Goal: Task Accomplishment & Management: Manage account settings

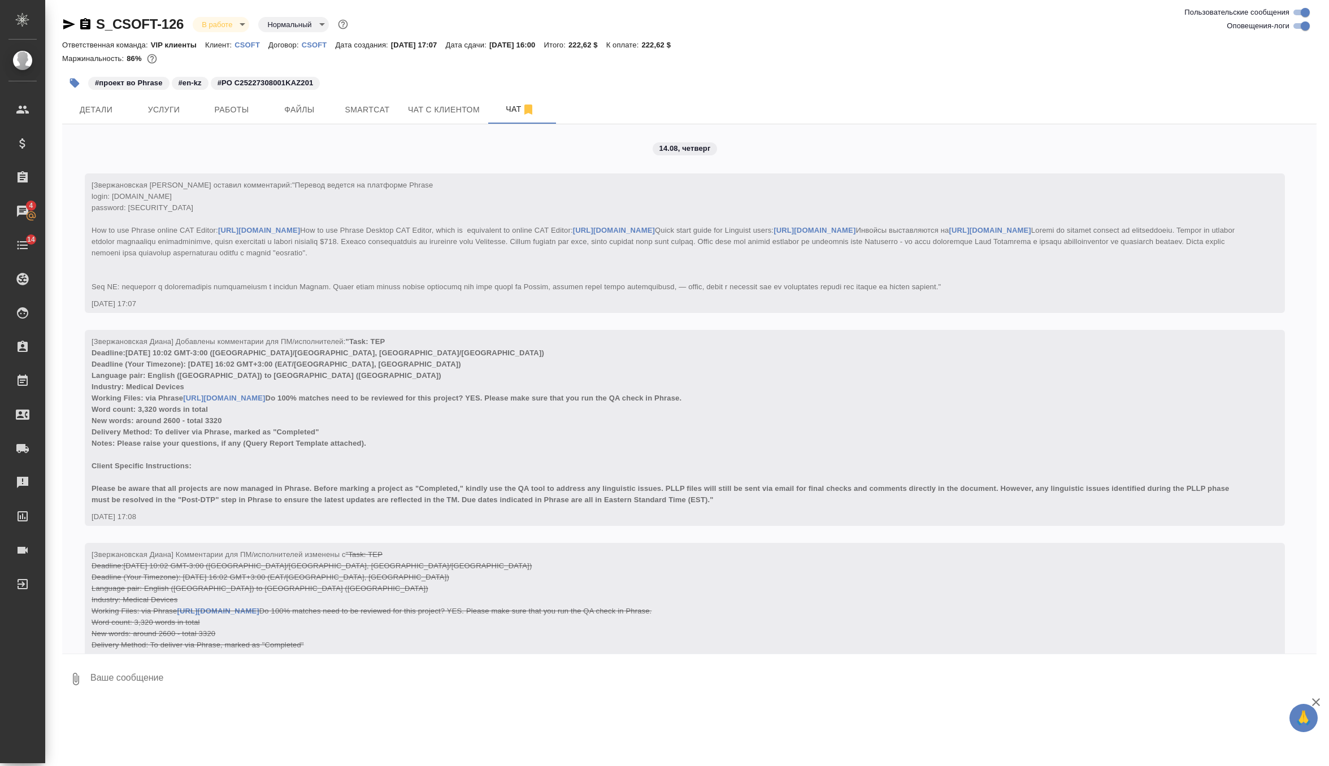
scroll to position [3967, 0]
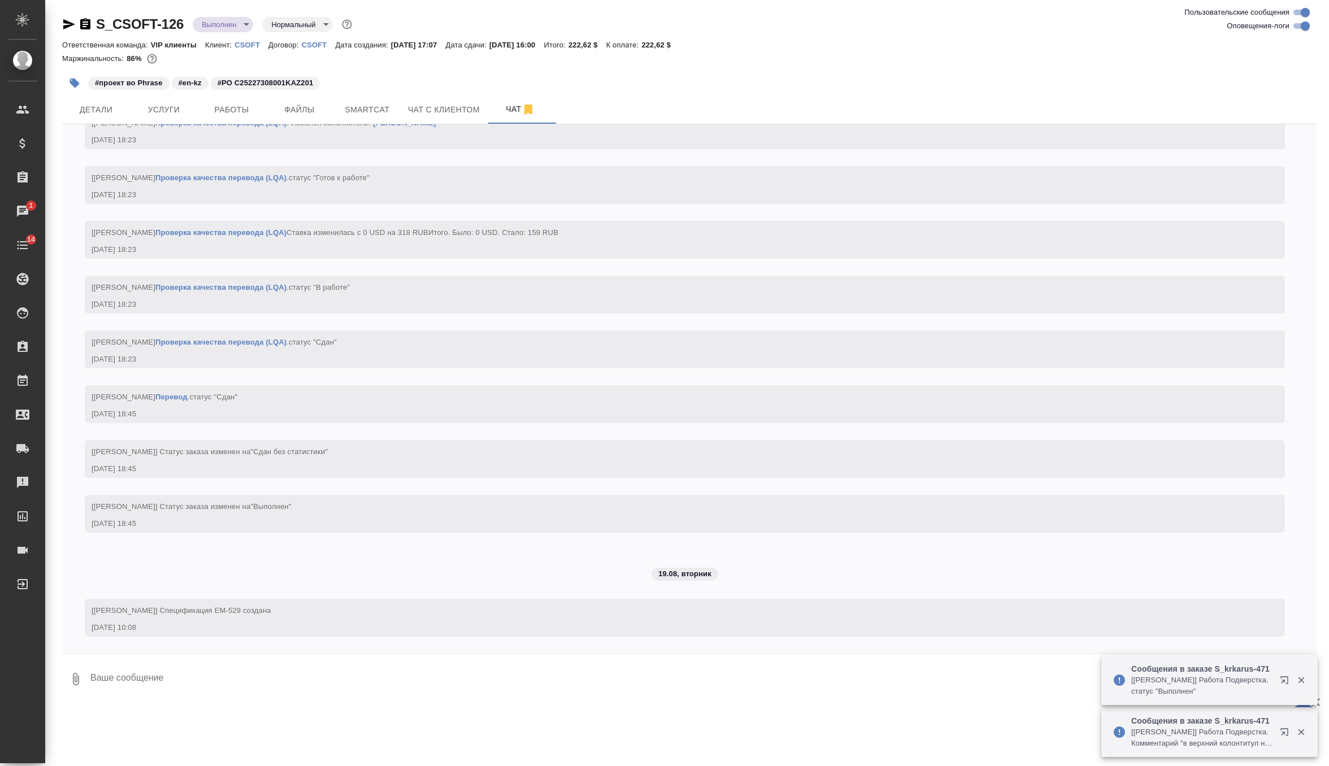
scroll to position [4235, 0]
click at [181, 683] on textarea at bounding box center [702, 679] width 1227 height 38
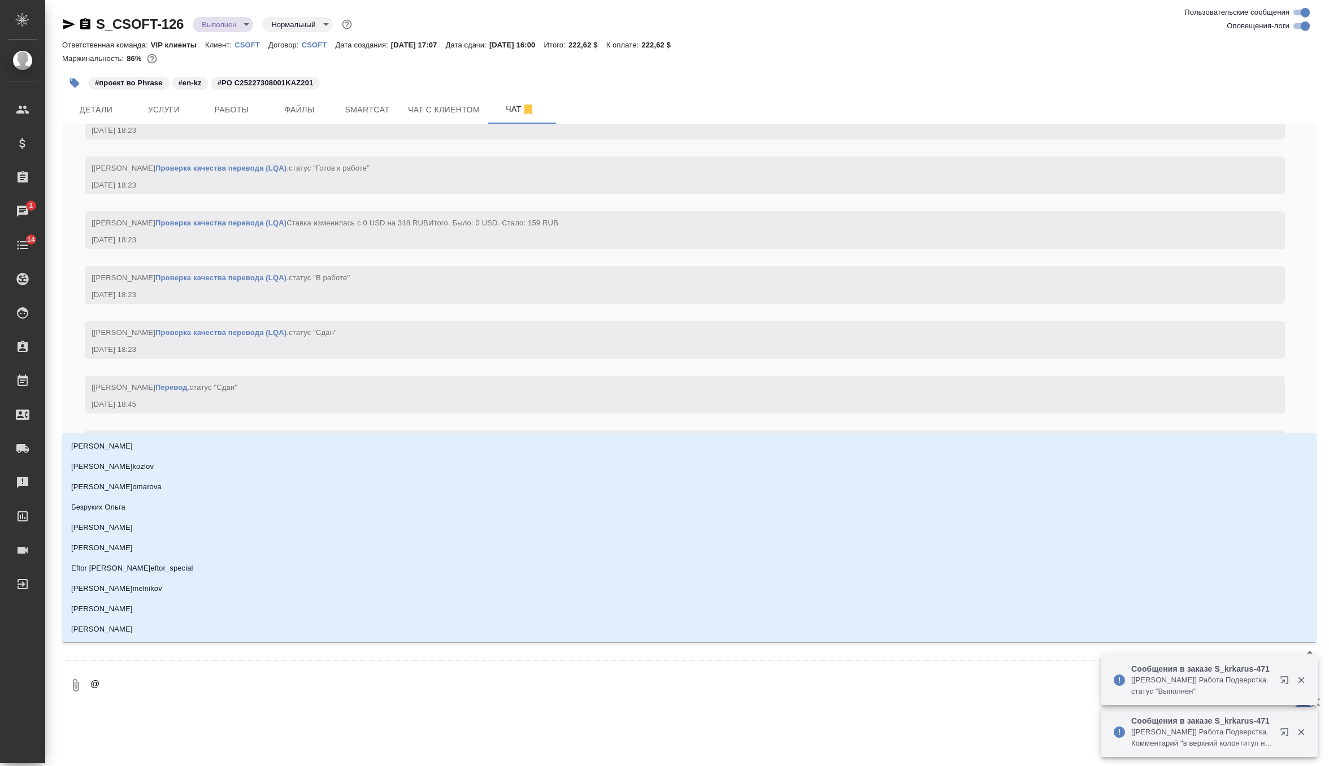
type textarea "@г"
type input "г"
type textarea "@го"
type input "го"
type textarea "@гор"
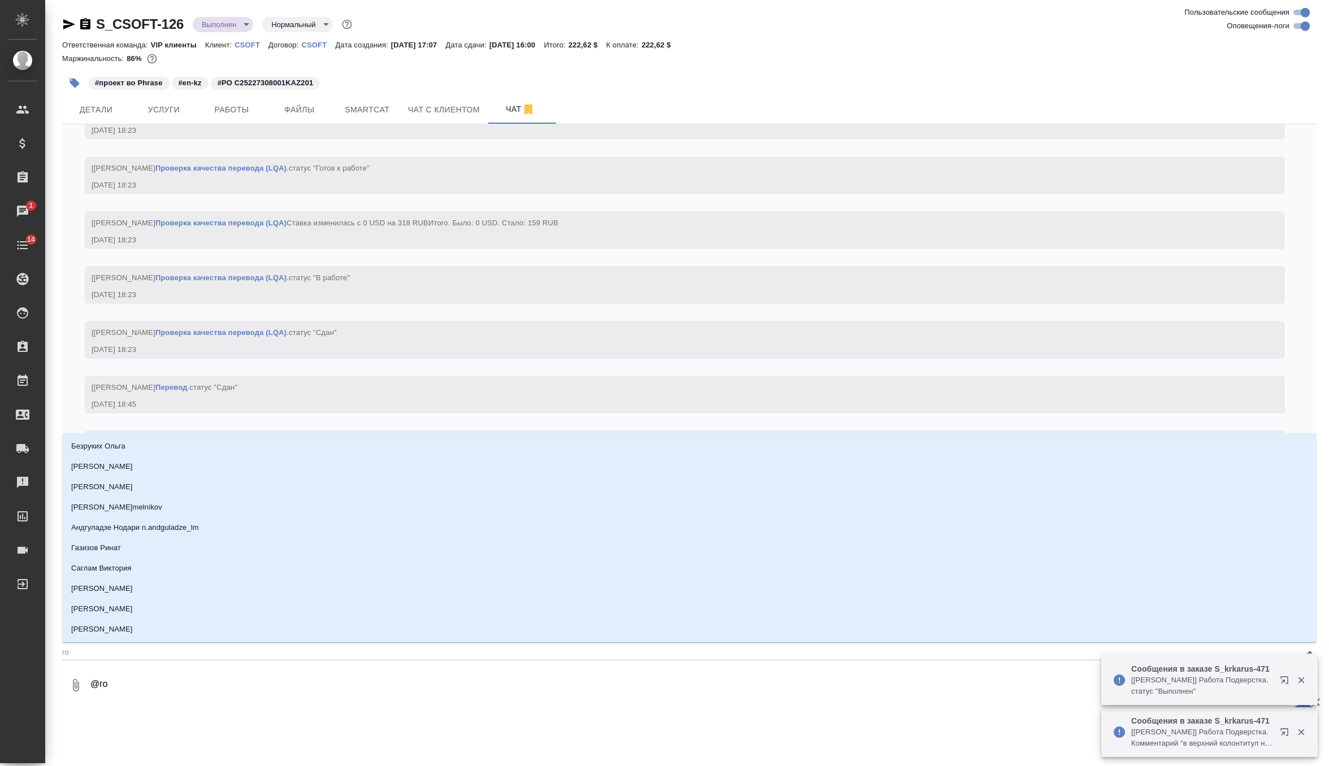
type input "гор"
type textarea "@горш"
type input "горш"
type textarea "@горшк"
type input "горшк"
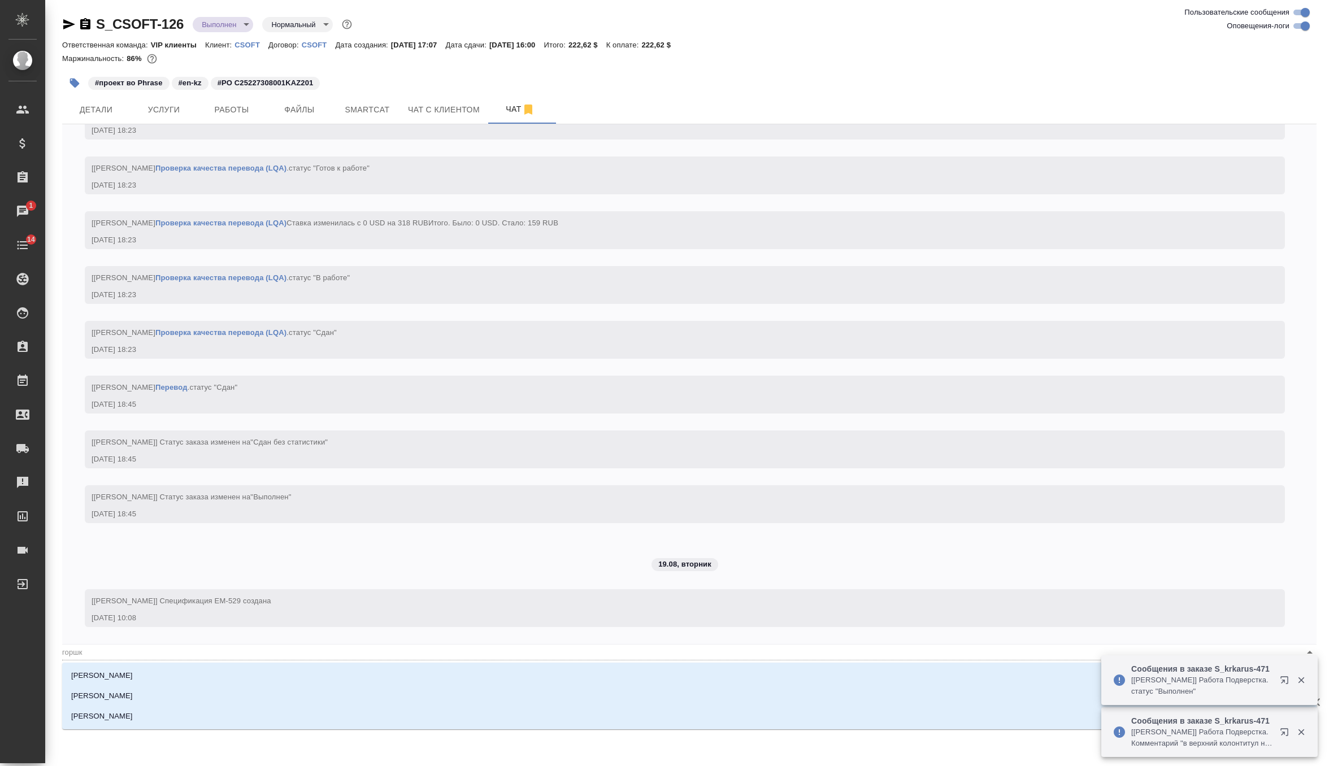
type textarea "@горшко"
type input "горшко"
click at [151, 714] on li "[PERSON_NAME]" at bounding box center [689, 716] width 1255 height 20
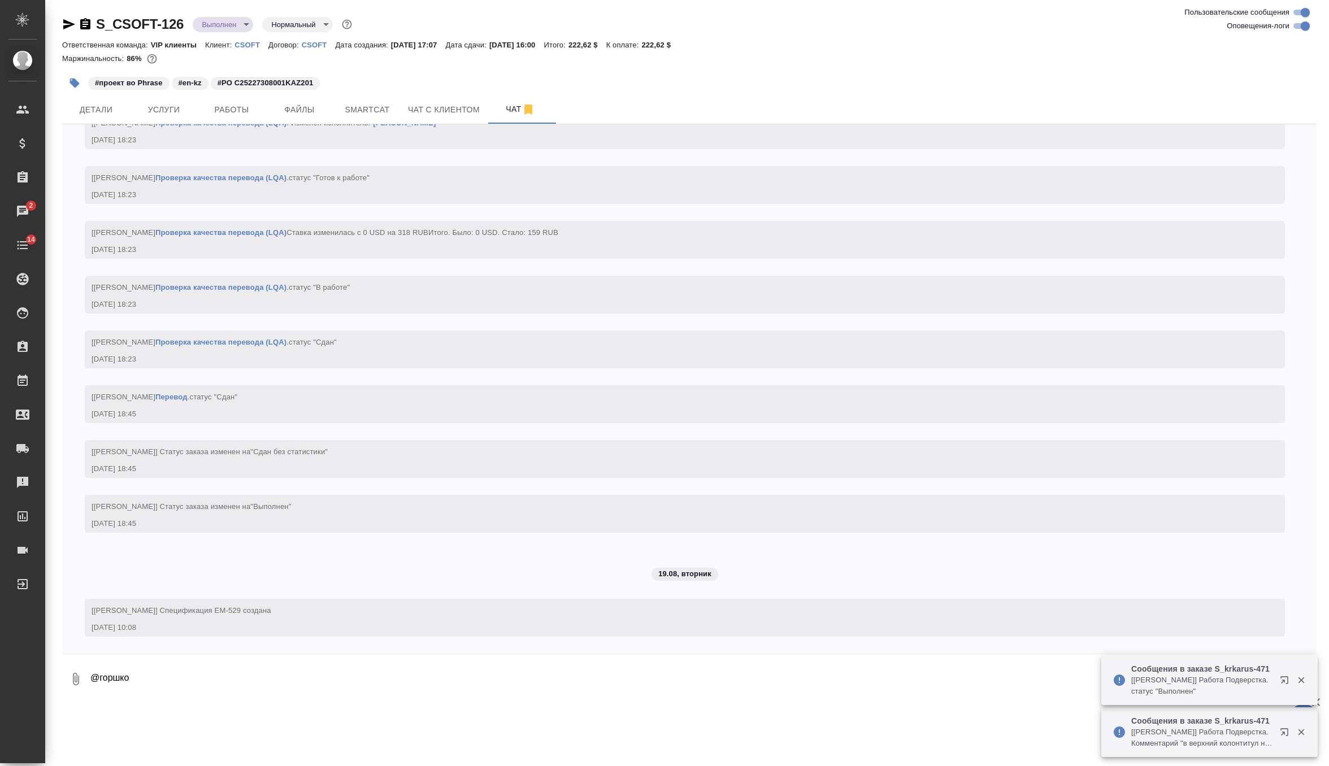
click at [213, 670] on textarea "@горшко" at bounding box center [693, 679] width 1209 height 38
click at [218, 683] on textarea "@горшко" at bounding box center [693, 679] width 1209 height 38
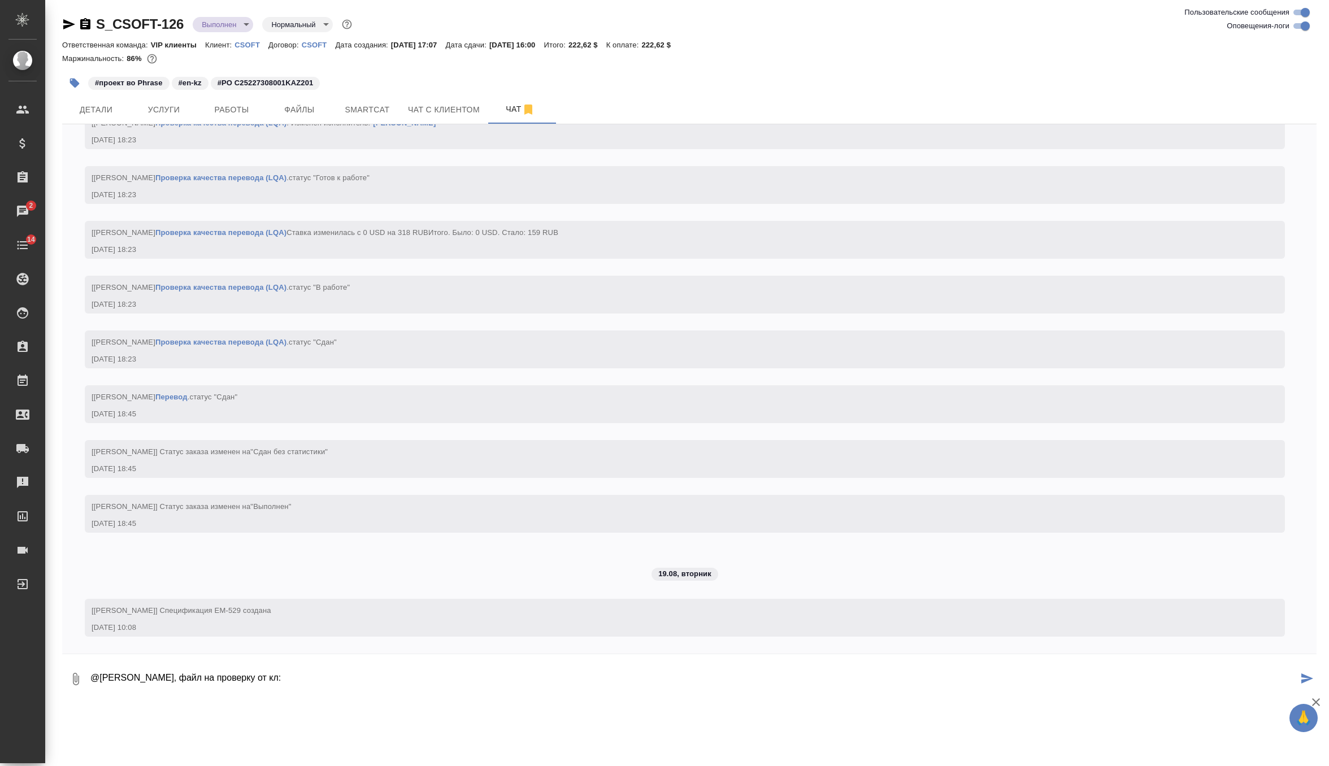
paste textarea "Attached please find the file ready for PLLP. Since QA was performed in Phrase,…"
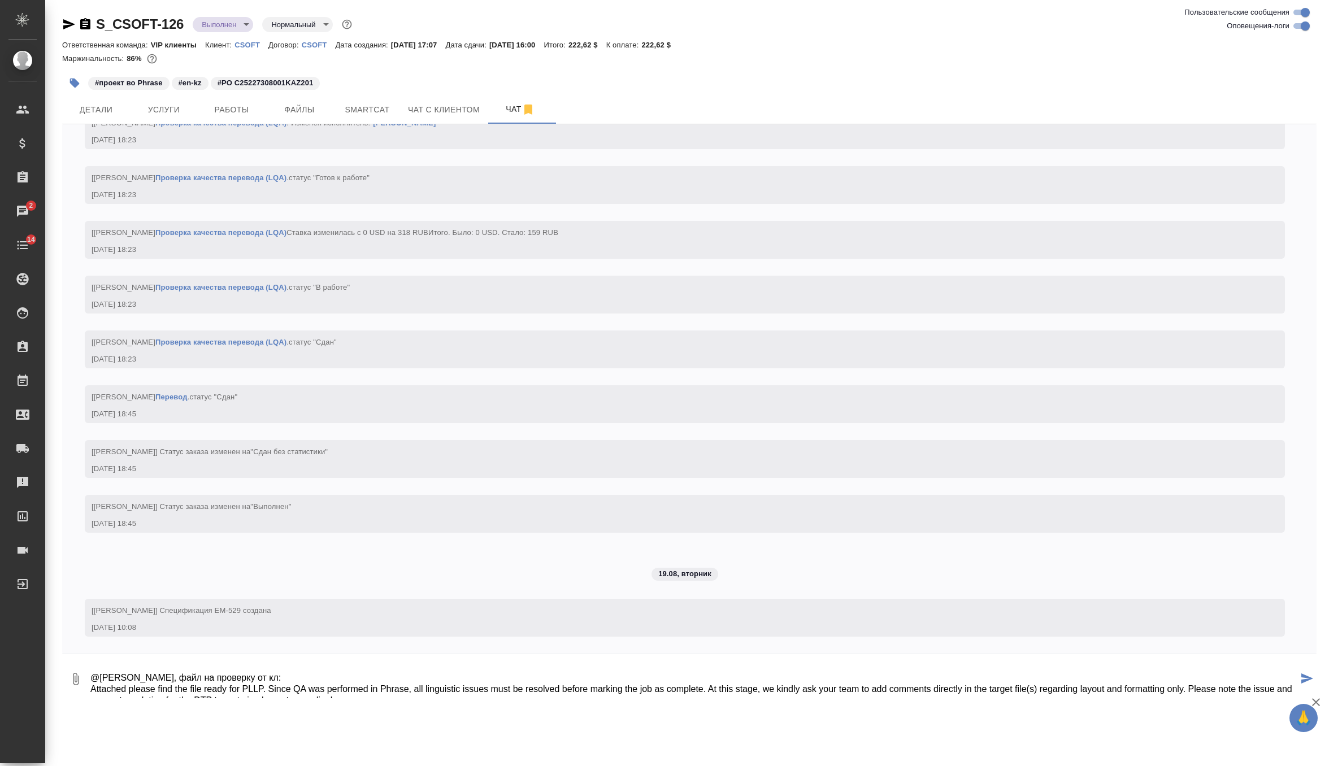
scroll to position [7, 0]
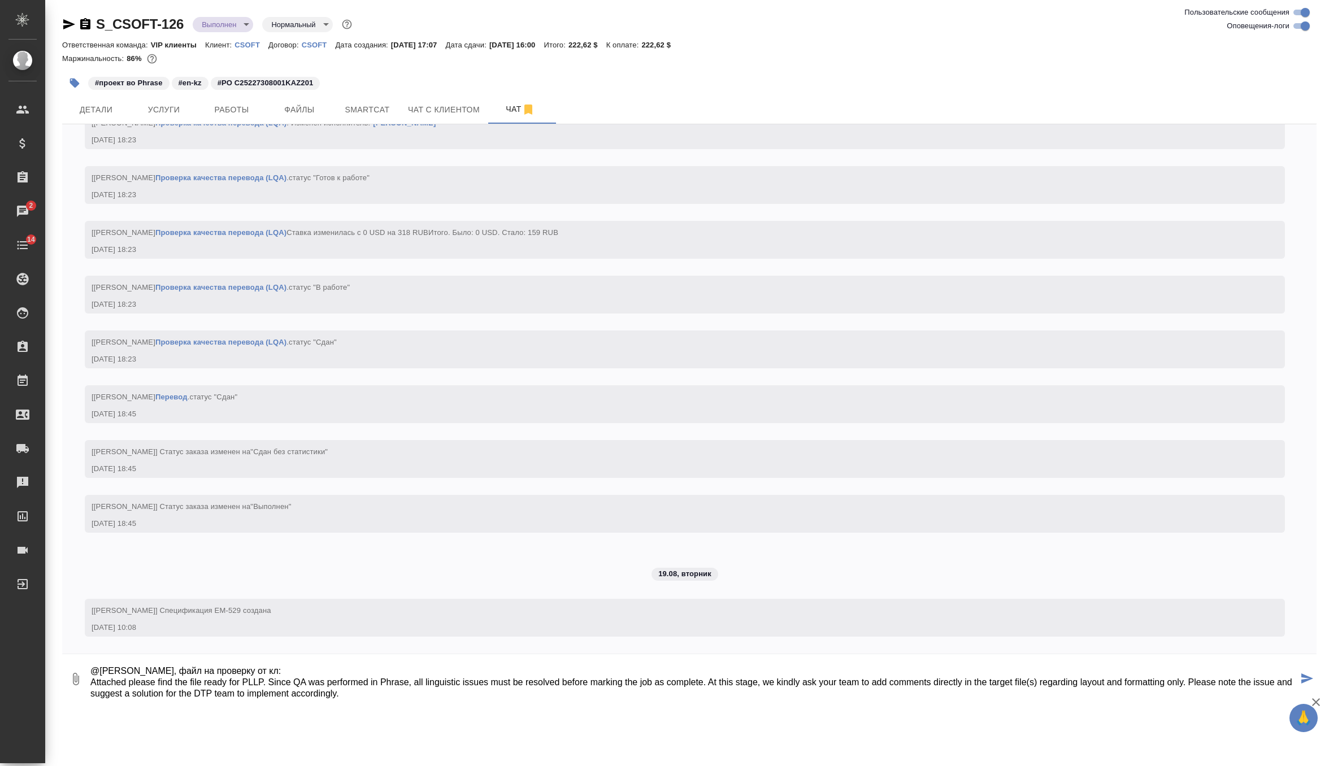
click at [363, 667] on textarea "@Горшкова Валентина Валечка, файл на проверку от кл: Attached please find the f…" at bounding box center [693, 679] width 1209 height 38
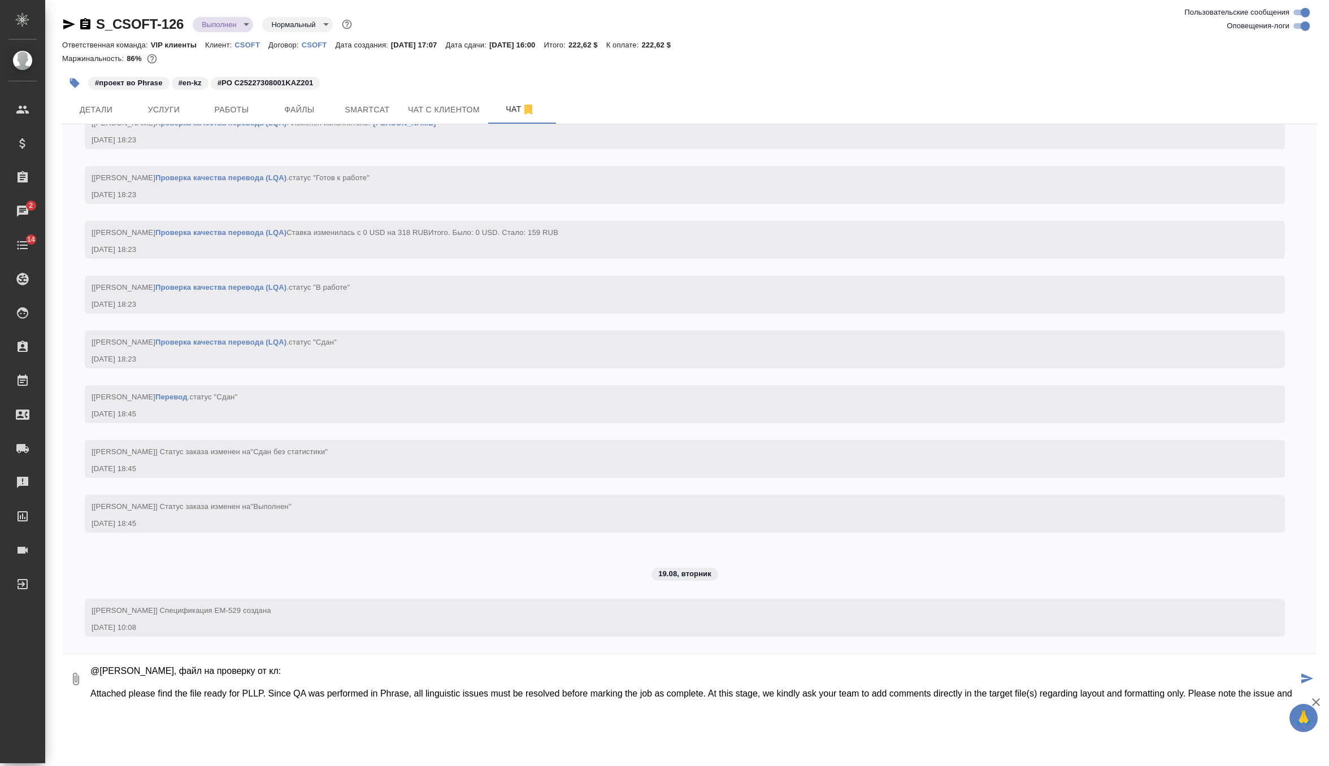
scroll to position [19, 0]
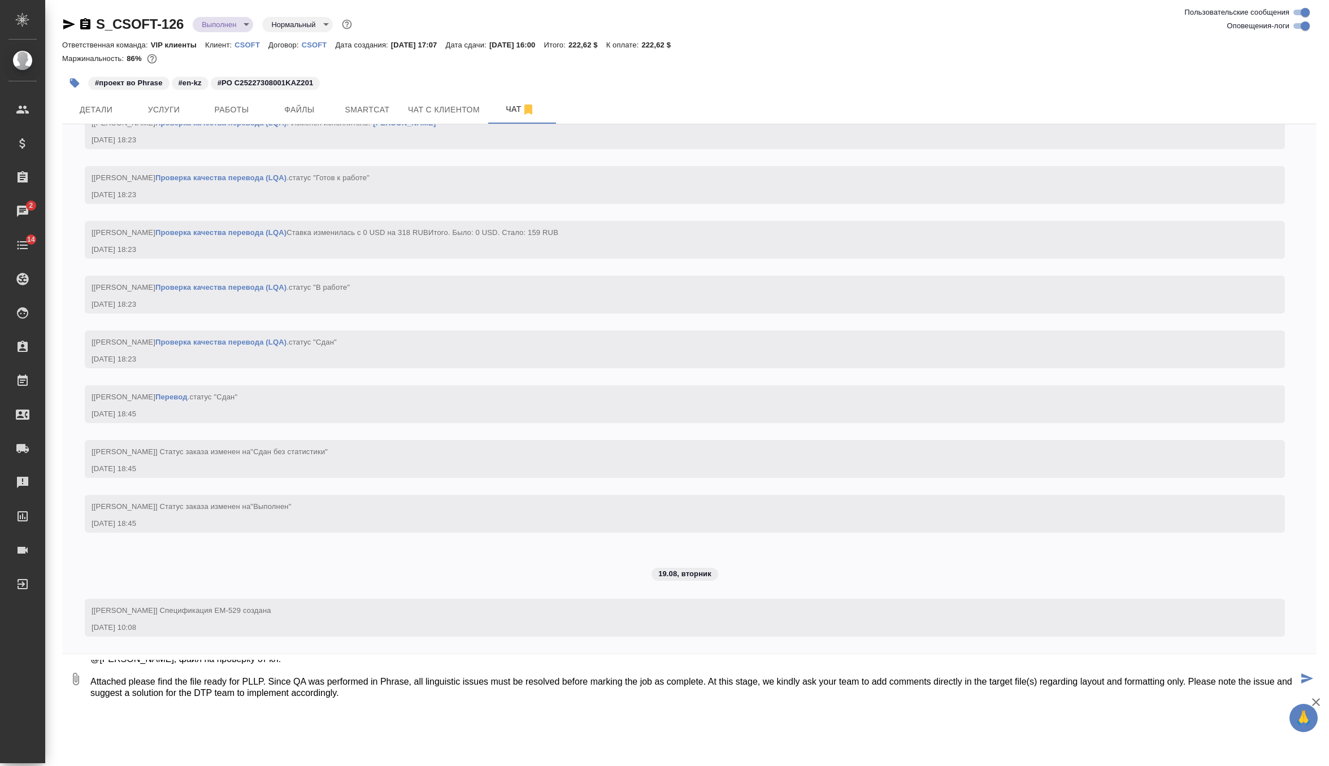
type textarea "@Горшкова Валентина Валечка, файл на проверку от кл: Attached please find the f…"
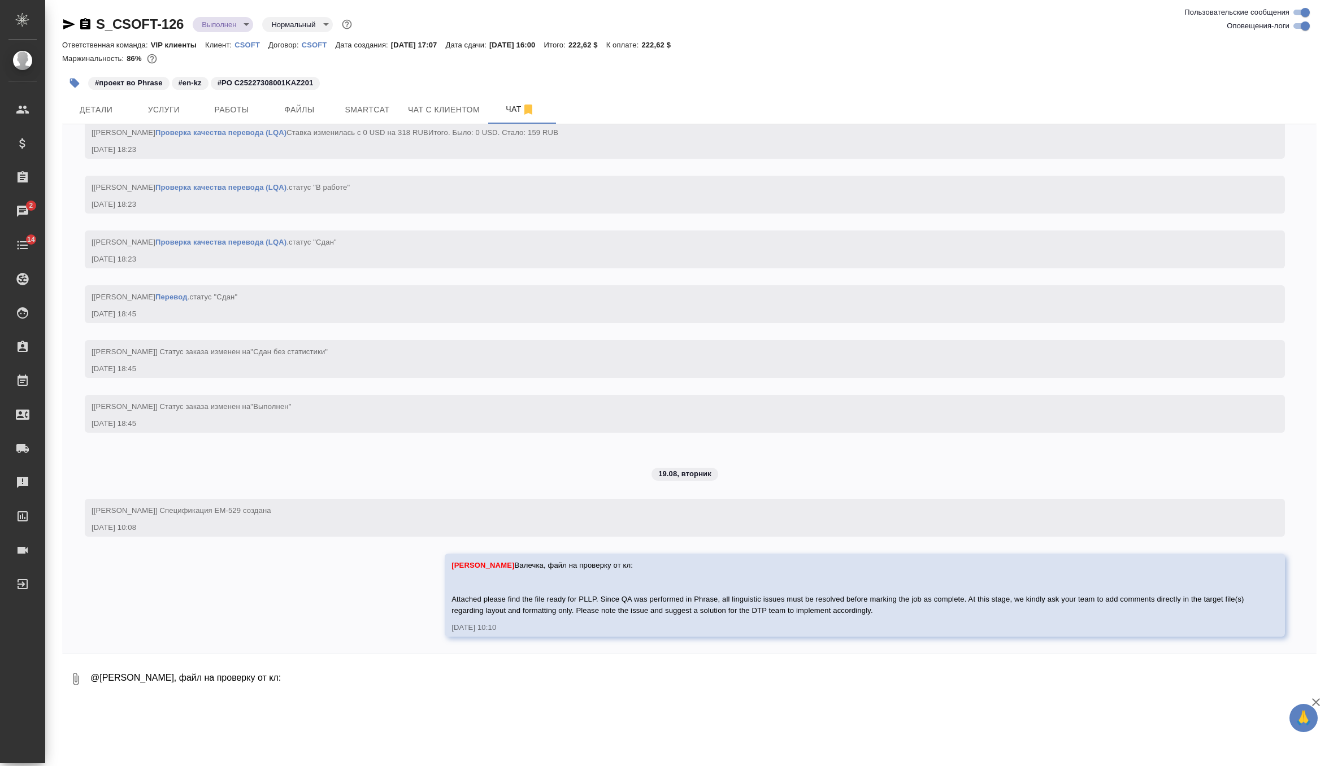
scroll to position [4335, 0]
click at [81, 678] on icon "button" at bounding box center [76, 679] width 14 height 14
click at [108, 613] on span "С локального диска" at bounding box center [71, 620] width 77 height 14
click at [0, 0] on input "С локального диска" at bounding box center [0, 0] width 0 height 0
click at [346, 669] on textarea "@Горшкова Валентина Валечка, файл на проверку от кл: Attached please find the f…" at bounding box center [693, 679] width 1209 height 38
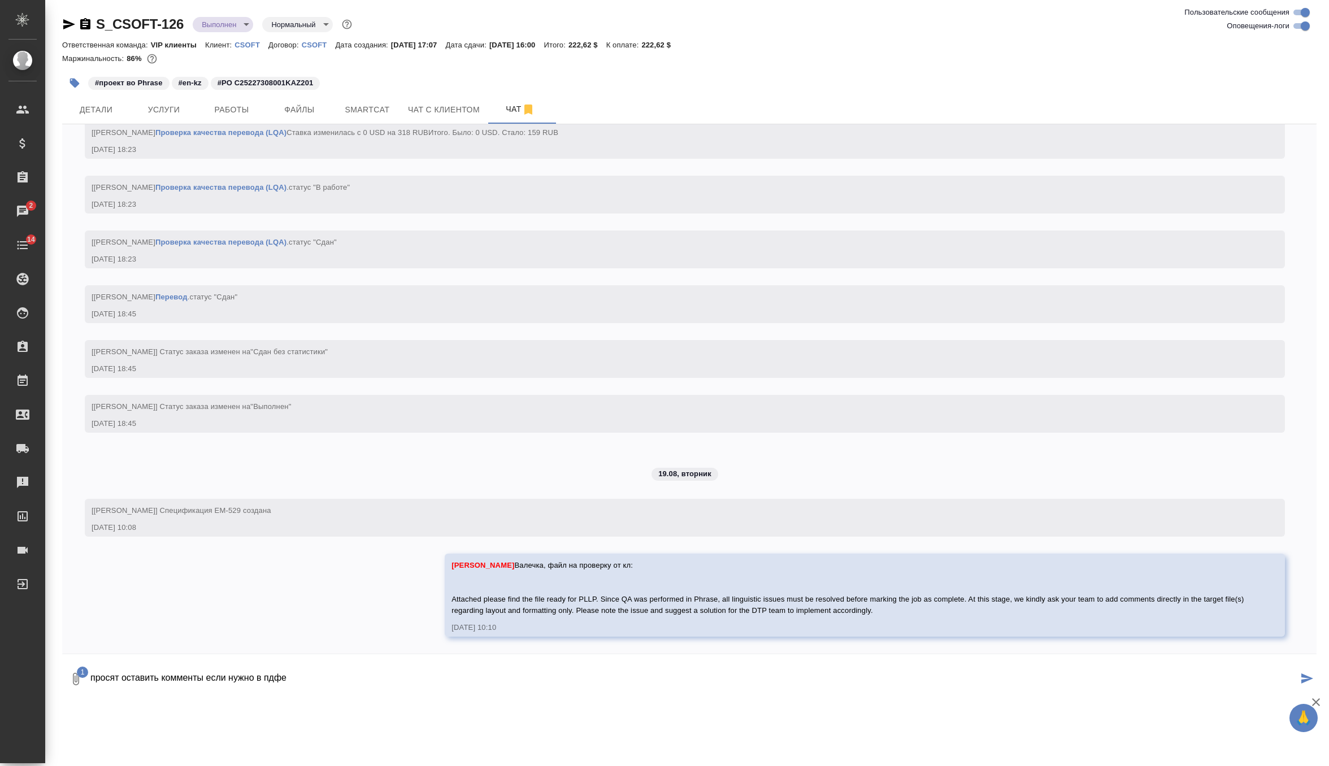
type textarea "просят оставить комменты если нужно в пдфе"
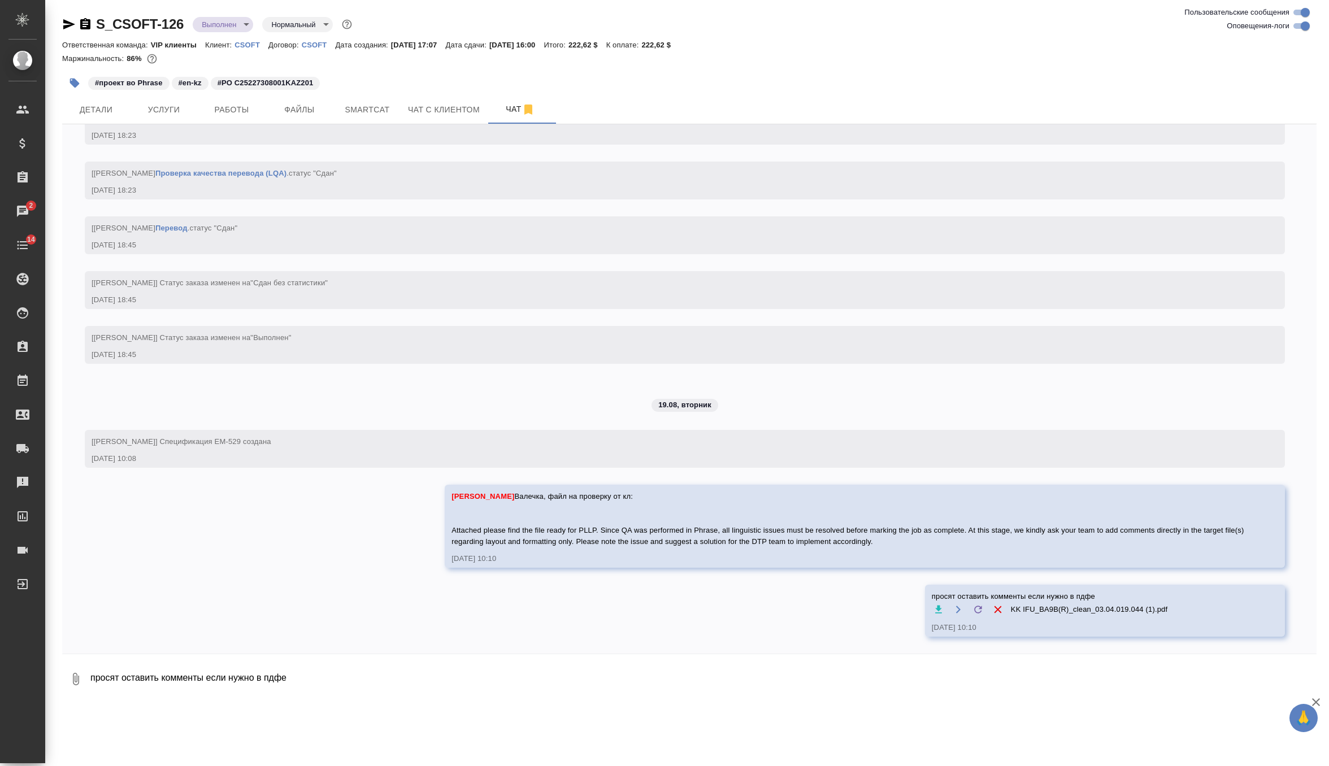
scroll to position [4404, 0]
click at [352, 683] on textarea "просят оставить комменты если нужно в пдфе" at bounding box center [702, 679] width 1227 height 38
type textarea "сегодня до 16-17 часов если возможно"
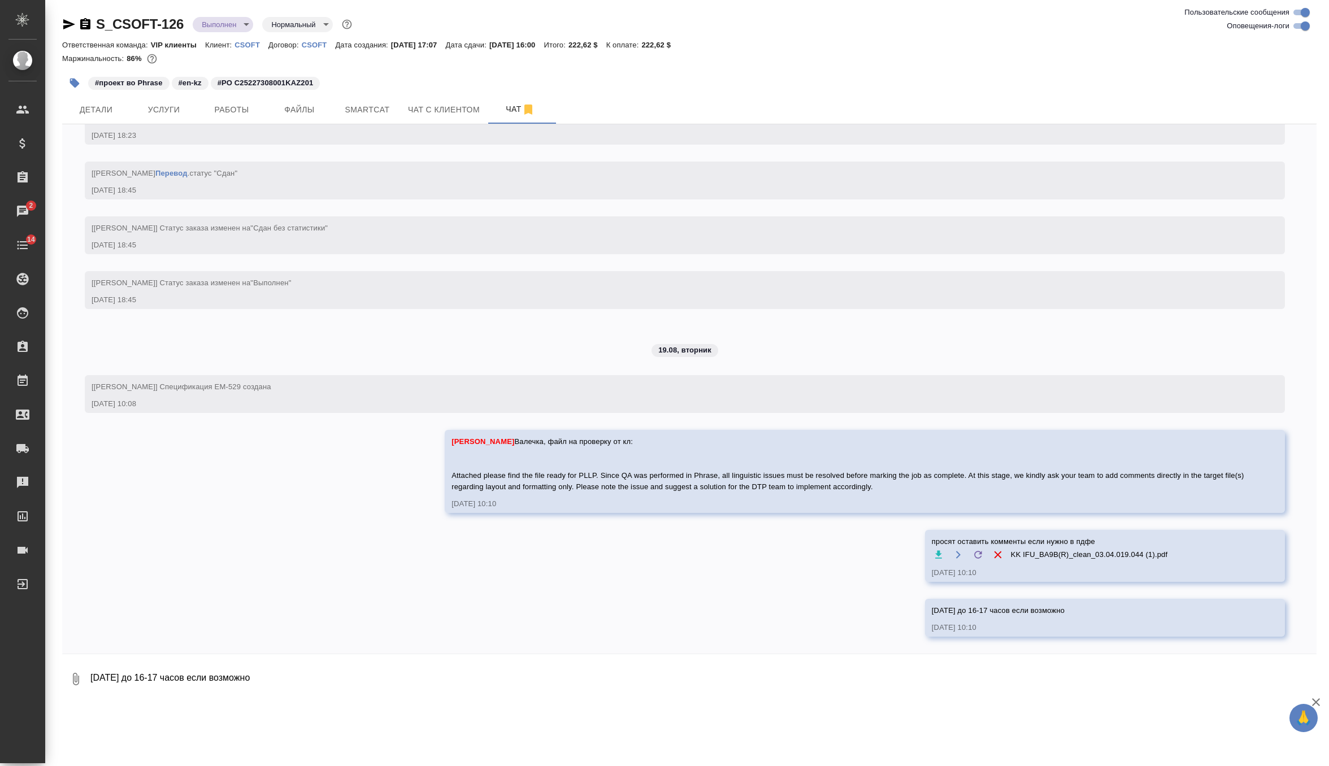
scroll to position [4459, 0]
click at [307, 113] on span "Файлы" at bounding box center [299, 110] width 54 height 14
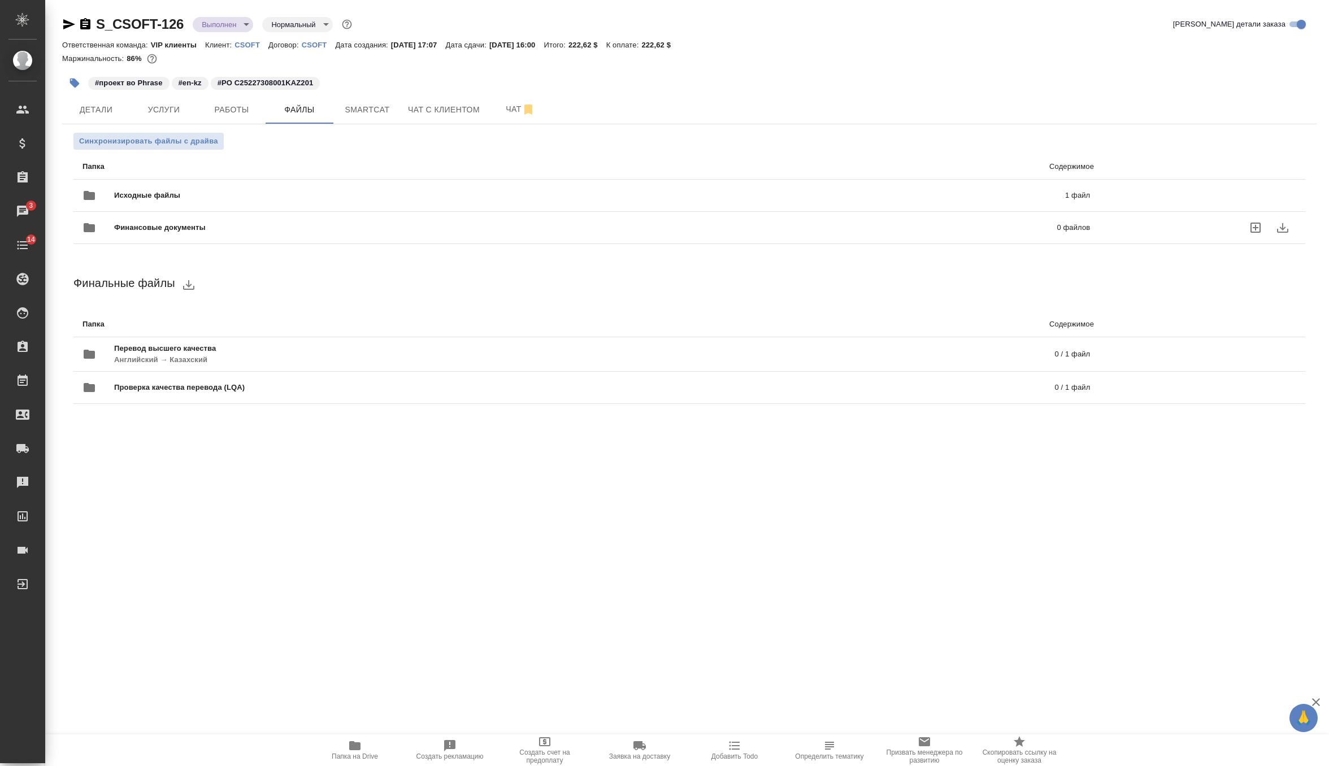
click at [216, 233] on span "Финансовые документы" at bounding box center [372, 227] width 517 height 11
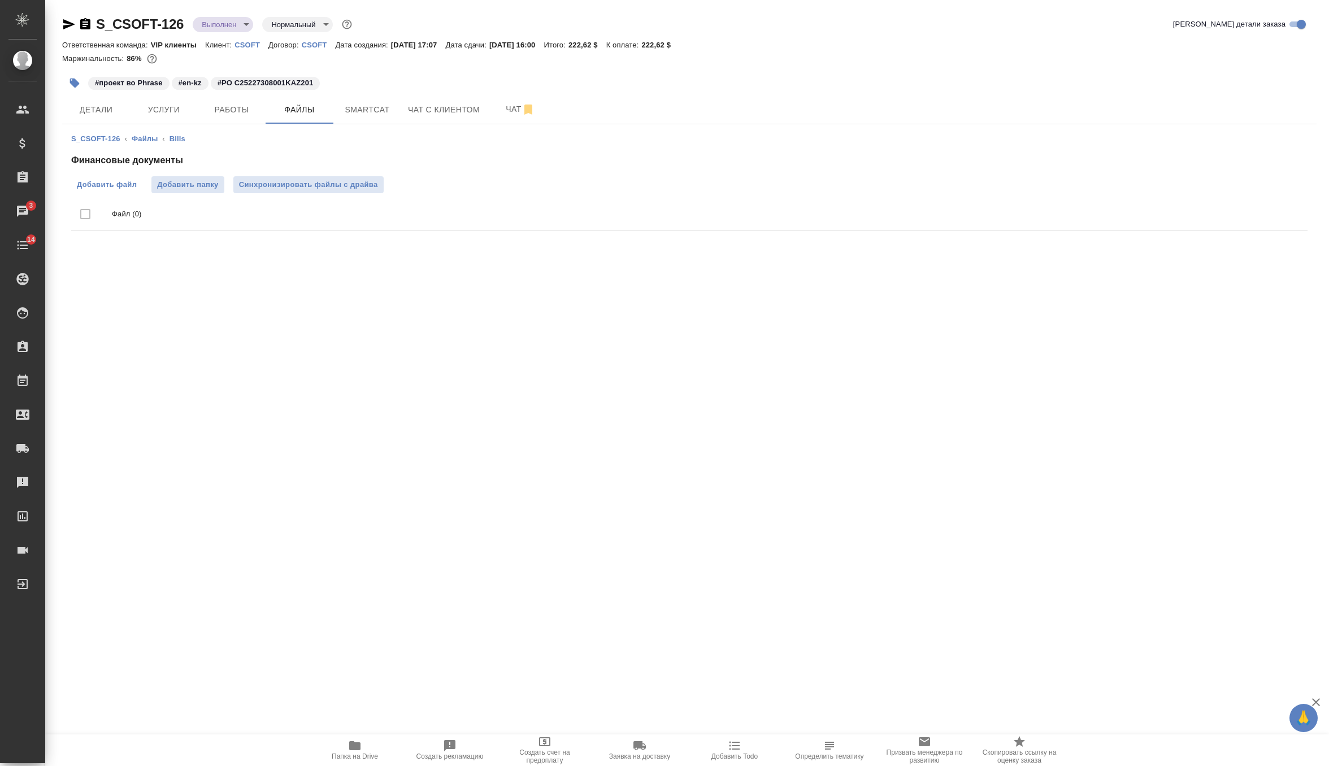
click at [118, 181] on span "Добавить файл" at bounding box center [107, 184] width 60 height 11
click at [0, 0] on input "Добавить файл" at bounding box center [0, 0] width 0 height 0
click at [357, 186] on span "Синхронизировать файлы с драйва" at bounding box center [308, 184] width 139 height 11
click at [497, 118] on button "Чат" at bounding box center [521, 110] width 68 height 28
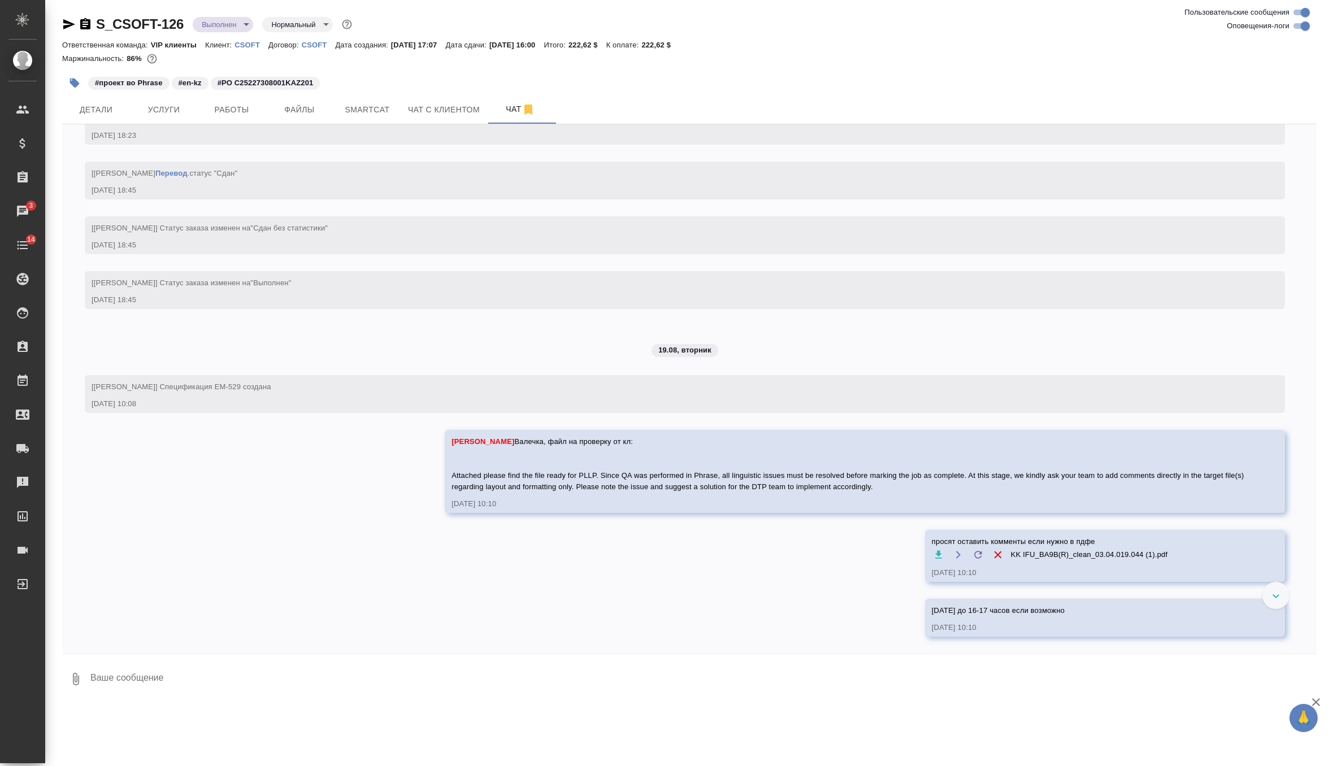
scroll to position [4459, 0]
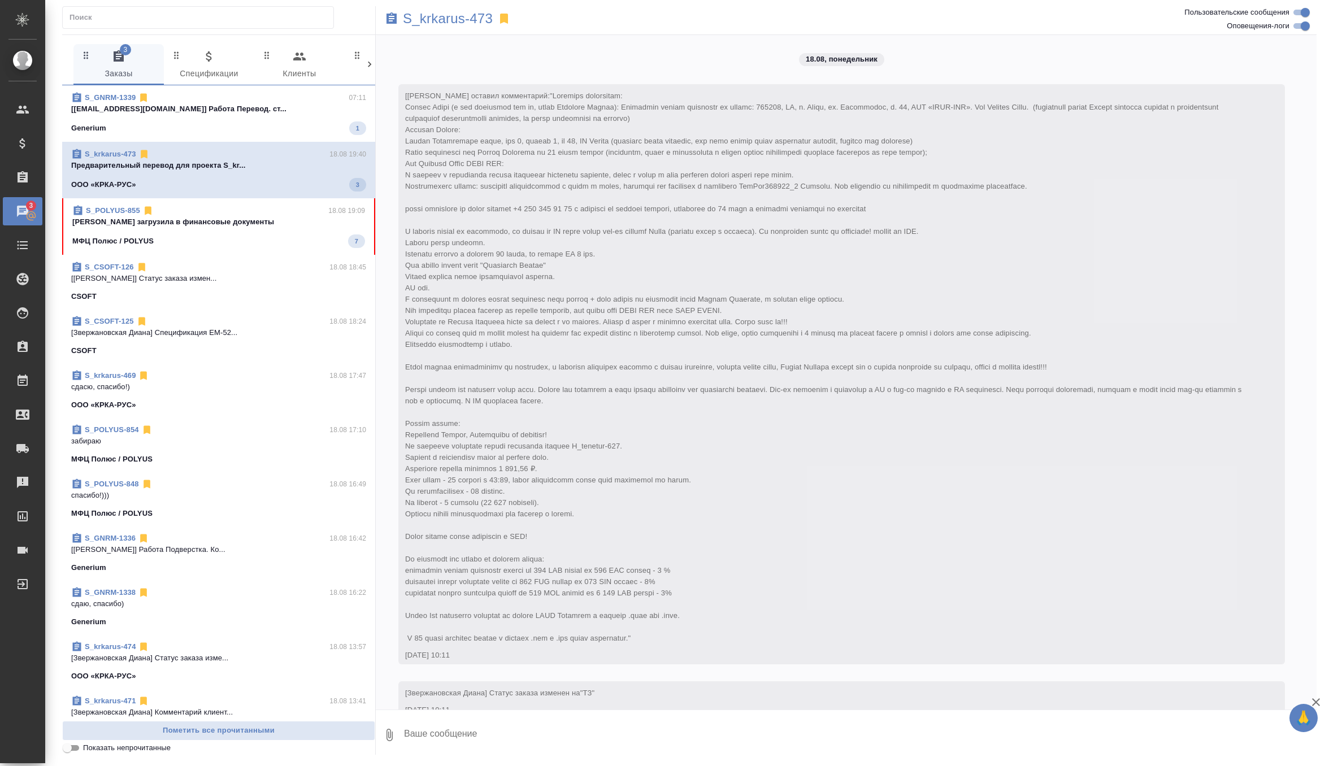
scroll to position [8832, 0]
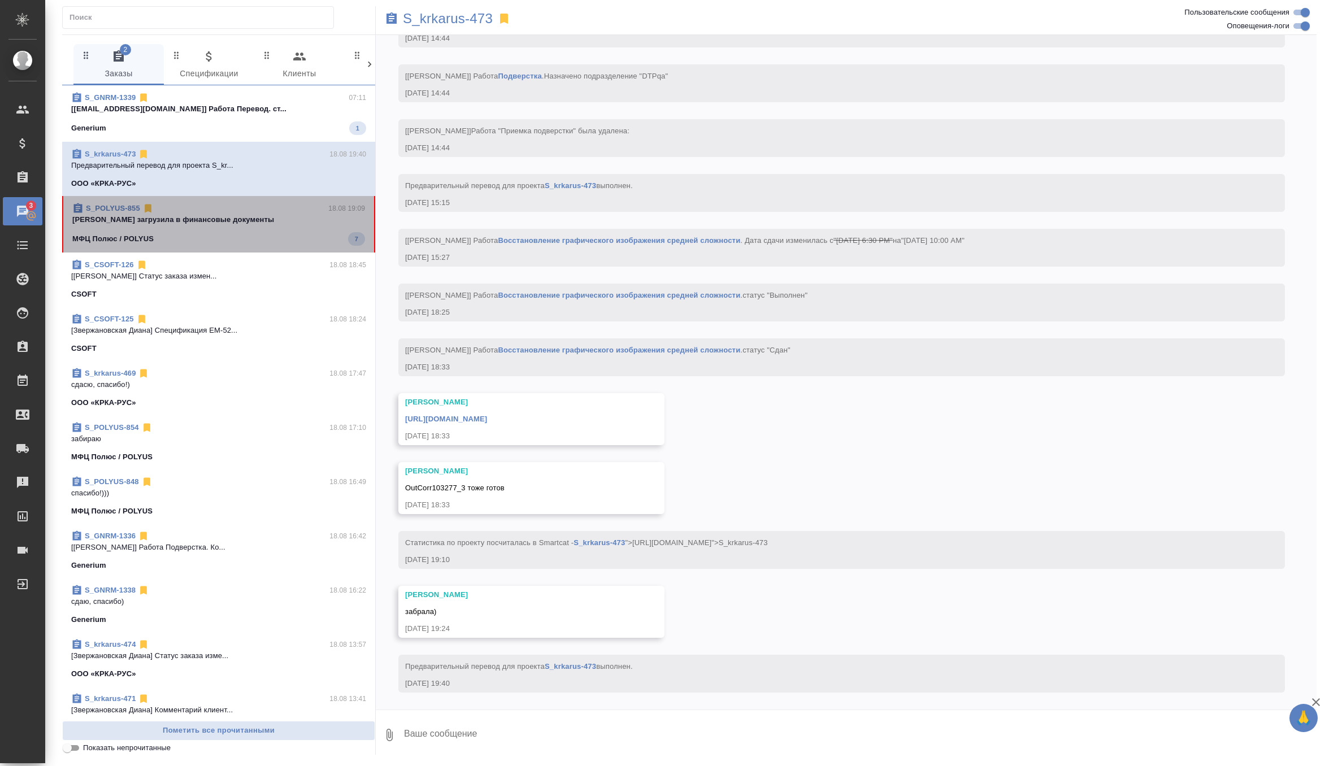
click at [294, 233] on div "МФЦ Полюс / POLYUS 7" at bounding box center [218, 239] width 293 height 14
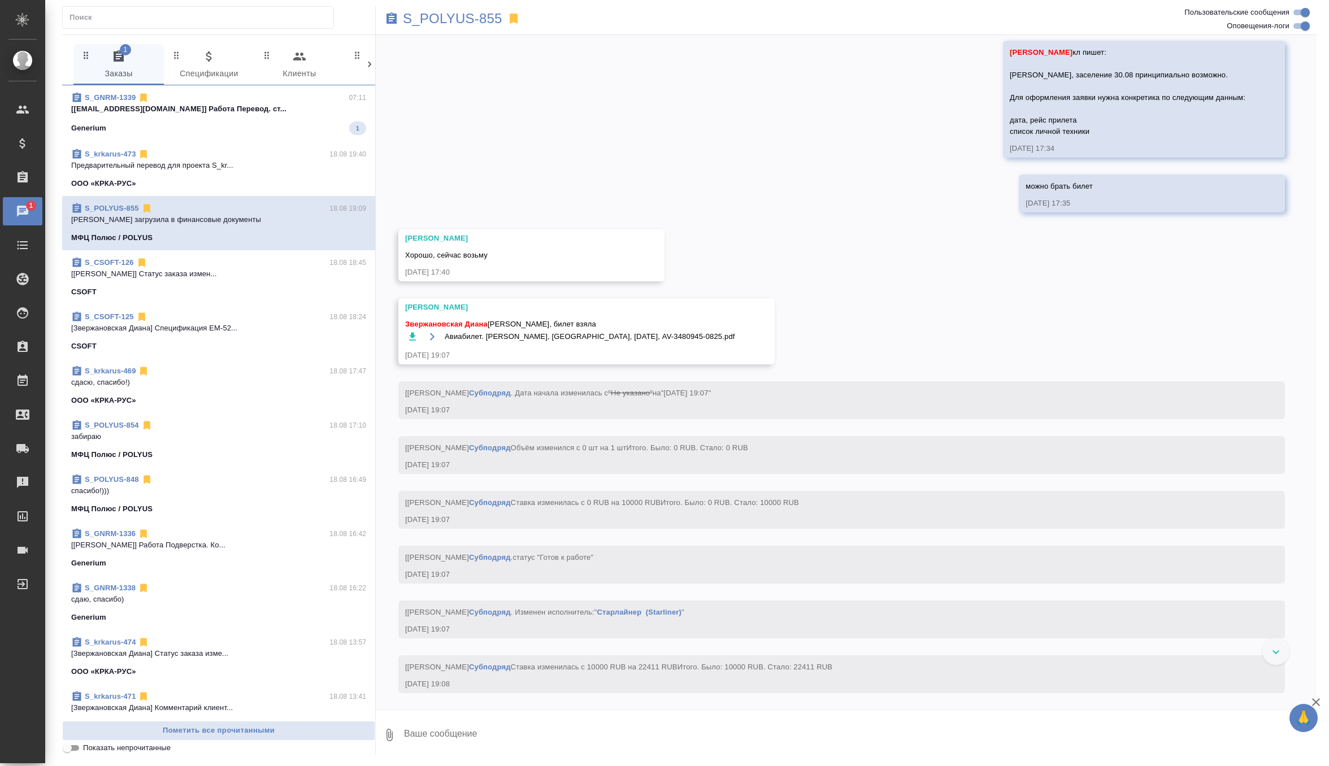
scroll to position [6588, 0]
click at [416, 346] on icon "button" at bounding box center [412, 340] width 11 height 11
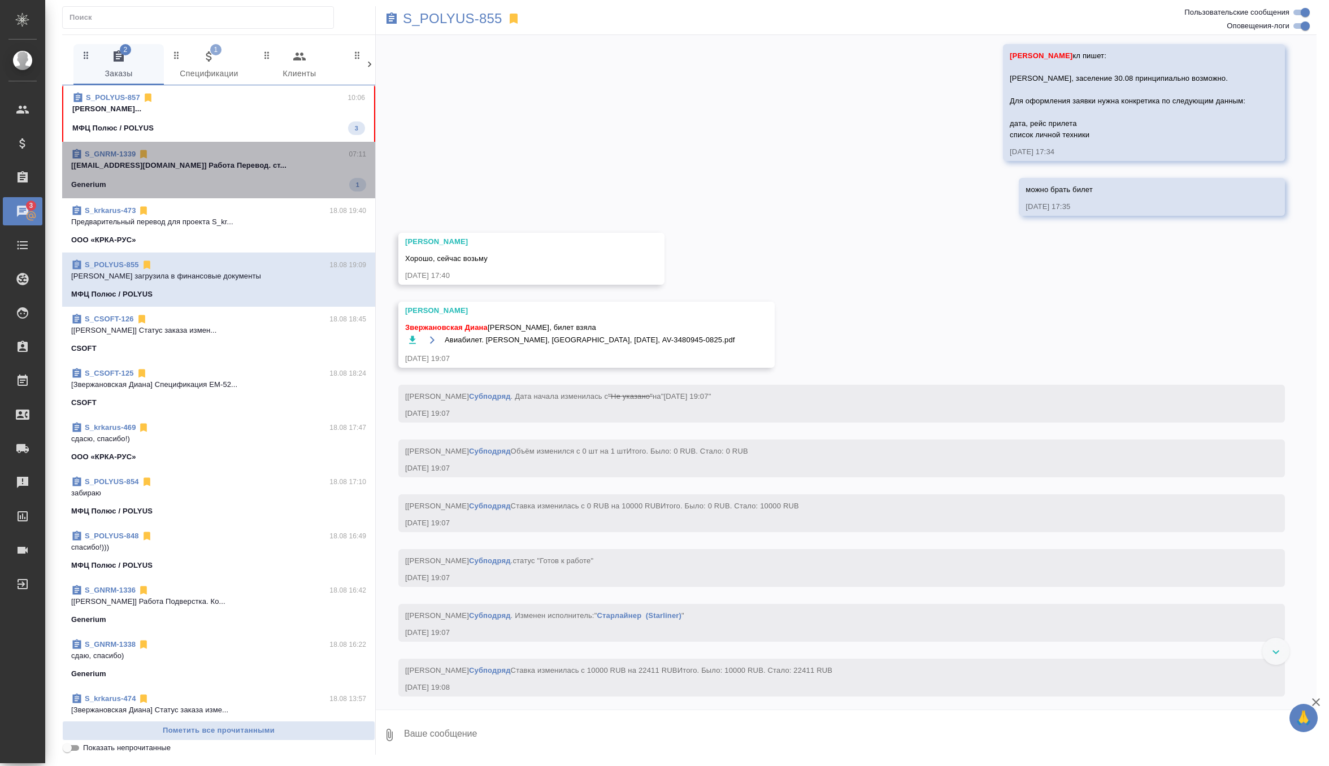
click at [281, 167] on p "[iyokasha@gmail.com] Работа Перевод. ст..." at bounding box center [218, 165] width 295 height 11
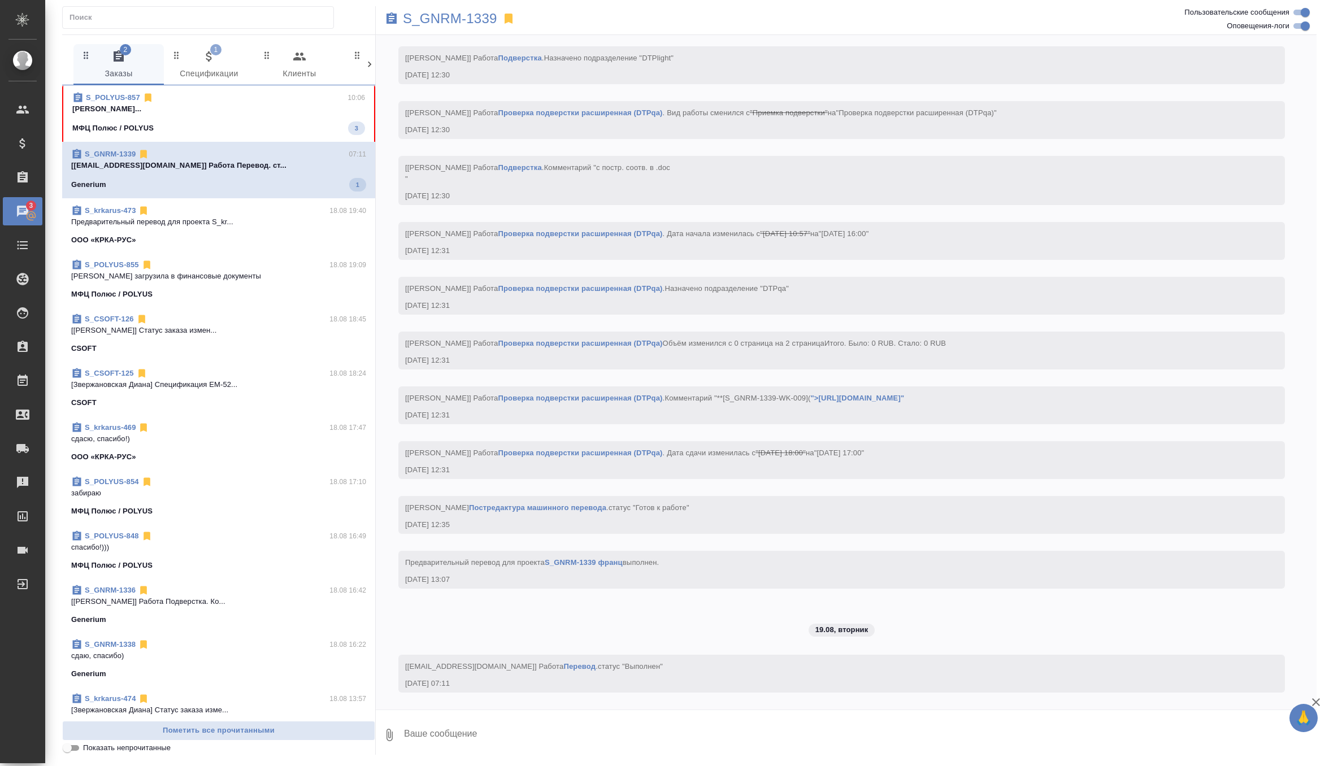
scroll to position [5061, 0]
click at [283, 103] on p "Звержановская Диана..." at bounding box center [218, 108] width 293 height 11
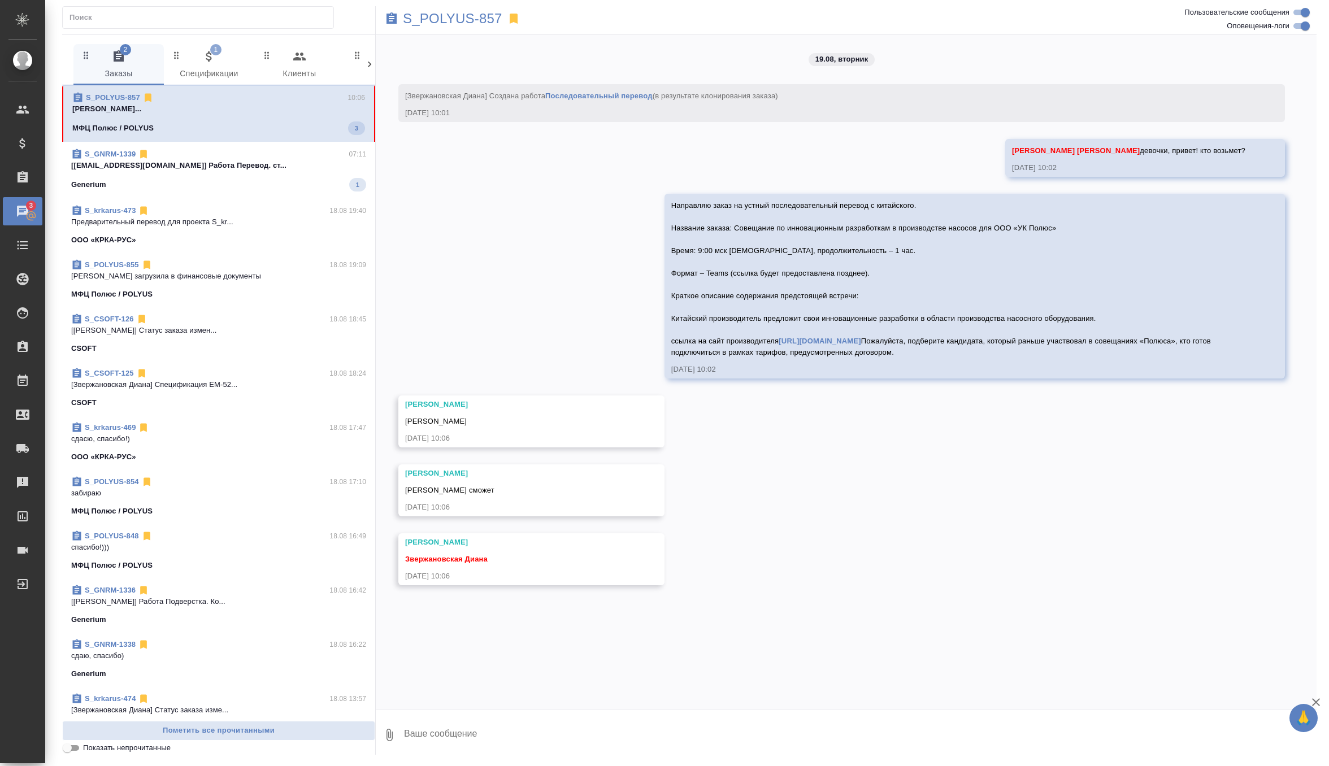
scroll to position [0, 0]
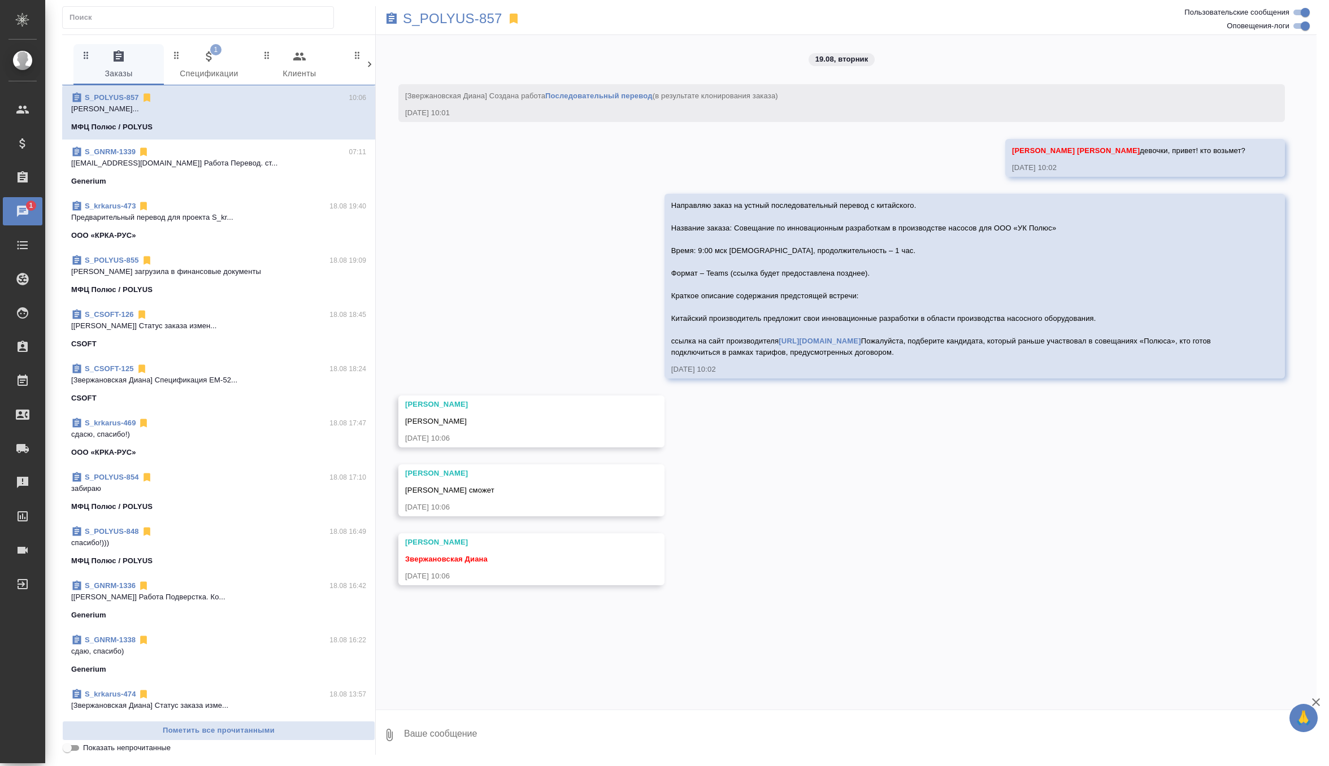
click at [474, 723] on textarea at bounding box center [860, 735] width 914 height 38
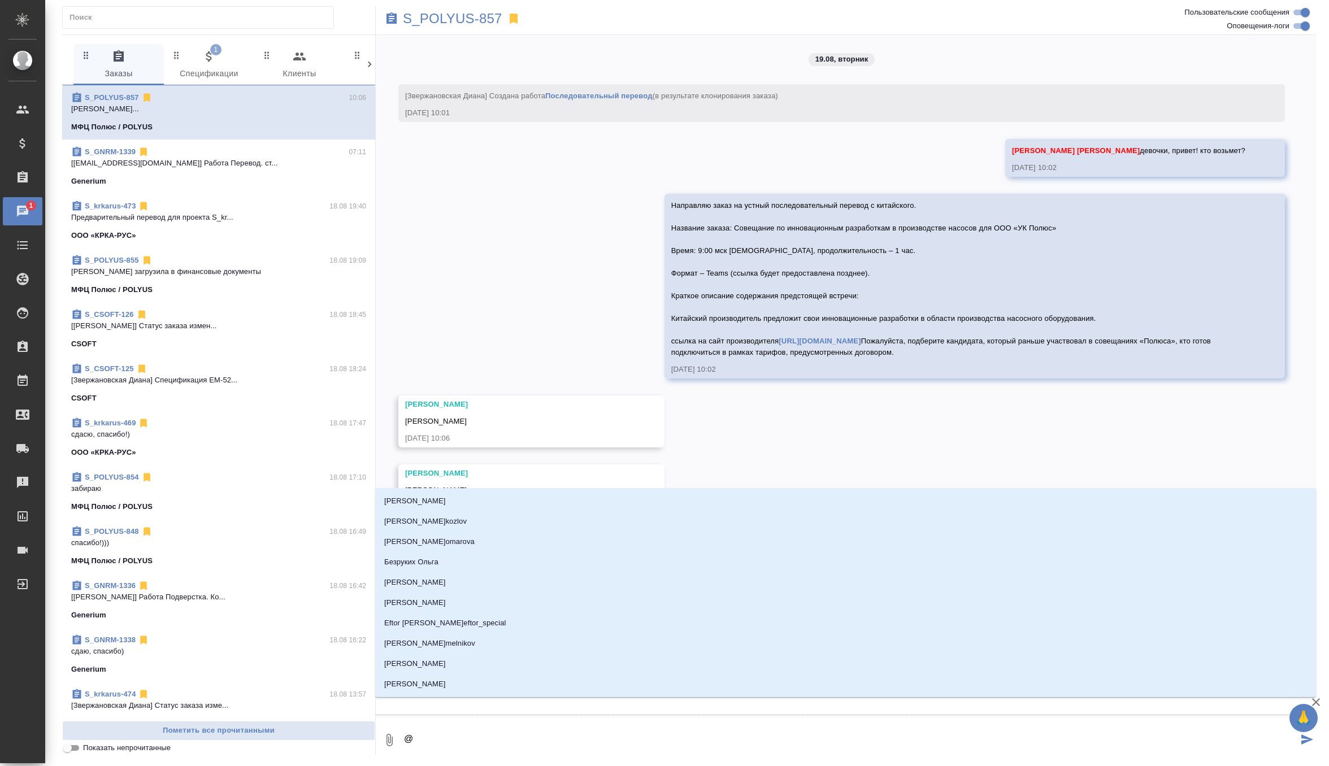
type textarea "@а"
type input "а"
type textarea "@ан"
type input "ан"
type textarea "@а"
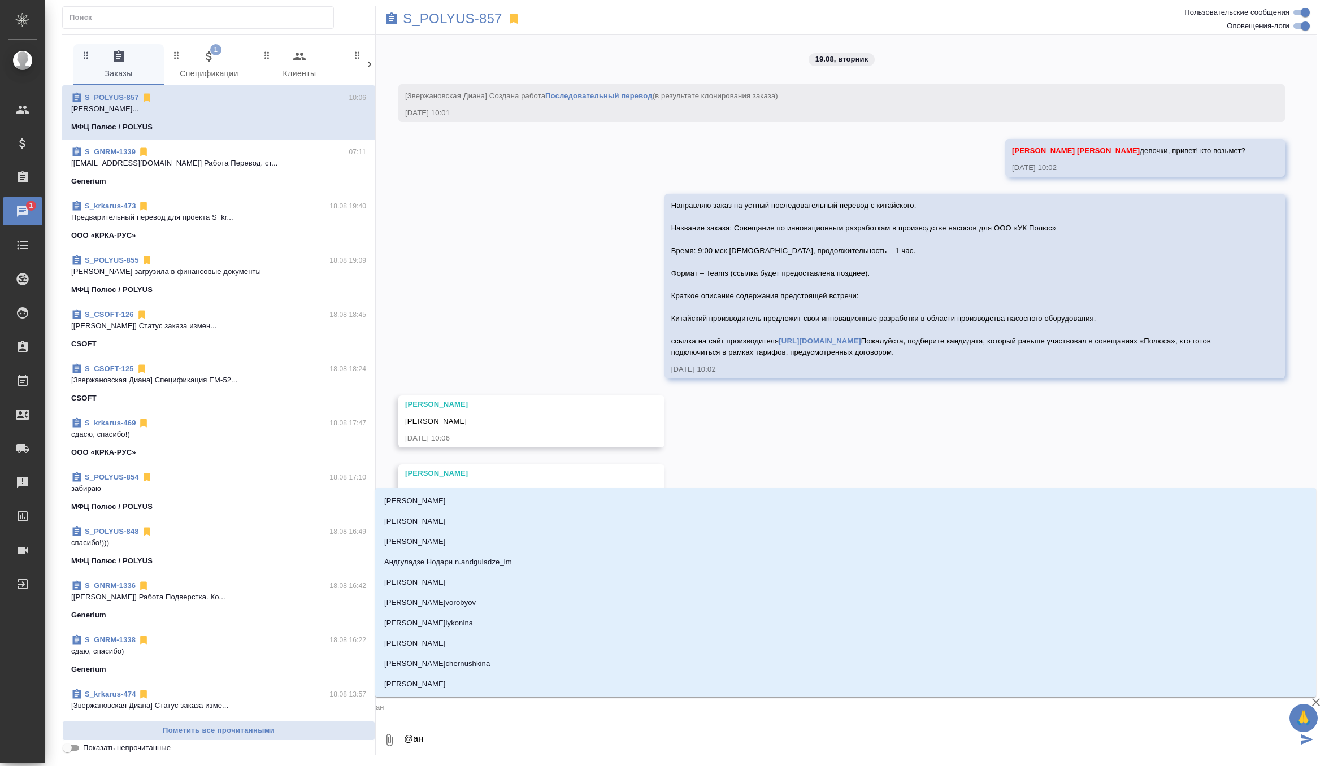
type input "а"
type textarea "@"
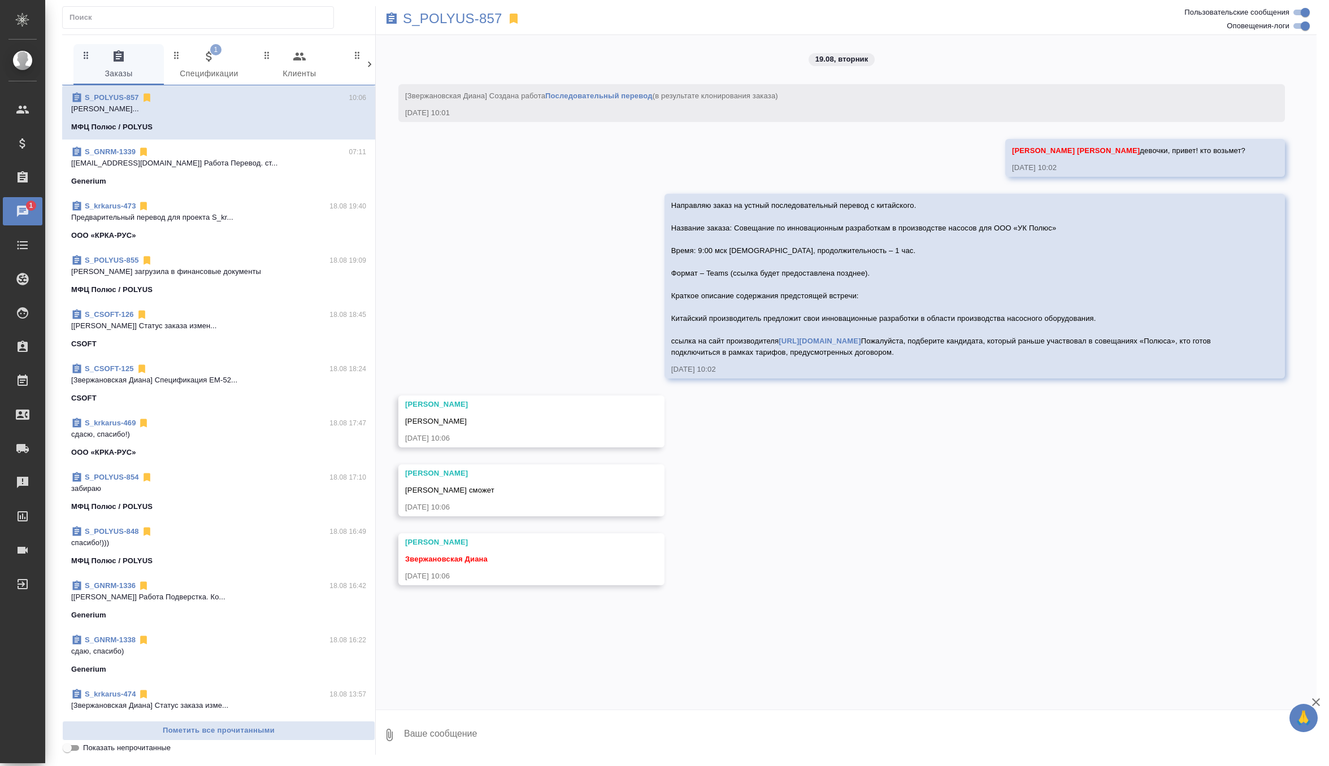
type textarea """
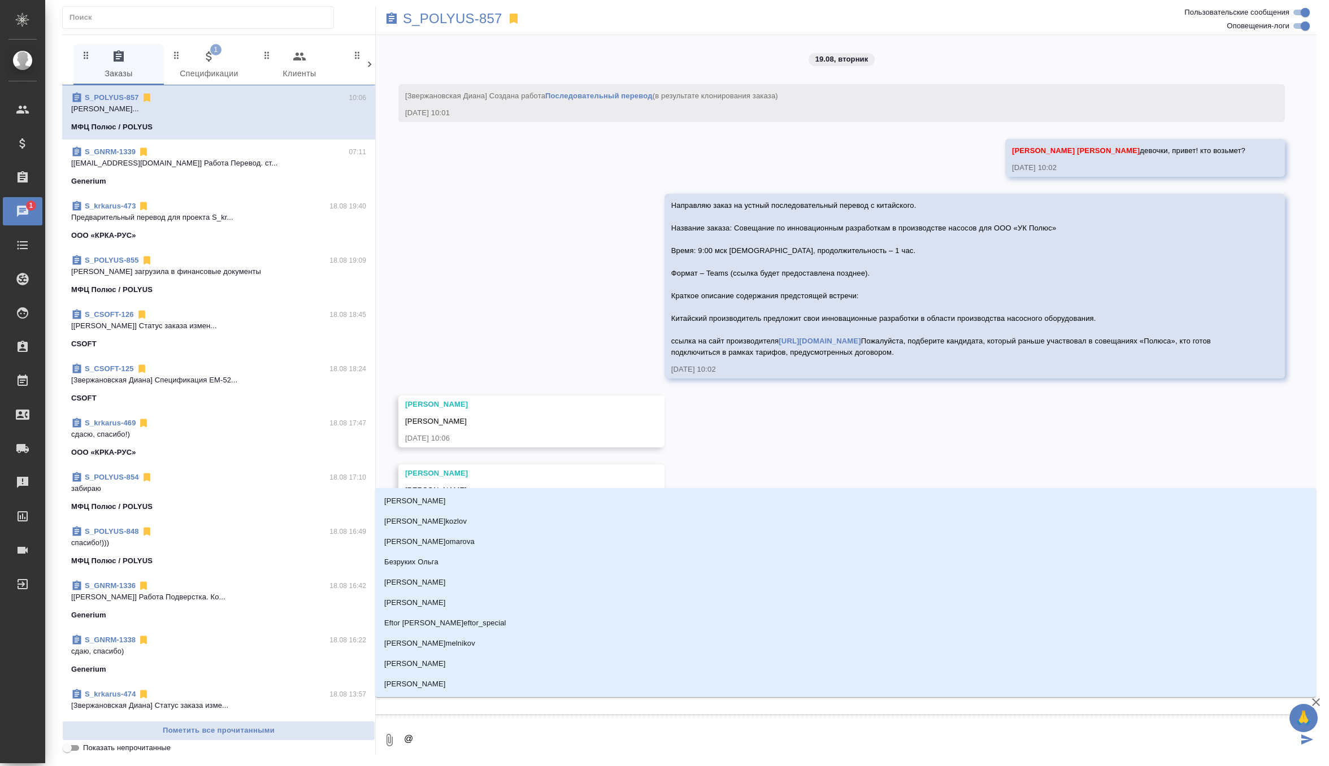
type textarea "@г"
type input "г"
type textarea "@гр"
type input "гр"
type textarea "@гра"
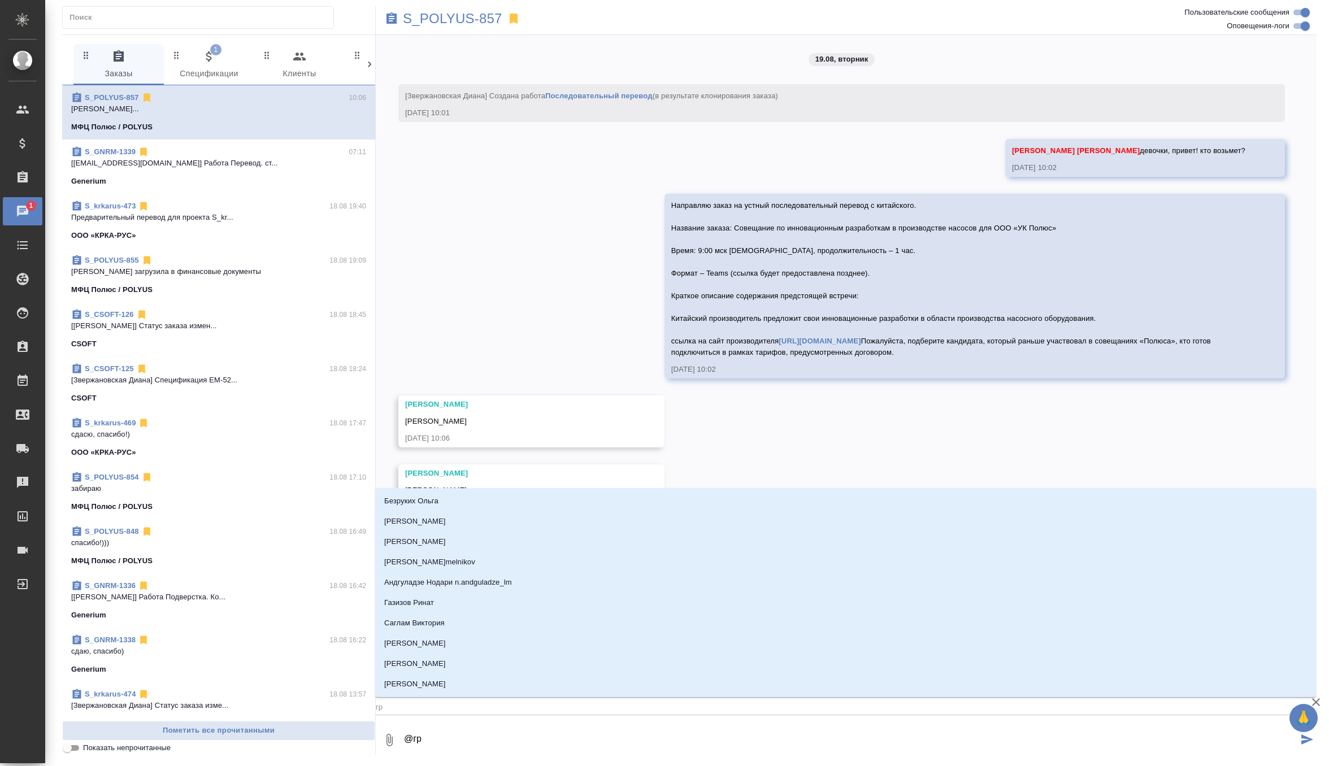
type input "гра"
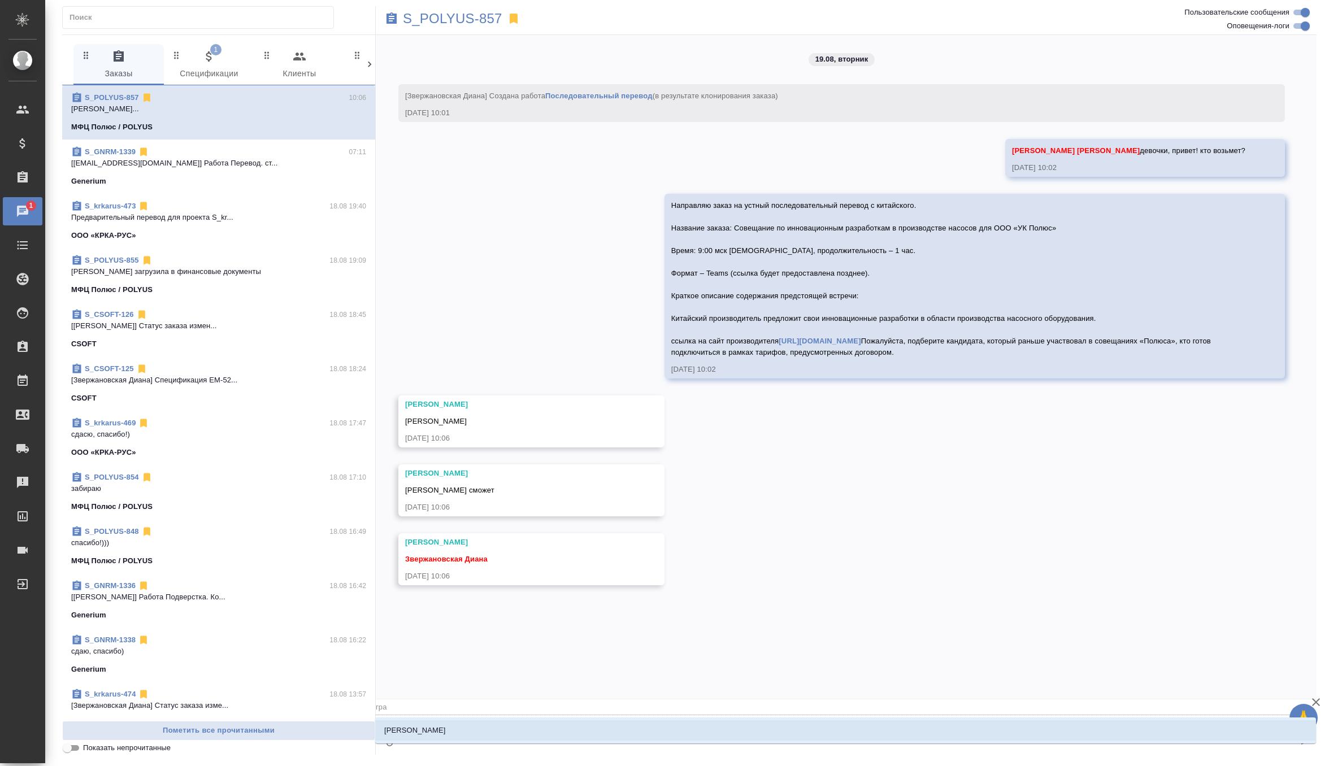
type textarea "@граб"
type input "граб"
click at [452, 730] on li "[PERSON_NAME]" at bounding box center [845, 731] width 941 height 20
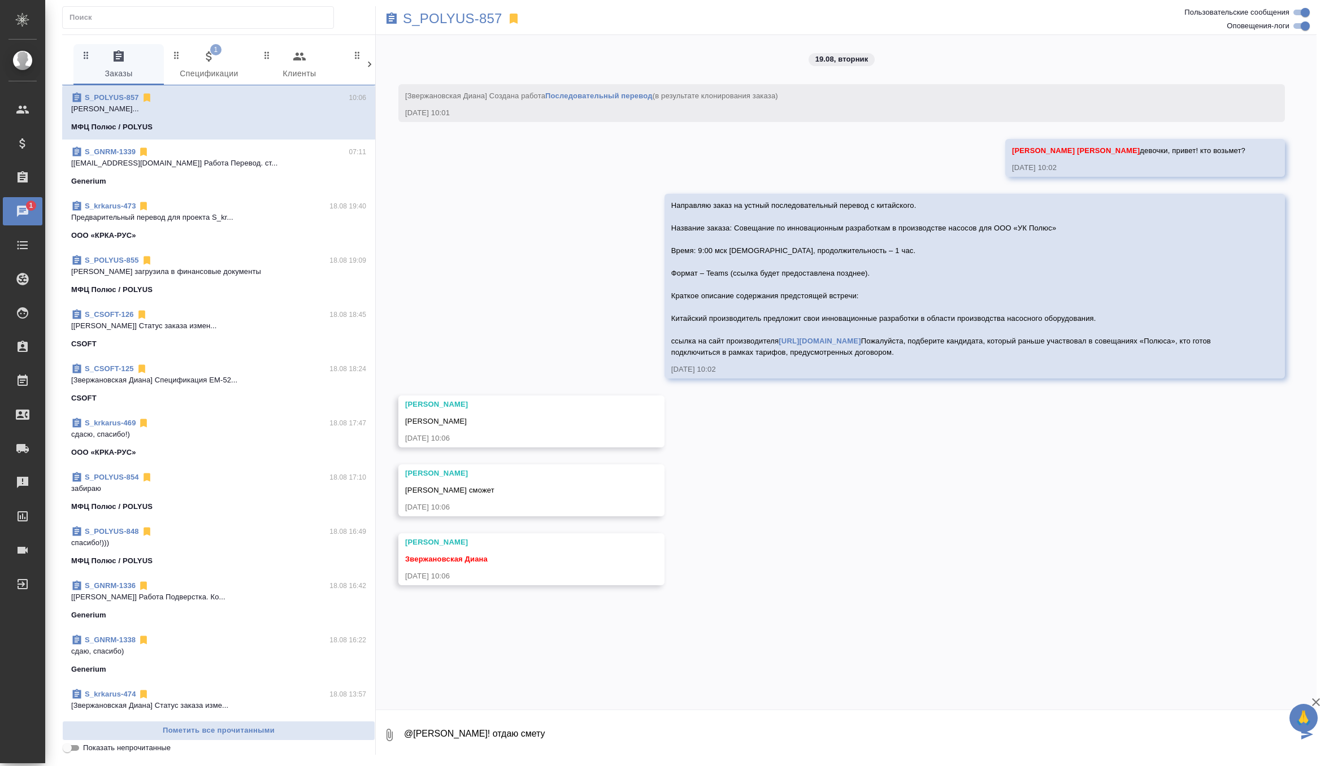
type textarea "@Грабко Мария спасибо! отдаю смету"
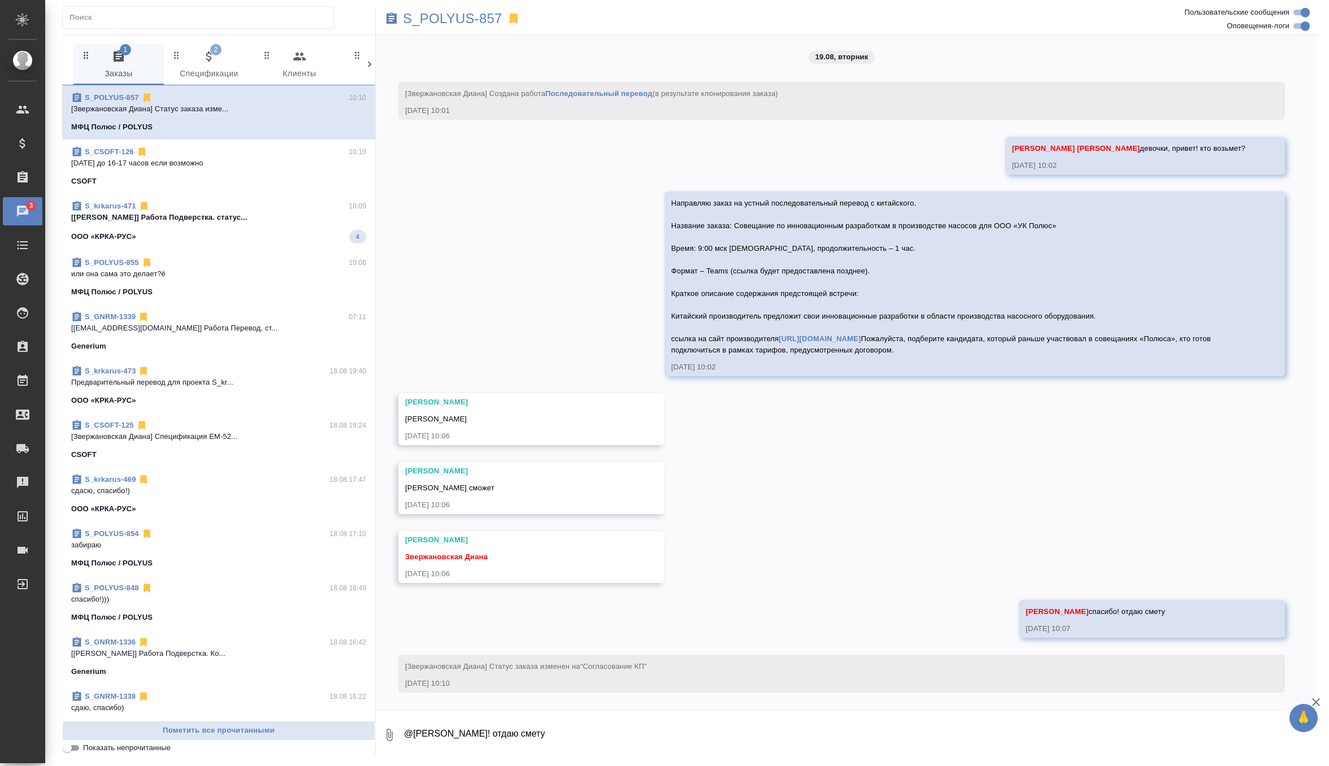
scroll to position [47, 0]
click at [236, 232] on div "ООО «КРКА-РУС» 4" at bounding box center [218, 237] width 295 height 14
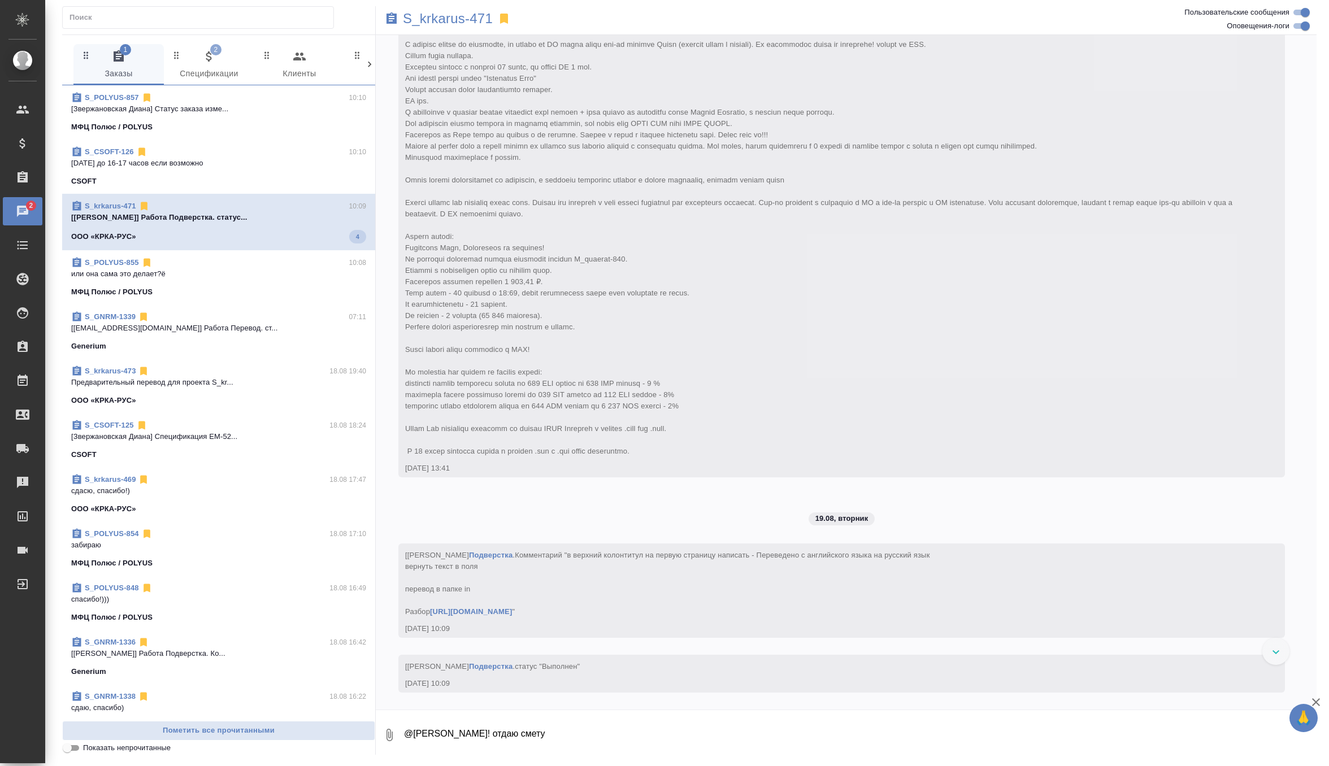
click at [210, 63] on span "2 Спецификации" at bounding box center [209, 65] width 77 height 31
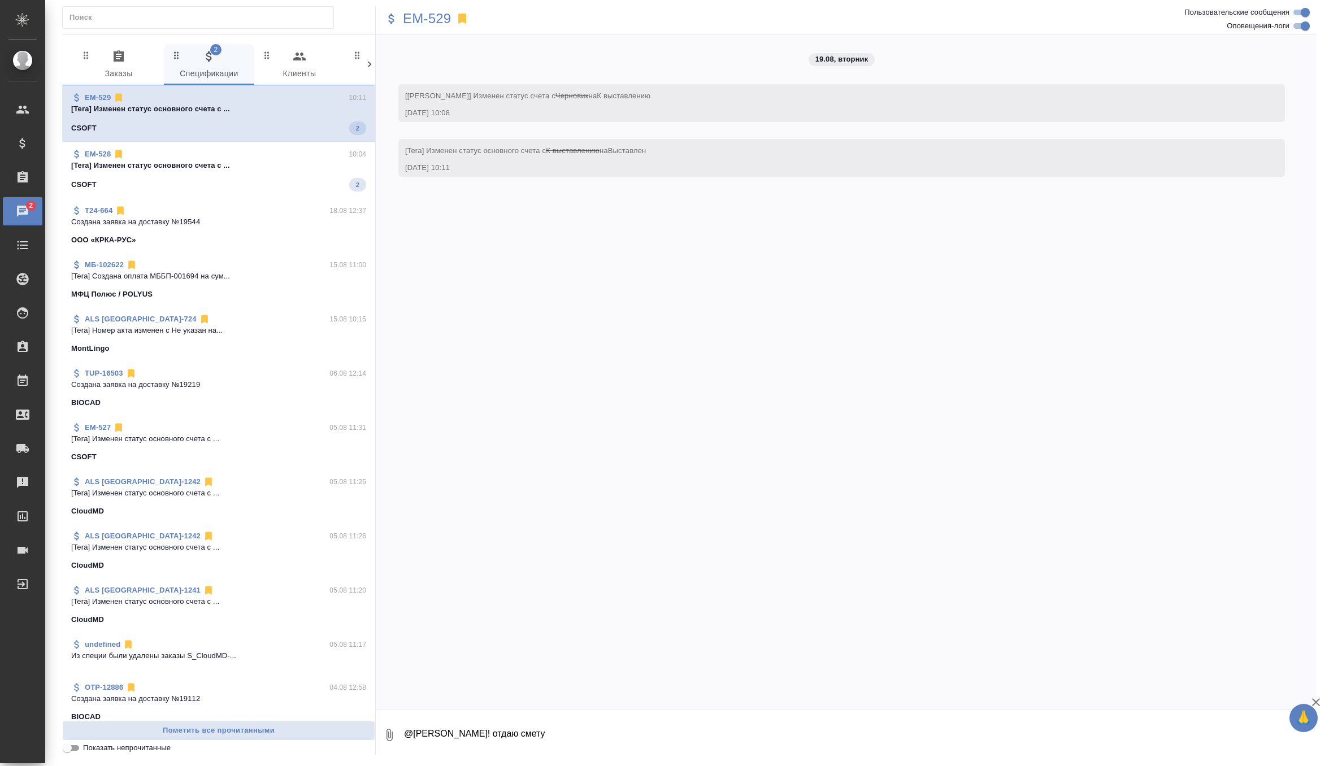
scroll to position [0, 0]
click at [214, 190] on div "EM-528 10:04 [Tera] Изменен статус основного счета с ... CSOFT 2" at bounding box center [218, 170] width 313 height 57
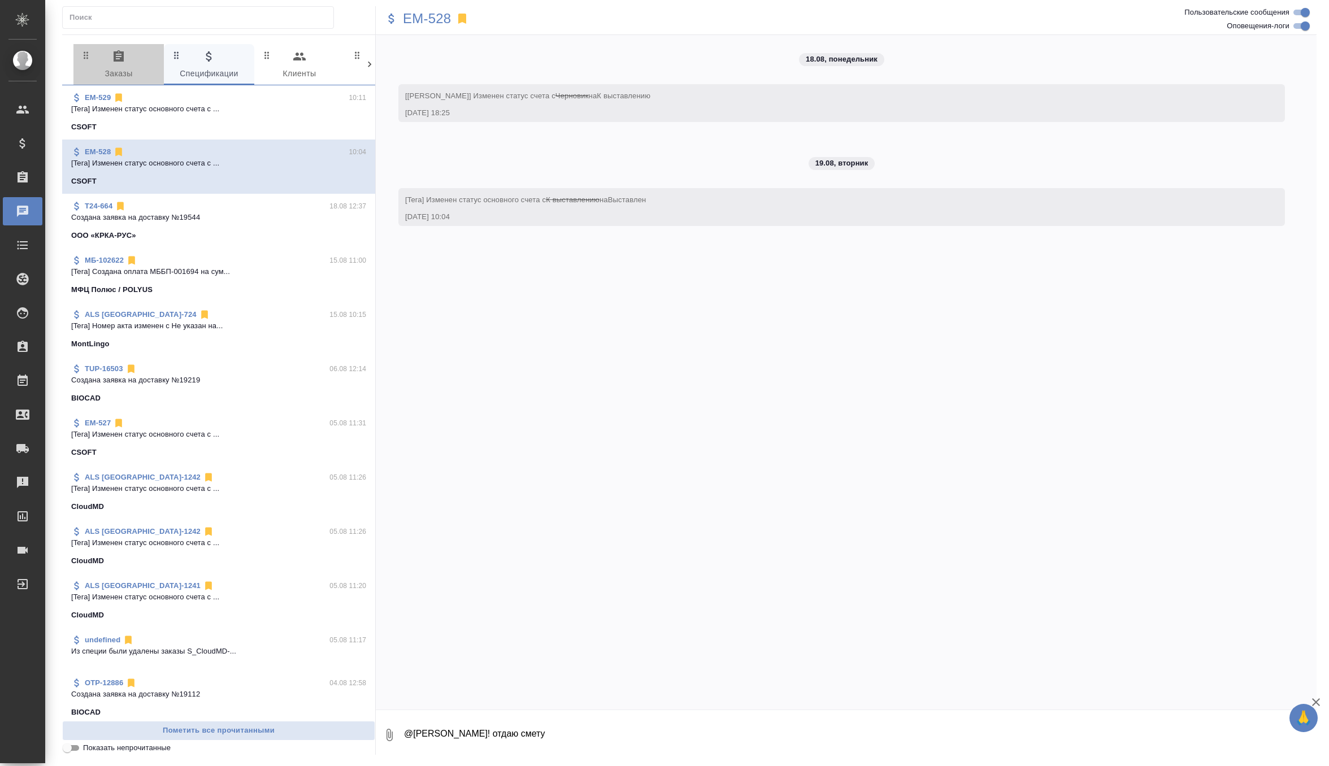
click at [118, 62] on icon "button" at bounding box center [119, 57] width 14 height 14
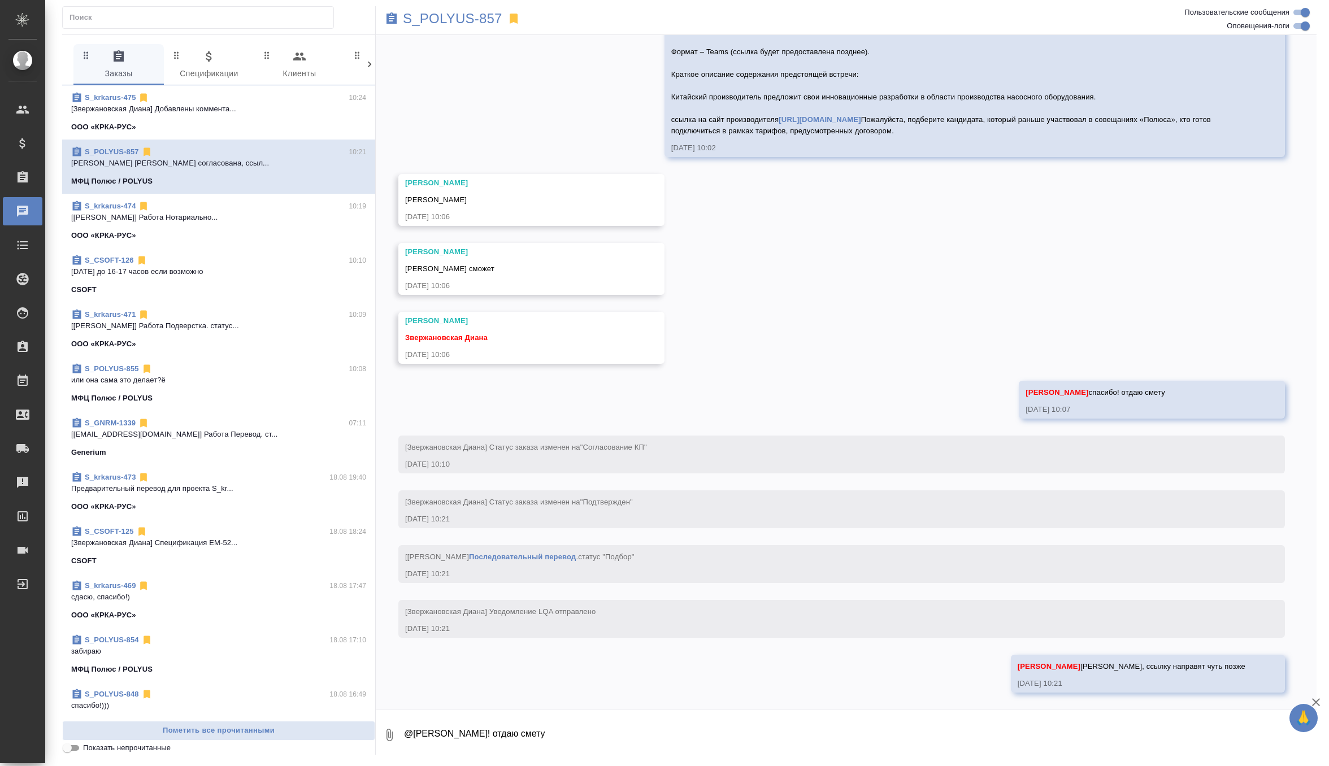
scroll to position [266, 0]
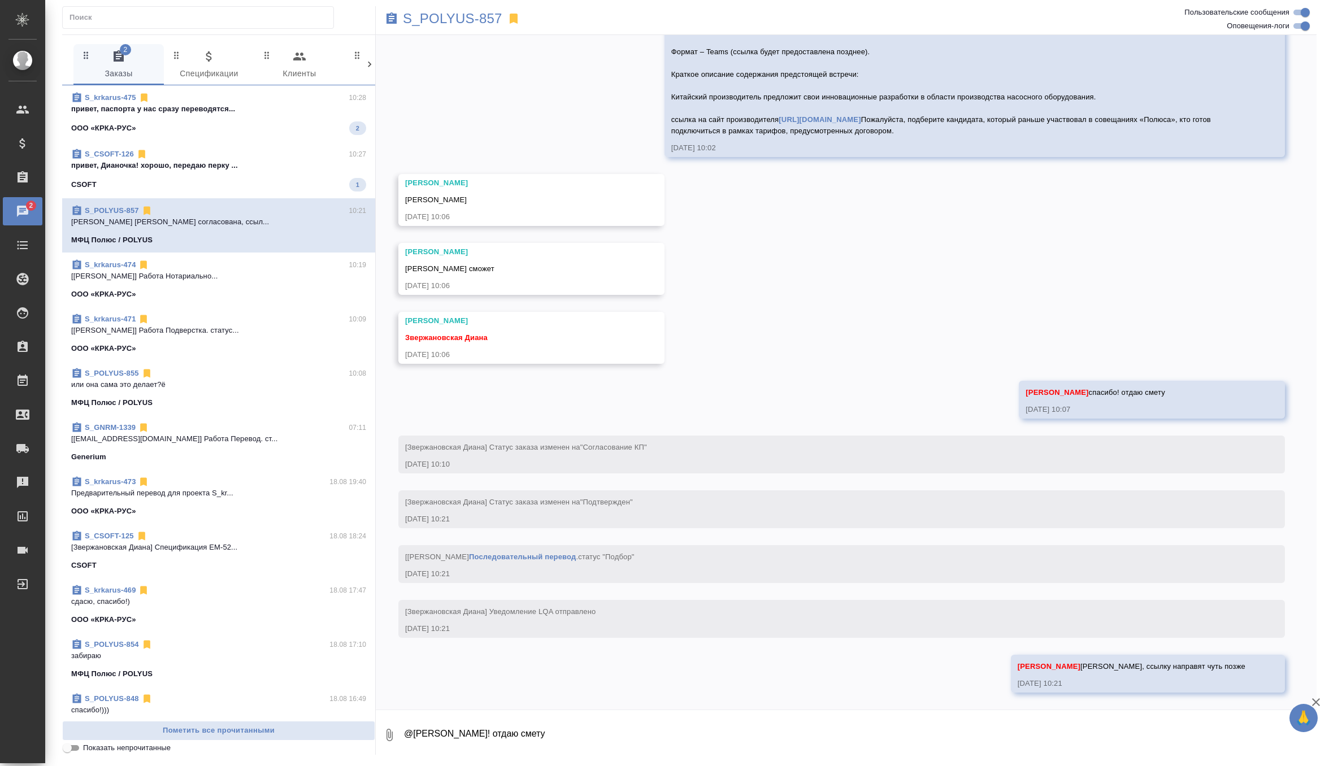
click at [302, 120] on span "S_krkarus-475 10:28 привет, паспорта у нас сразу переводятся... ООО «КРКА-РУС» 2" at bounding box center [218, 113] width 295 height 43
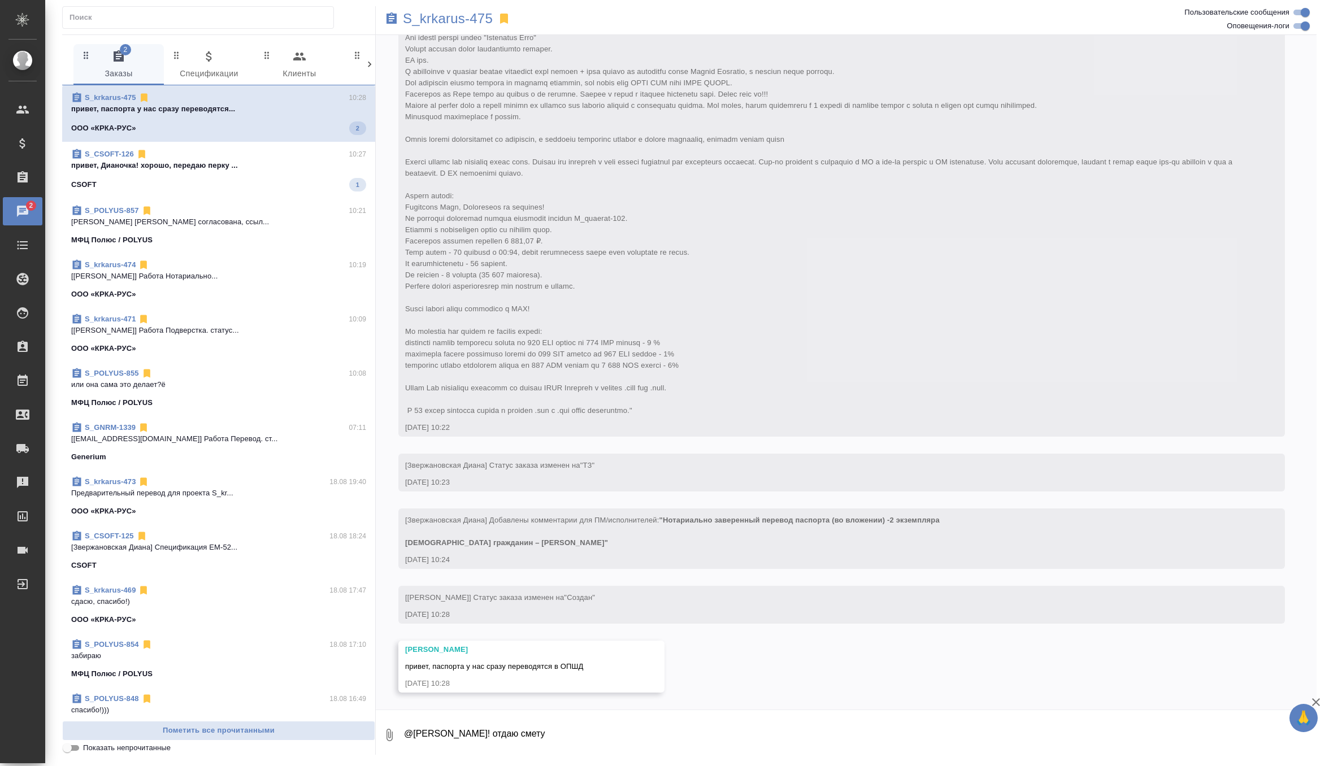
scroll to position [228, 0]
click at [446, 735] on textarea "@Грабко Мария спасибо! отдаю смету" at bounding box center [860, 735] width 914 height 38
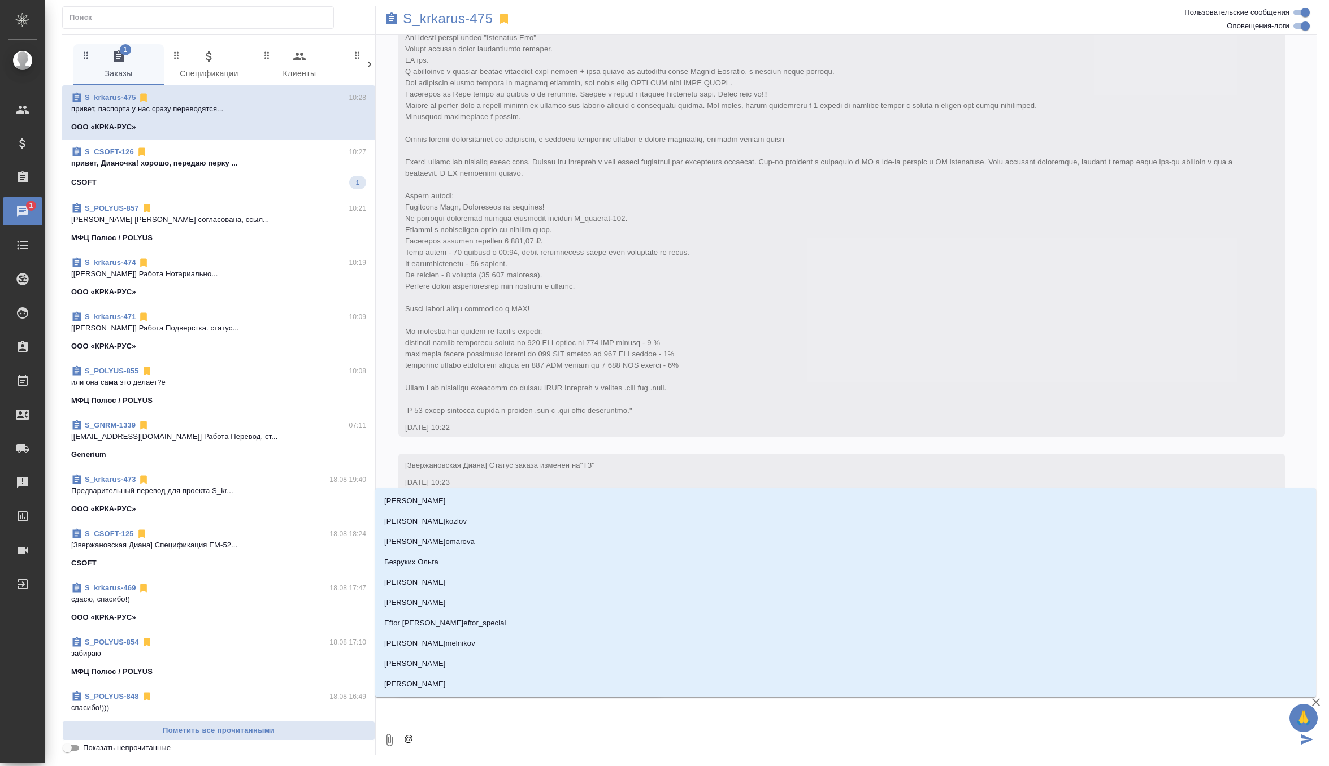
type textarea "@г"
type input "г"
type textarea "@гр"
type input "гр"
type textarea "@гра"
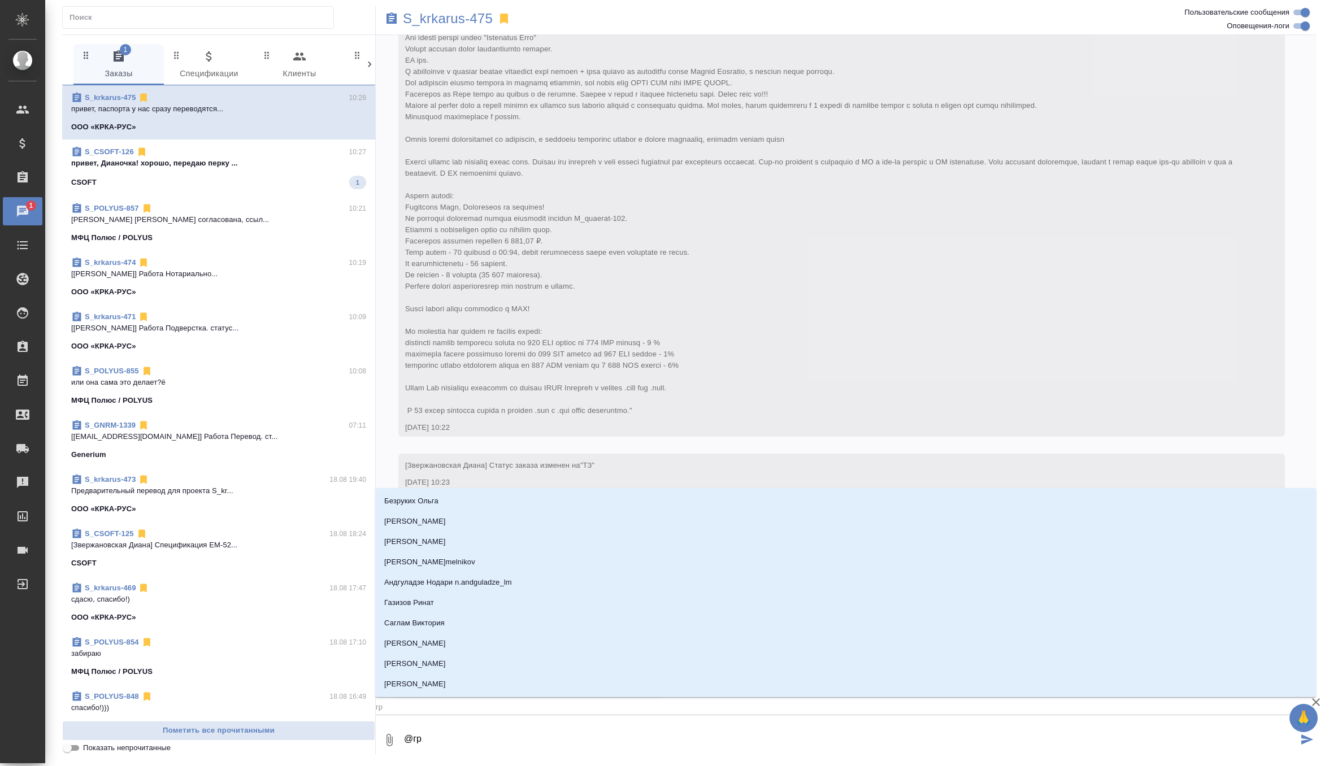
type input "гра"
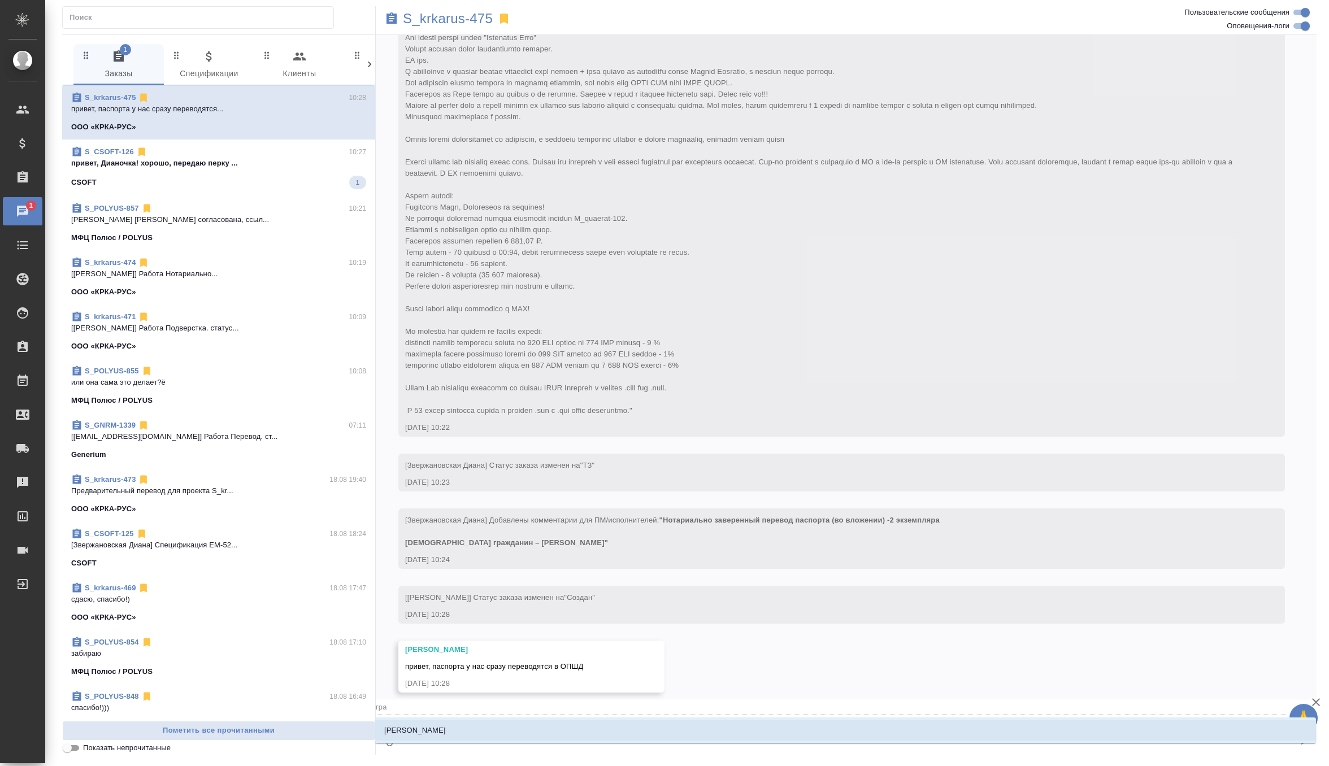
type textarea "@граб"
type input "граб"
click at [457, 732] on li "Грабко Мария" at bounding box center [845, 731] width 941 height 20
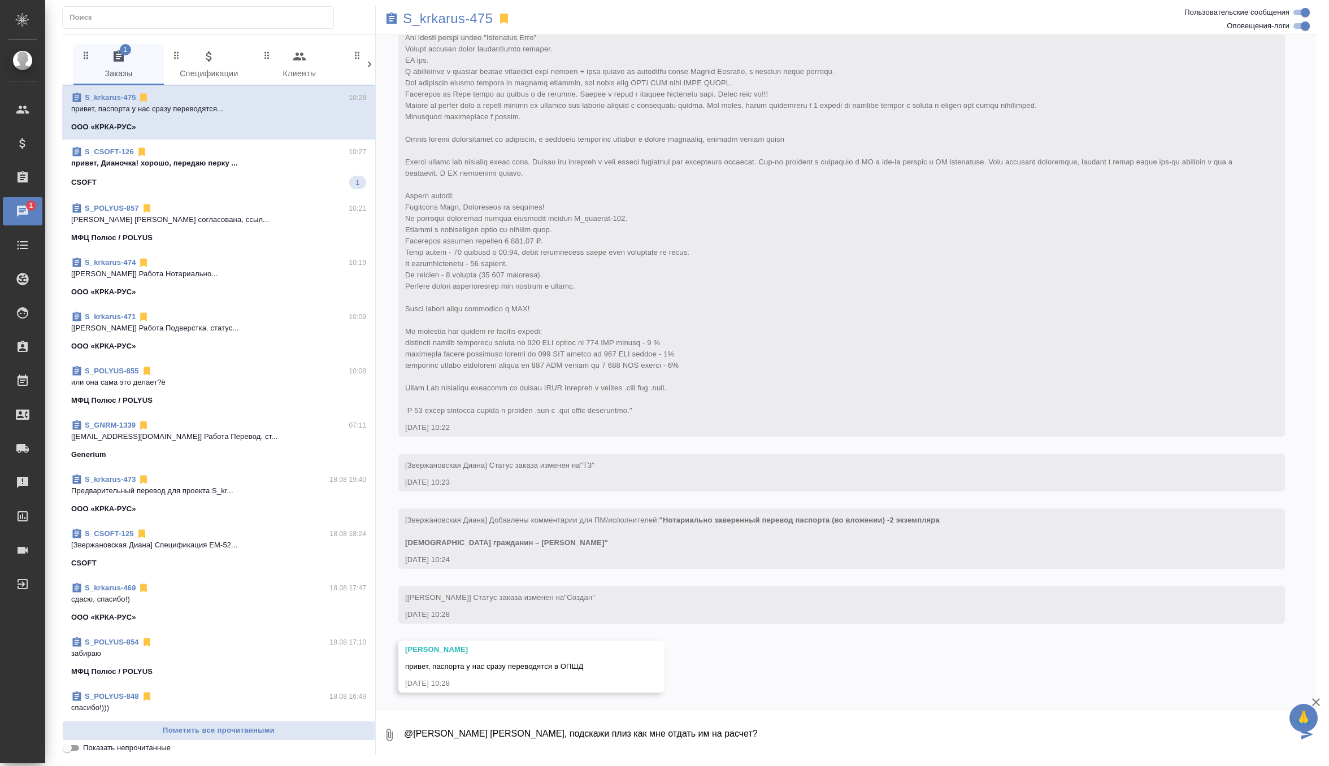
type textarea "@Грабко Мария Маша, подскажи плиз как мне отдать им на расчет?"
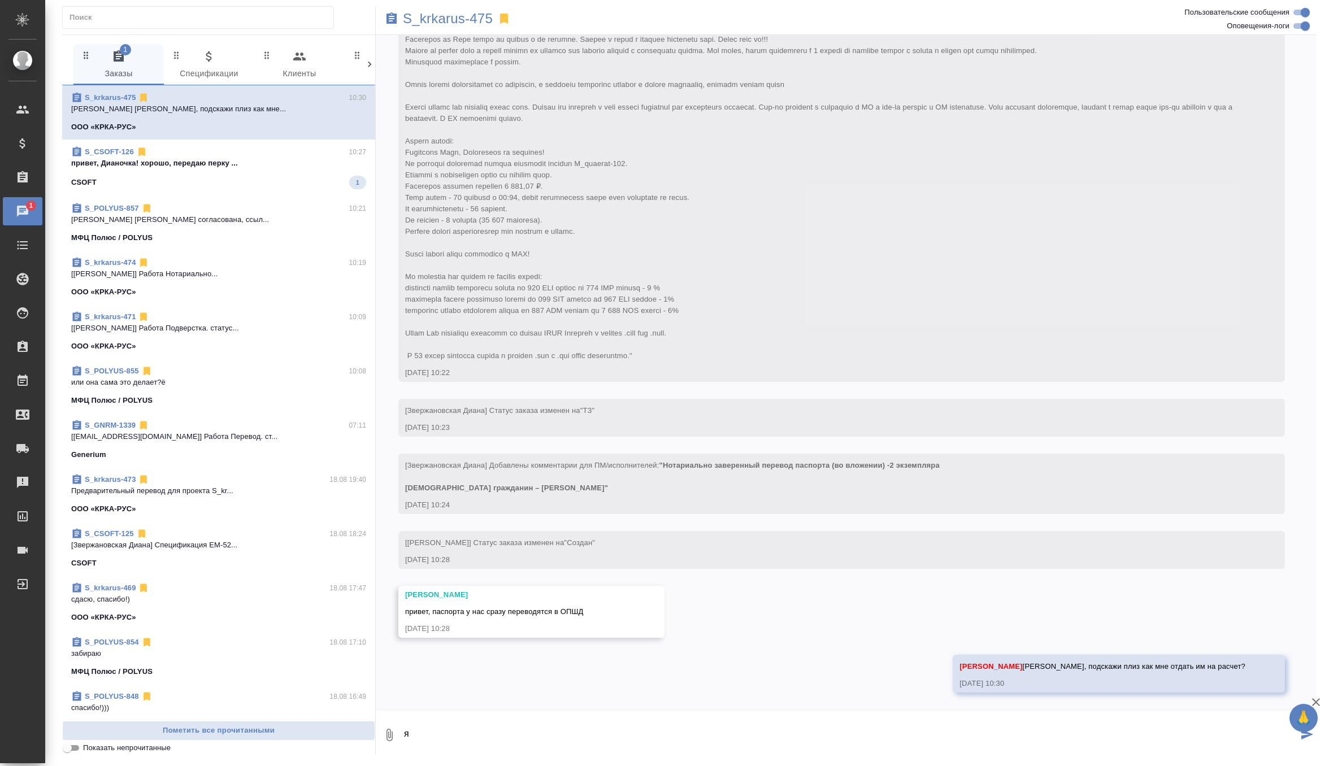
type textarea "я"
click at [297, 147] on div "S_CSOFT-126 10:27" at bounding box center [218, 151] width 295 height 11
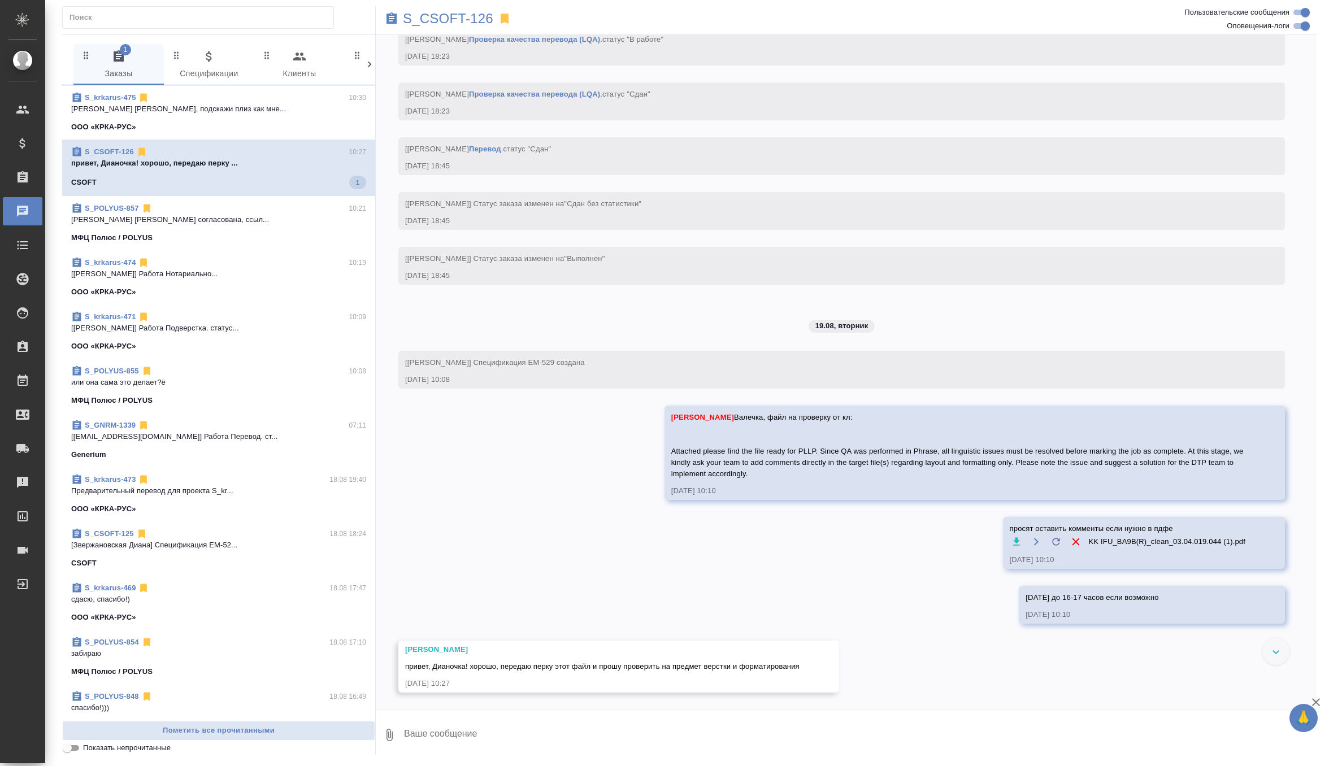
scroll to position [4529, 0]
click at [262, 101] on div "S_krkarus-475 10:30" at bounding box center [218, 97] width 295 height 11
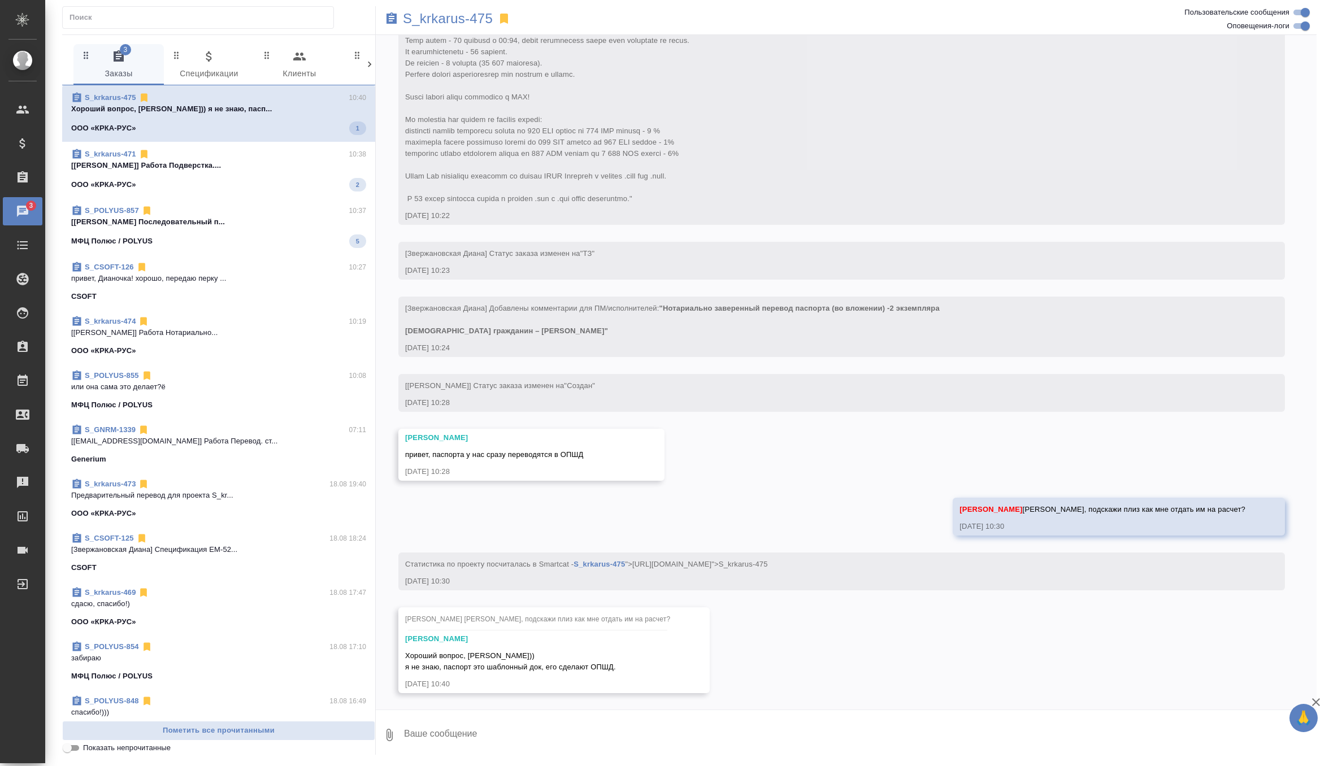
scroll to position [440, 0]
click at [507, 723] on textarea at bounding box center [860, 735] width 914 height 38
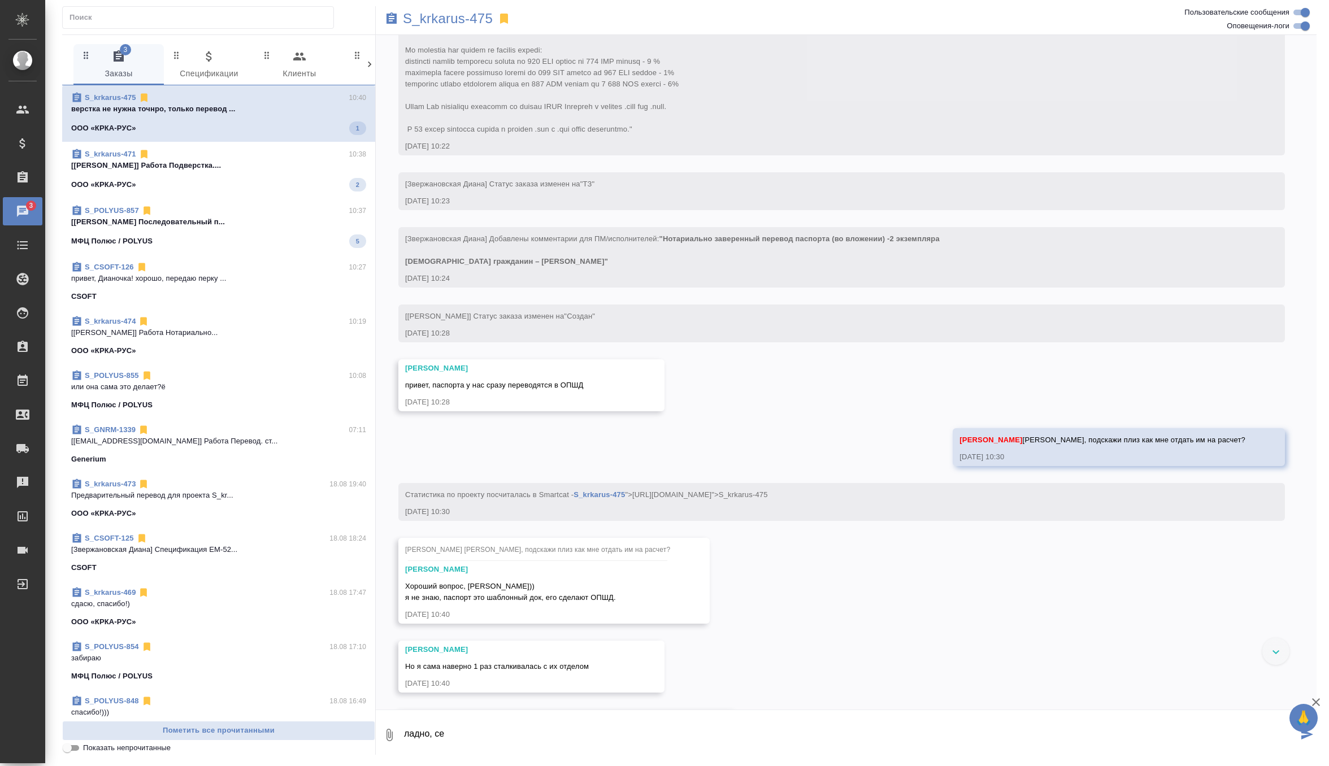
scroll to position [578, 0]
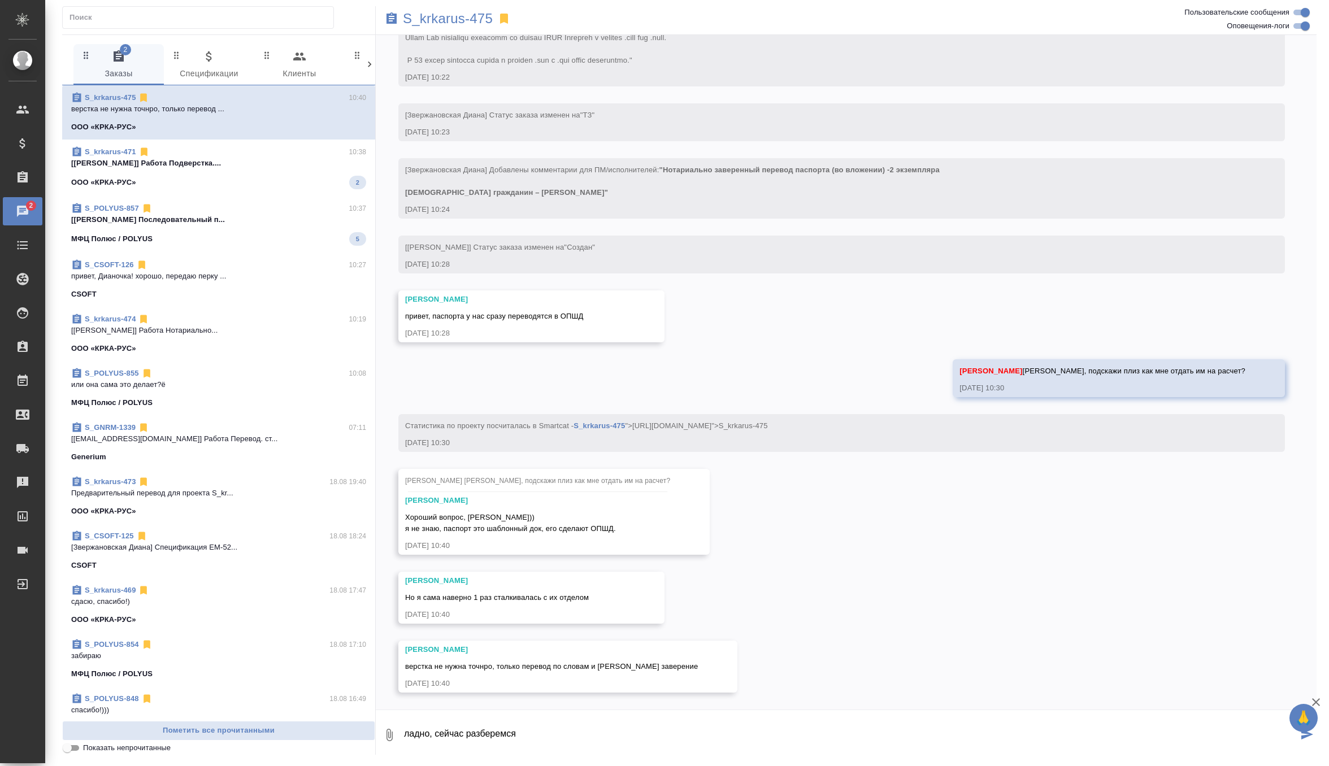
type textarea "ладно, сейчас разберемся"
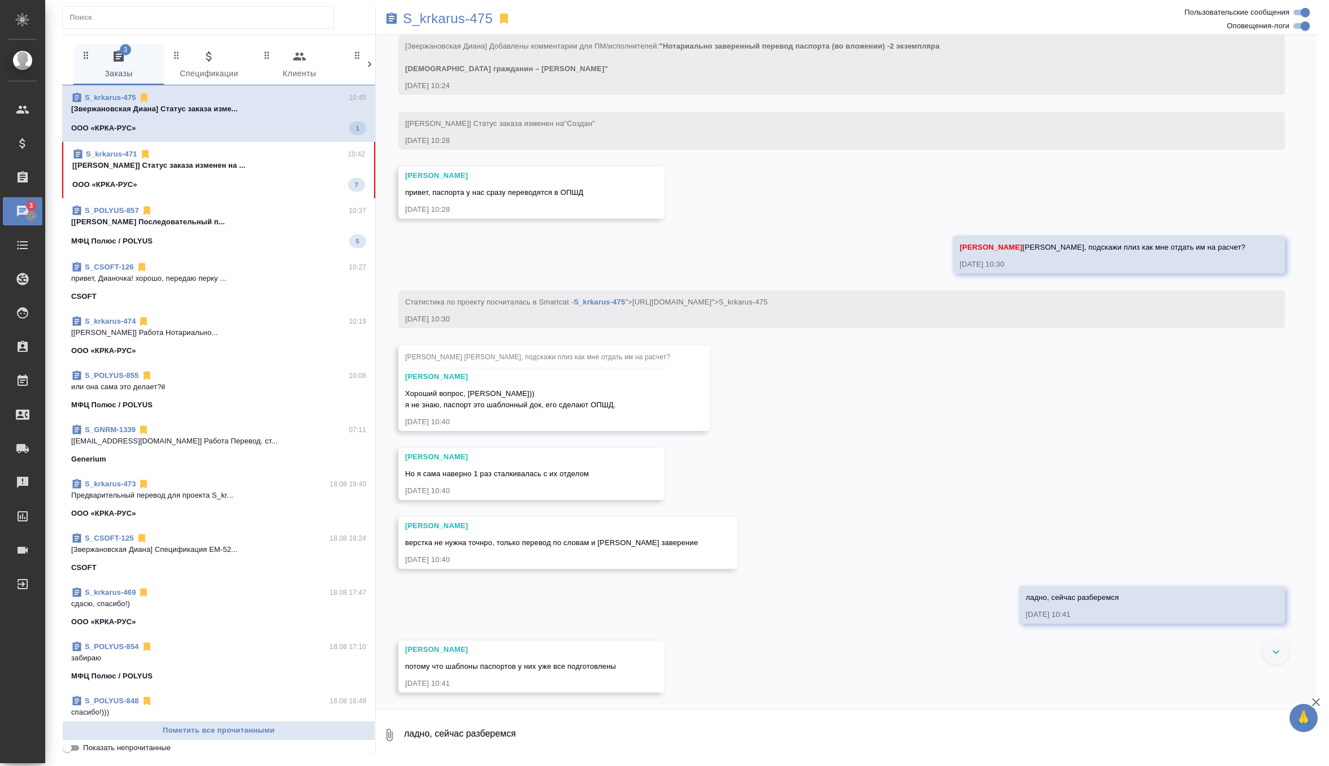
scroll to position [757, 0]
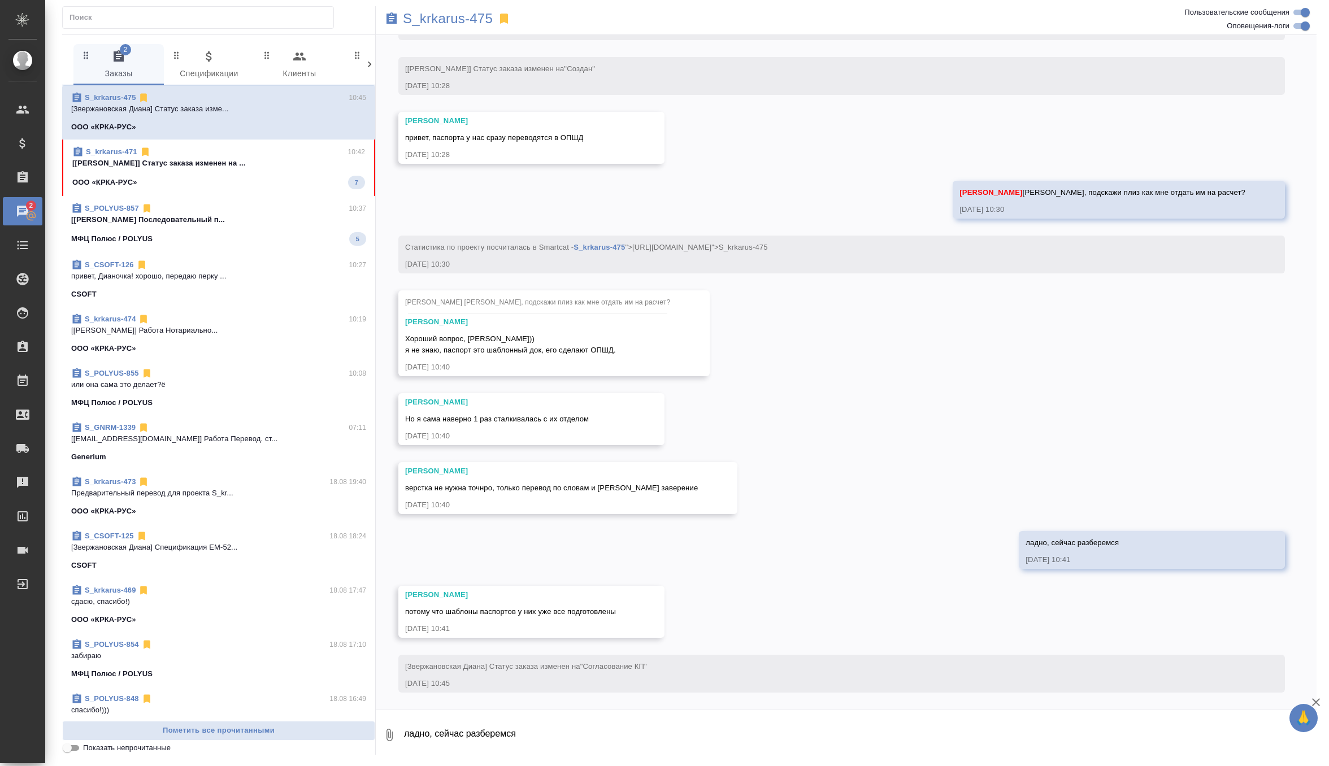
click at [305, 245] on div "МФЦ Полюс / POLYUS 5" at bounding box center [218, 239] width 295 height 14
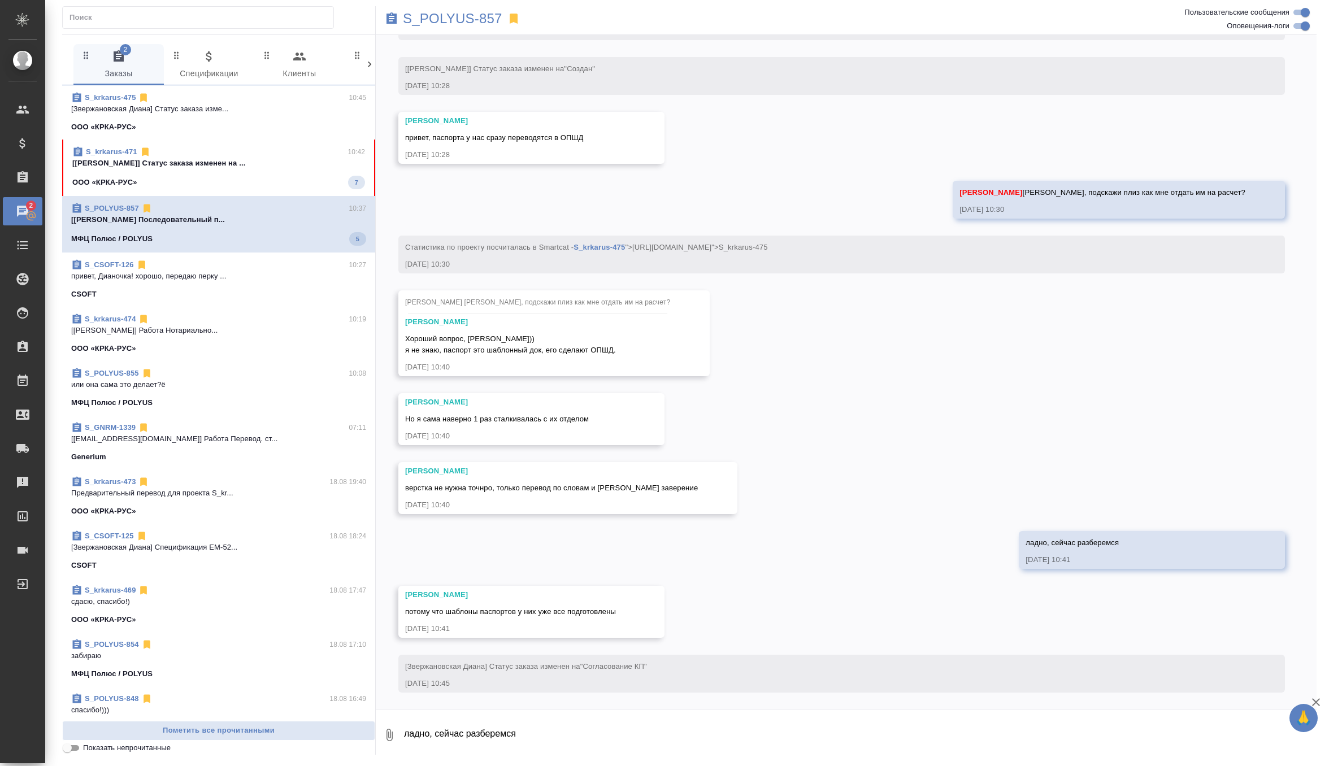
scroll to position [684, 0]
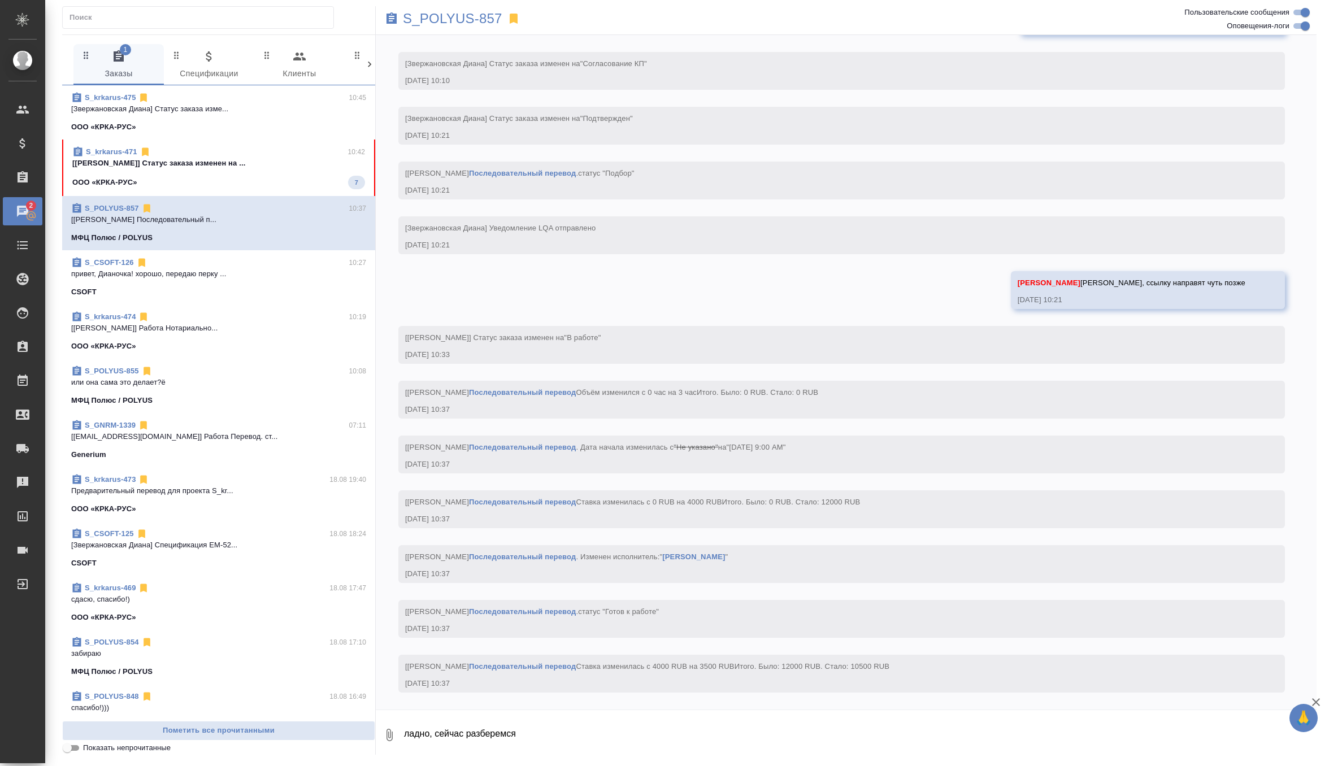
click at [307, 187] on div "ООО «КРКА-РУС» 7" at bounding box center [218, 183] width 293 height 14
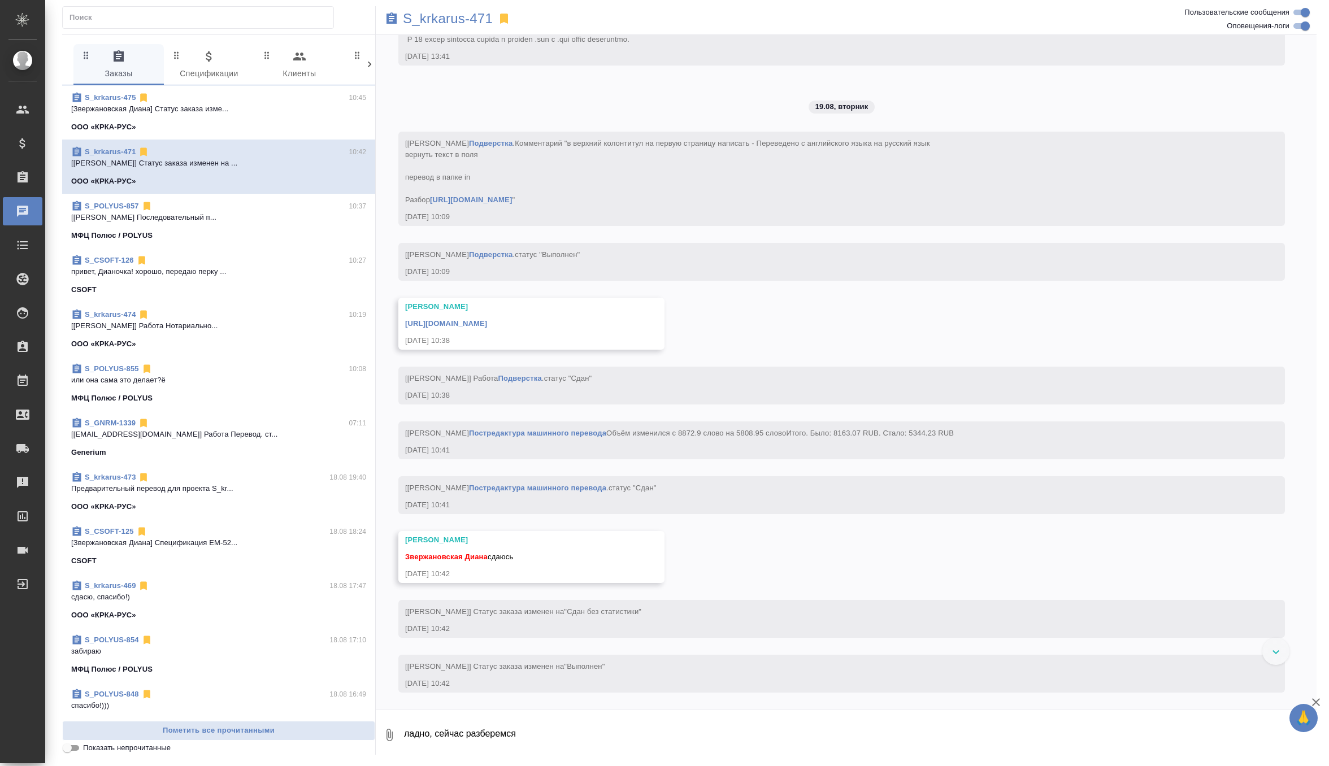
scroll to position [12368, 0]
click at [450, 731] on textarea "ладно, сейчас разберемся" at bounding box center [860, 735] width 914 height 38
type textarea "забираю, спасибо)"
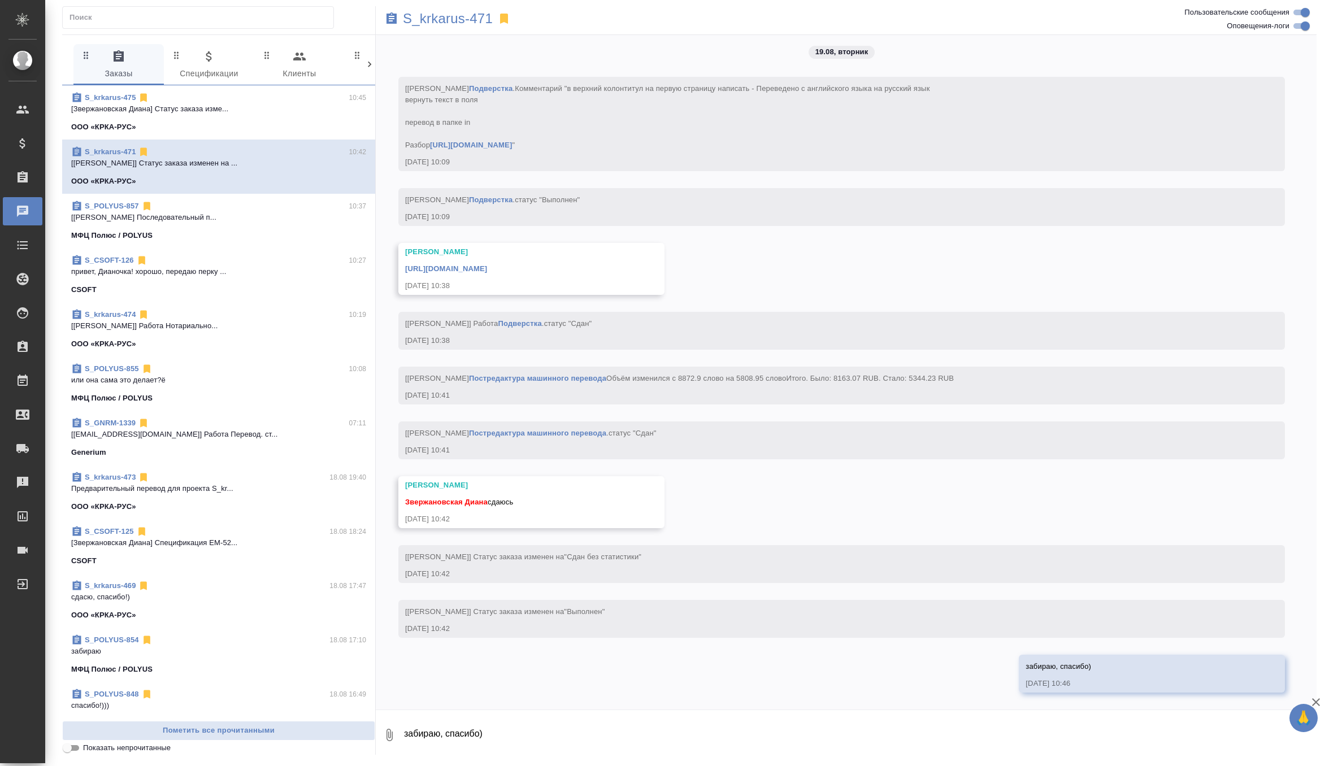
scroll to position [12422, 0]
click at [487, 264] on link "https://drive.awatera.com/apps/files/files/10141177?dir=/Shares/%D0%9E%D0%9E%D0…" at bounding box center [446, 268] width 82 height 8
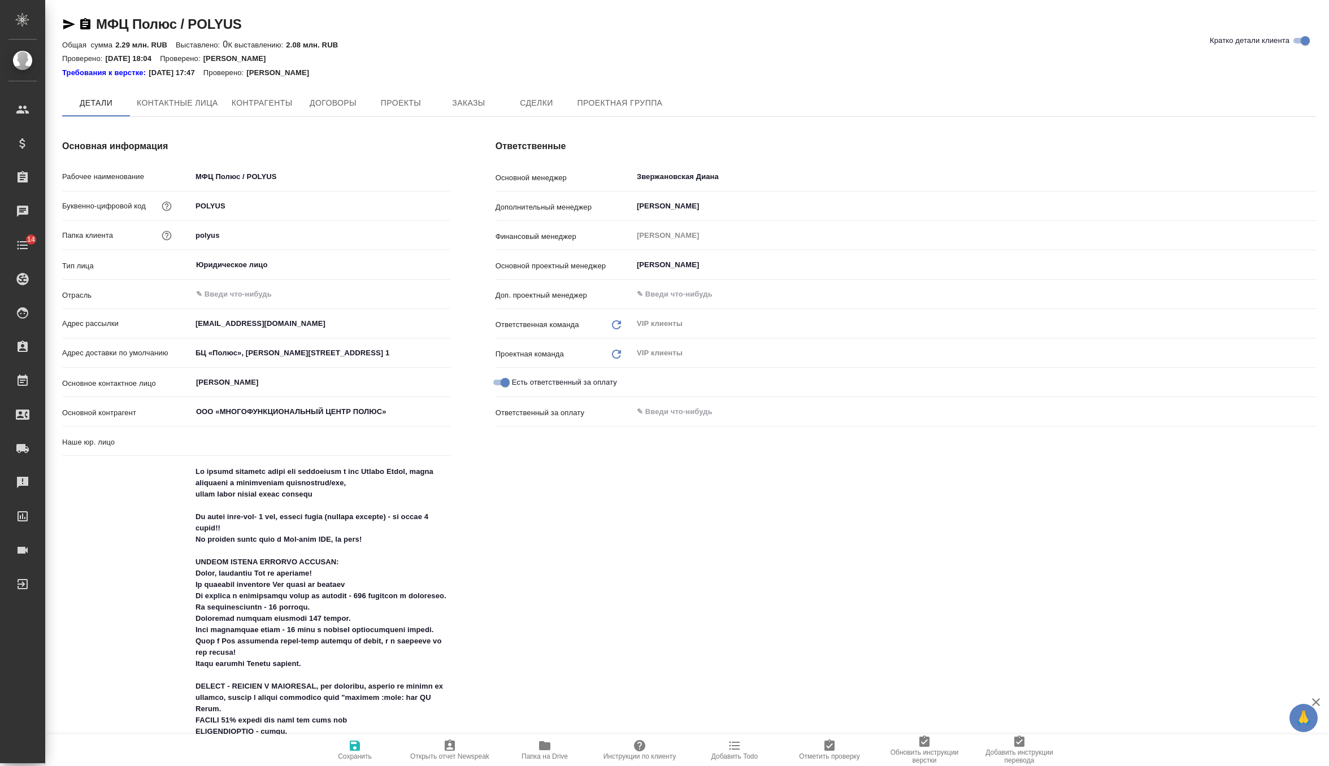
type input "(МБ) ООО "Монблан""
click at [484, 109] on span "Заказы" at bounding box center [468, 104] width 54 height 14
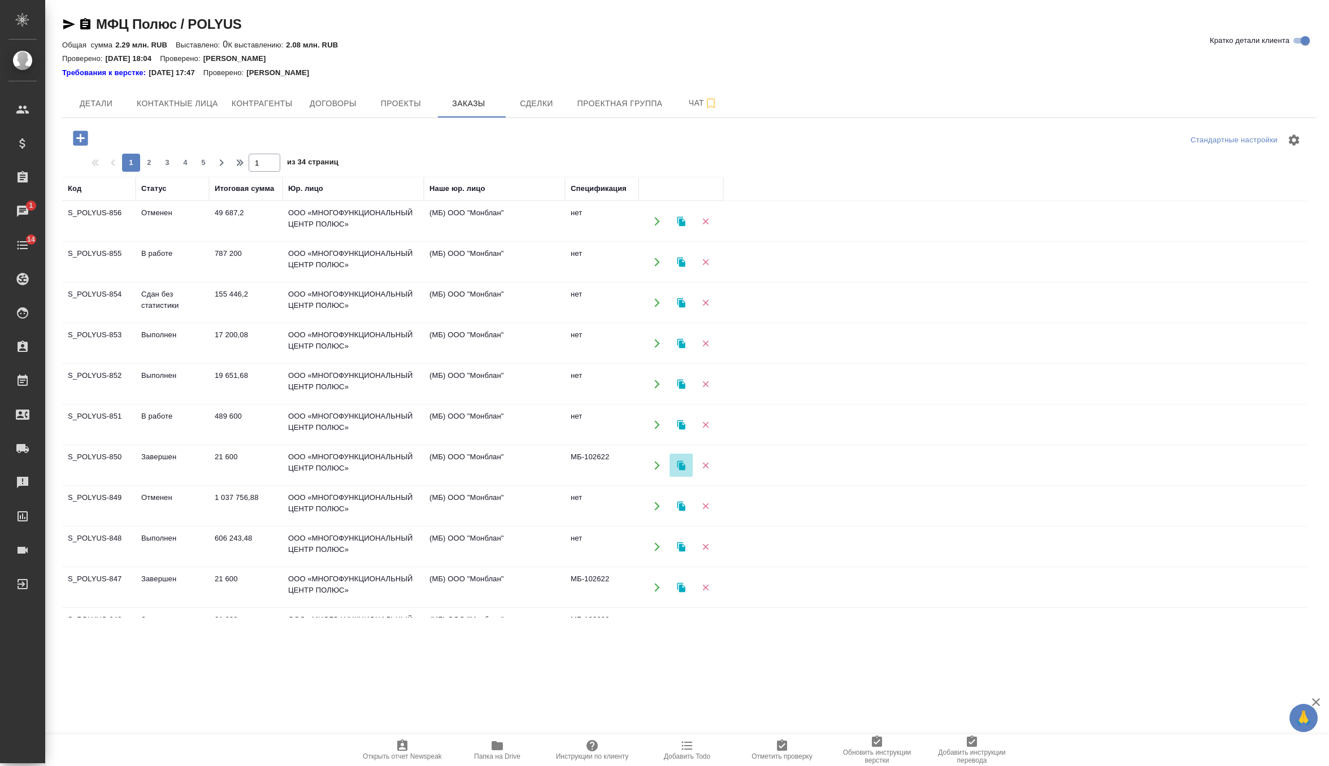
click at [678, 464] on icon "button" at bounding box center [681, 466] width 10 height 10
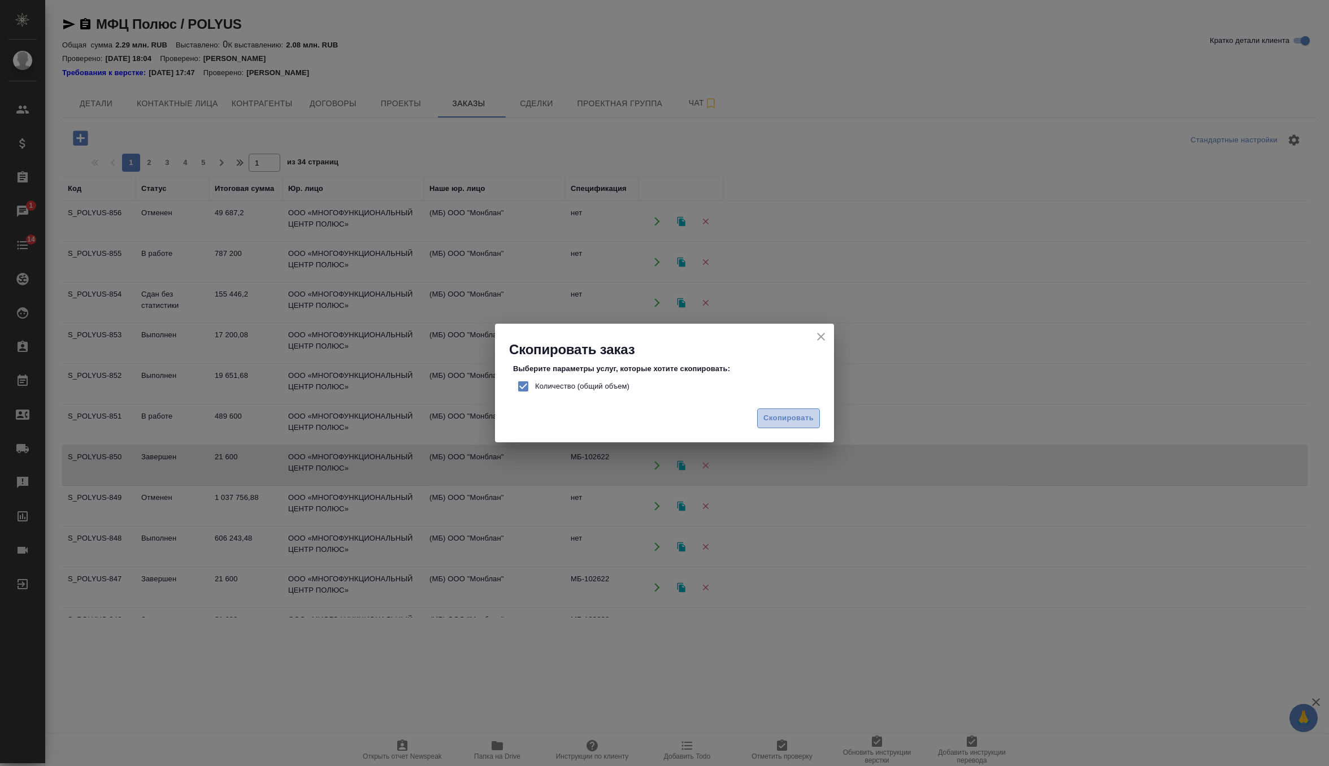
click at [804, 420] on span "Скопировать" at bounding box center [788, 418] width 50 height 13
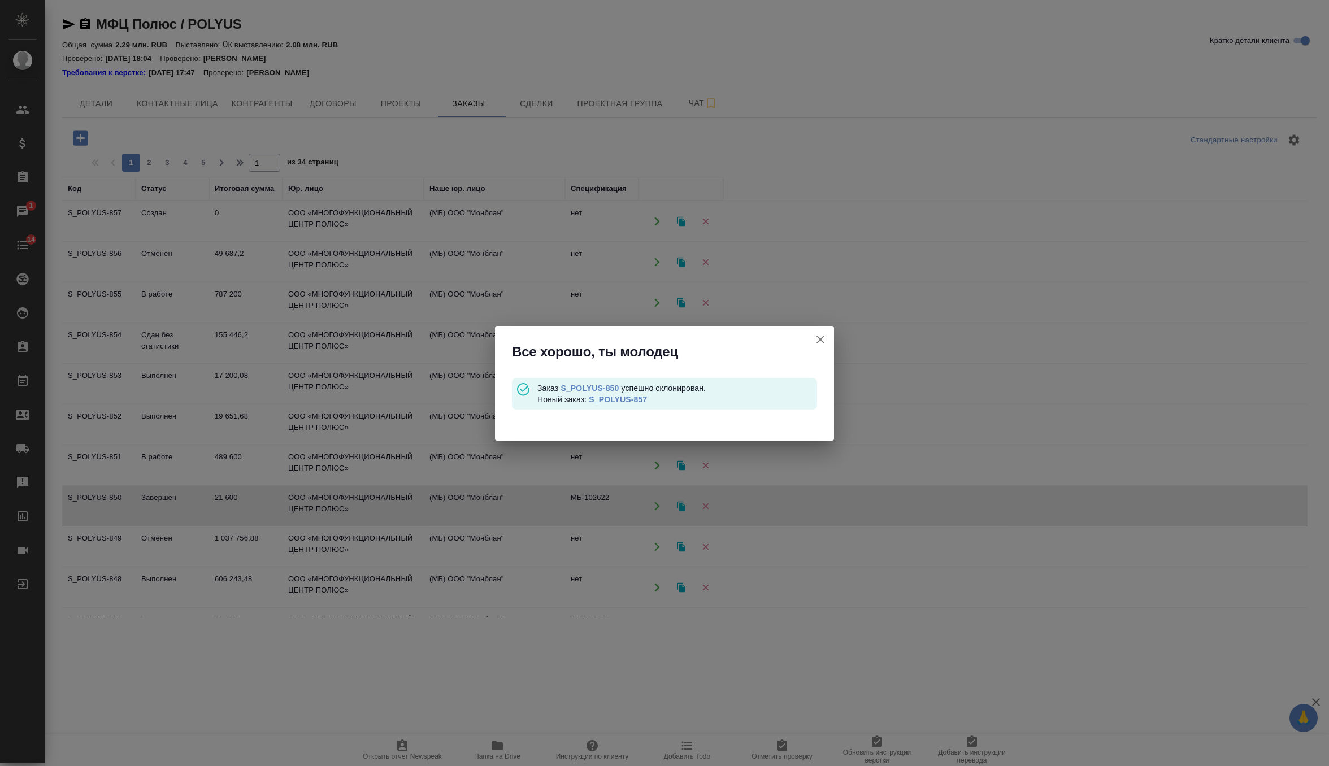
click at [630, 400] on link "S_POLYUS-857" at bounding box center [618, 399] width 58 height 9
click at [817, 345] on icon "button" at bounding box center [821, 340] width 14 height 14
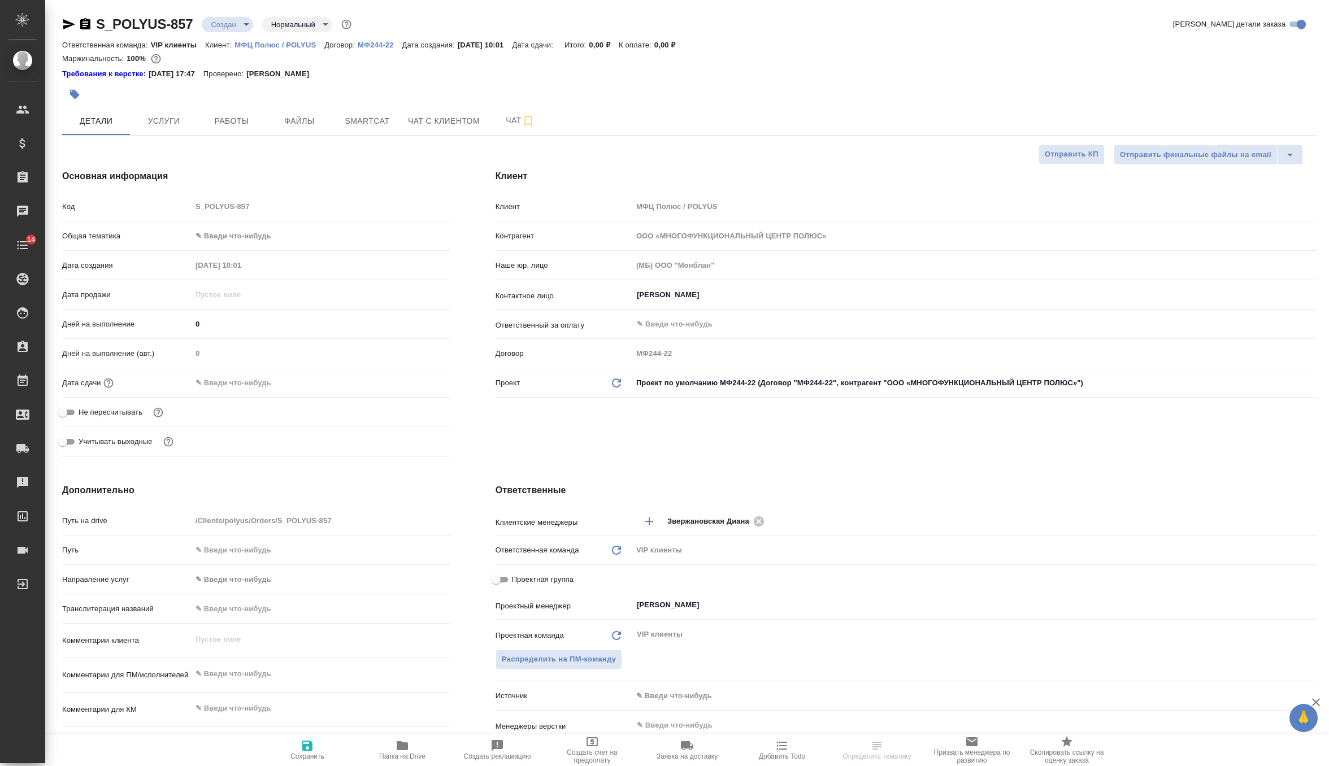
select select "RU"
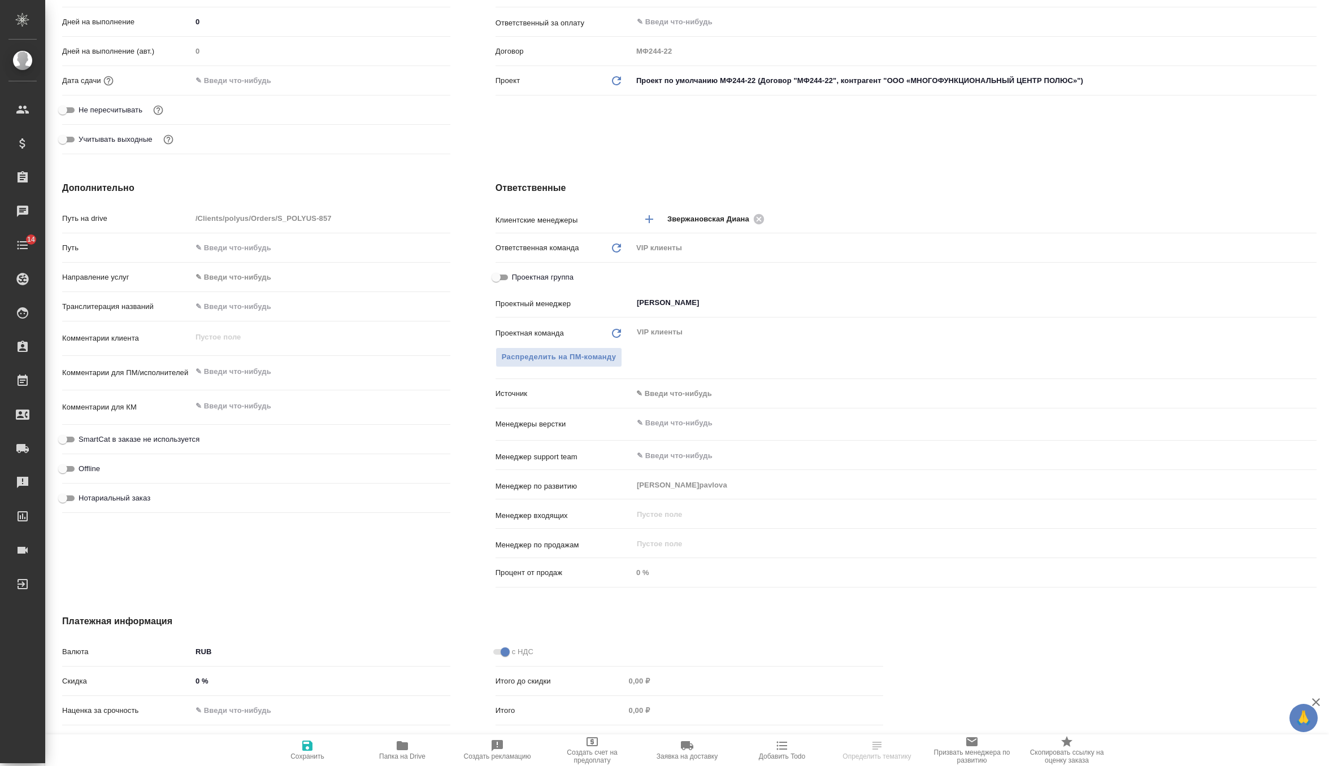
scroll to position [306, 0]
click at [236, 368] on textarea at bounding box center [321, 368] width 259 height 19
paste textarea "Loremipsu dolor si ametco adipiscingelitse doeiusm t incididunt. Utlabore etdol…"
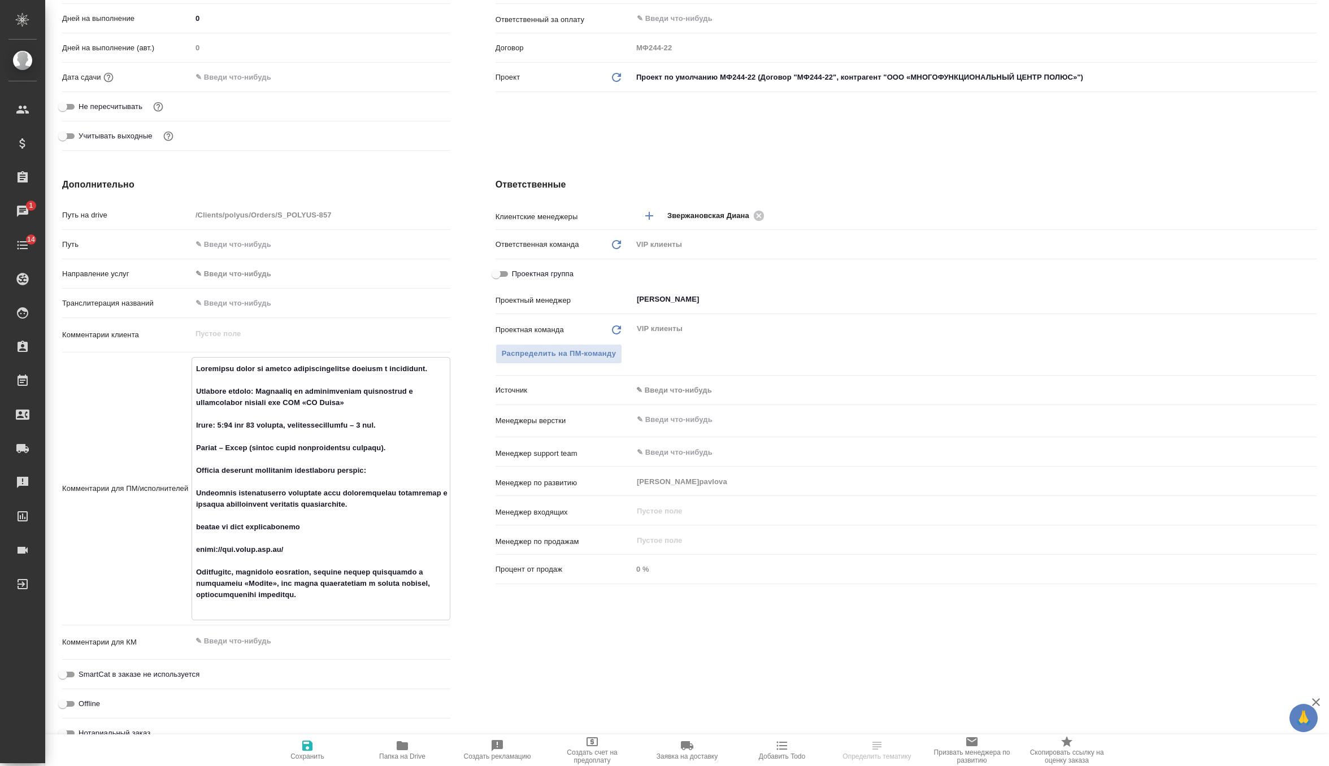
type textarea "Loremipsu dolor si ametco adipiscingelitse doeiusm t incididunt. Utlabore etdol…"
click at [302, 755] on span "Сохранить" at bounding box center [307, 757] width 34 height 8
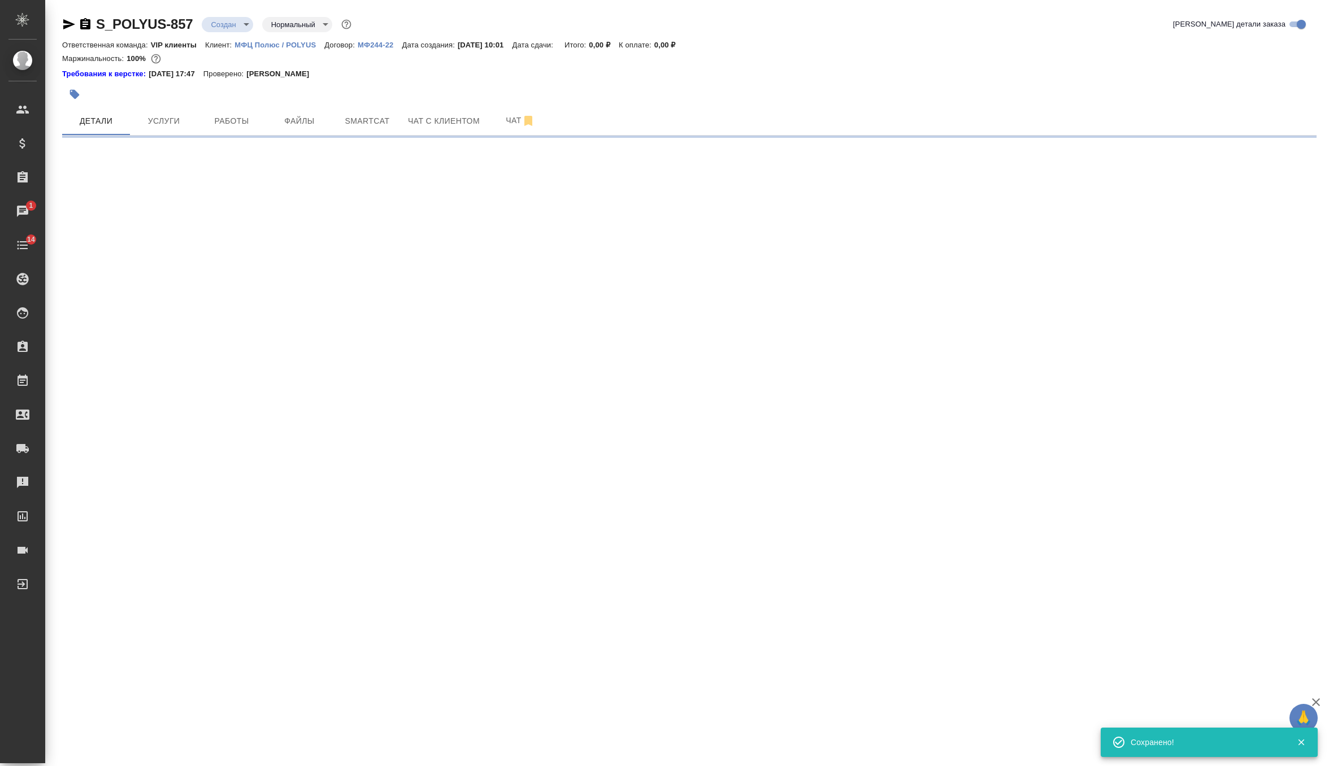
select select "RU"
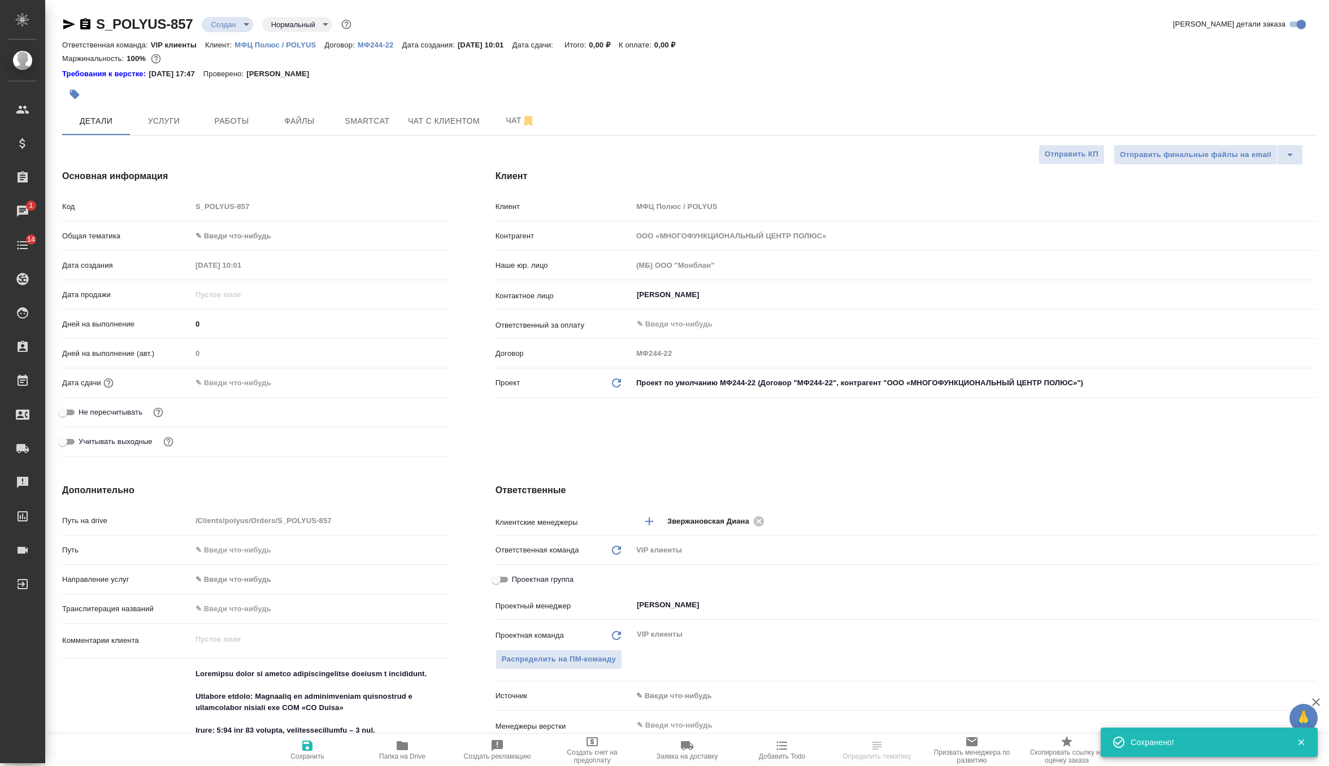
type textarea "x"
click at [83, 101] on button "button" at bounding box center [74, 94] width 25 height 25
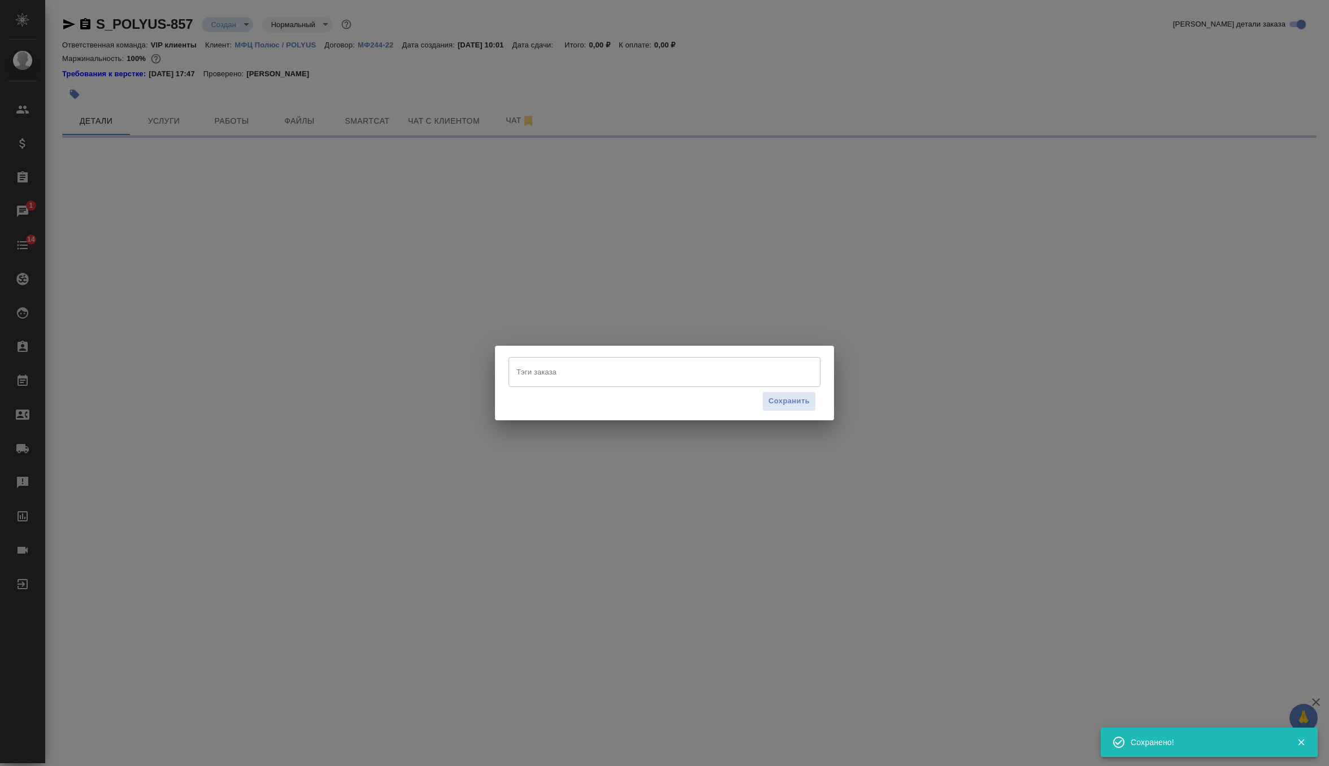
select select "RU"
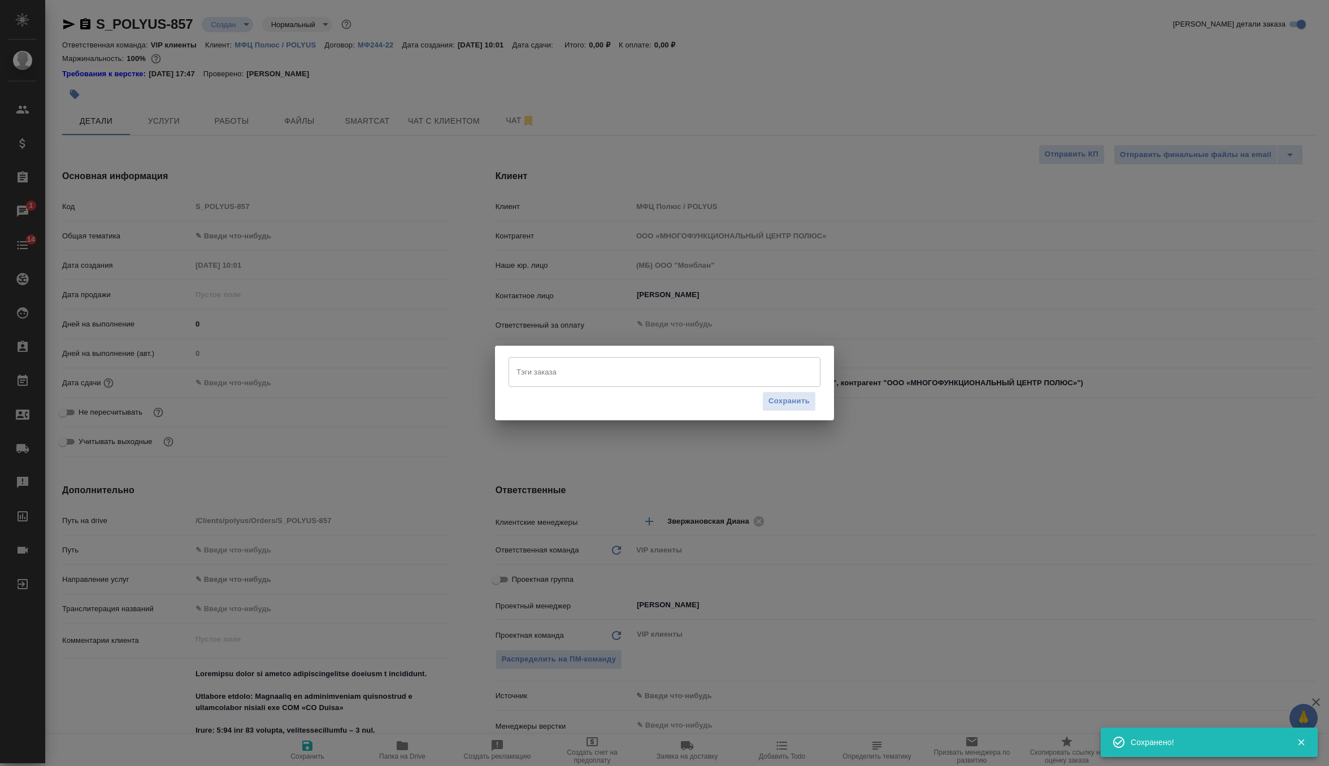
type textarea "x"
click at [599, 374] on input "Тэги заказа" at bounding box center [654, 371] width 280 height 19
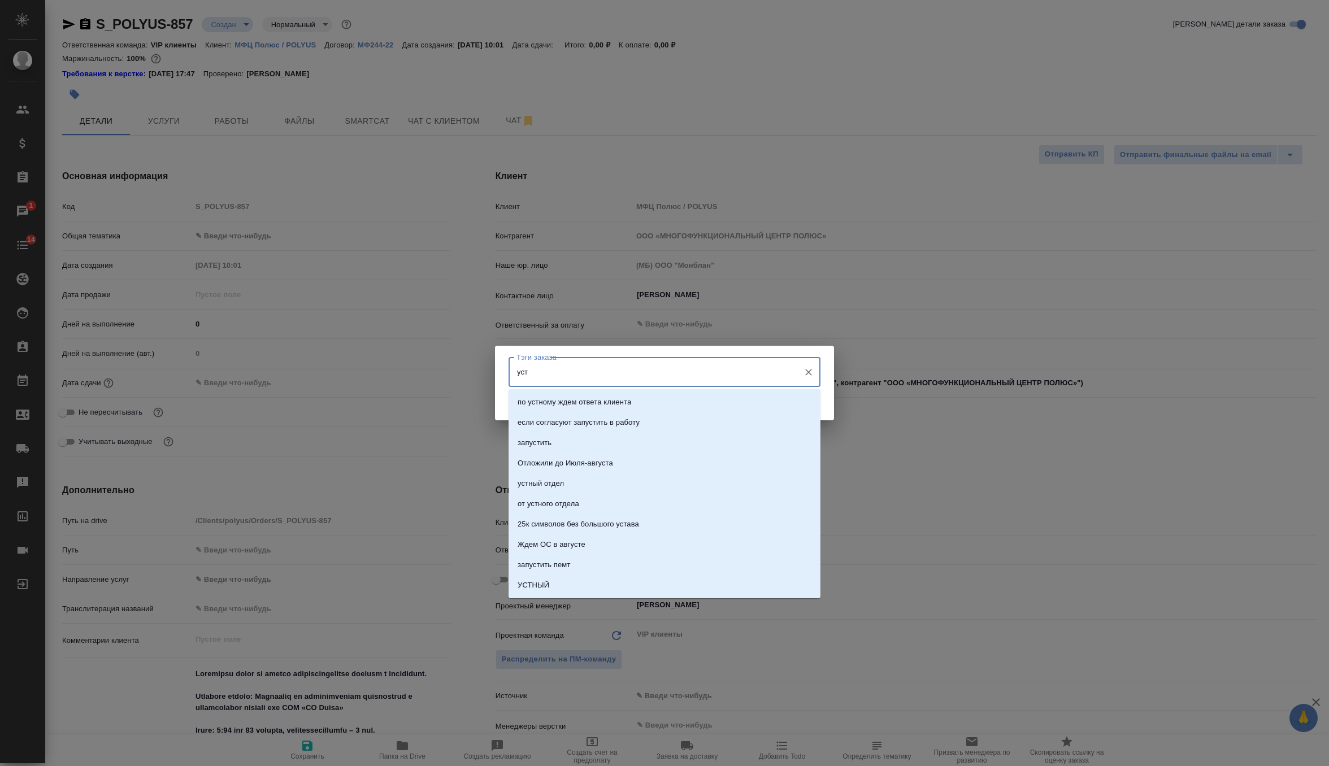
type input "устн"
click at [589, 455] on li "УСТНЫЙ" at bounding box center [665, 463] width 312 height 20
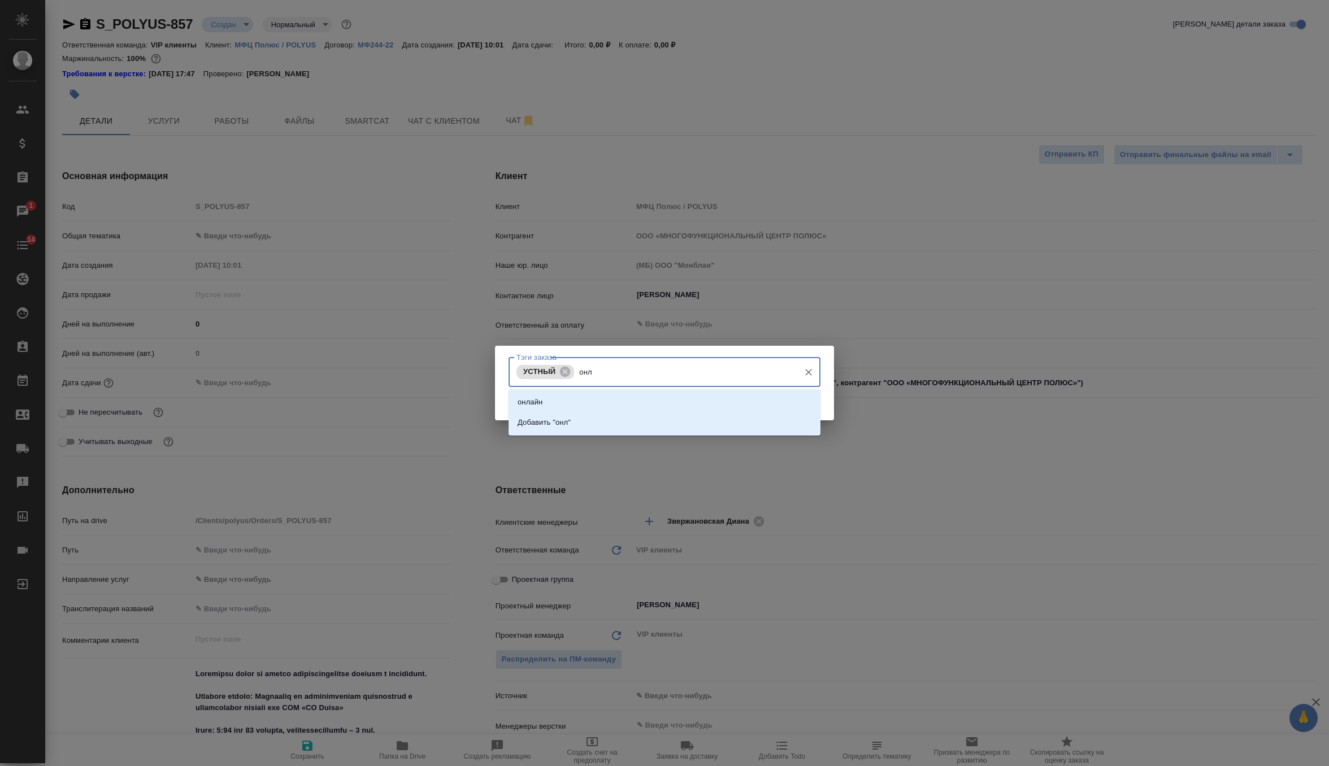
type input "онла"
click at [588, 405] on li "онлайн" at bounding box center [665, 402] width 312 height 20
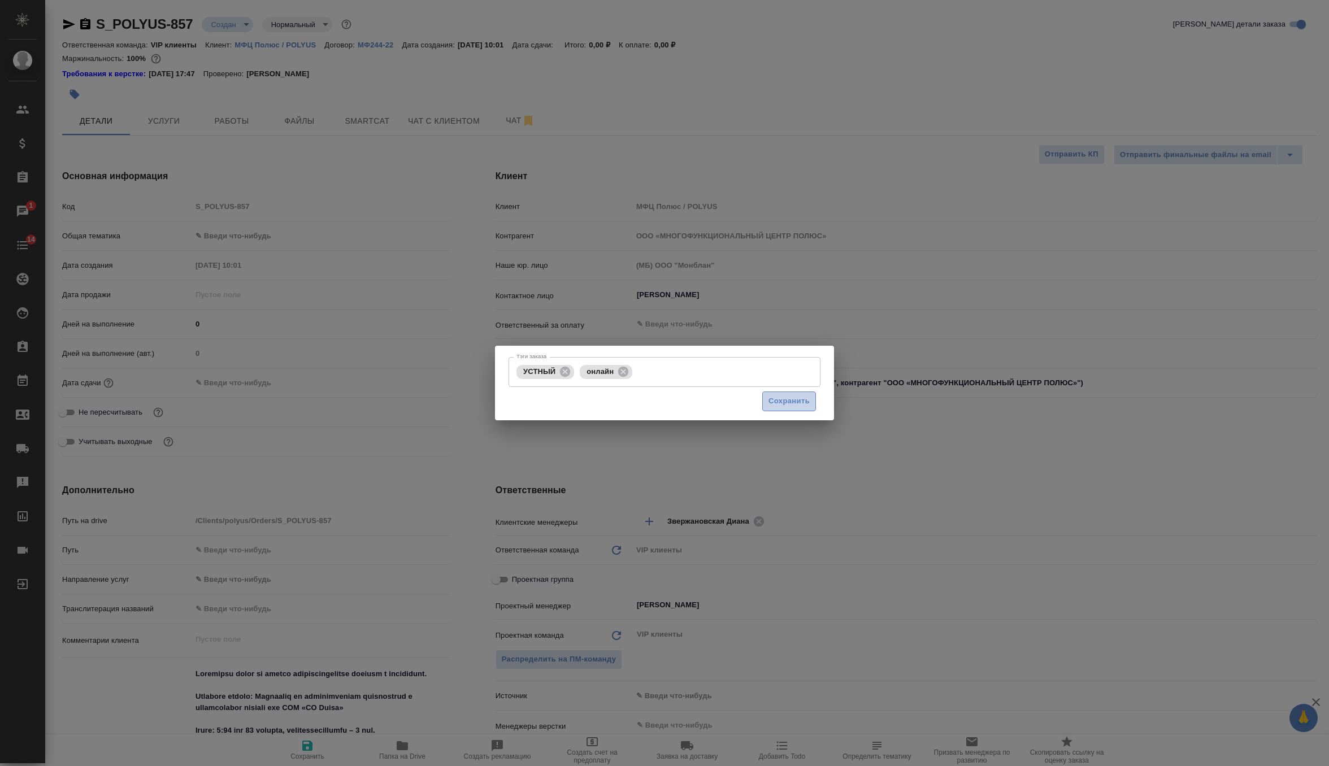
click at [799, 402] on span "Сохранить" at bounding box center [789, 401] width 41 height 13
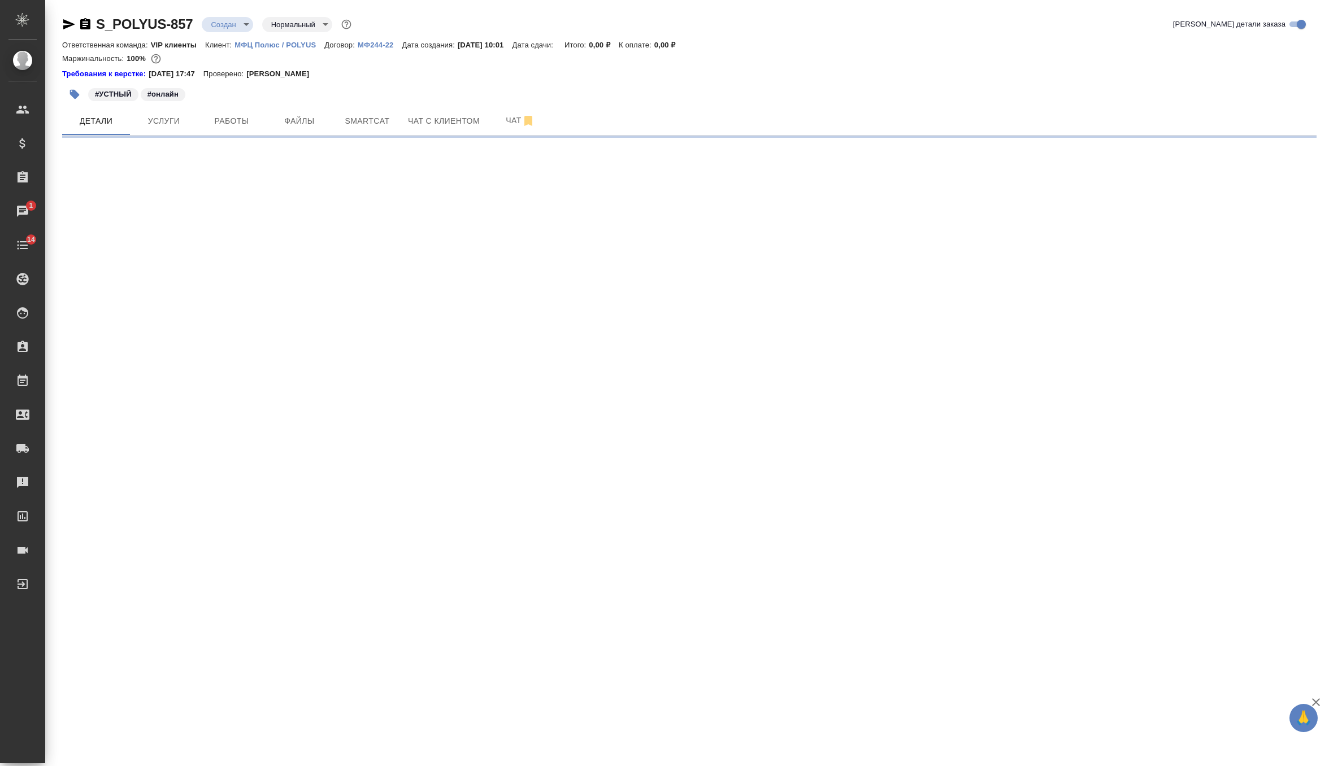
select select "RU"
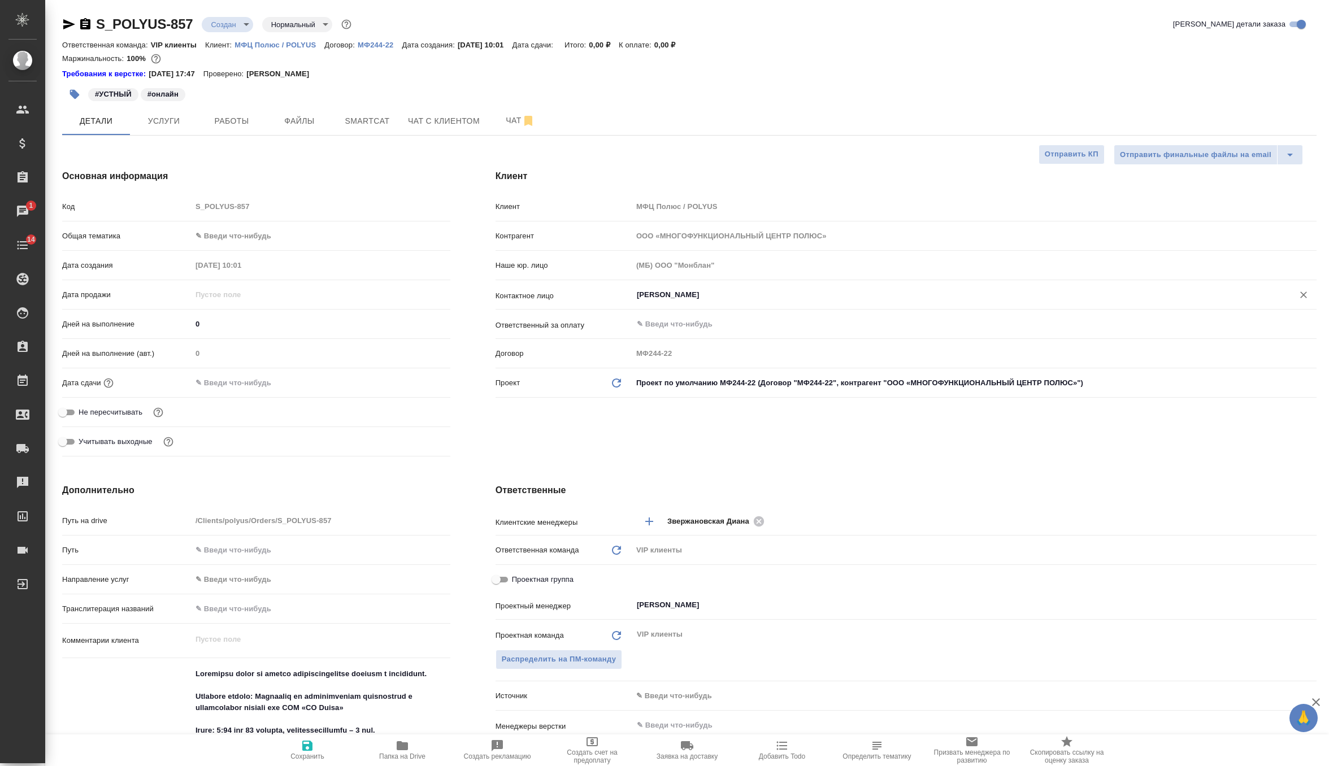
type textarea "x"
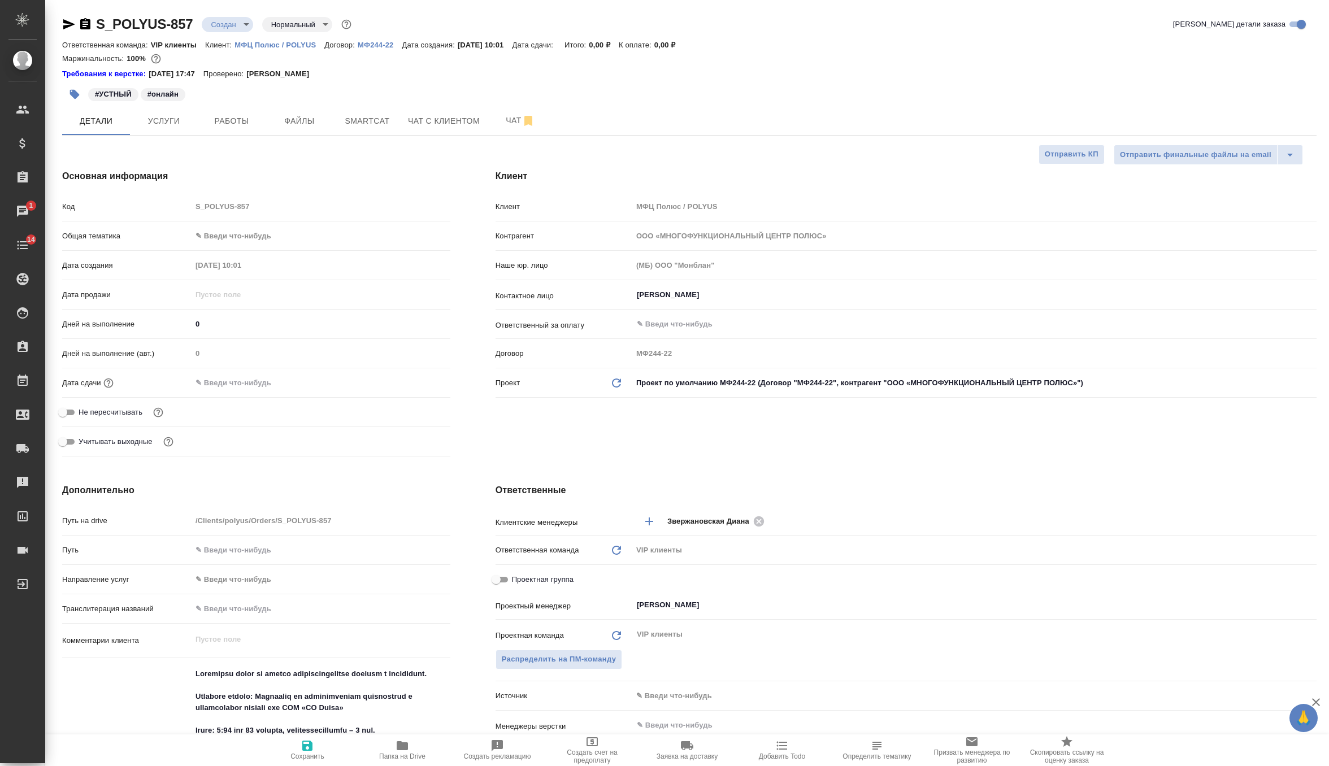
type textarea "x"
click at [713, 290] on input "Ярощук Дмитрий Игоревич" at bounding box center [956, 295] width 640 height 14
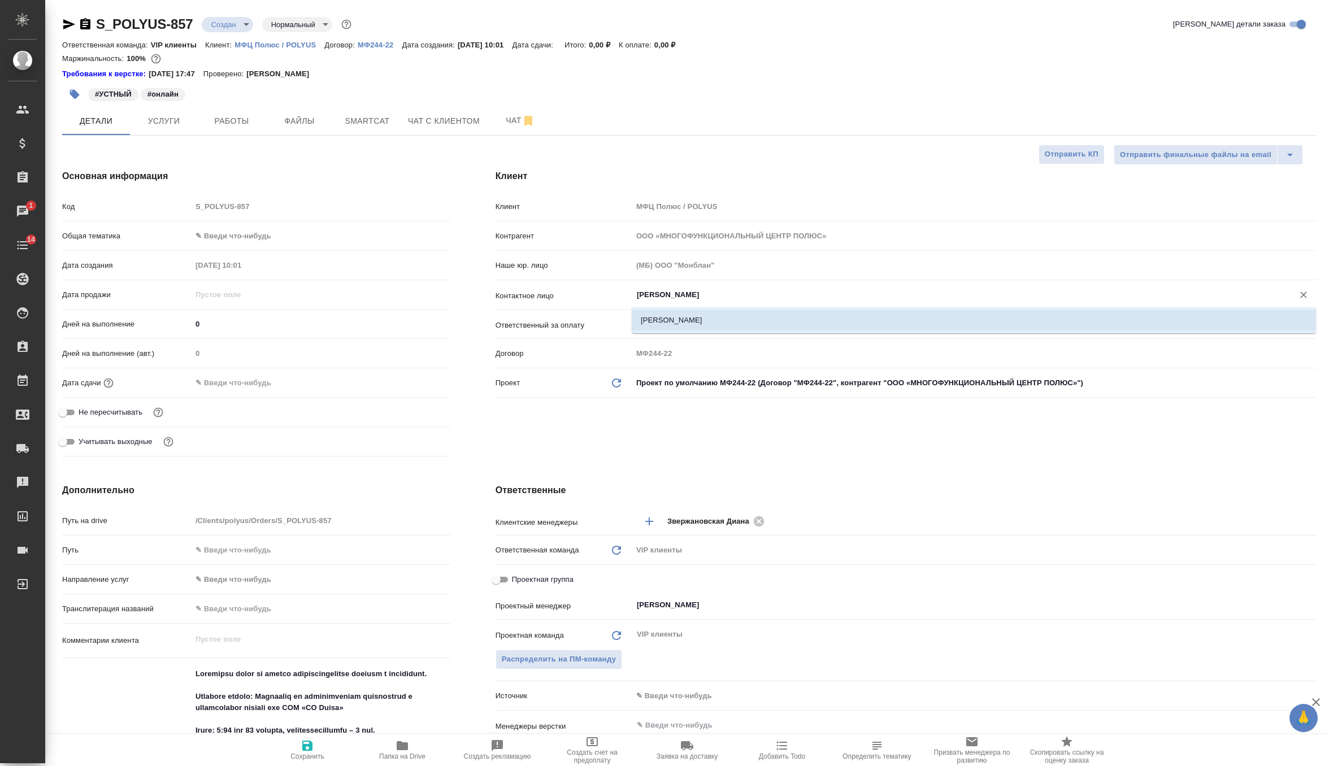
click at [712, 323] on li "Демидова Дарья" at bounding box center [974, 320] width 684 height 20
type input "Демидова Дарья"
type textarea "x"
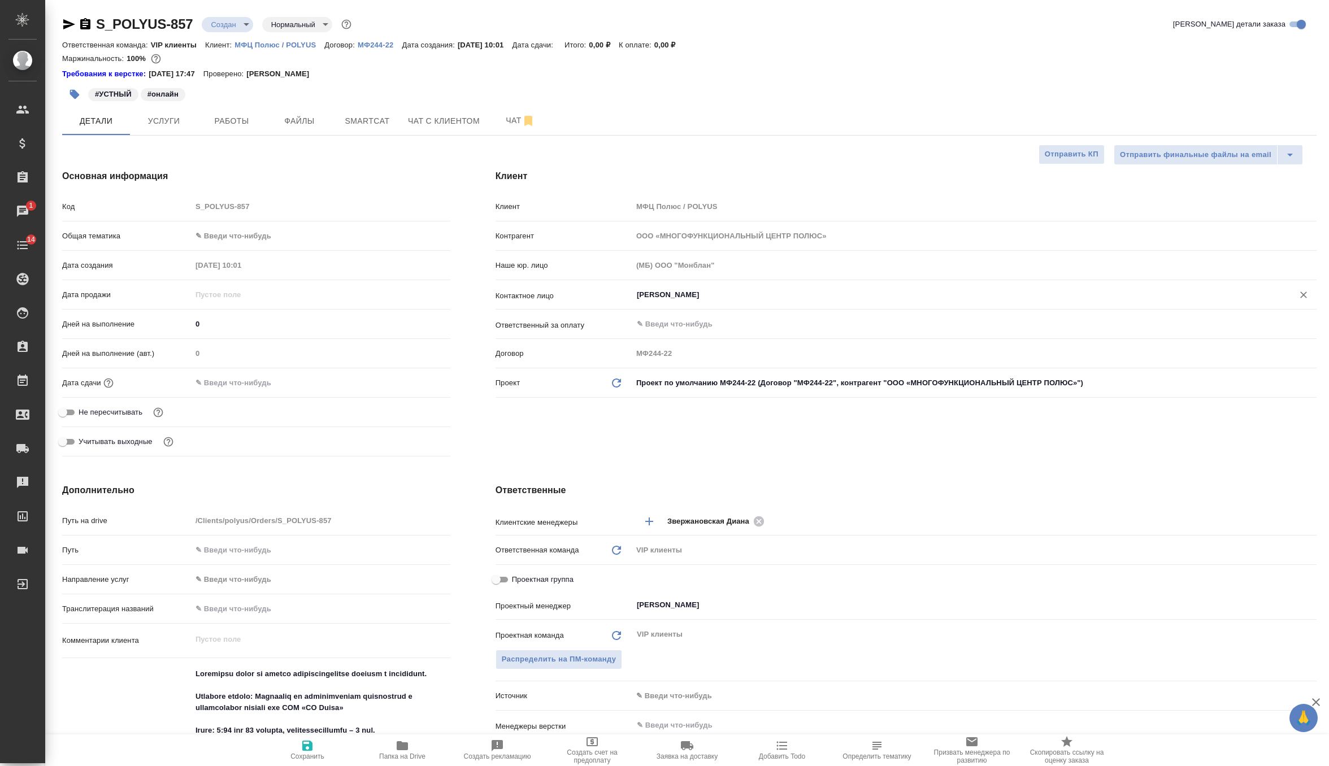
type input "Демидова Дарья"
click at [314, 744] on span "Сохранить" at bounding box center [307, 749] width 81 height 21
type textarea "x"
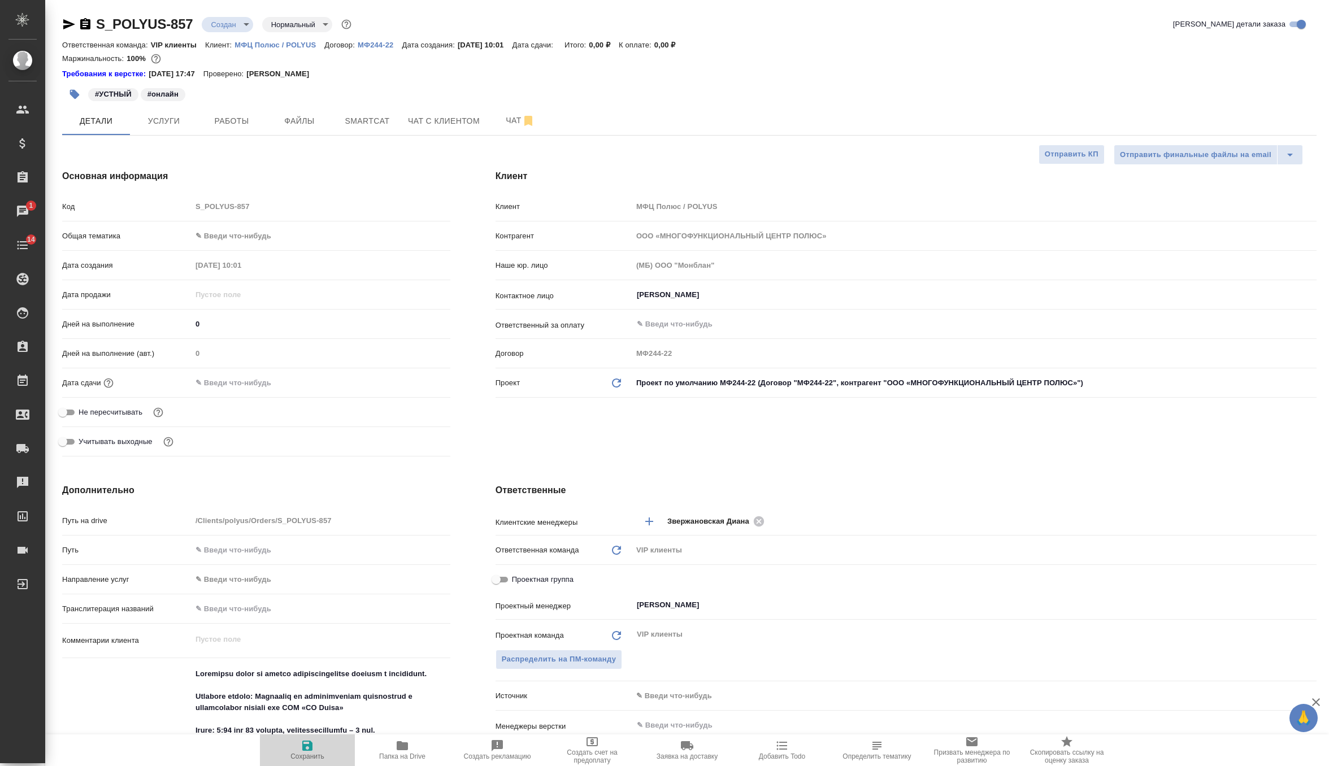
type textarea "x"
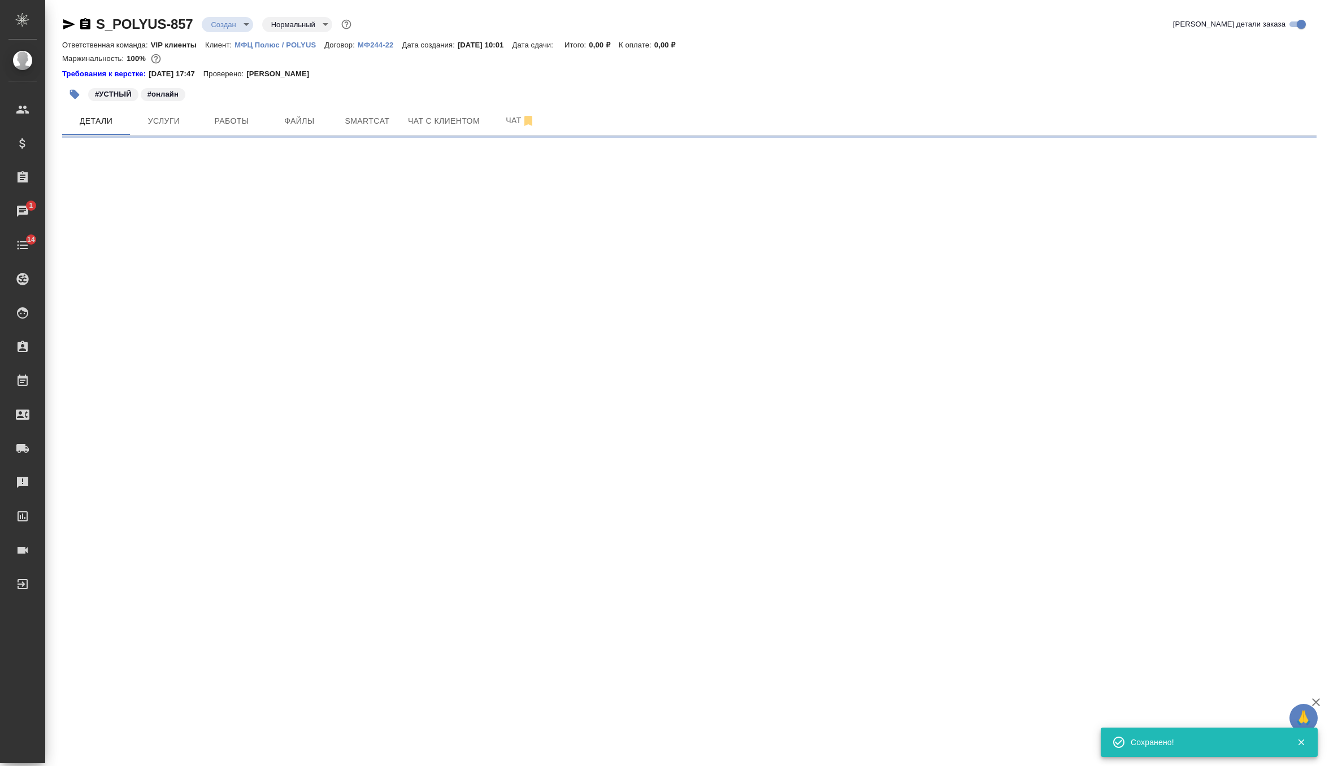
select select "RU"
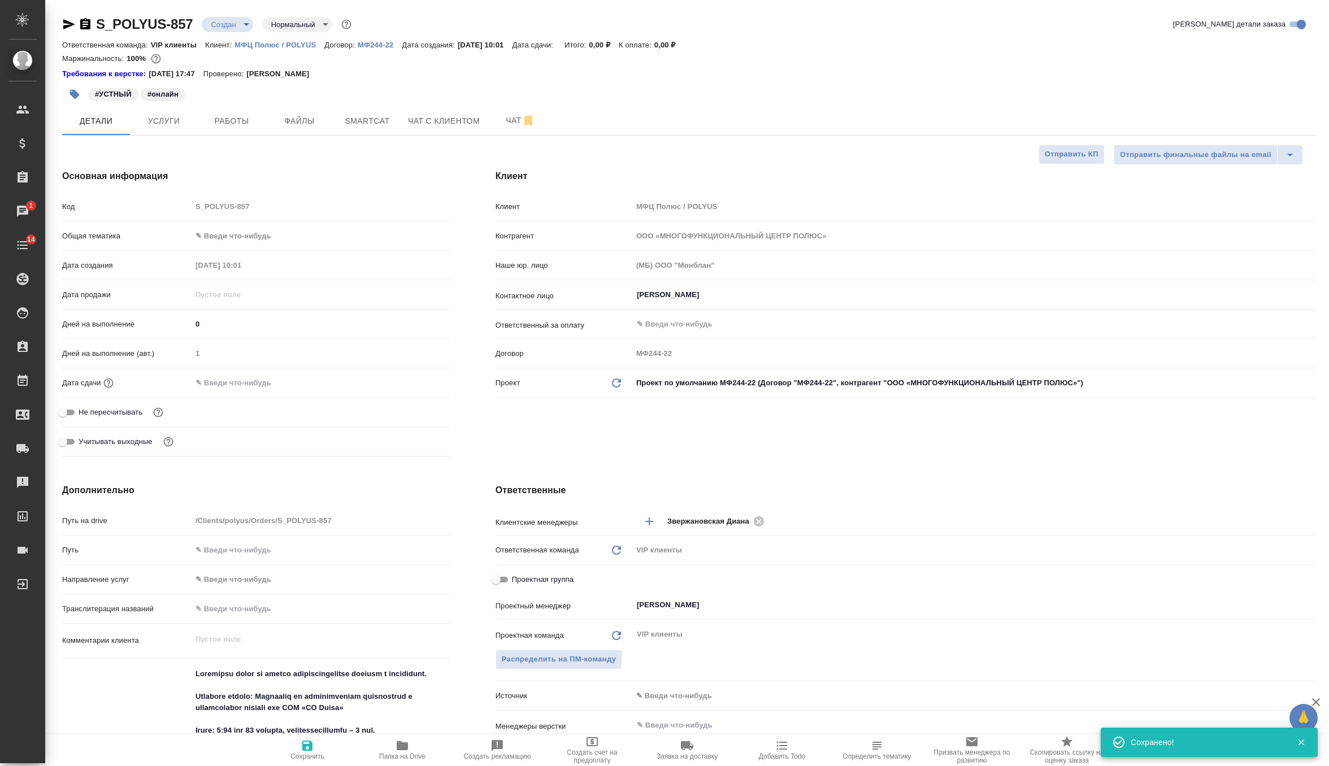
type textarea "x"
click at [505, 120] on span "Чат" at bounding box center [520, 121] width 54 height 14
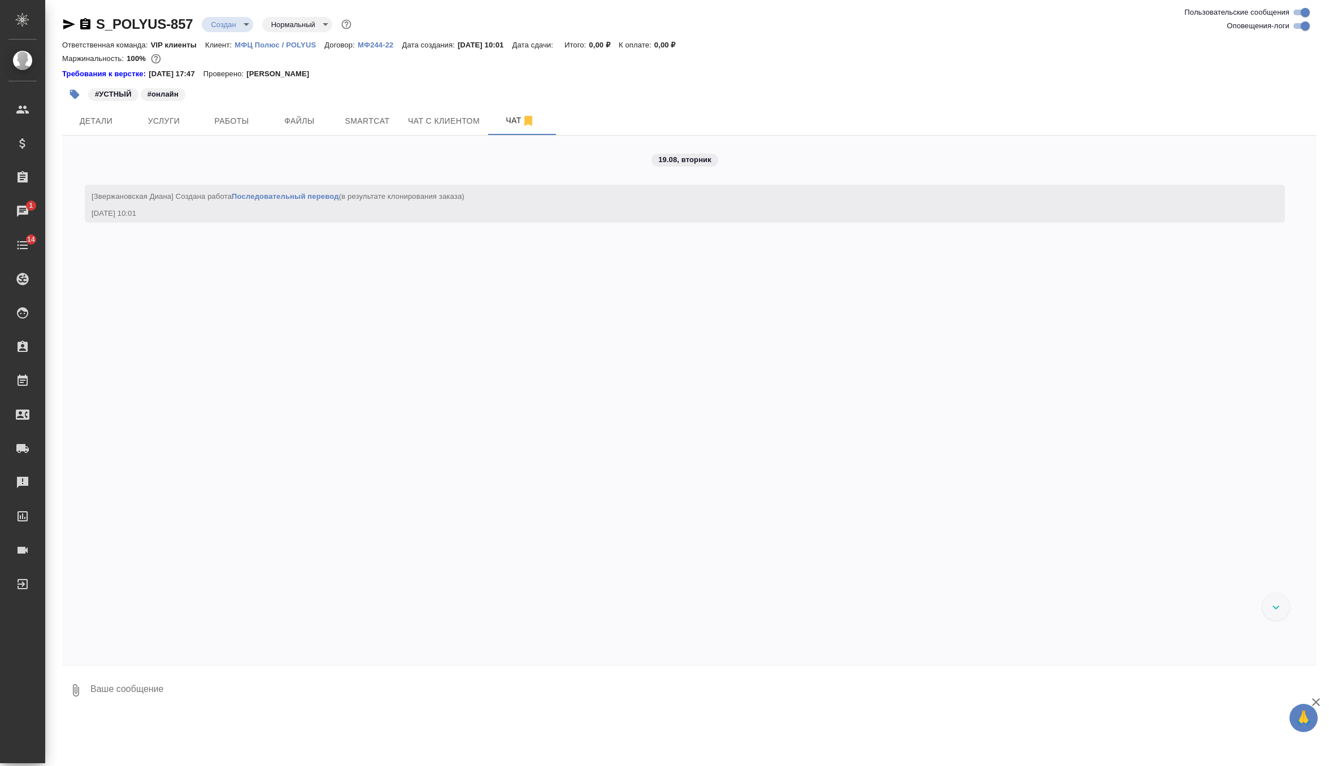
click at [138, 687] on textarea at bounding box center [702, 690] width 1227 height 38
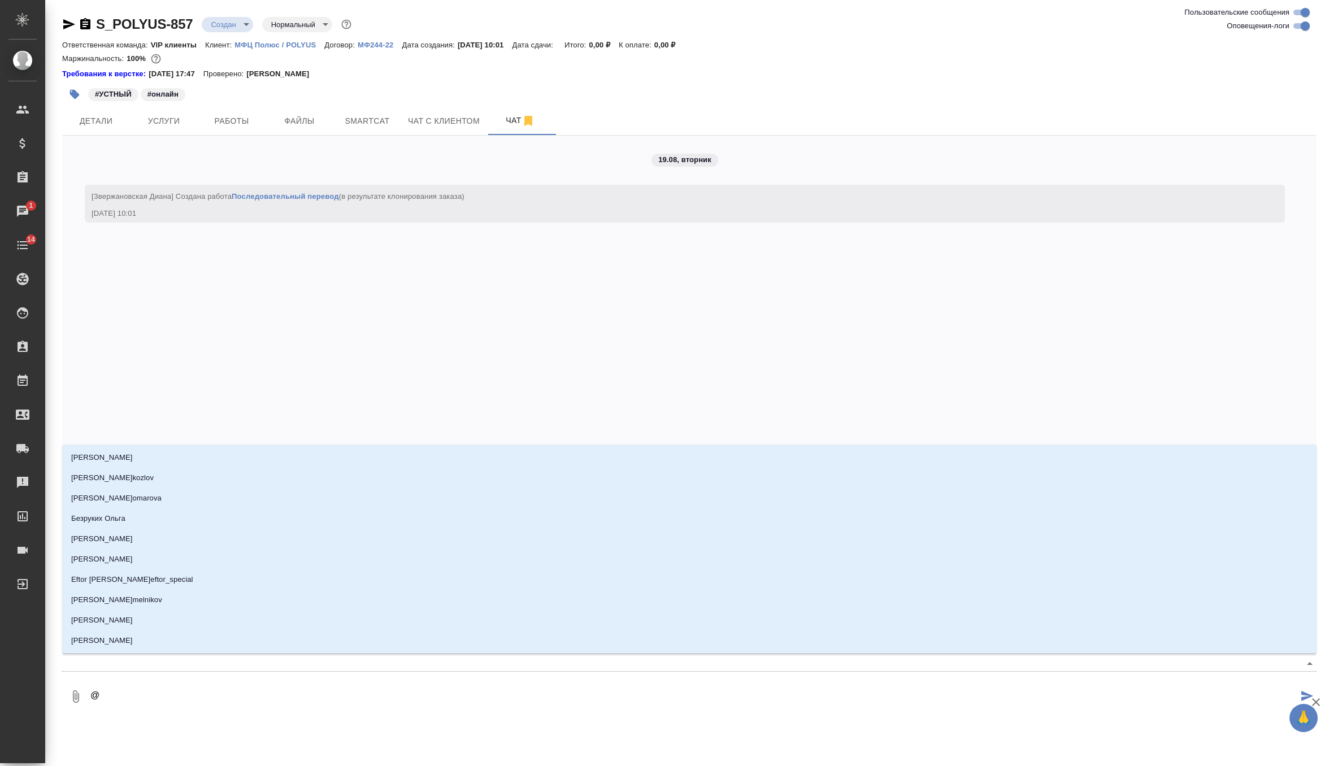
type textarea "@г"
type input "г"
type textarea "@гл"
type input "гл"
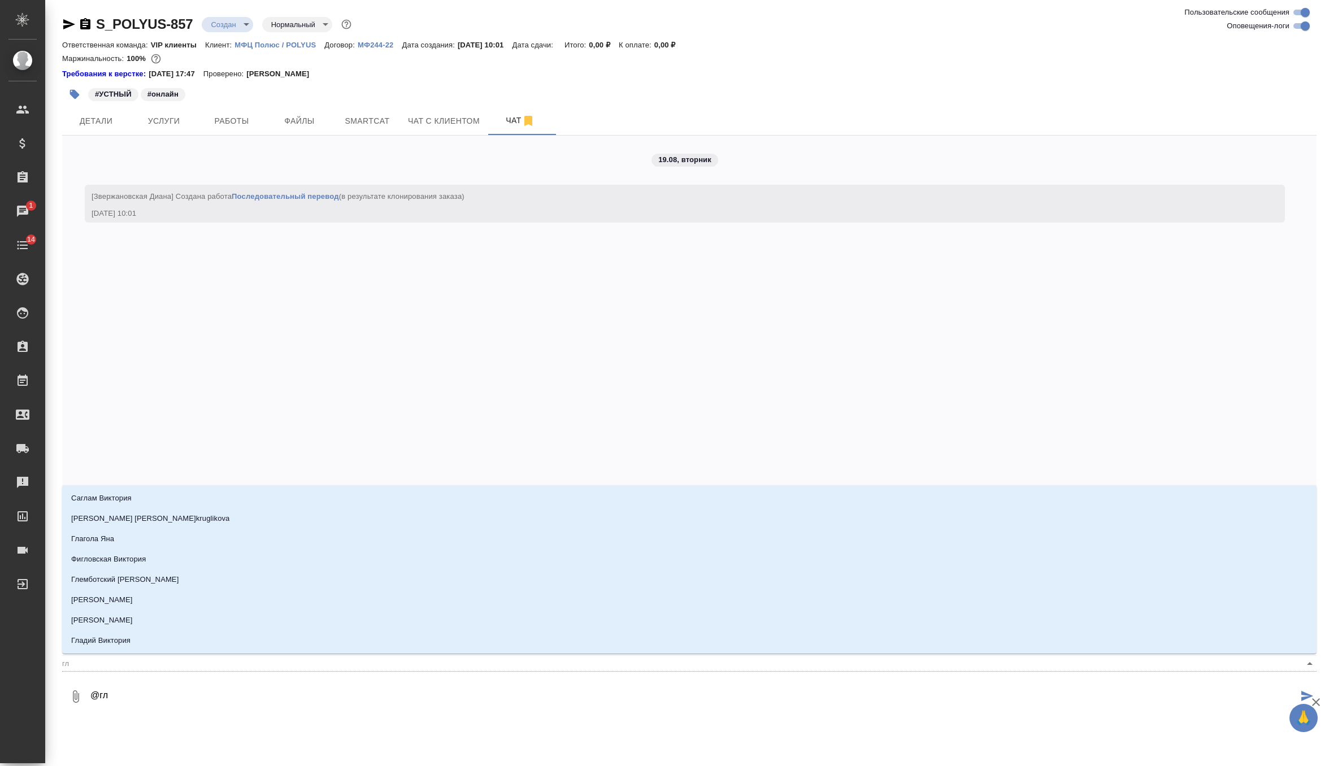
type textarea "@гла"
type input "гла"
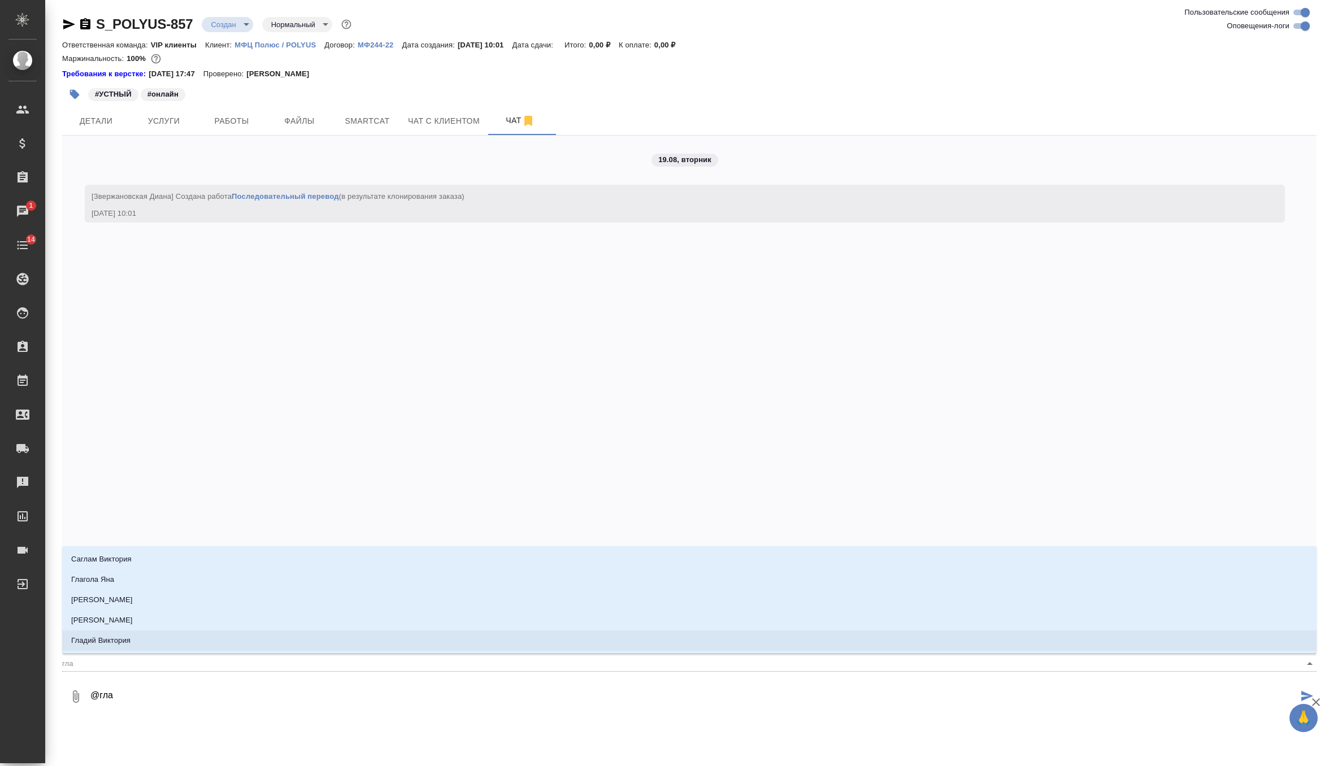
type textarea "@гл"
type input "гл"
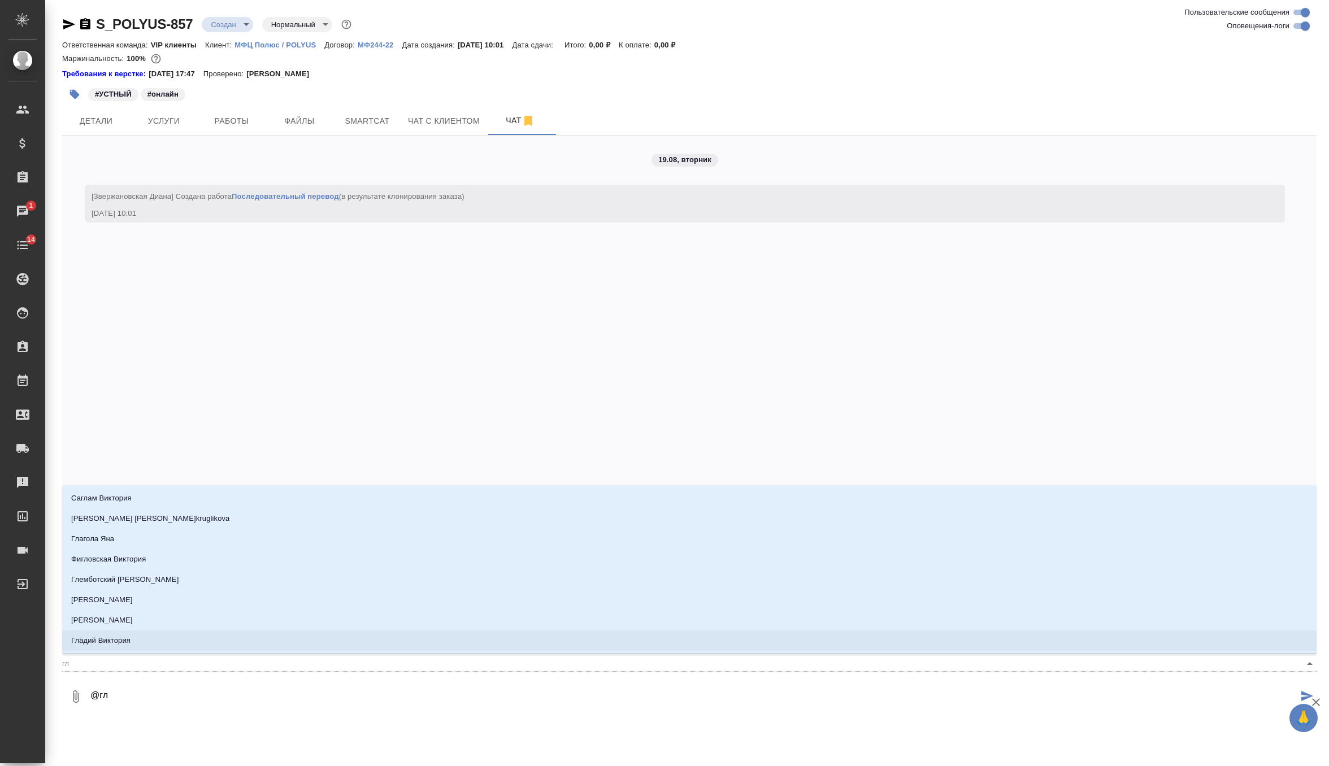
type textarea "@г"
type input "г"
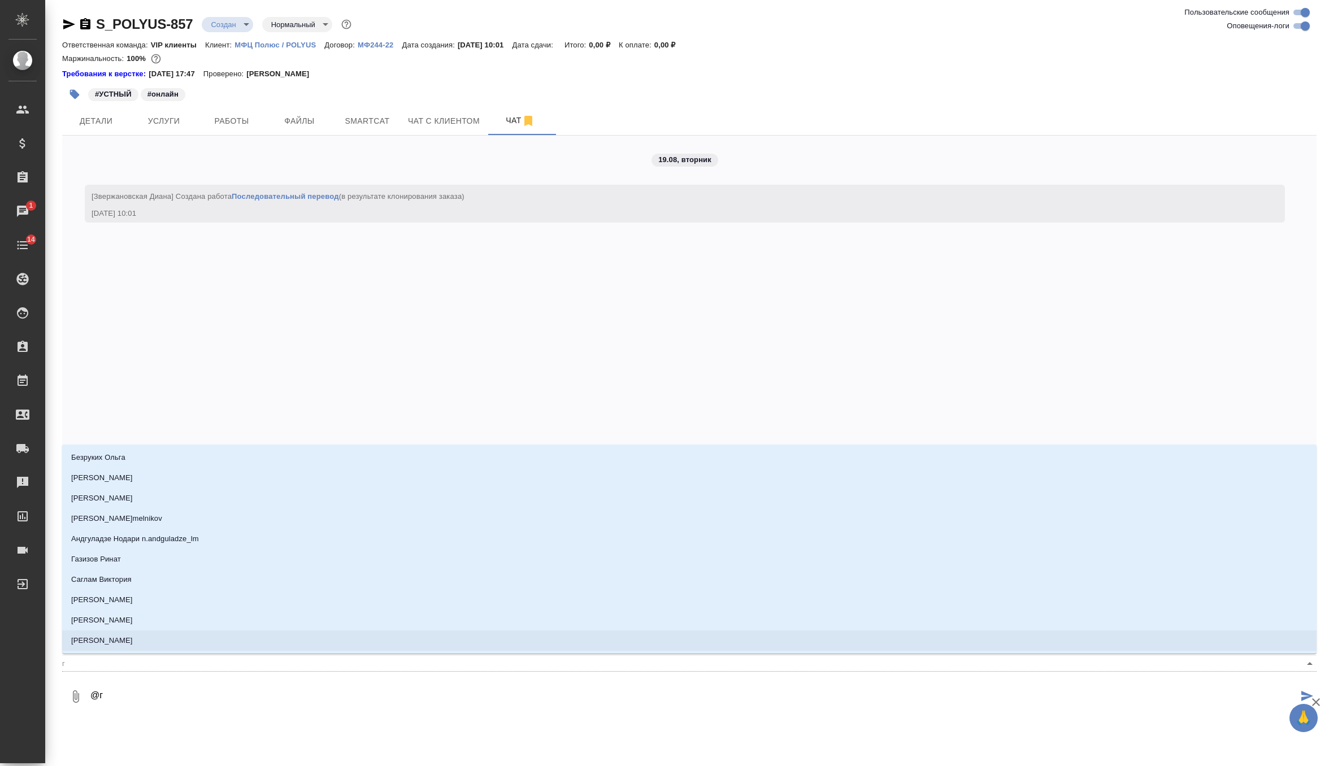
type textarea "@гр"
type input "гр"
type textarea "@гра"
type input "гра"
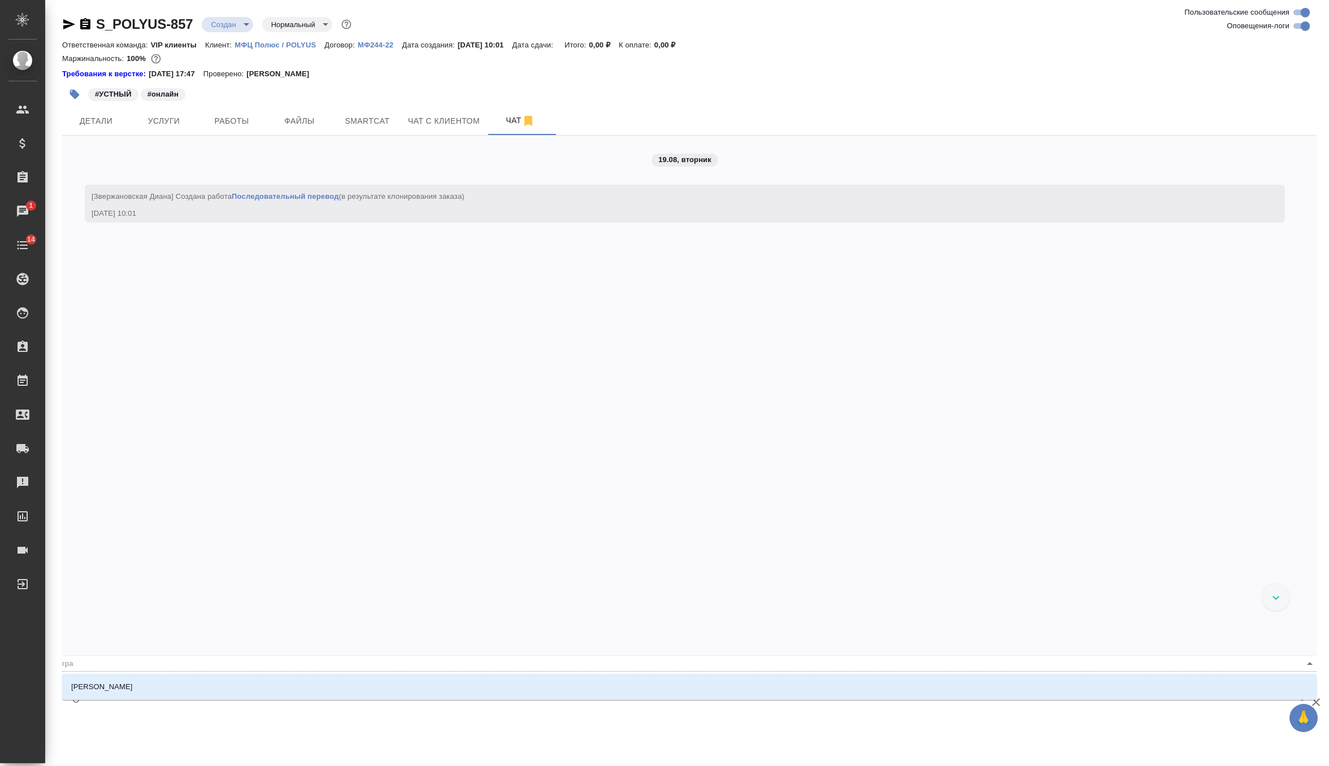
type textarea "@граб"
type input "граб"
type textarea "@грабк"
type input "грабк"
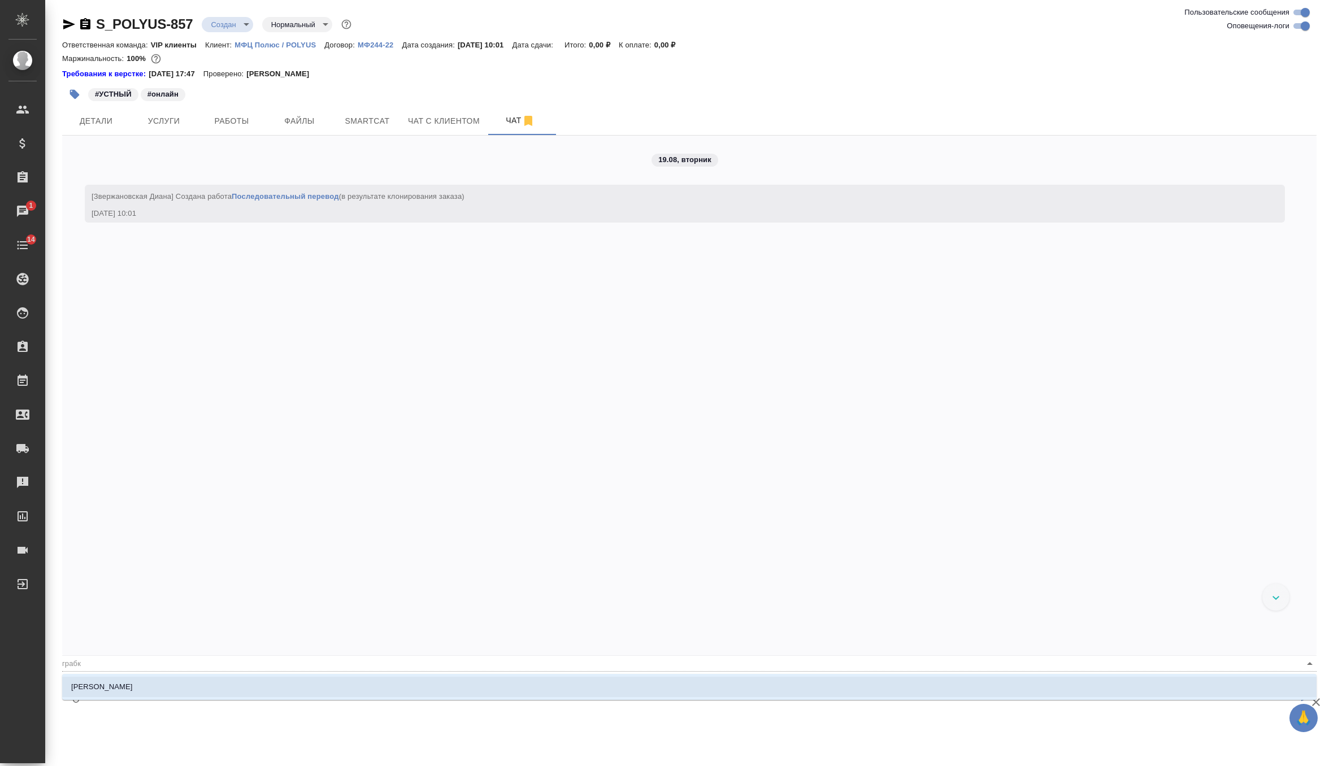
click at [127, 687] on li "Грабко Мария" at bounding box center [689, 687] width 1255 height 20
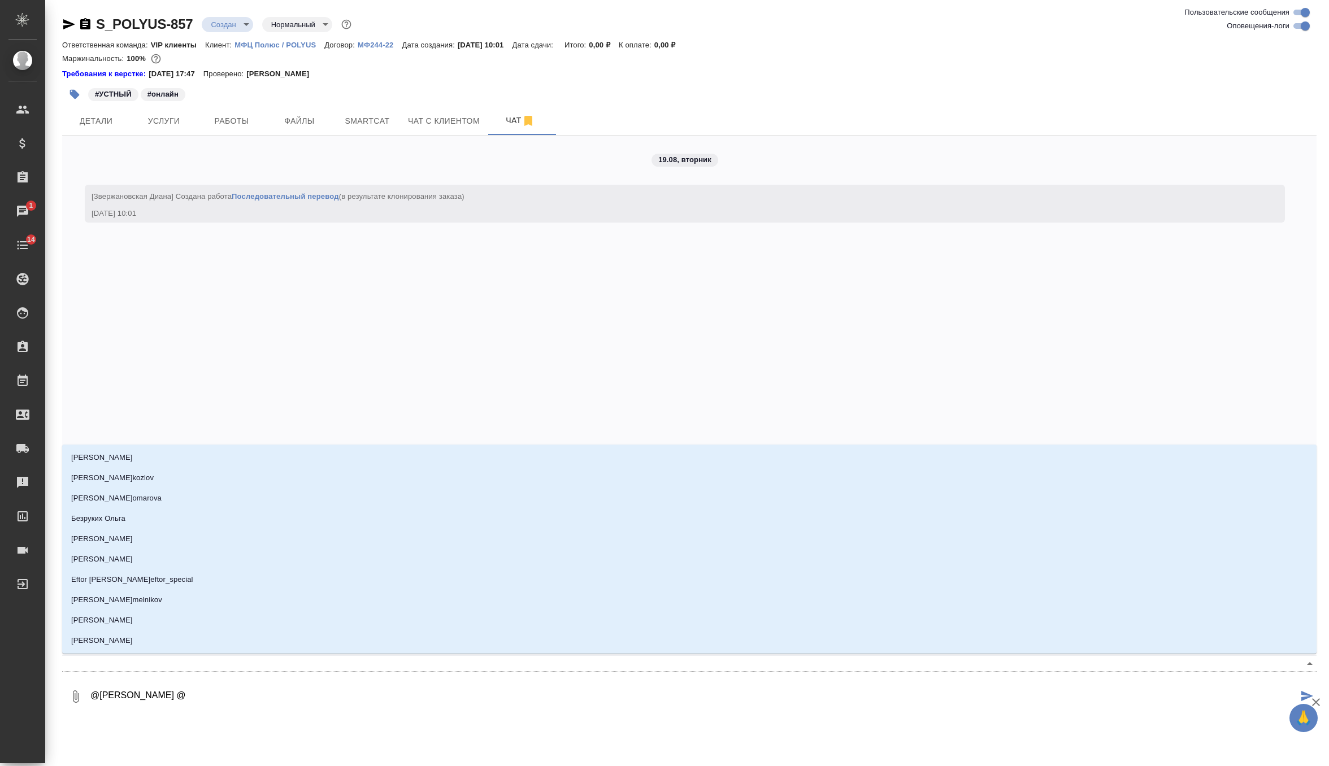
type textarea "@Грабко Мария @г"
type input "г"
type textarea "@Грабко Мария @го"
type input "го"
type textarea "@Грабко Мария @гор"
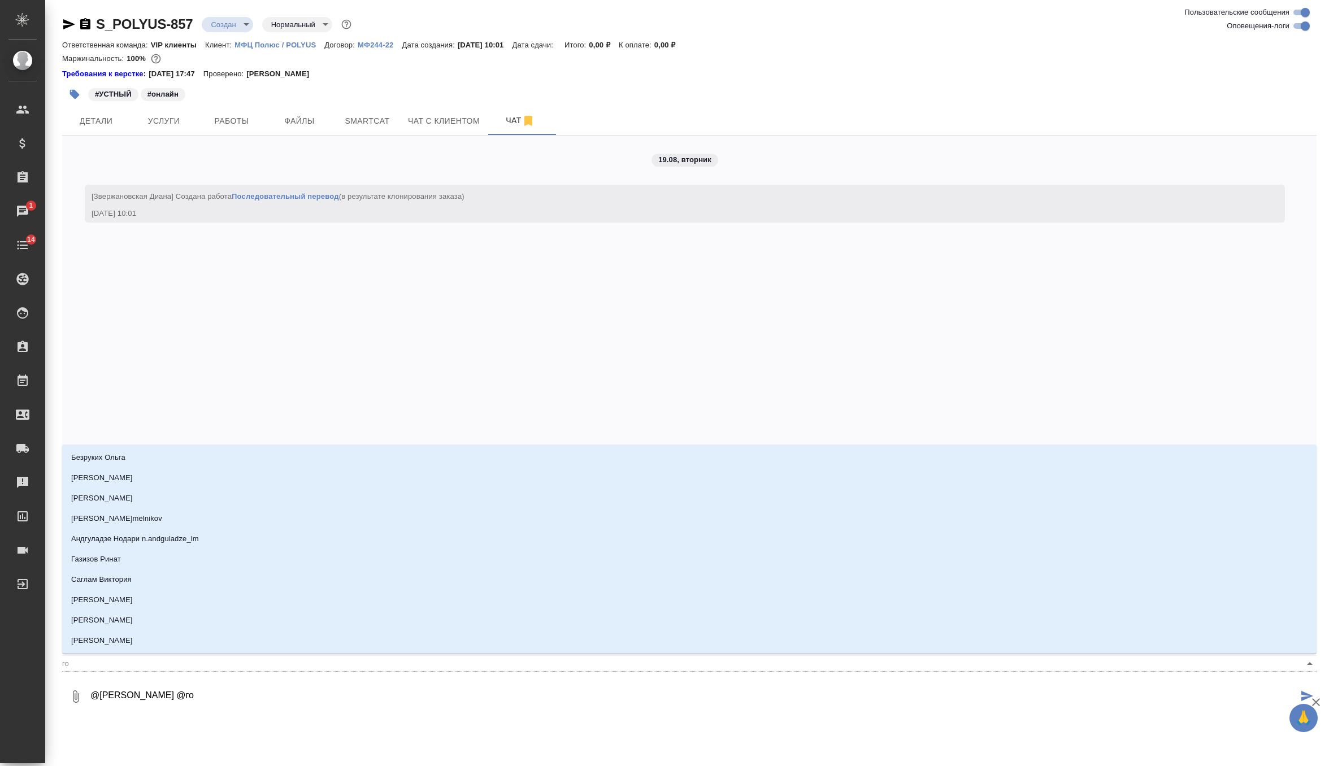
type input "гор"
type textarea "@Грабко Мария @горш"
type input "горш"
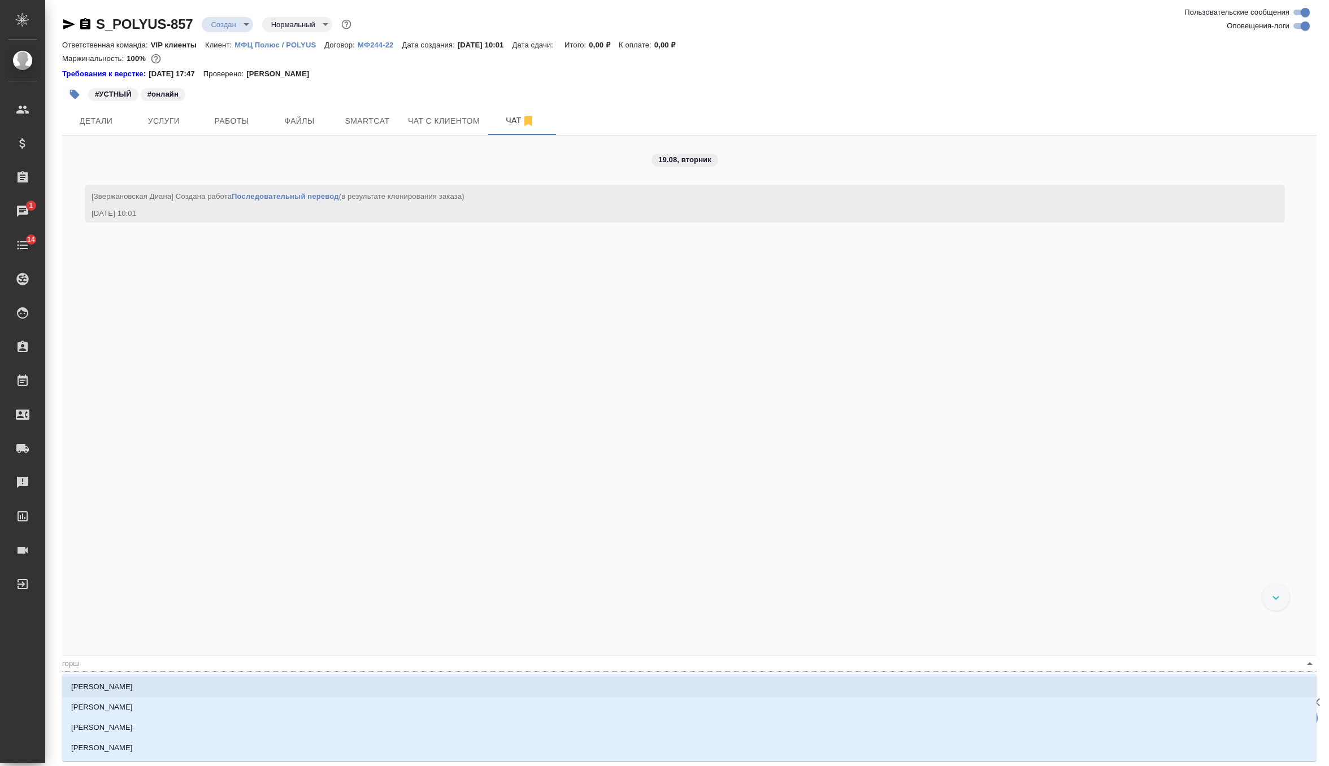
type textarea "@Грабко Мария @горшк"
type input "горшк"
type textarea "@Грабко Мария @горшко"
type input "горшко"
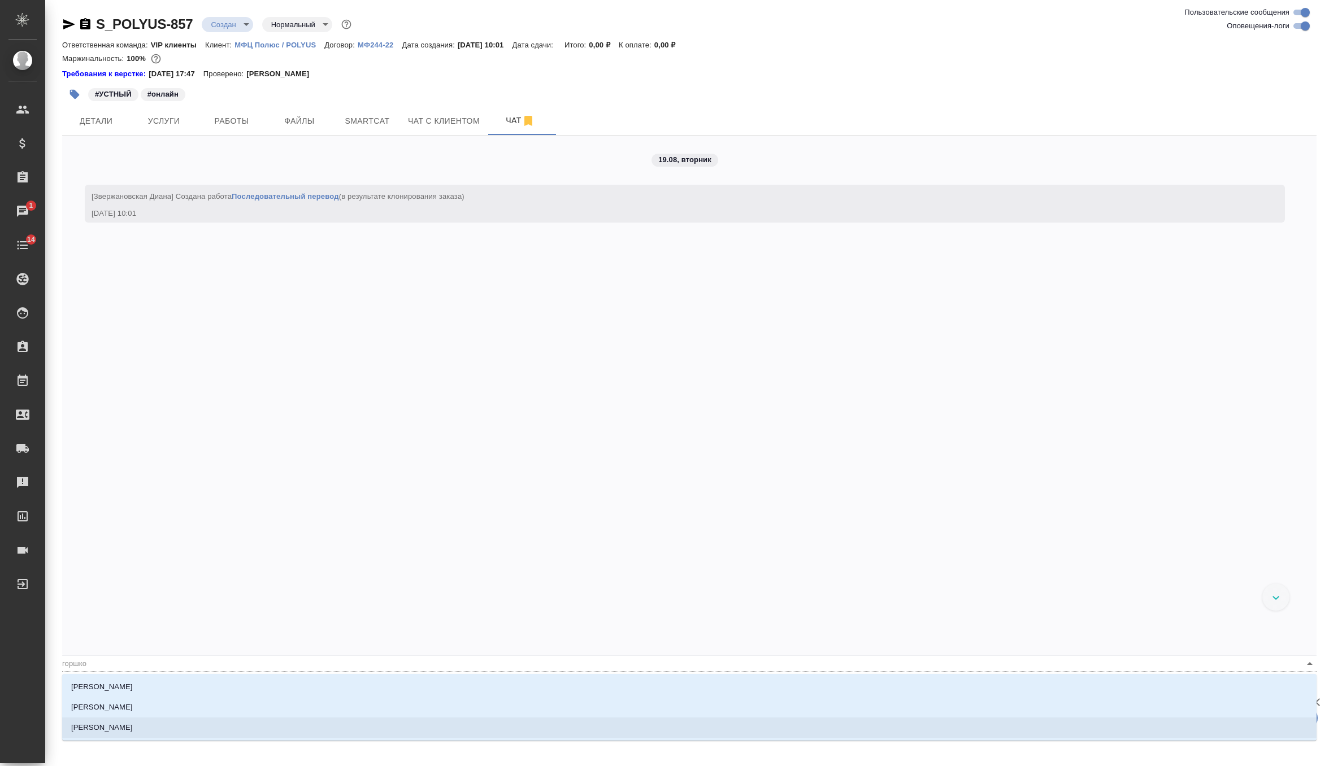
click at [133, 725] on p "Горшкова Валентина" at bounding box center [102, 727] width 62 height 11
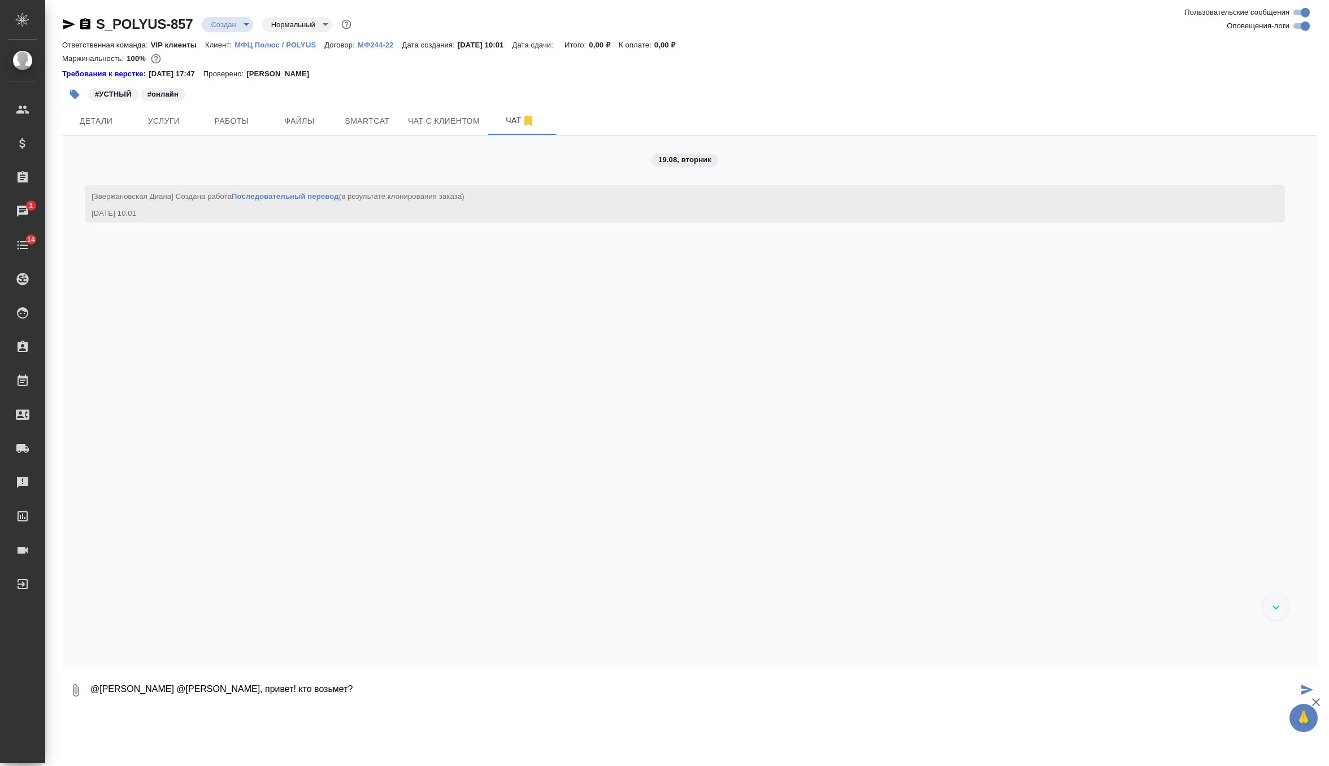
type textarea "@Грабко Мария @Горшкова Валентина девочки, привет! кто возьмет?"
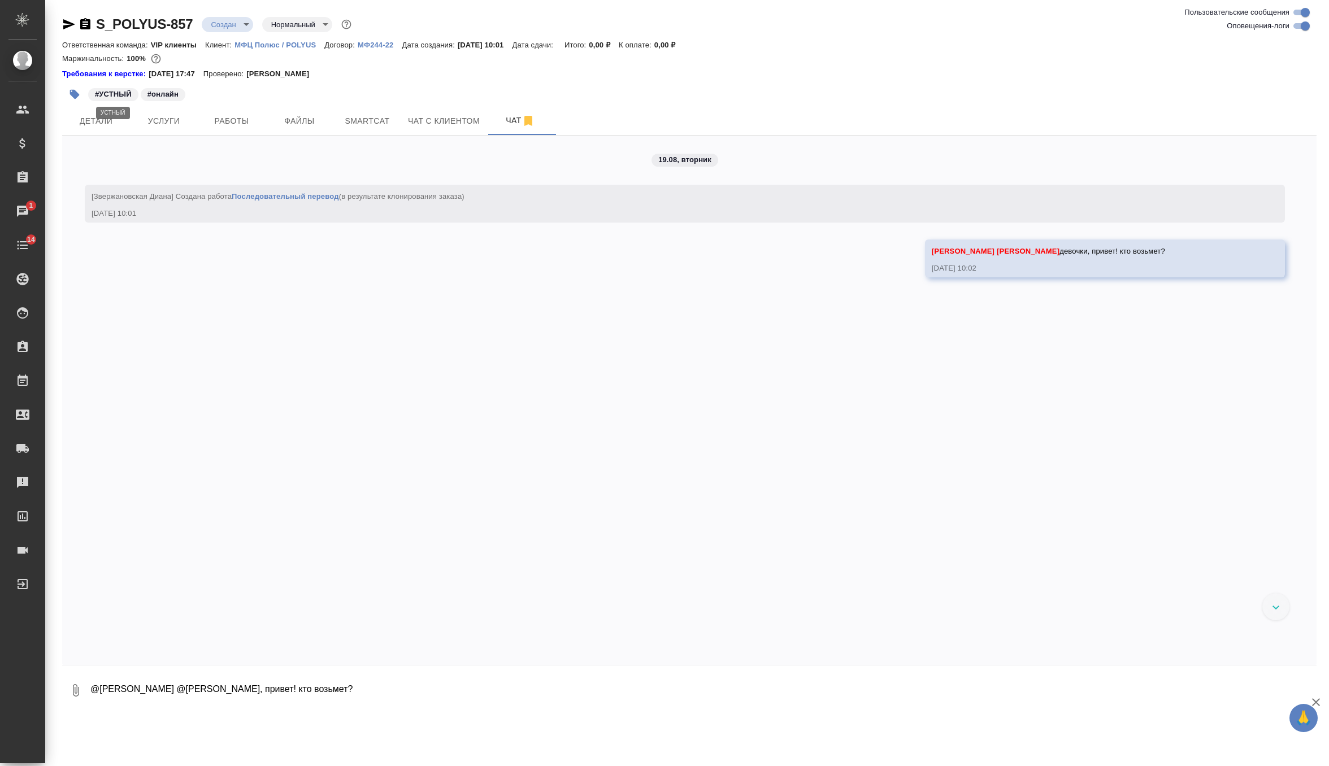
click at [105, 98] on p "#УСТНЫЙ" at bounding box center [113, 94] width 37 height 11
click at [103, 112] on button "Детали" at bounding box center [96, 121] width 68 height 28
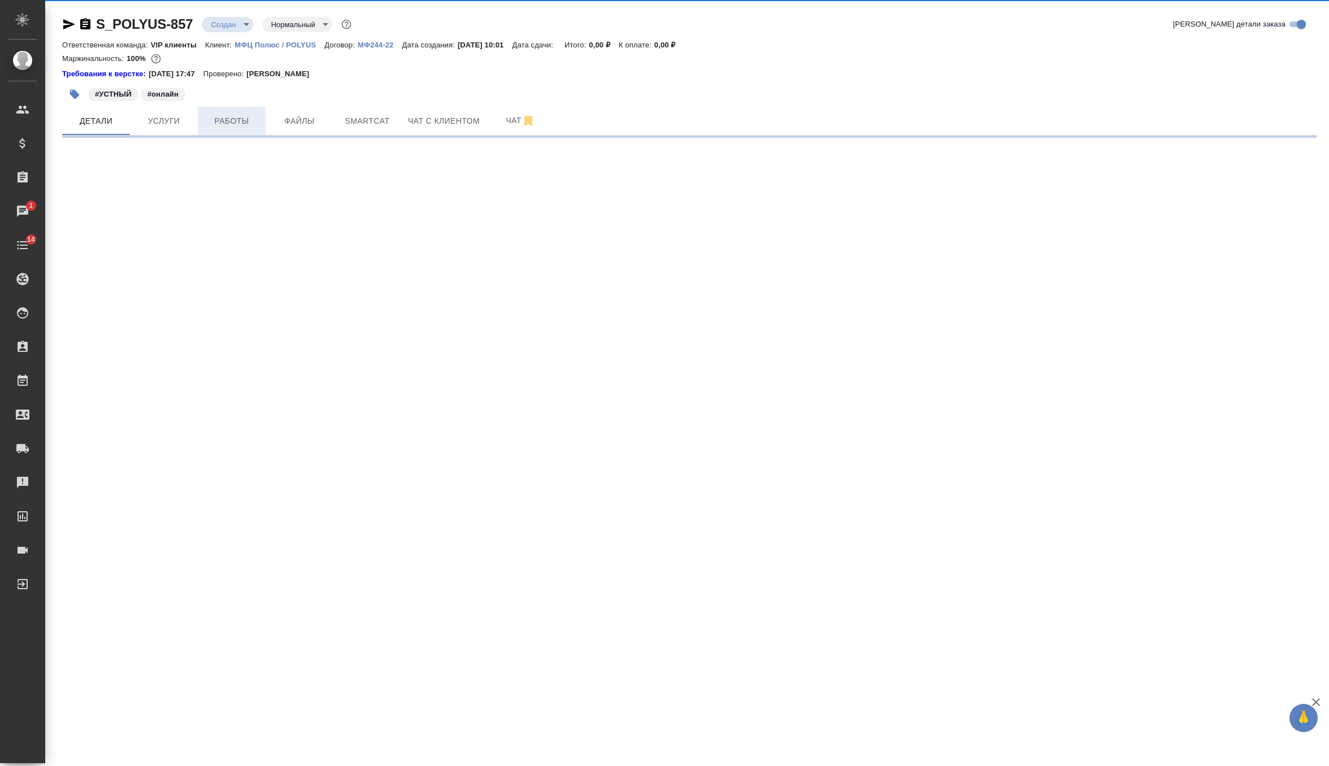
select select "RU"
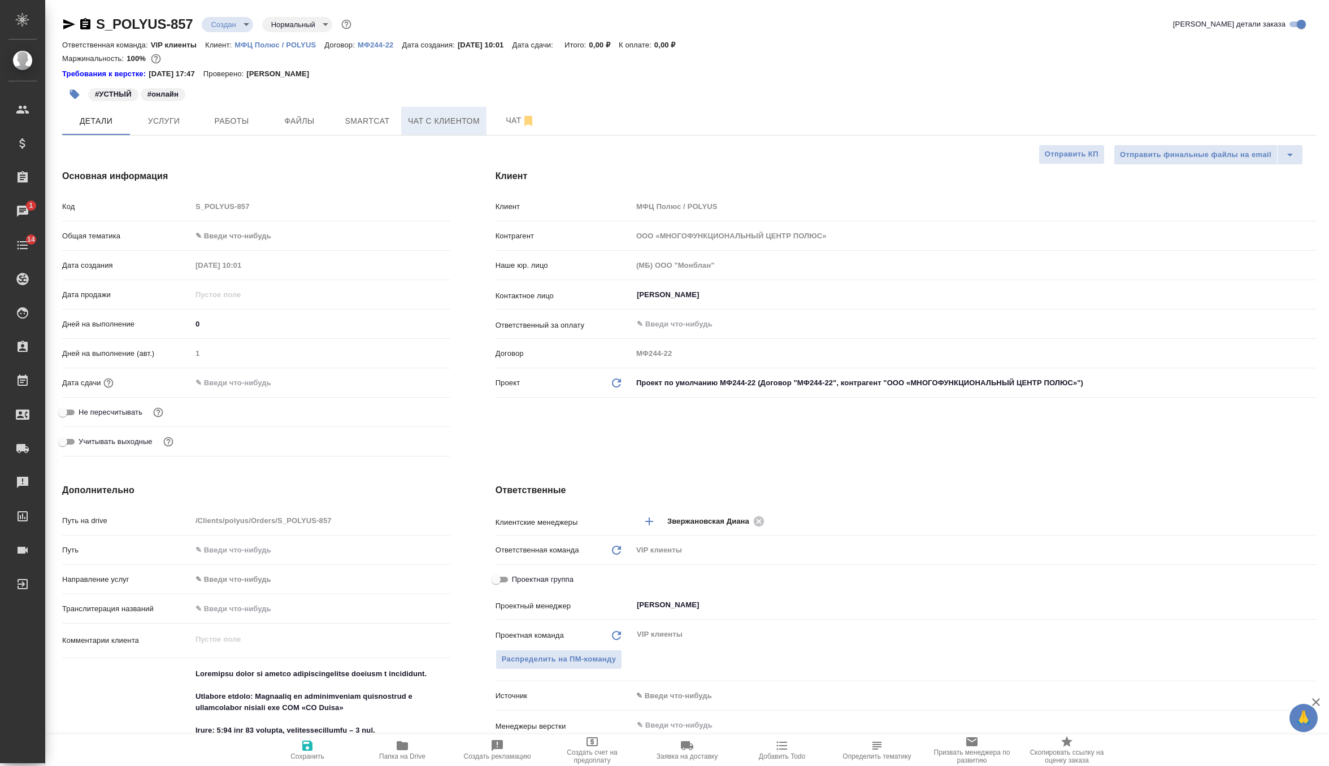
type textarea "x"
click at [505, 119] on span "Чат" at bounding box center [520, 121] width 54 height 14
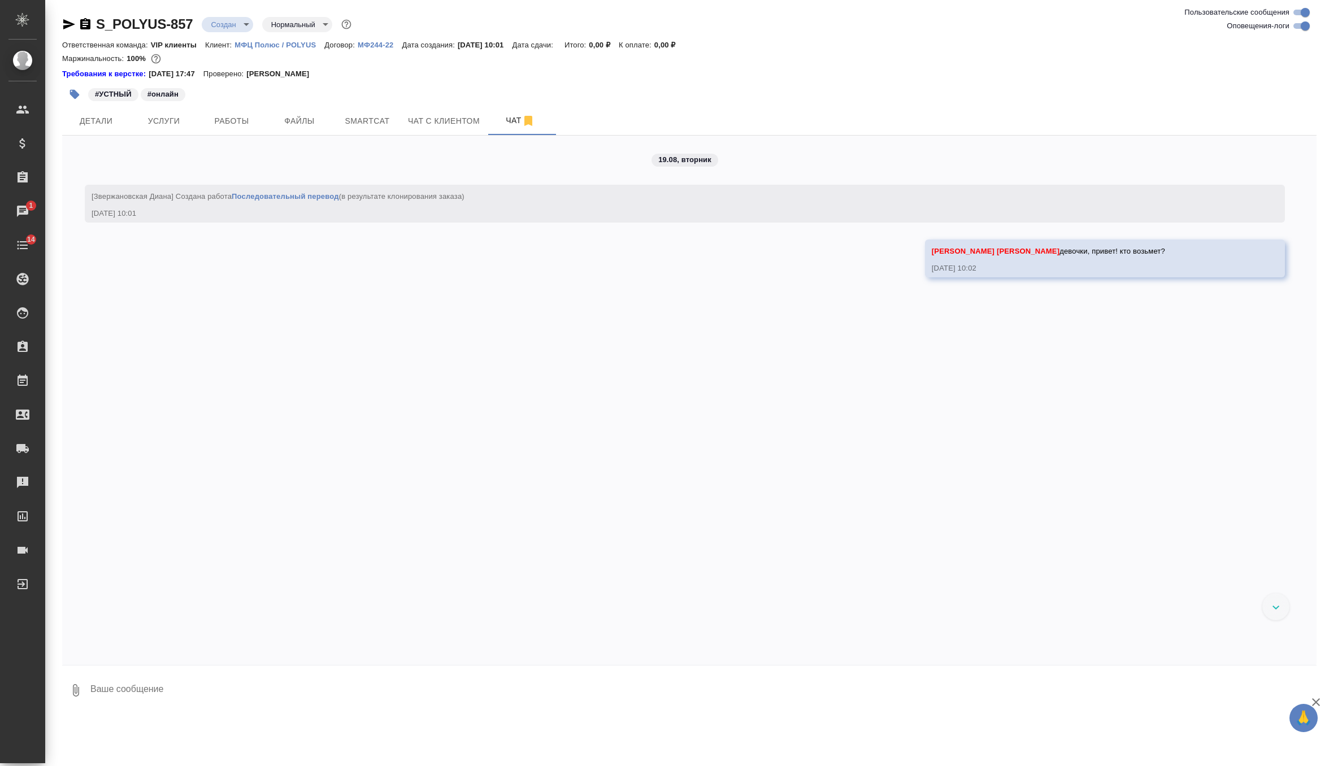
click at [179, 691] on textarea at bounding box center [702, 690] width 1227 height 38
paste textarea "Направляю заказ на устный последовательный перевод с китайского. Название заказ…"
type textarea "Направляю заказ на устный последовательный перевод с китайского. Название заказ…"
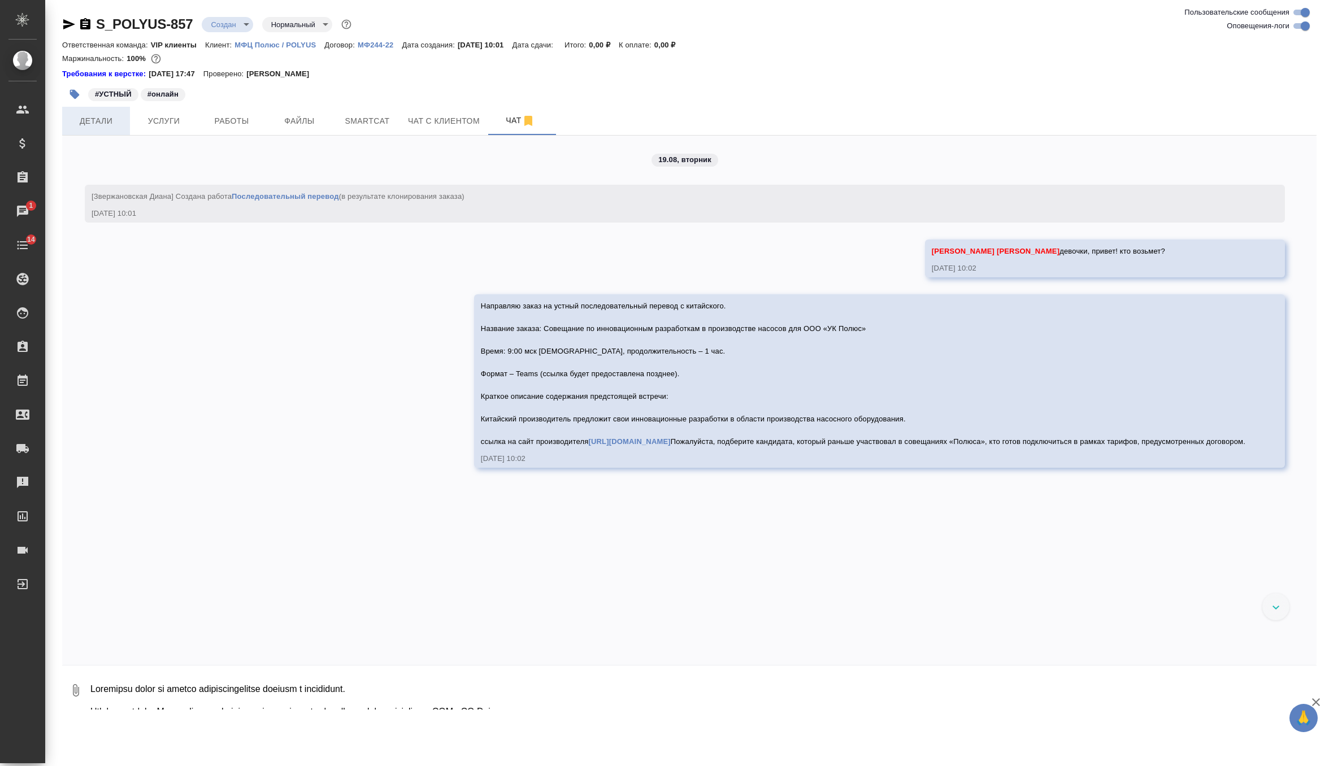
click at [112, 122] on span "Детали" at bounding box center [96, 121] width 54 height 14
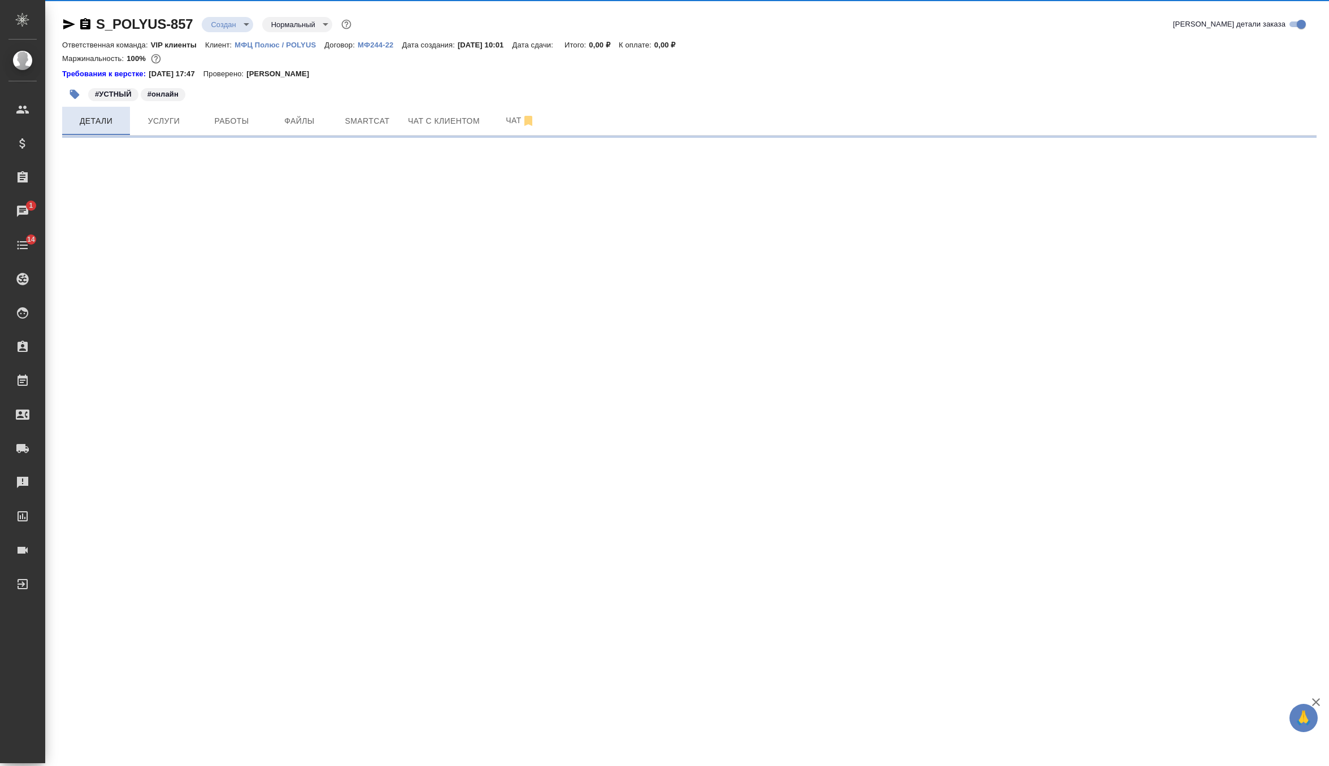
select select "RU"
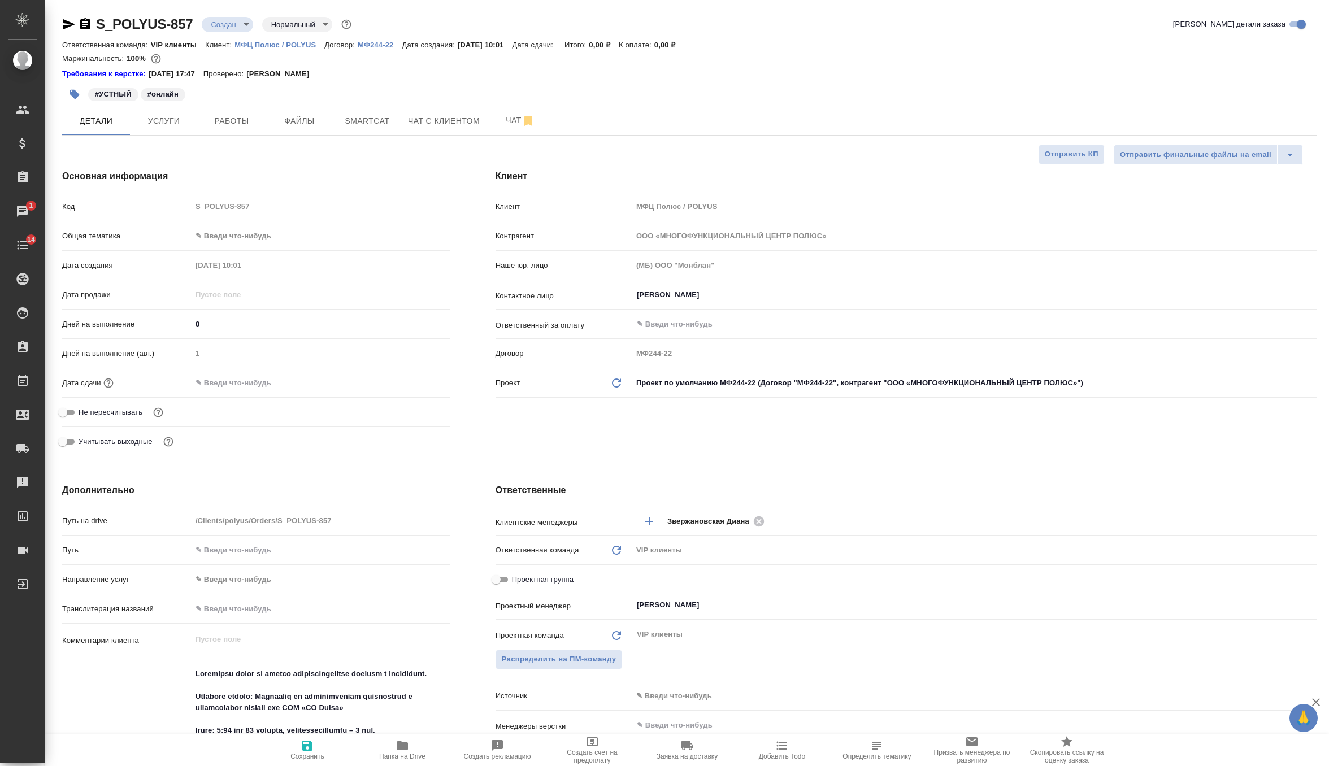
type textarea "x"
click at [262, 382] on input "text" at bounding box center [241, 383] width 99 height 16
click at [411, 386] on icon "button" at bounding box center [418, 383] width 14 height 14
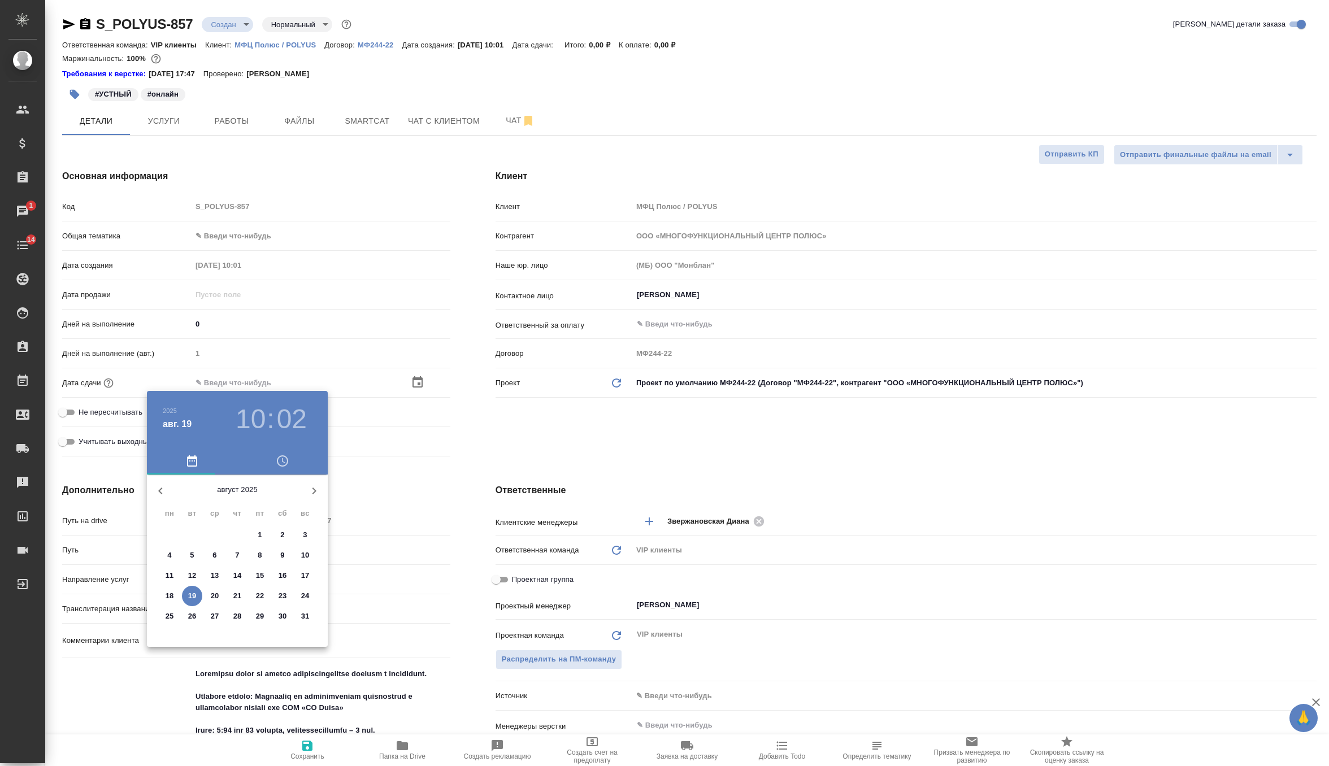
click at [236, 597] on p "21" at bounding box center [237, 596] width 8 height 11
type input "21.08.2025 10:02"
type textarea "x"
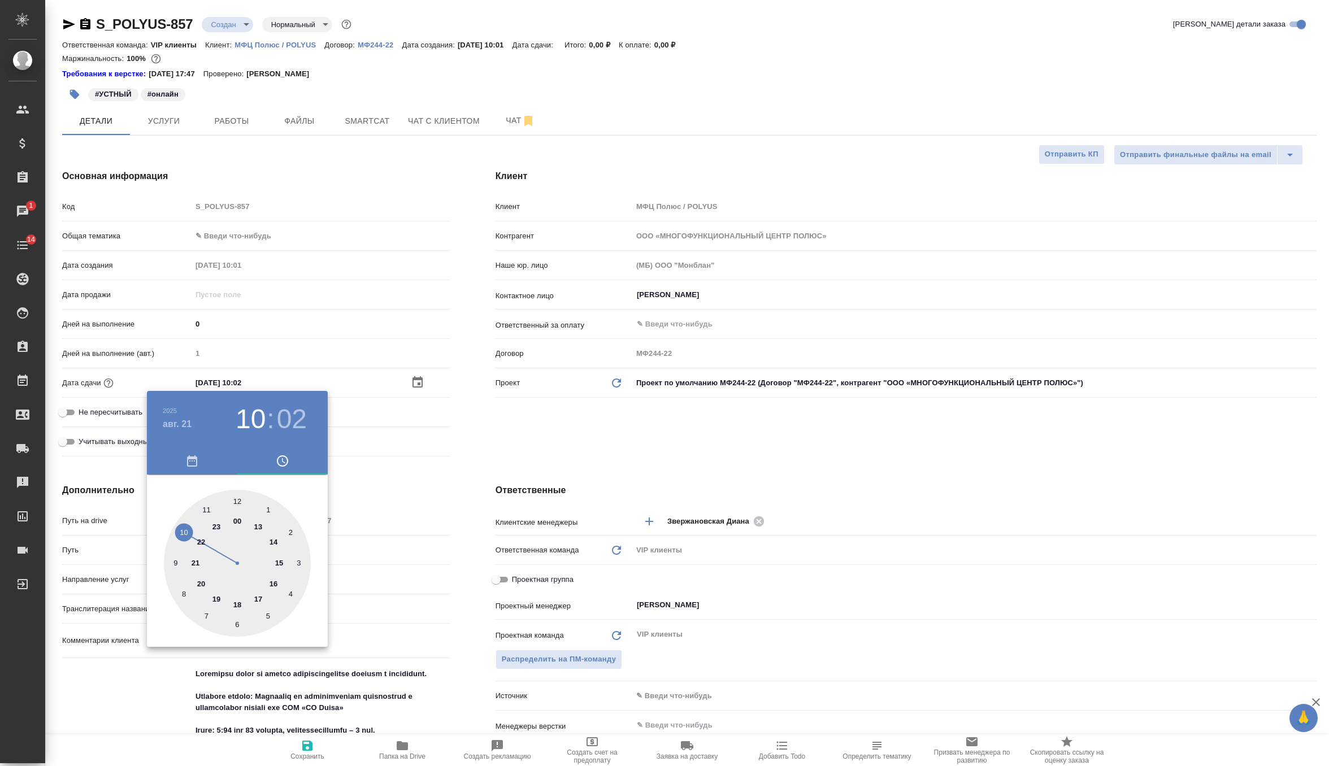
click at [302, 416] on h3 "02" at bounding box center [292, 419] width 30 height 32
type input "21.08.2025 10:00"
type textarea "x"
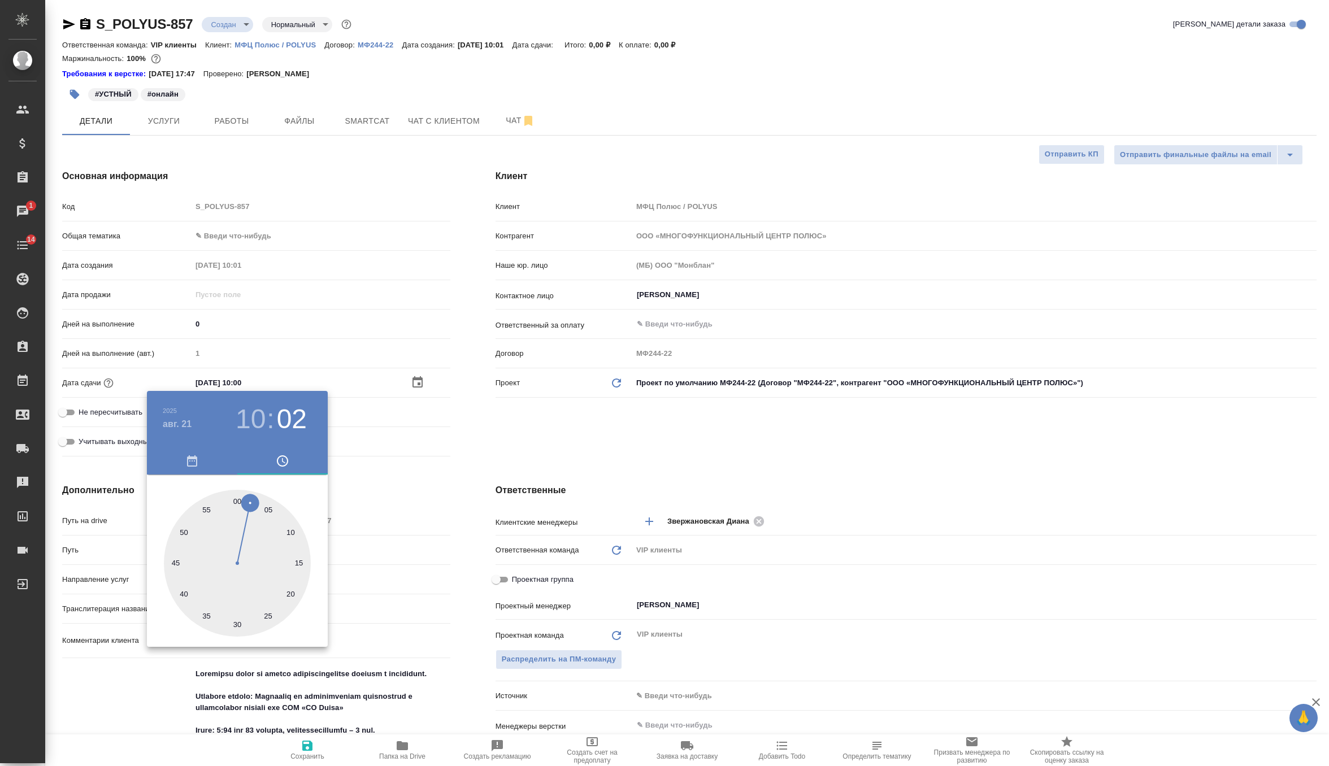
click at [235, 498] on div at bounding box center [237, 563] width 147 height 147
type textarea "x"
click at [514, 435] on div at bounding box center [664, 383] width 1329 height 766
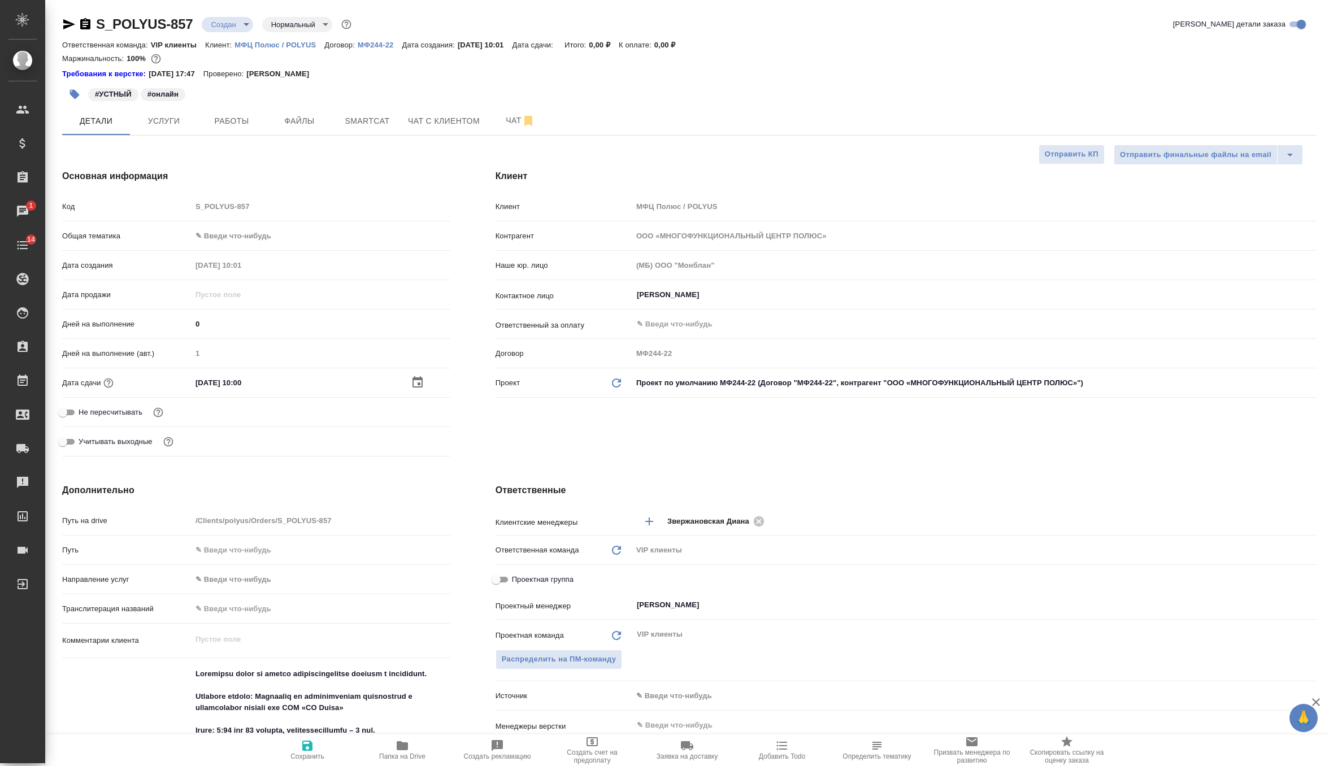
click at [306, 754] on span "Сохранить" at bounding box center [307, 757] width 34 height 8
type textarea "x"
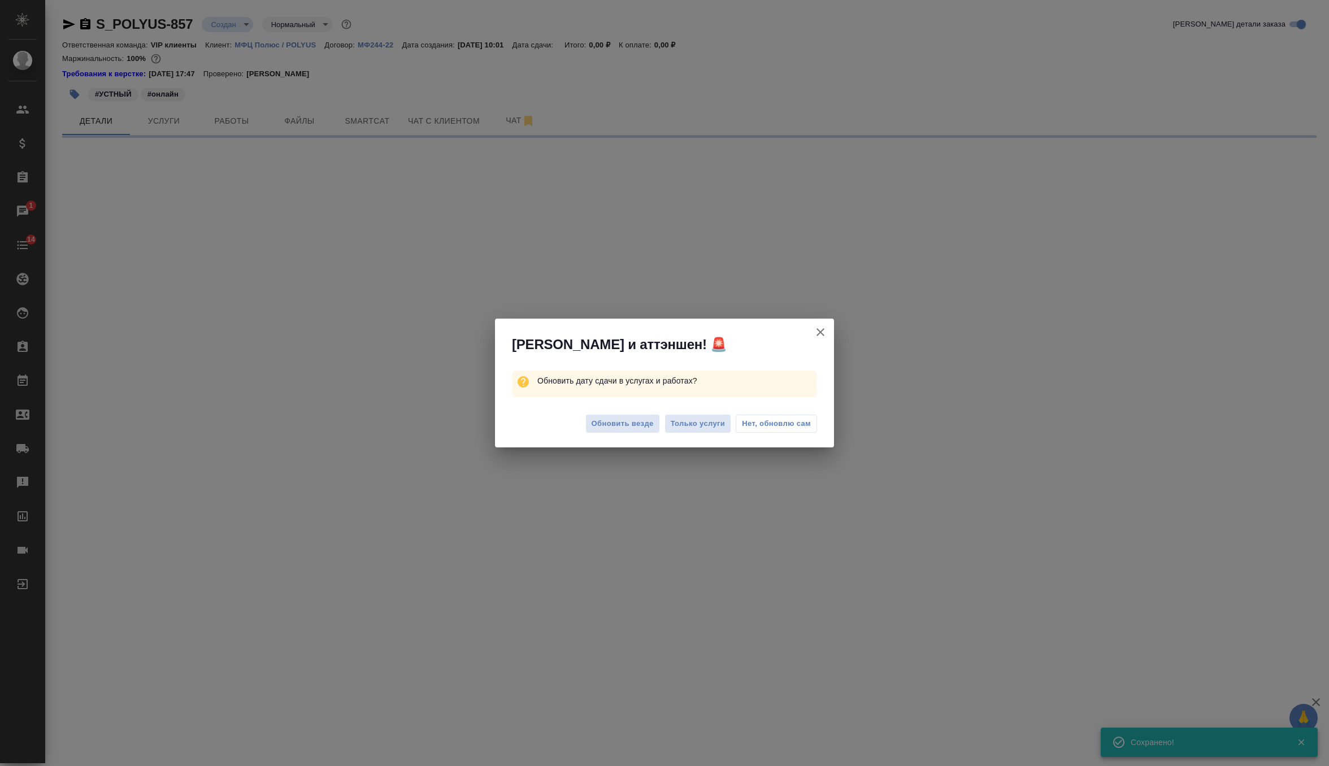
select select "RU"
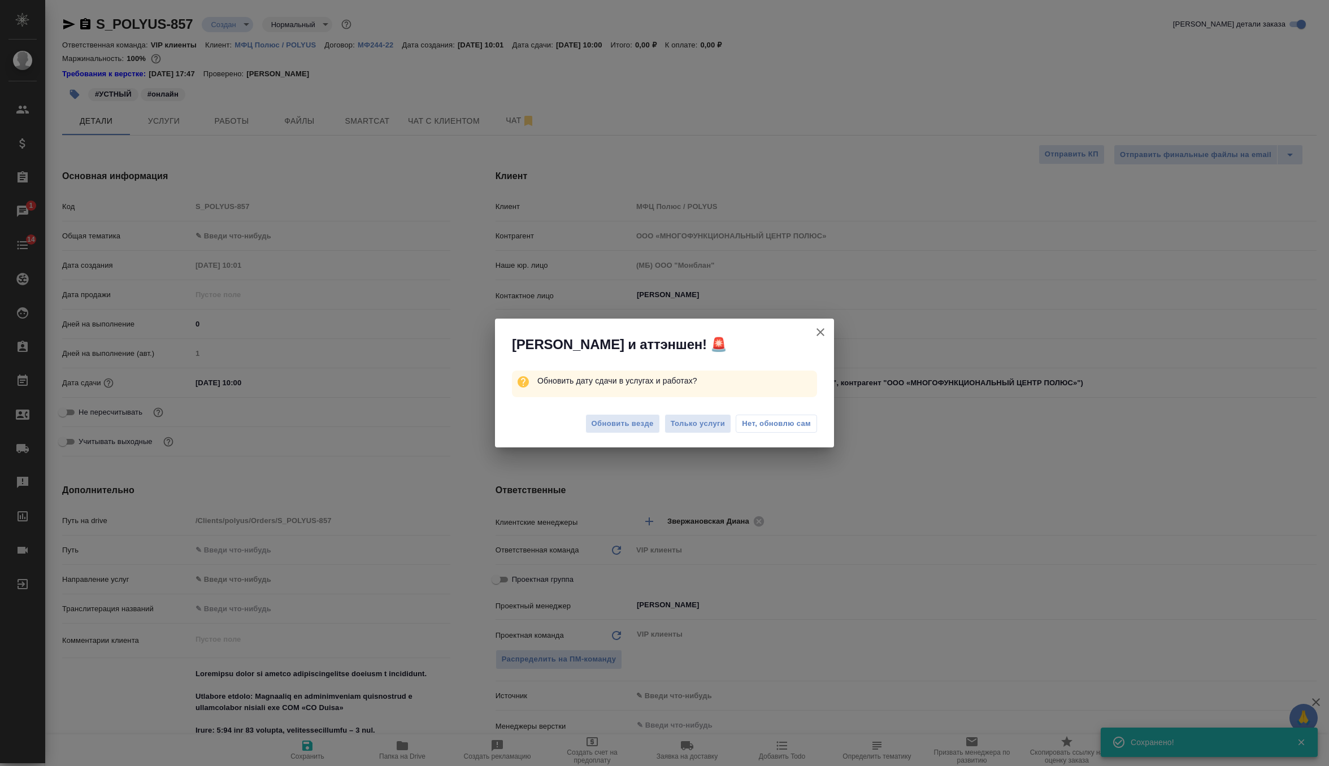
type textarea "x"
click at [638, 427] on span "Обновить везде" at bounding box center [623, 424] width 62 height 13
type textarea "x"
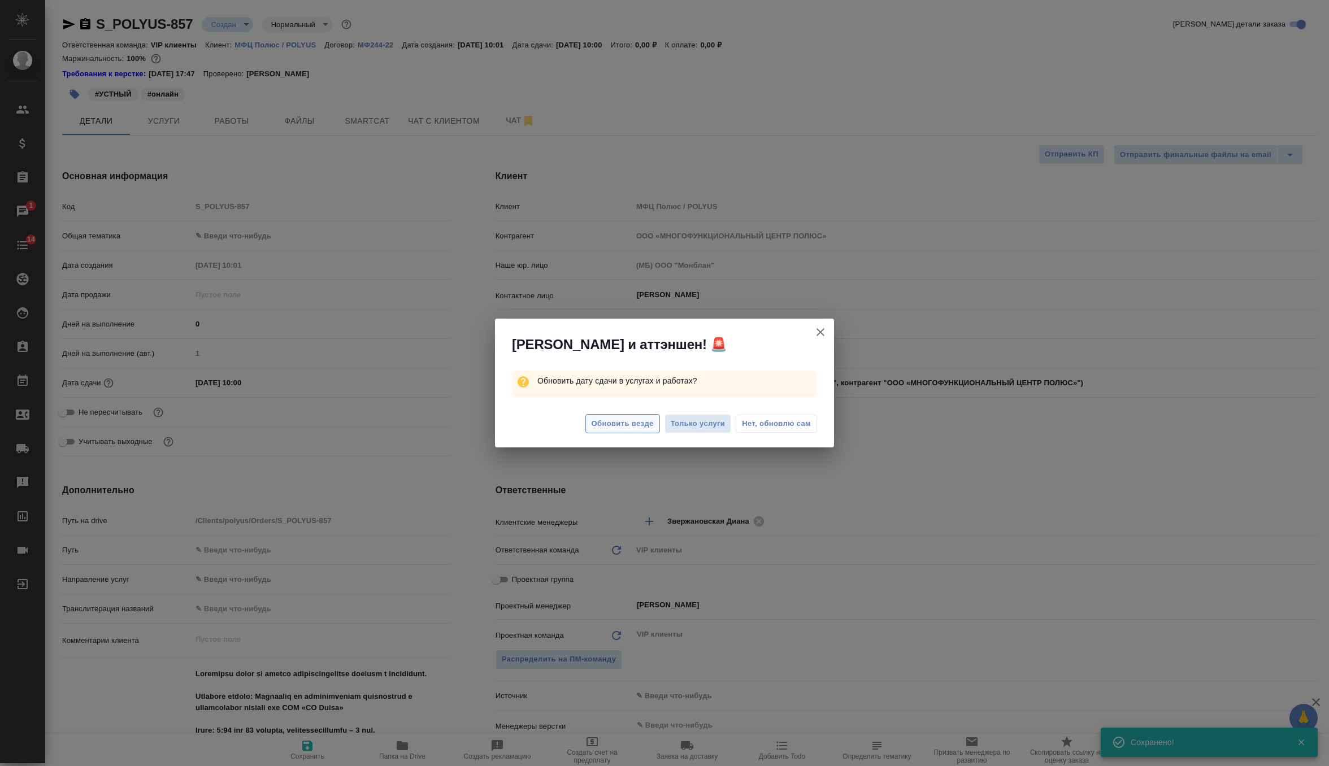
type textarea "x"
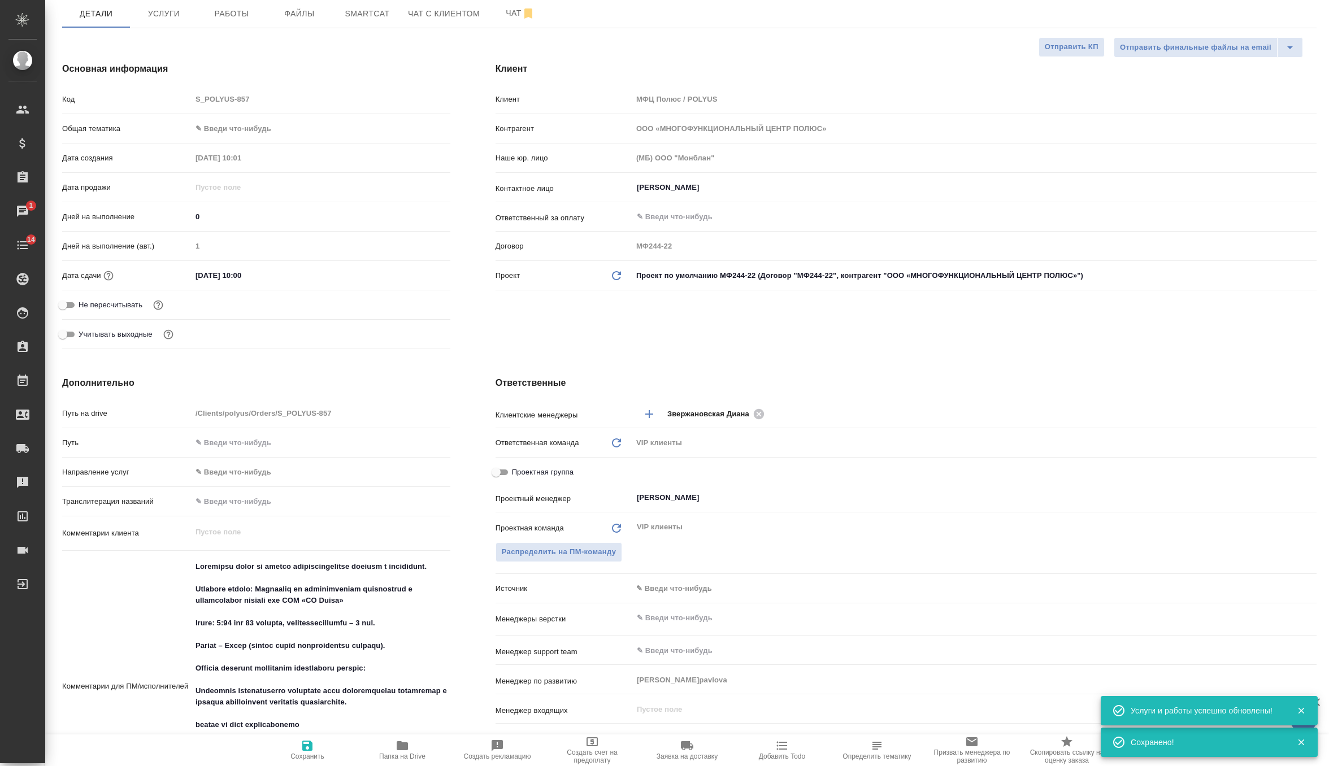
scroll to position [136, 0]
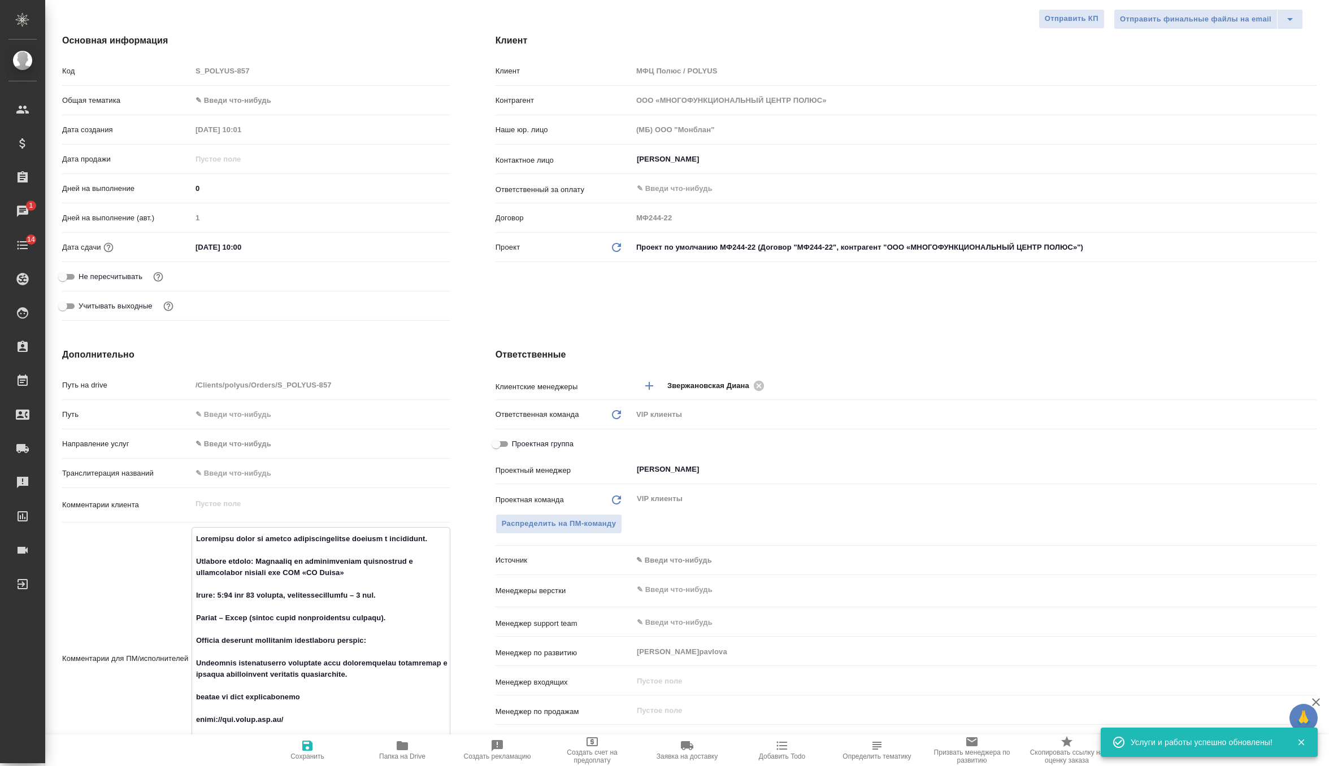
drag, startPoint x: 366, startPoint y: 587, endPoint x: 261, endPoint y: 571, distance: 106.3
click at [261, 571] on textarea at bounding box center [321, 658] width 258 height 257
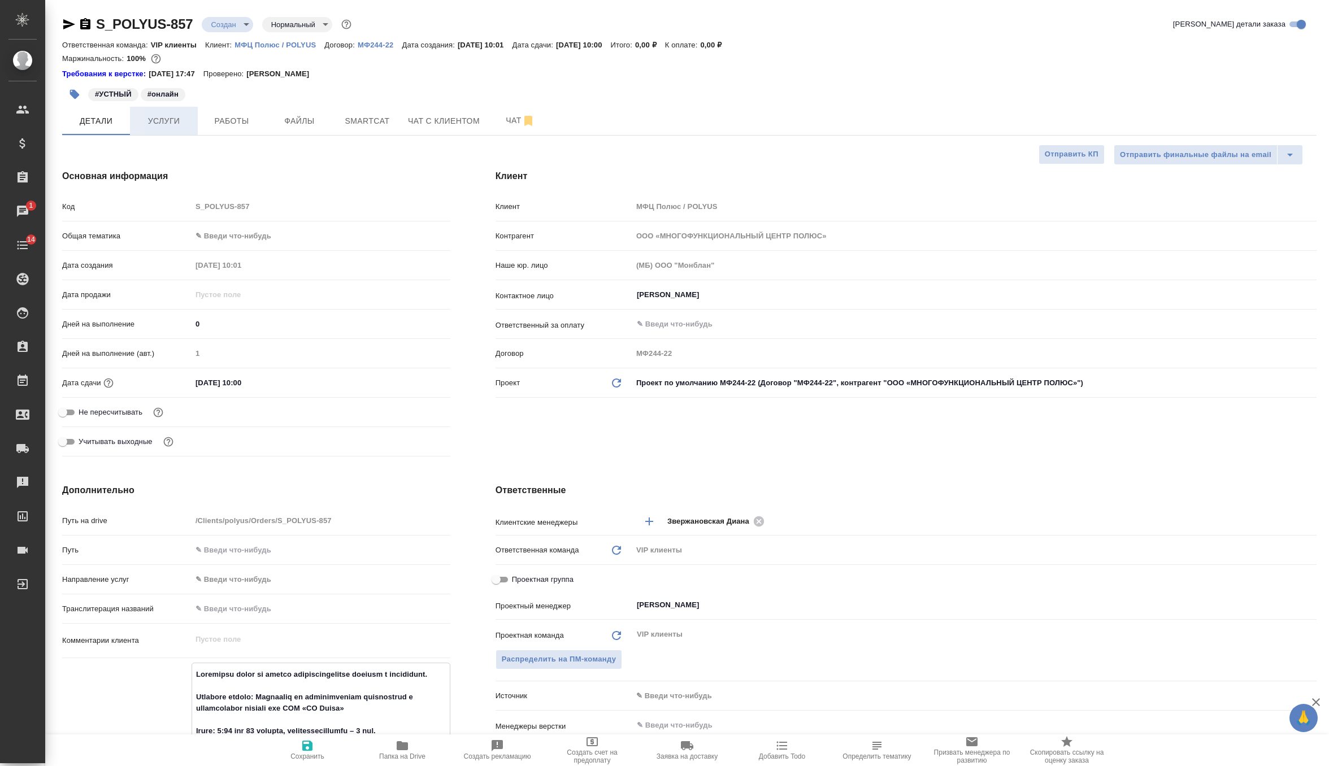
type textarea "x"
click at [158, 120] on span "Услуги" at bounding box center [164, 121] width 54 height 14
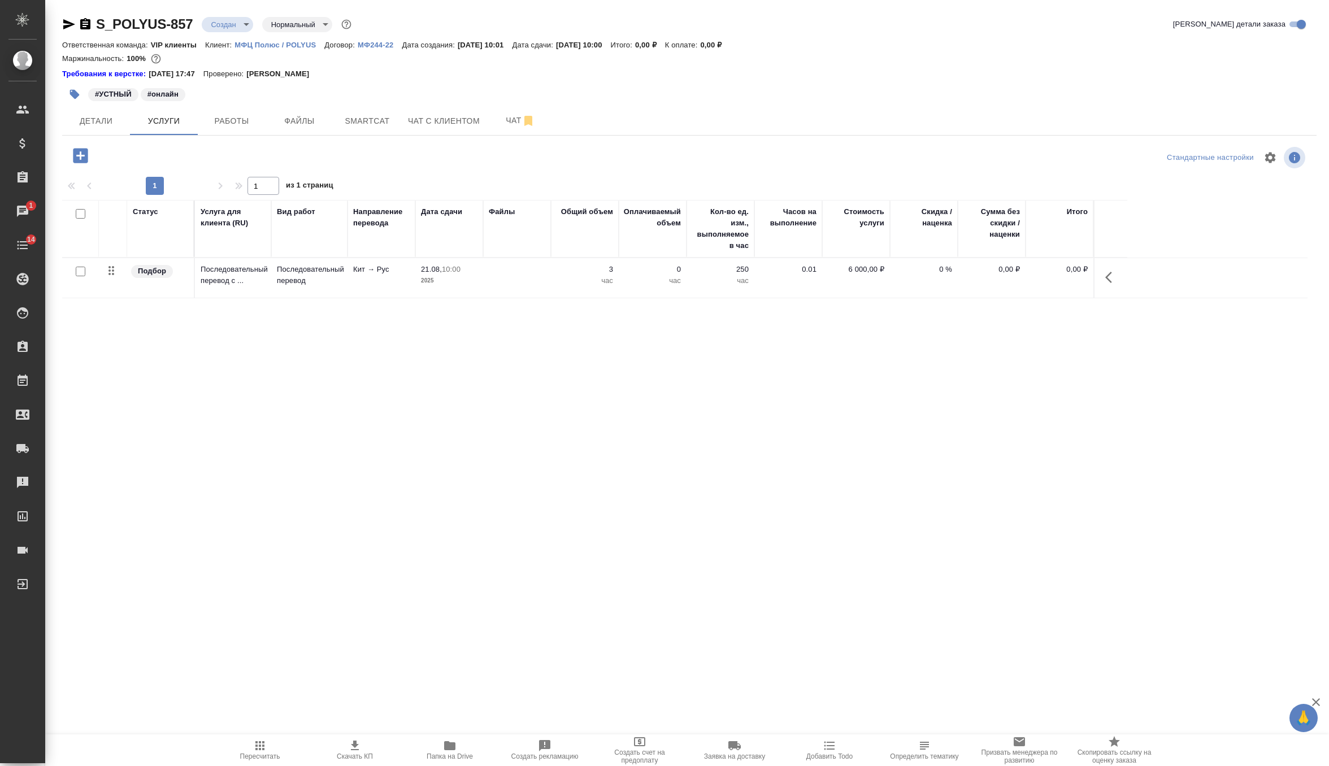
click at [333, 286] on td "Последовательный перевод" at bounding box center [309, 278] width 76 height 40
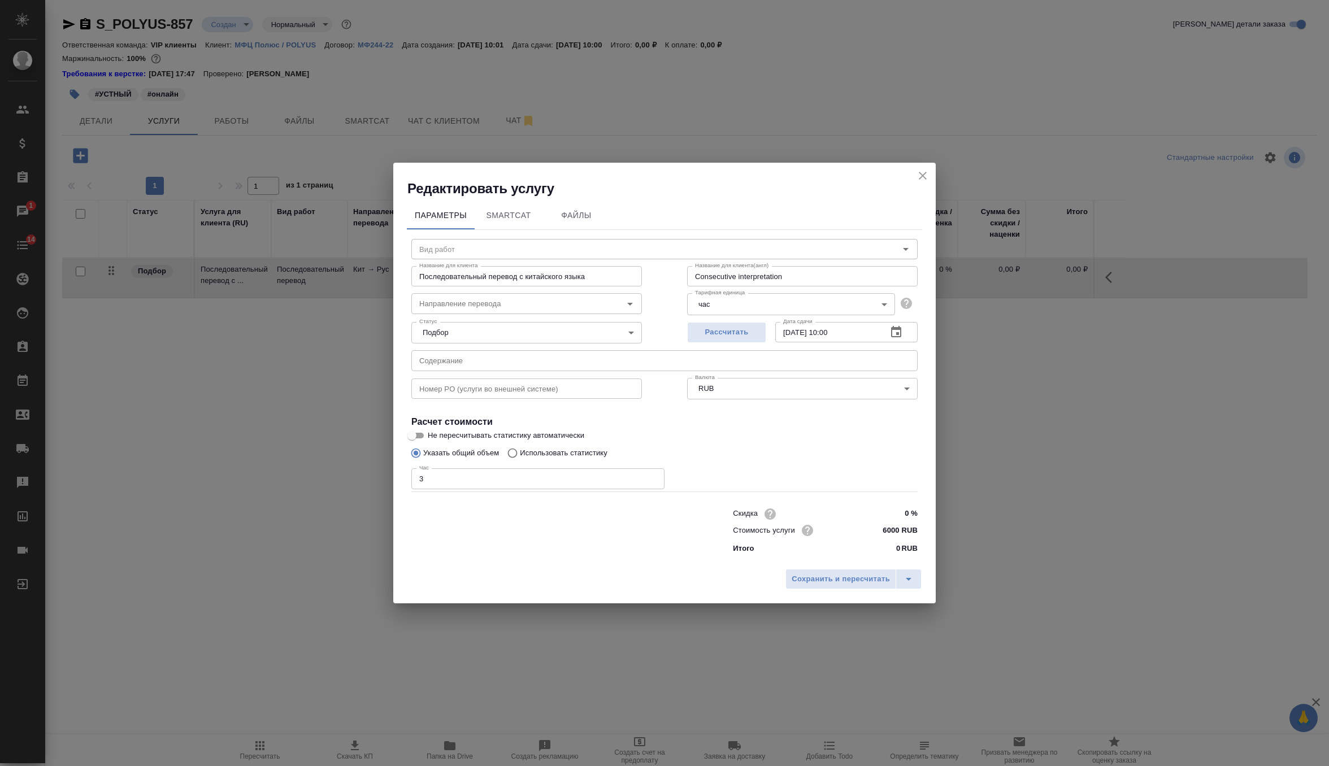
type input "Последовательный перевод"
type input "кит-рус"
click at [487, 356] on input "text" at bounding box center [664, 360] width 506 height 20
paste input "Совещание по инновационным разработкам в производстве насосов для ООО «УК Полюс»"
type input "Совещание по инновационным разработкам в производстве насосов для ООО «УК Полюс»"
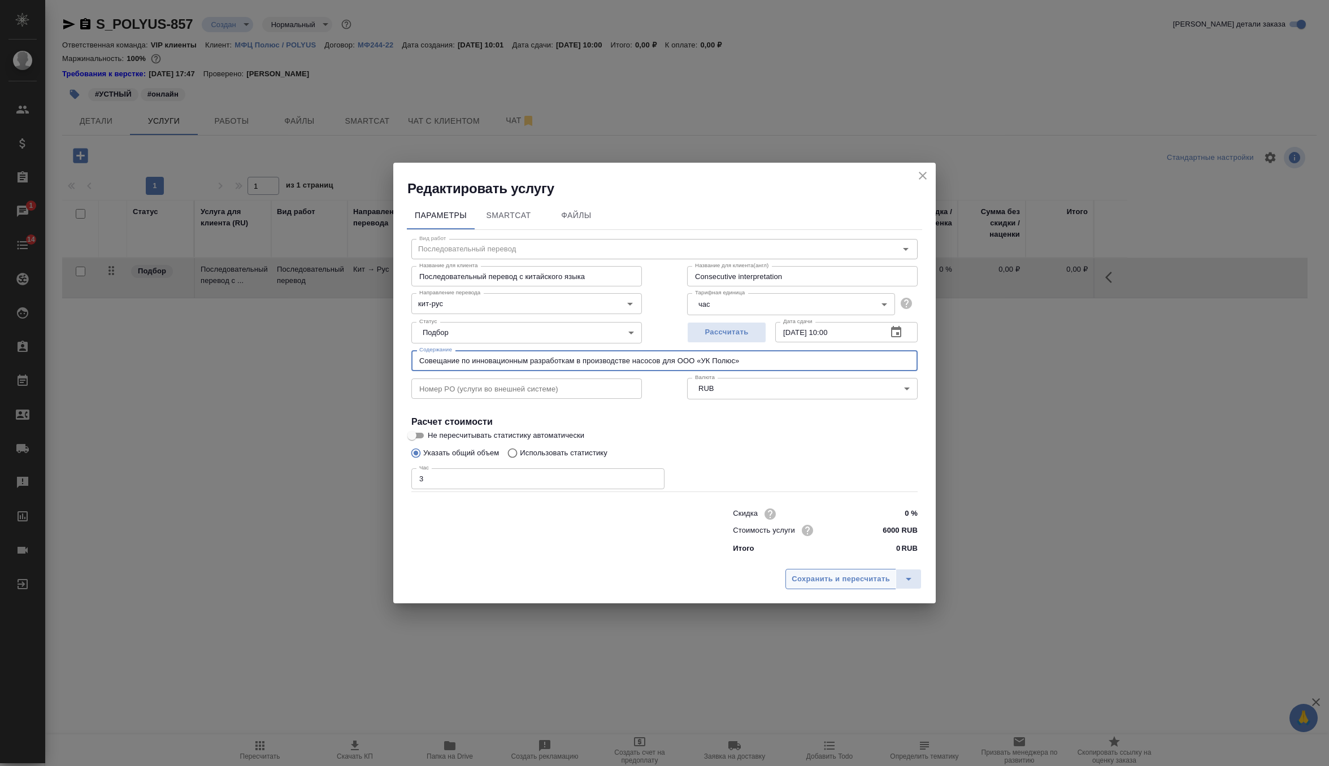
click at [827, 583] on span "Сохранить и пересчитать" at bounding box center [841, 579] width 98 height 13
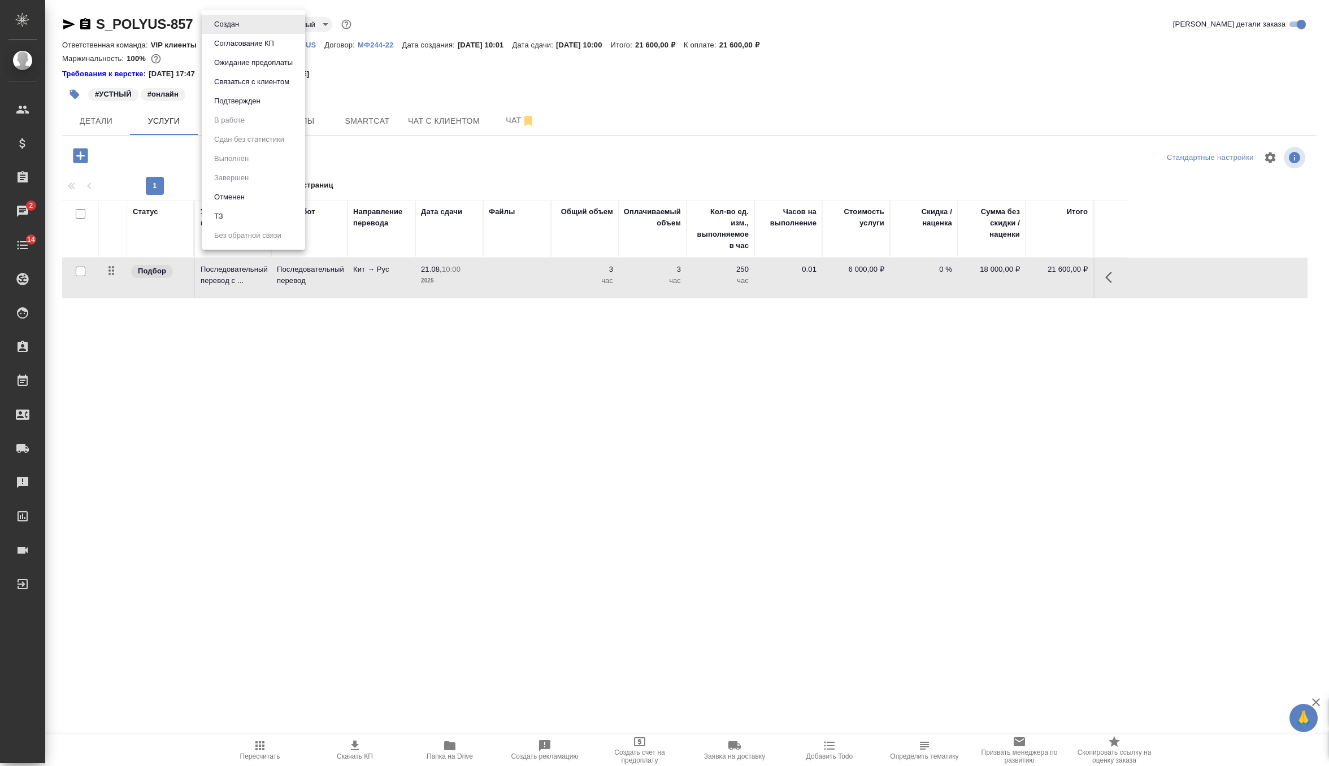
click at [235, 21] on body "🙏 .cls-1 fill:#fff; AWATERA Zverzhanovskaya Diana Клиенты Спецификации Заказы 2…" at bounding box center [664, 383] width 1329 height 766
click at [242, 31] on button "Согласование КП" at bounding box center [227, 24] width 32 height 12
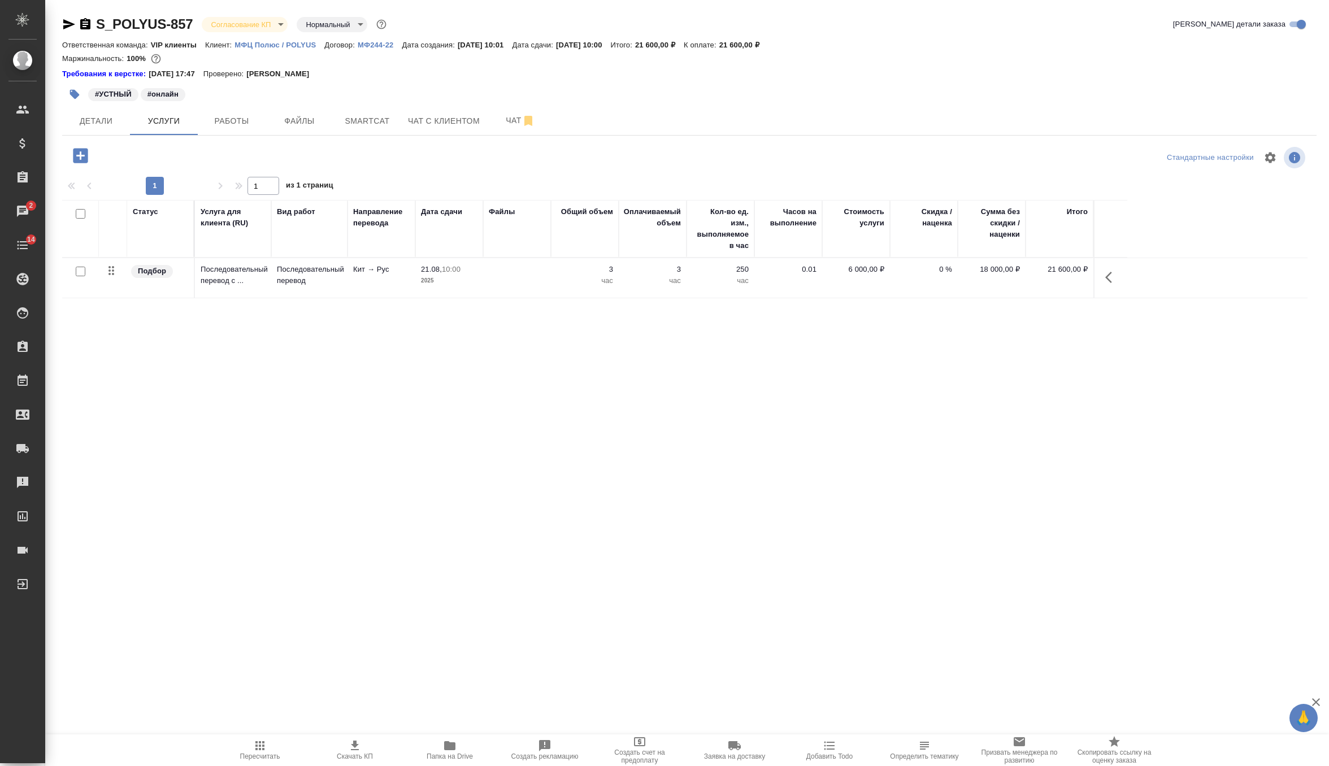
click at [353, 749] on icon "button" at bounding box center [355, 746] width 14 height 14
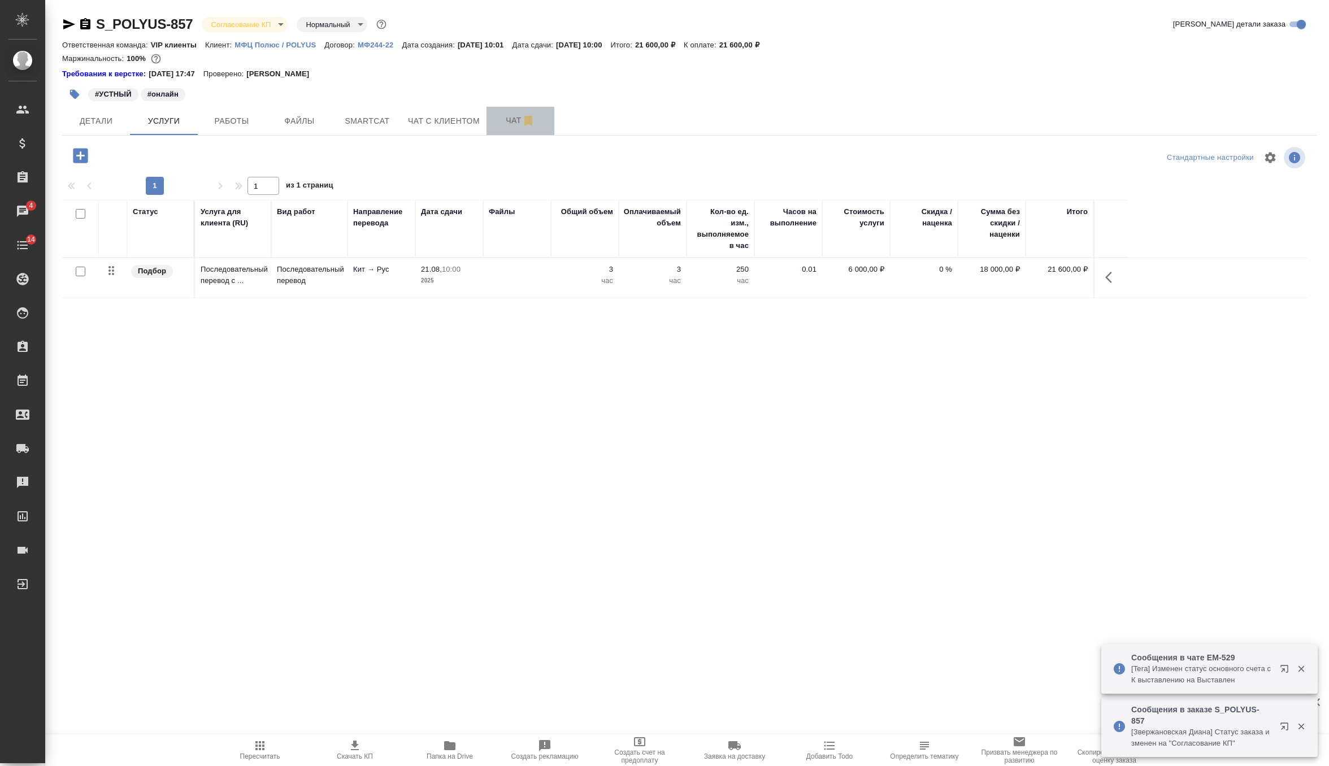
click at [501, 119] on span "Чат" at bounding box center [520, 121] width 54 height 14
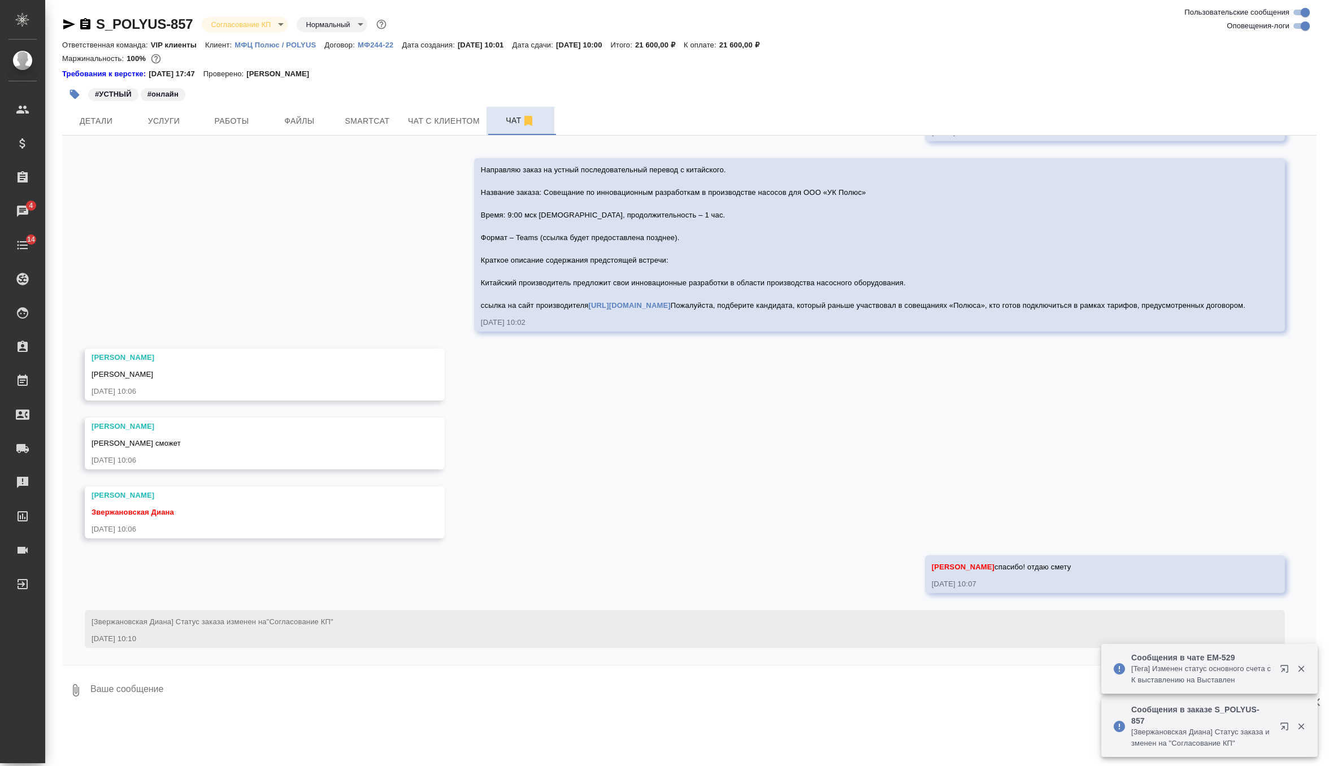
scroll to position [181, 0]
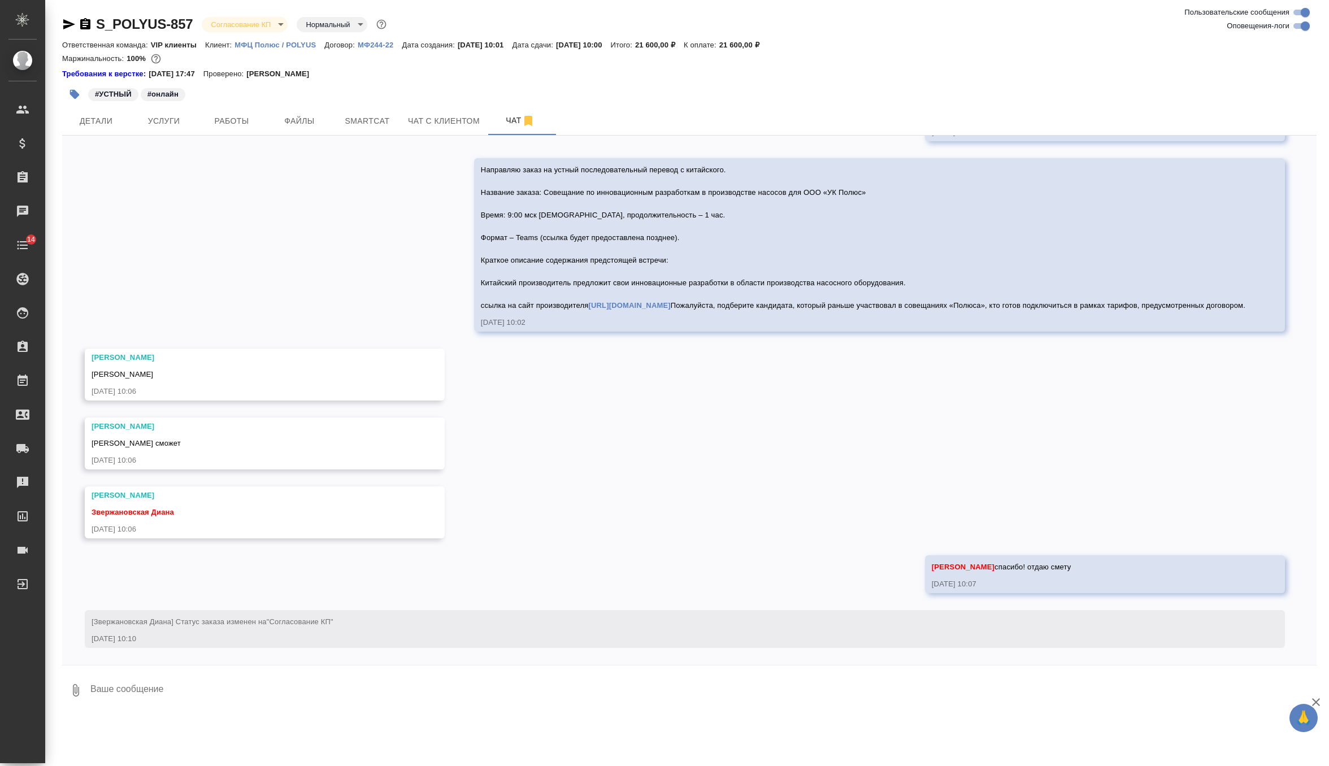
click at [193, 678] on textarea at bounding box center [702, 690] width 1227 height 38
click at [238, 27] on body "🙏 .cls-1 fill:#fff; AWATERA Zverzhanovskaya Diana Клиенты Спецификации Заказы 0…" at bounding box center [664, 383] width 1329 height 766
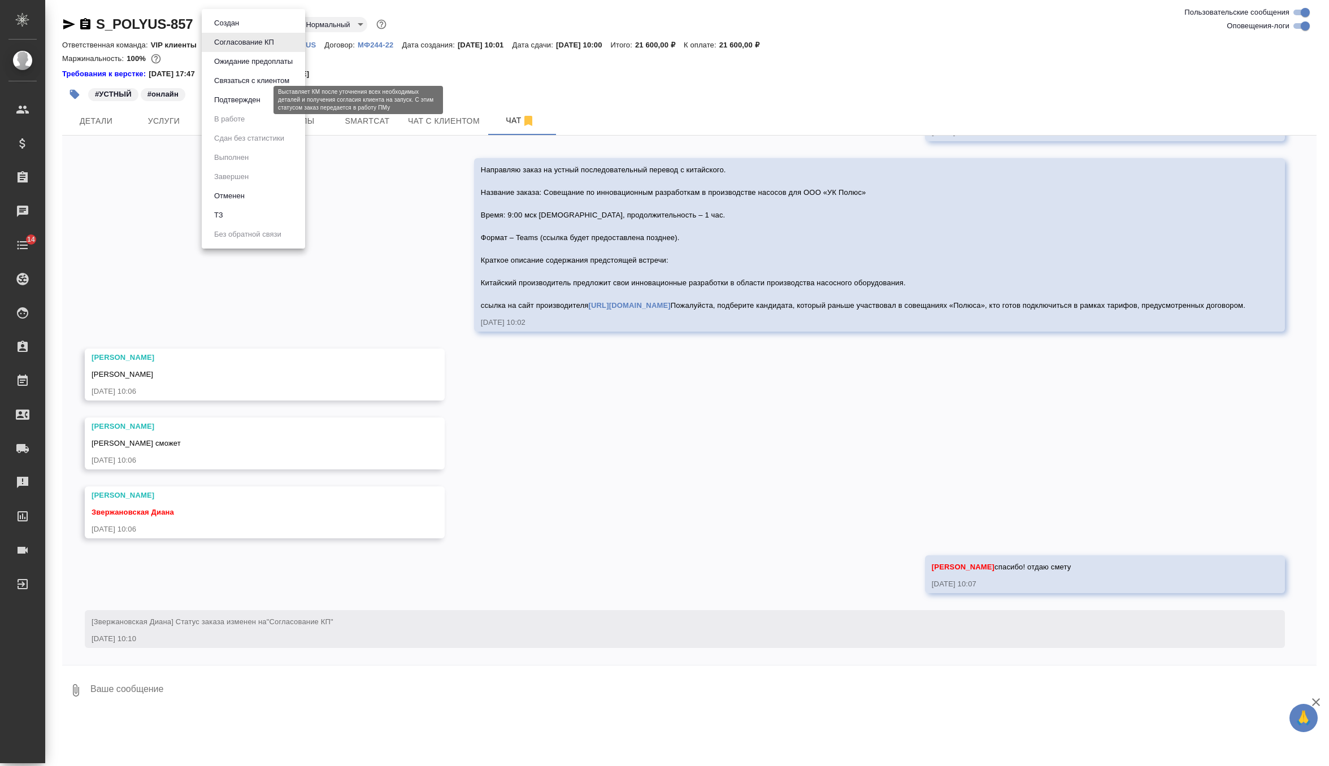
click at [243, 98] on button "Подтвержден" at bounding box center [237, 100] width 53 height 12
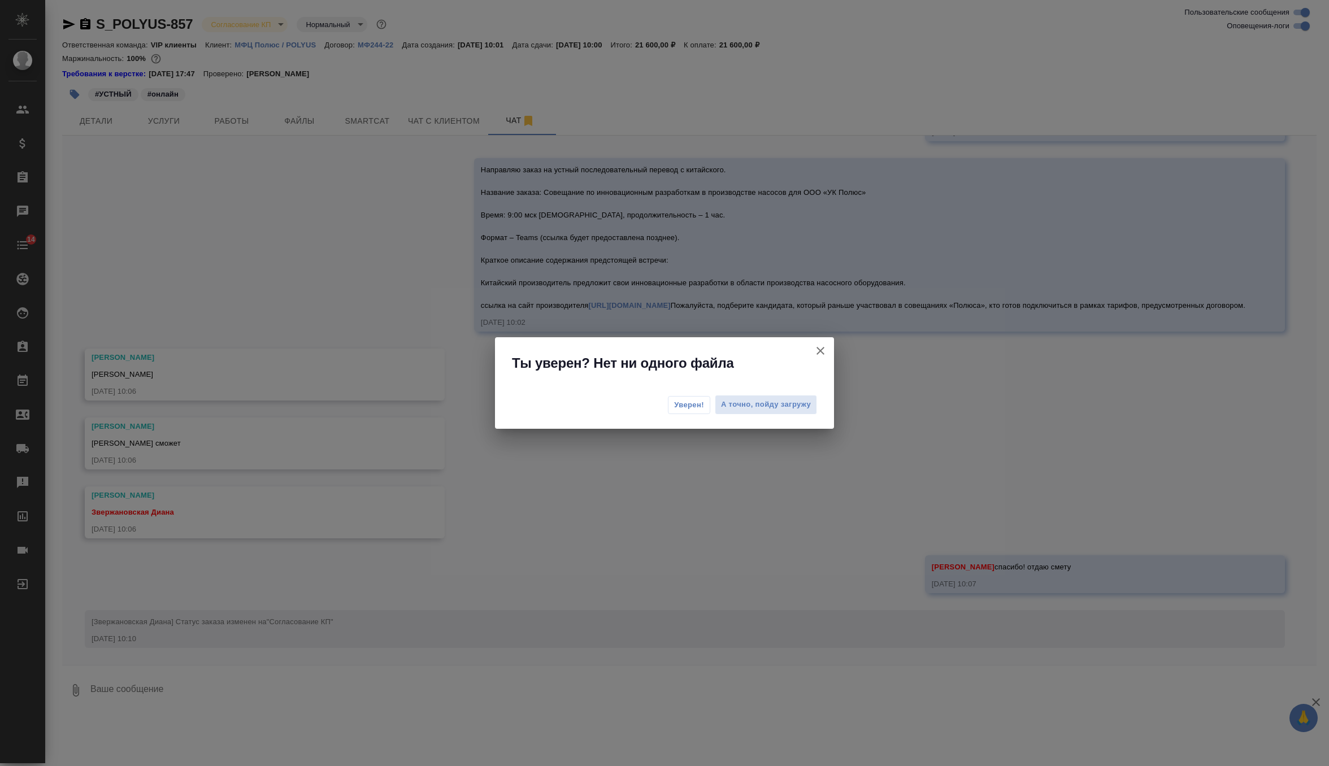
click at [693, 406] on span "Уверен!" at bounding box center [689, 405] width 30 height 11
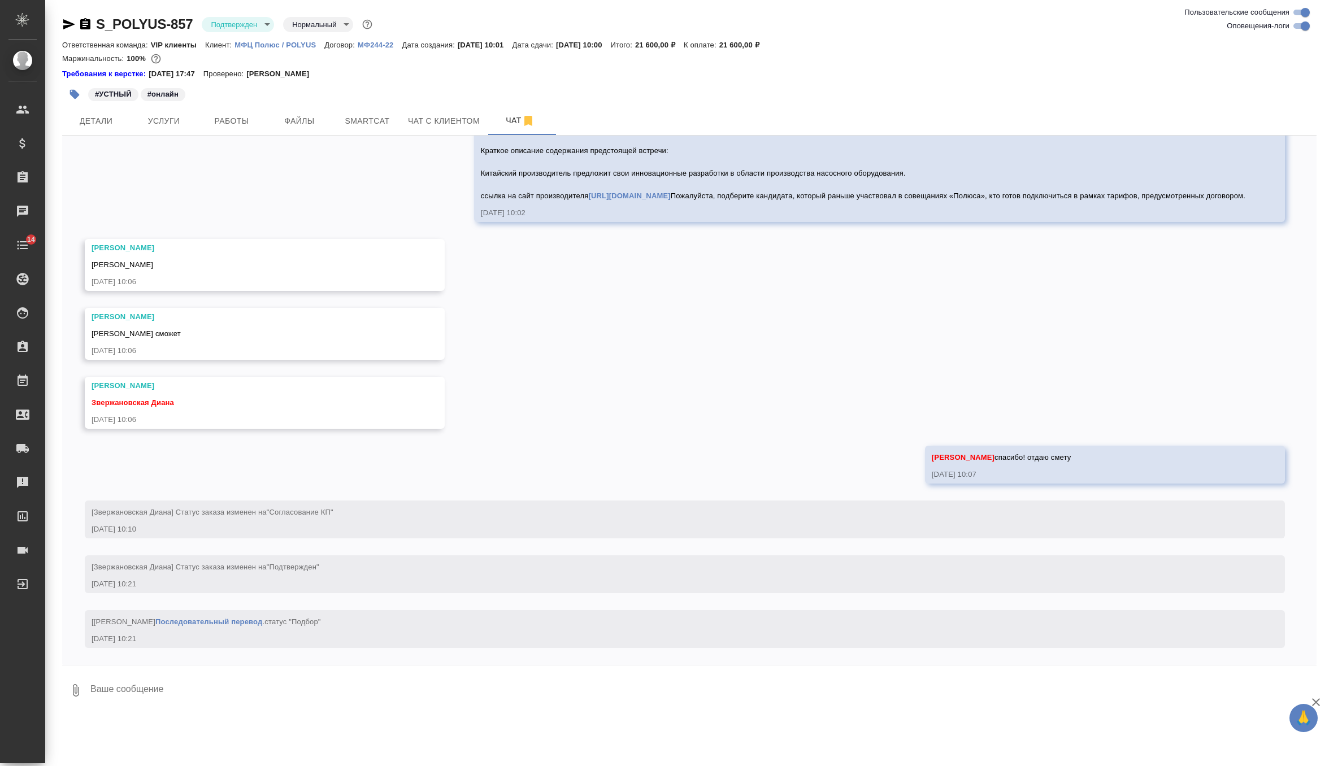
scroll to position [291, 0]
click at [123, 689] on textarea at bounding box center [702, 690] width 1227 height 38
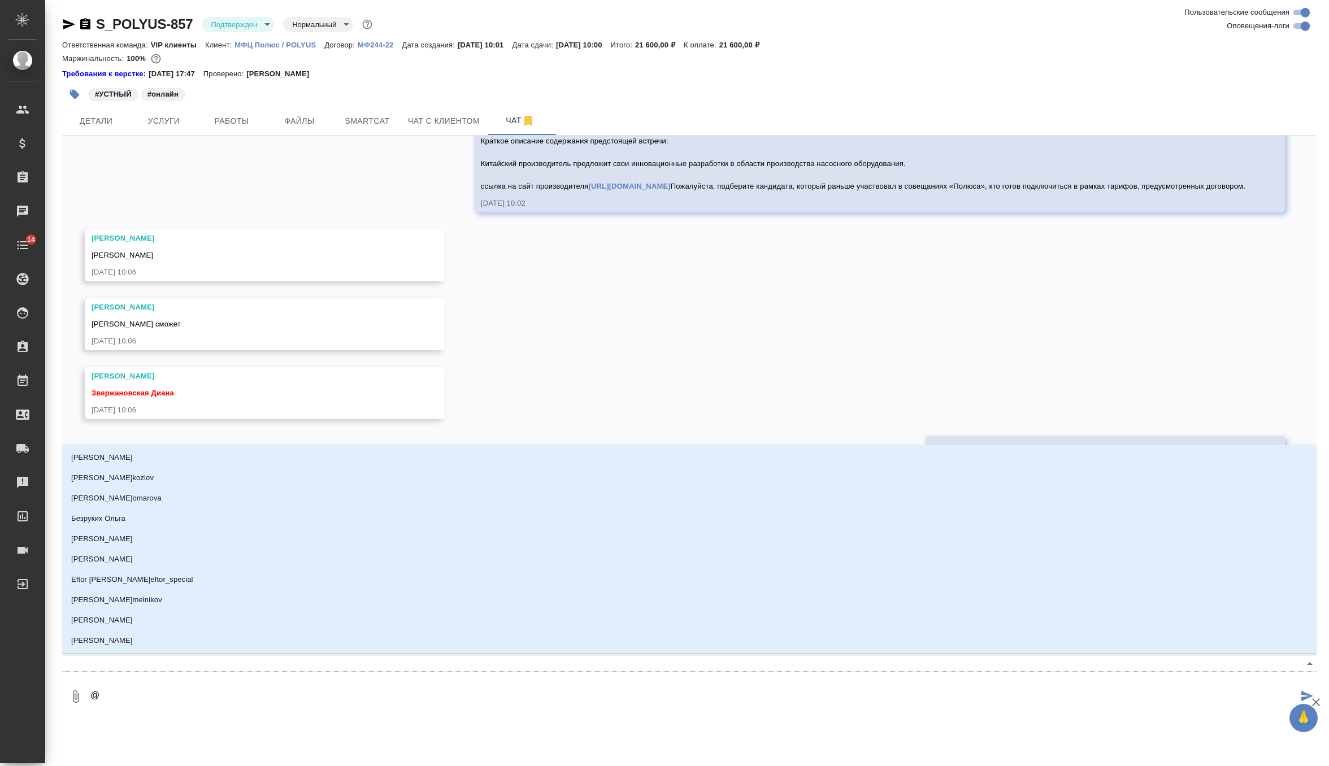
type textarea "@г"
type input "г"
type textarea "@гр"
type input "гр"
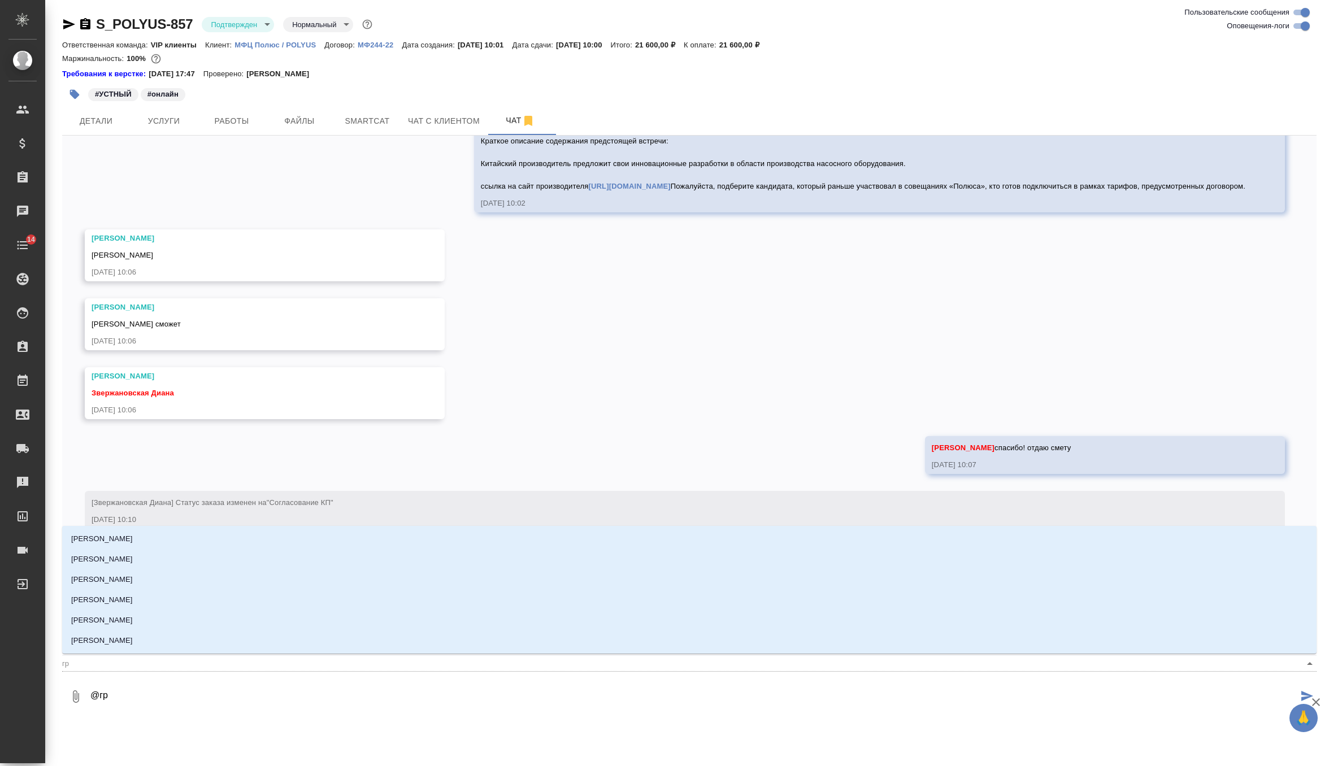
type textarea "@гра"
type input "гра"
type textarea "@граб"
type input "граб"
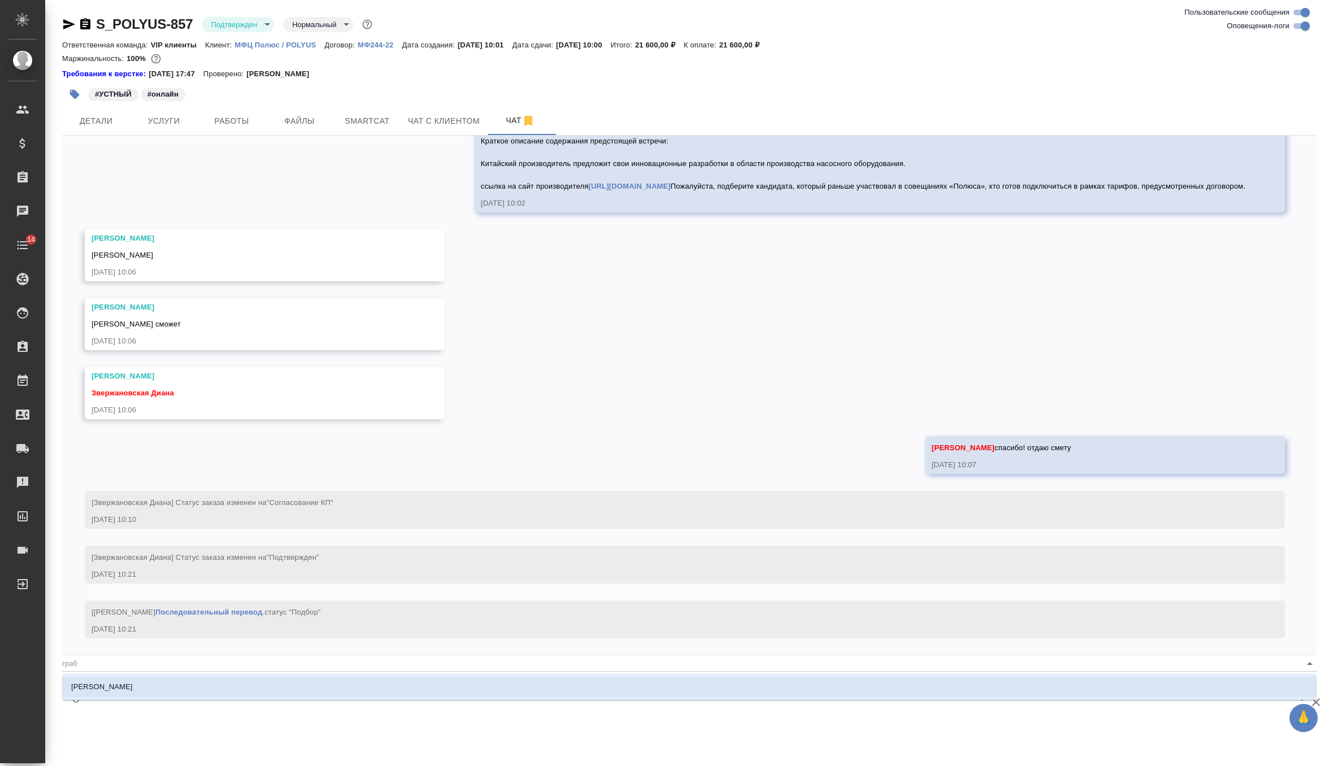
click at [104, 682] on p "Грабко Мария" at bounding box center [102, 687] width 62 height 11
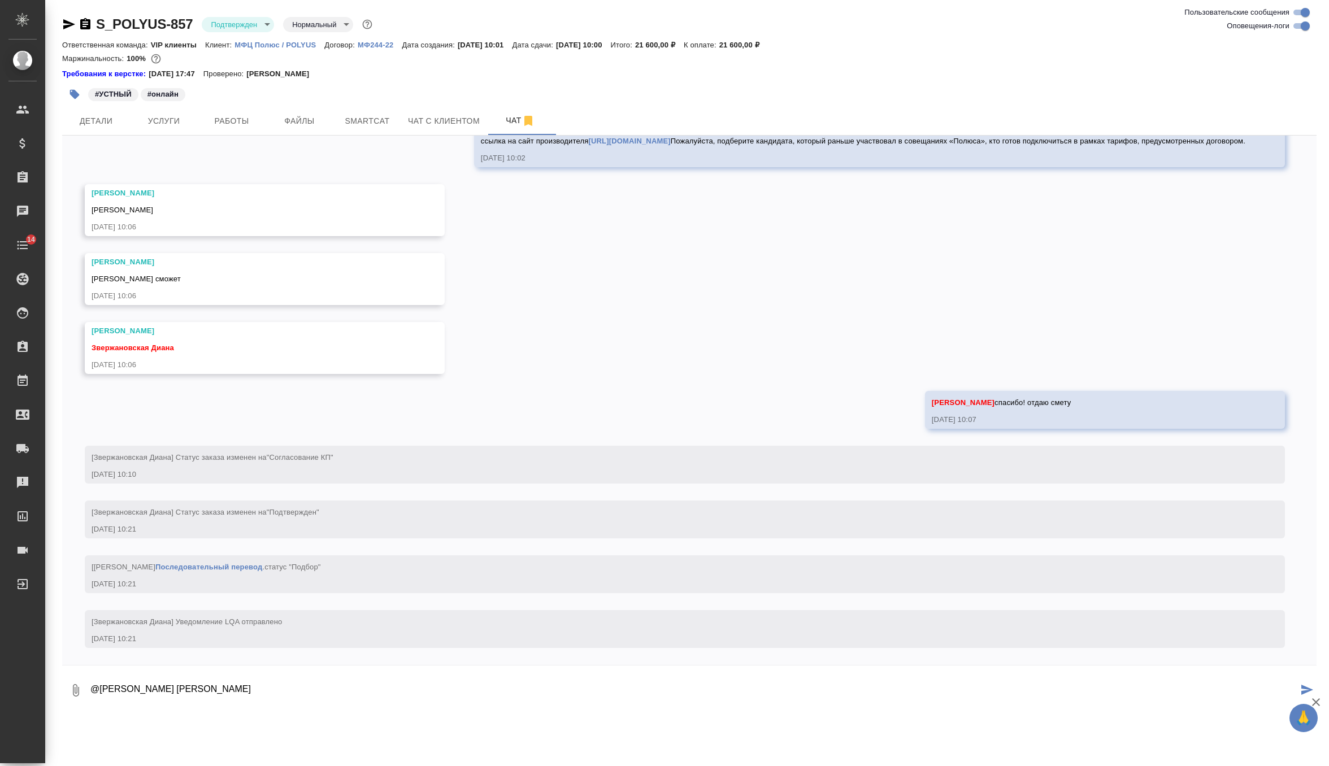
scroll to position [346, 0]
type textarea "@Грабко Мария Анастасия согласована, ссылку направят чуть позже"
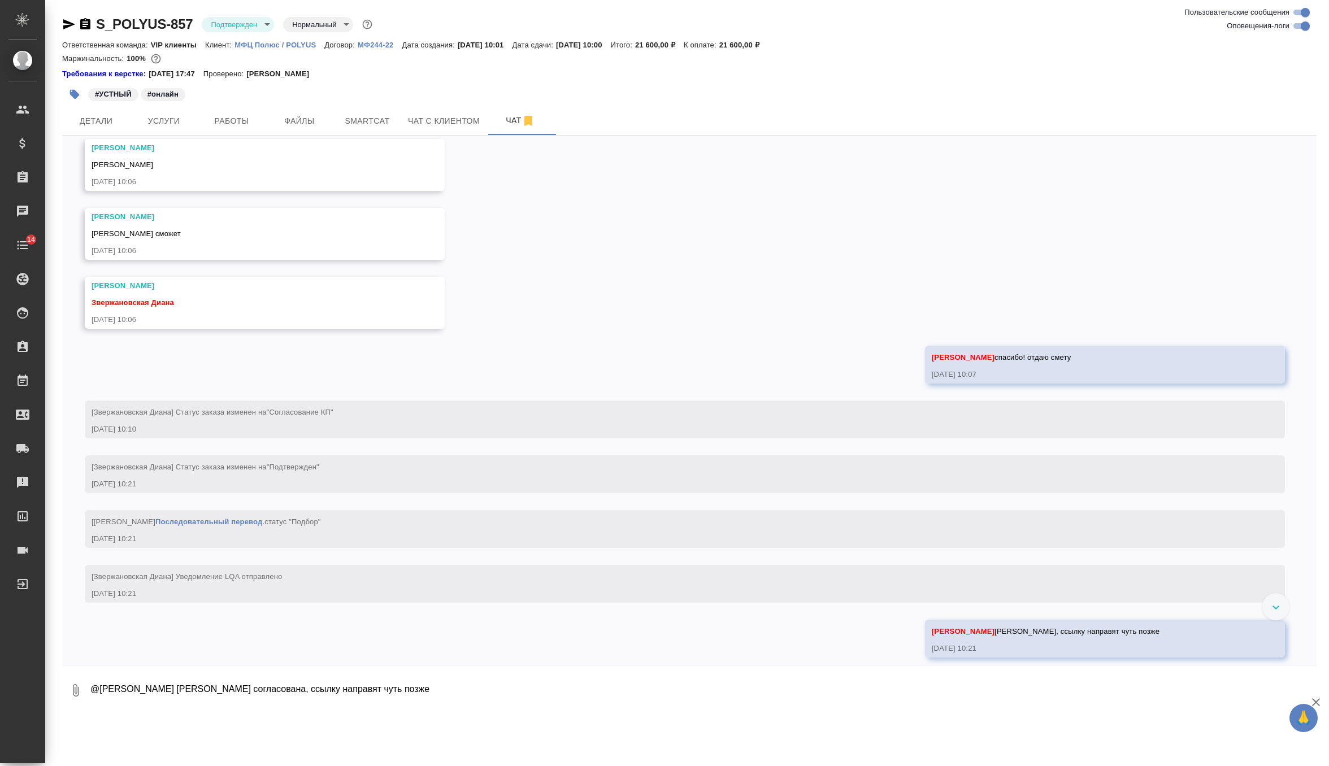
scroll to position [401, 0]
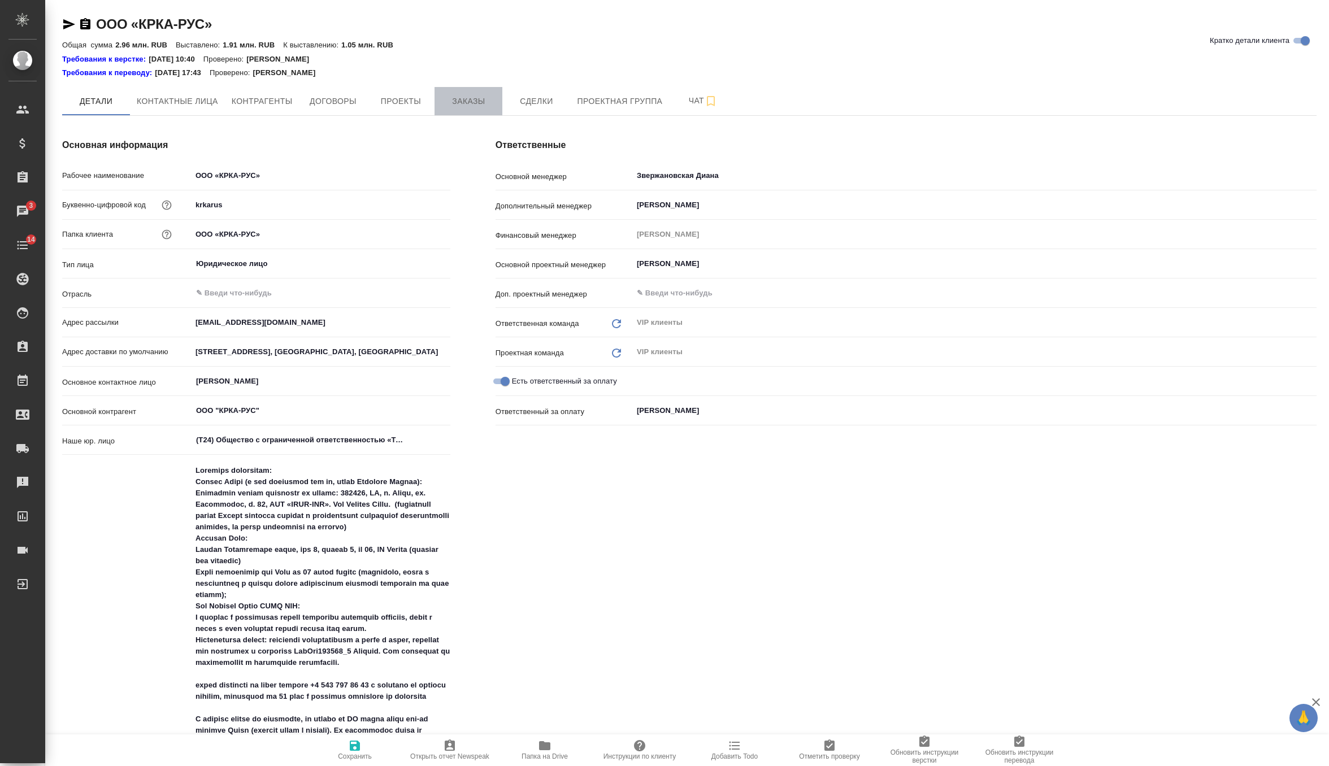
click at [472, 92] on button "Заказы" at bounding box center [469, 101] width 68 height 28
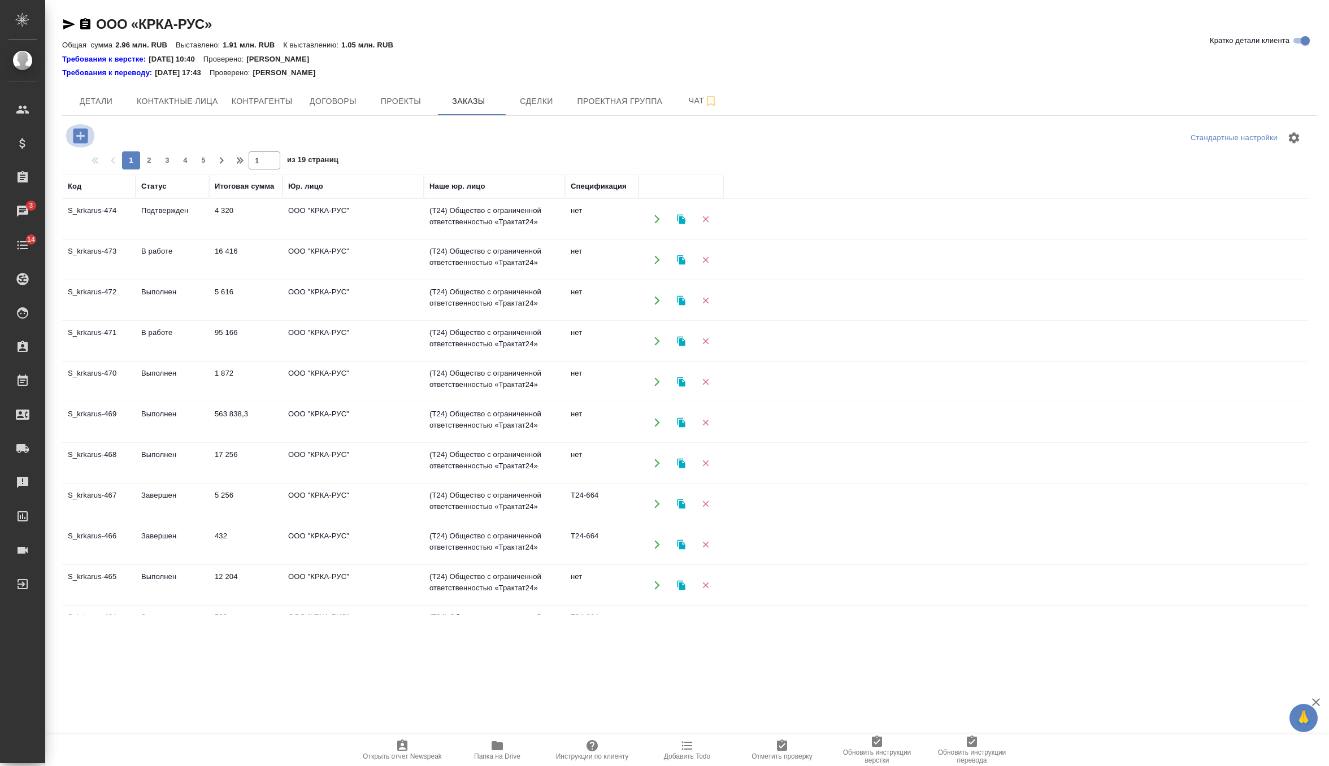
click at [73, 142] on icon "button" at bounding box center [80, 135] width 15 height 15
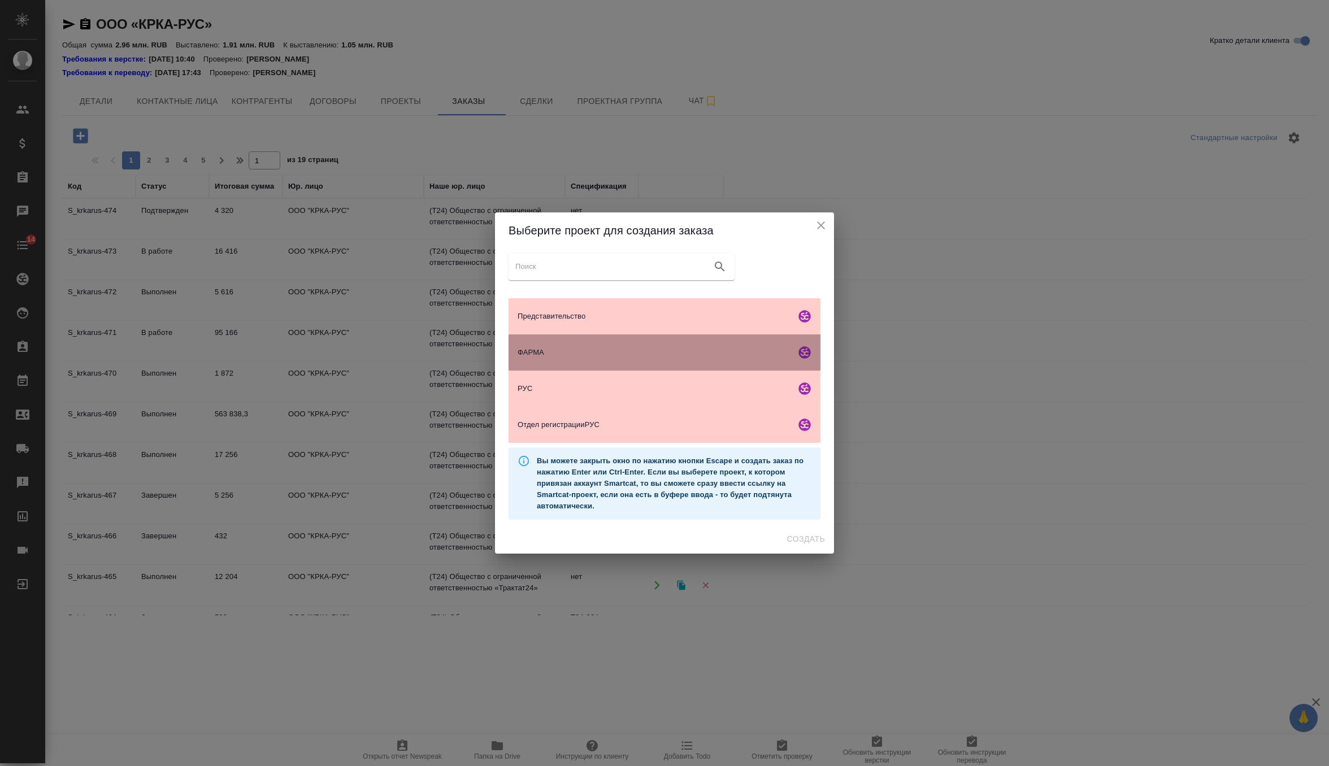
click at [630, 358] on span "ФАРМА" at bounding box center [655, 352] width 274 height 11
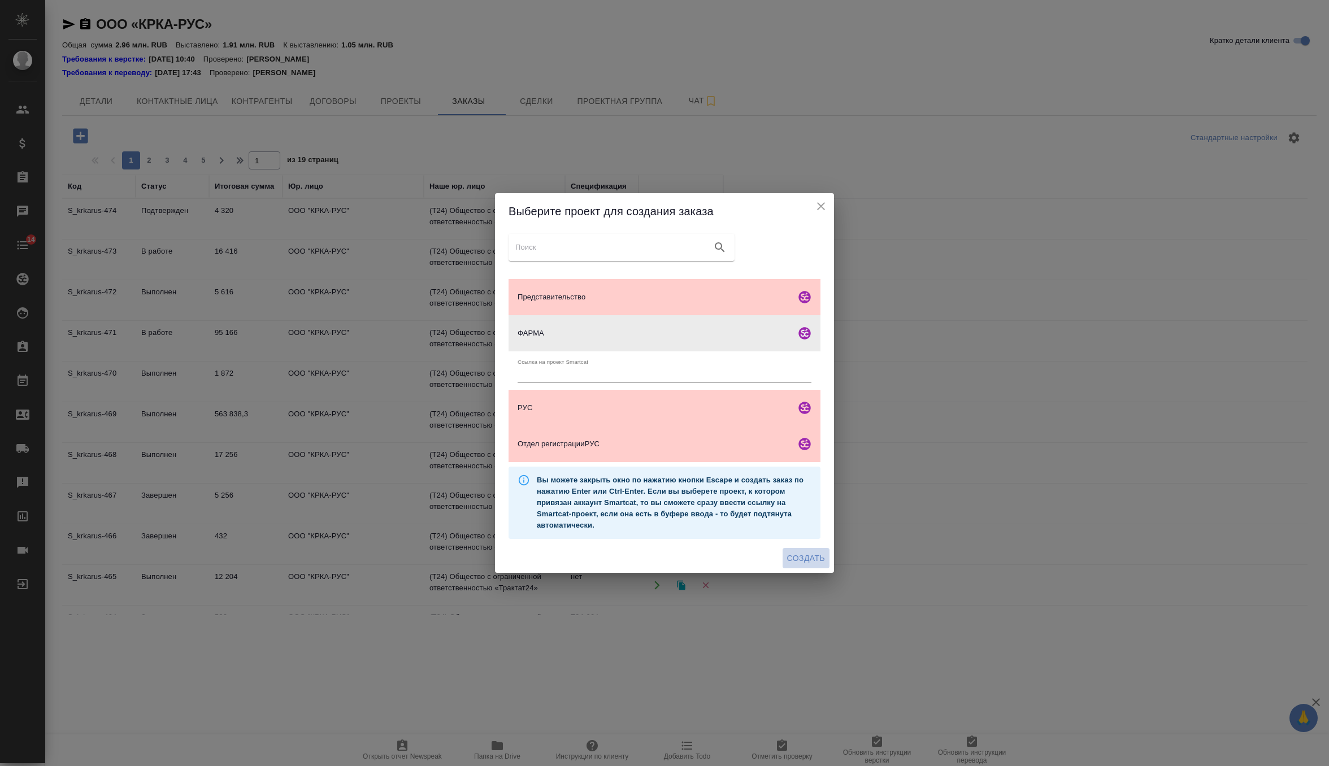
click at [799, 556] on span "Создать" at bounding box center [806, 559] width 38 height 14
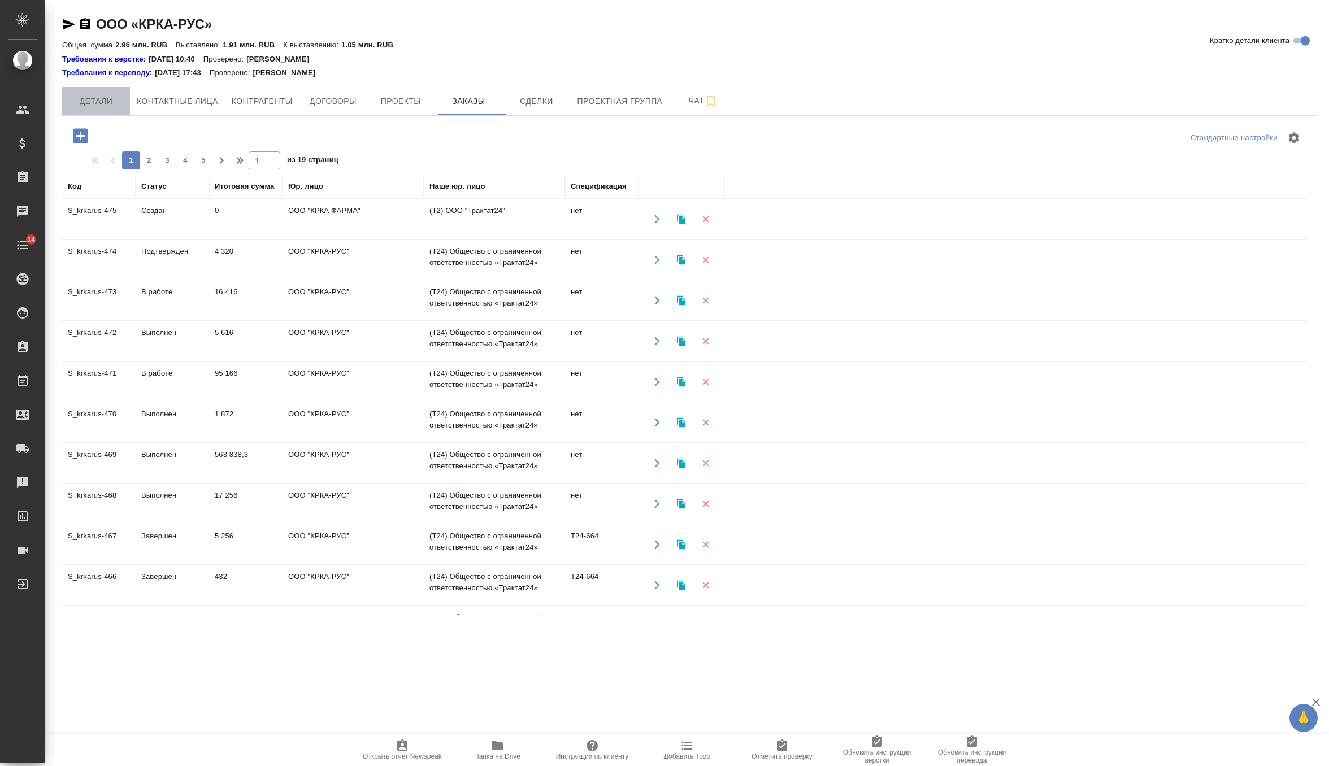
click at [103, 102] on span "Детали" at bounding box center [96, 101] width 54 height 14
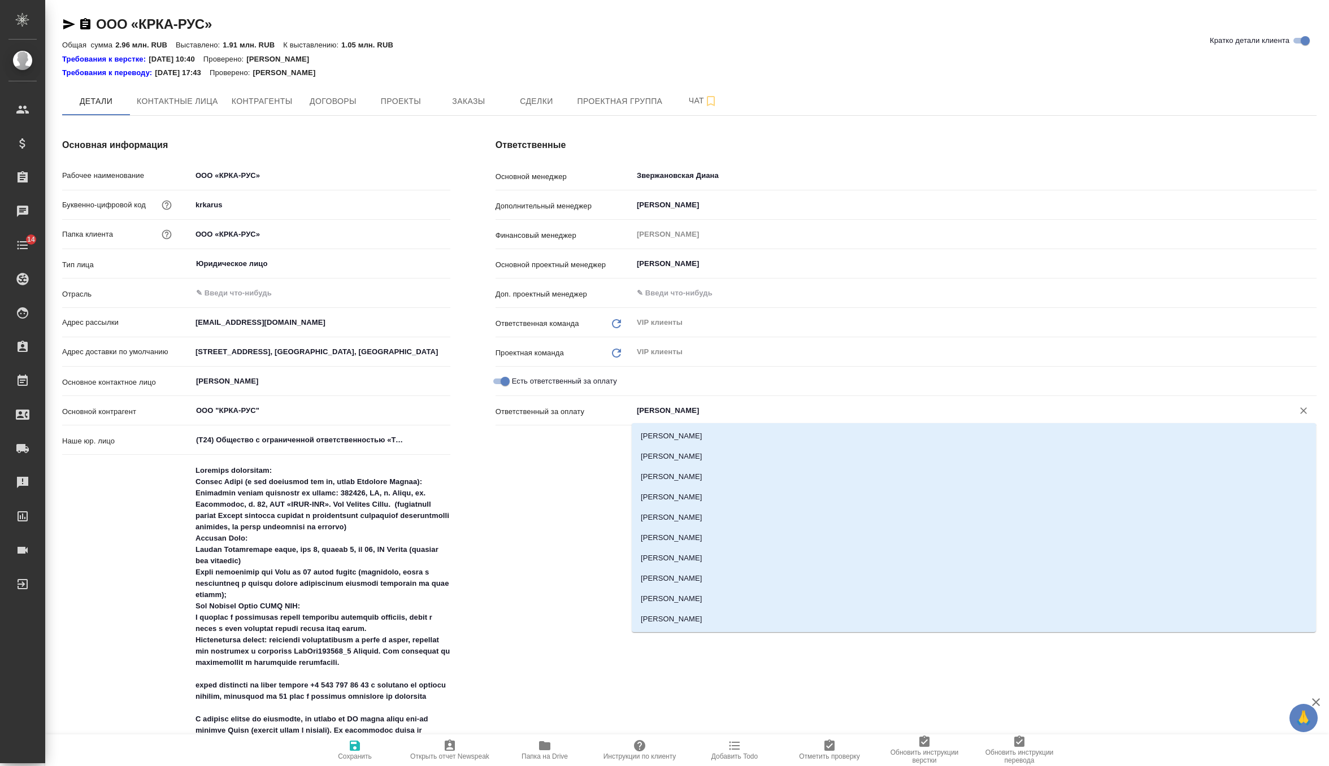
click at [683, 414] on input "[PERSON_NAME]" at bounding box center [956, 411] width 640 height 14
type textarea "x"
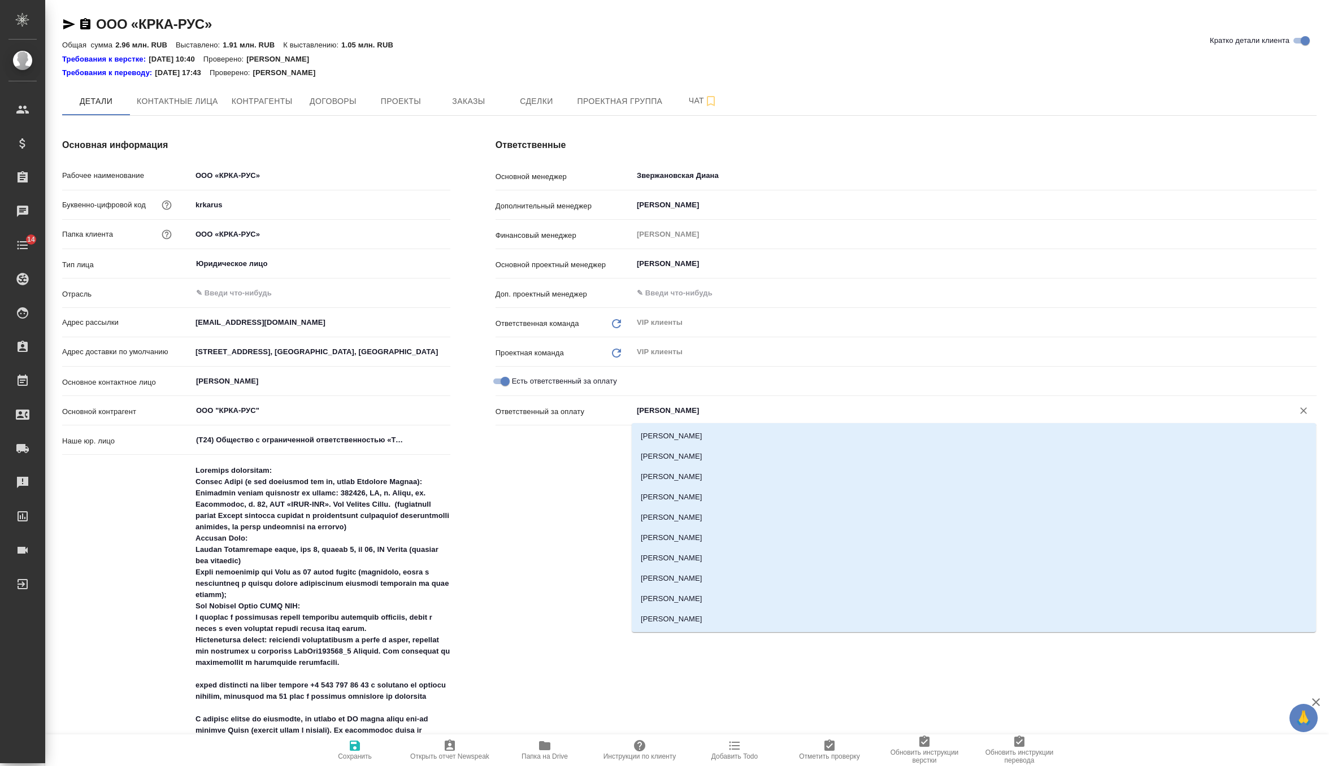
click at [1301, 410] on icon "Очистить" at bounding box center [1303, 410] width 11 height 11
type textarea "x"
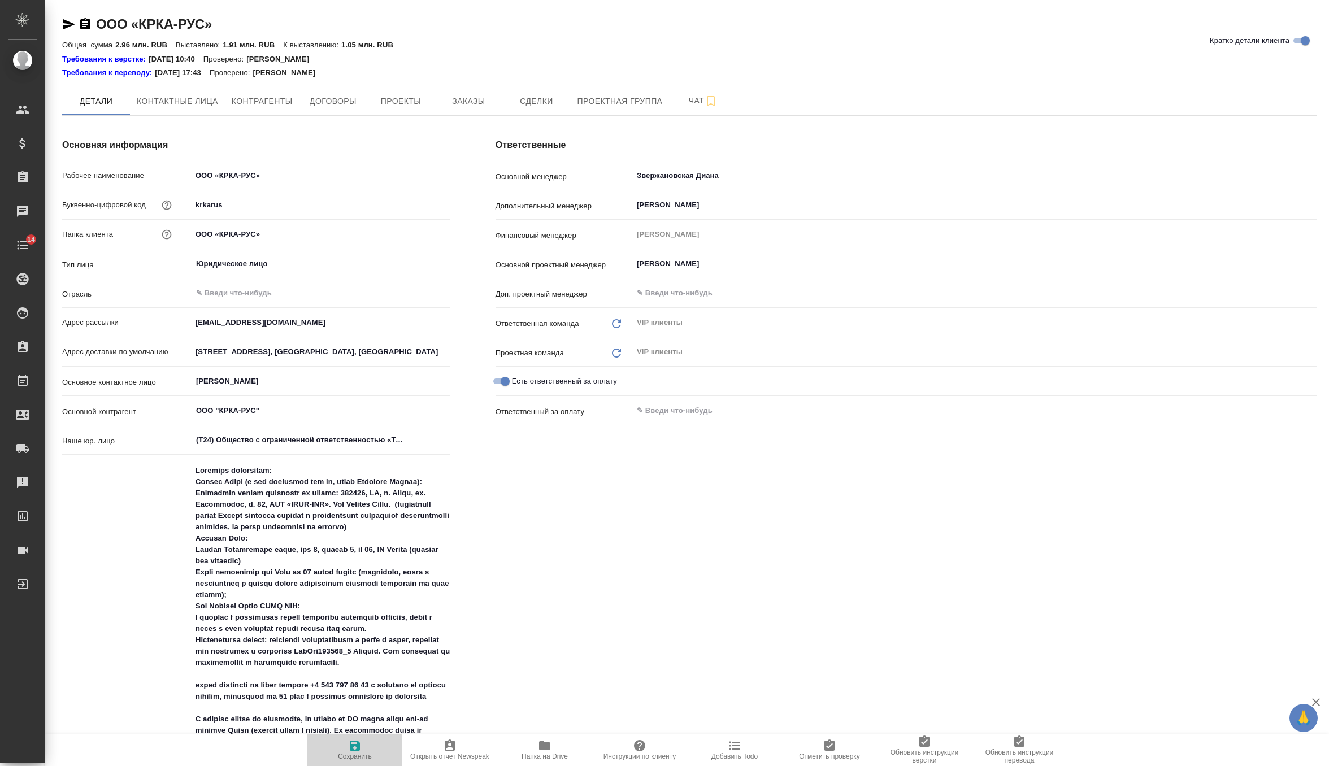
click at [362, 751] on span "Сохранить" at bounding box center [354, 749] width 81 height 21
type textarea "x"
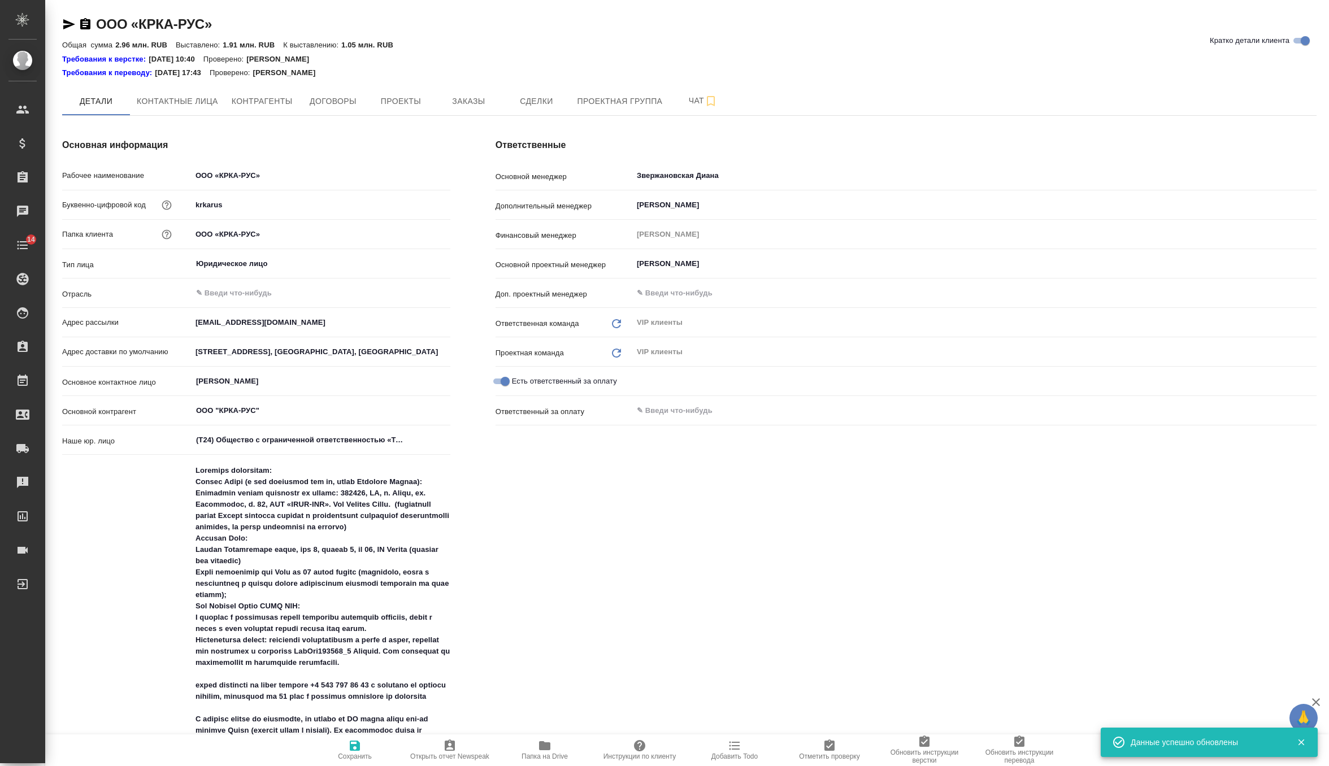
type textarea "x"
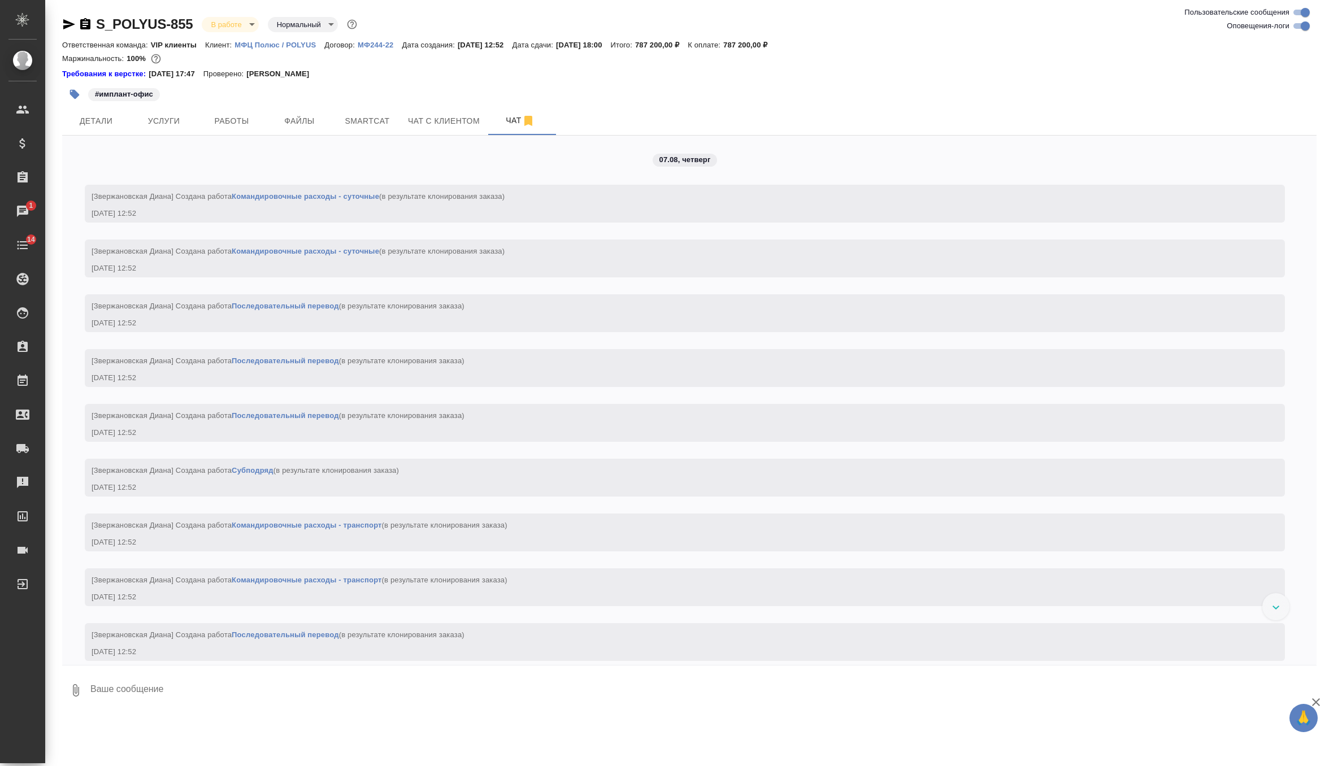
scroll to position [7041, 0]
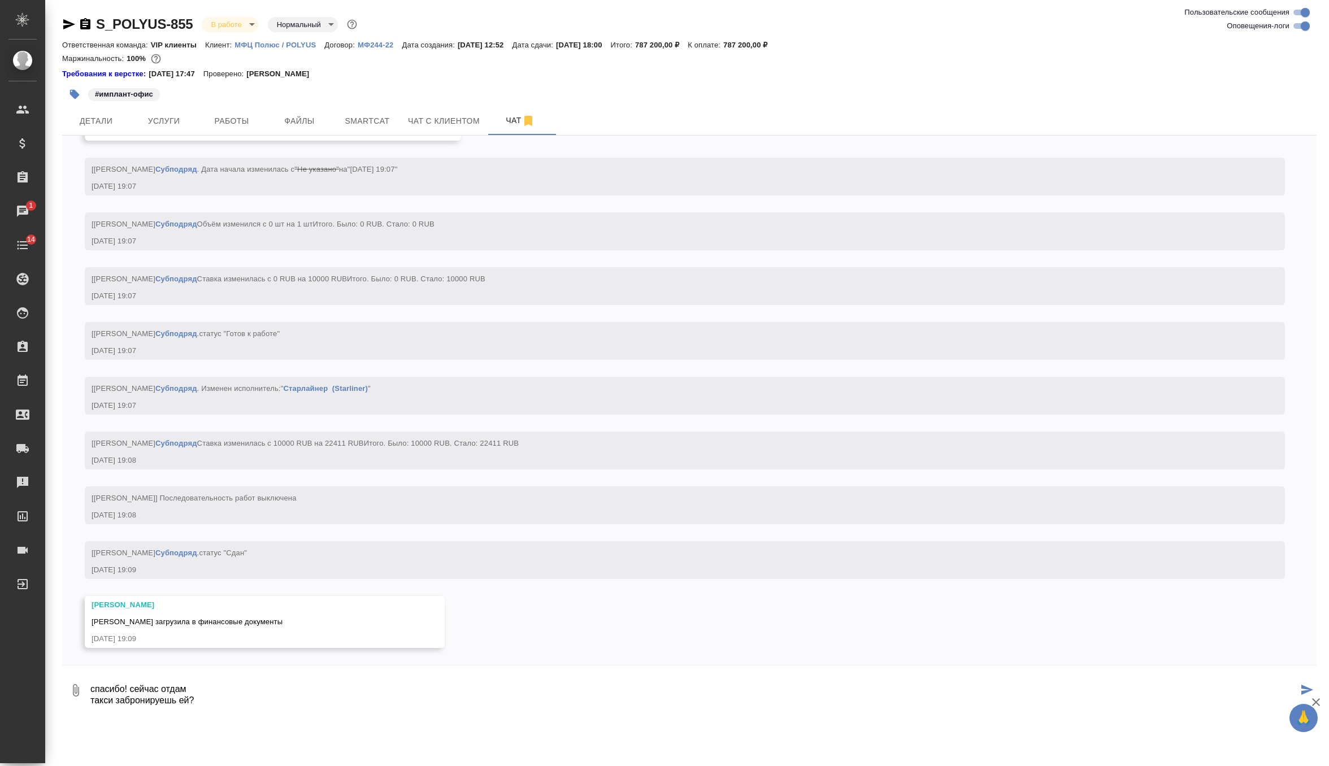
type textarea "спасибо! сейчас отдам такси забронируешь ей?"
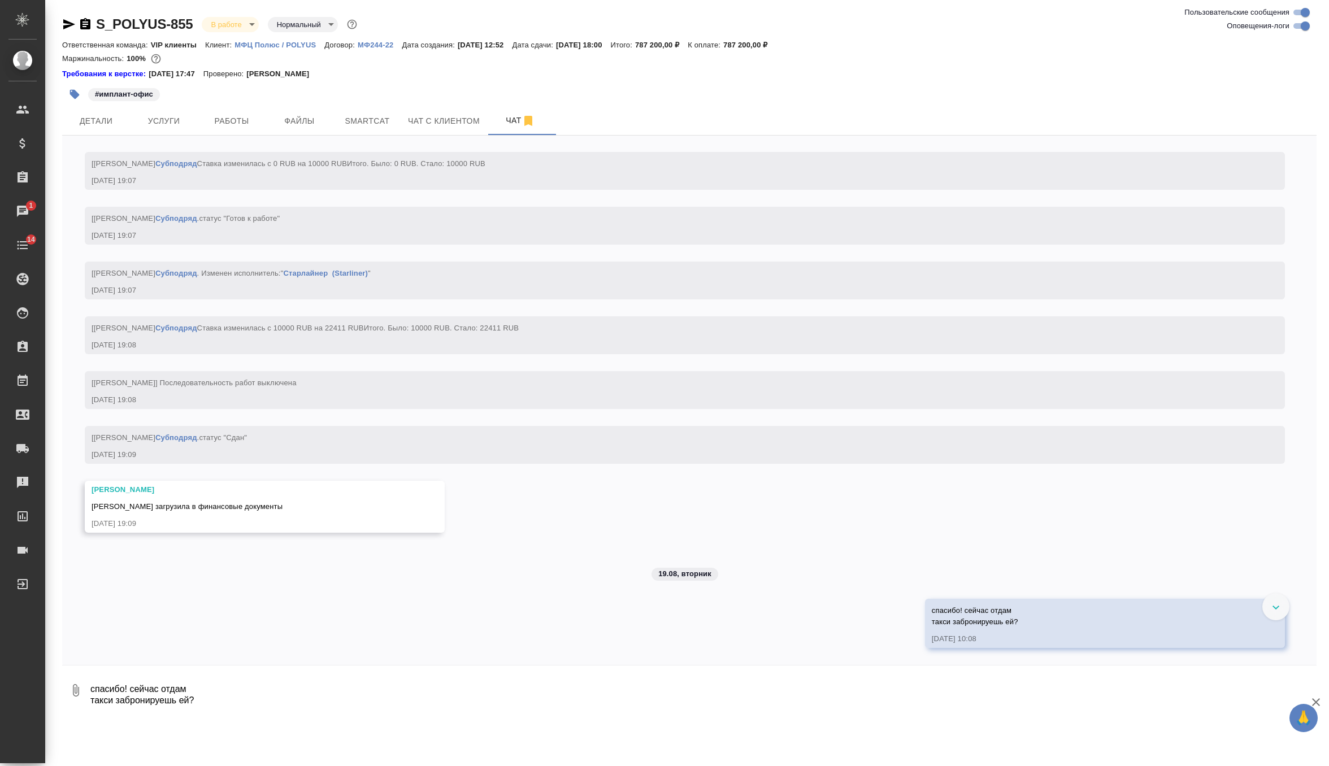
scroll to position [7156, 0]
type textarea "или она сама это делает?ё"
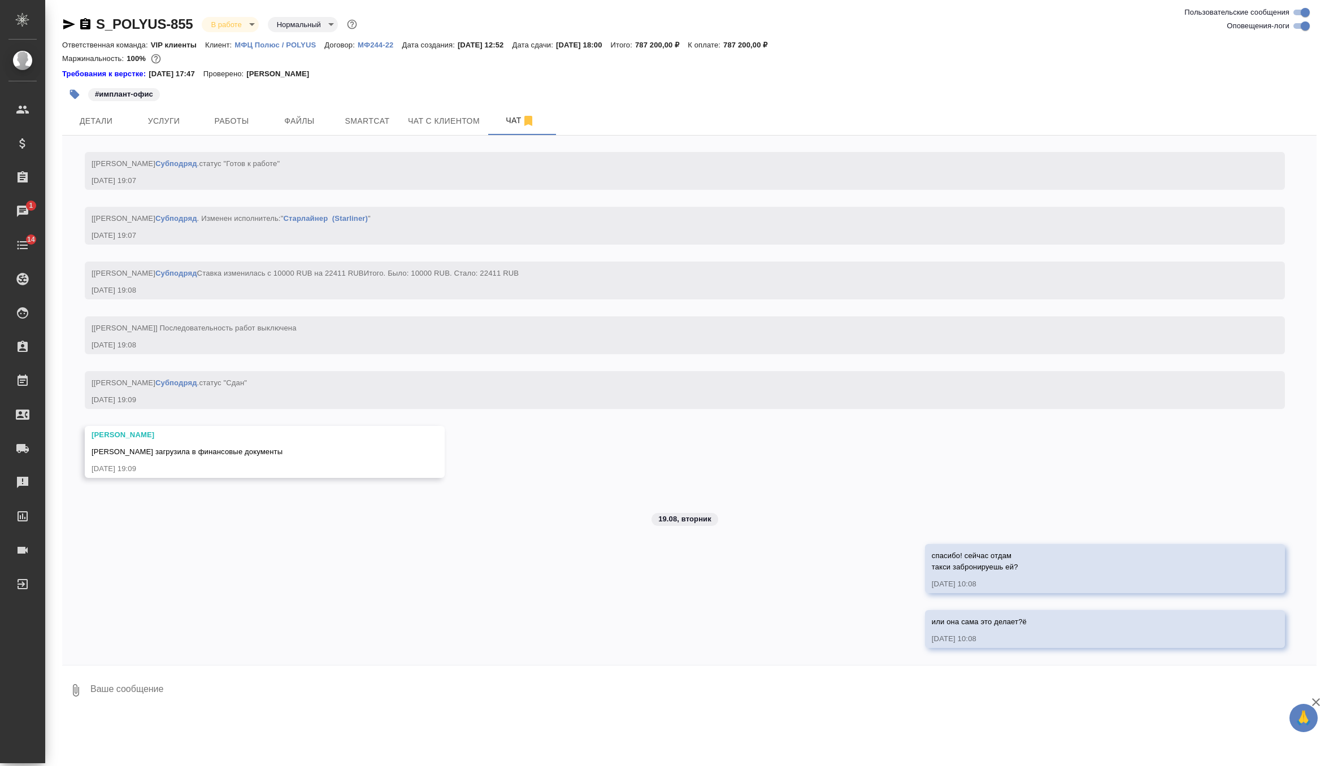
scroll to position [7211, 0]
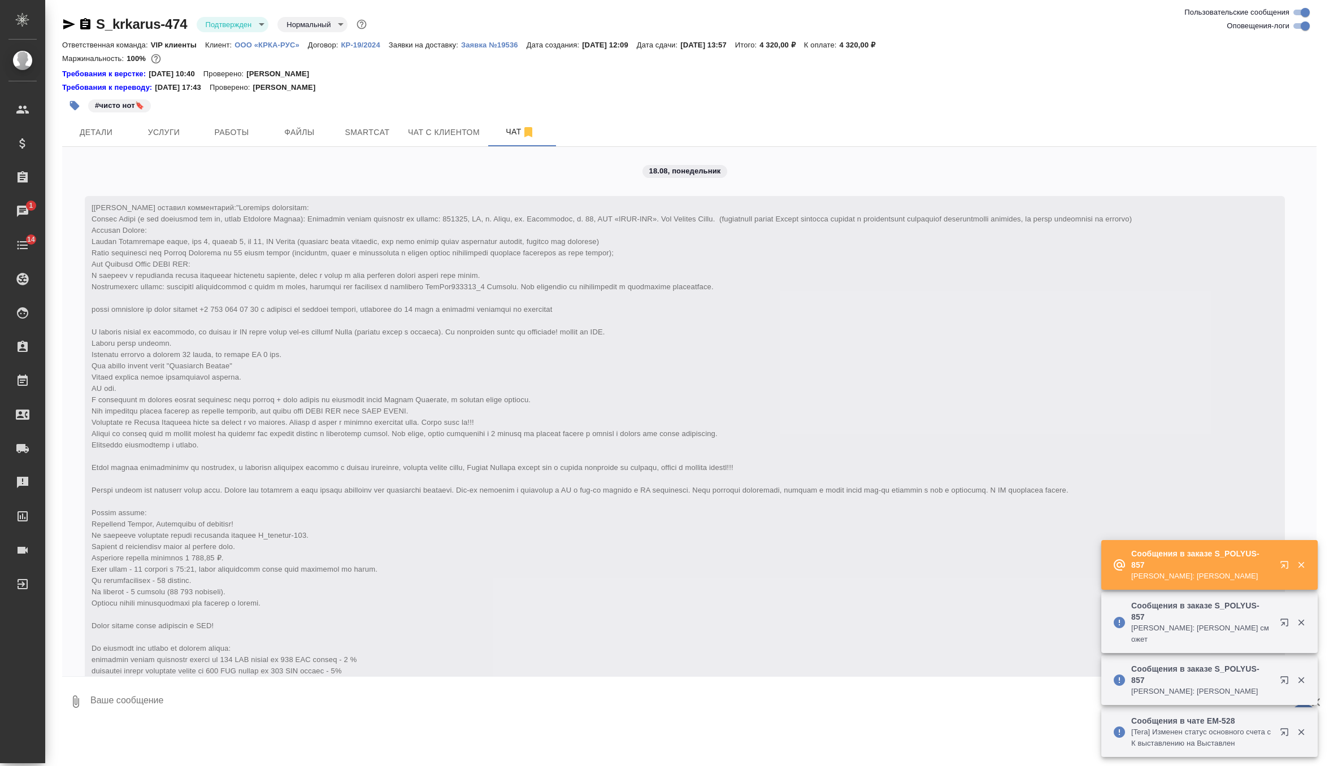
scroll to position [2505, 0]
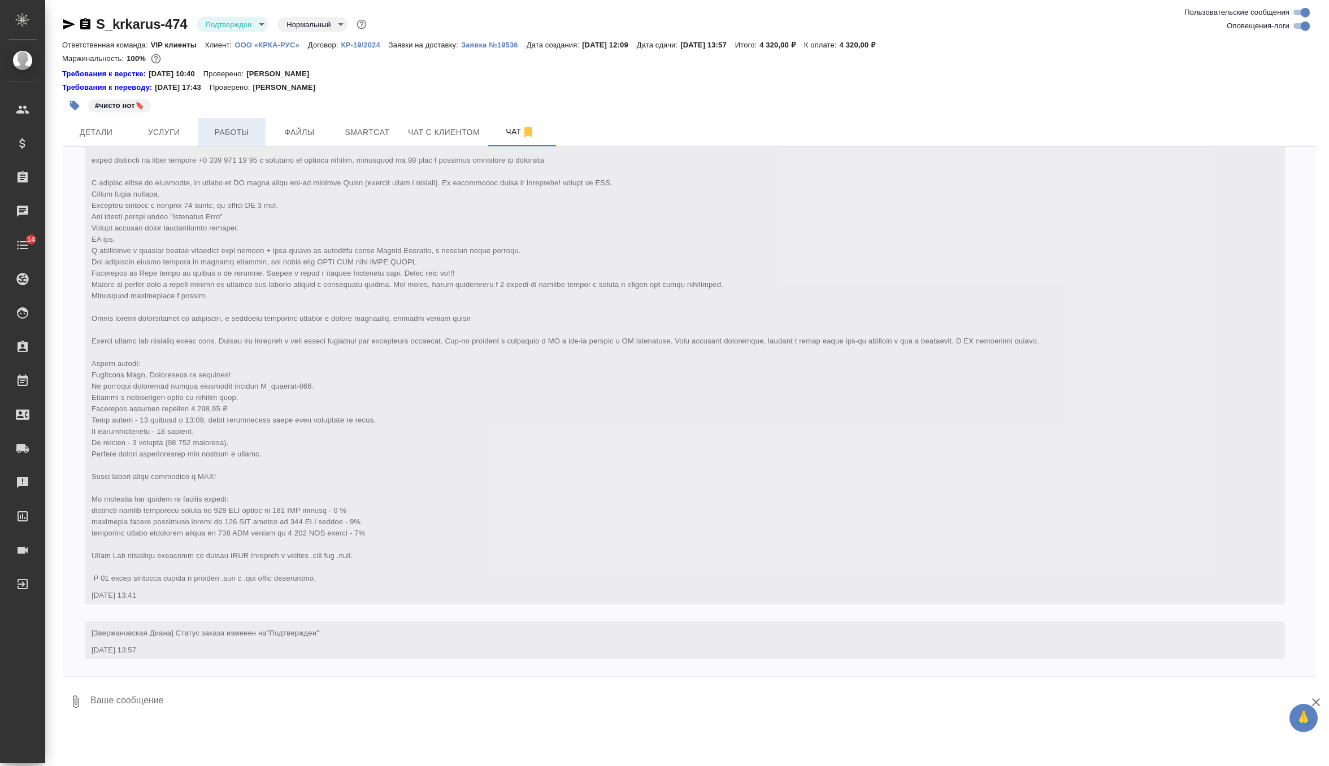
click at [240, 125] on span "Работы" at bounding box center [232, 132] width 54 height 14
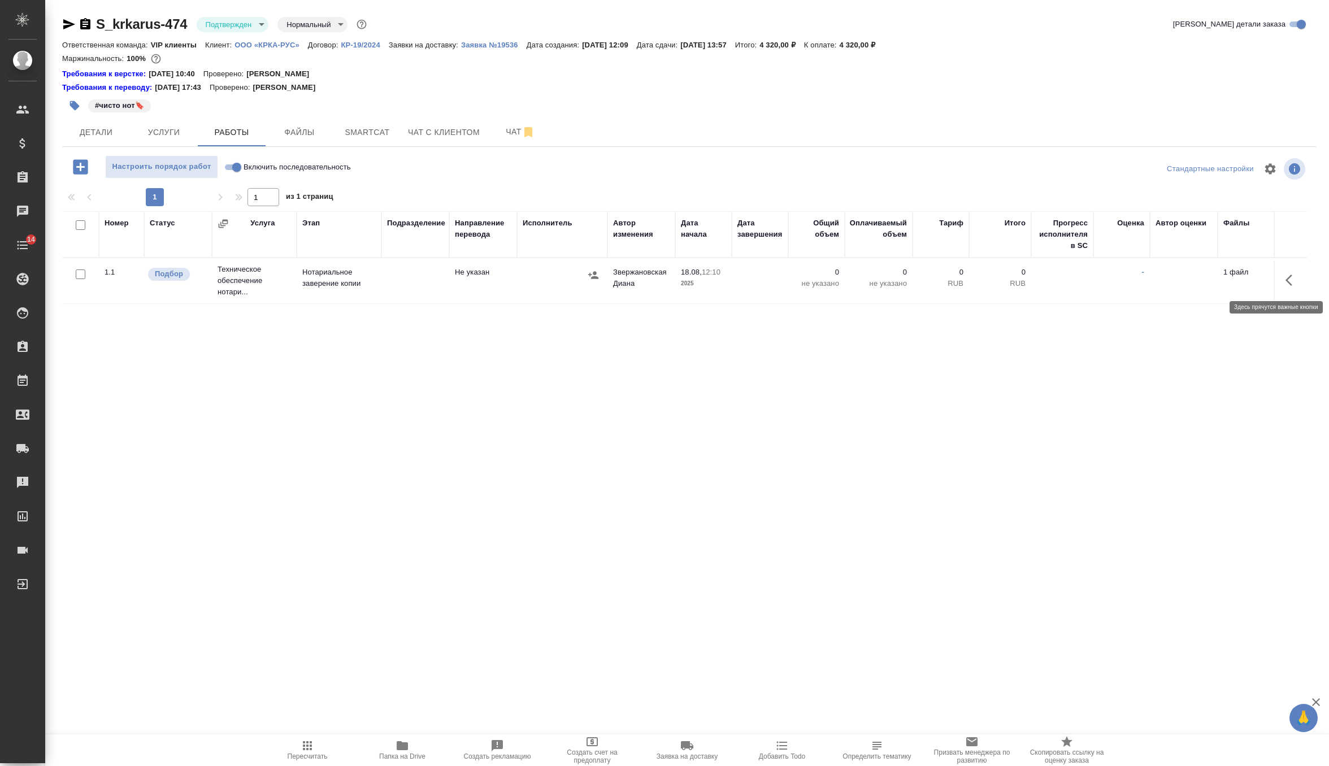
click at [1290, 281] on icon "button" at bounding box center [1293, 281] width 14 height 14
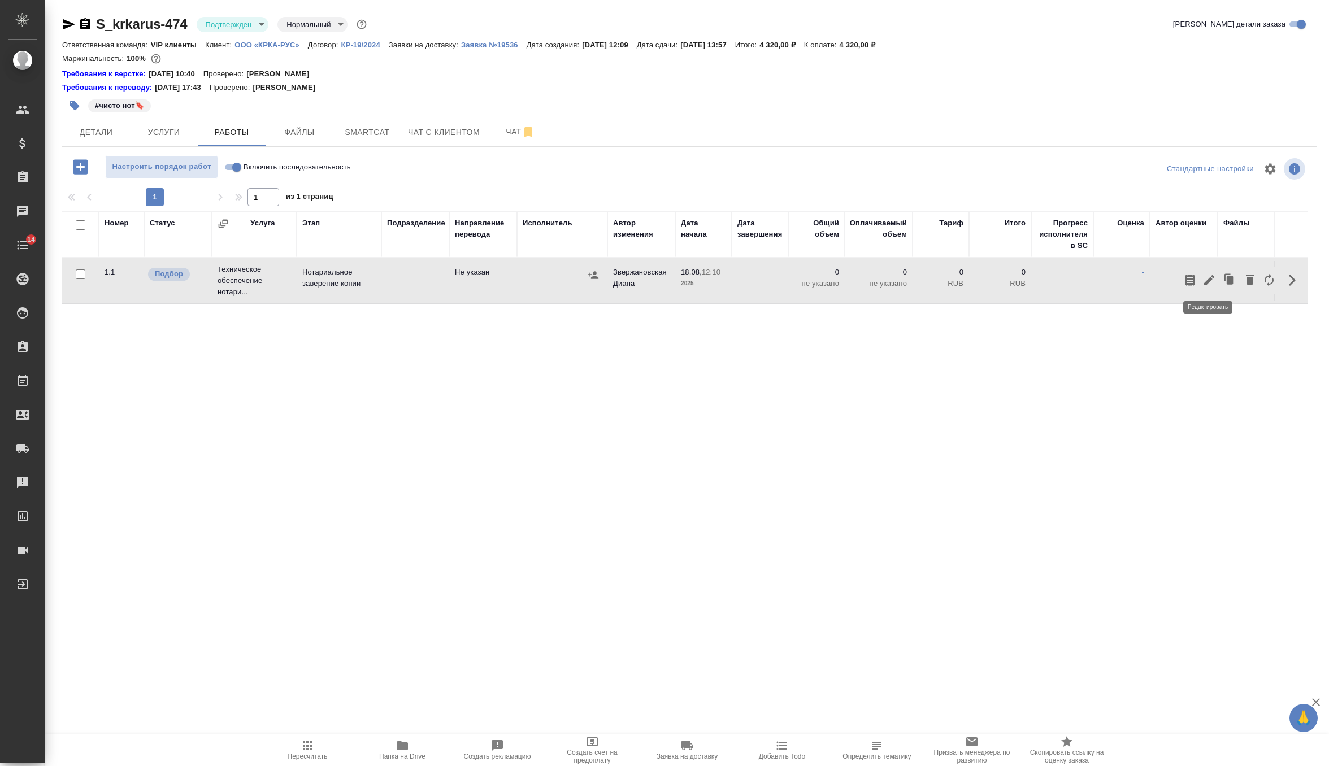
click at [1206, 283] on icon "button" at bounding box center [1209, 280] width 10 height 10
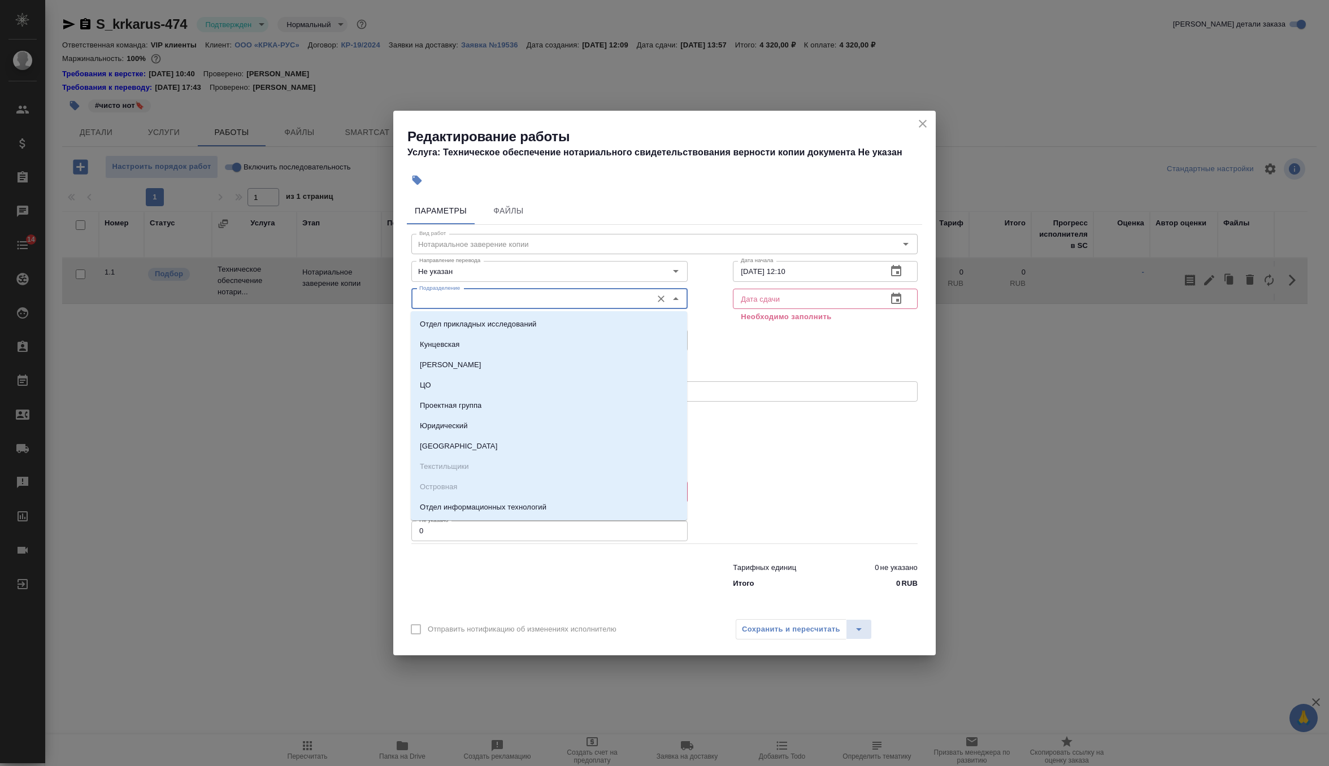
click at [626, 302] on input "Подразделение" at bounding box center [531, 299] width 232 height 14
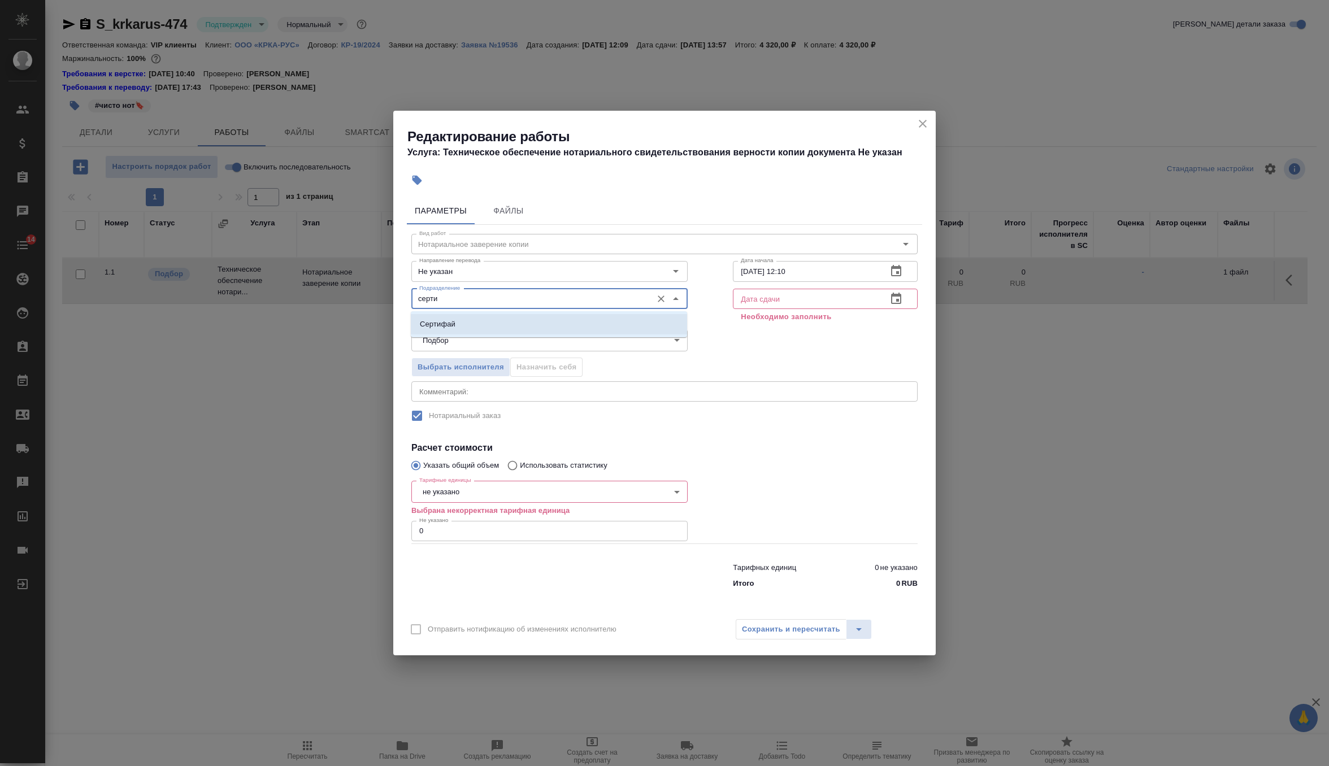
click at [619, 324] on li "Сертифай" at bounding box center [549, 324] width 276 height 20
type input "Сертифай"
click at [748, 272] on input "18.08.2025 12:10" at bounding box center [805, 271] width 145 height 20
click at [788, 272] on input "19.08.2025 12:10" at bounding box center [805, 271] width 145 height 20
type input "19.08.2025 10:00"
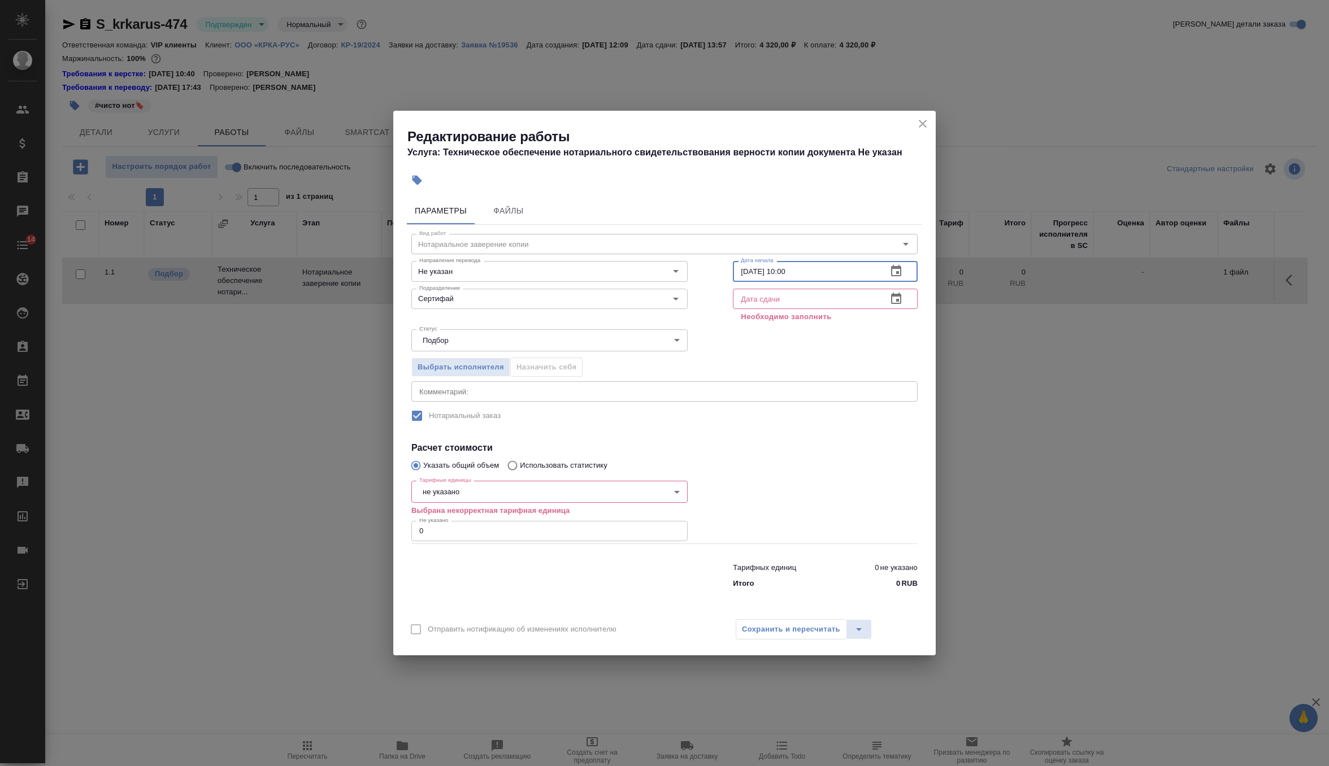
click at [502, 393] on textarea at bounding box center [664, 392] width 491 height 8
type textarea "№"
type textarea "3 НЗК"
click at [465, 494] on body "🙏 .cls-1 fill:#fff; AWATERA Zverzhanovskaya Diana Клиенты Спецификации Заказы 0…" at bounding box center [664, 383] width 1329 height 766
click at [454, 513] on button "страница" at bounding box center [439, 511] width 38 height 12
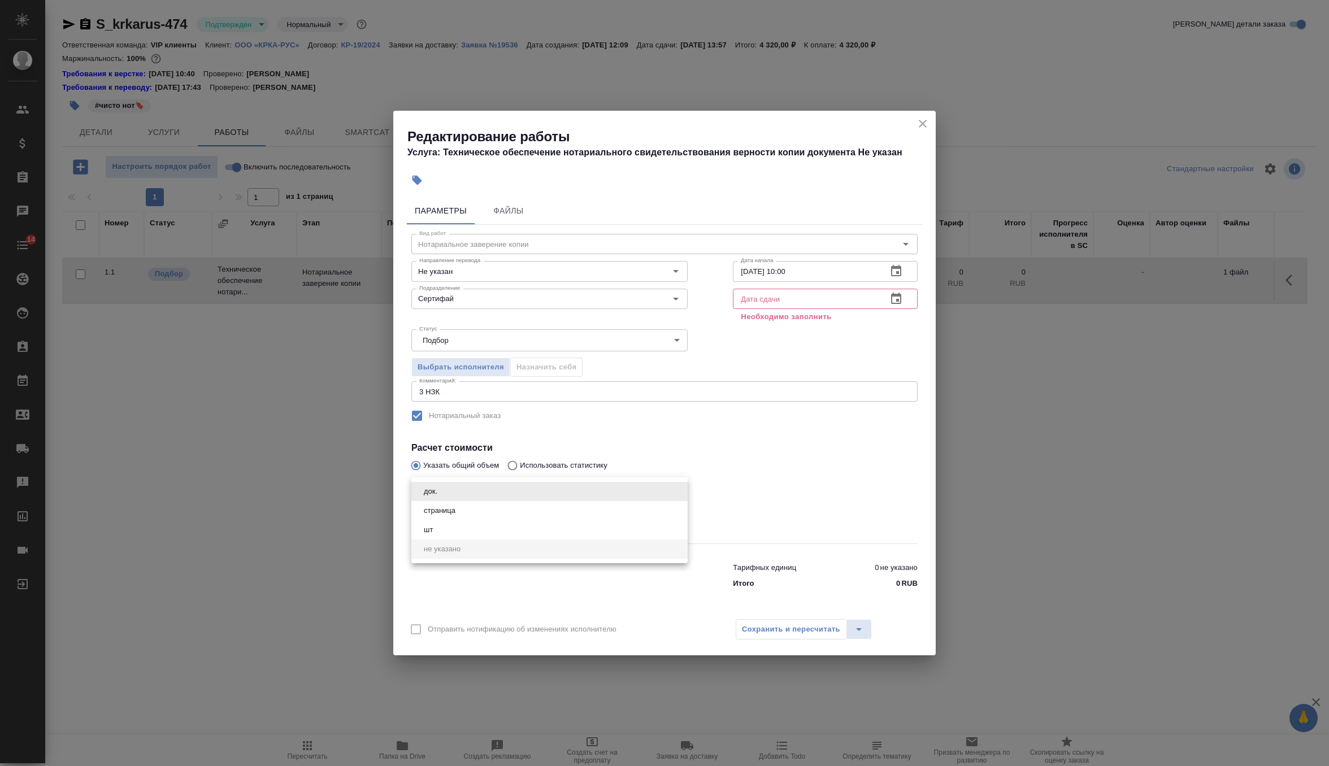
type input "5a8b1489cc6b4906c91bfdb2"
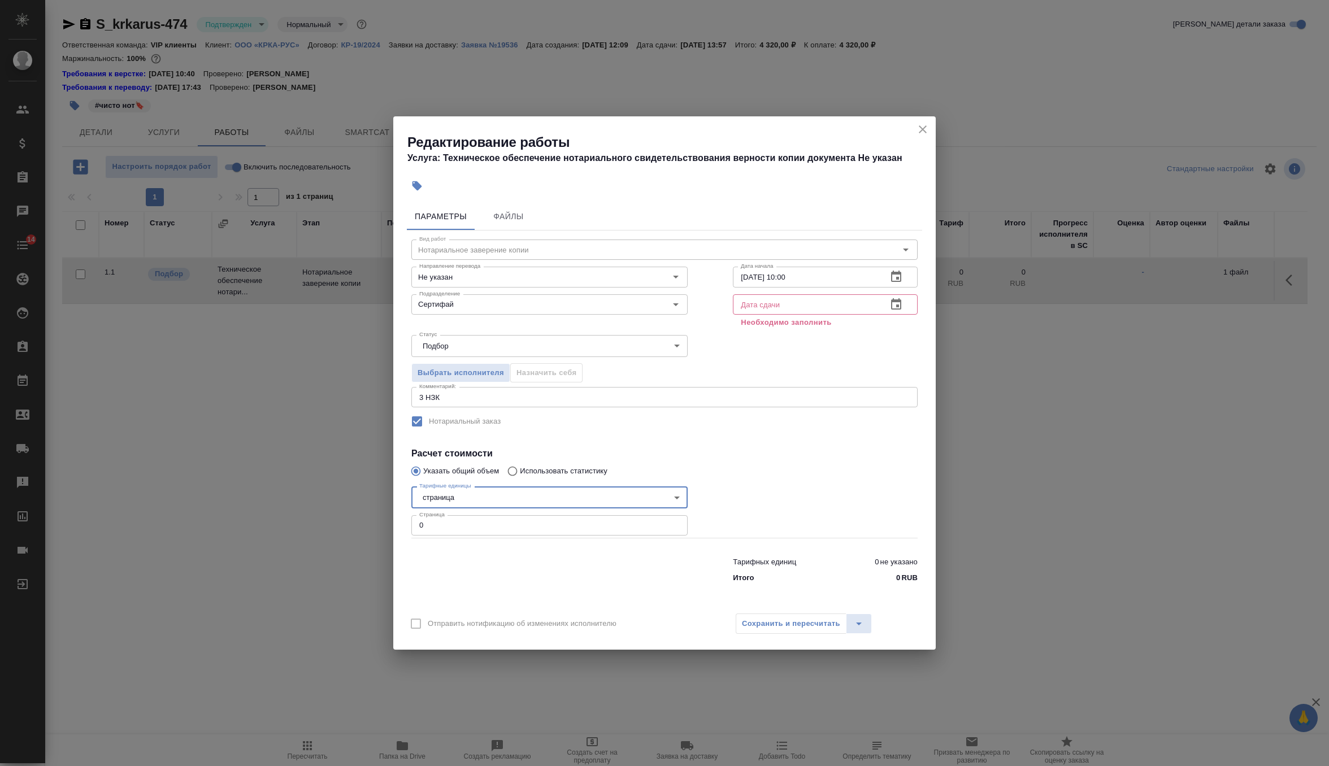
click at [453, 529] on input "0" at bounding box center [549, 525] width 276 height 20
type input "24"
click at [901, 304] on icon "button" at bounding box center [896, 303] width 10 height 11
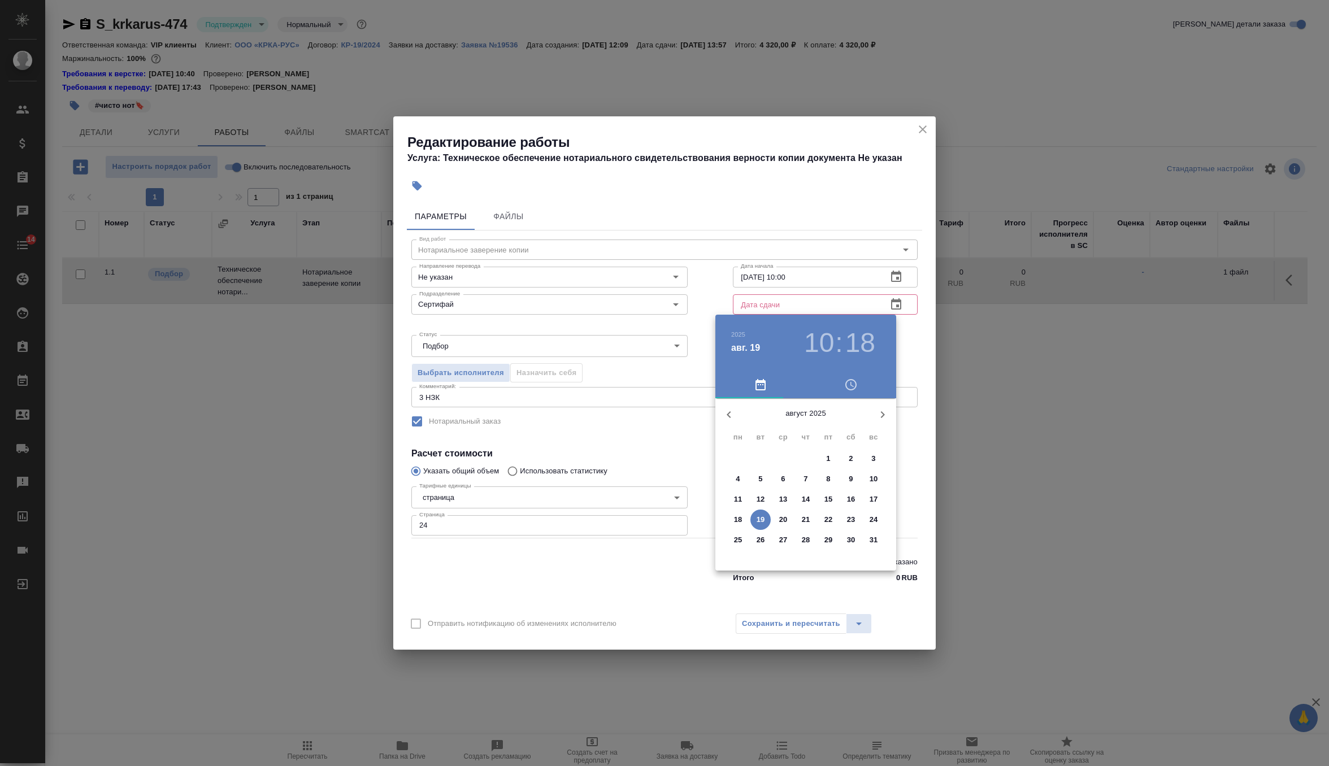
click at [761, 521] on p "19" at bounding box center [761, 519] width 8 height 11
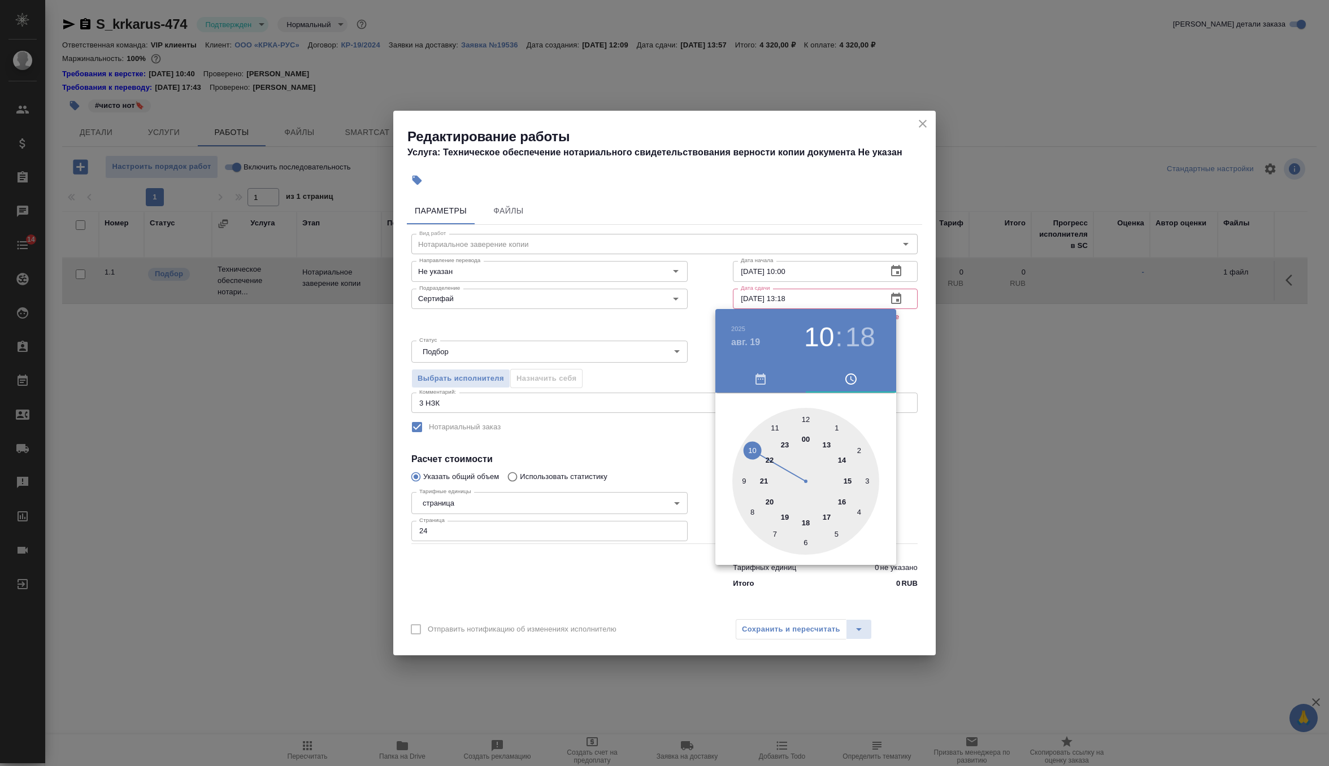
click at [827, 445] on div at bounding box center [805, 481] width 147 height 147
click at [805, 420] on div at bounding box center [805, 481] width 147 height 147
type input "19.08.2025 13:00"
click at [907, 339] on div at bounding box center [664, 383] width 1329 height 766
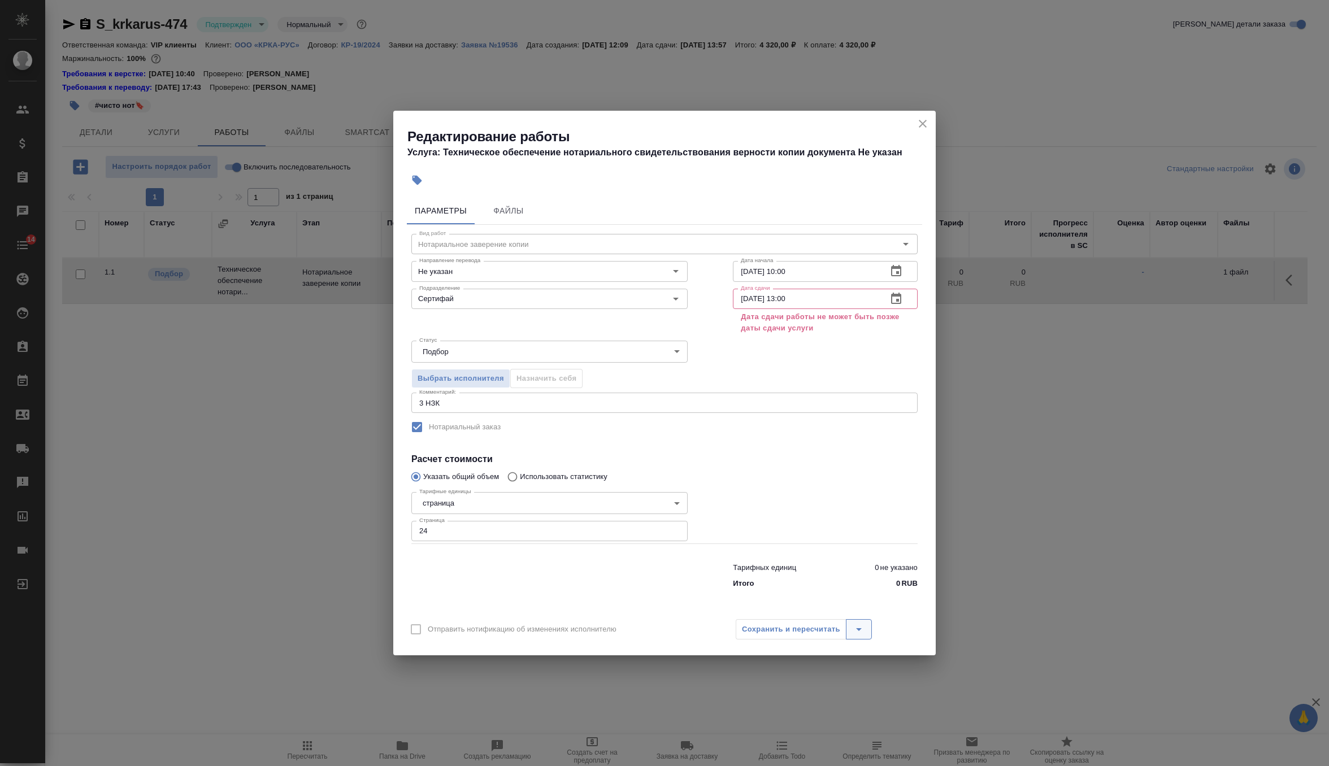
click at [860, 633] on icon "split button" at bounding box center [859, 630] width 14 height 14
click at [821, 606] on li "Пересчитать" at bounding box center [804, 606] width 136 height 18
click at [922, 123] on icon "close" at bounding box center [923, 124] width 8 height 8
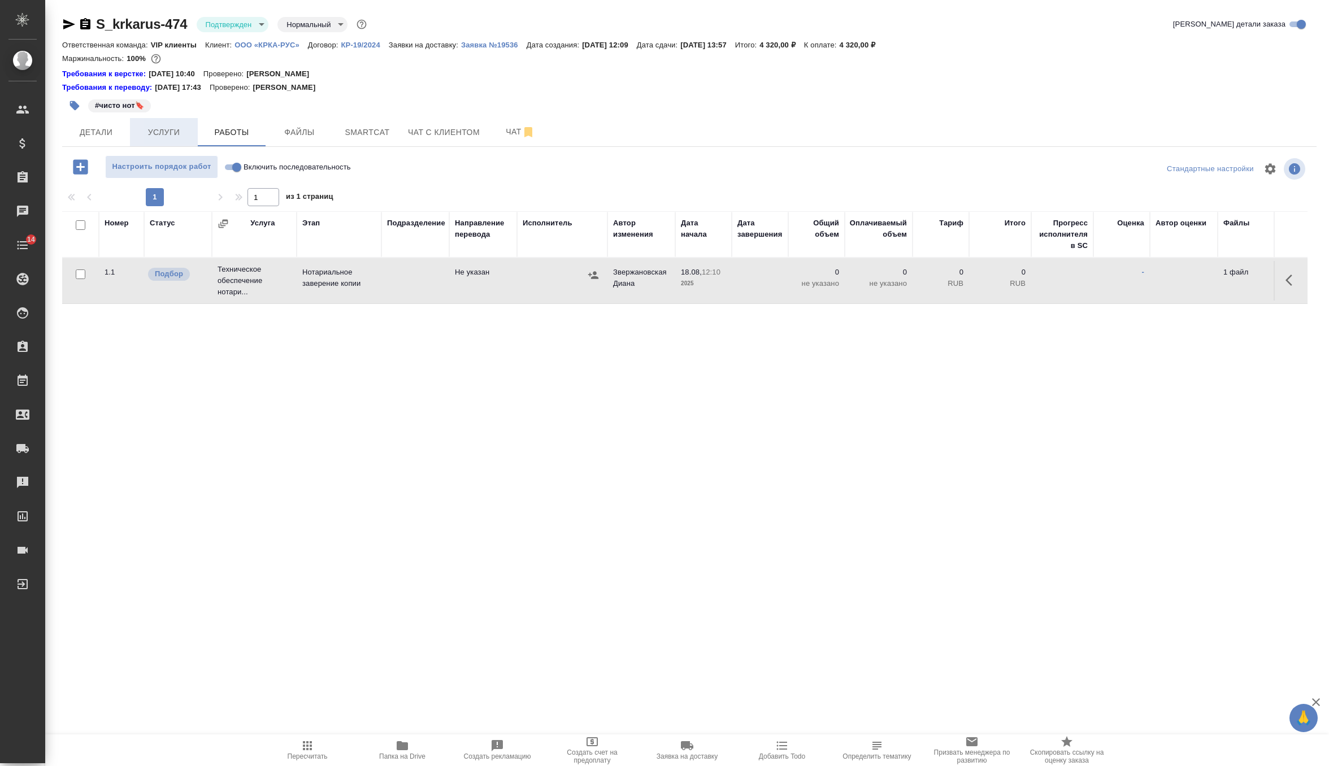
click at [182, 134] on span "Услуги" at bounding box center [164, 132] width 54 height 14
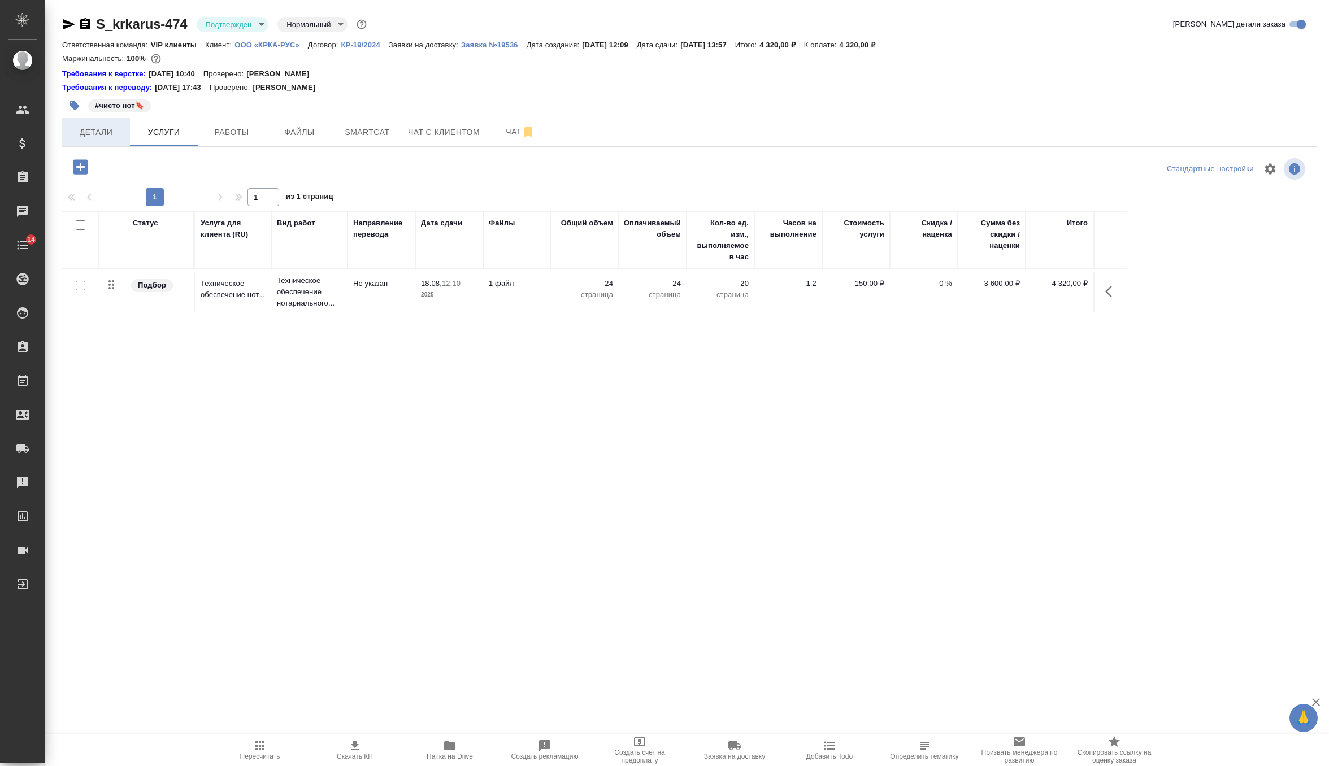
click at [90, 137] on span "Детали" at bounding box center [96, 132] width 54 height 14
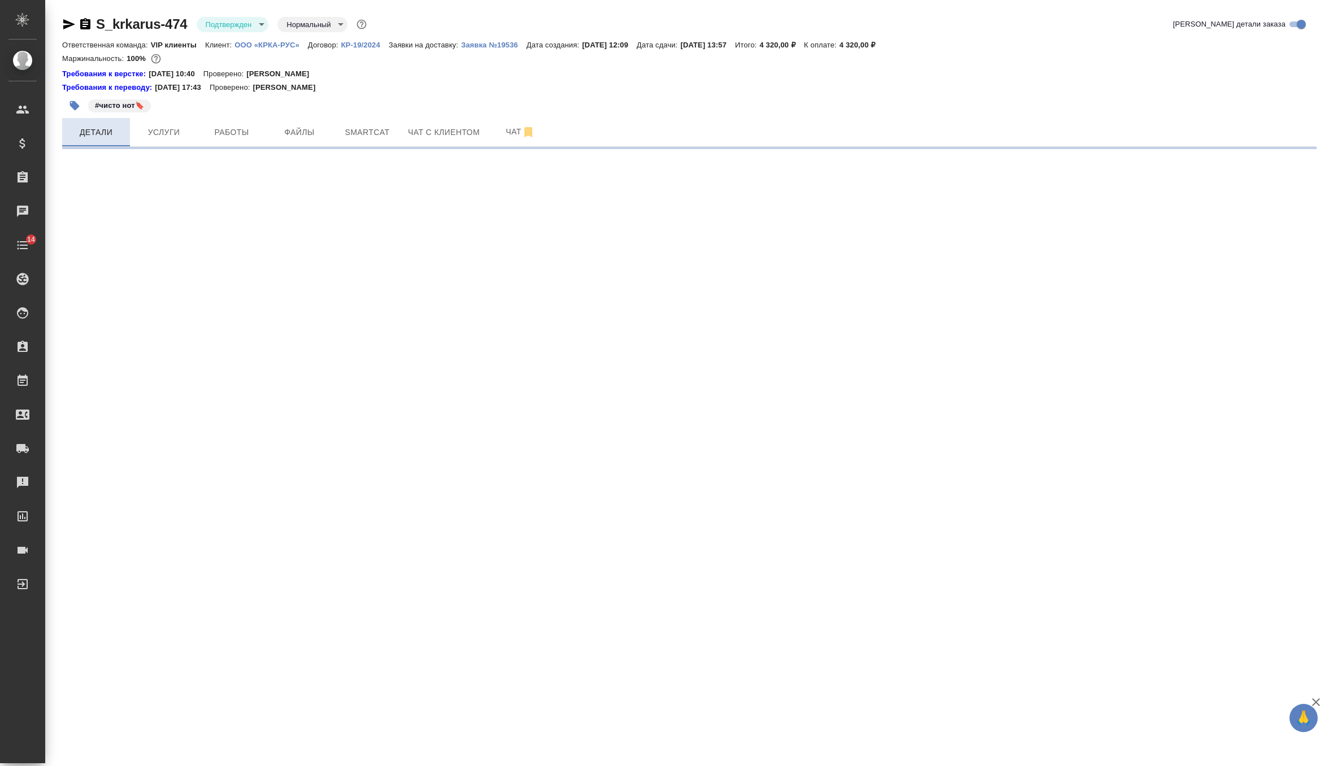
select select "RU"
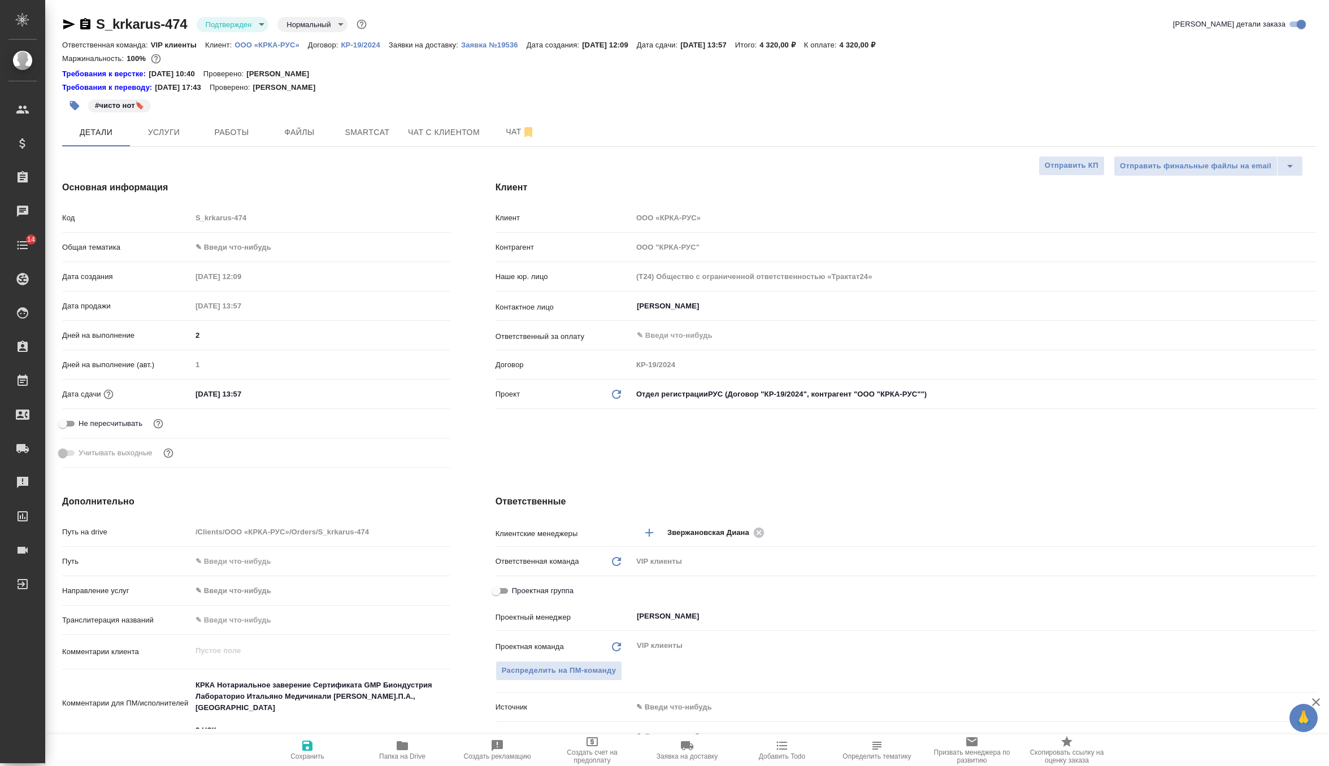
type textarea "x"
click at [269, 394] on input "19.08.2025 13:57" at bounding box center [241, 394] width 99 height 16
click at [407, 398] on div "19.08.2025 13:57" at bounding box center [321, 394] width 259 height 18
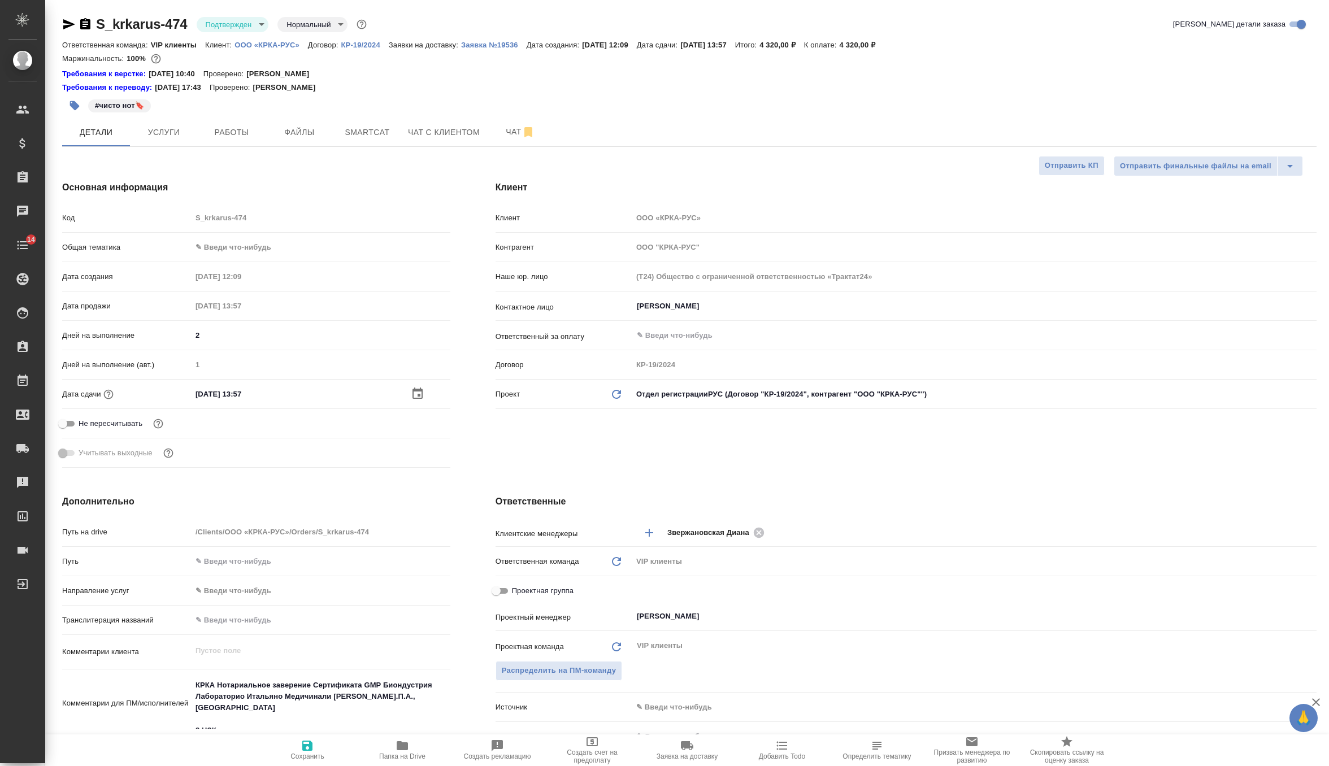
click at [417, 395] on icon "button" at bounding box center [418, 394] width 14 height 14
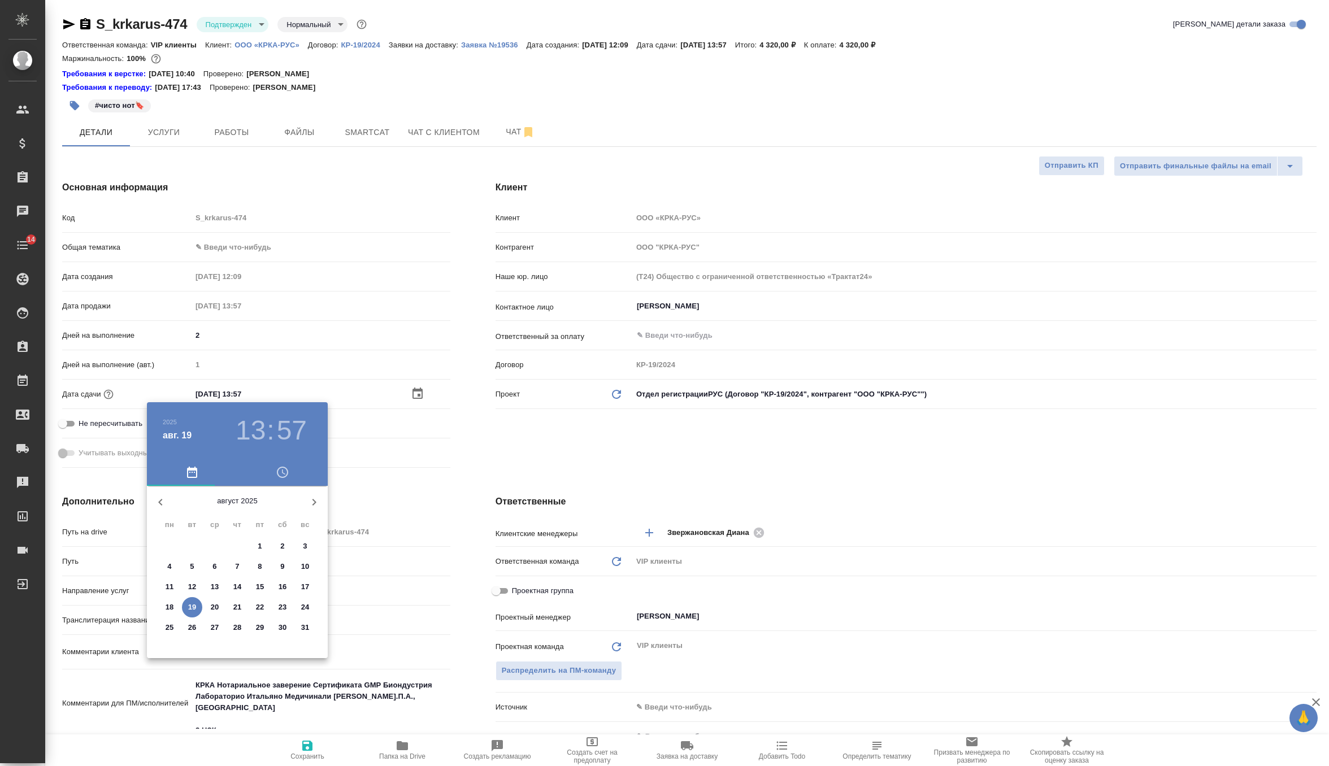
click at [201, 608] on span "19" at bounding box center [192, 607] width 20 height 11
type textarea "x"
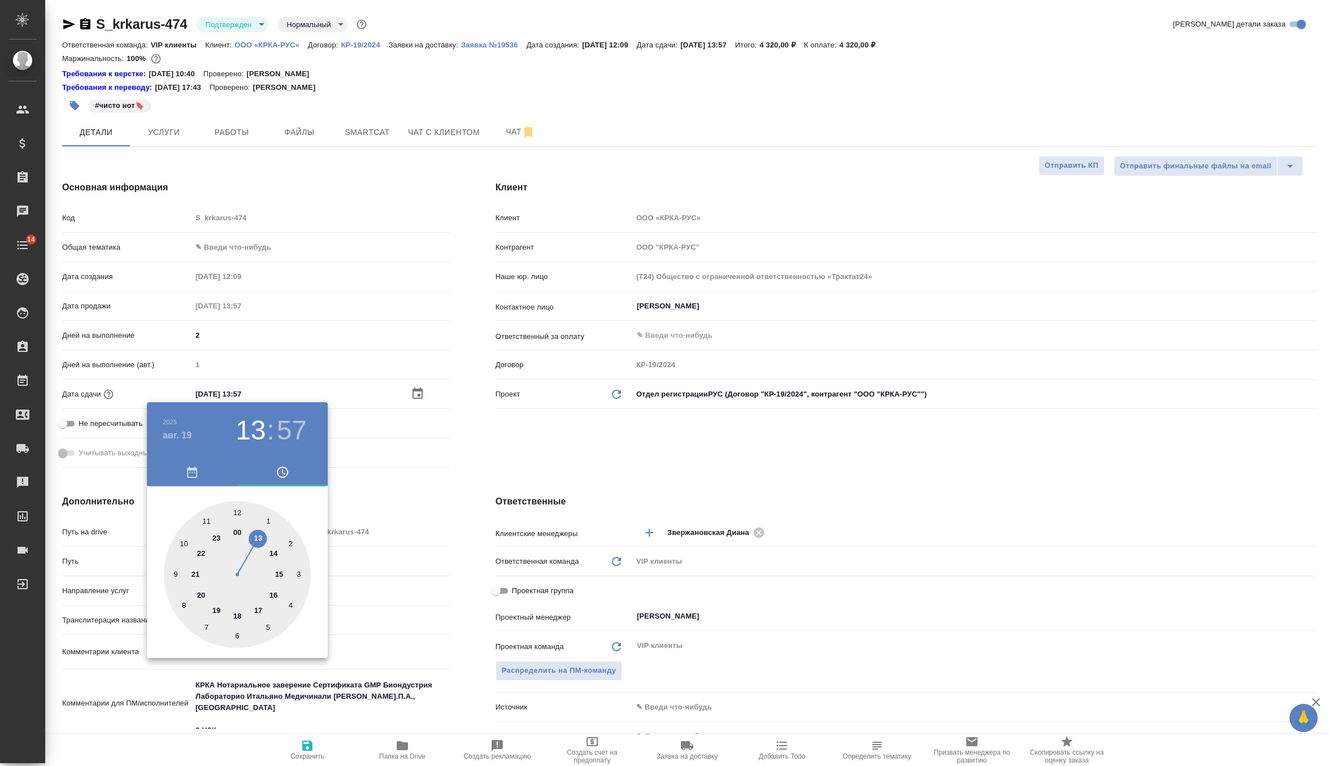
click at [256, 611] on div at bounding box center [237, 574] width 147 height 147
type input "19.08.2025 17:57"
type textarea "x"
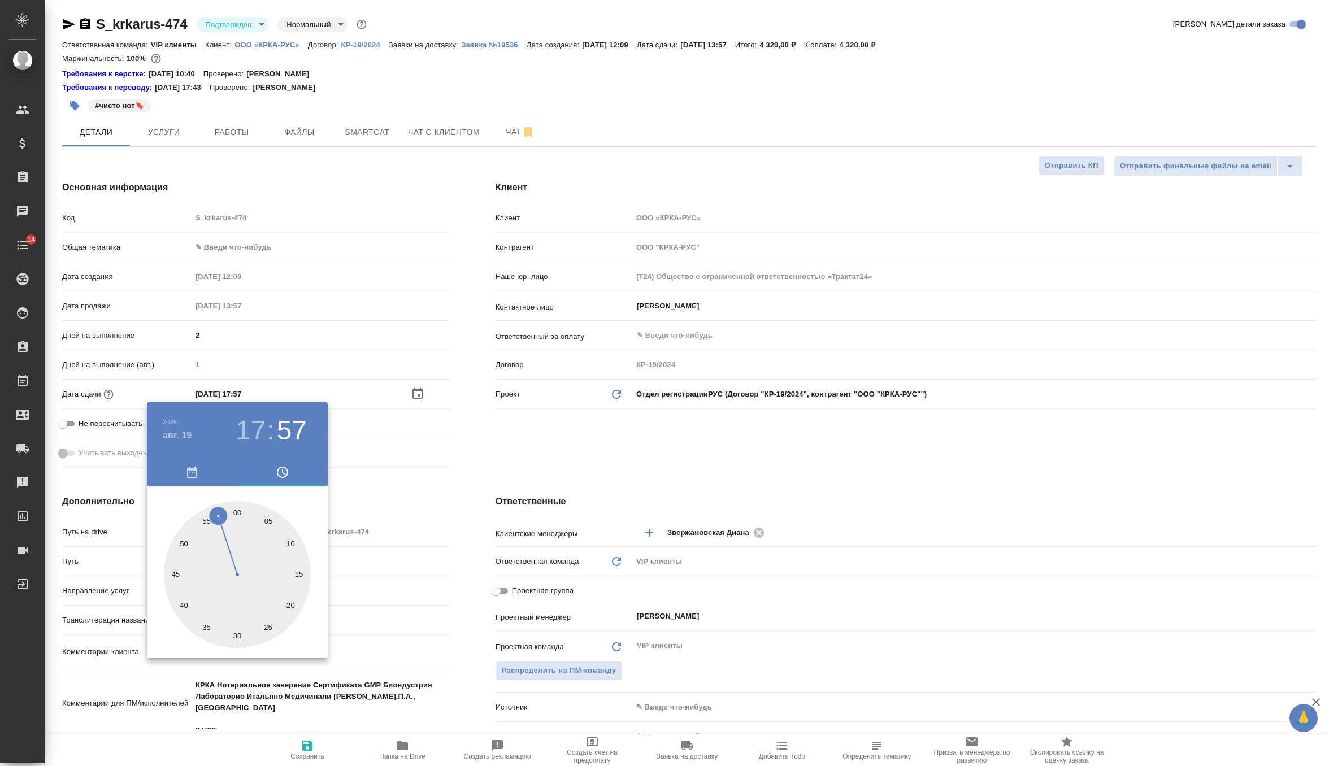
click at [237, 510] on div at bounding box center [237, 574] width 147 height 147
type input "19.08.2025 17:00"
type textarea "x"
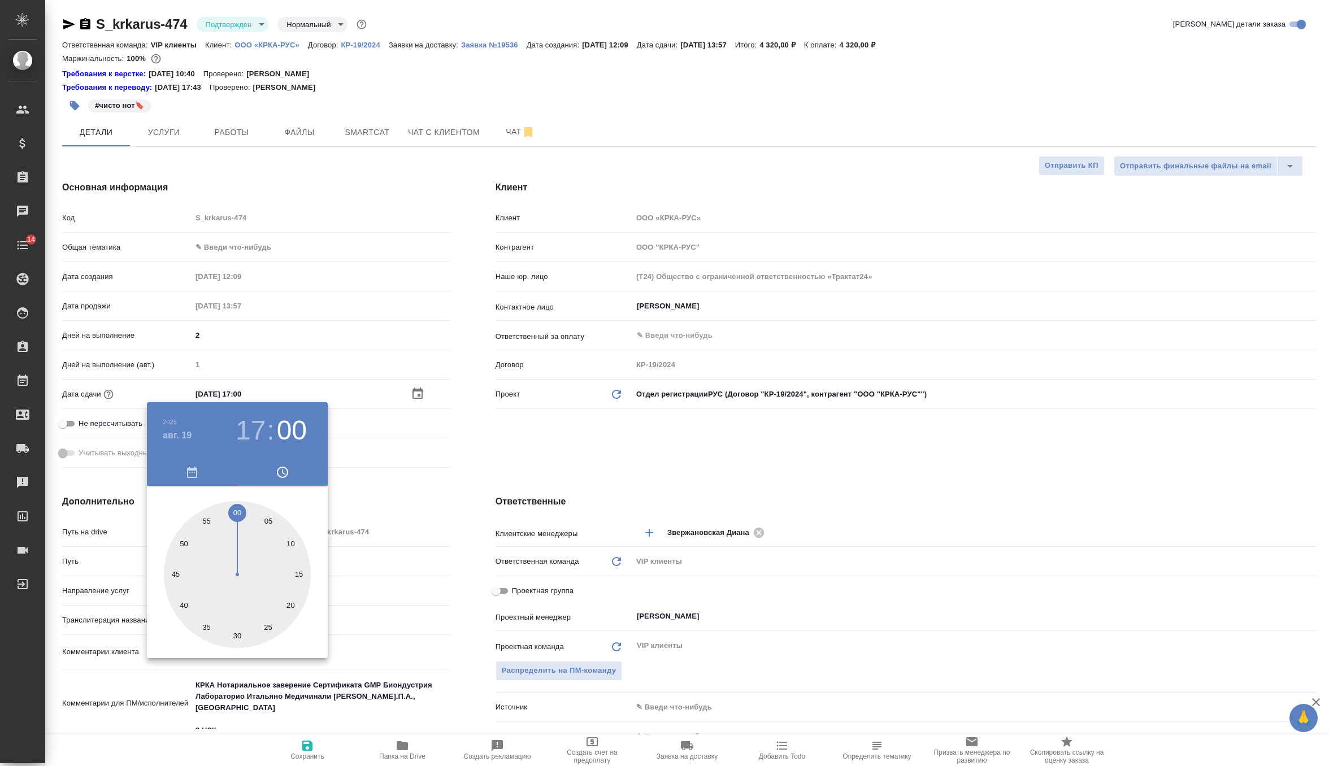
click at [469, 444] on div at bounding box center [664, 383] width 1329 height 766
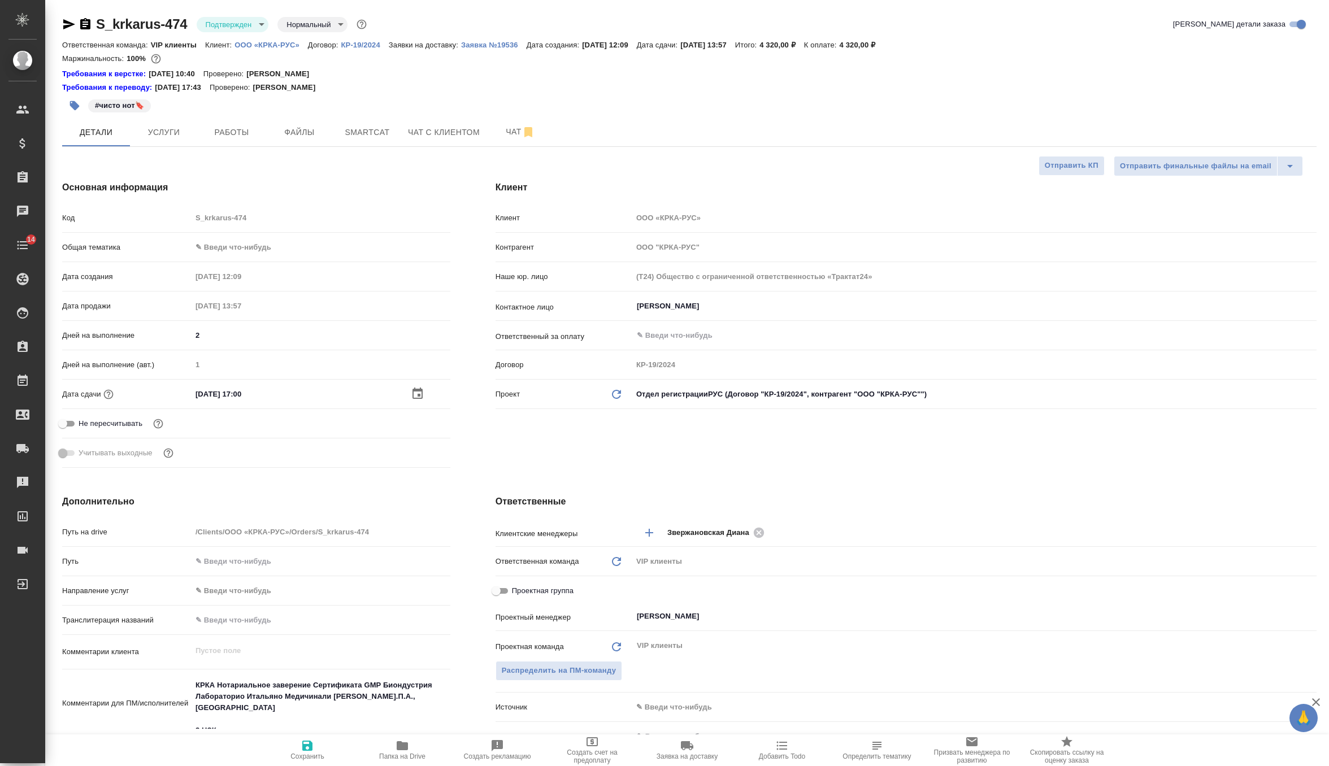
click at [310, 754] on span "Сохранить" at bounding box center [307, 757] width 34 height 8
type textarea "x"
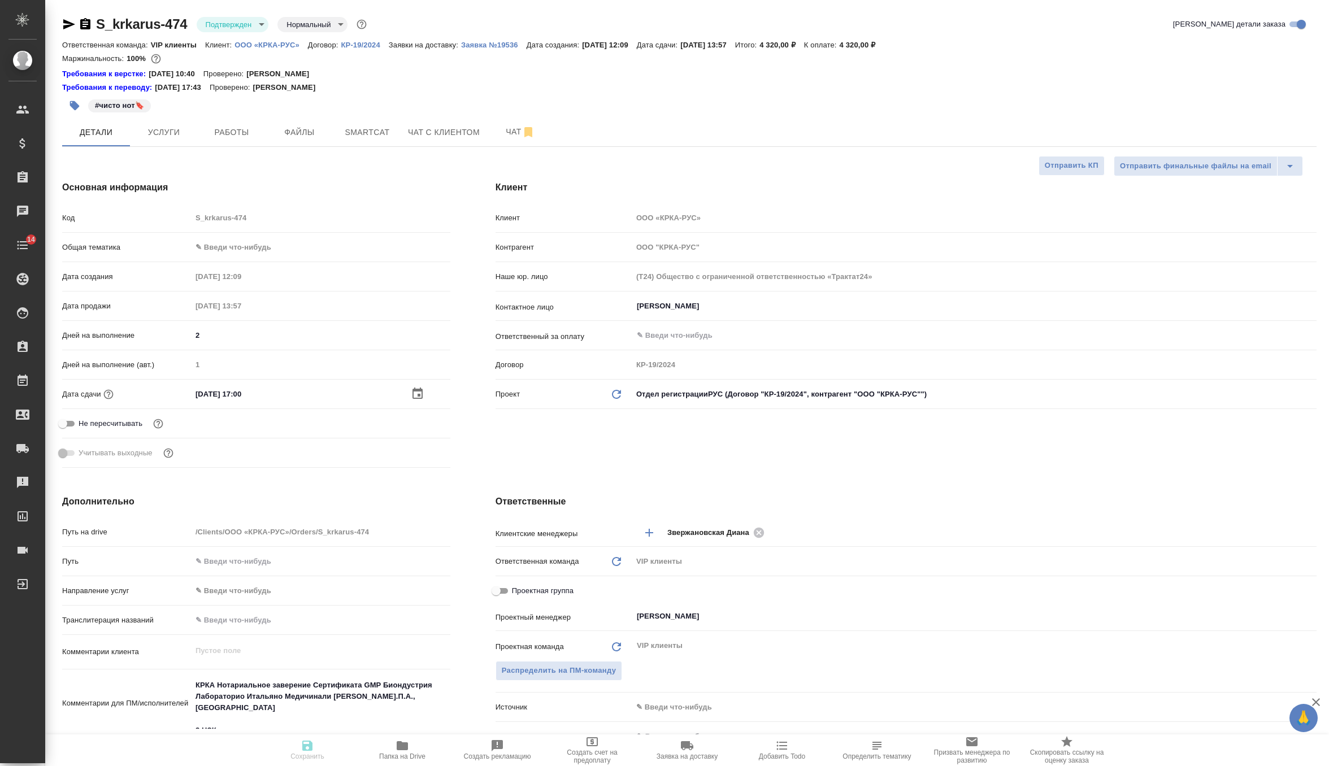
type textarea "x"
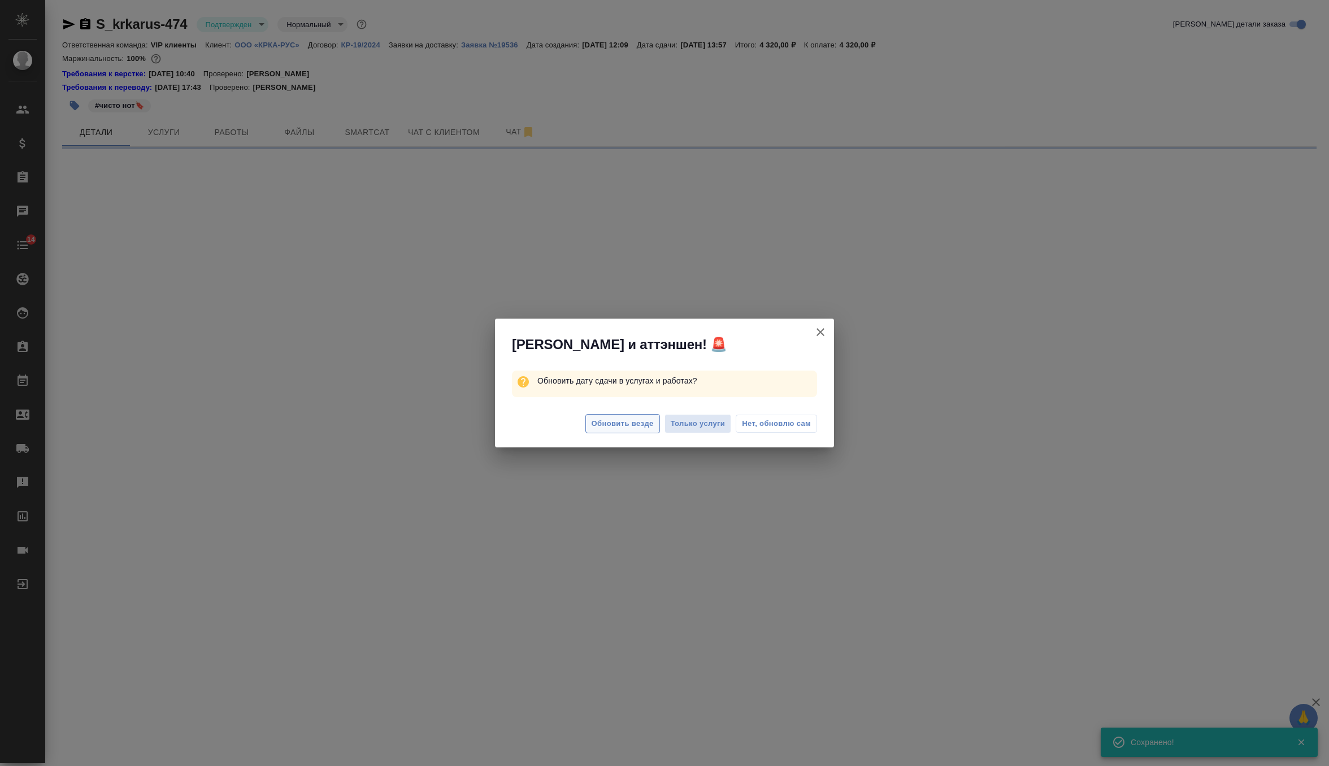
select select "RU"
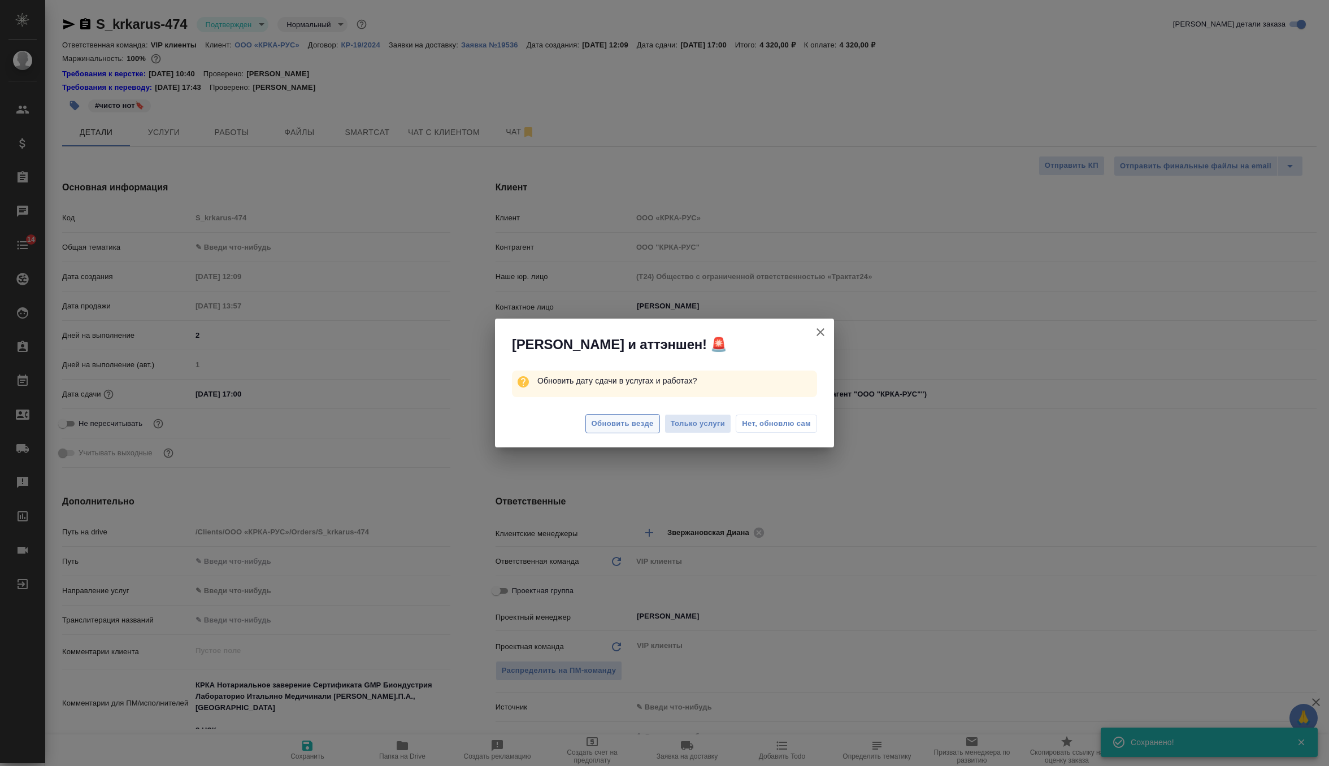
type textarea "x"
click at [643, 423] on span "Обновить везде" at bounding box center [623, 424] width 62 height 13
type textarea "x"
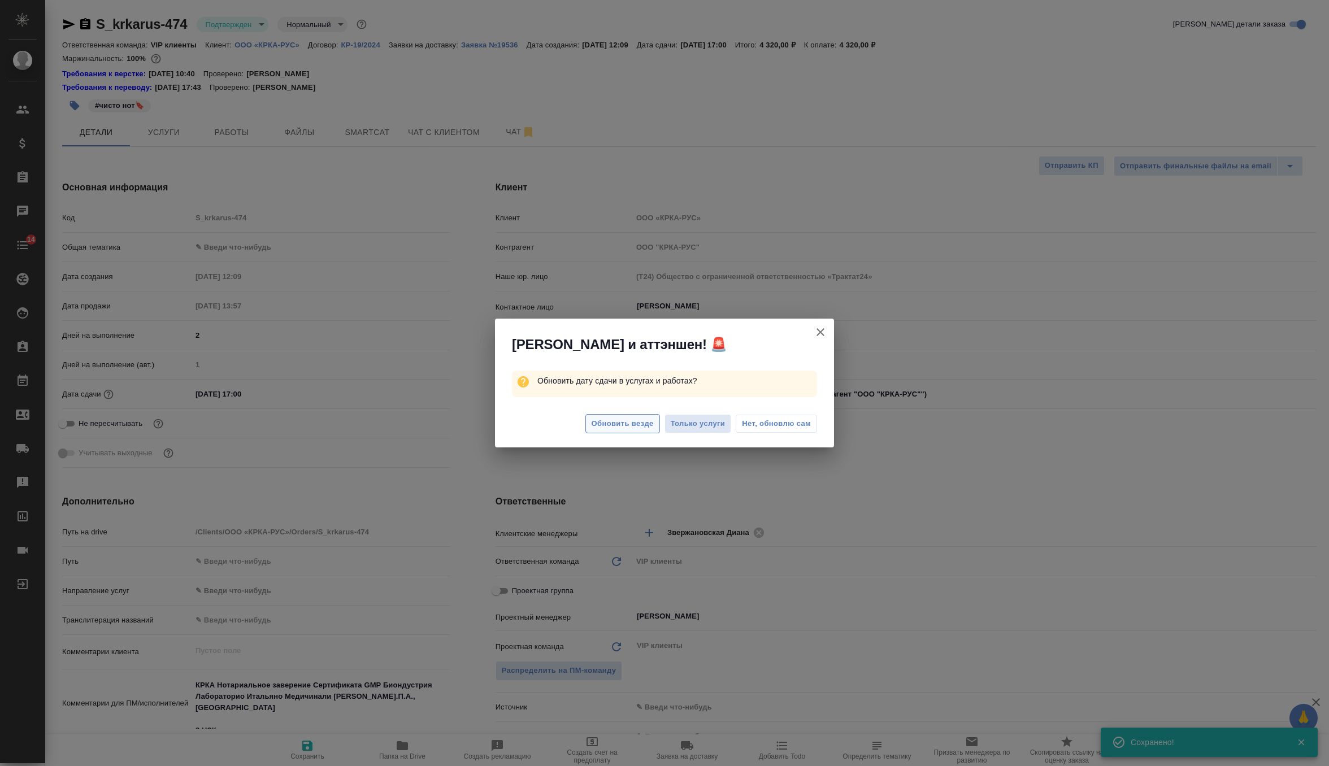
type textarea "x"
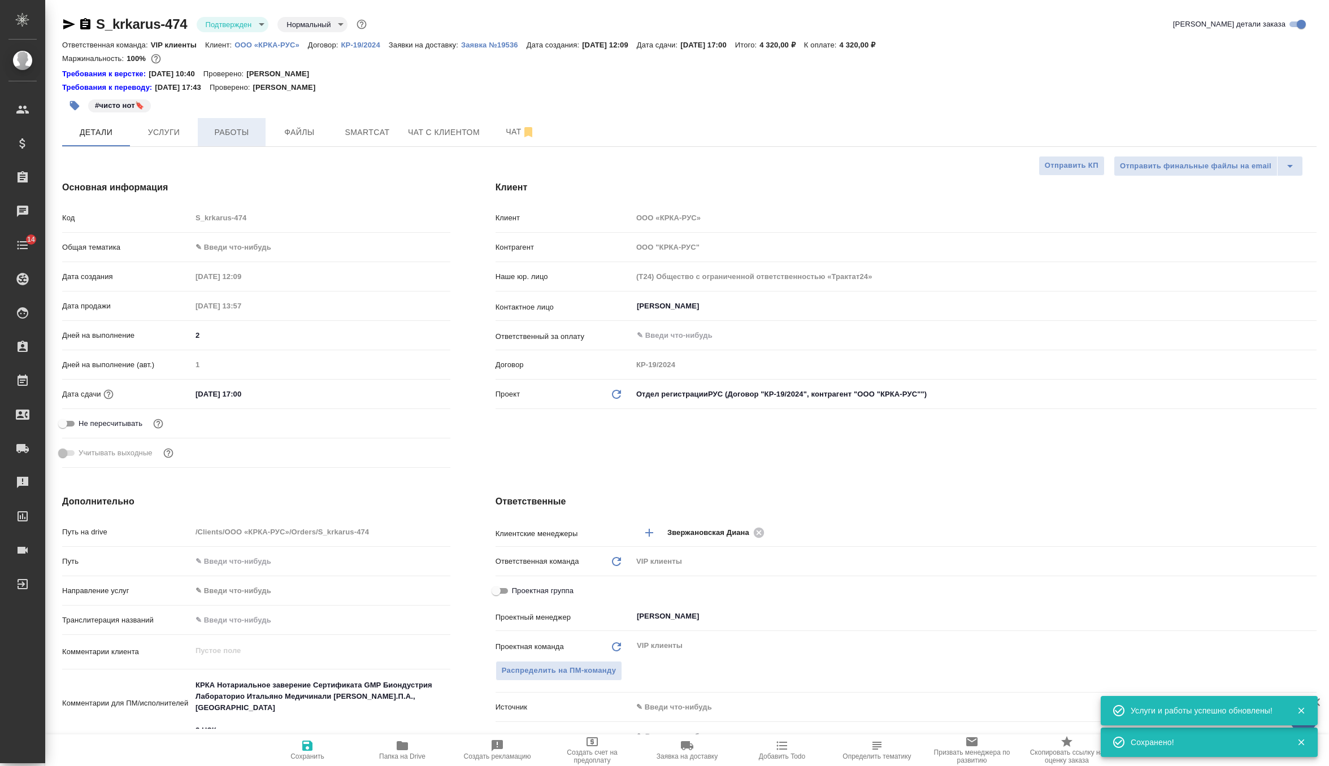
click at [232, 136] on span "Работы" at bounding box center [232, 132] width 54 height 14
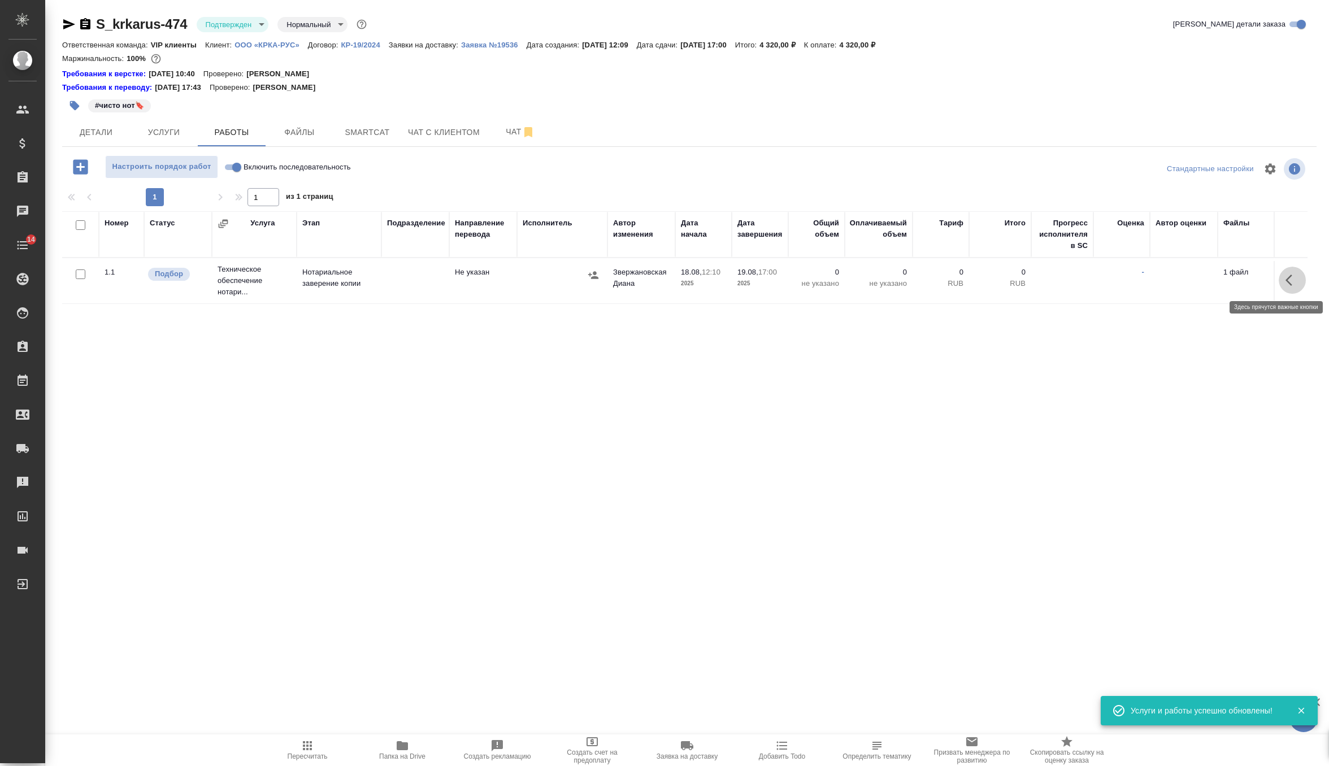
click at [1284, 277] on button "button" at bounding box center [1292, 280] width 27 height 27
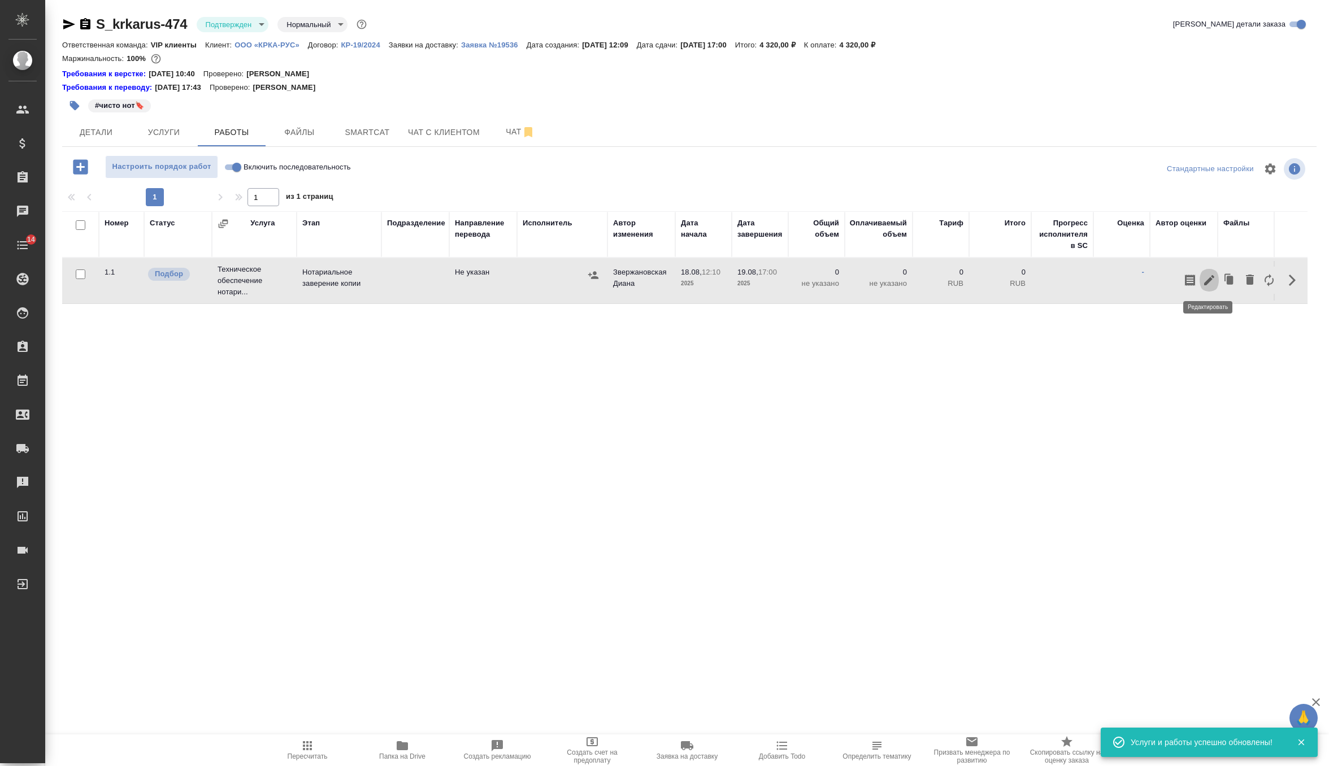
click at [1207, 285] on icon "button" at bounding box center [1210, 281] width 14 height 14
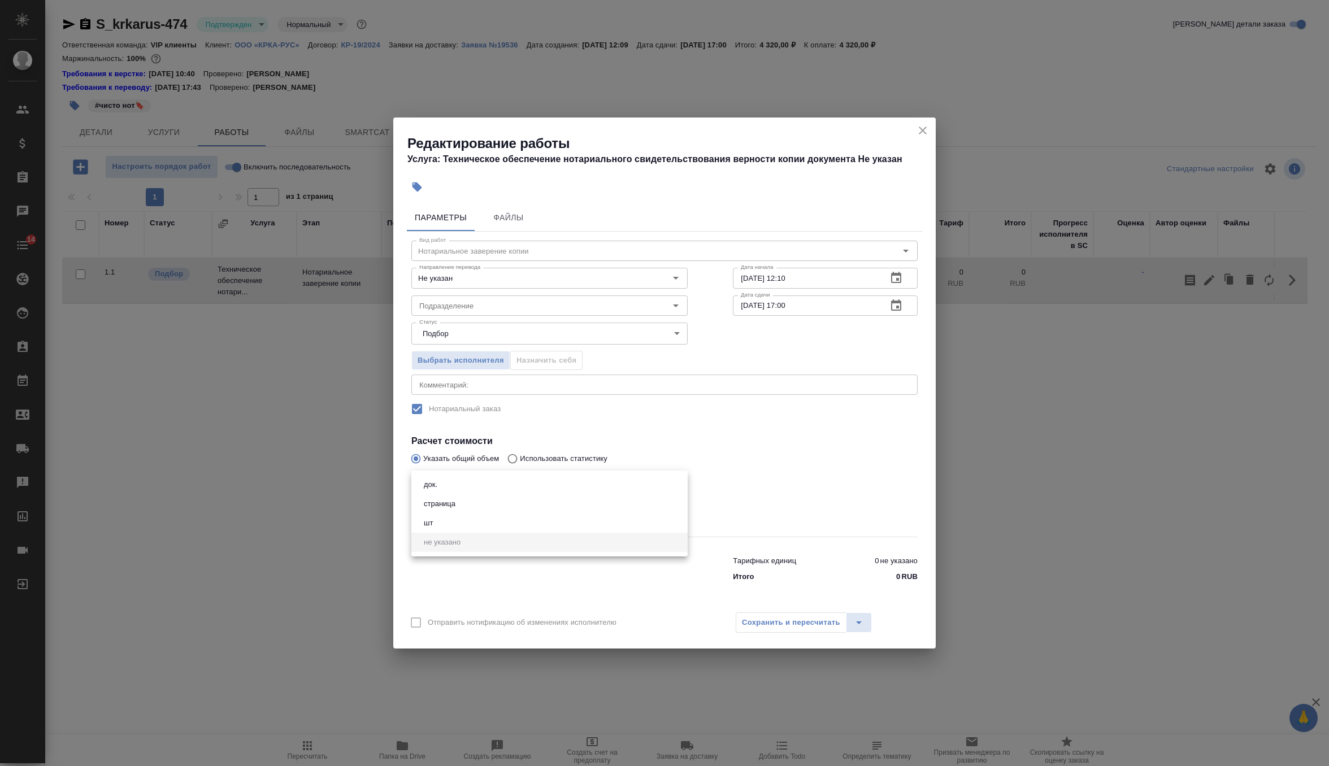
click at [567, 488] on body "🙏 .cls-1 fill:#fff; AWATERA Zverzhanovskaya Diana Клиенты Спецификации Заказы 0…" at bounding box center [664, 383] width 1329 height 766
click at [545, 515] on li "шт" at bounding box center [549, 523] width 276 height 19
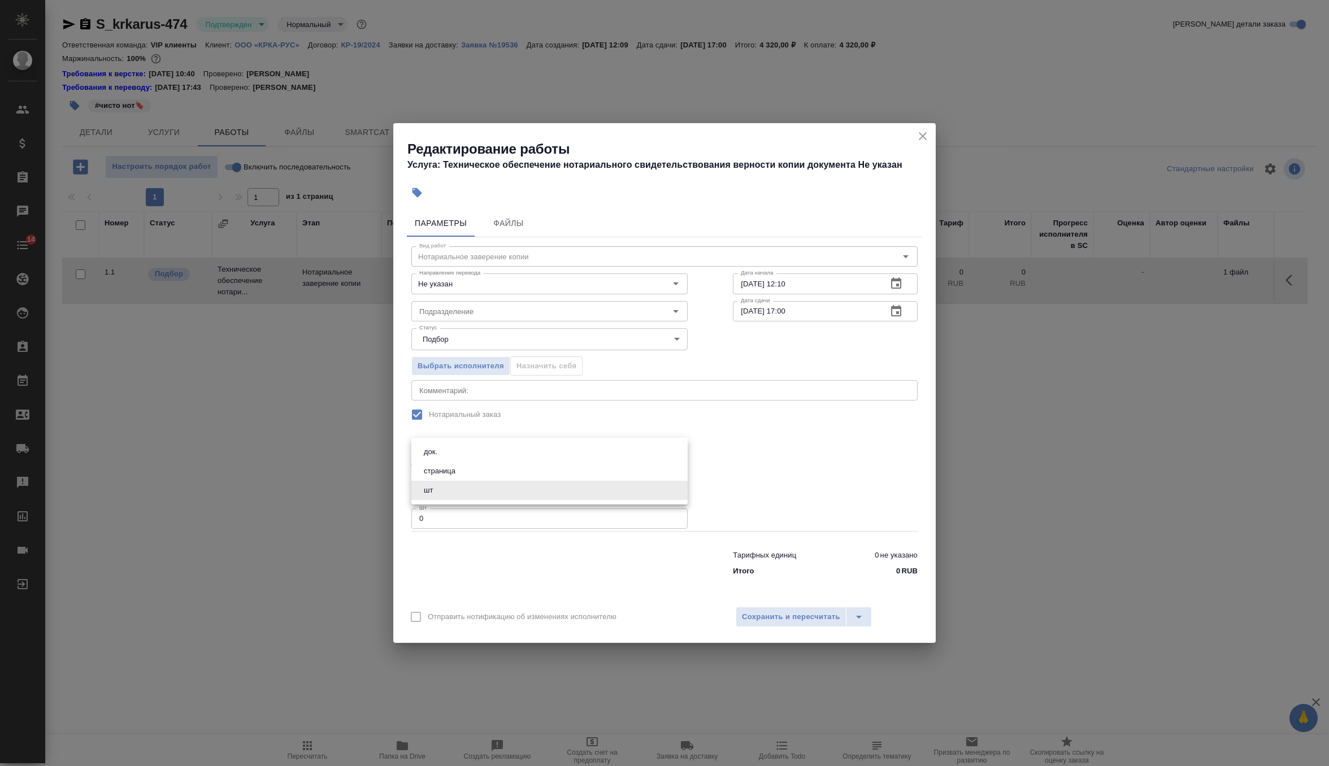
click at [557, 491] on body "🙏 .cls-1 fill:#fff; AWATERA Zverzhanovskaya Diana Клиенты Спецификации Заказы 0…" at bounding box center [664, 383] width 1329 height 766
click at [549, 476] on li "страница" at bounding box center [549, 471] width 276 height 19
type input "5a8b1489cc6b4906c91bfdb2"
click at [531, 524] on input "0" at bounding box center [549, 519] width 276 height 20
type input "24"
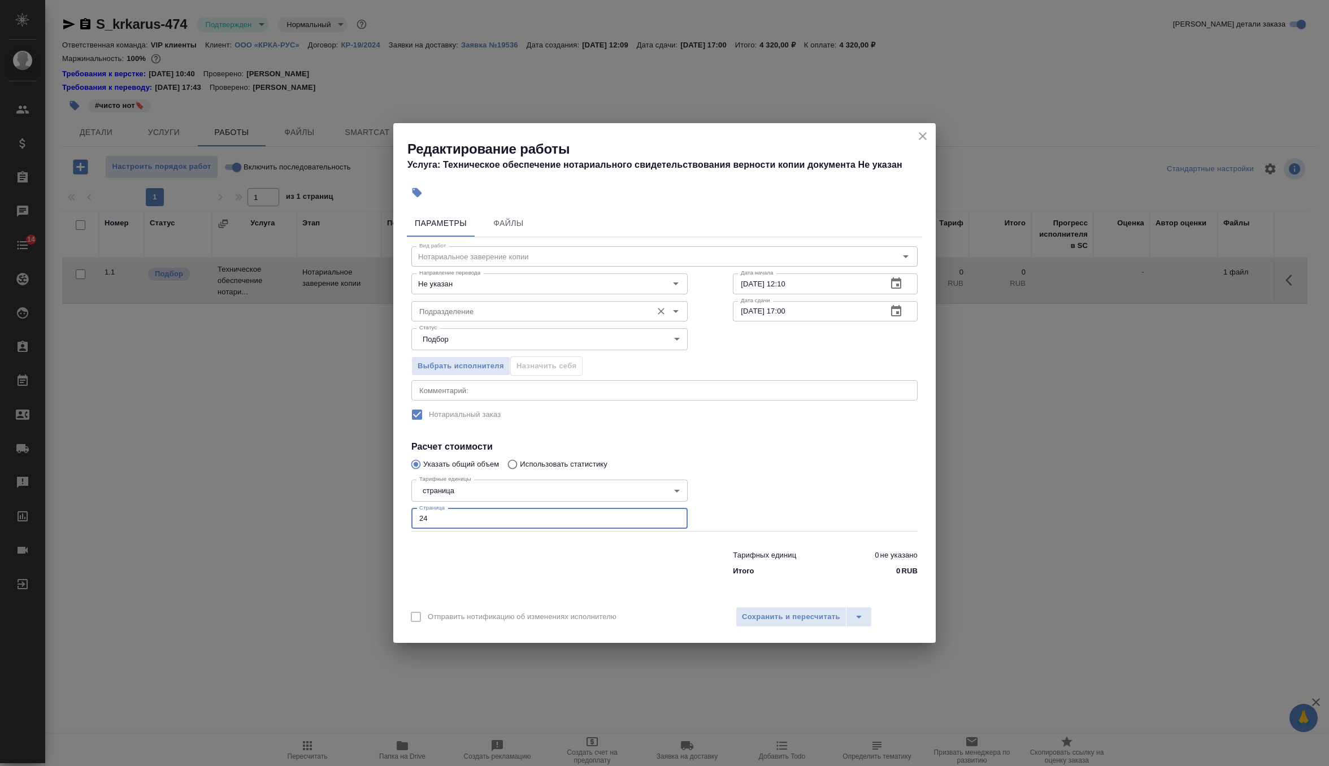
click at [542, 310] on input "Подразделение" at bounding box center [531, 312] width 232 height 14
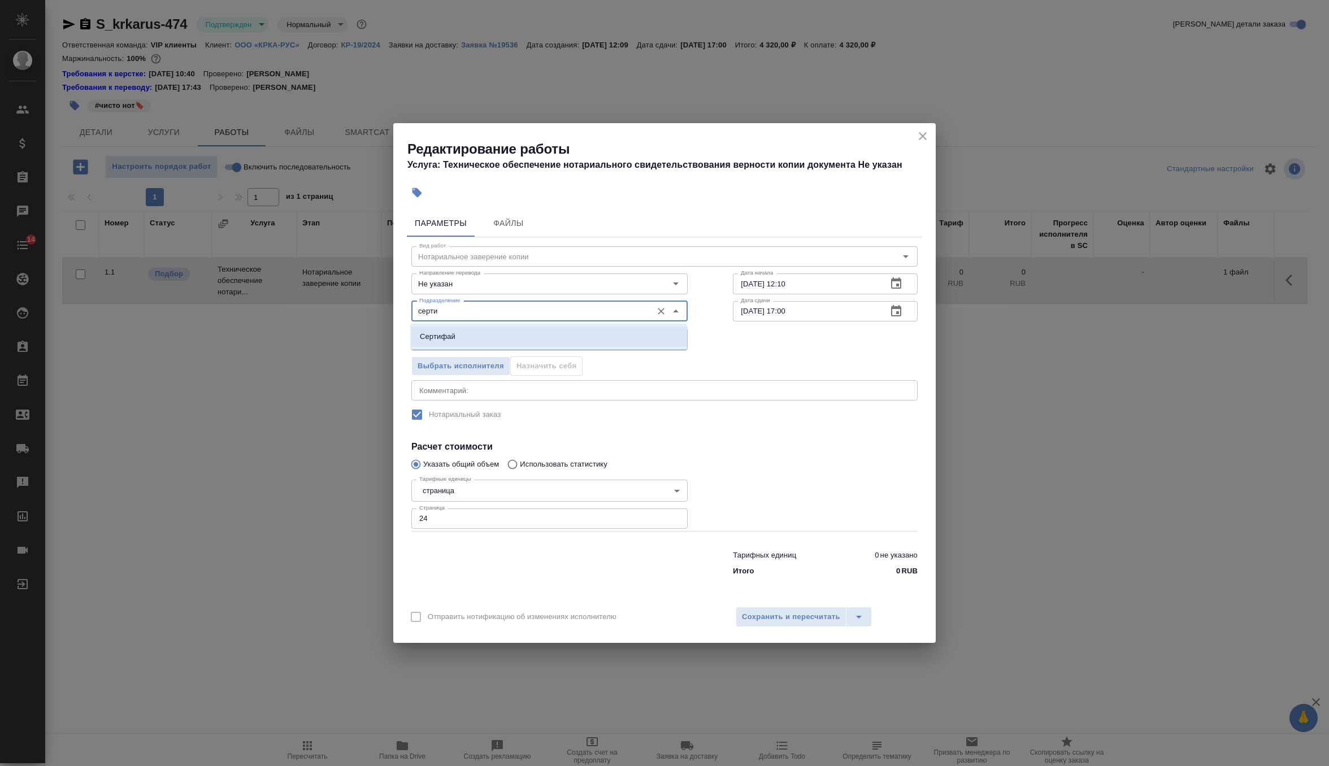
click at [541, 338] on li "Сертифай" at bounding box center [549, 337] width 276 height 20
type input "Сертифай"
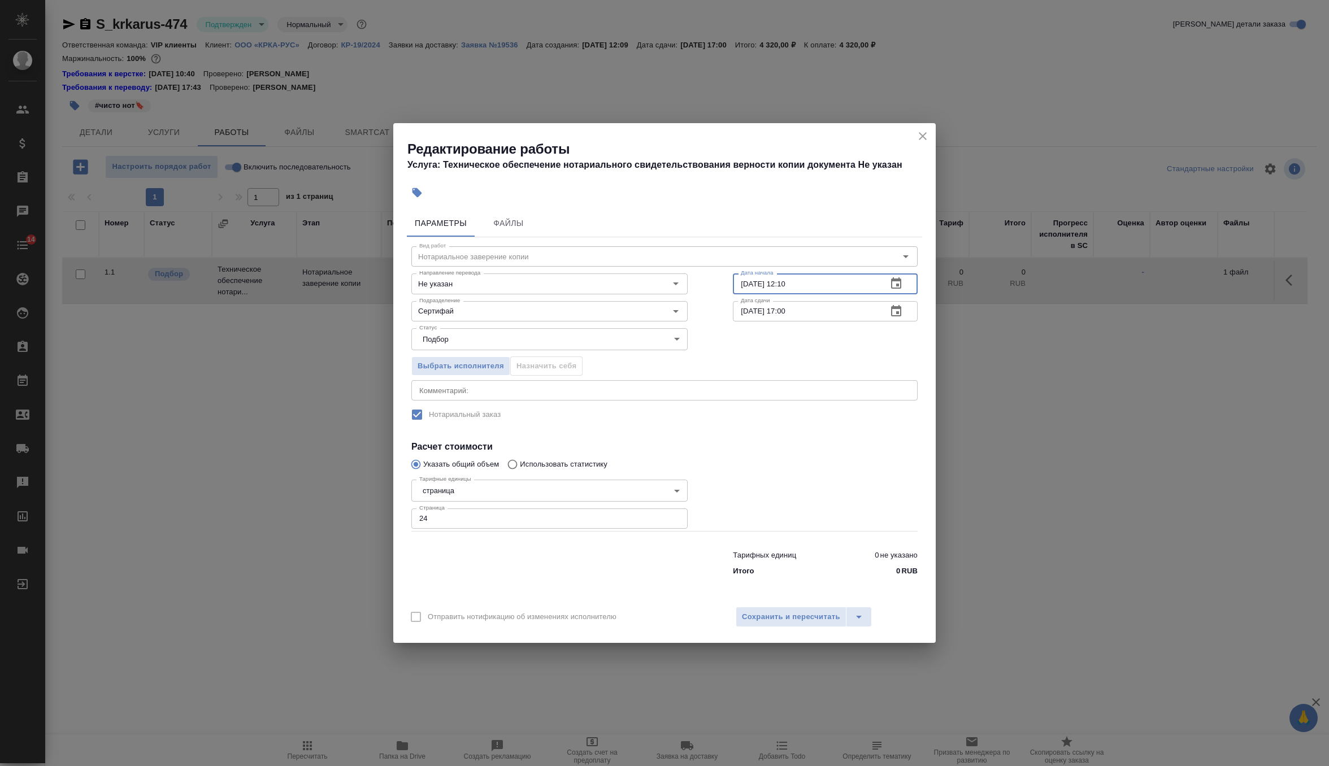
click at [748, 284] on input "18.08.2025 12:10" at bounding box center [805, 284] width 145 height 20
click at [805, 285] on input "19.08.2025 12:10" at bounding box center [805, 284] width 145 height 20
type input "19.08.2025 10:00"
click at [623, 334] on body "🙏 .cls-1 fill:#fff; AWATERA Zverzhanovskaya Diana Клиенты Спецификации Заказы 0…" at bounding box center [664, 383] width 1329 height 766
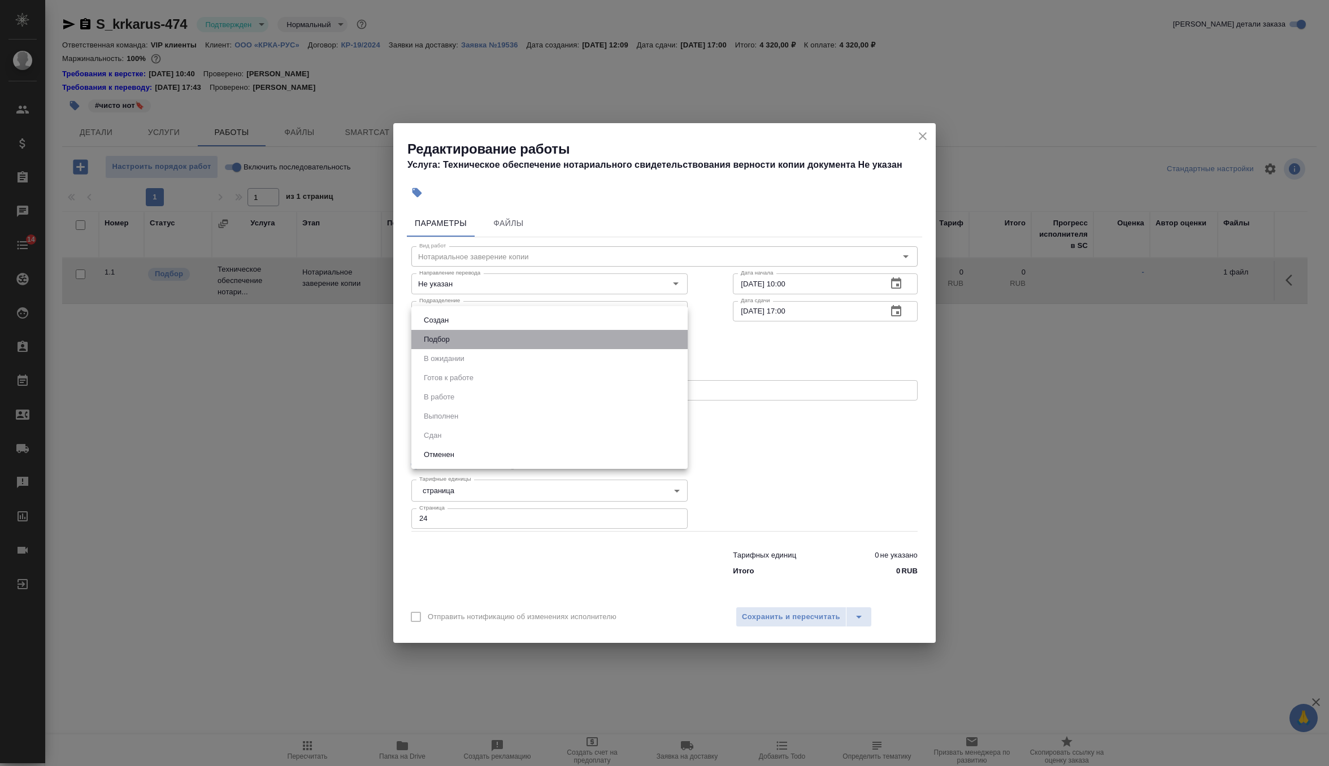
click at [623, 334] on li "Подбор" at bounding box center [549, 339] width 276 height 19
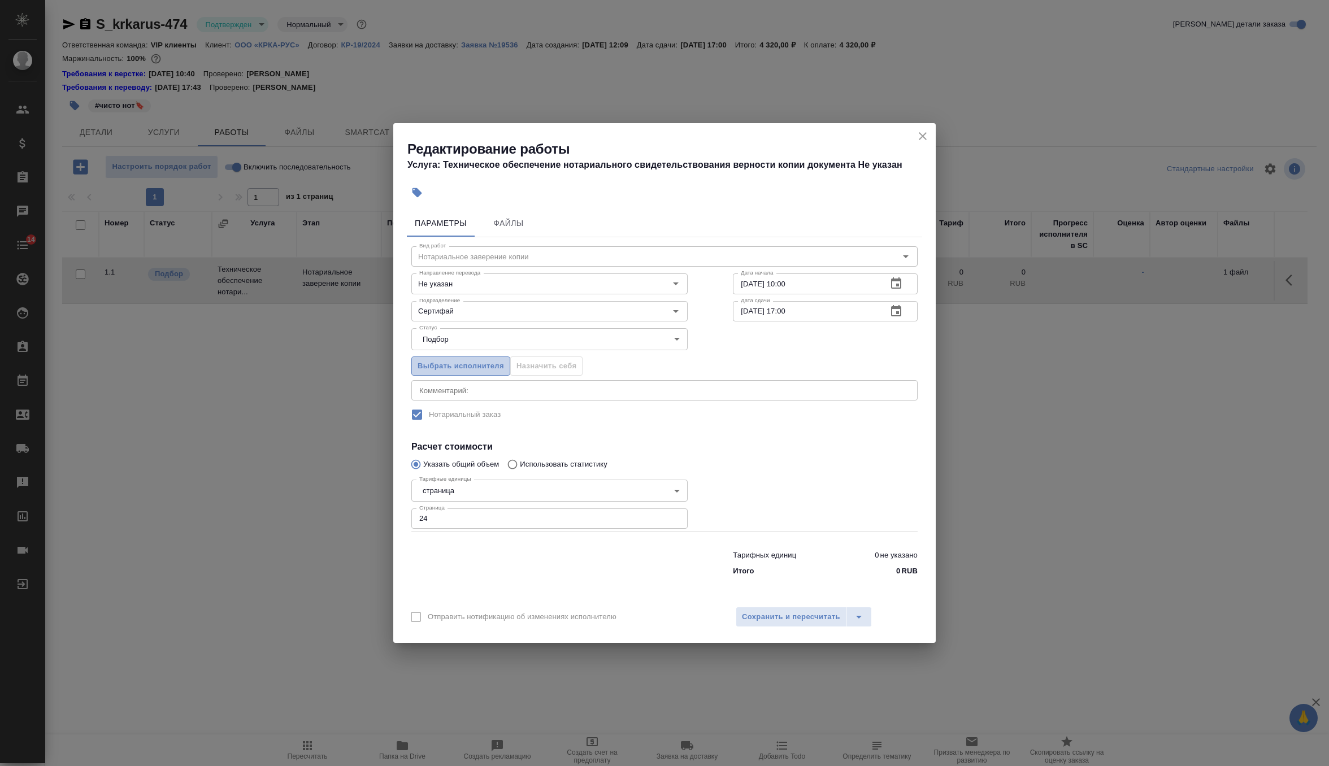
click at [450, 367] on span "Выбрать исполнителя" at bounding box center [461, 366] width 86 height 13
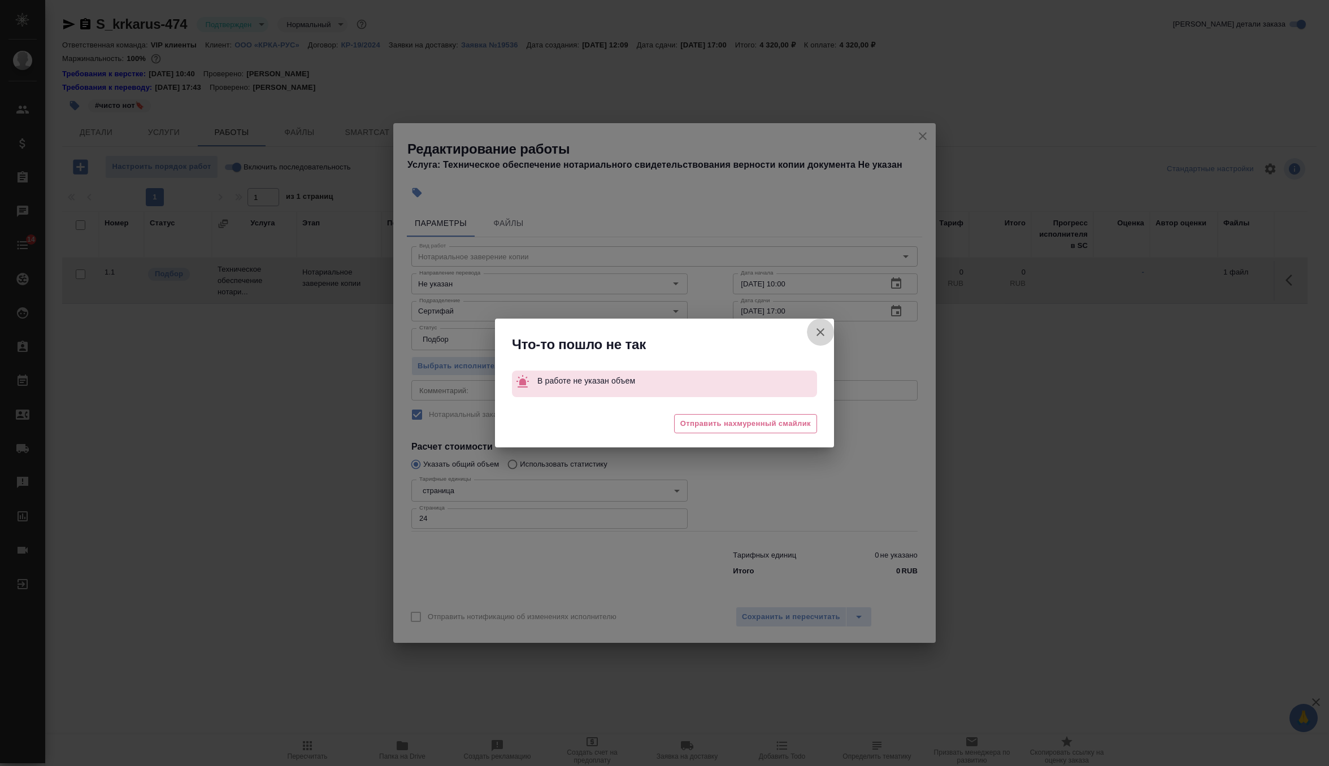
click at [821, 327] on icon "button" at bounding box center [821, 333] width 14 height 14
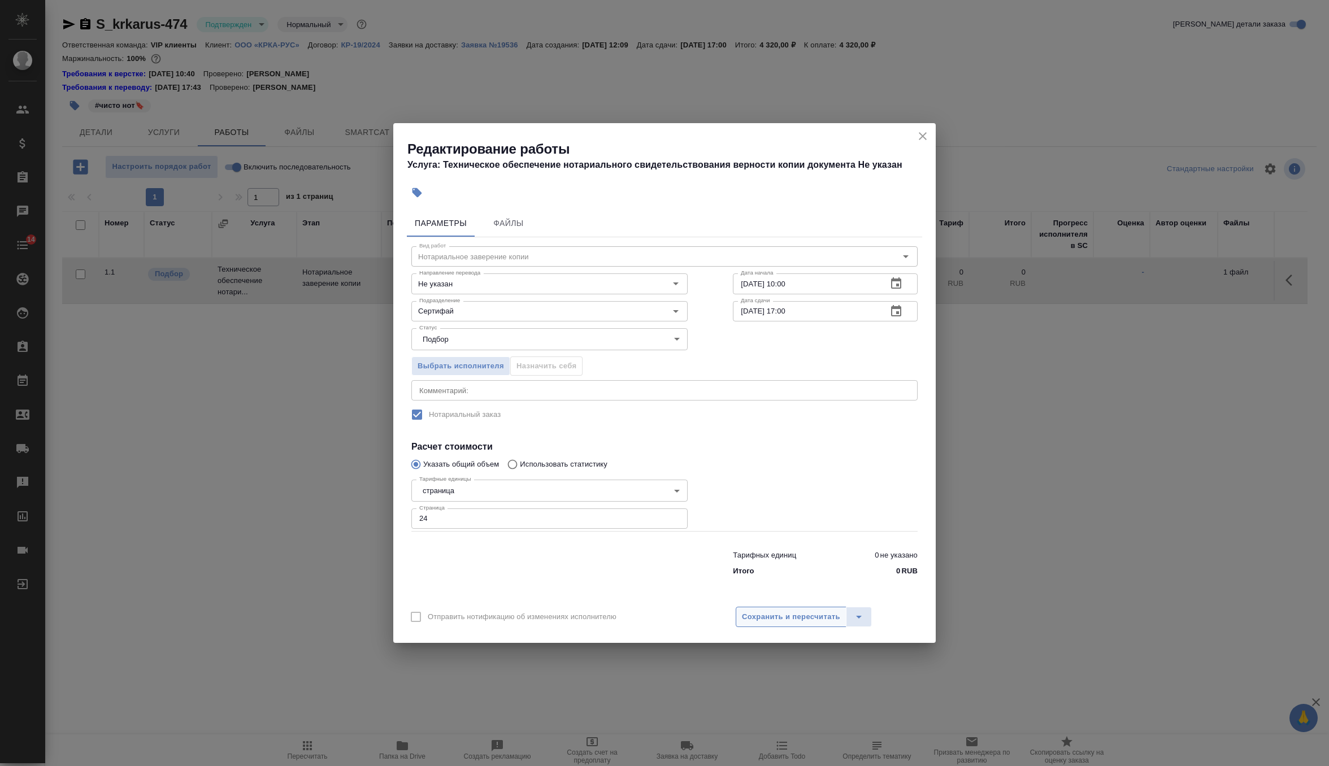
click at [773, 621] on span "Сохранить и пересчитать" at bounding box center [791, 617] width 98 height 13
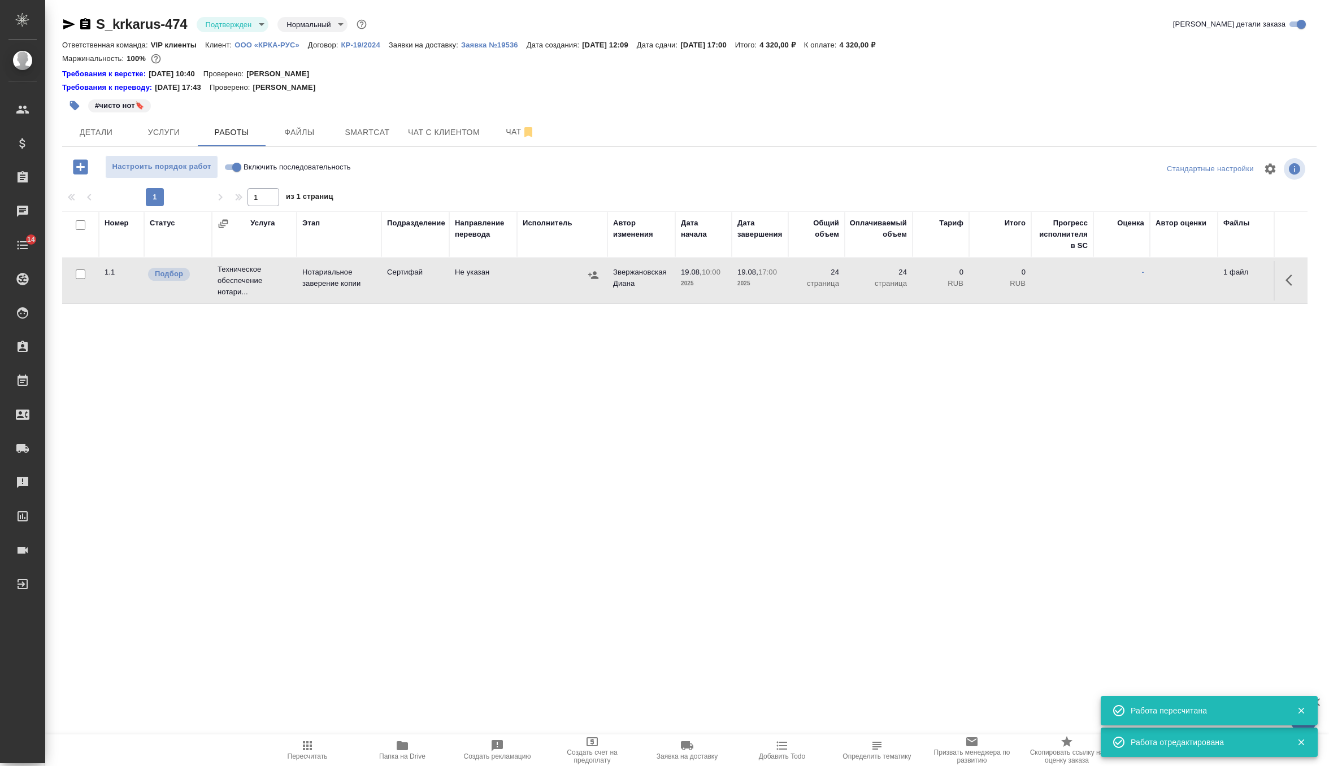
click at [1284, 274] on button "button" at bounding box center [1292, 280] width 27 height 27
click at [1213, 278] on icon "button" at bounding box center [1210, 281] width 14 height 14
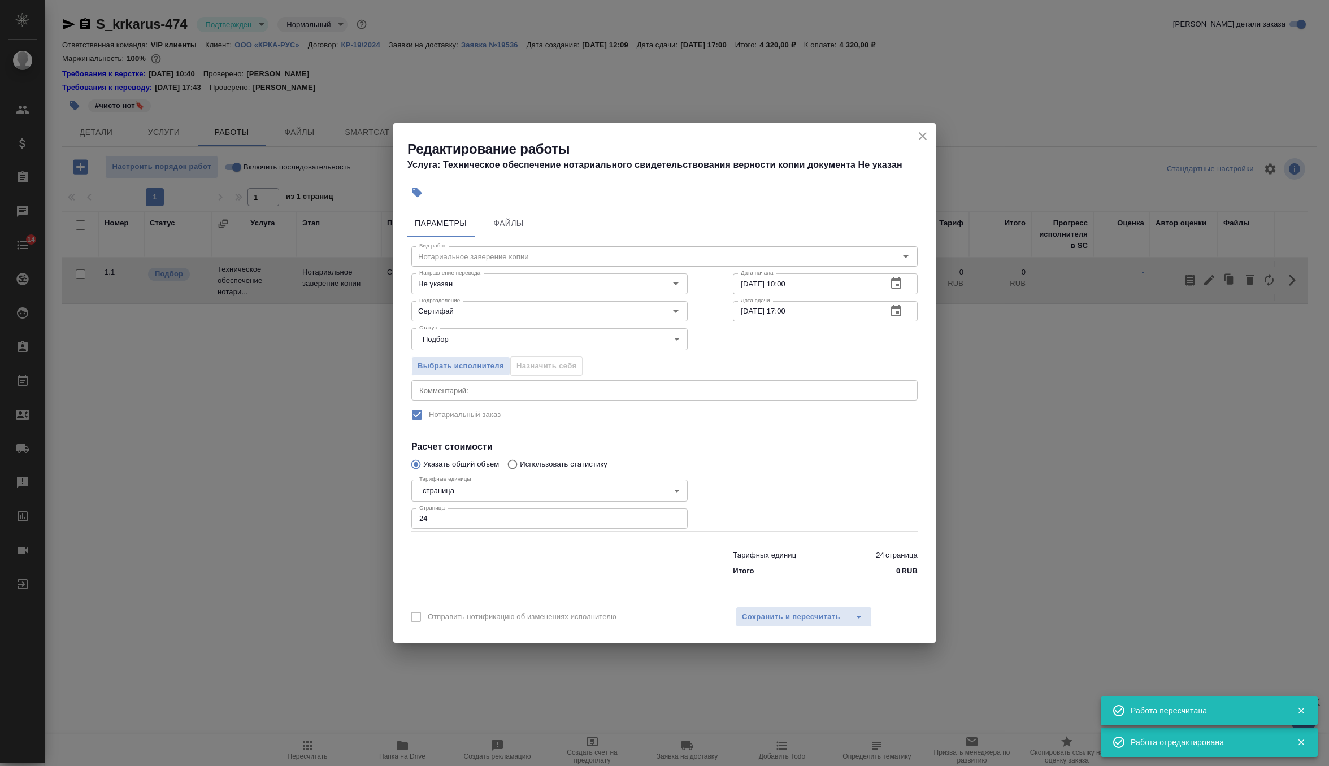
click at [479, 379] on div "Выбрать исполнителя Назначить себя" at bounding box center [550, 364] width 322 height 69
click at [483, 371] on span "Выбрать исполнителя" at bounding box center [461, 366] width 86 height 13
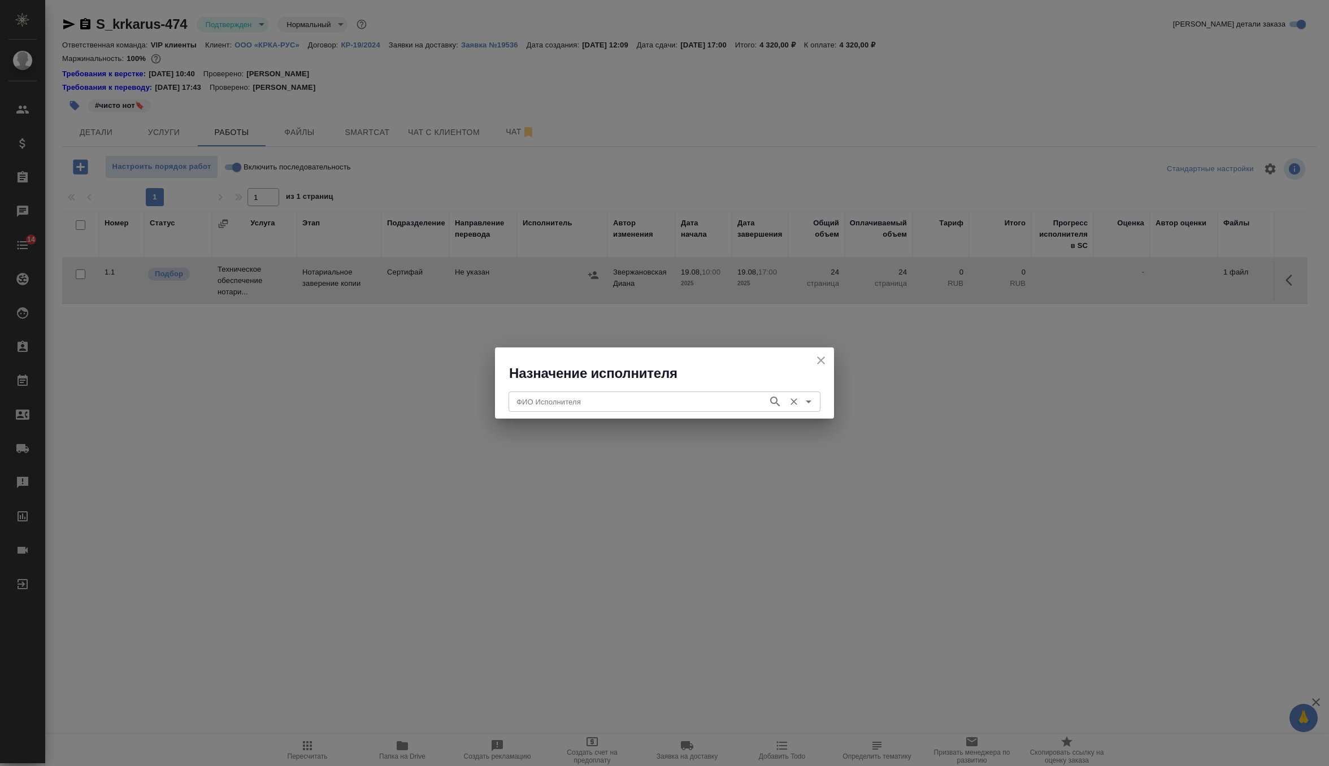
click at [531, 393] on div "ФИО Исполнителя" at bounding box center [665, 402] width 312 height 20
type input "ш"
type input "нотари"
click at [779, 400] on icon "button" at bounding box center [776, 402] width 14 height 14
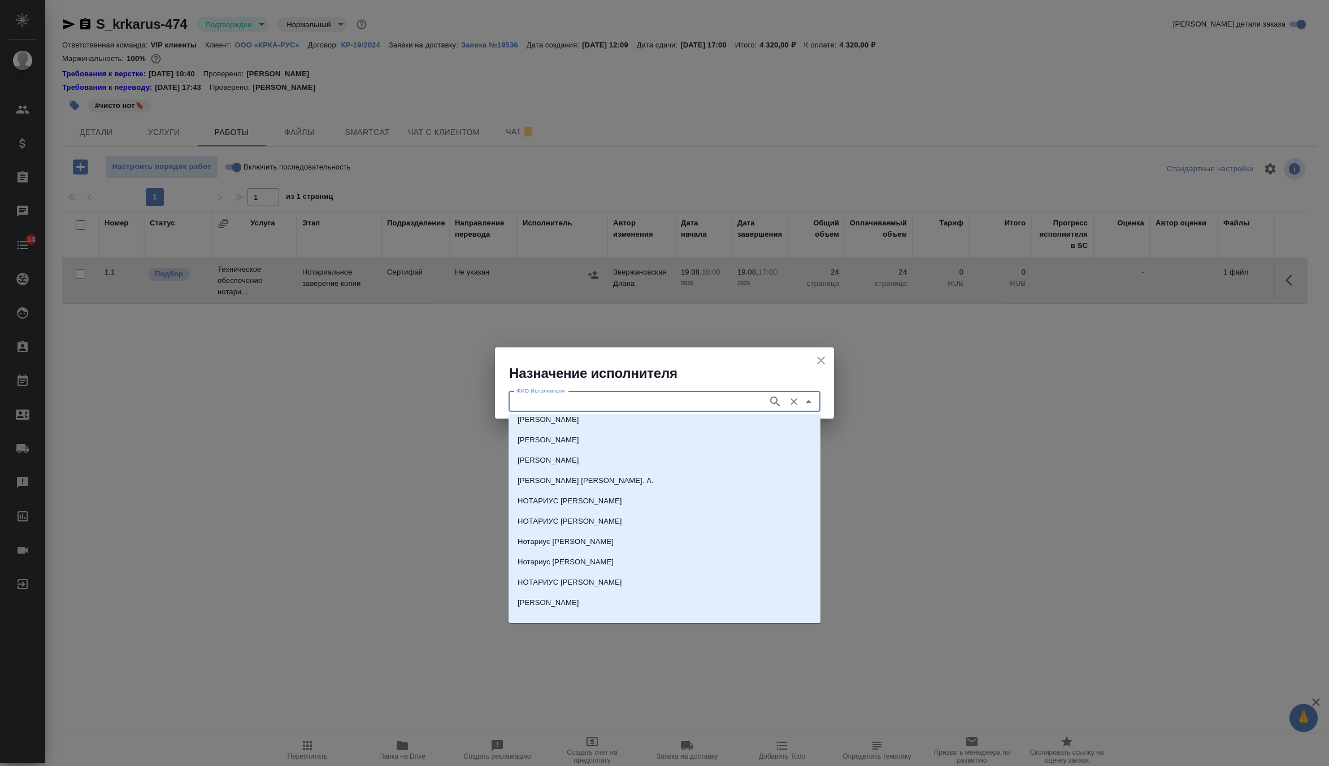
scroll to position [721, 0]
click at [579, 440] on p "НОТАРИУС Шишенков Леонид Васильевич" at bounding box center [549, 438] width 62 height 11
type input "НОТАРИУС Шишенков Леонид Васильевич"
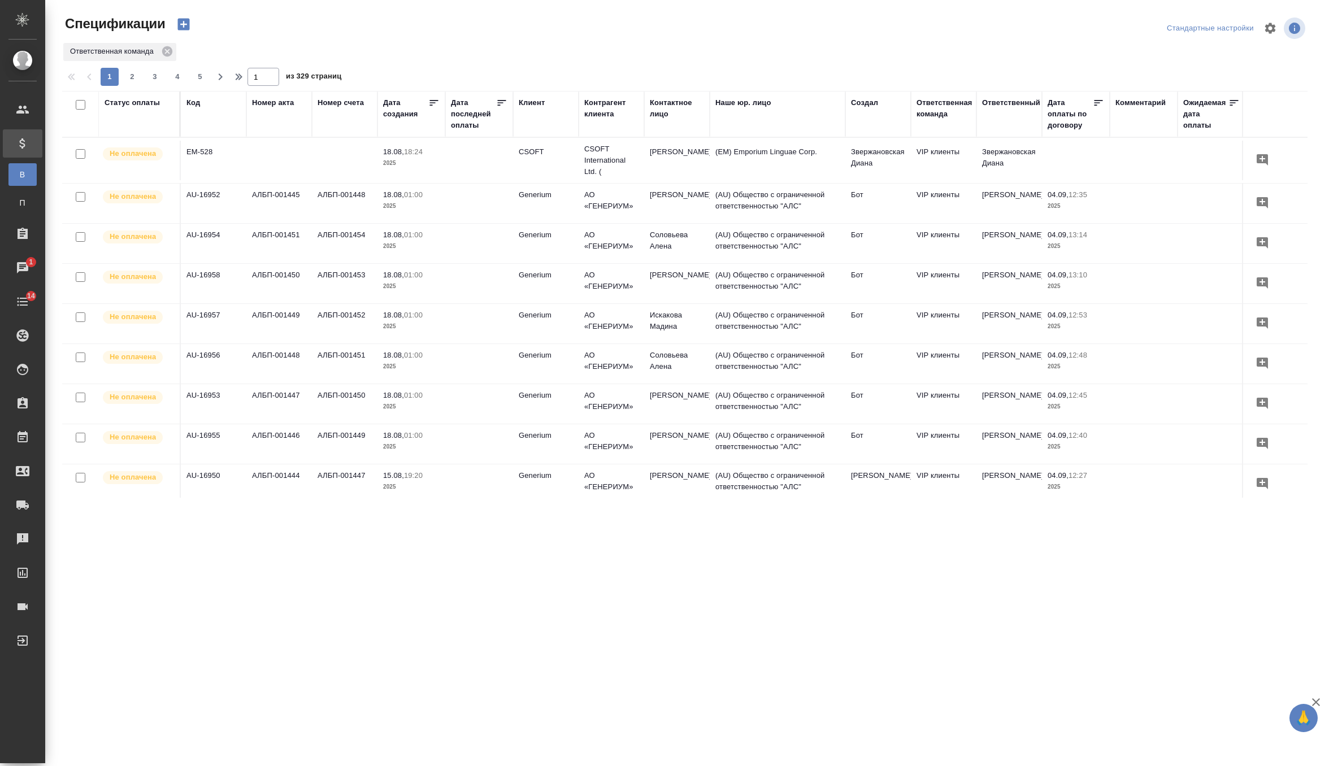
click at [186, 20] on icon "button" at bounding box center [183, 25] width 12 height 12
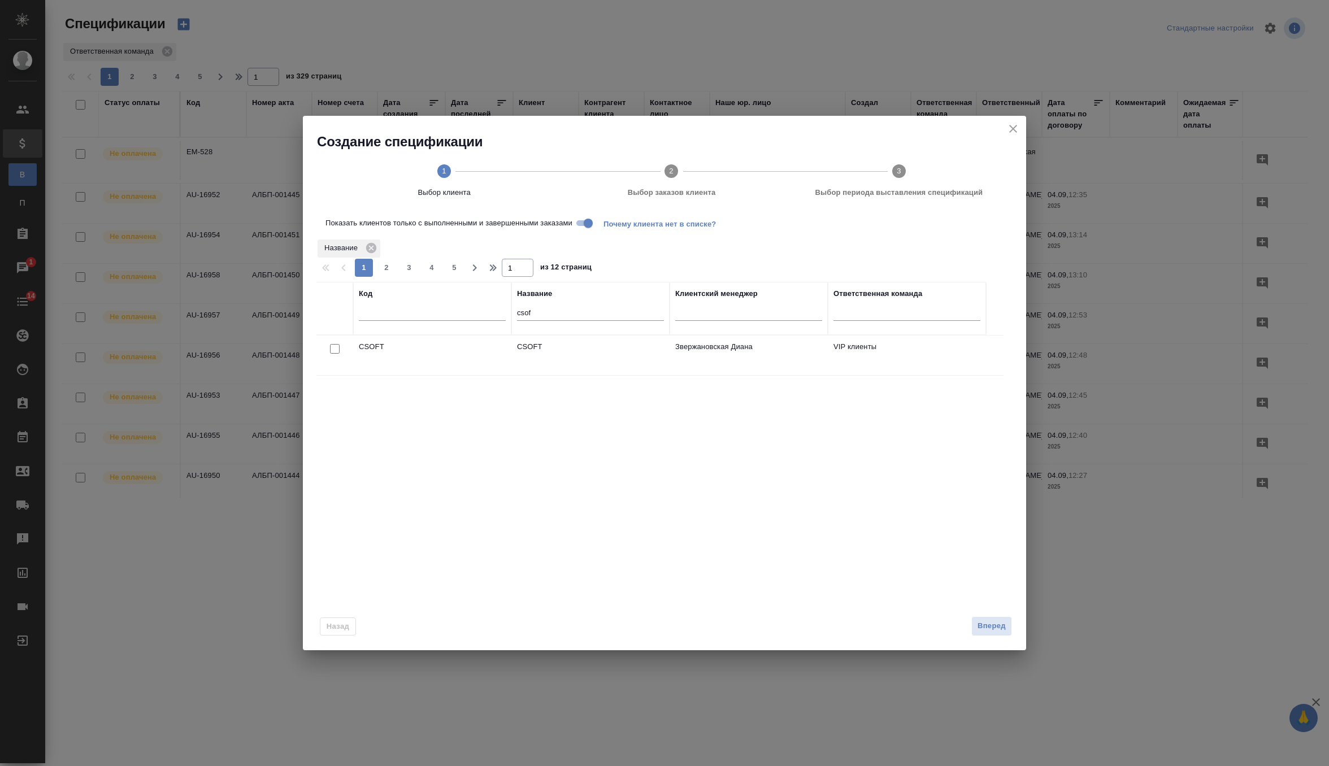
click at [339, 350] on input "checkbox" at bounding box center [335, 349] width 10 height 10
checkbox input "true"
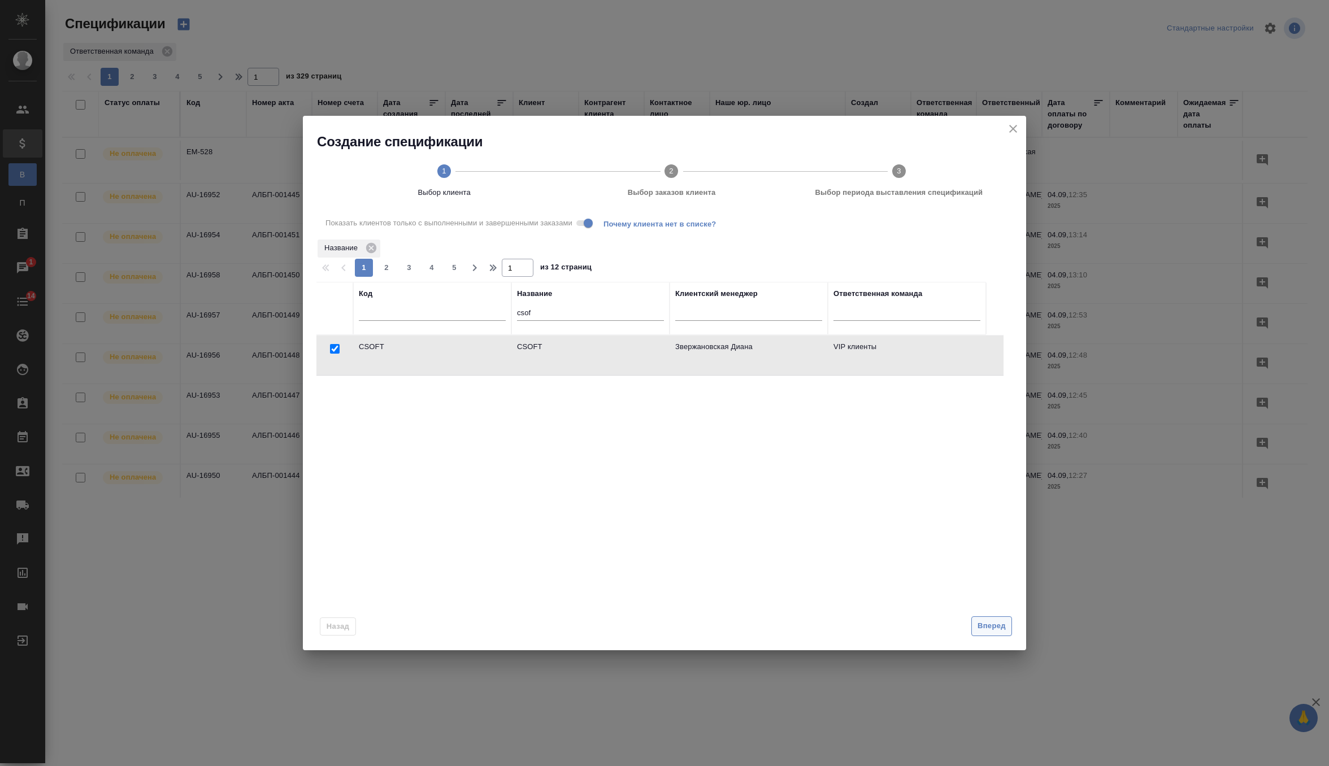
click at [982, 623] on span "Вперед" at bounding box center [992, 626] width 28 height 13
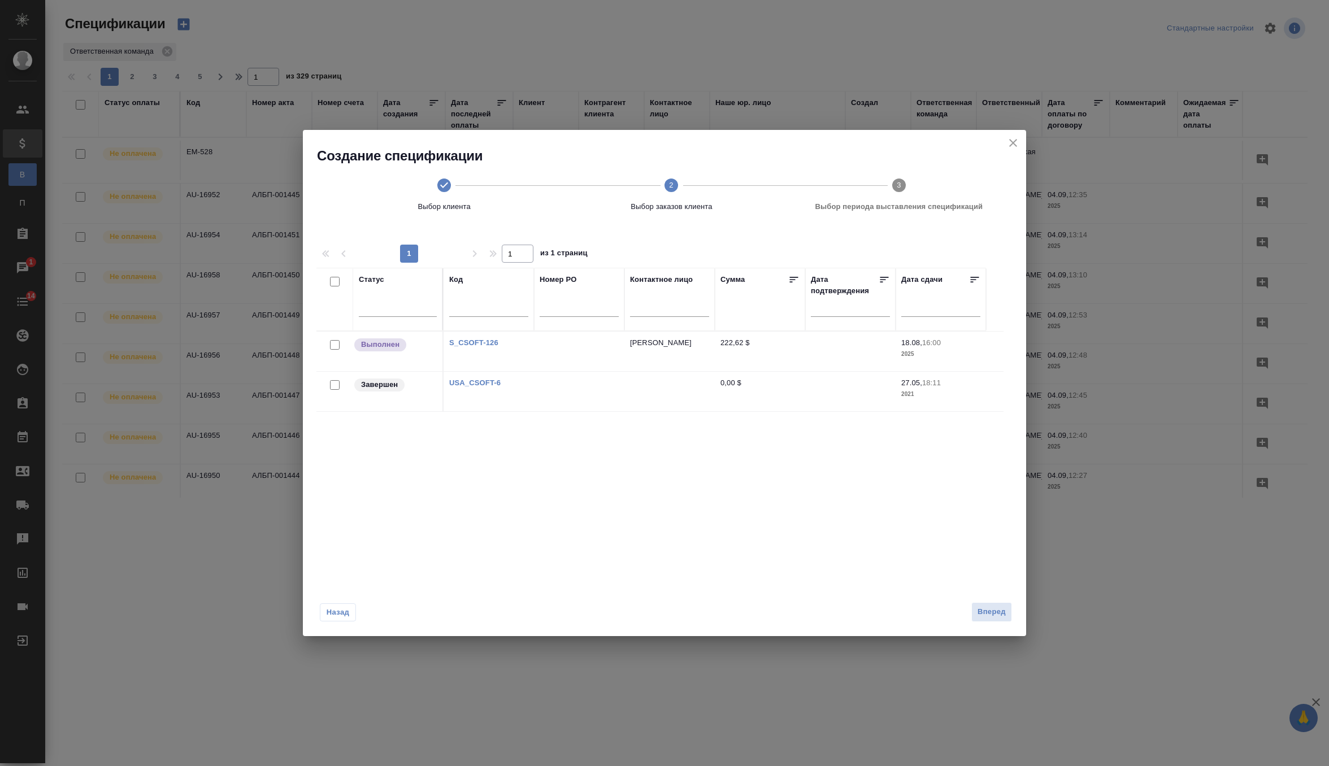
click at [332, 348] on input "checkbox" at bounding box center [335, 345] width 10 height 10
checkbox input "true"
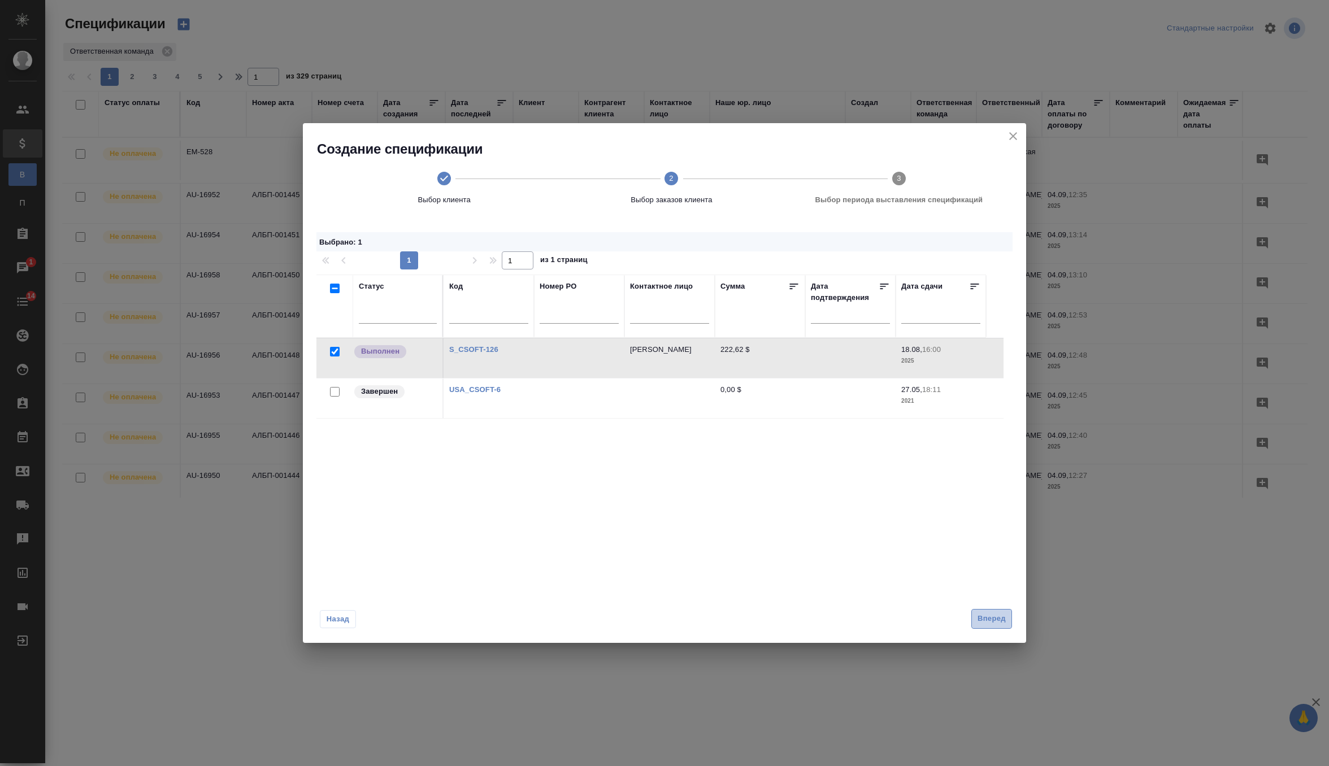
click at [1000, 619] on span "Вперед" at bounding box center [992, 619] width 28 height 13
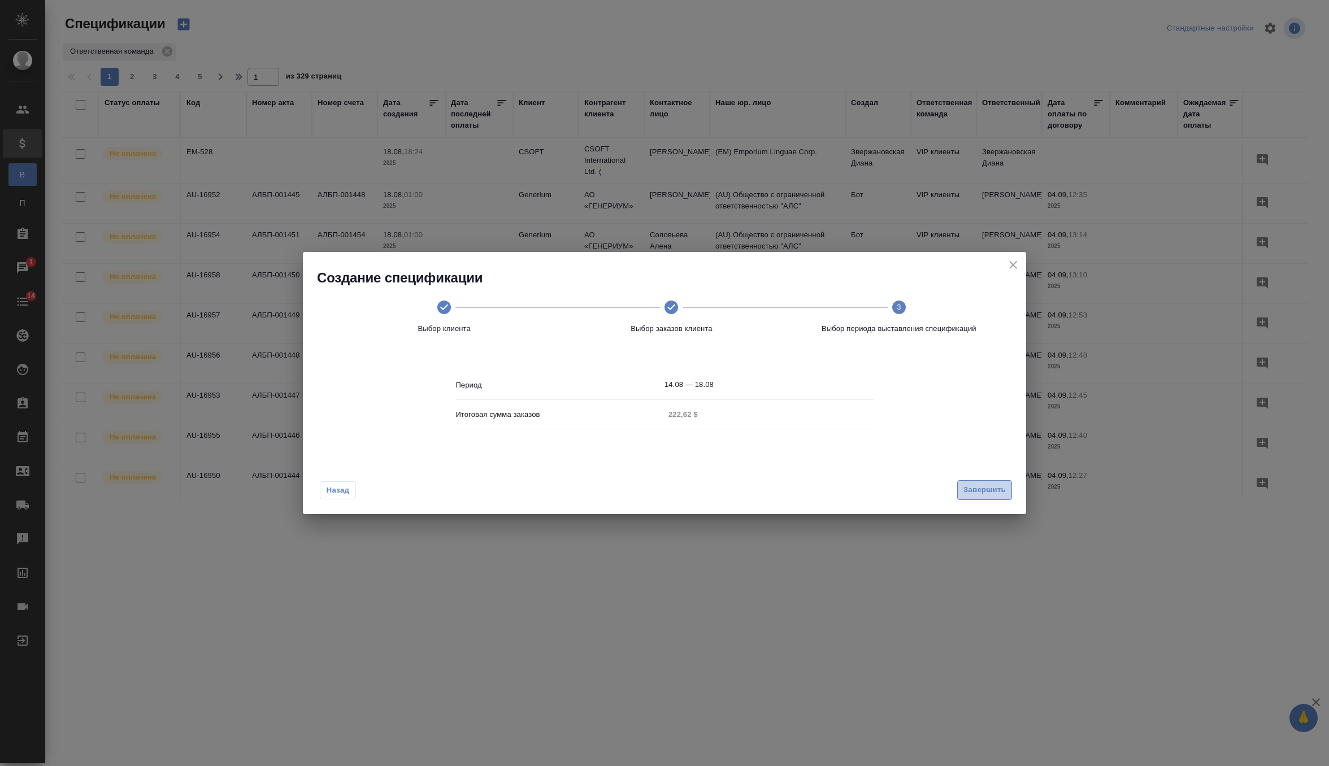
click at [981, 492] on span "Завершить" at bounding box center [985, 490] width 42 height 13
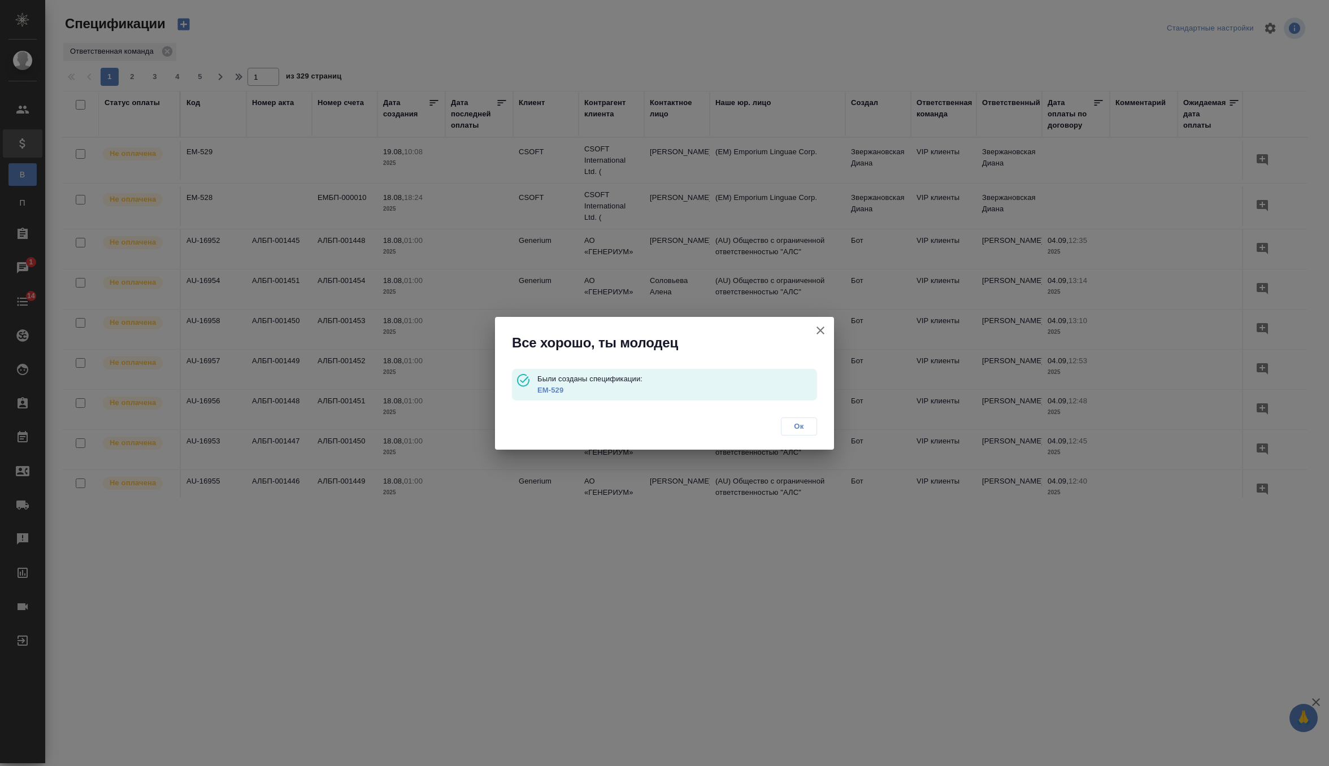
click at [552, 392] on link "EM-529" at bounding box center [550, 390] width 26 height 8
click at [799, 429] on span "Ок" at bounding box center [799, 426] width 24 height 11
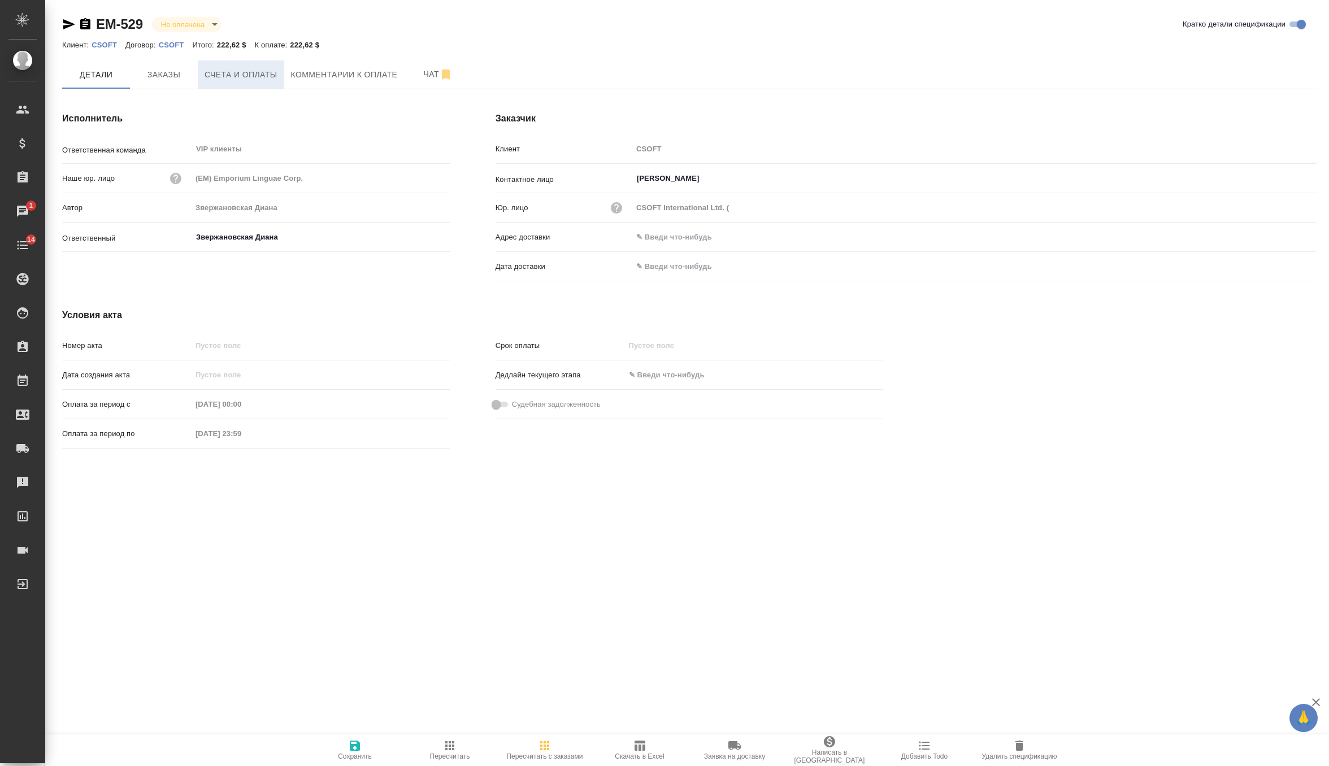
click at [223, 73] on span "Счета и оплаты" at bounding box center [241, 75] width 73 height 14
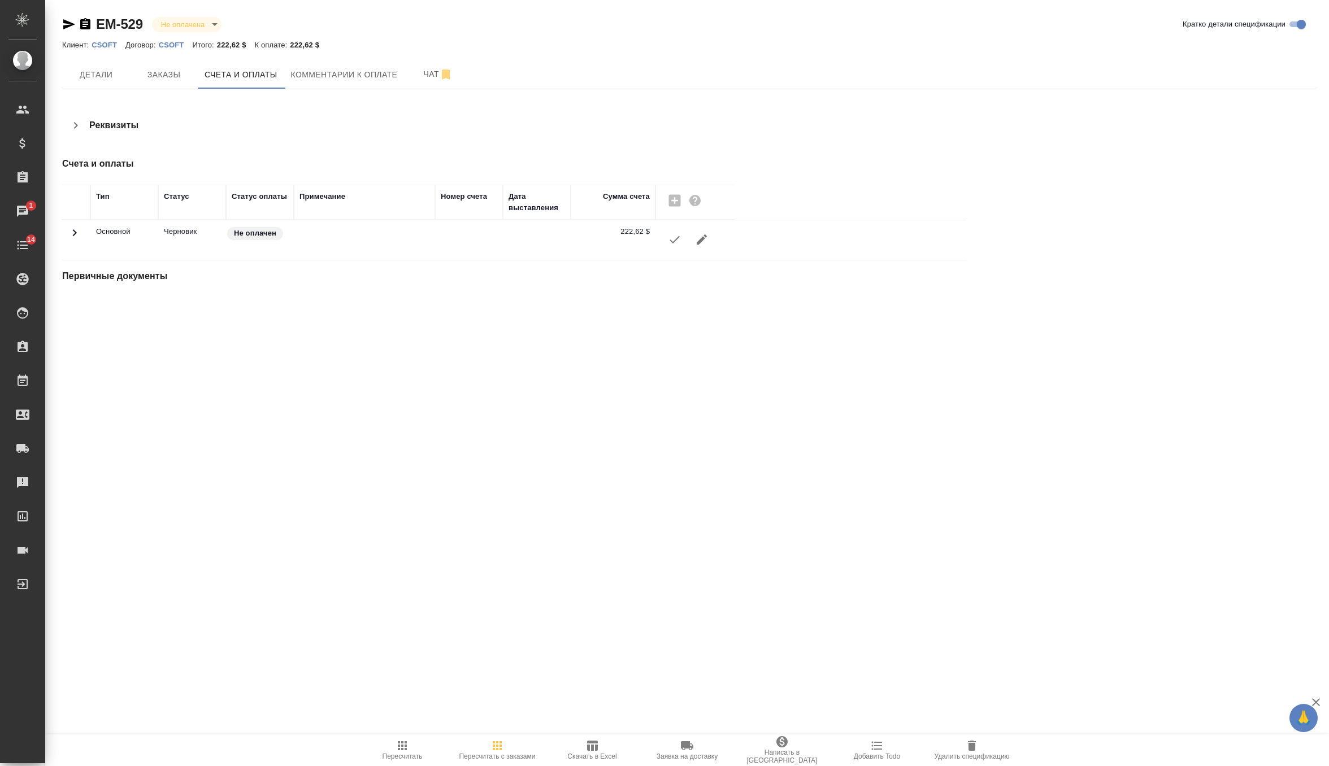
click at [674, 242] on icon "button" at bounding box center [675, 240] width 14 height 14
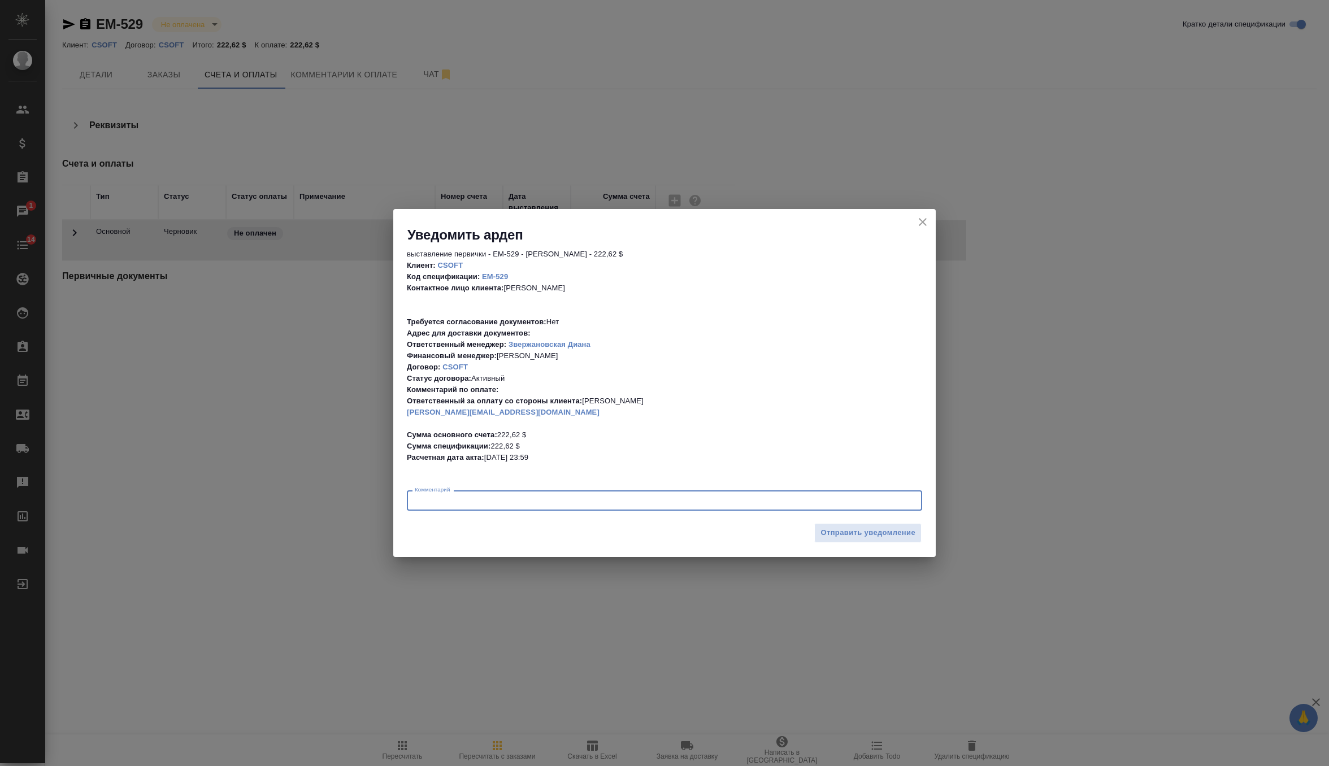
click at [827, 498] on textarea at bounding box center [665, 501] width 500 height 8
type textarea "выставляем инвойс, но кл не отправляем"
click at [881, 526] on button "Отправить уведомление" at bounding box center [867, 533] width 107 height 20
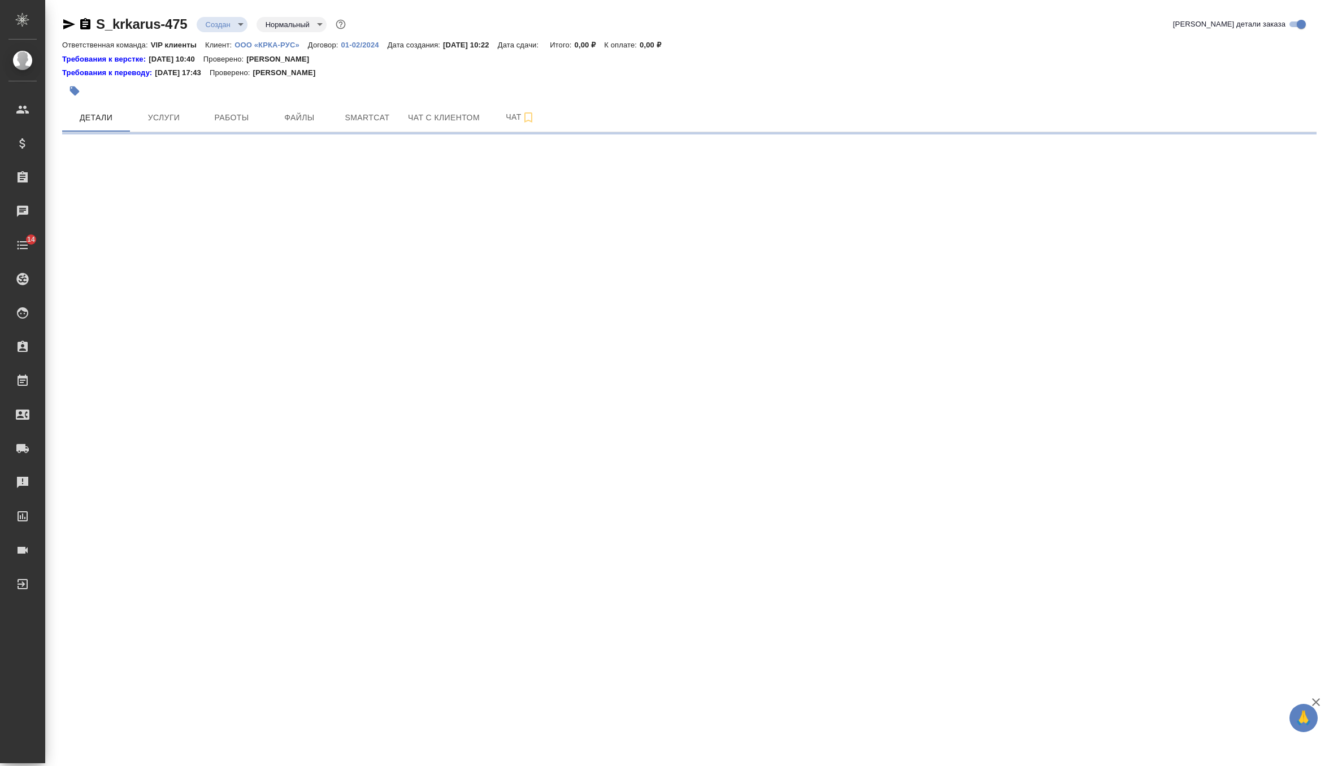
select select "RU"
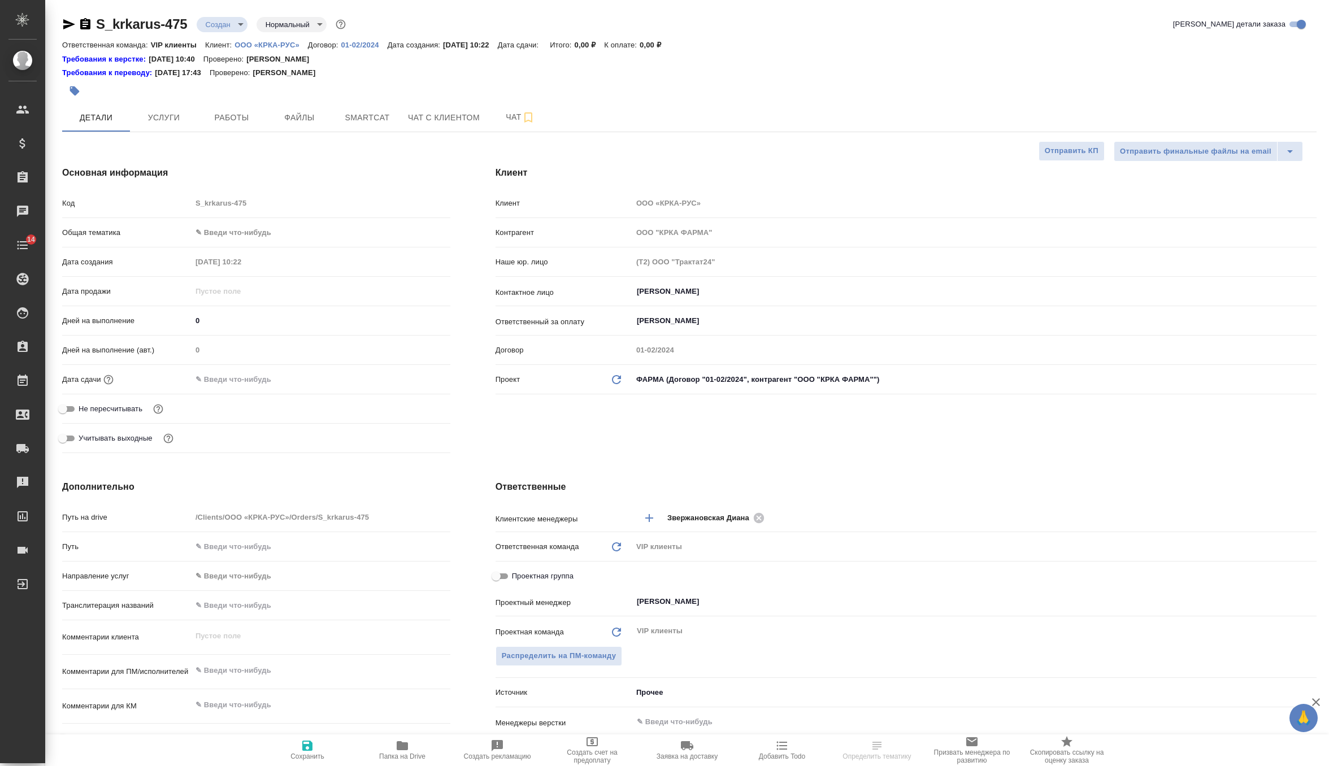
type textarea "x"
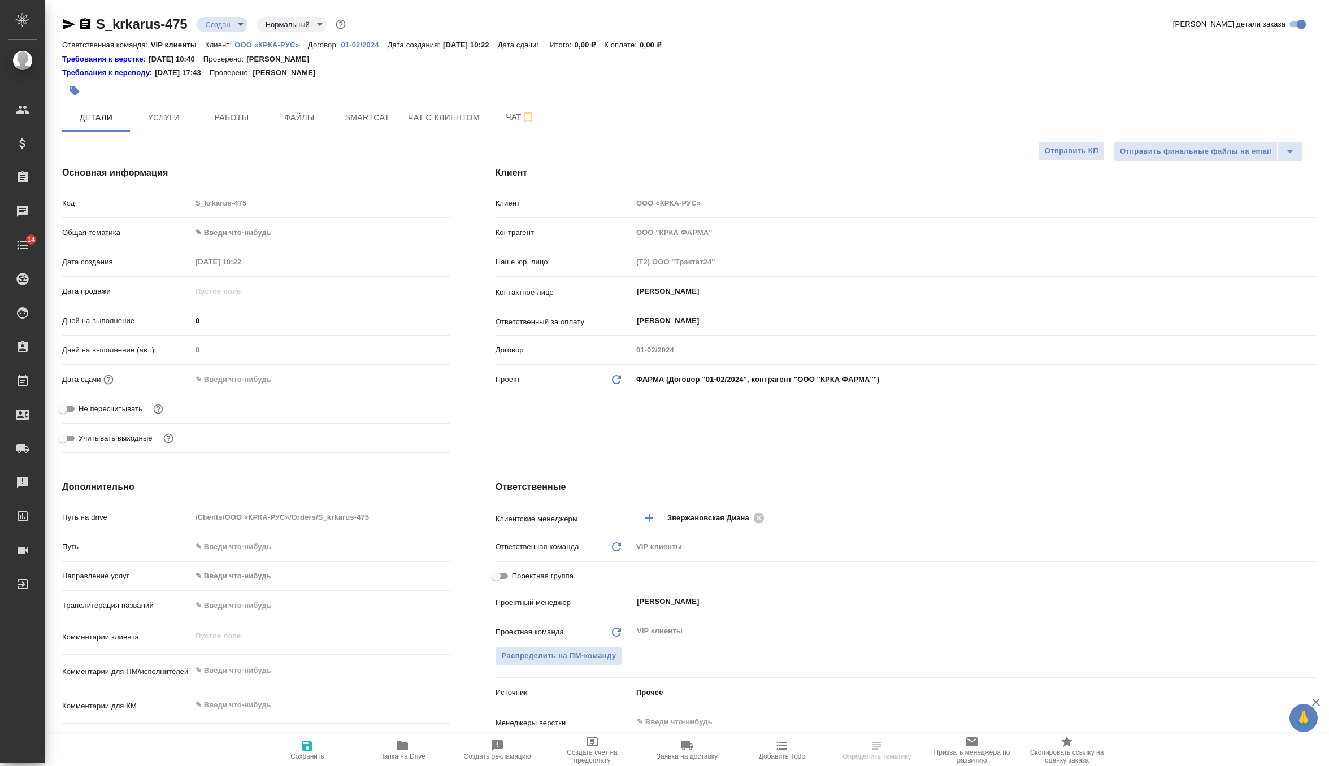
type textarea "x"
select select "RU"
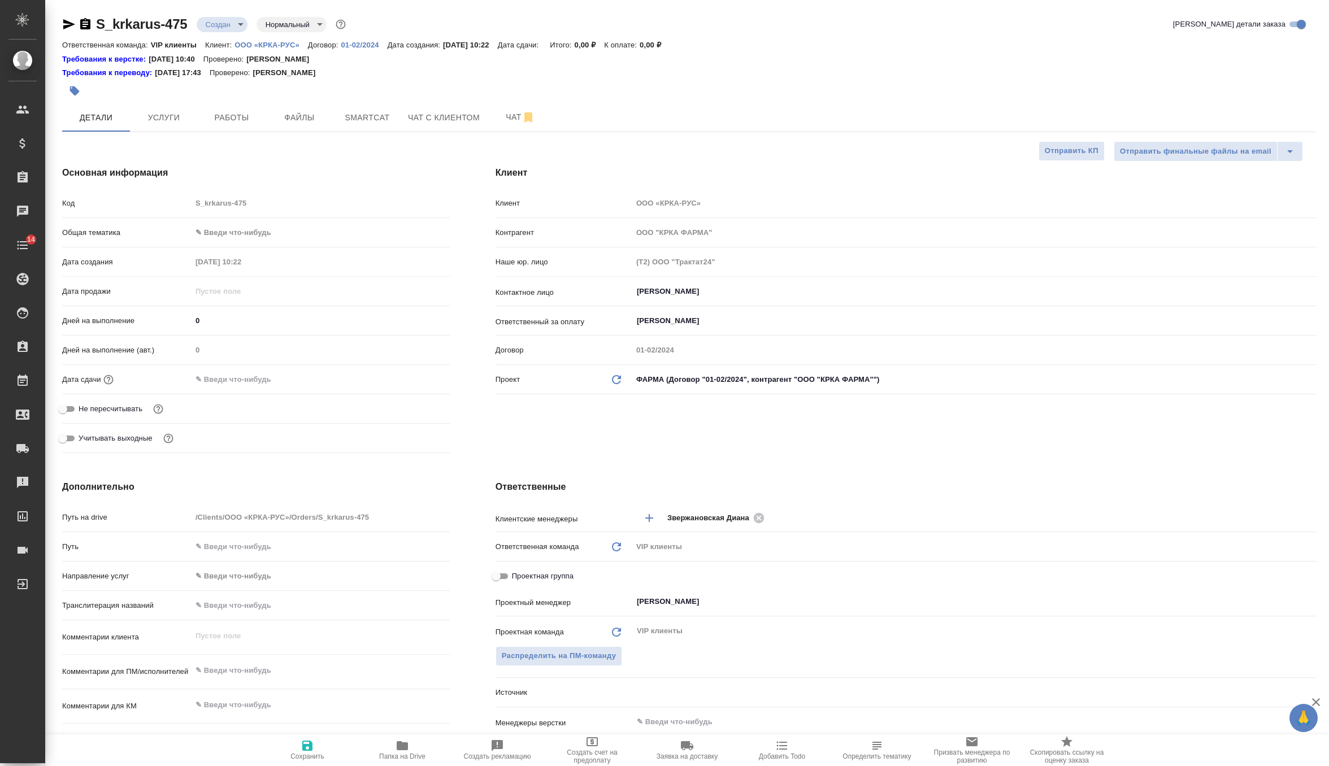
type textarea "x"
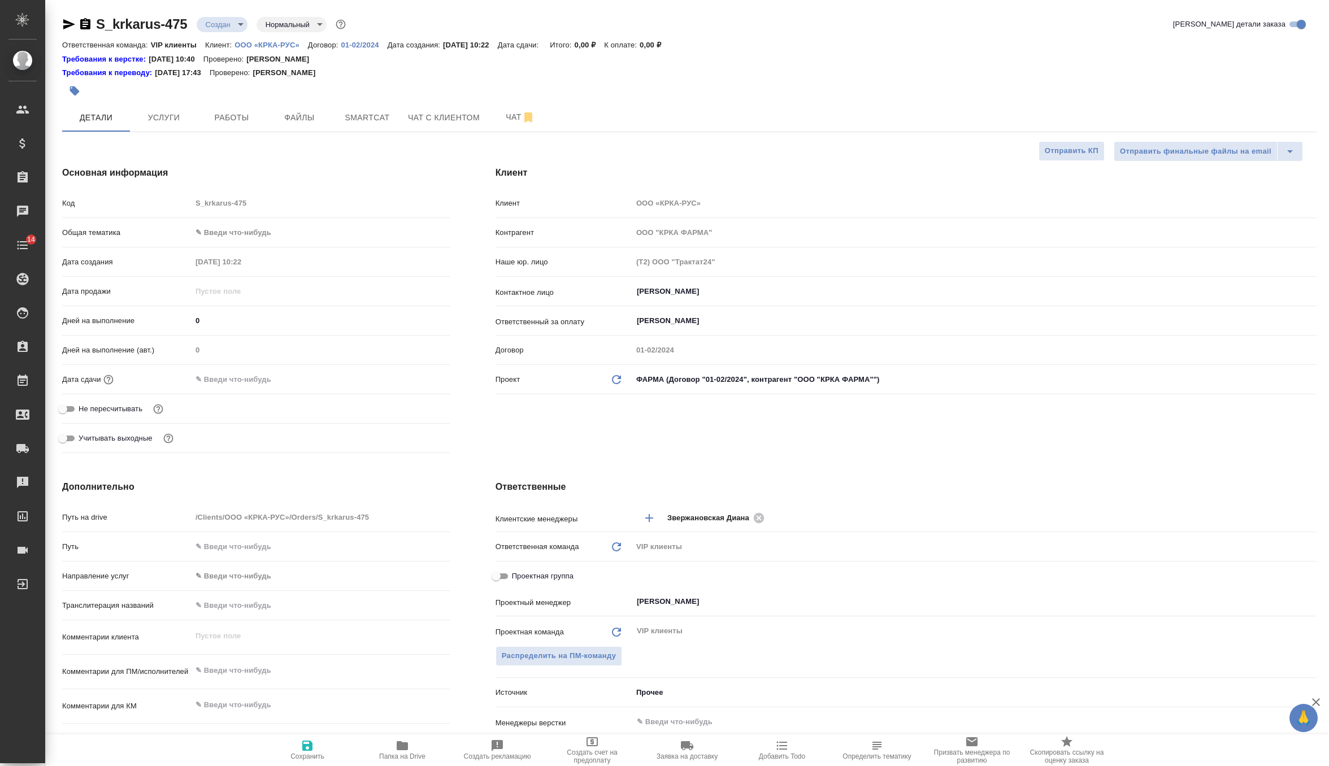
type textarea "x"
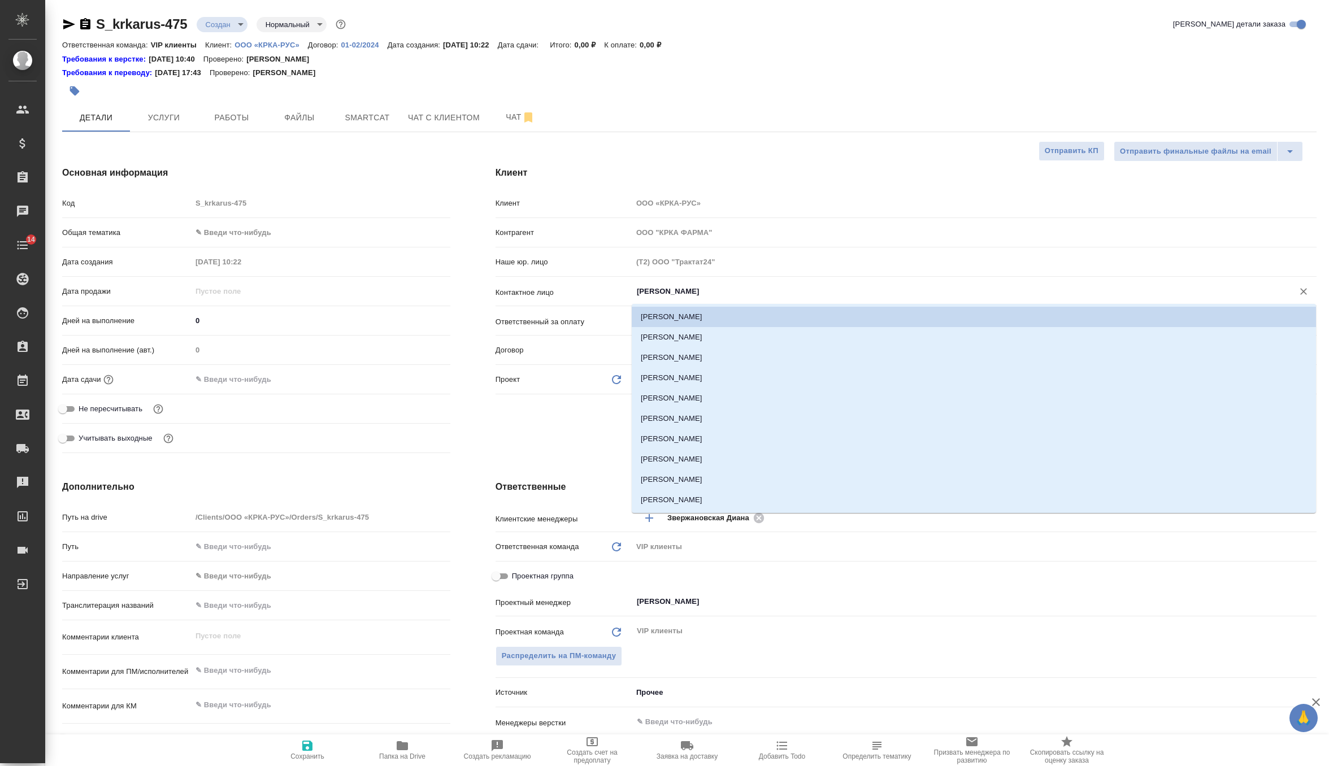
click at [679, 290] on input "Белова Елена" at bounding box center [956, 292] width 640 height 14
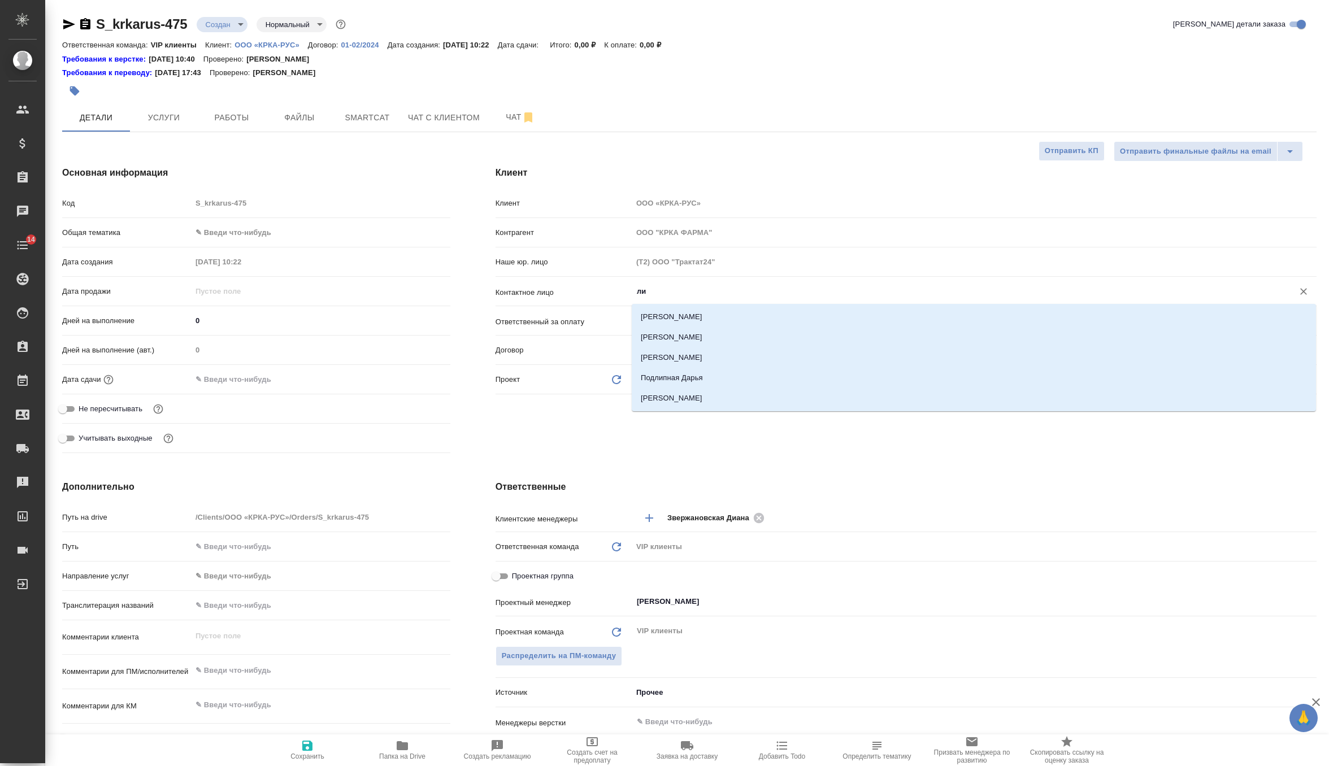
type input "л"
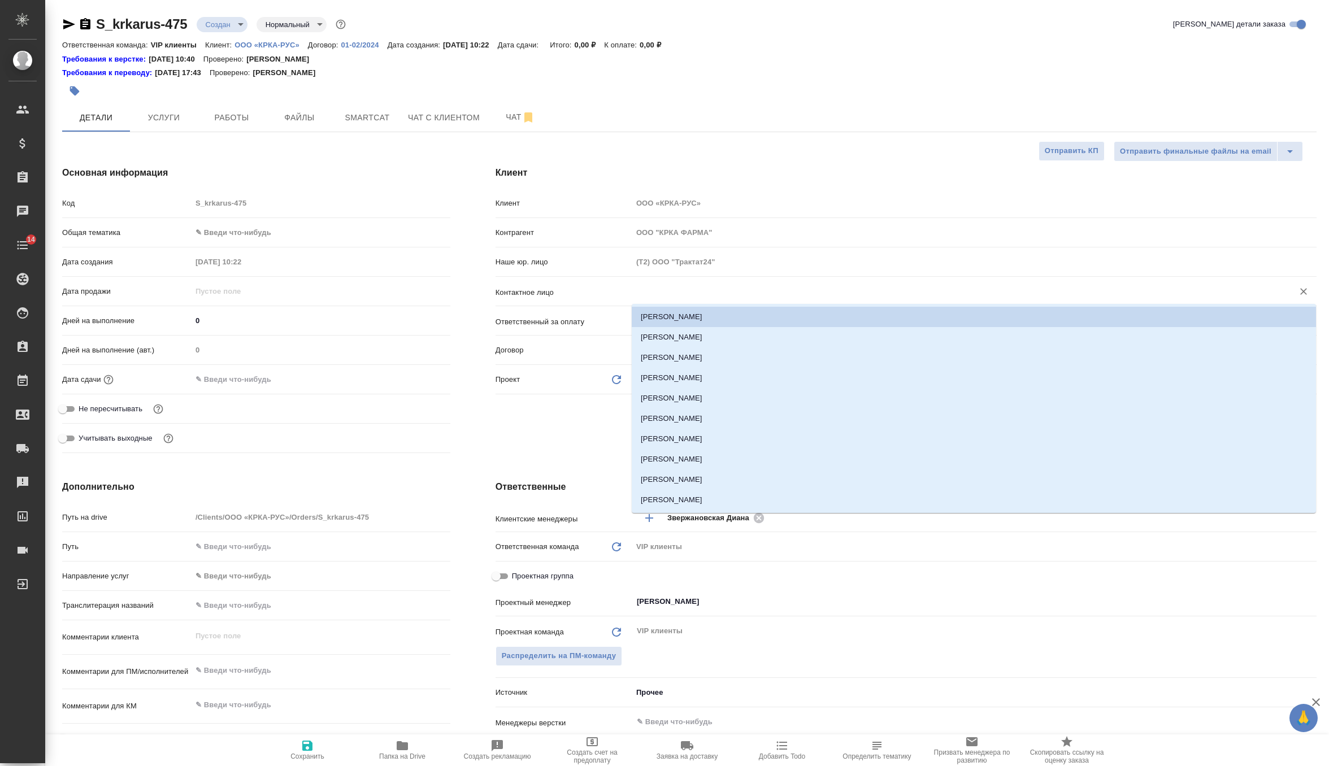
type textarea "x"
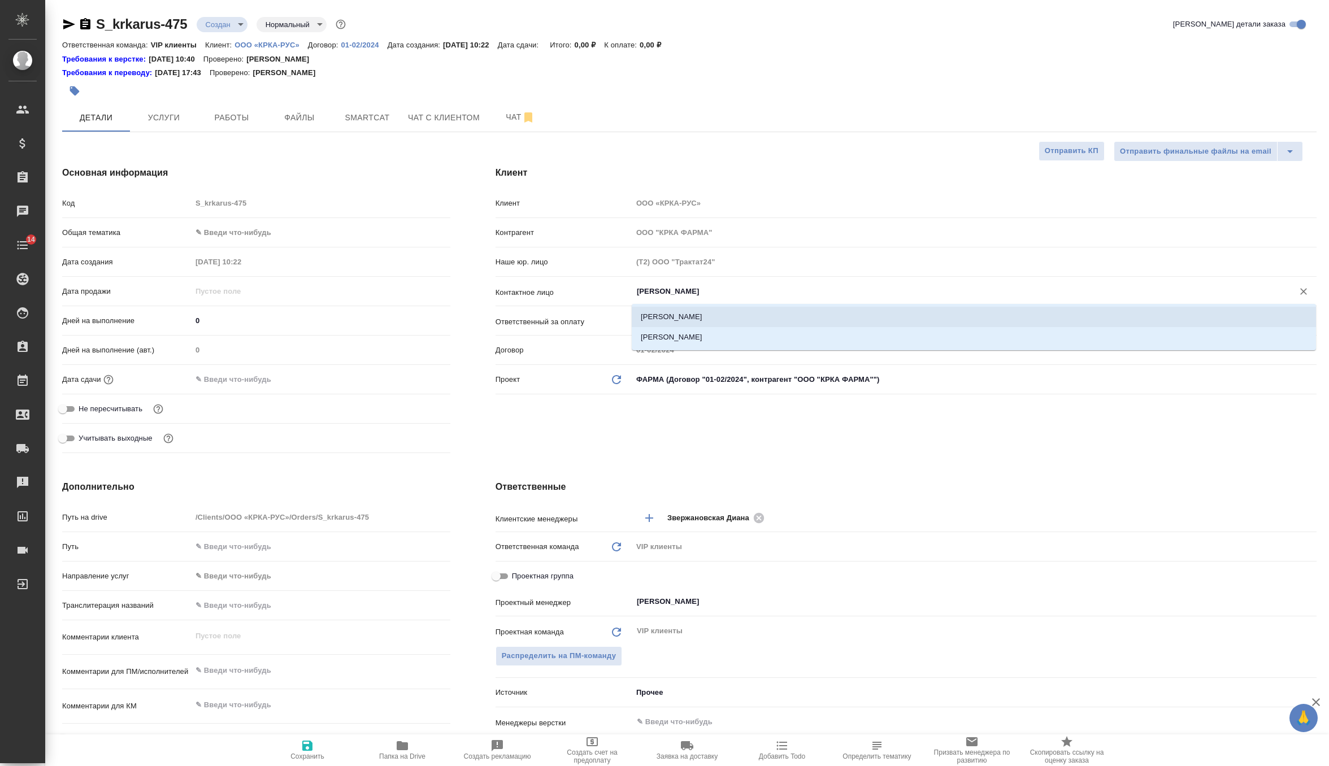
click at [719, 314] on li "Лукичева Марина" at bounding box center [974, 317] width 684 height 20
type input "Лукичева Марина"
type textarea "x"
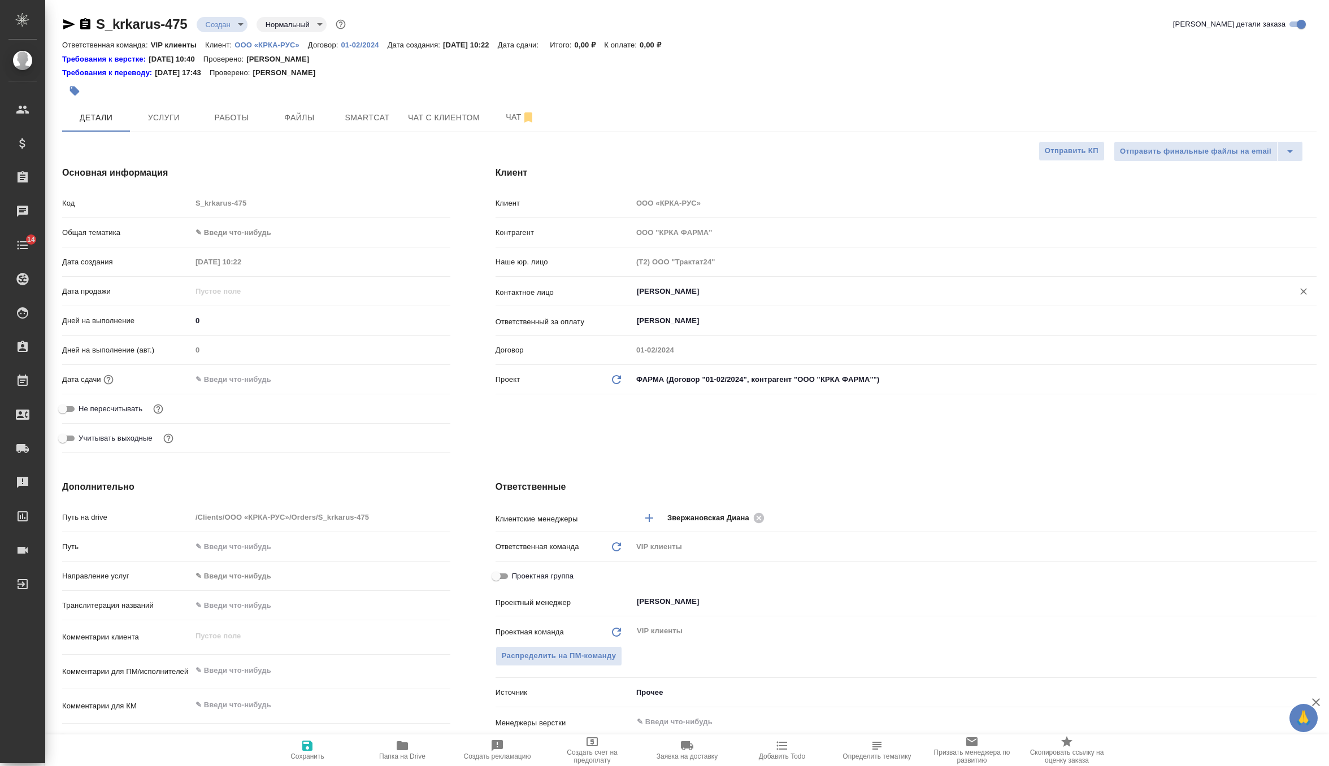
type input "Лукичева Марина"
type textarea "x"
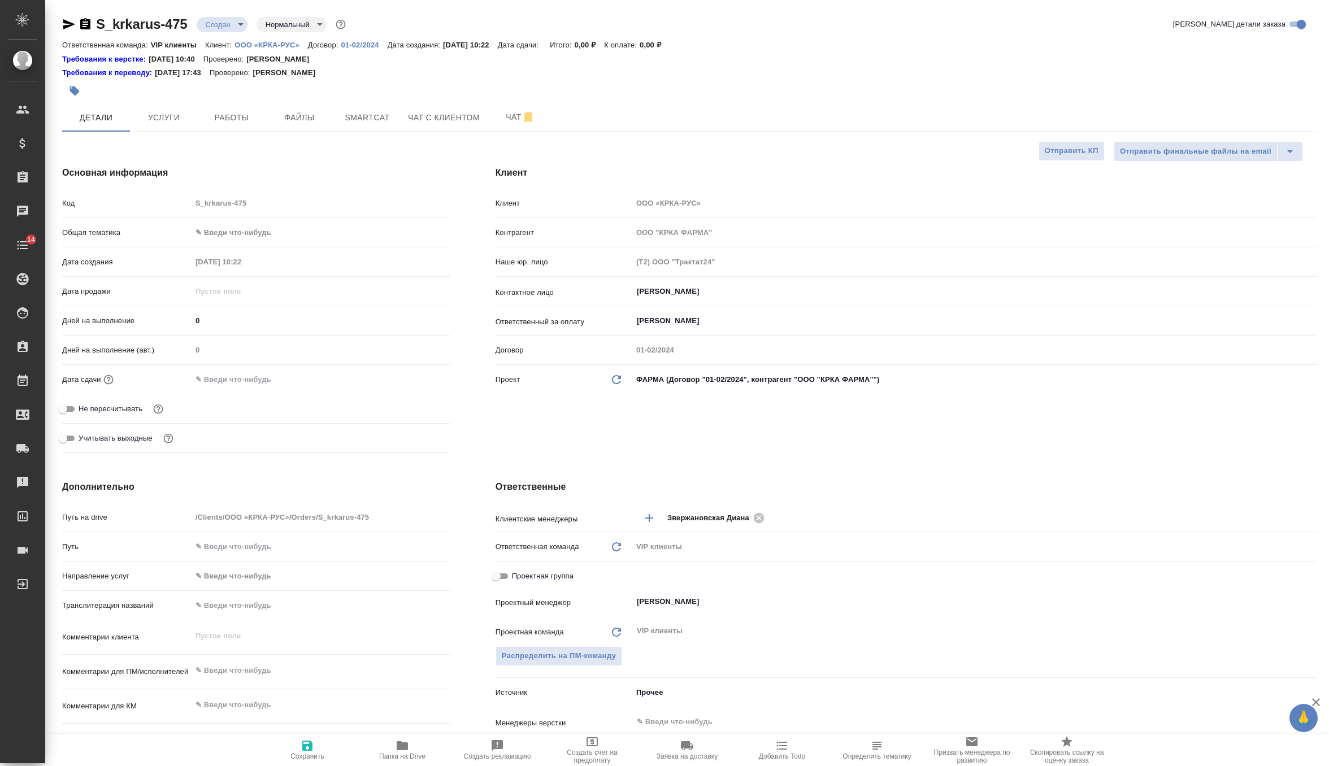
type textarea "x"
click at [750, 321] on input "Валеева Анна" at bounding box center [956, 321] width 640 height 14
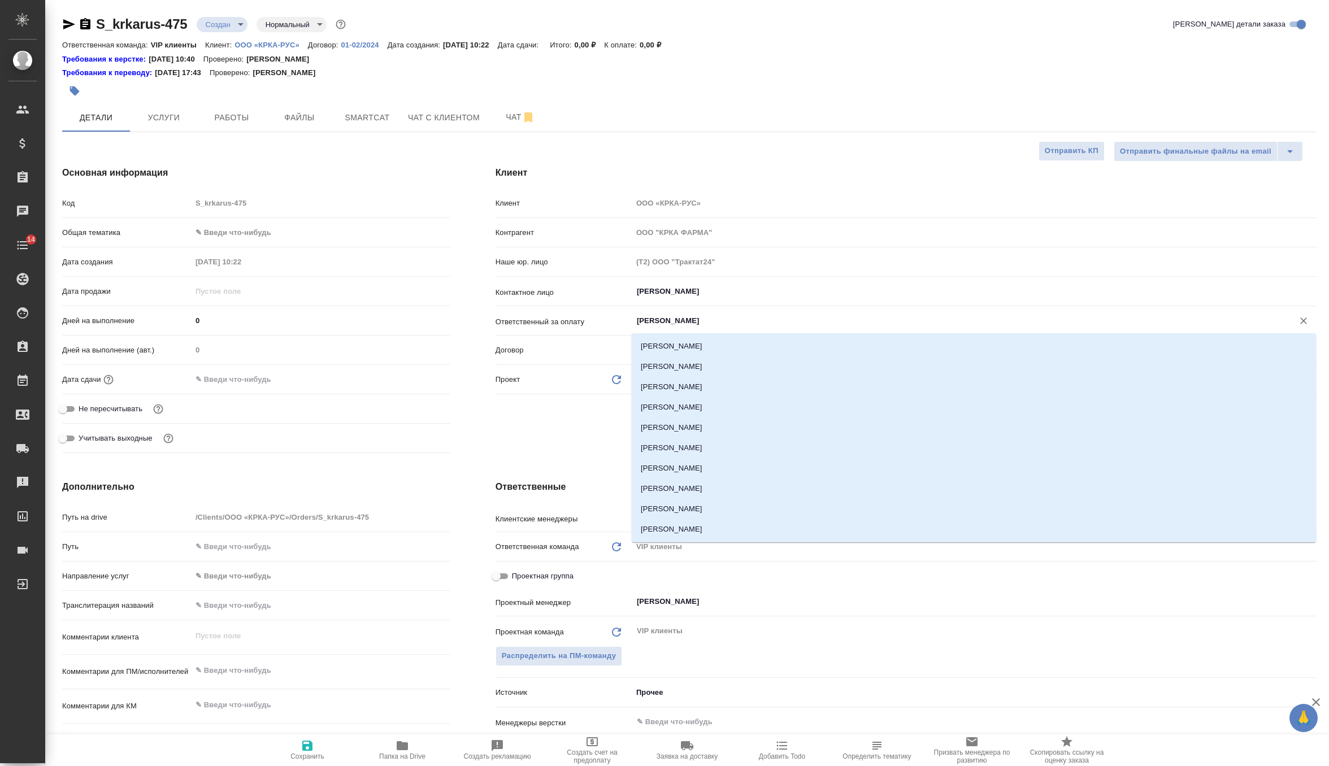
click at [1305, 318] on icon "Очистить" at bounding box center [1303, 321] width 7 height 7
type textarea "x"
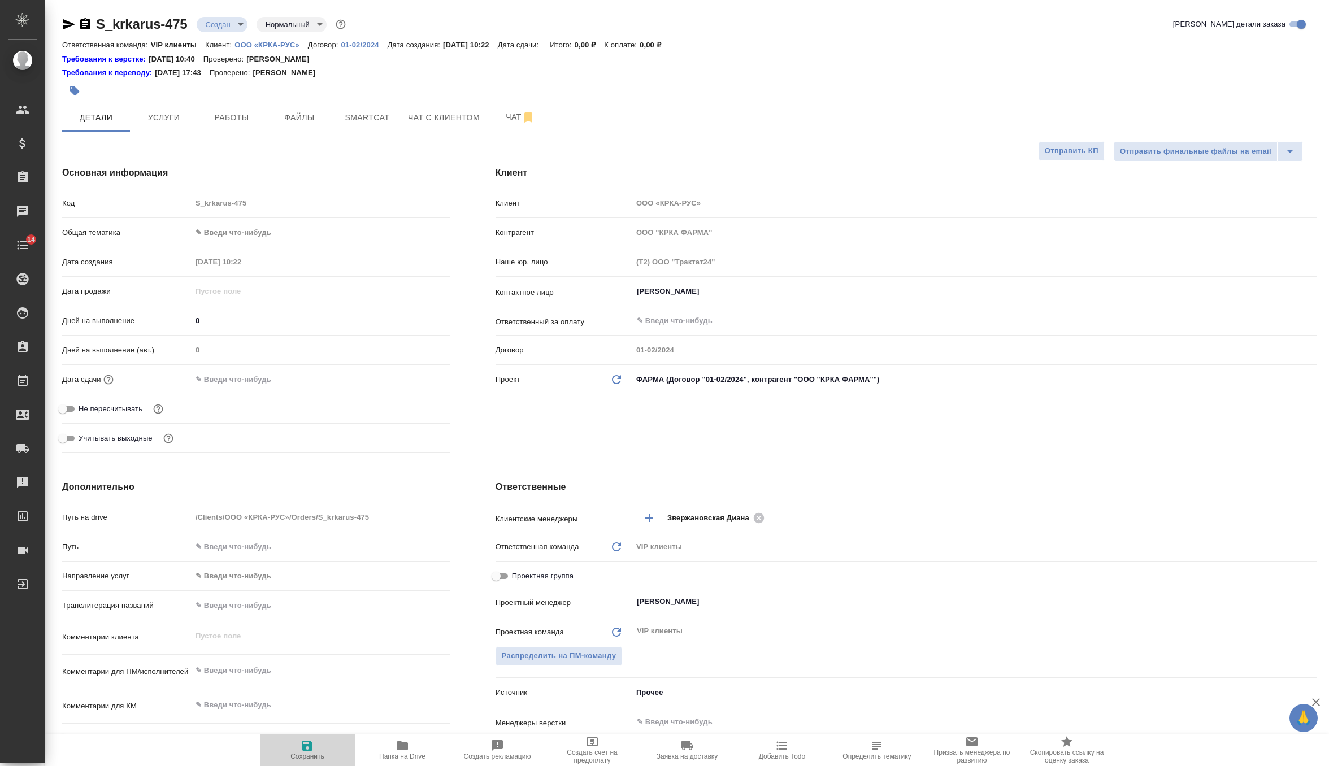
click at [302, 752] on icon "button" at bounding box center [308, 746] width 14 height 14
type textarea "x"
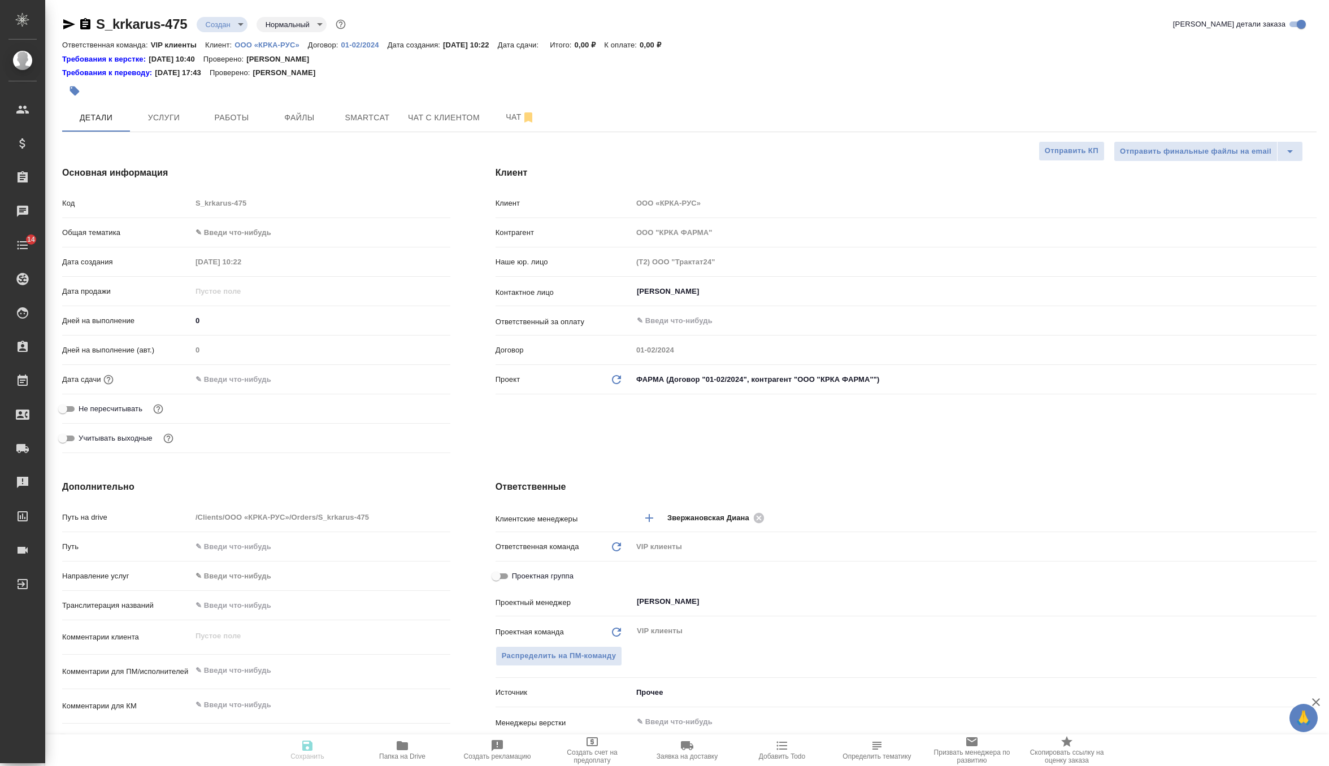
type textarea "x"
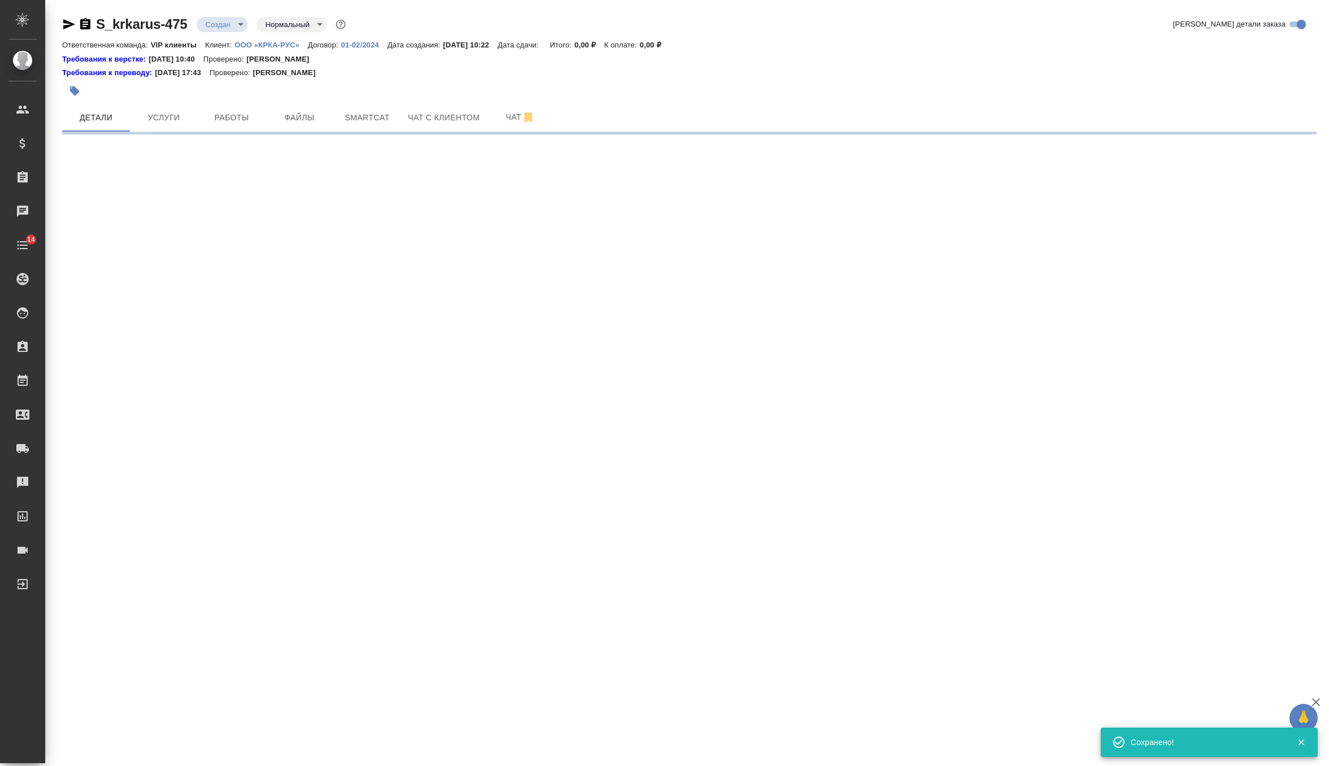
type input "holyTrinity"
select select "RU"
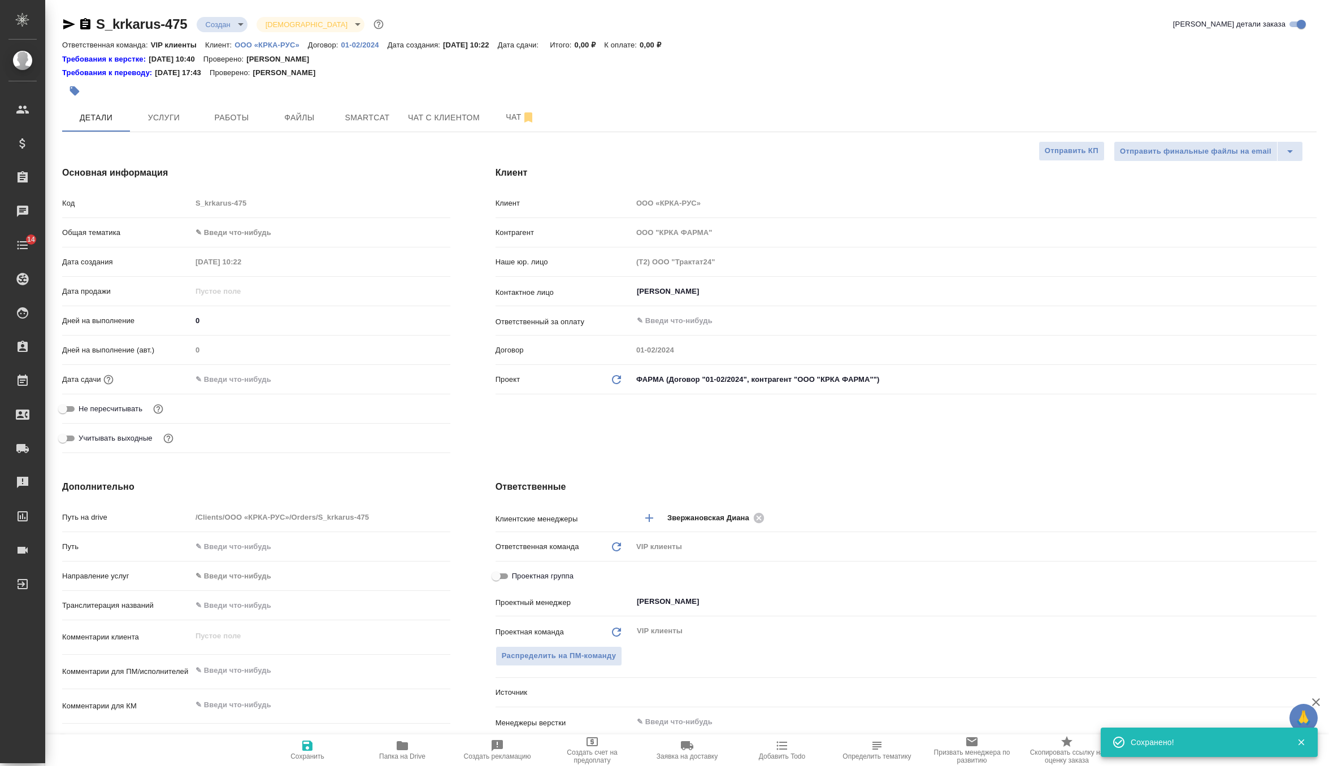
type textarea "x"
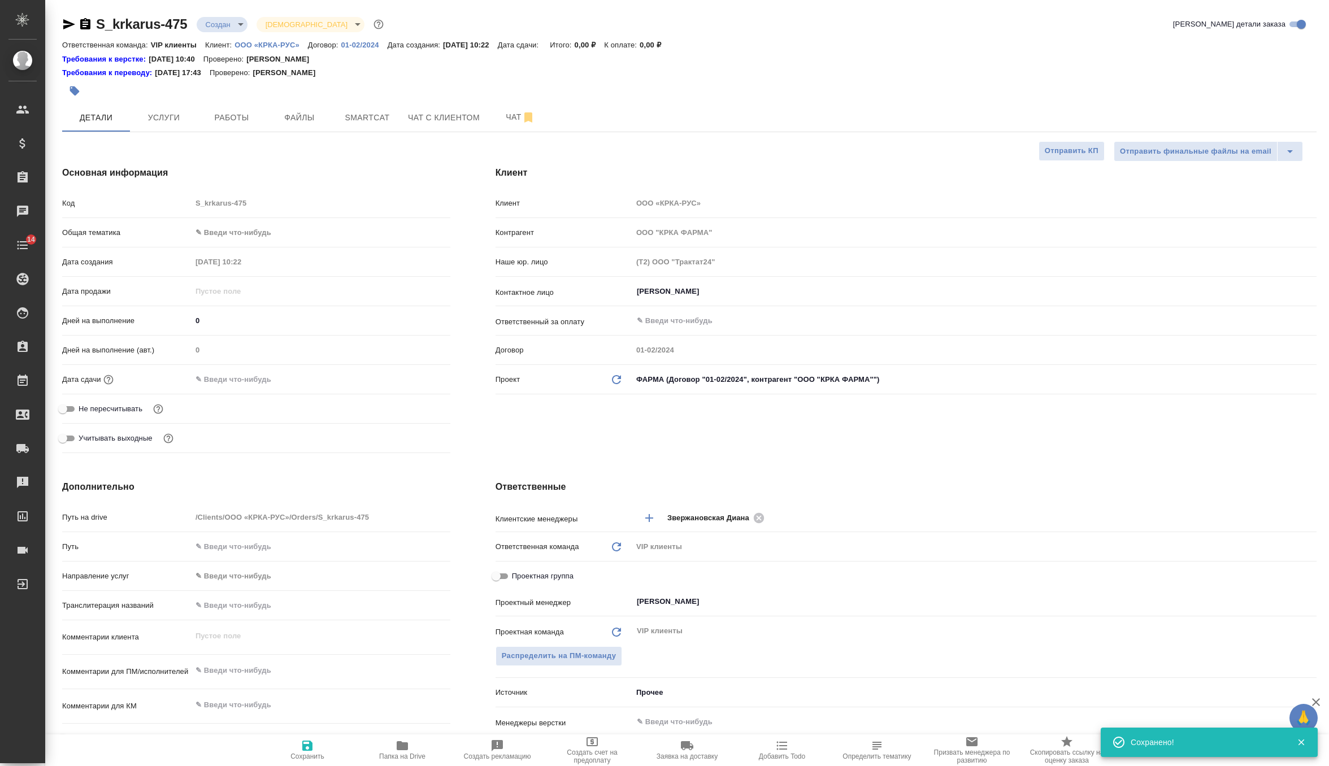
type textarea "x"
click at [296, 121] on span "Файлы" at bounding box center [299, 118] width 54 height 14
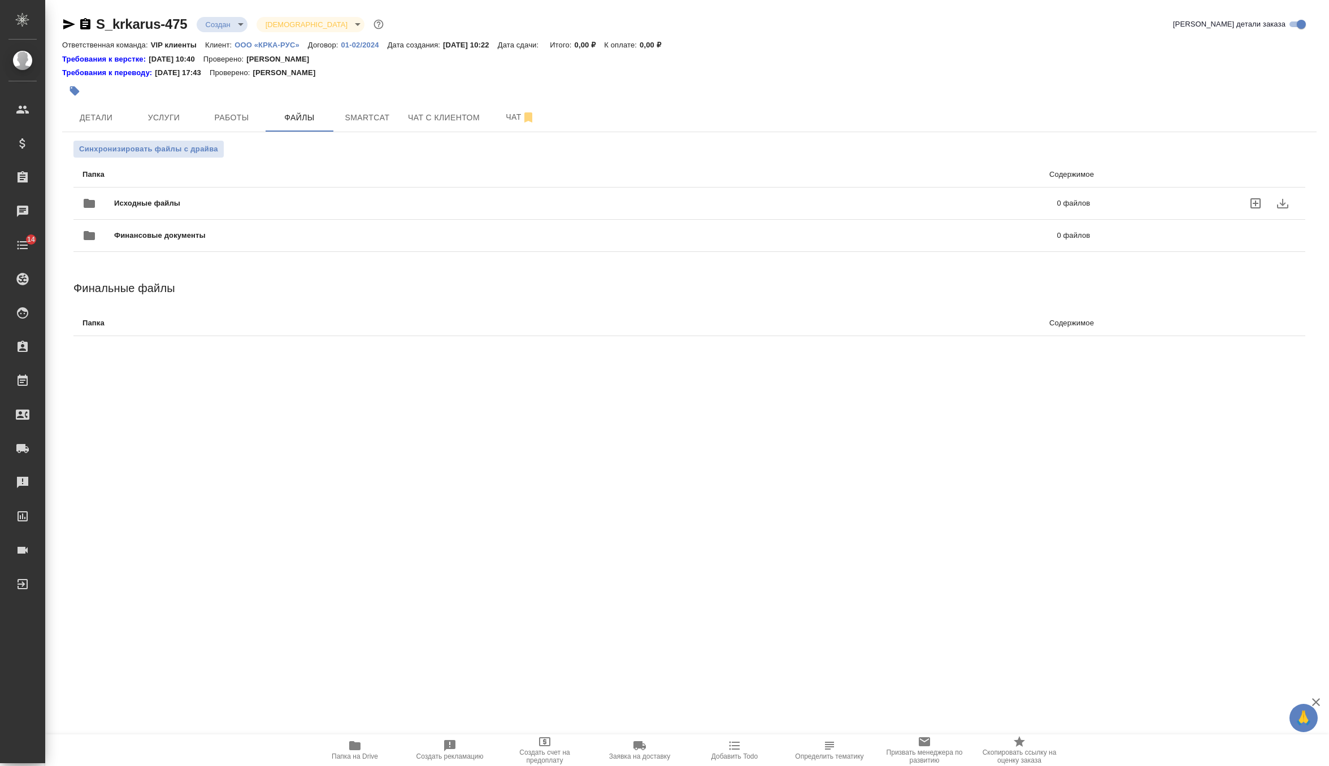
click at [142, 201] on span "Исходные файлы" at bounding box center [366, 203] width 505 height 11
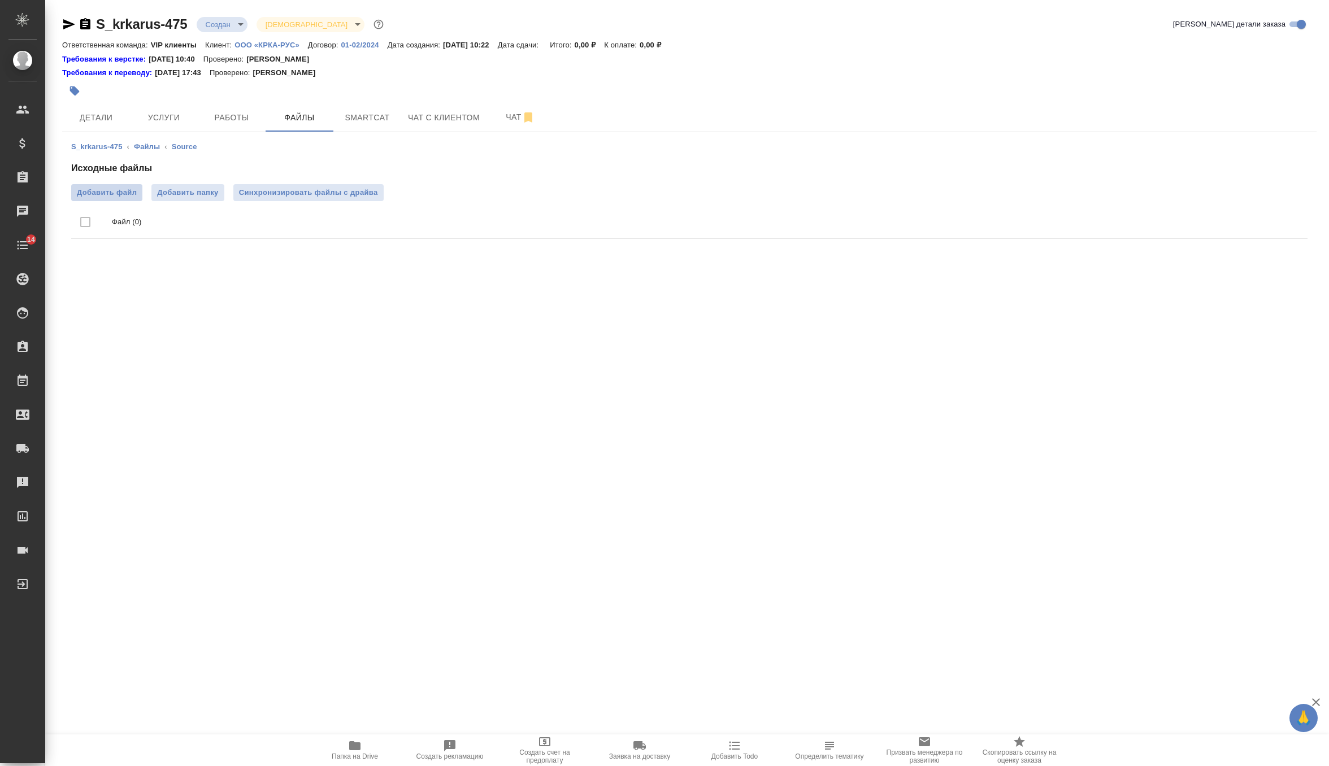
click at [108, 196] on span "Добавить файл" at bounding box center [107, 192] width 60 height 11
click at [0, 0] on input "Добавить файл" at bounding box center [0, 0] width 0 height 0
click at [333, 191] on span "Синхронизировать файлы с драйва" at bounding box center [308, 192] width 139 height 11
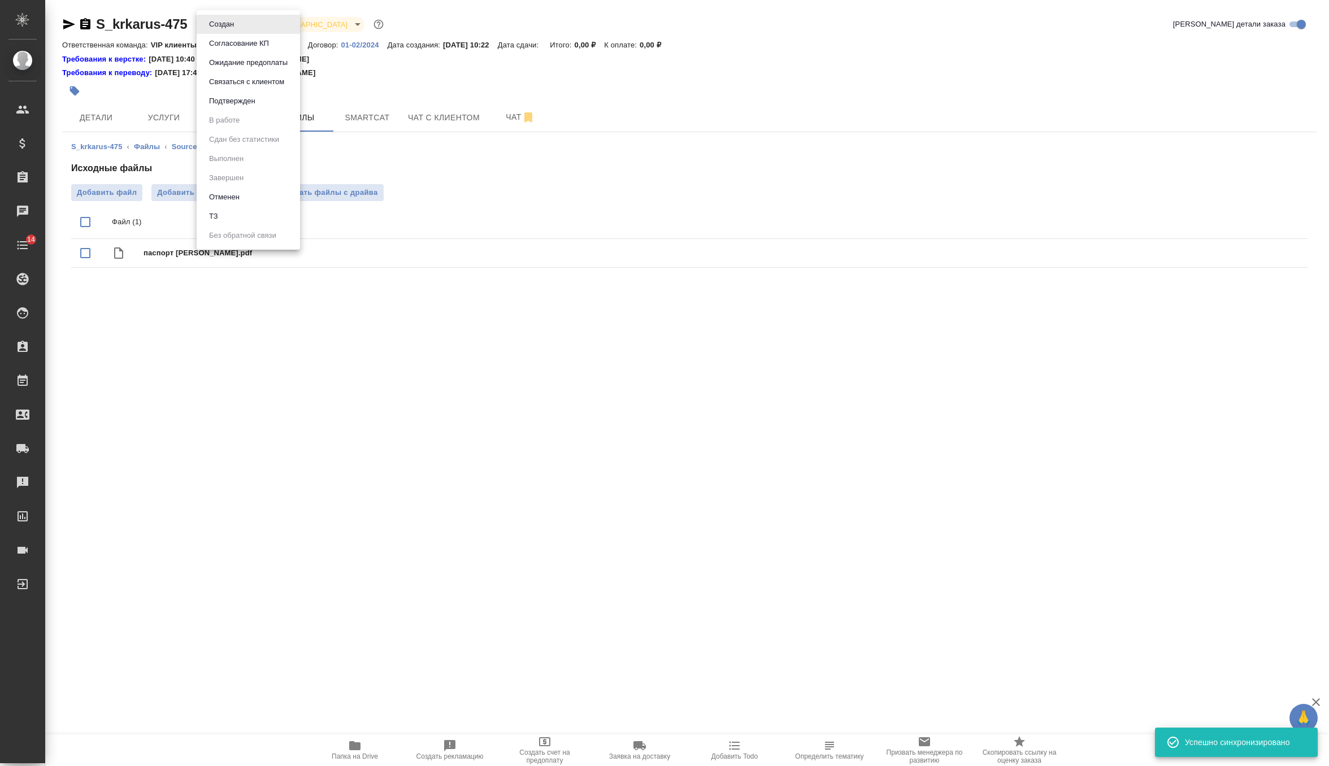
click at [237, 27] on body "🙏 .cls-1 fill:#fff; AWATERA Zverzhanovskaya Diana Клиенты Спецификации Заказы 0…" at bounding box center [664, 383] width 1329 height 766
click at [236, 222] on li "ТЗ" at bounding box center [248, 216] width 103 height 19
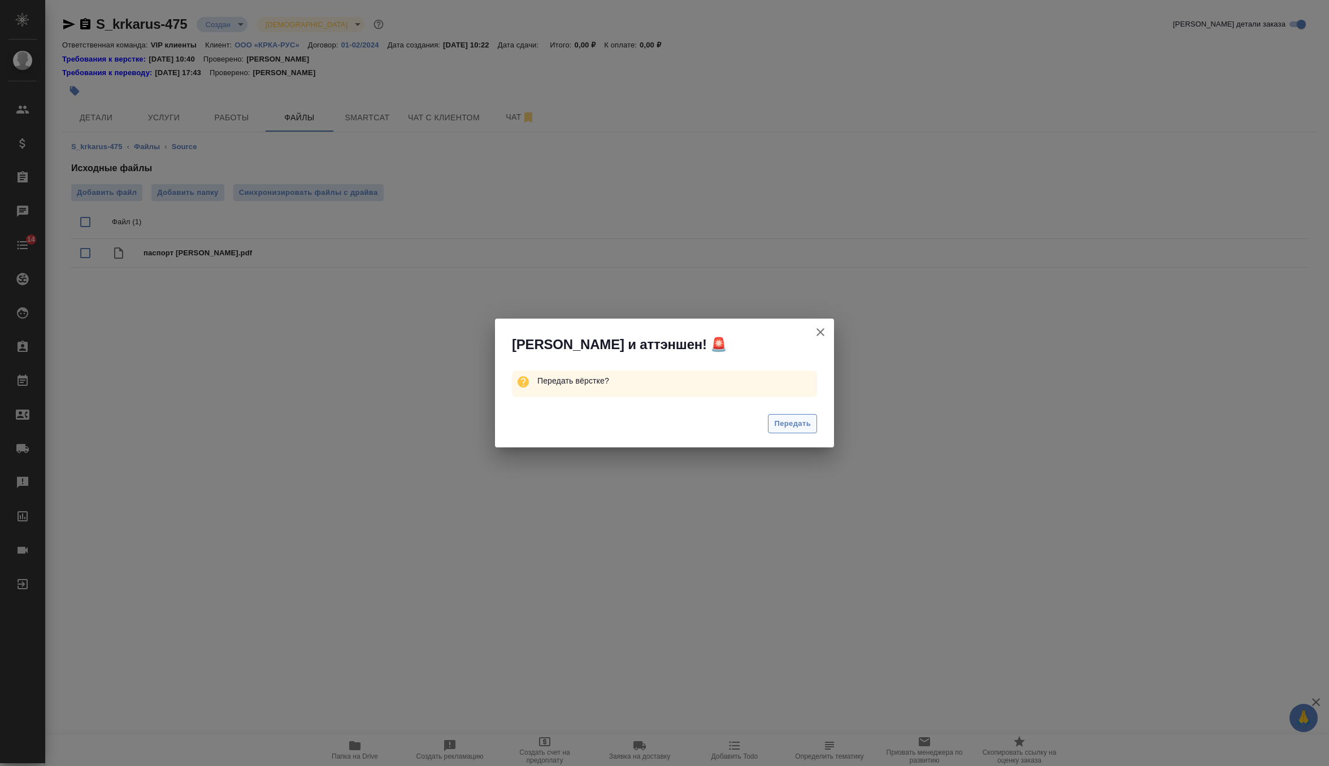
click at [796, 424] on span "Передать" at bounding box center [792, 424] width 37 height 13
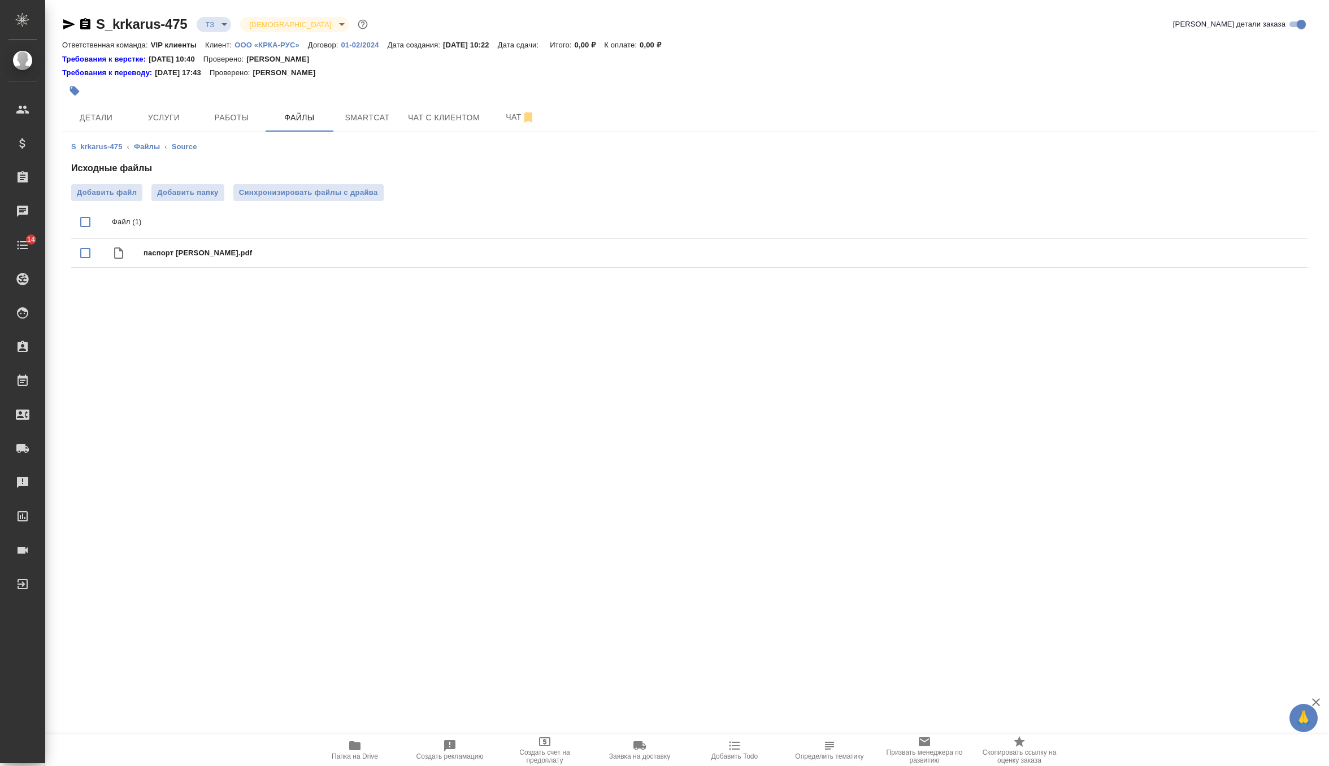
click at [76, 89] on icon "button" at bounding box center [75, 91] width 10 height 10
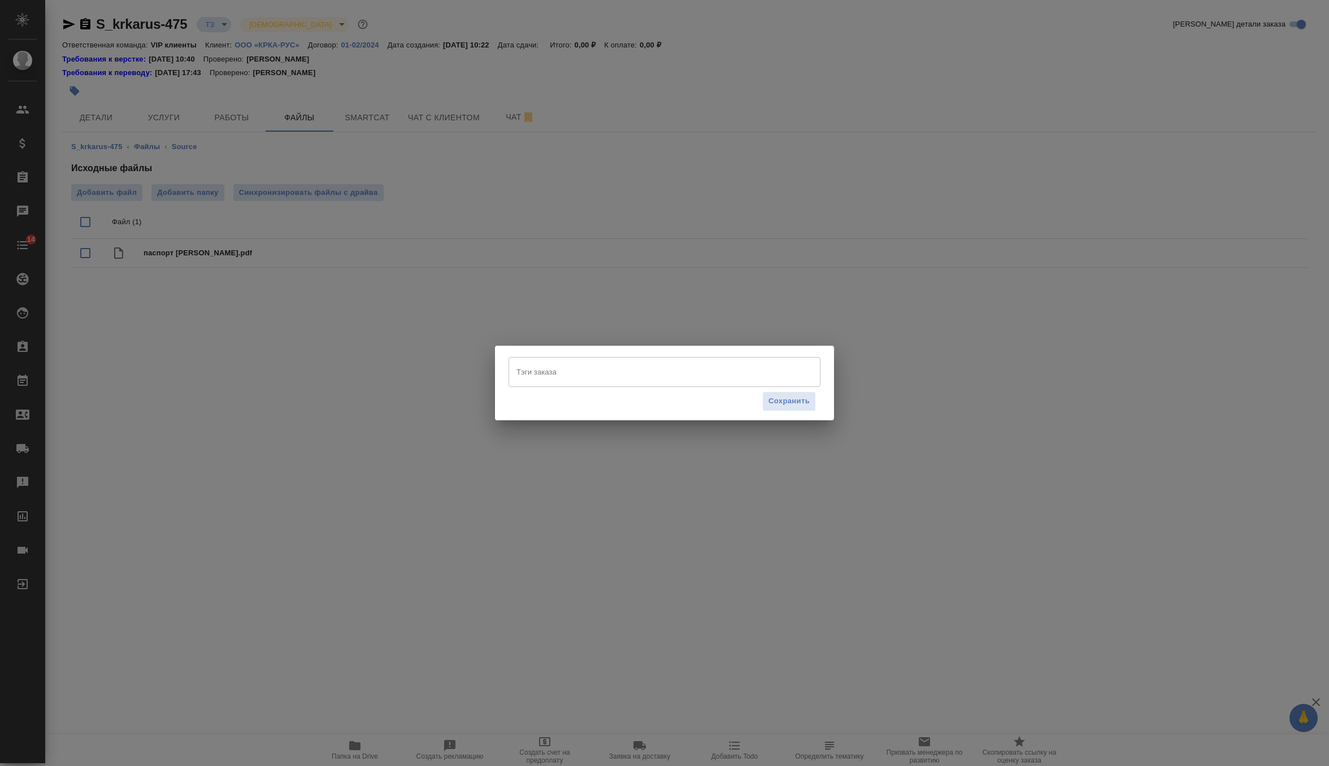
click at [839, 258] on div "Тэги заказа Тэги заказа Сохранить" at bounding box center [664, 383] width 1329 height 766
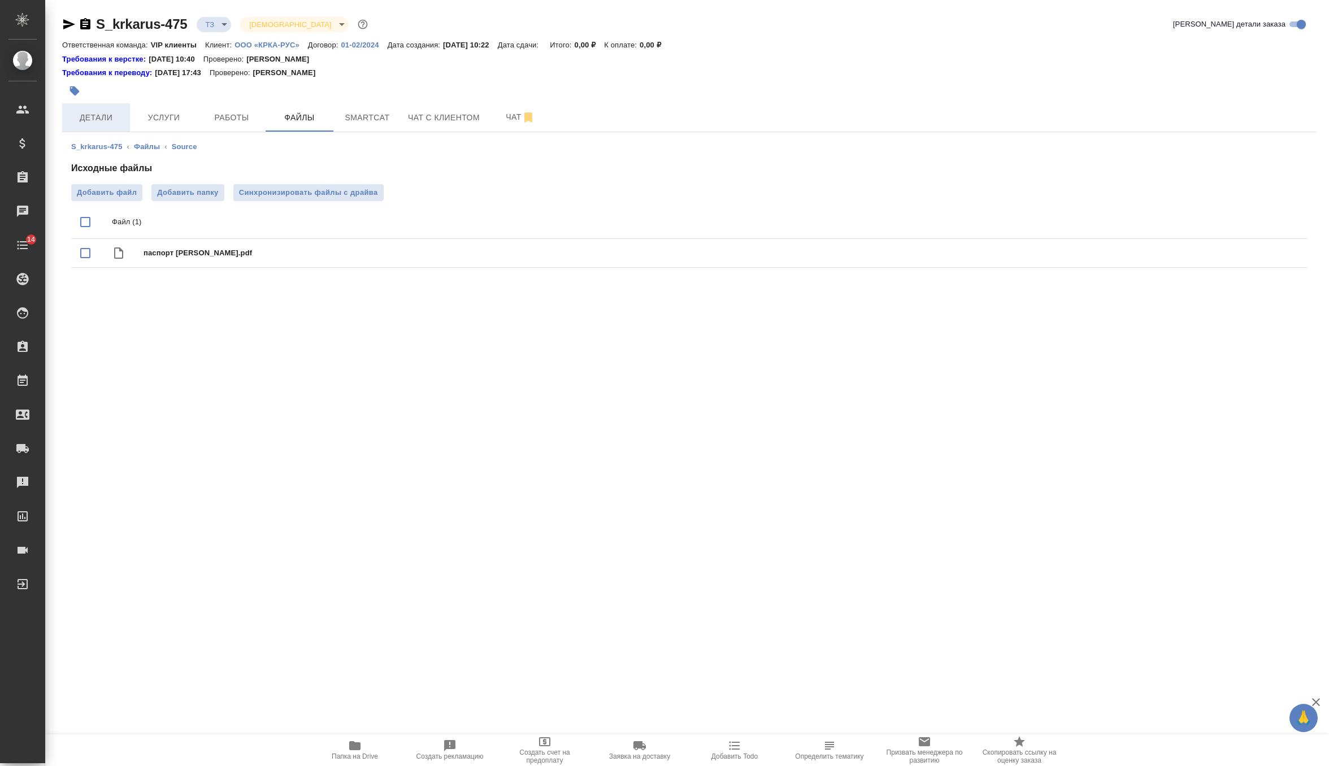
click at [106, 119] on span "Детали" at bounding box center [96, 118] width 54 height 14
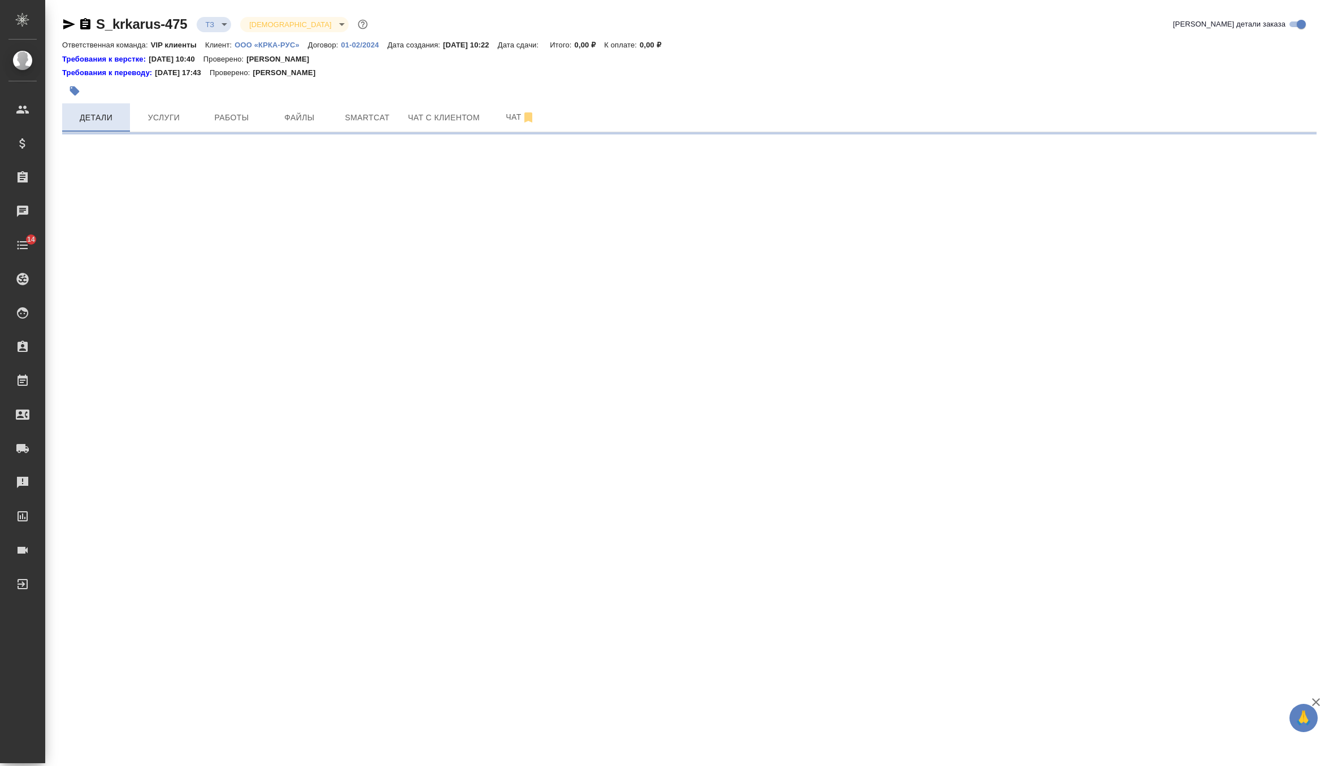
select select "RU"
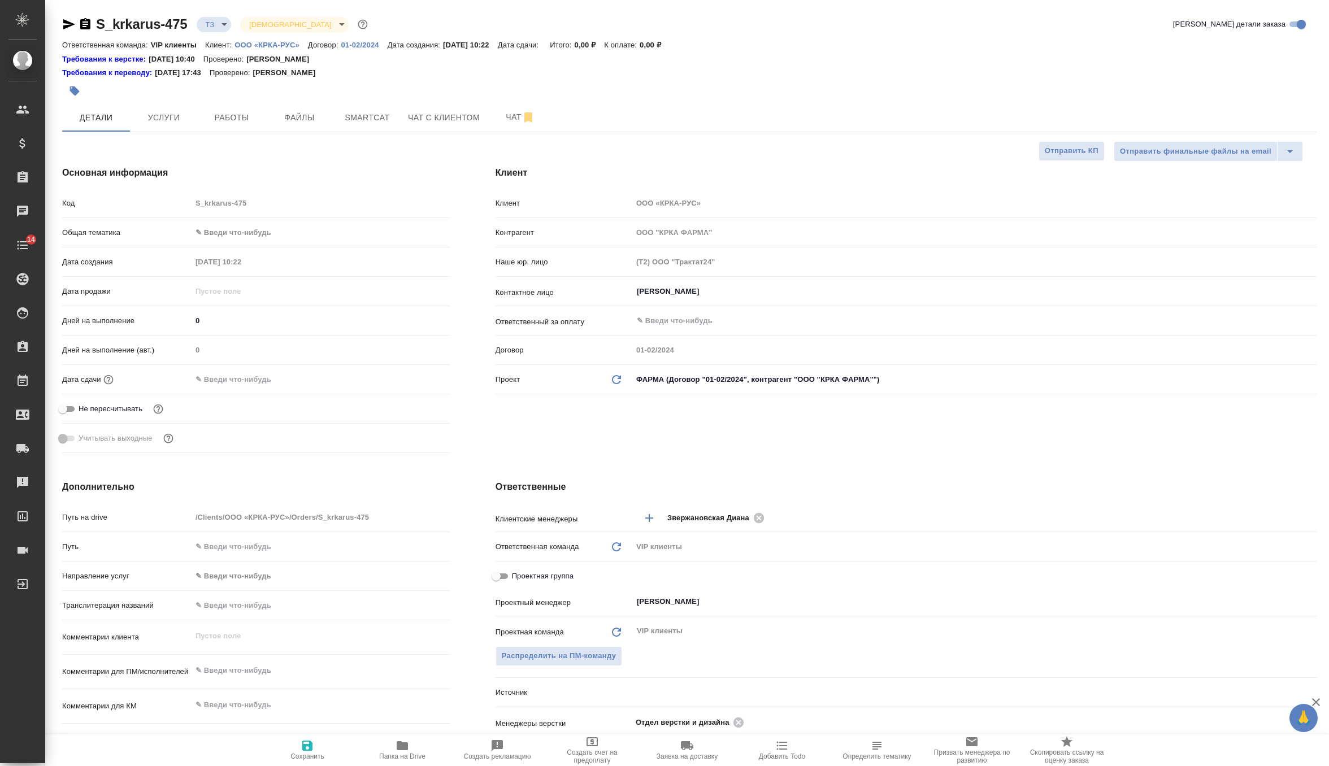
type textarea "x"
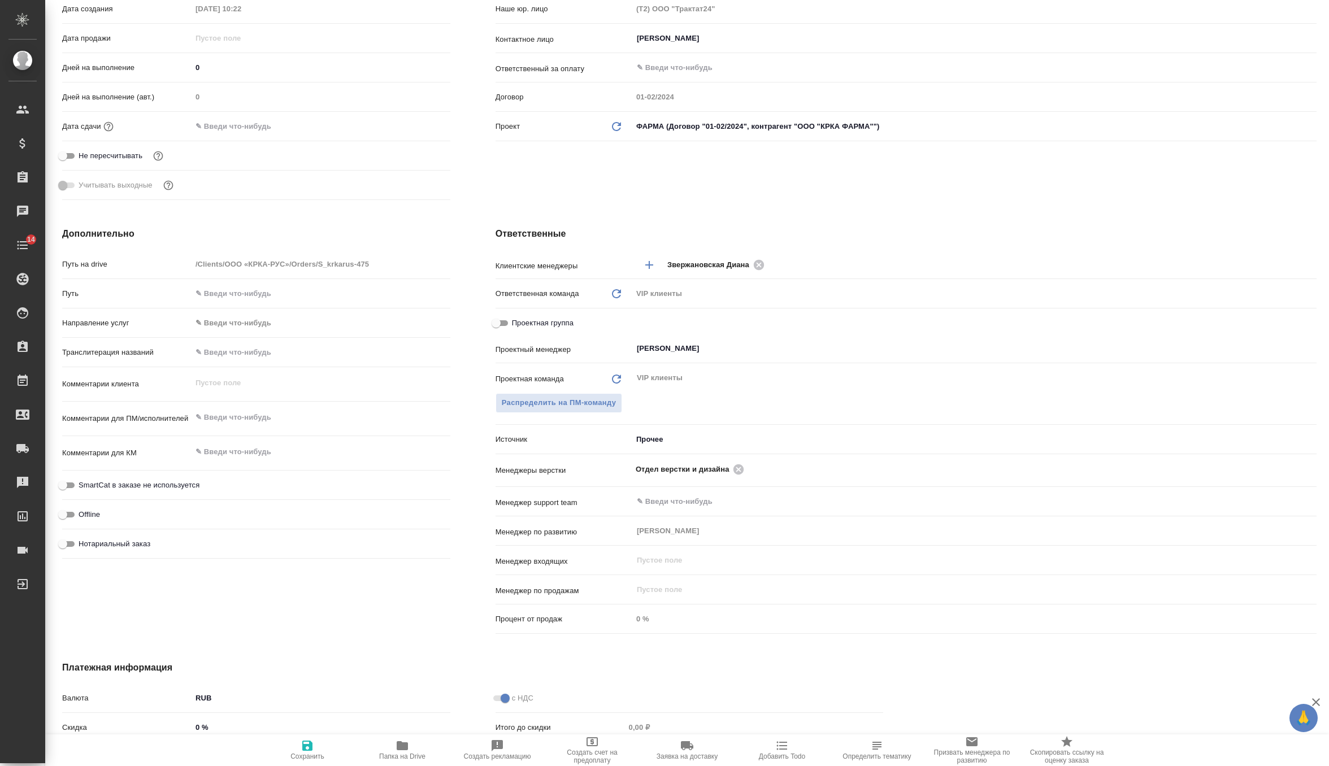
scroll to position [254, 0]
type textarea "x"
click at [245, 420] on textarea at bounding box center [321, 416] width 258 height 19
type textarea "x"
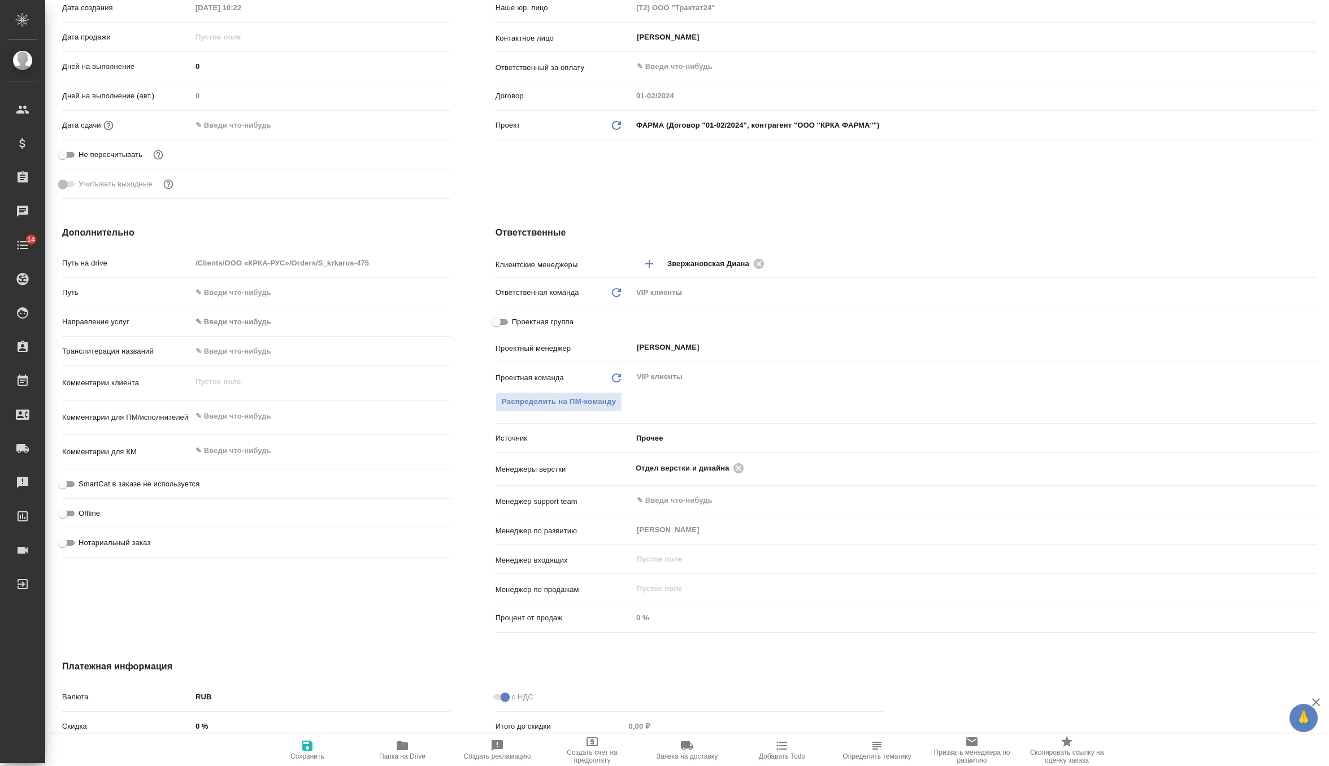
type textarea "x"
paste textarea "нотариально заверенный перевод паспорта (во вложении) -2 экземпляра Иностранный…"
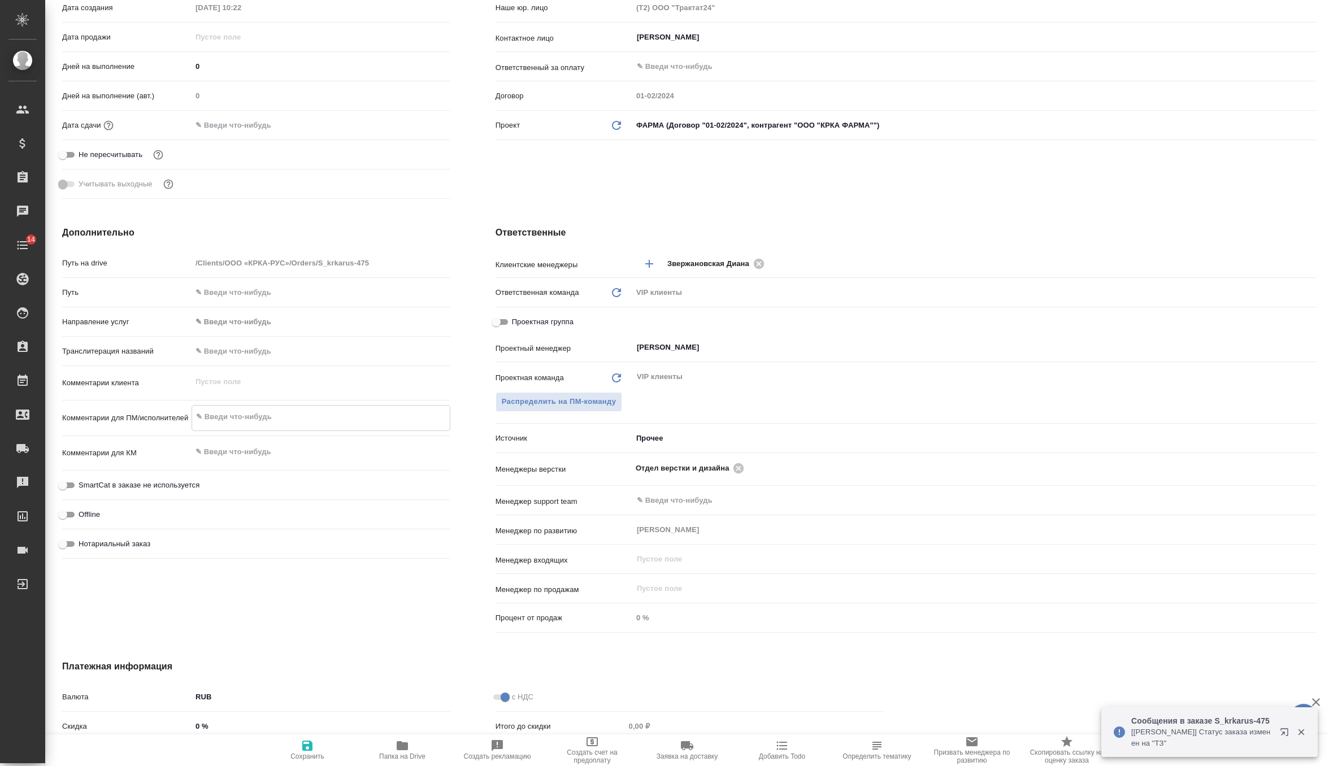
type textarea "x"
type textarea "нотариально заверенный перевод паспорта (во вложении) -2 экземпляра Иностранный…"
type textarea "x"
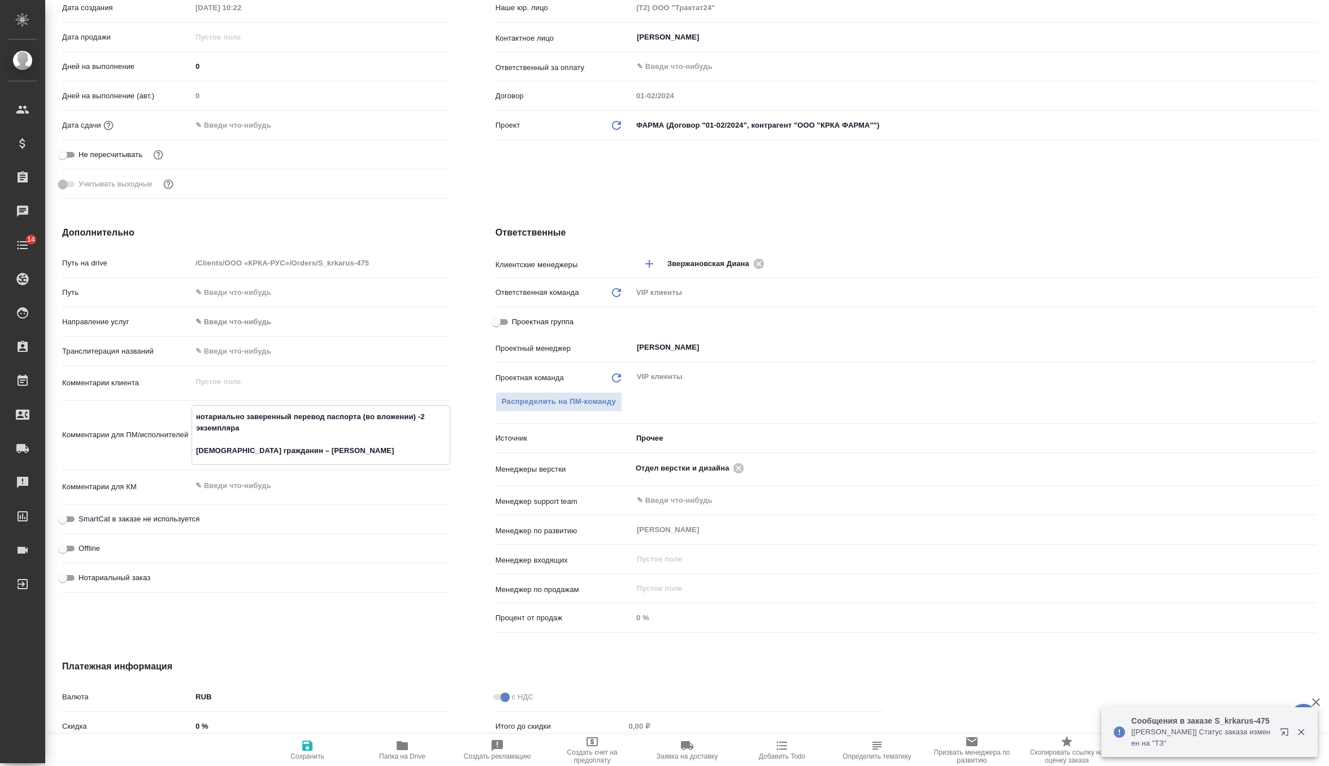
click at [199, 417] on textarea "нотариально заверенный перевод паспорта (во вложении) -2 экземпляра Иностранный…" at bounding box center [321, 433] width 258 height 53
type textarea "отариально заверенный перевод паспорта (во вложении) -2 экземпляра Иностранный …"
type textarea "x"
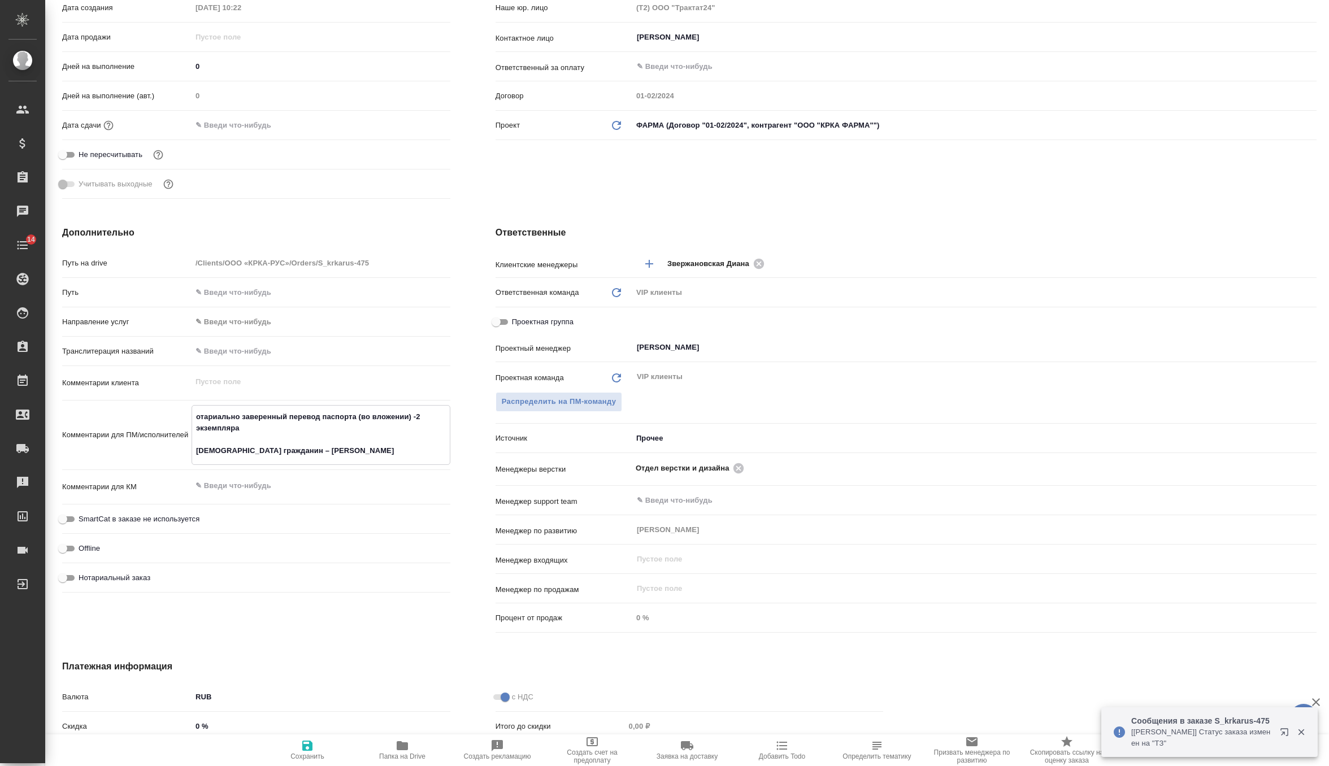
type textarea "Нотариально заверенный перевод паспорта (во вложении) -2 экземпляра Иностранный…"
type textarea "x"
type textarea "Нотариально заверенный перевод паспорта (во вложении) -2 экземпляра Иностранный…"
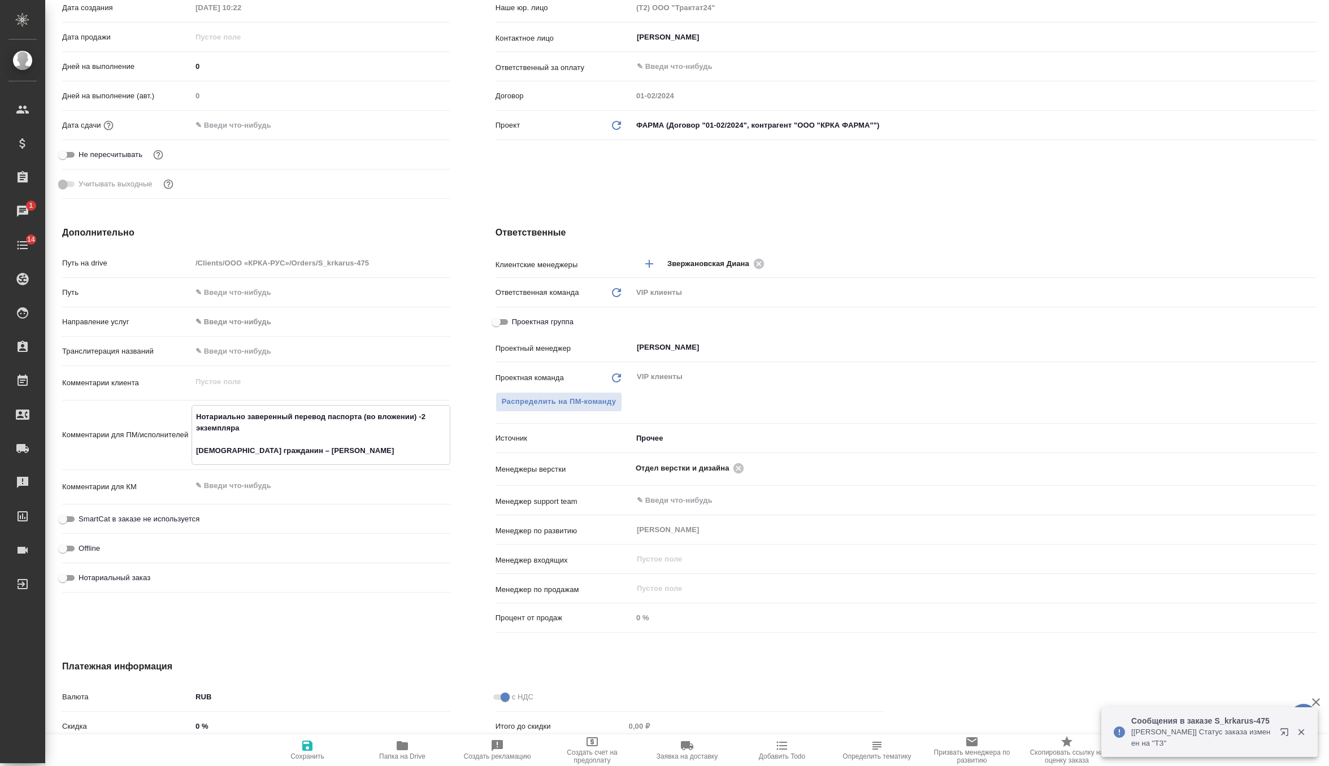
type textarea "x"
click at [306, 752] on icon "button" at bounding box center [308, 746] width 14 height 14
type textarea "x"
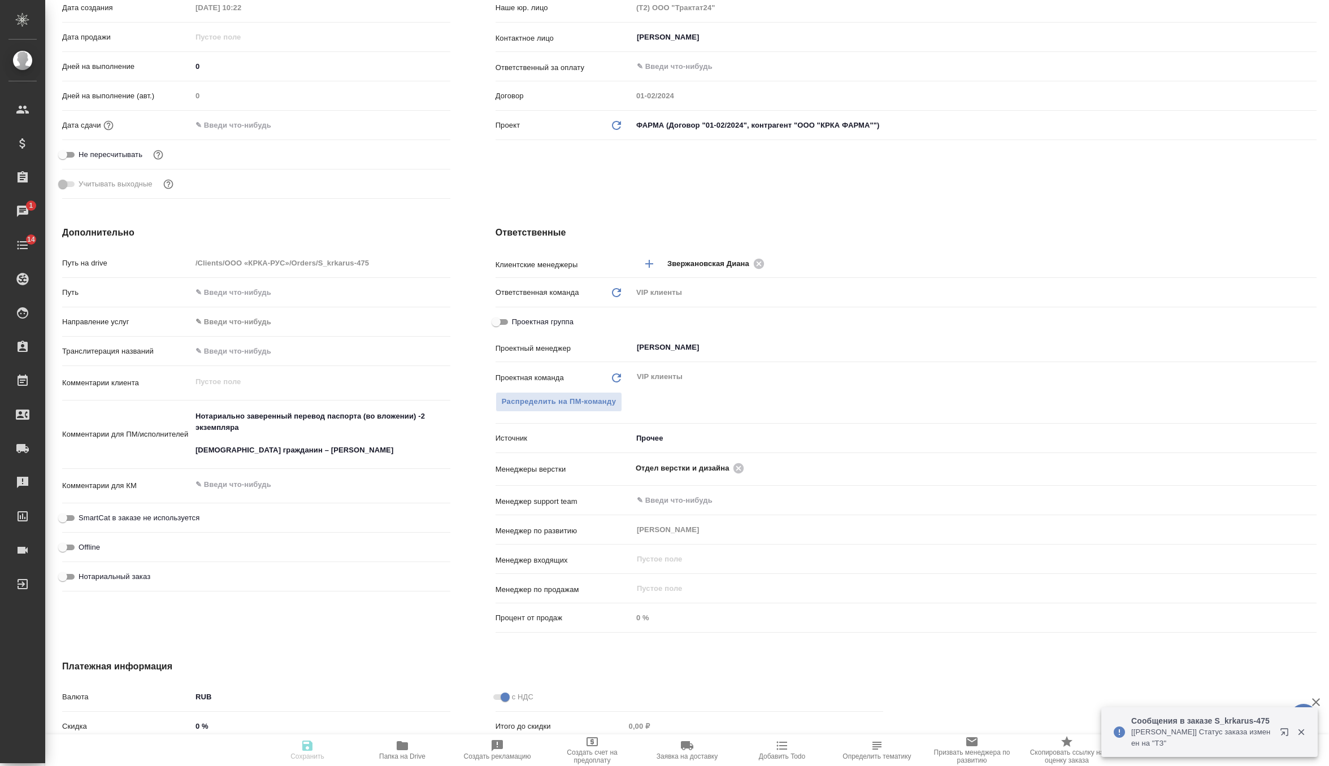
type textarea "x"
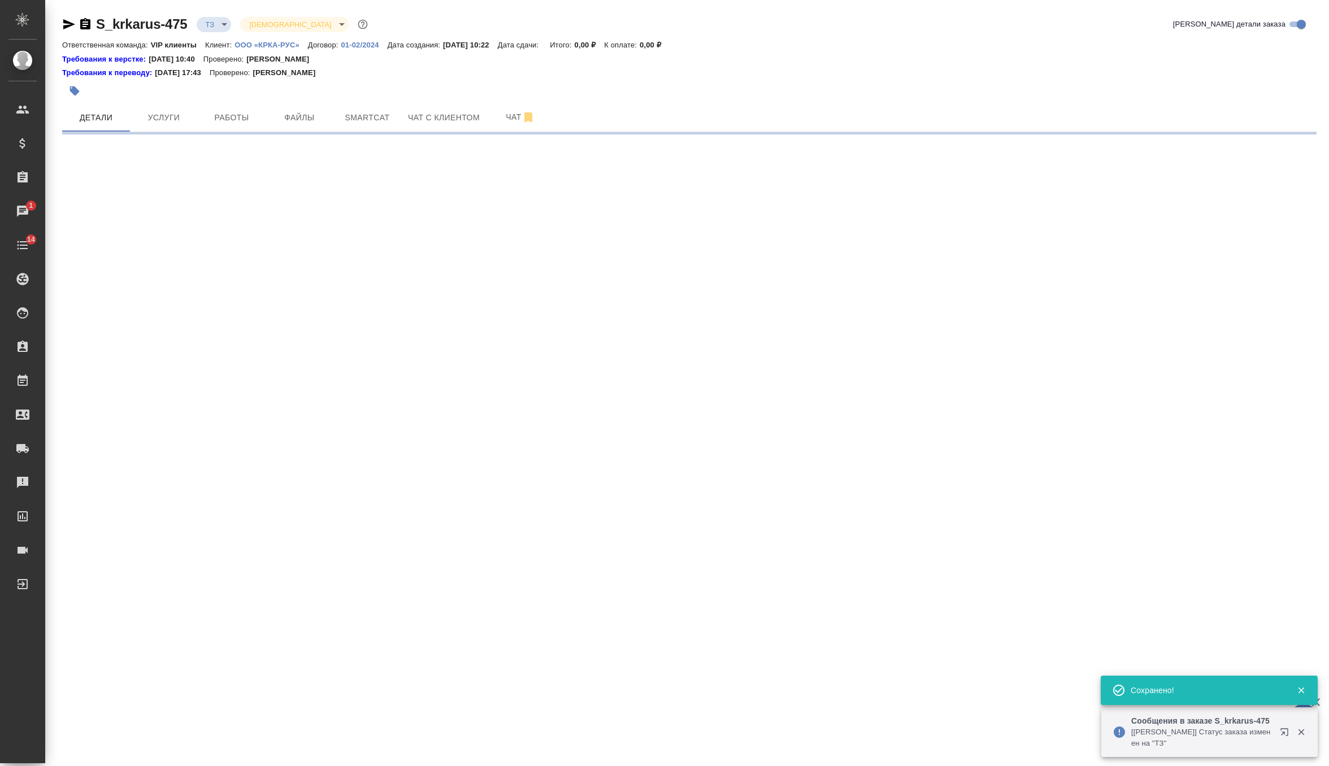
scroll to position [0, 0]
select select "RU"
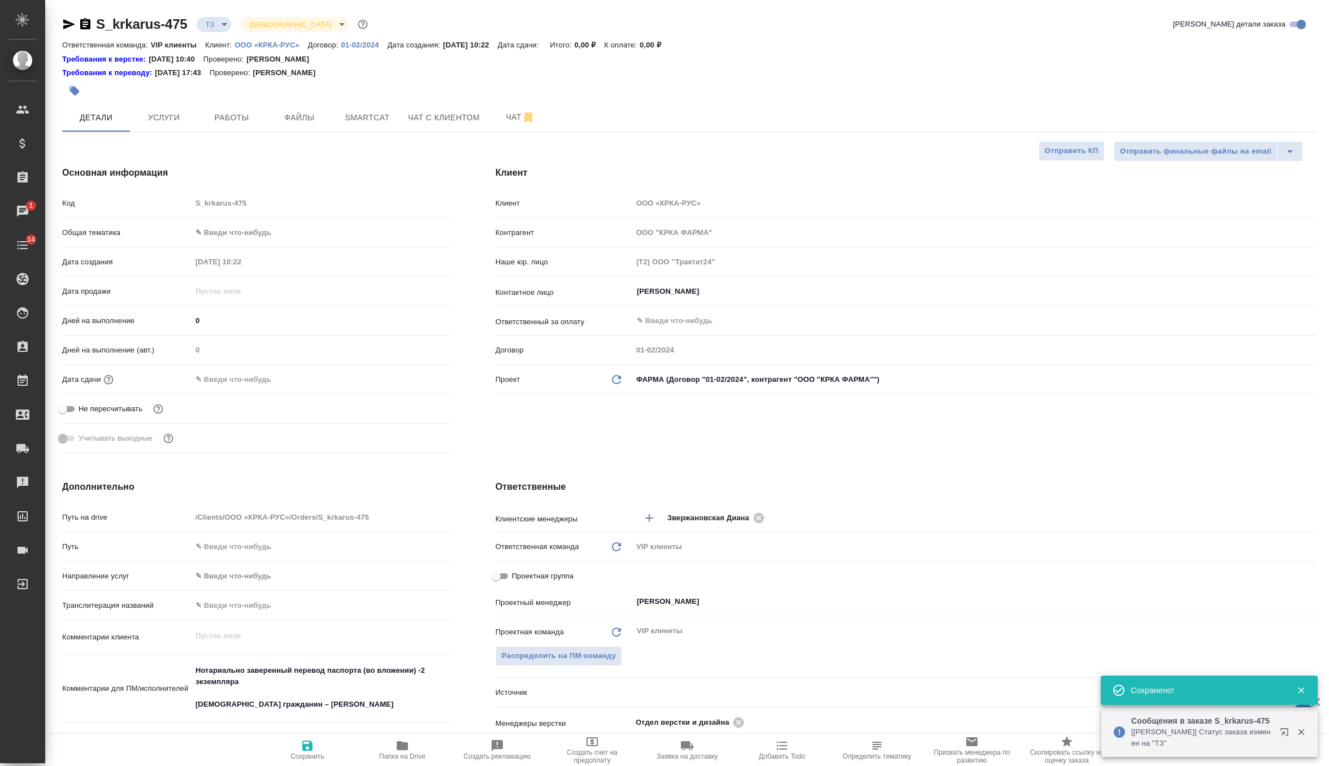
type textarea "x"
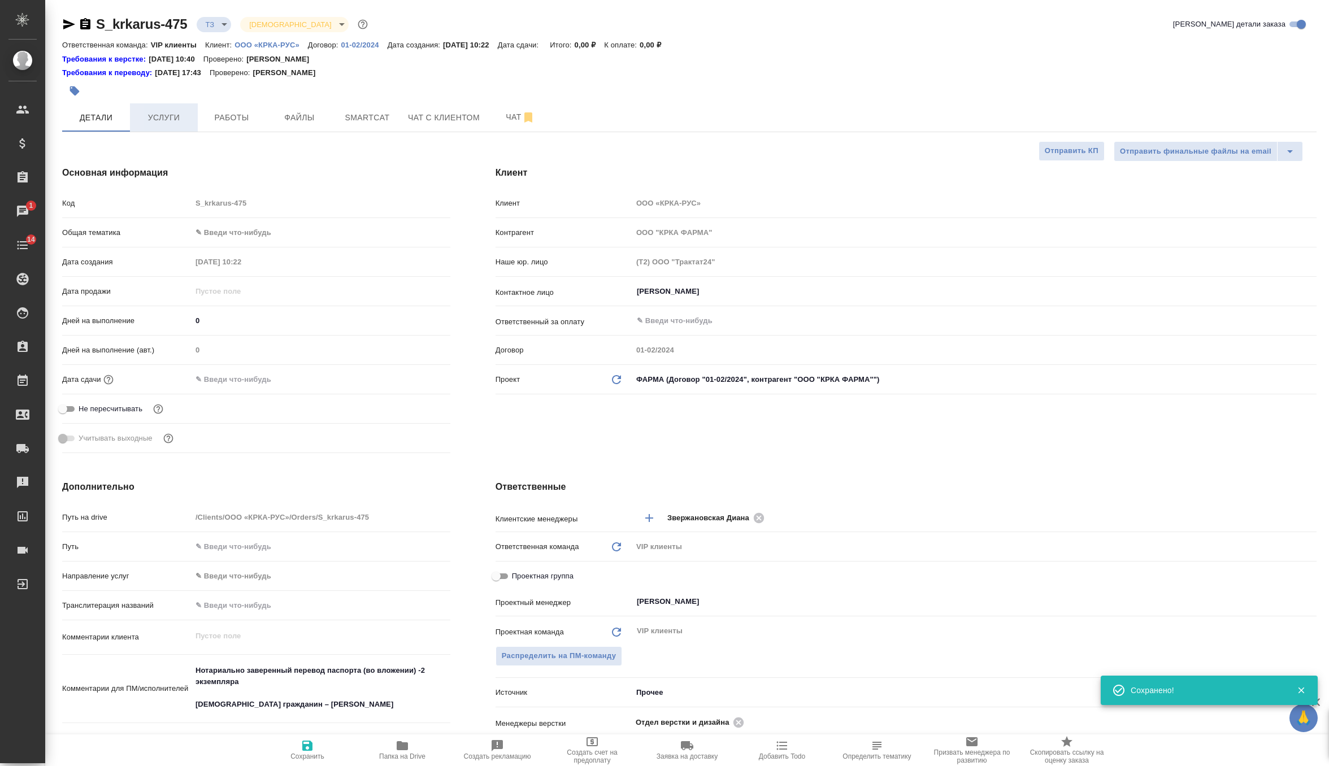
click at [173, 109] on button "Услуги" at bounding box center [164, 117] width 68 height 28
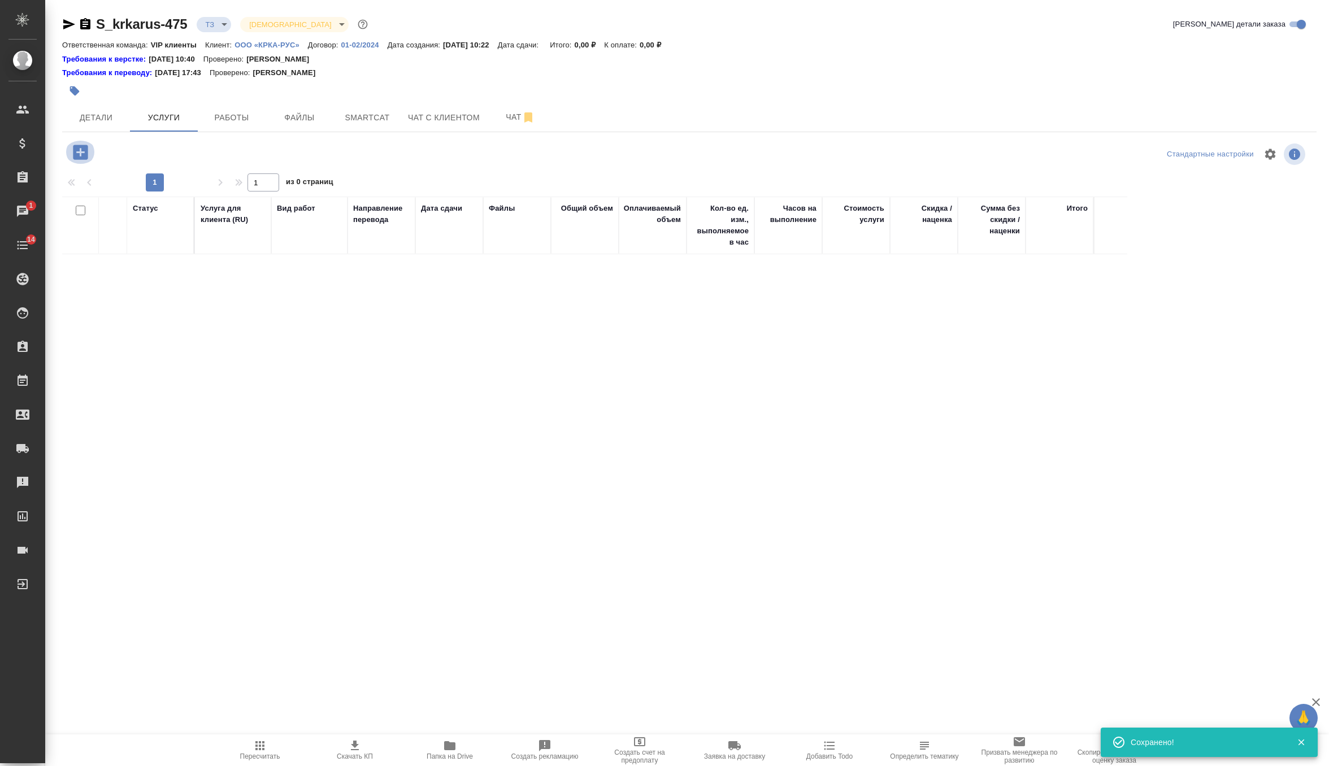
click at [83, 153] on icon "button" at bounding box center [81, 152] width 20 height 20
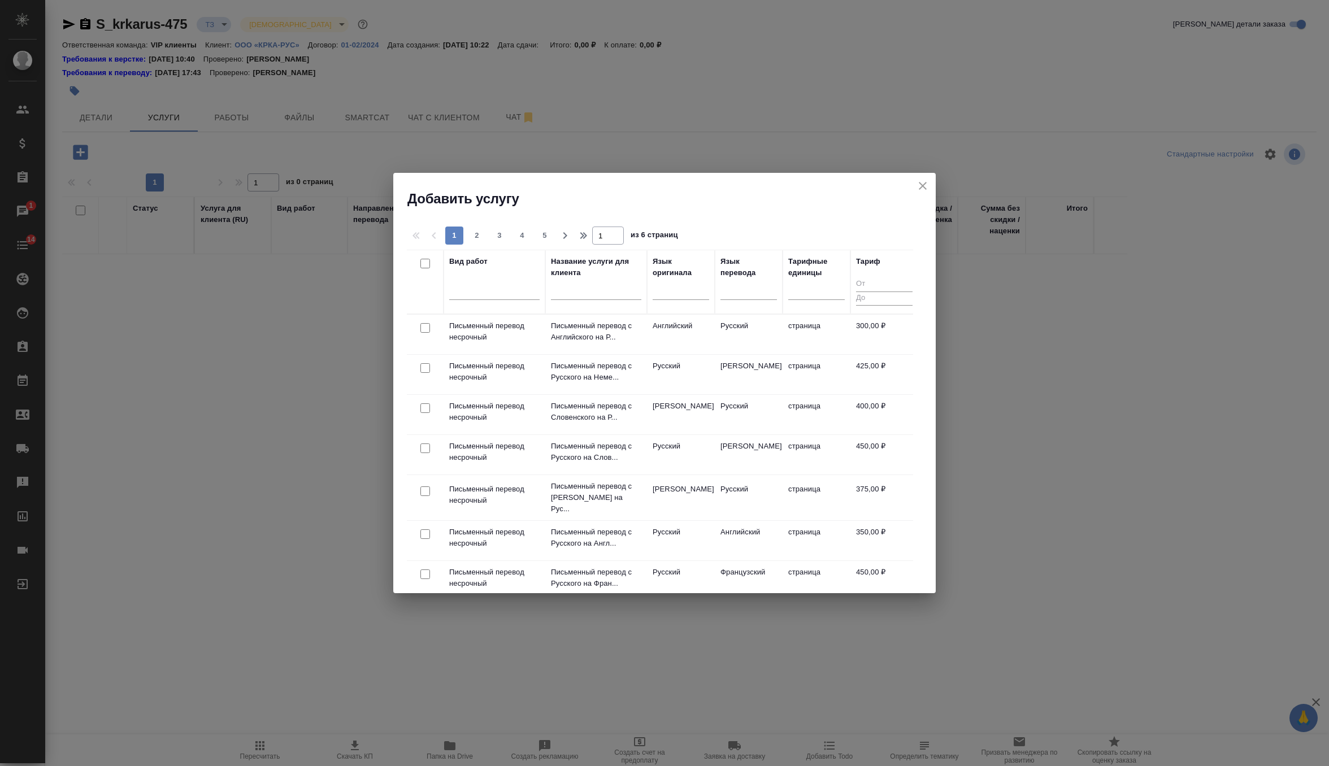
click at [428, 330] on input "checkbox" at bounding box center [425, 328] width 10 height 10
checkbox input "true"
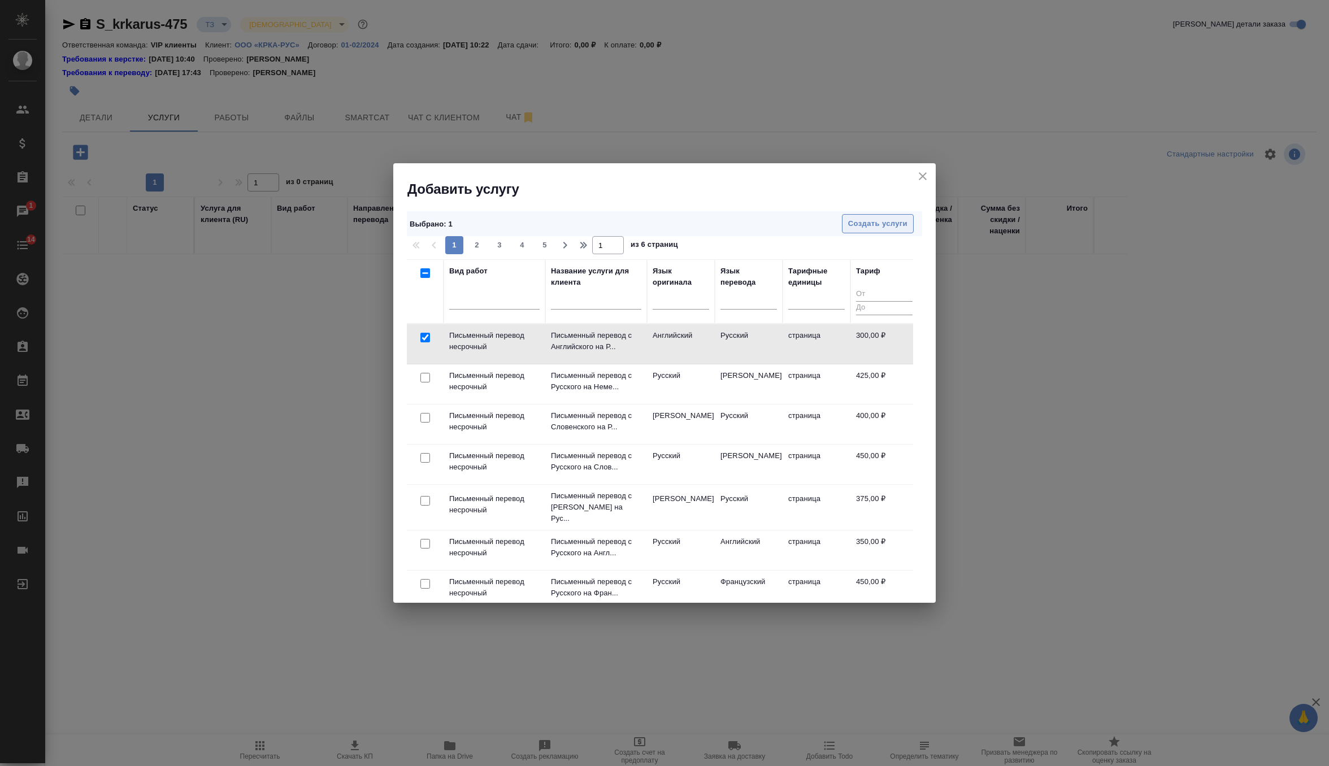
click at [873, 227] on span "Создать услуги" at bounding box center [877, 224] width 59 height 13
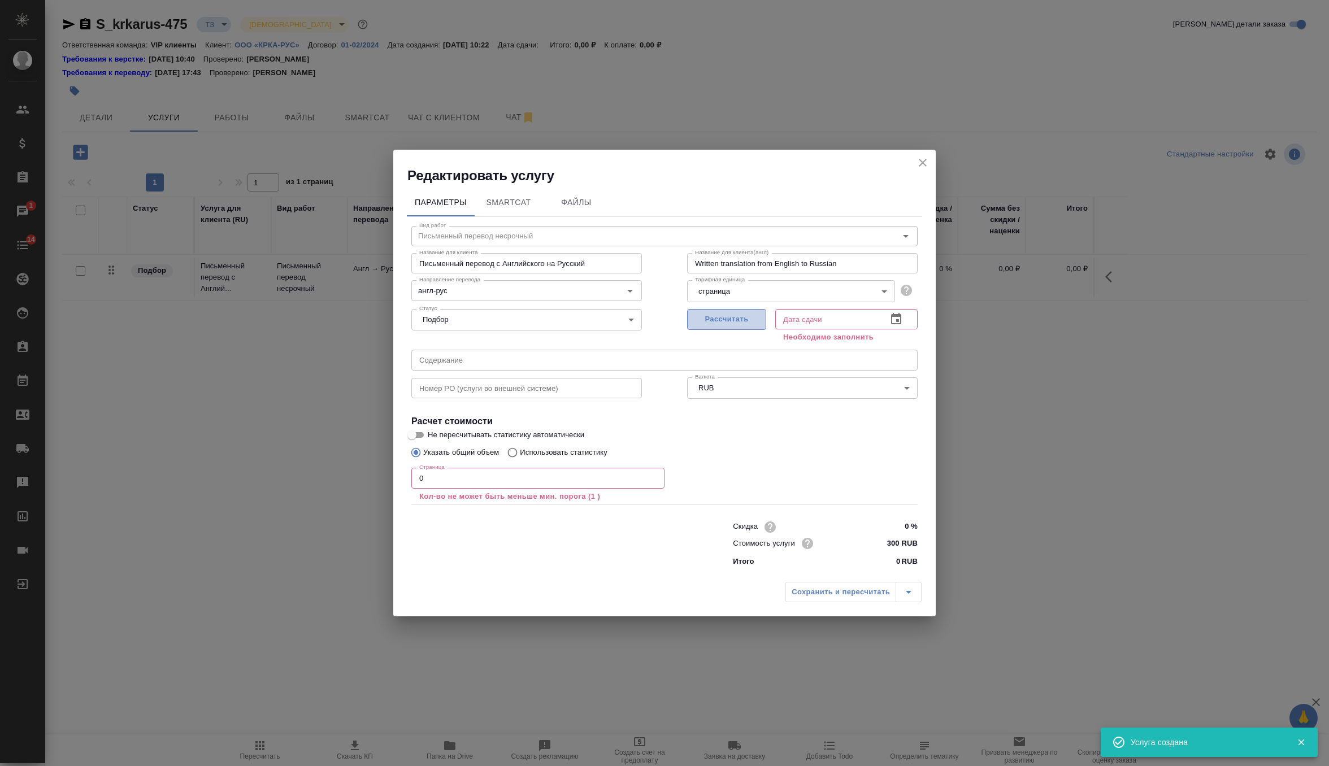
click at [742, 327] on button "Рассчитать" at bounding box center [726, 319] width 79 height 21
type input "19.08.2025 10:25"
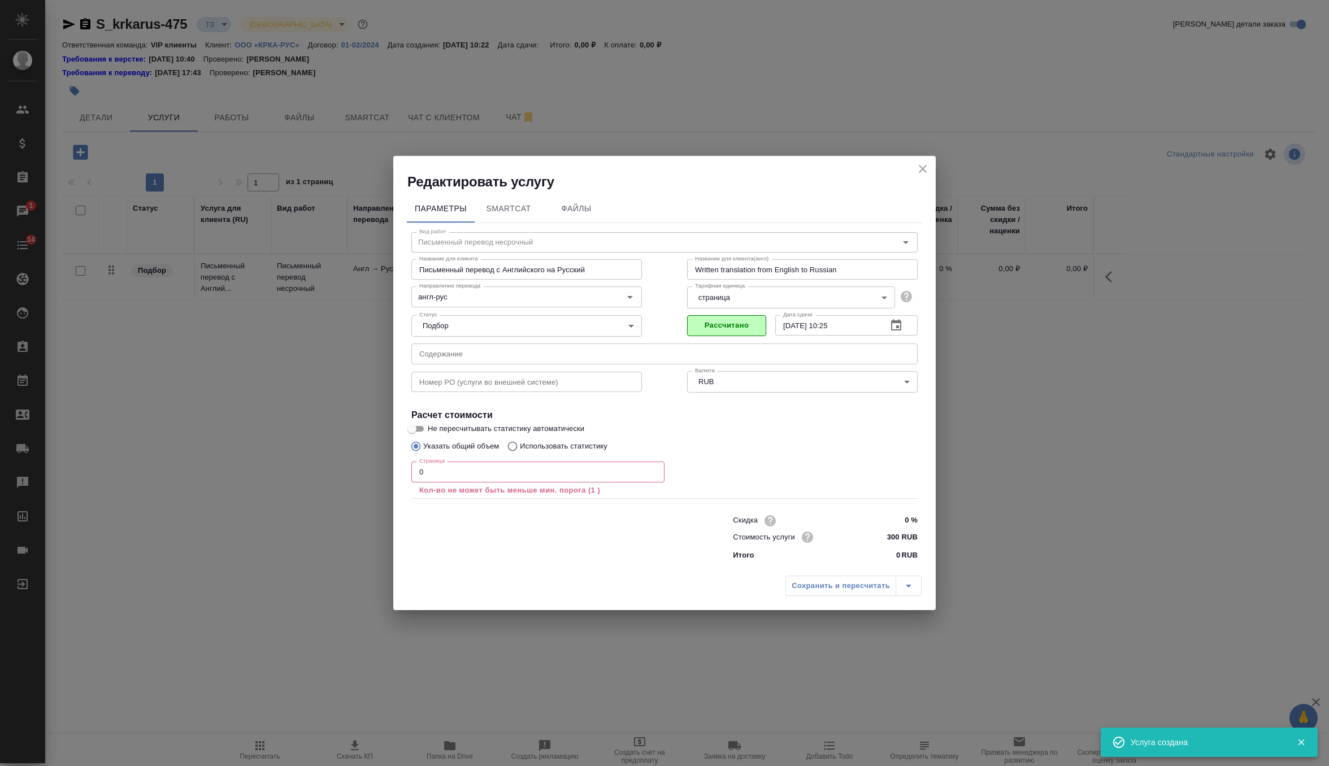
click at [547, 478] on input "0" at bounding box center [537, 472] width 253 height 20
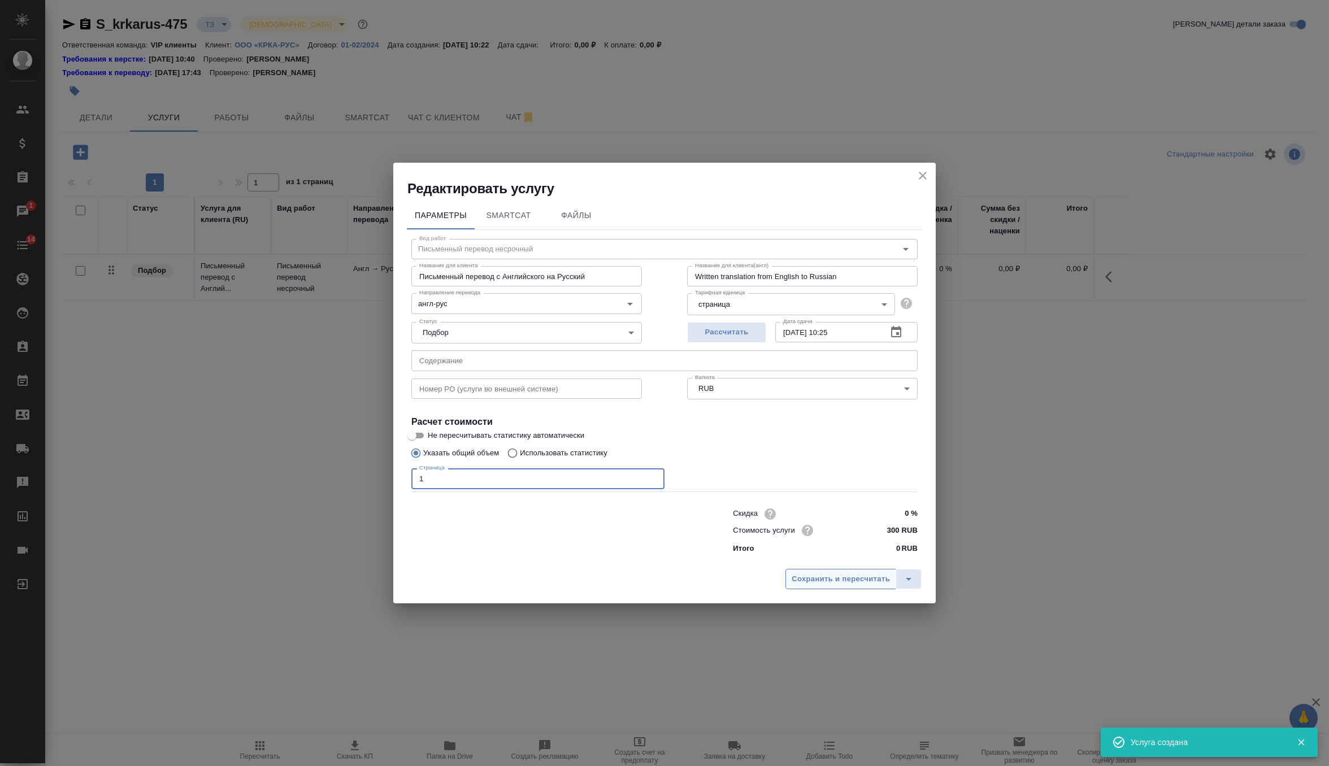
type input "1"
click at [835, 574] on span "Сохранить и пересчитать" at bounding box center [841, 579] width 98 height 13
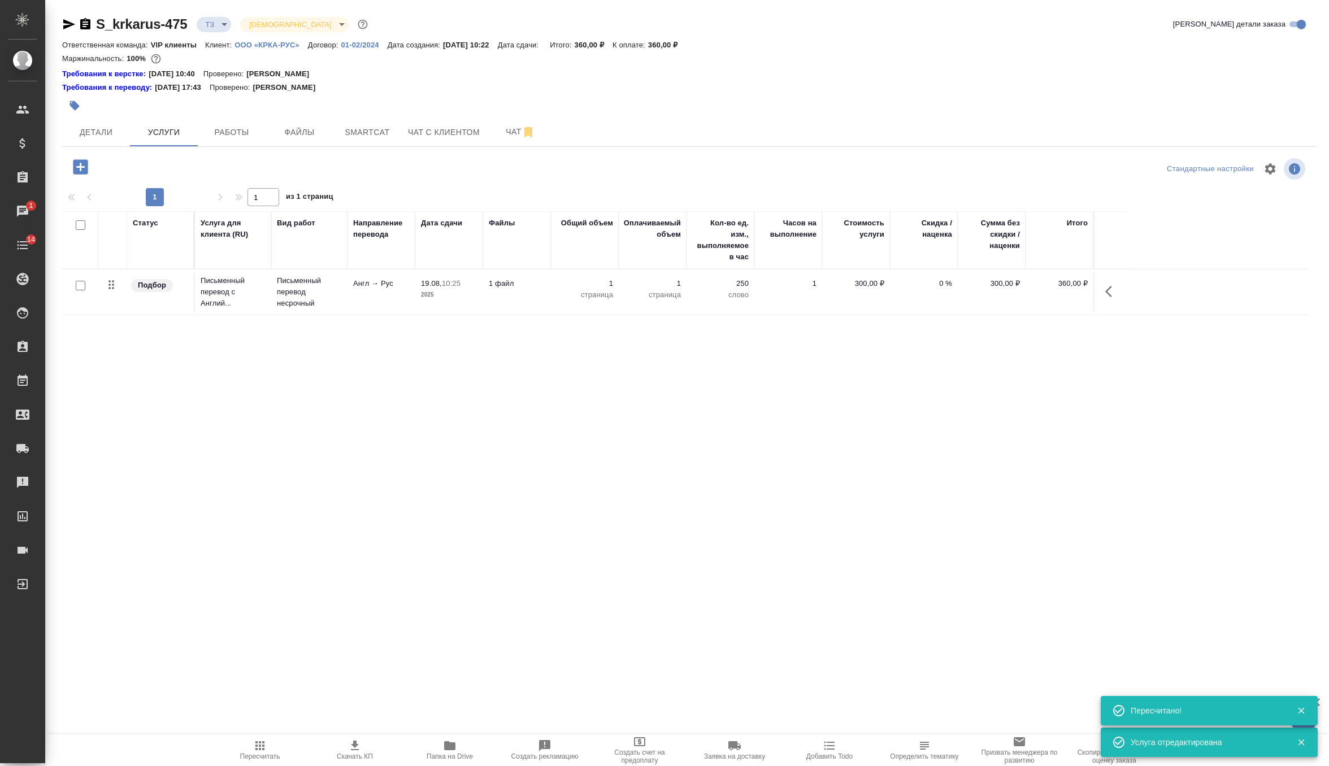
click at [83, 160] on icon "button" at bounding box center [80, 166] width 15 height 15
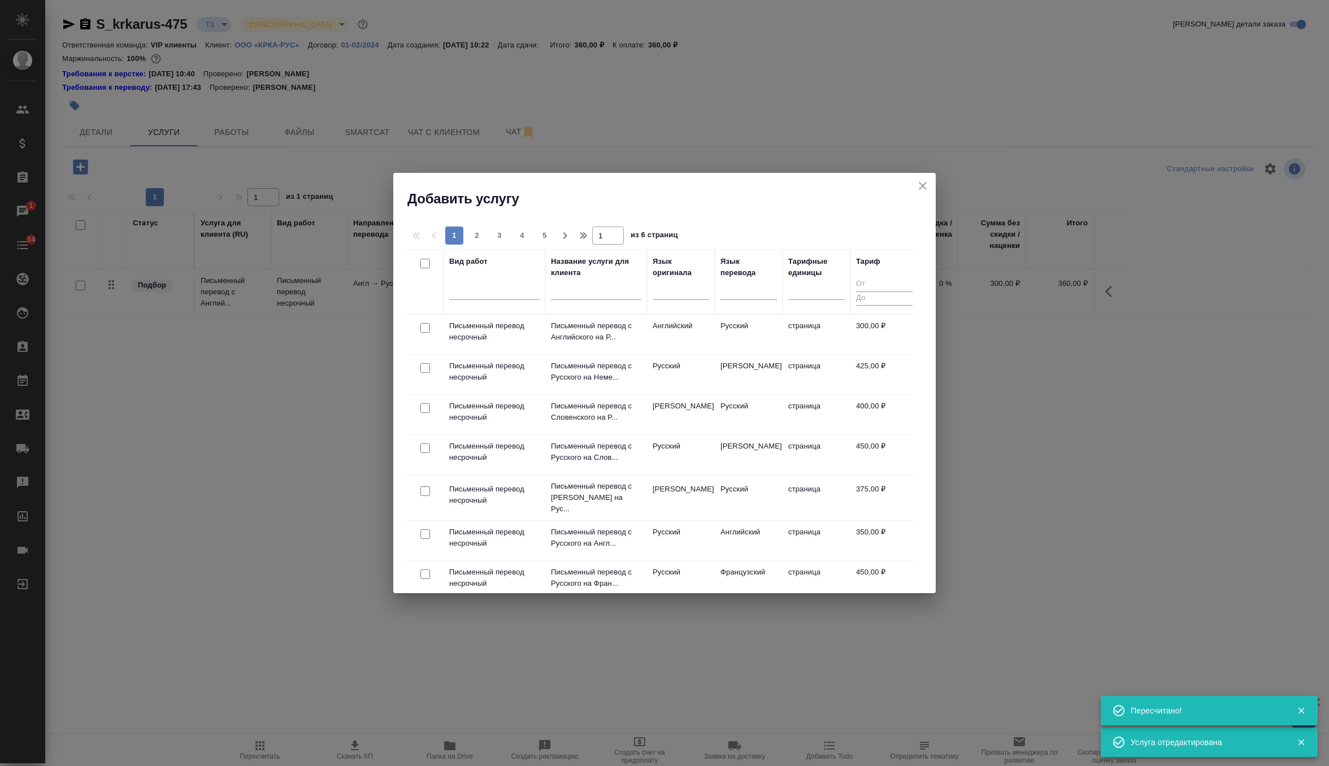
click at [572, 302] on div at bounding box center [596, 294] width 90 height 28
click at [576, 288] on input "text" at bounding box center [596, 293] width 90 height 14
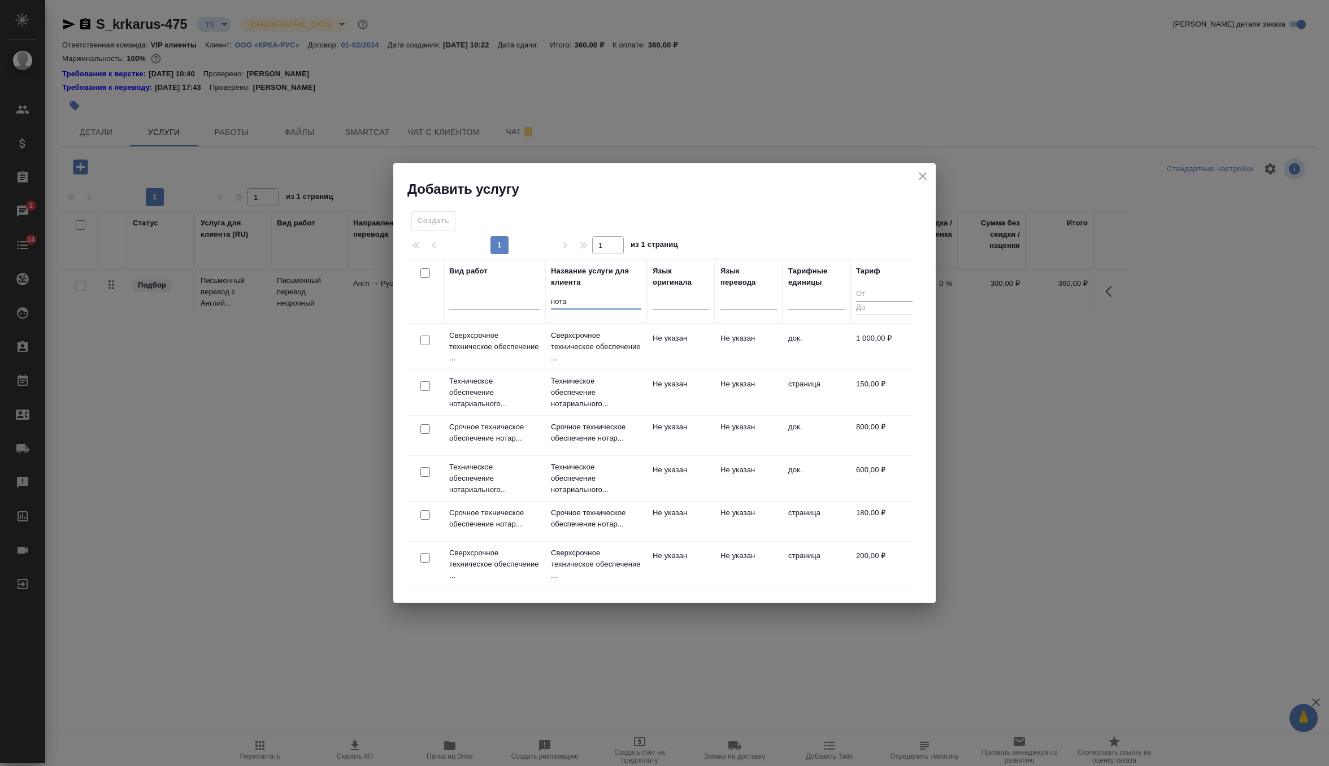
type input "нота"
click at [427, 469] on input "checkbox" at bounding box center [425, 472] width 10 height 10
checkbox input "true"
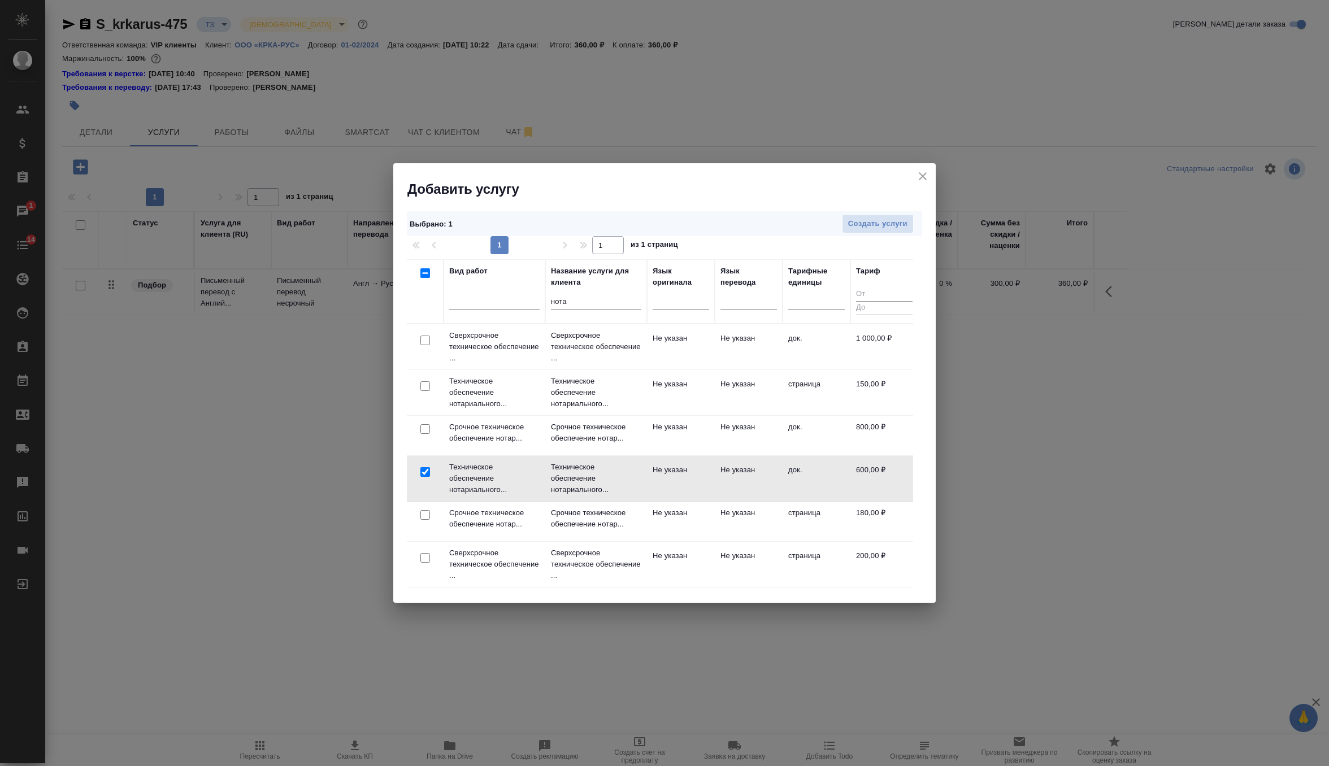
click at [856, 233] on div "Выбрано : 1 Создать услуги" at bounding box center [664, 223] width 515 height 25
click at [861, 223] on span "Создать услуги" at bounding box center [877, 224] width 59 height 13
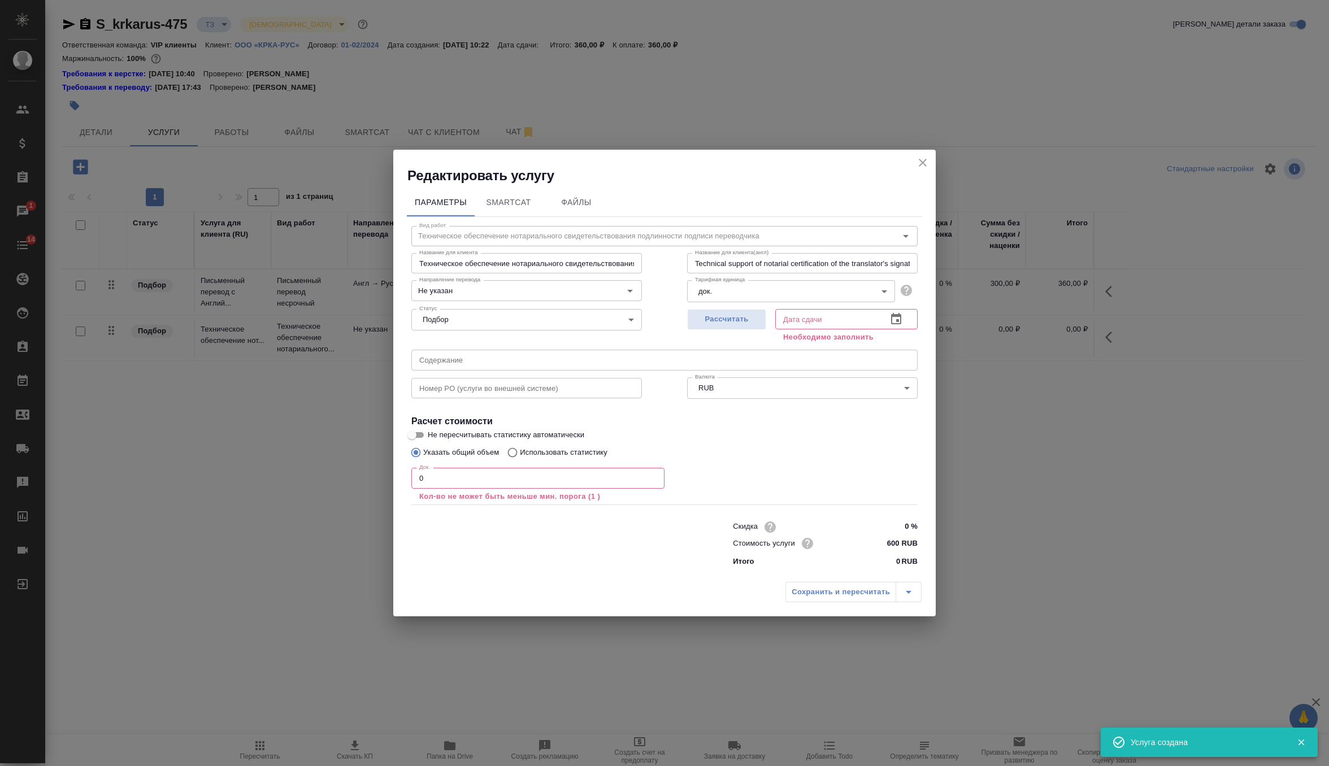
click at [479, 480] on input "0" at bounding box center [537, 478] width 253 height 20
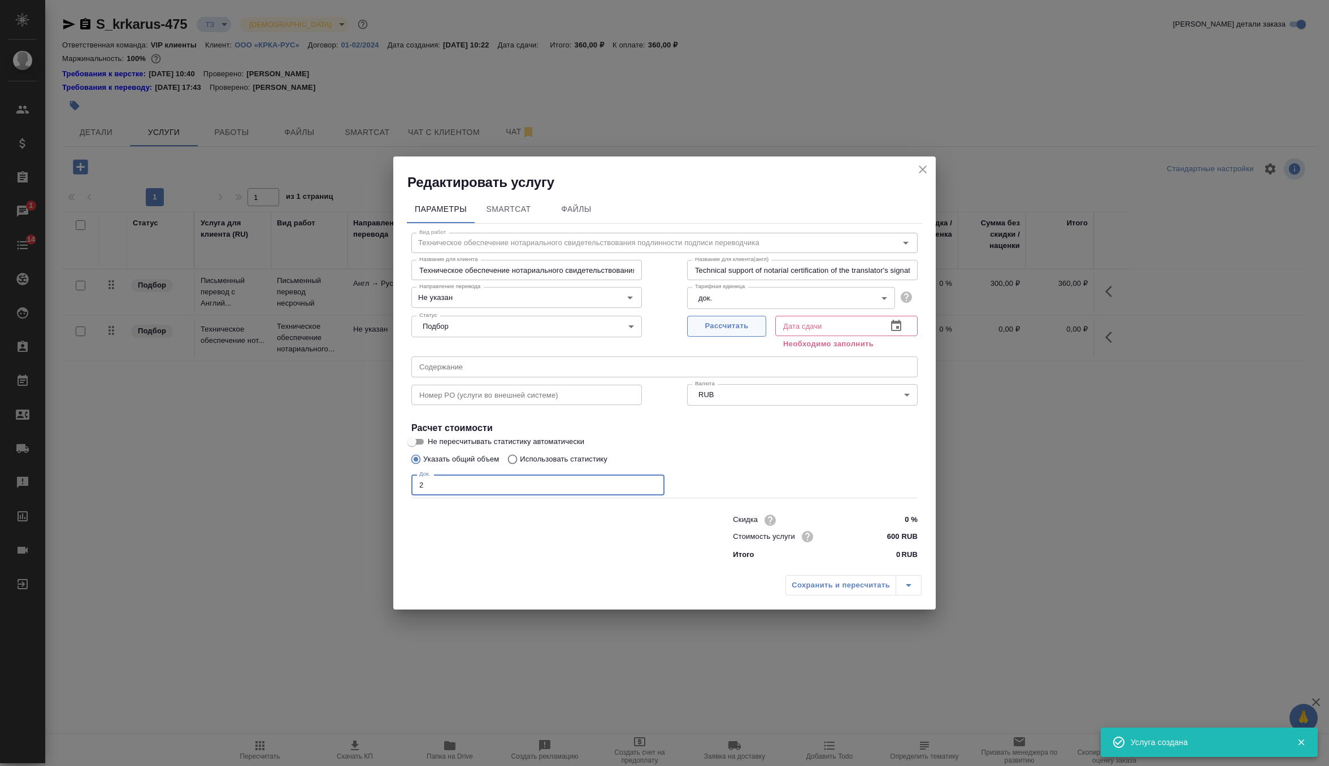
type input "2"
click at [749, 320] on span "Рассчитать" at bounding box center [726, 326] width 67 height 13
type input "19.08.2025 10:49"
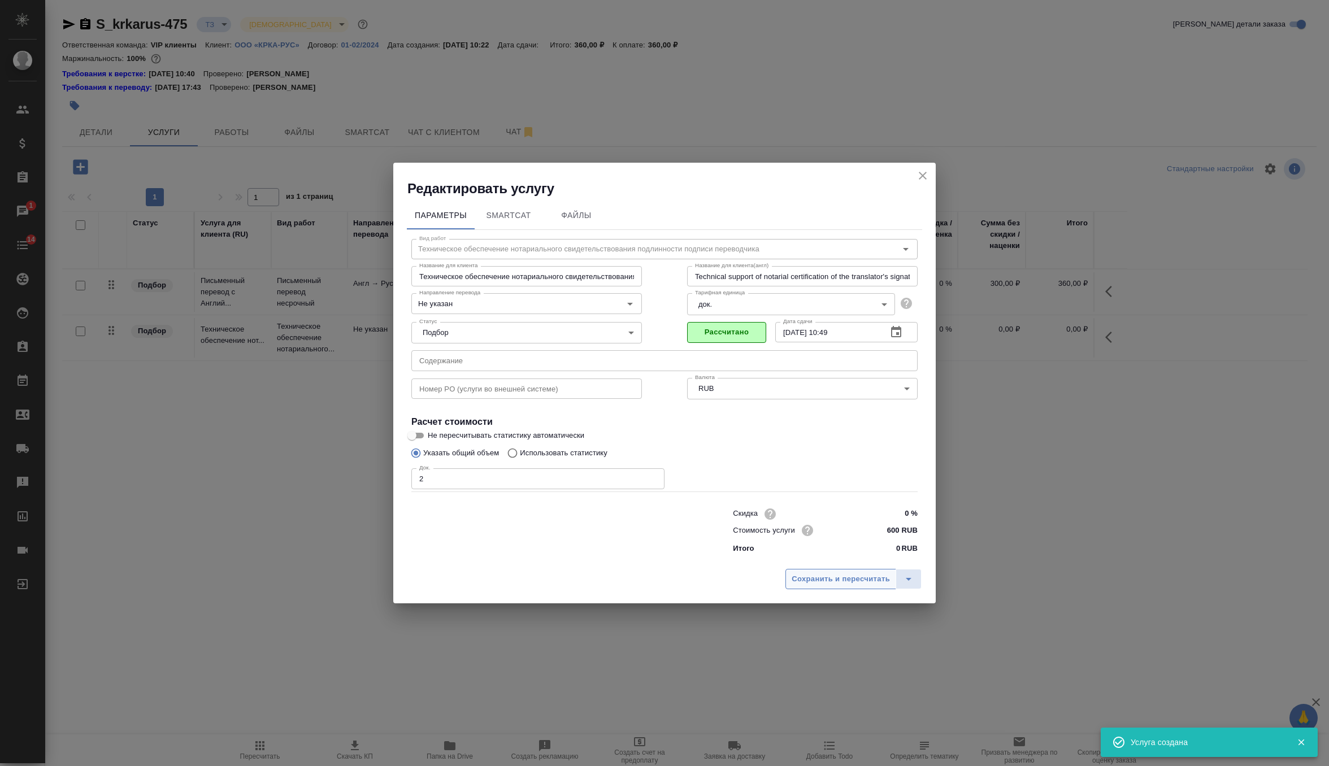
click at [832, 571] on button "Сохранить и пересчитать" at bounding box center [841, 579] width 111 height 20
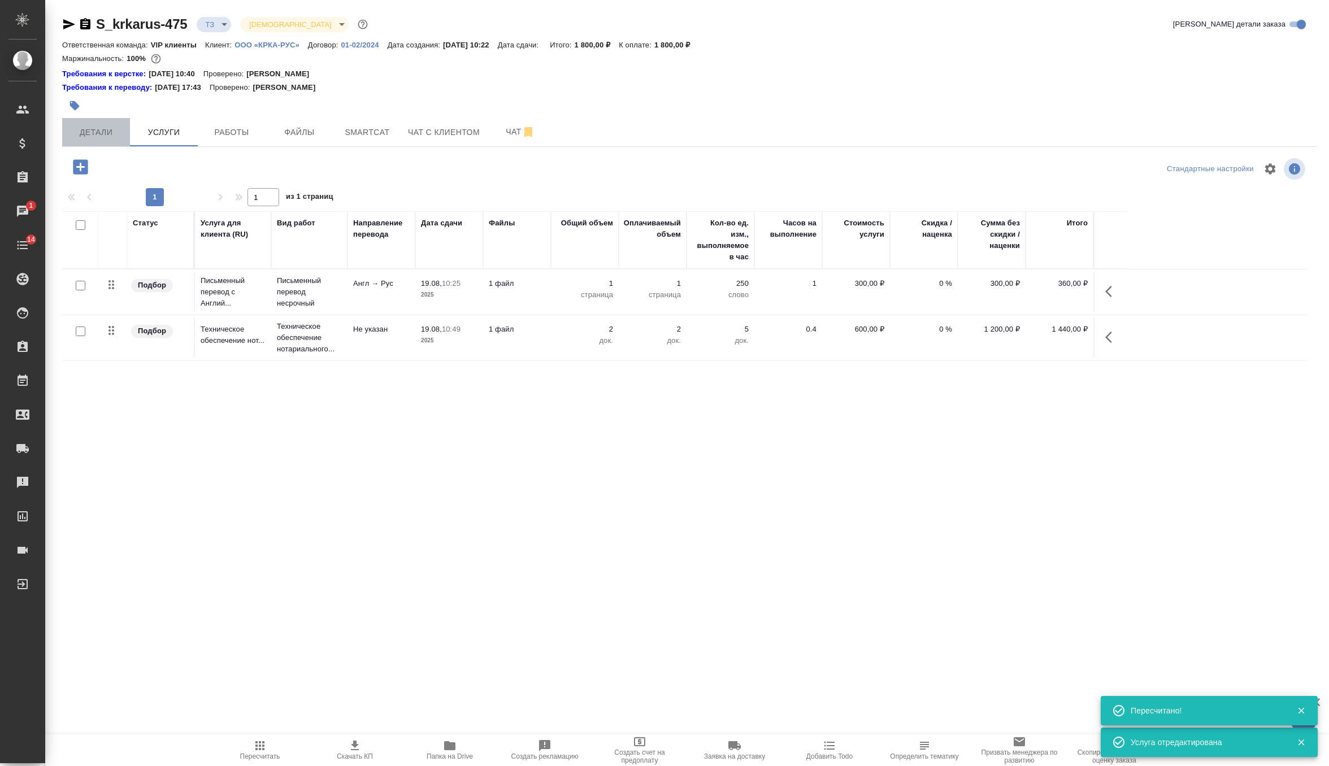
click at [105, 132] on span "Детали" at bounding box center [96, 132] width 54 height 14
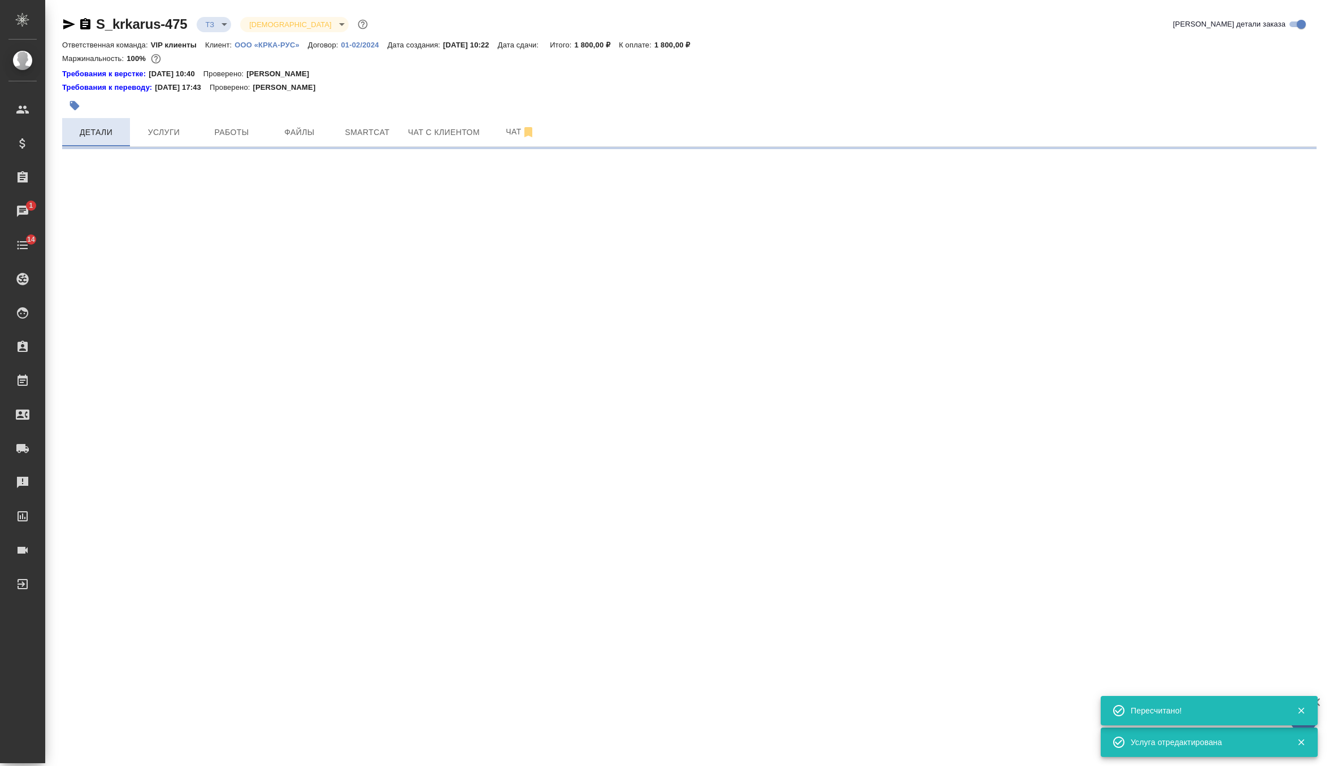
select select "RU"
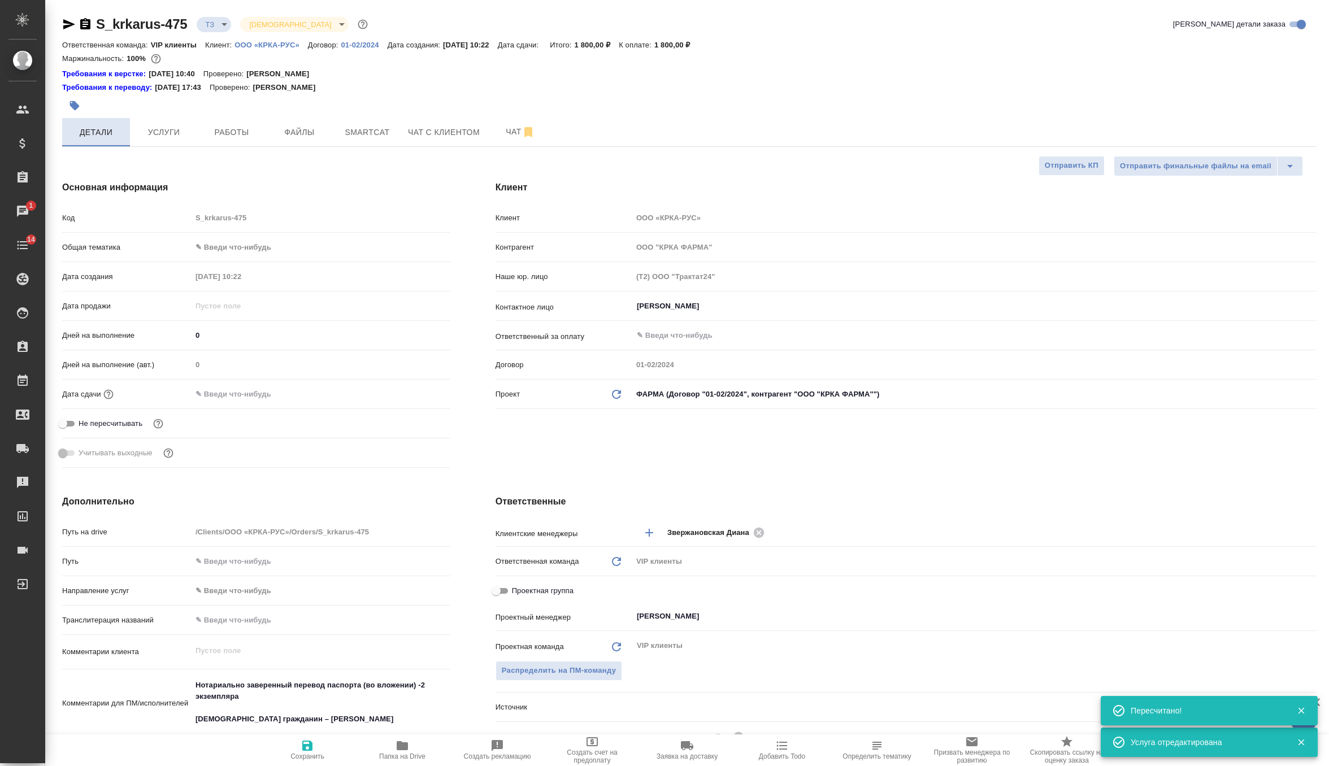
type textarea "x"
click at [251, 401] on input "text" at bounding box center [241, 394] width 99 height 16
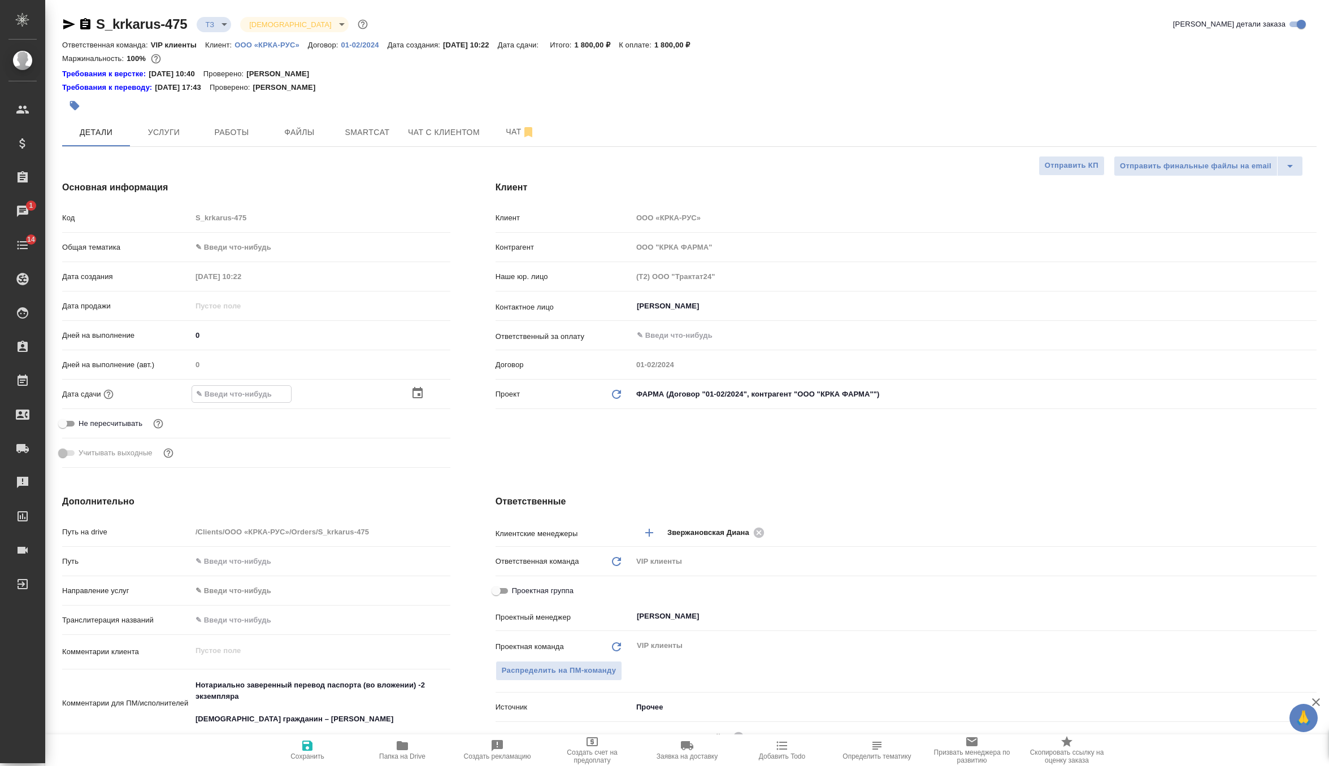
click at [417, 390] on icon "button" at bounding box center [418, 394] width 14 height 14
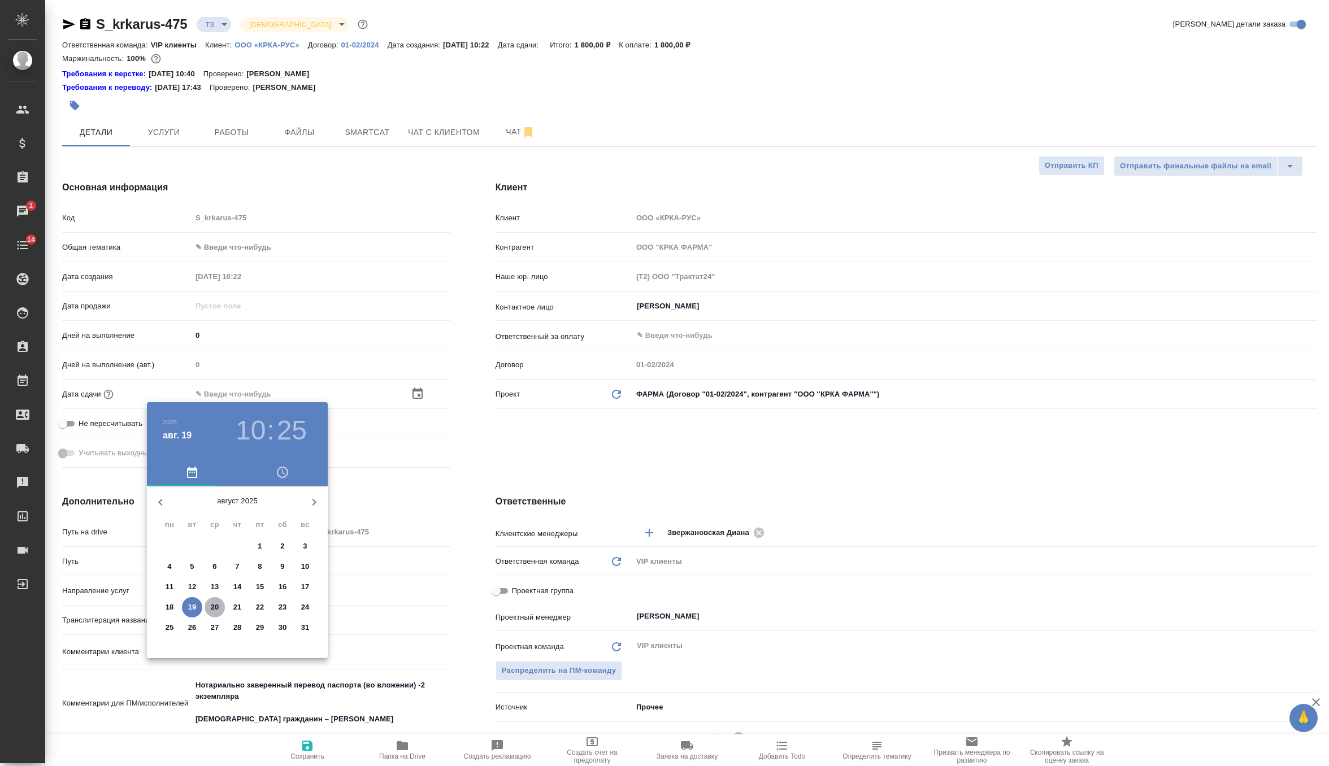
click at [218, 608] on p "20" at bounding box center [215, 607] width 8 height 11
type input "20.08.2025 10:25"
type textarea "x"
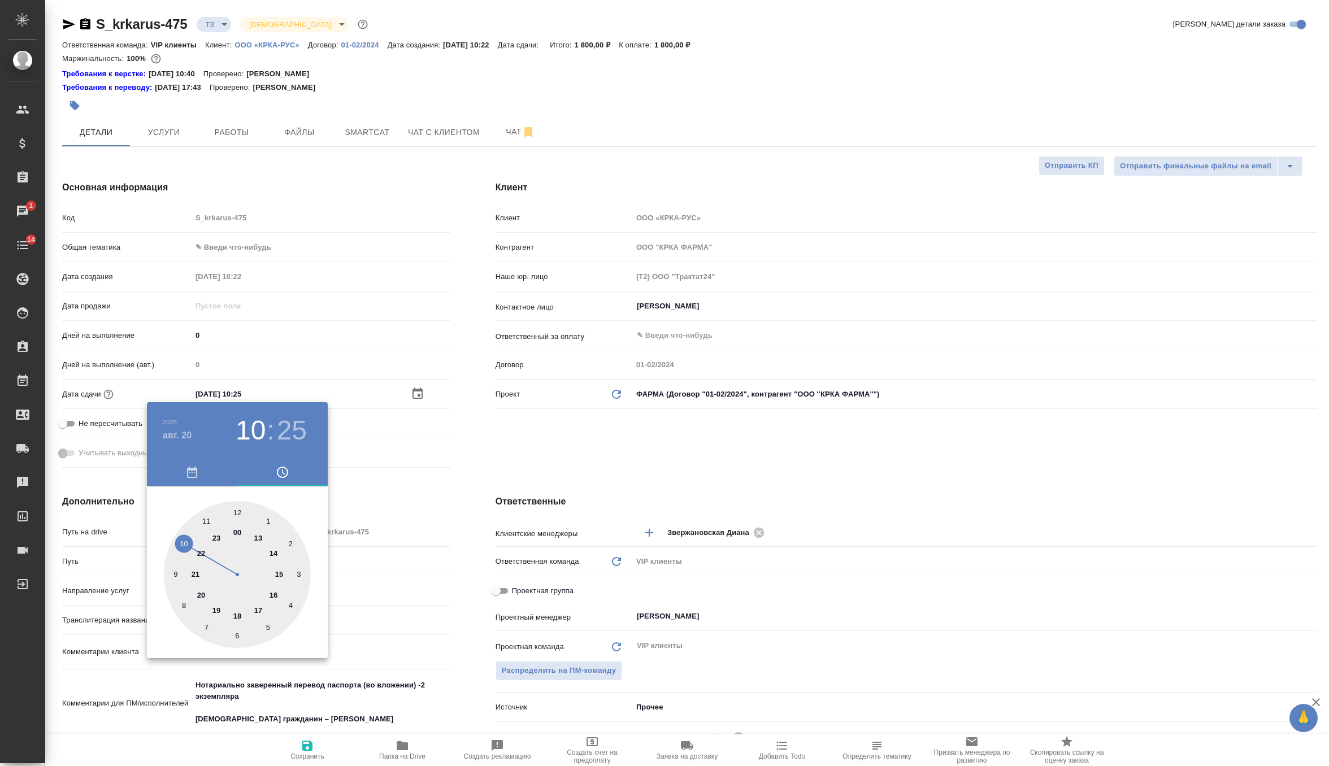
click at [256, 610] on div at bounding box center [237, 574] width 147 height 147
type input "20.08.2025 17:25"
type textarea "x"
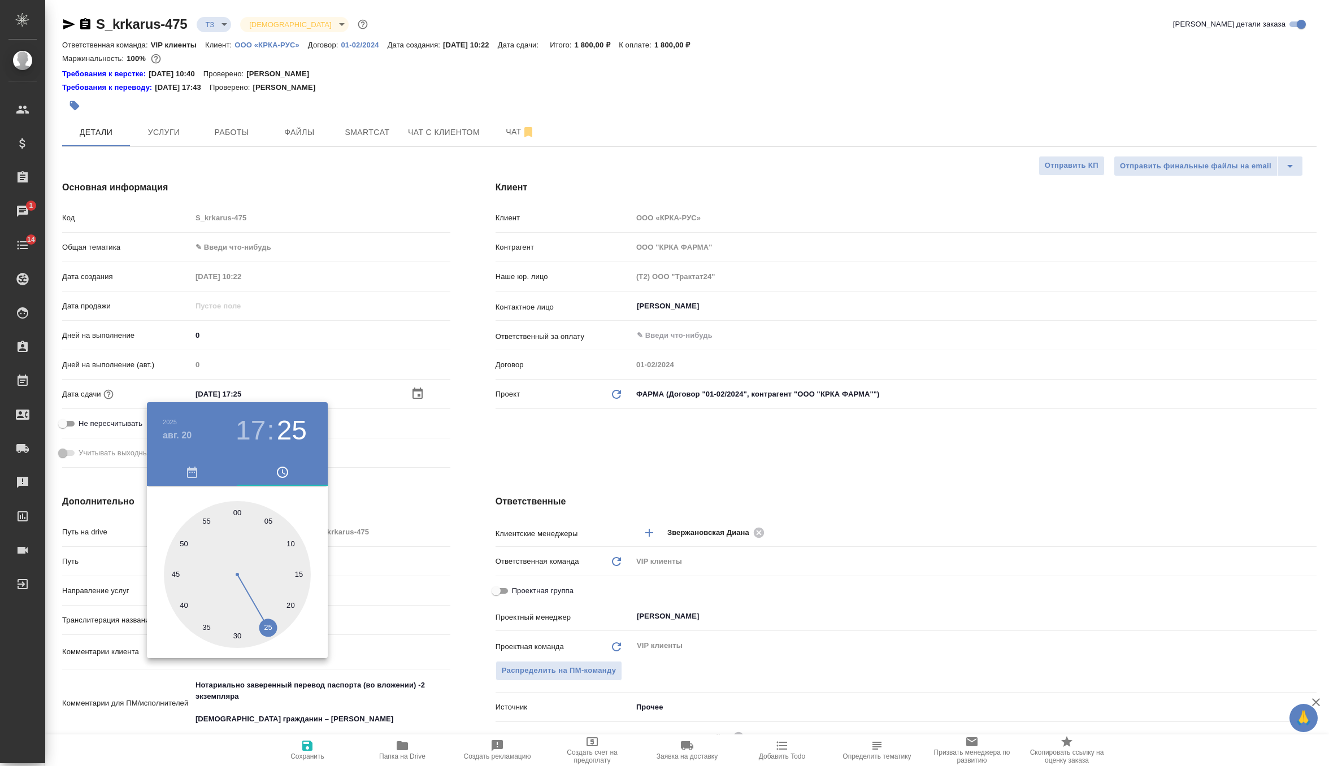
click at [239, 510] on div at bounding box center [237, 574] width 147 height 147
type input "20.08.2025 17:00"
type textarea "x"
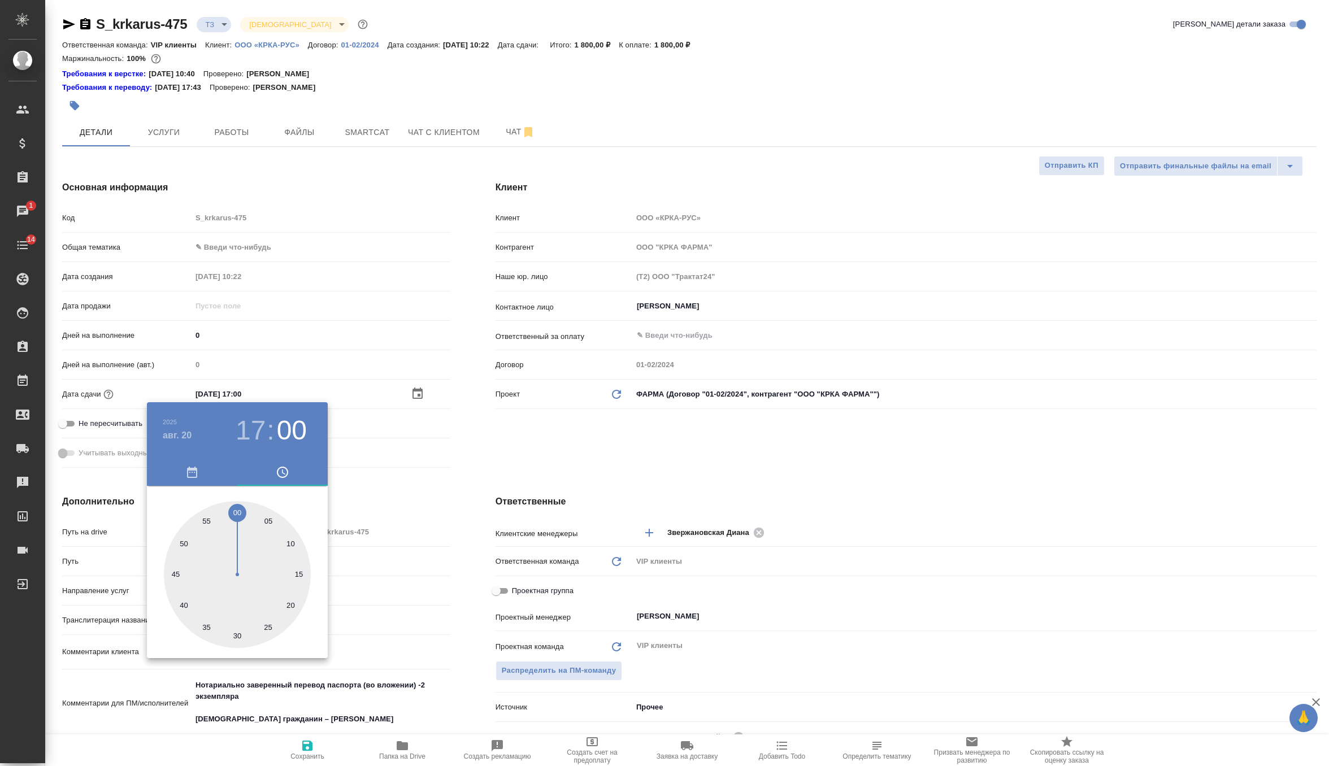
click at [503, 442] on div at bounding box center [664, 383] width 1329 height 766
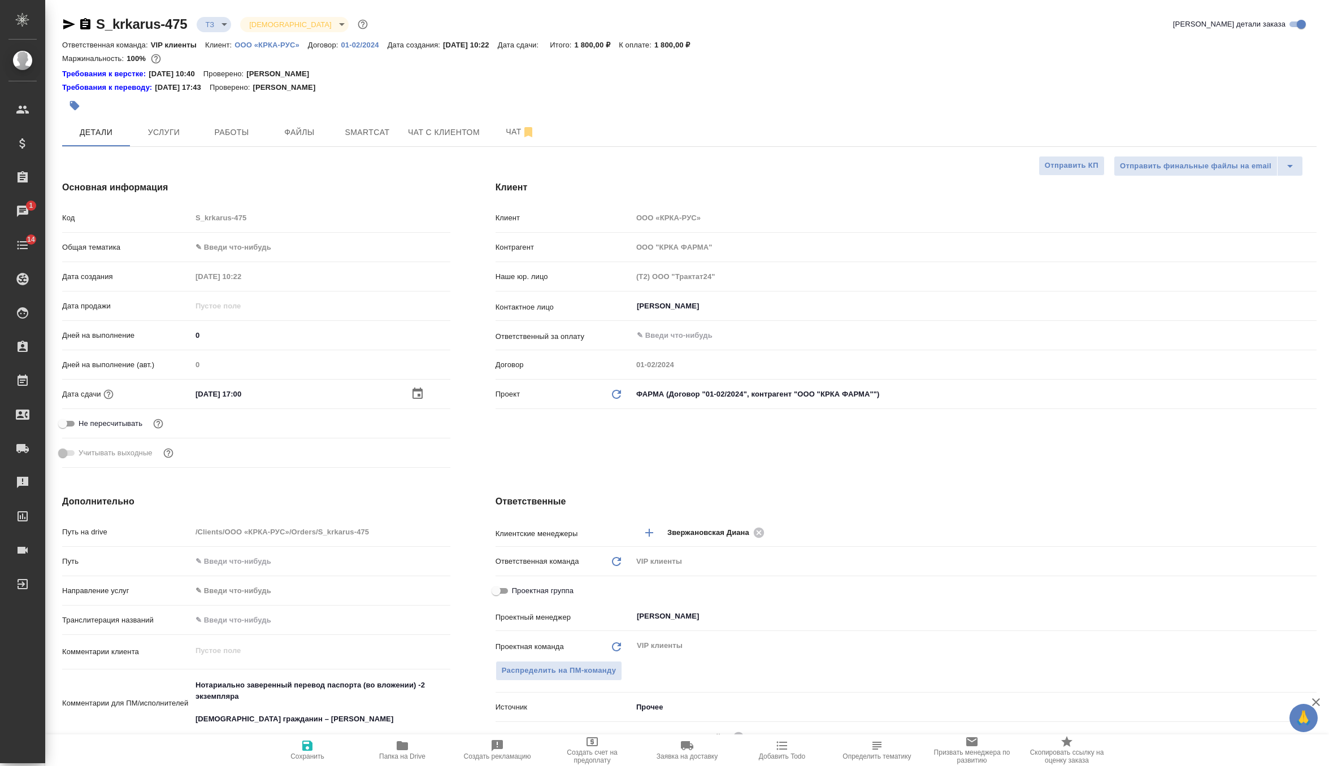
click at [312, 747] on icon "button" at bounding box center [307, 746] width 10 height 10
type textarea "x"
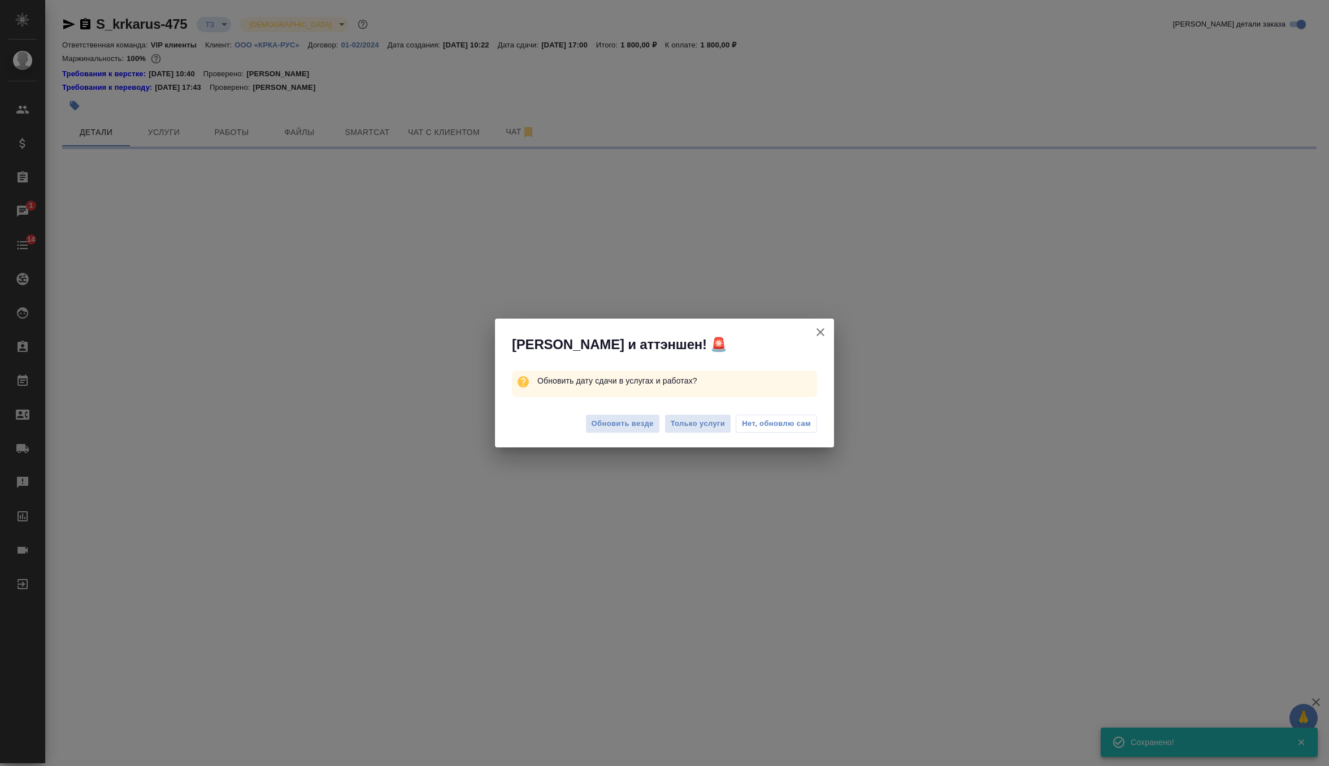
select select "RU"
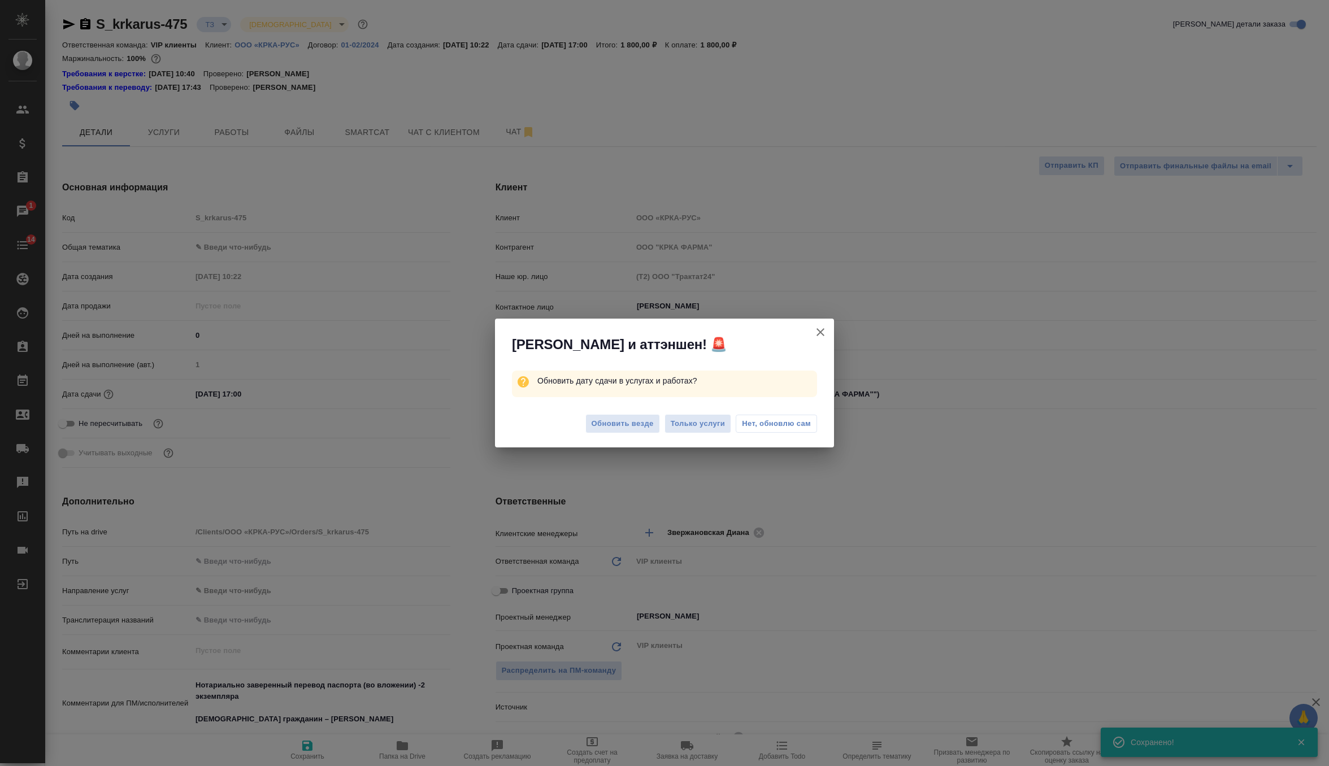
type textarea "x"
click at [632, 427] on span "Обновить везде" at bounding box center [623, 424] width 62 height 13
type textarea "x"
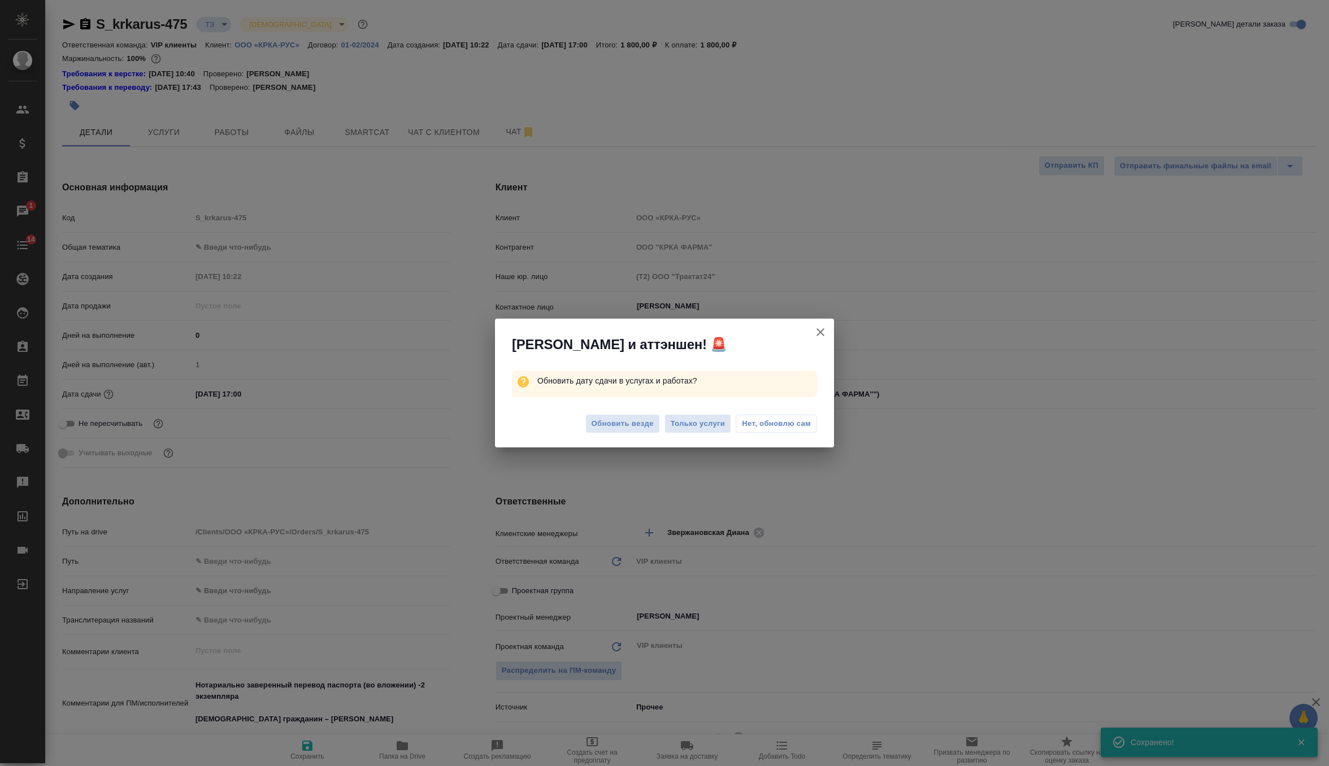
type textarea "x"
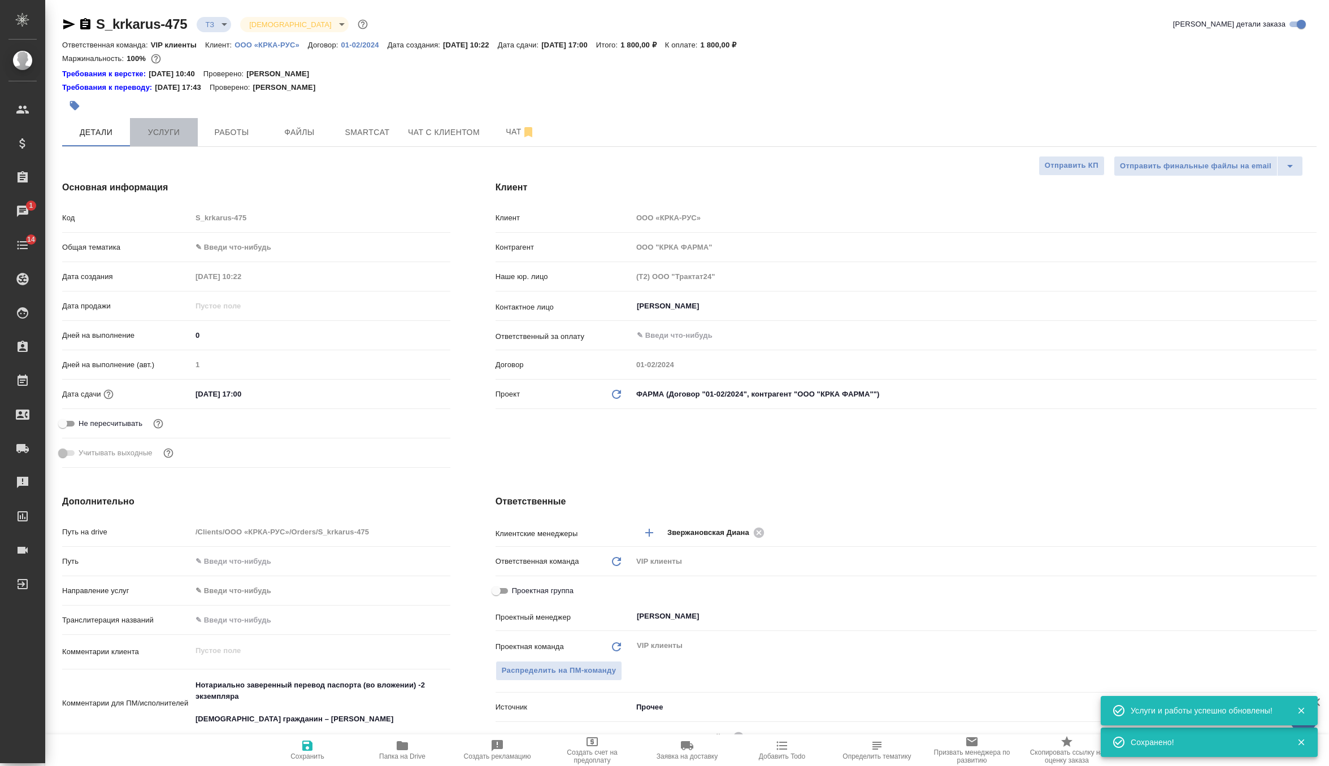
click at [168, 132] on span "Услуги" at bounding box center [164, 132] width 54 height 14
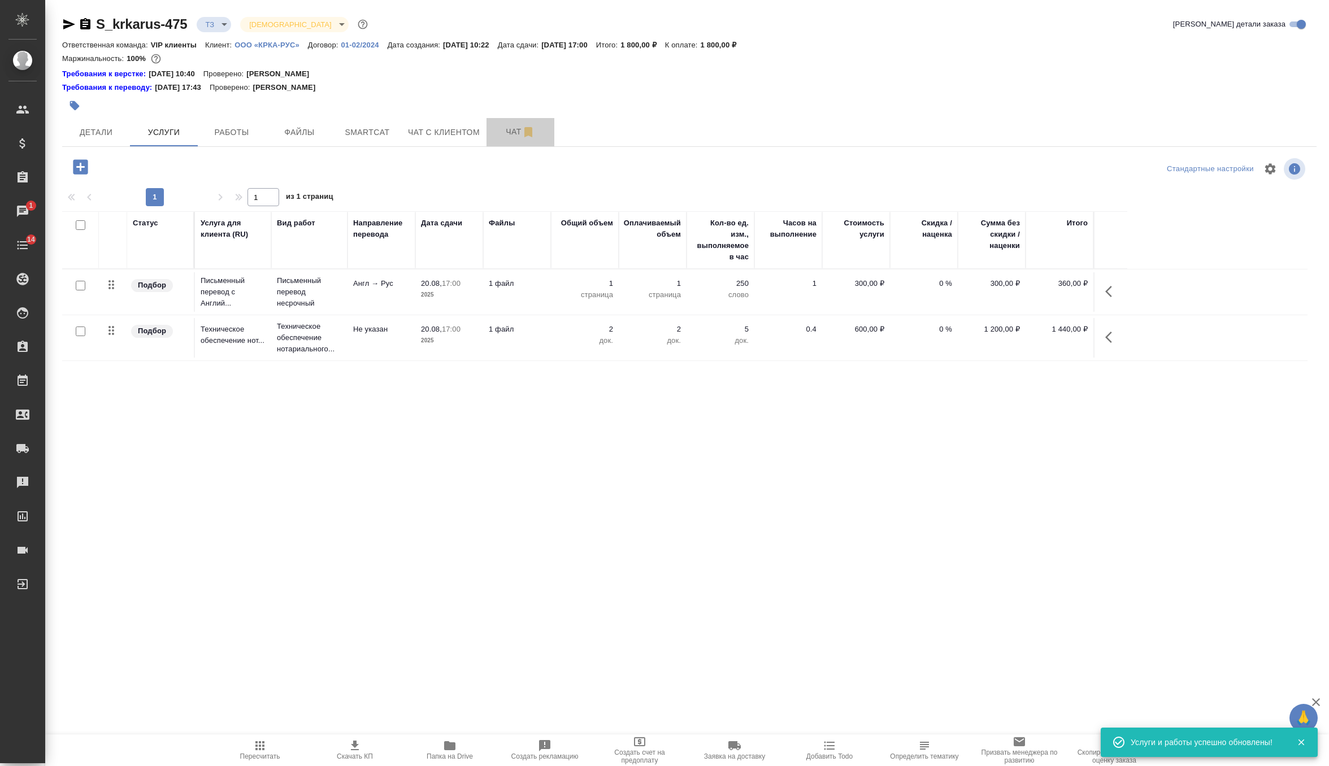
click at [514, 137] on span "Чат" at bounding box center [520, 132] width 54 height 14
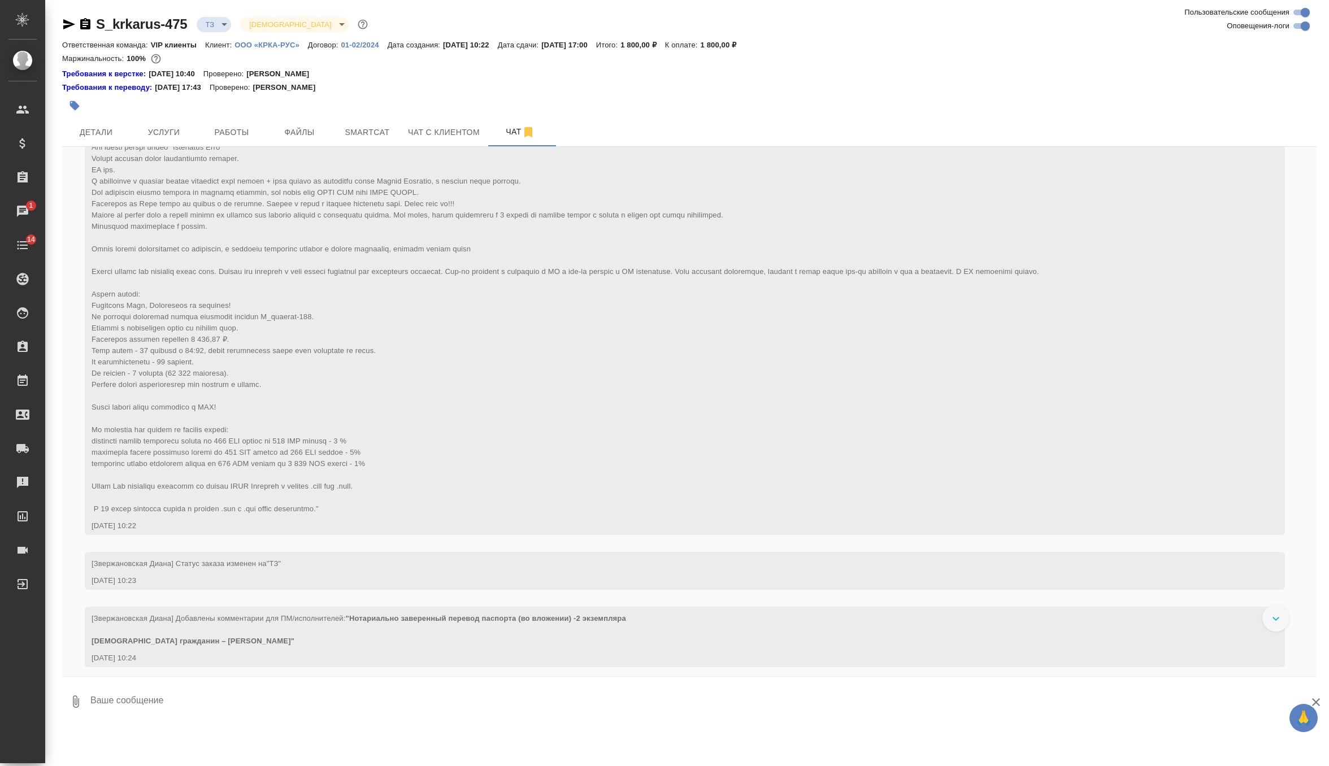
scroll to position [238, 0]
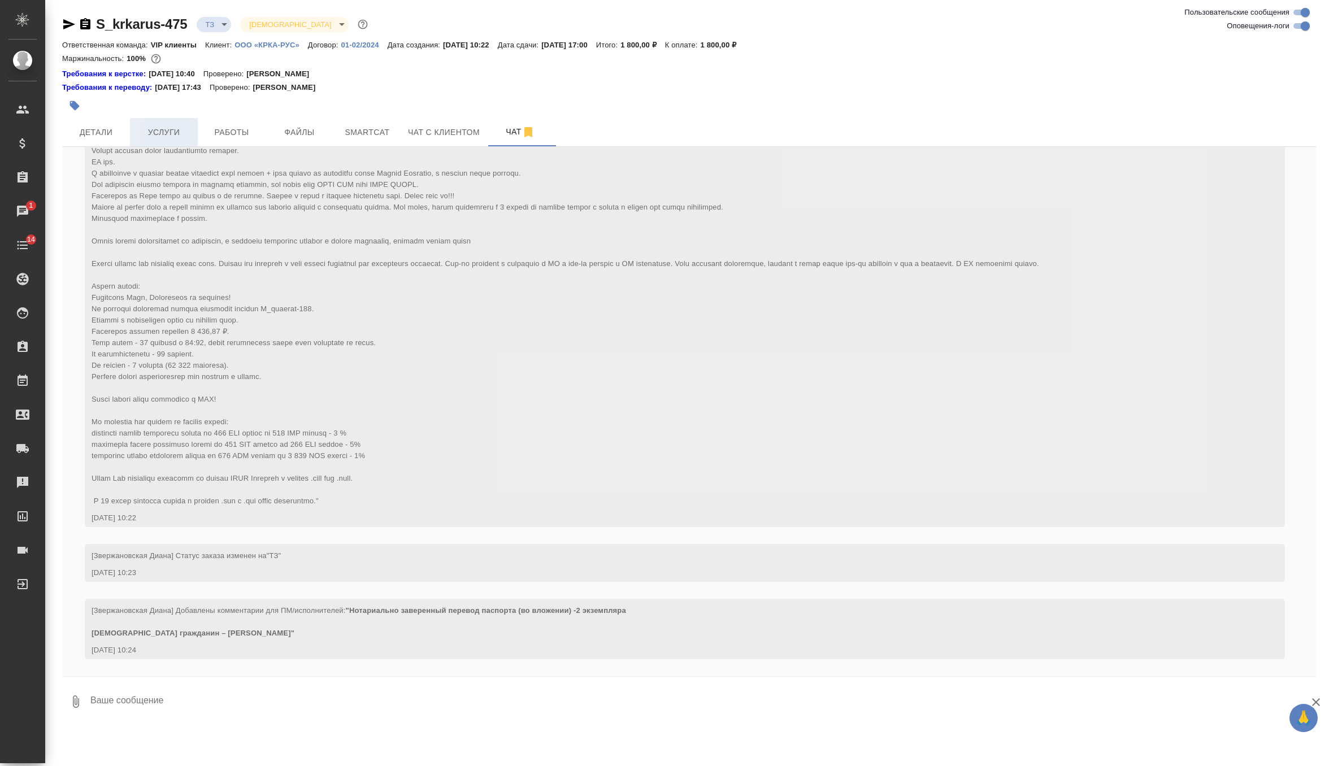
click at [176, 131] on span "Услуги" at bounding box center [164, 132] width 54 height 14
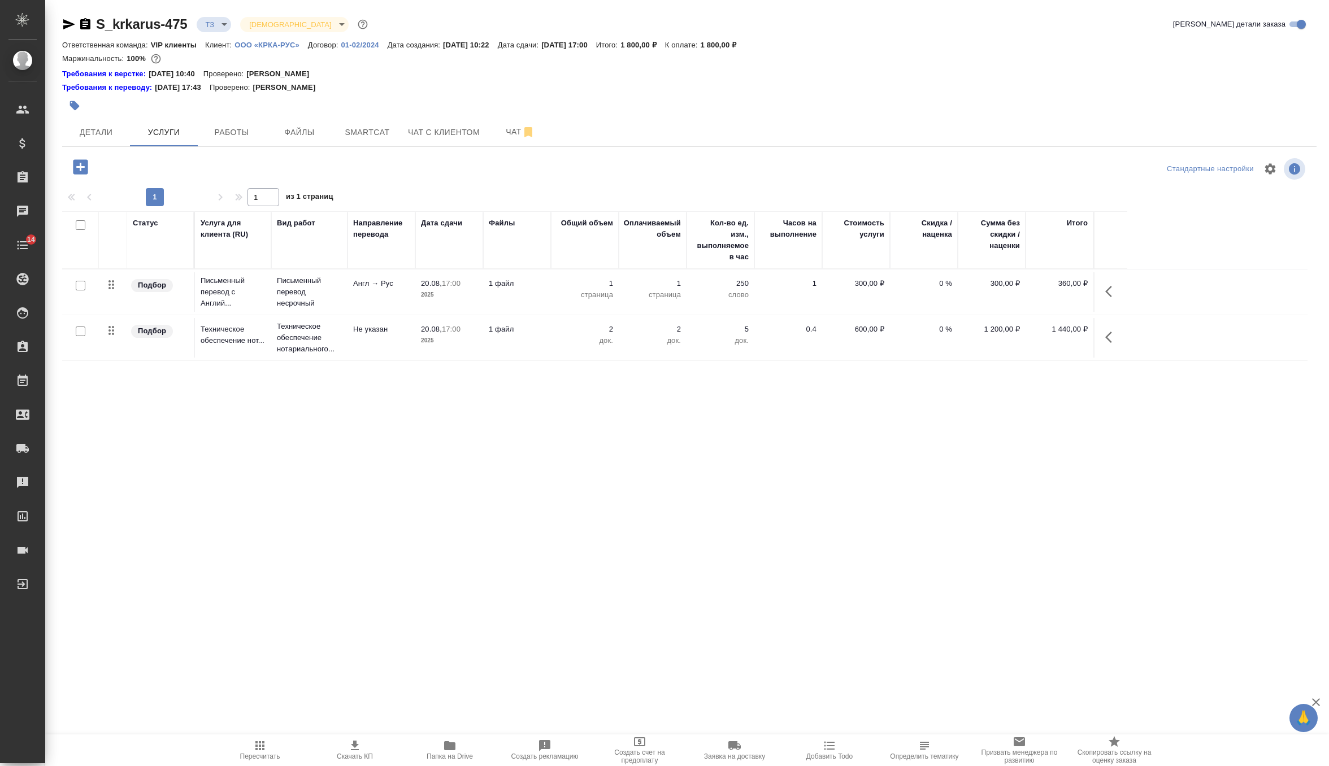
click at [81, 286] on input "checkbox" at bounding box center [81, 286] width 10 height 10
checkbox input "true"
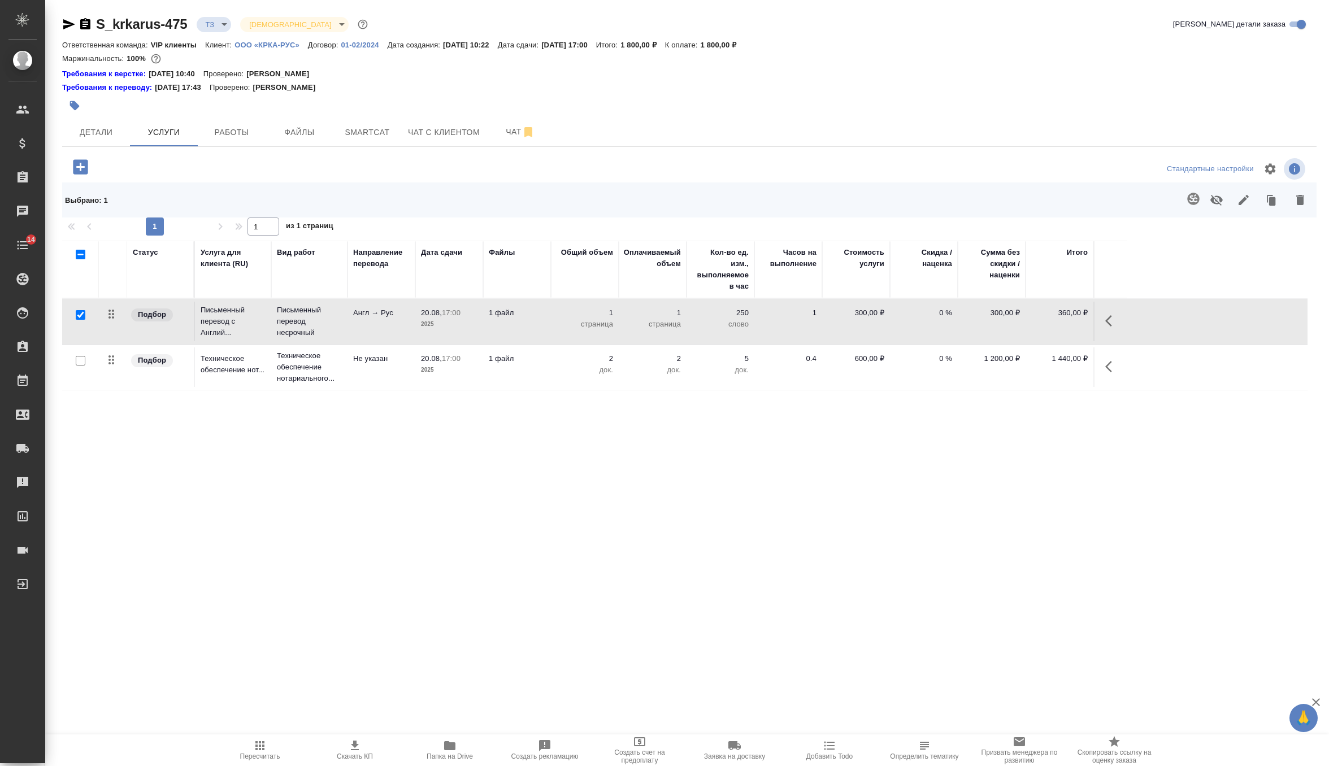
click at [1194, 197] on icon "button" at bounding box center [1193, 199] width 12 height 12
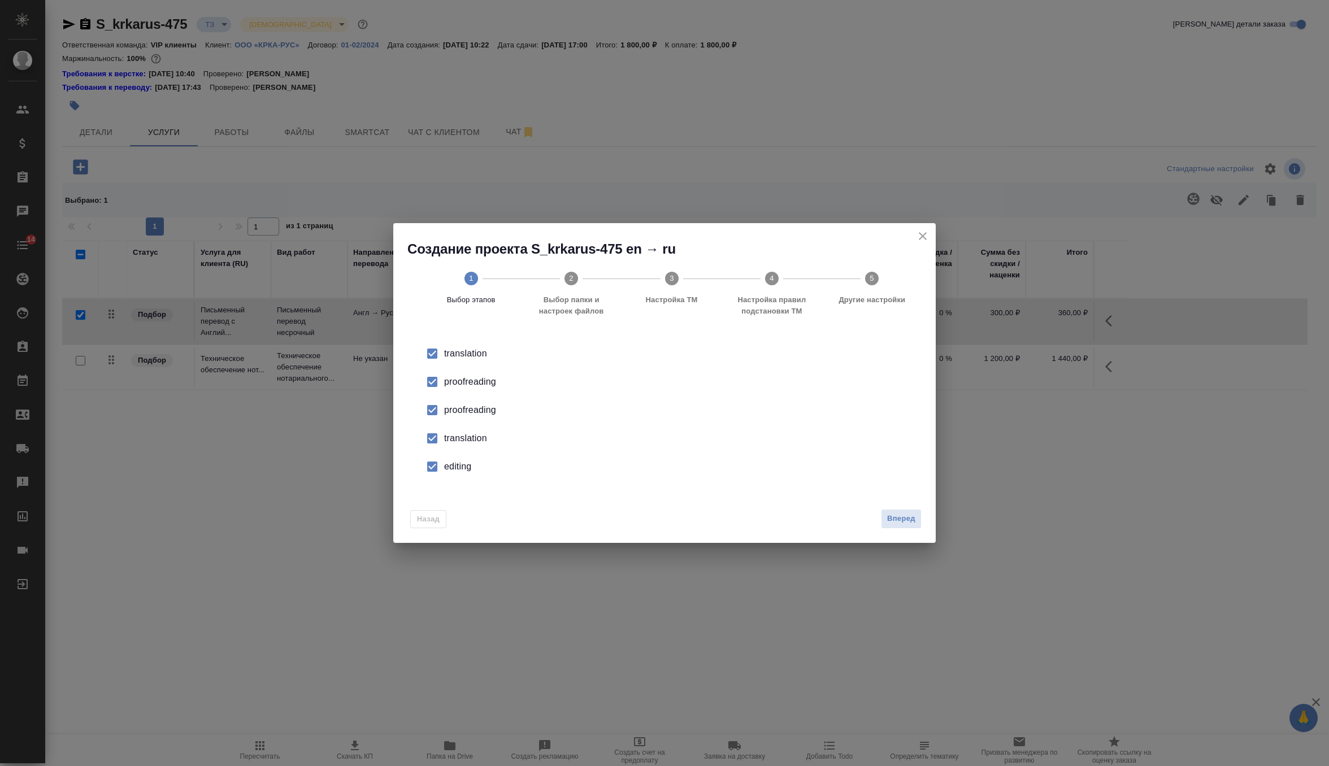
click at [472, 389] on div "proofreading" at bounding box center [676, 382] width 465 height 14
click at [463, 361] on div "translation" at bounding box center [676, 354] width 465 height 14
click at [458, 473] on div "editing" at bounding box center [676, 467] width 465 height 14
click at [901, 522] on span "Вперед" at bounding box center [901, 519] width 28 height 13
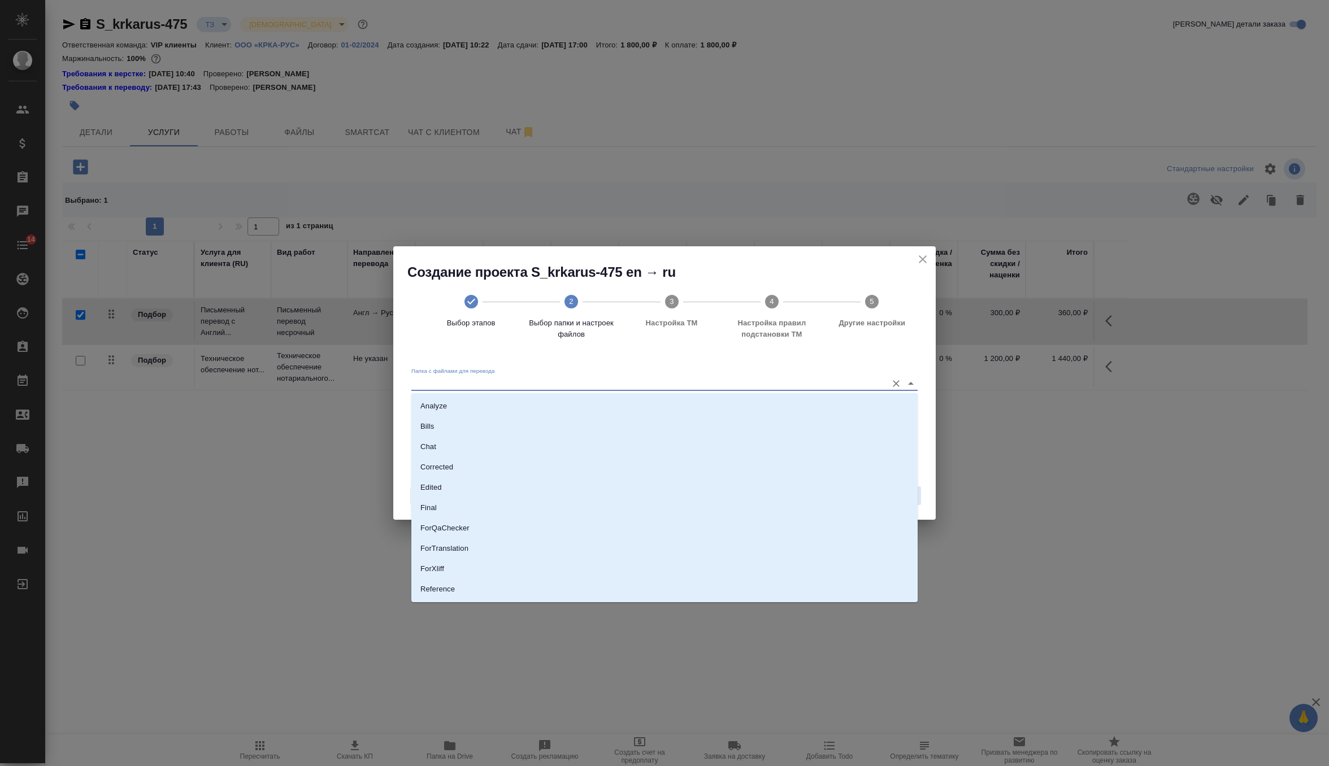
click at [821, 382] on input "Папка с файлами для перевода" at bounding box center [646, 383] width 470 height 14
click at [560, 556] on li "Source" at bounding box center [664, 551] width 506 height 20
type input "Source"
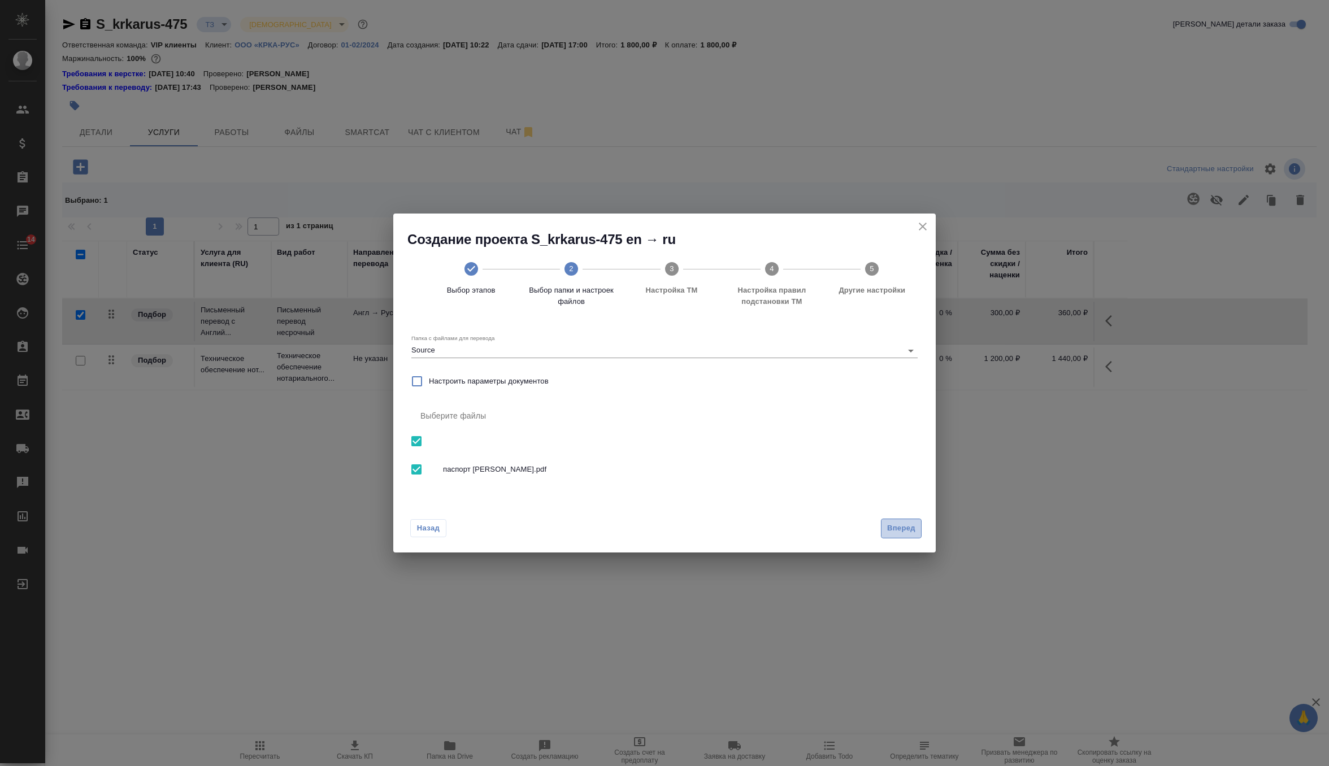
click at [892, 526] on span "Вперед" at bounding box center [901, 528] width 28 height 13
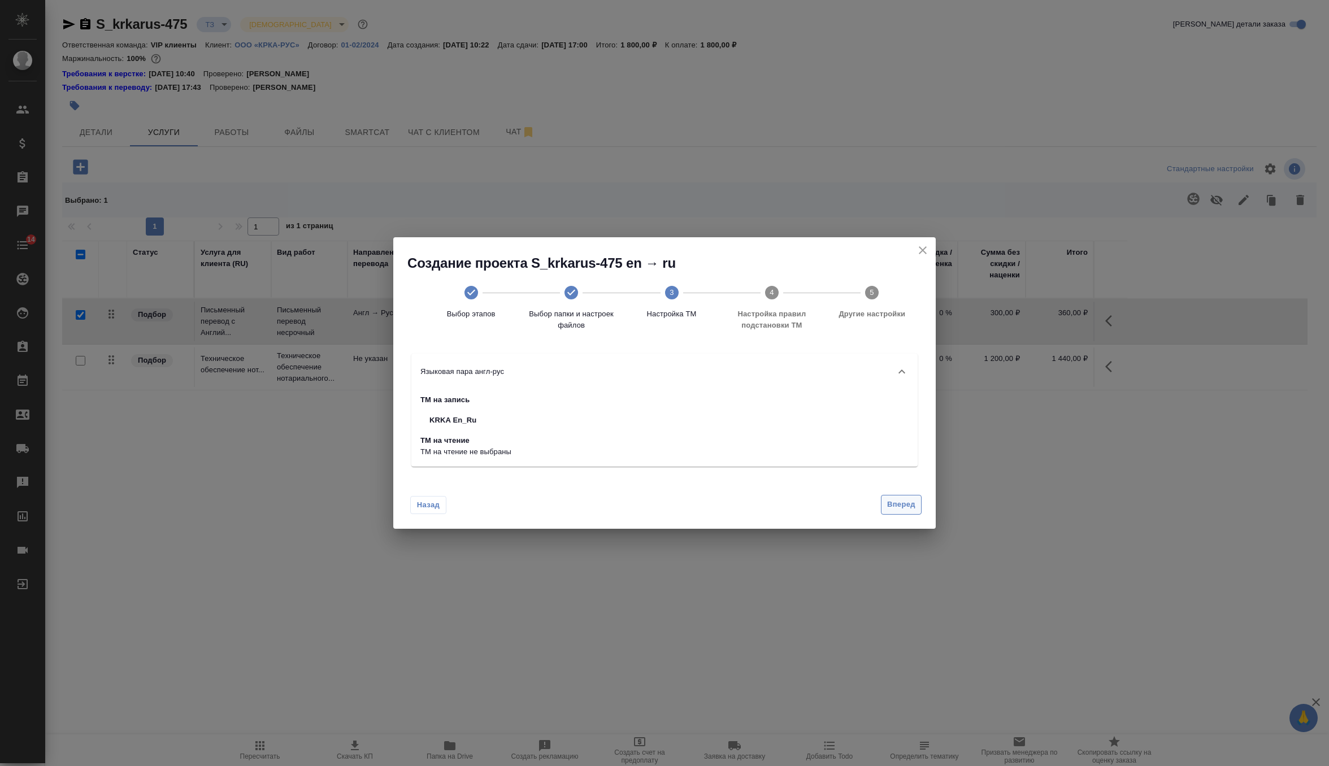
click at [896, 514] on button "Вперед" at bounding box center [901, 505] width 41 height 20
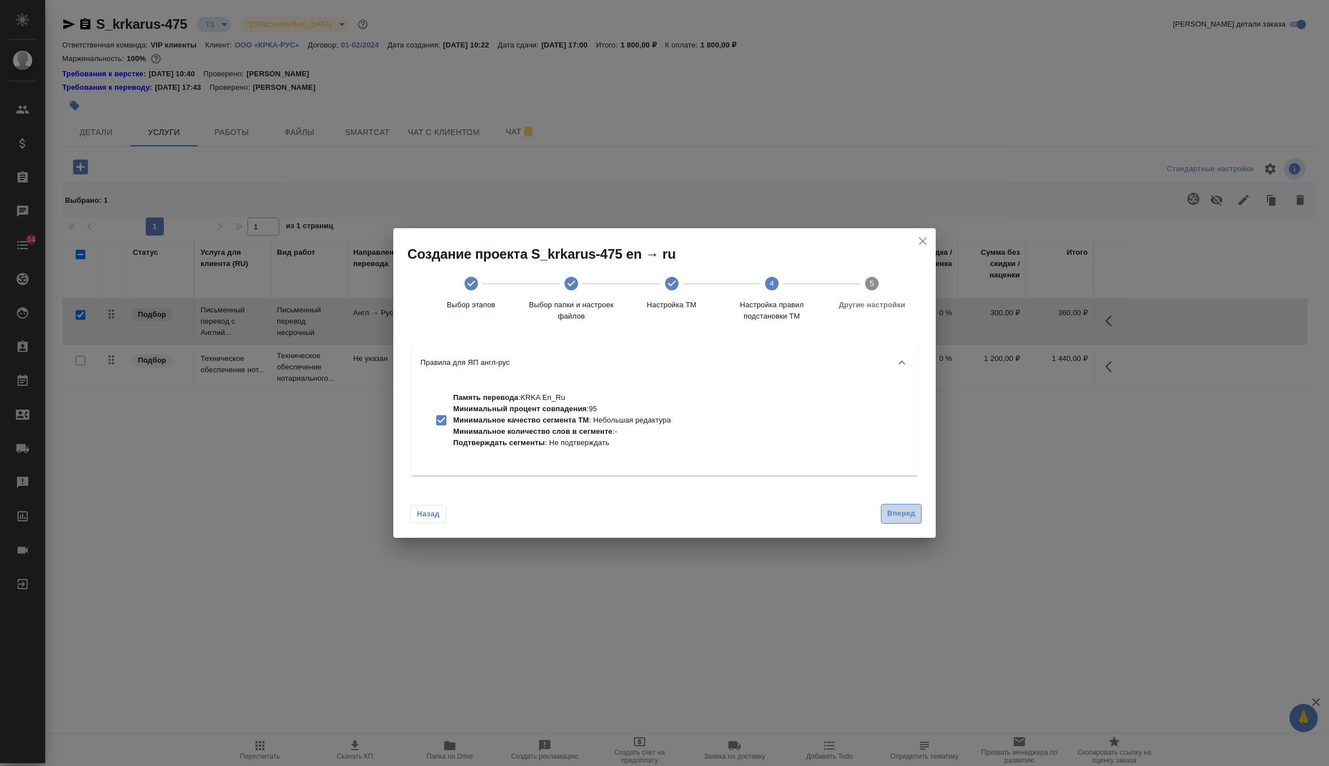
click at [900, 506] on button "Вперед" at bounding box center [901, 514] width 41 height 20
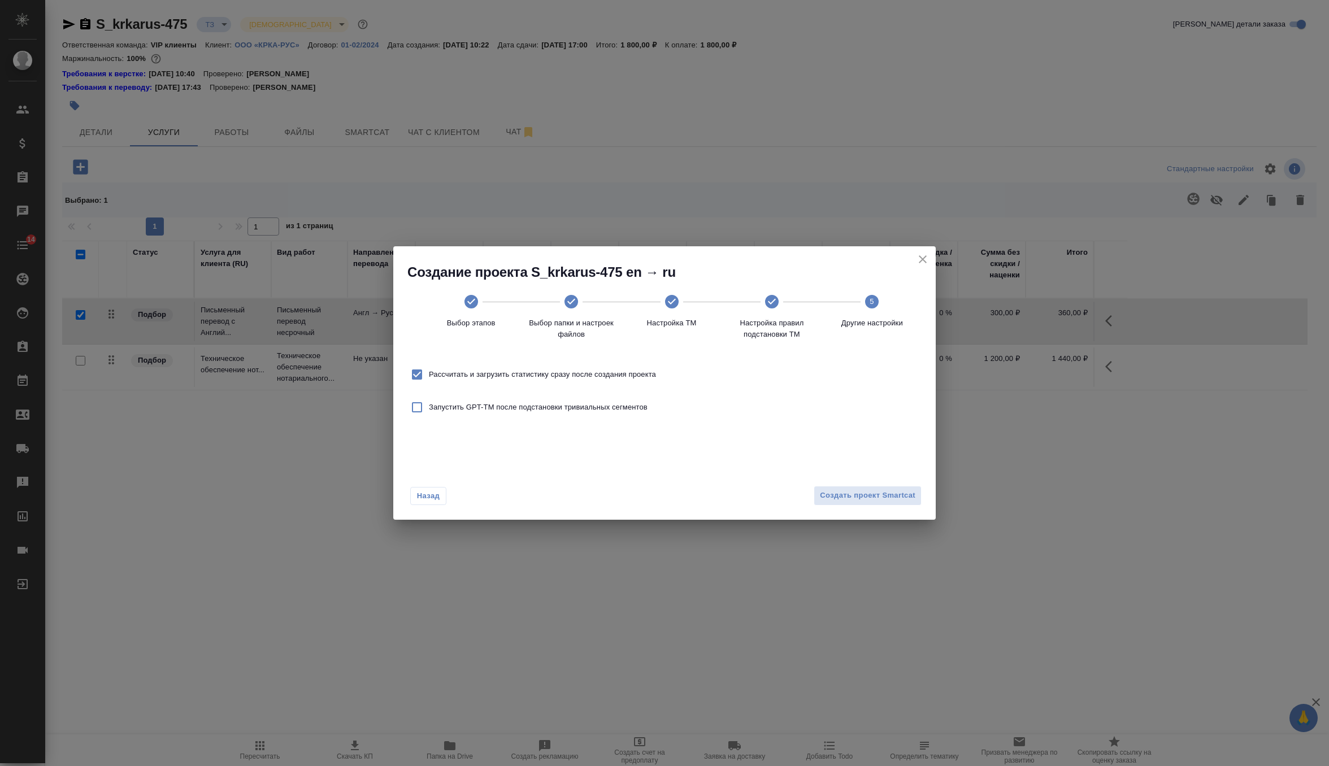
click at [635, 379] on span "Рассчитать и загрузить статистику сразу после создания проекта" at bounding box center [542, 374] width 227 height 11
click at [429, 379] on input "Рассчитать и загрузить статистику сразу после создания проекта" at bounding box center [417, 375] width 24 height 24
checkbox input "false"
click at [878, 498] on span "Создать проект Smartcat" at bounding box center [868, 495] width 96 height 13
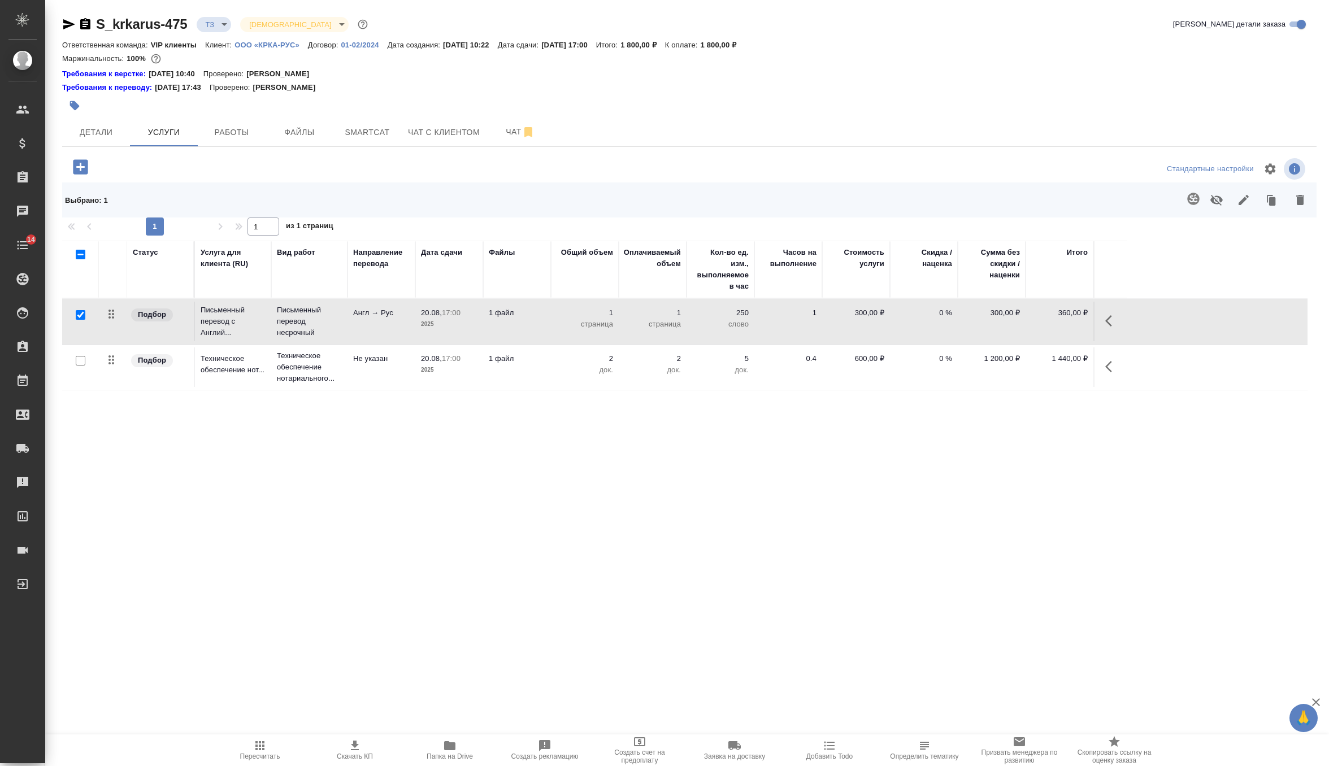
click at [92, 25] on icon "button" at bounding box center [86, 25] width 14 height 14
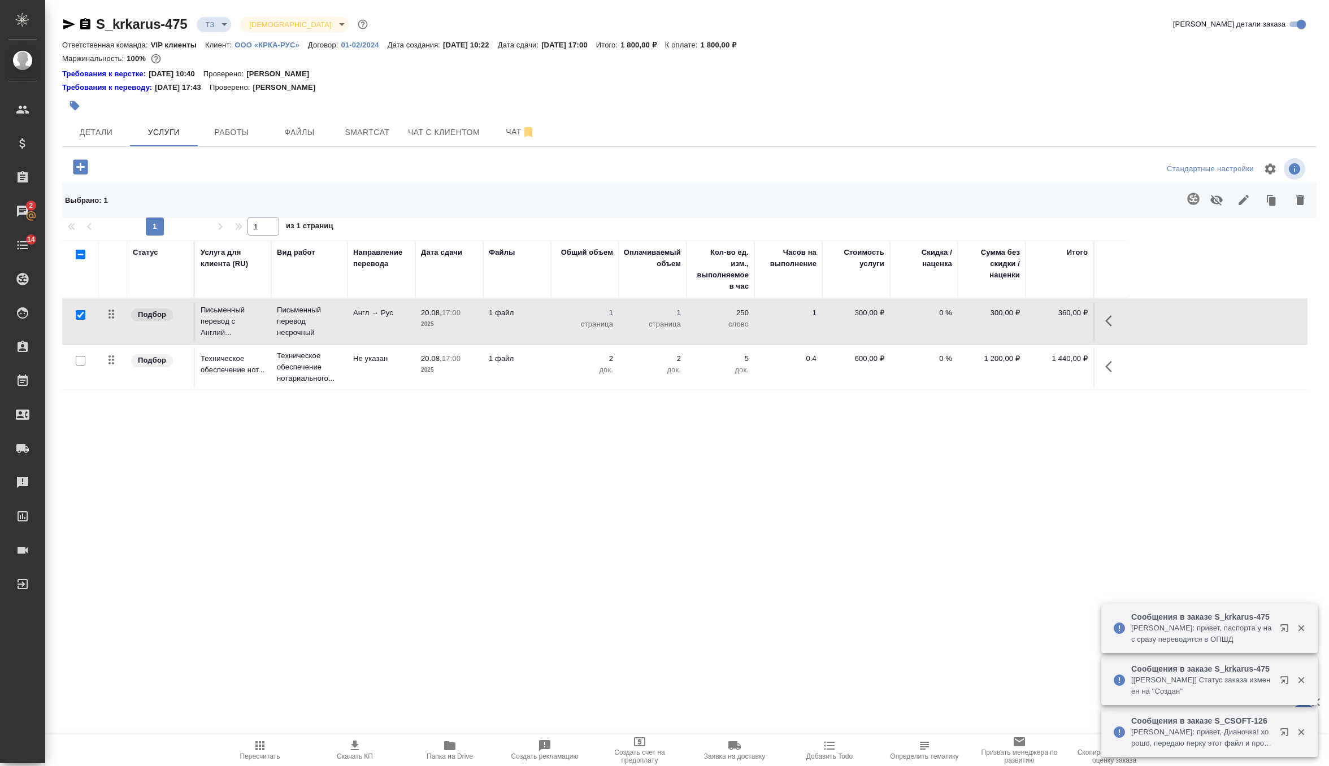
click at [80, 163] on icon "button" at bounding box center [81, 167] width 20 height 20
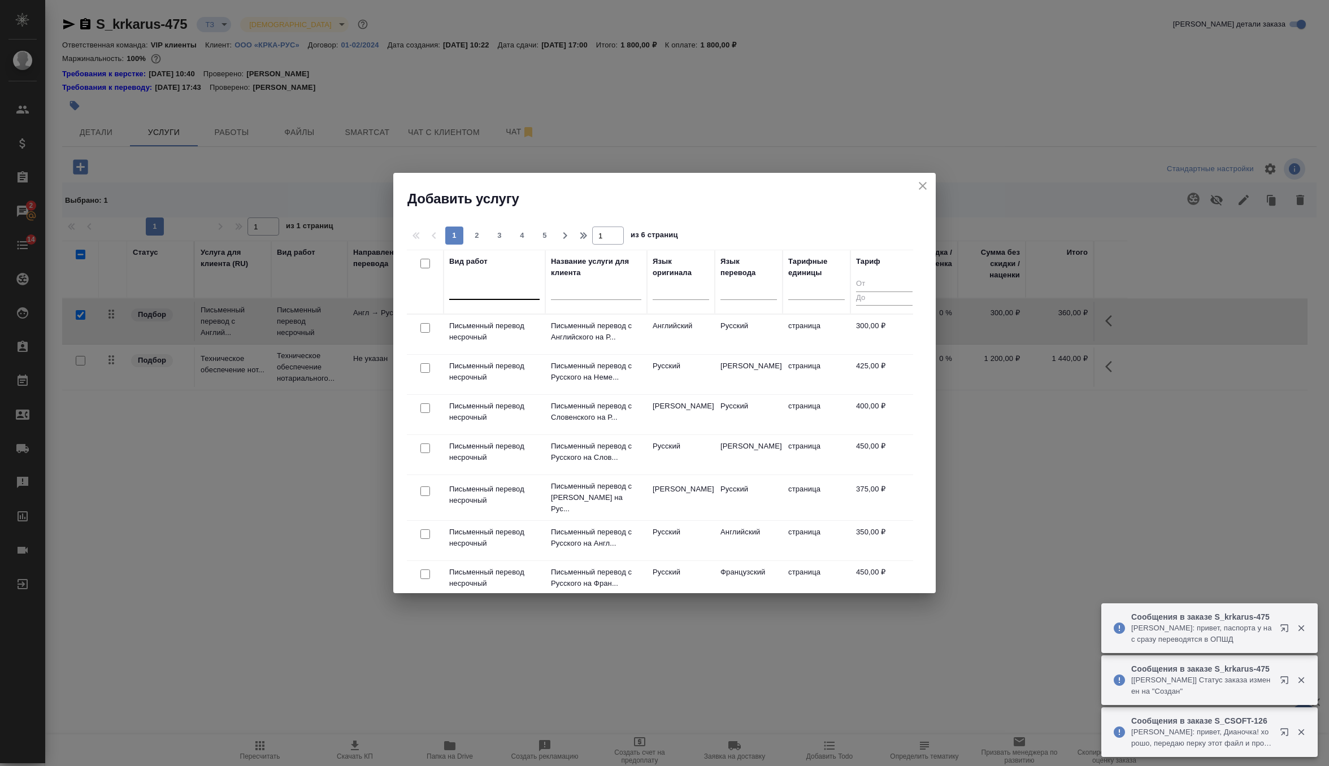
click at [497, 296] on div at bounding box center [494, 288] width 90 height 16
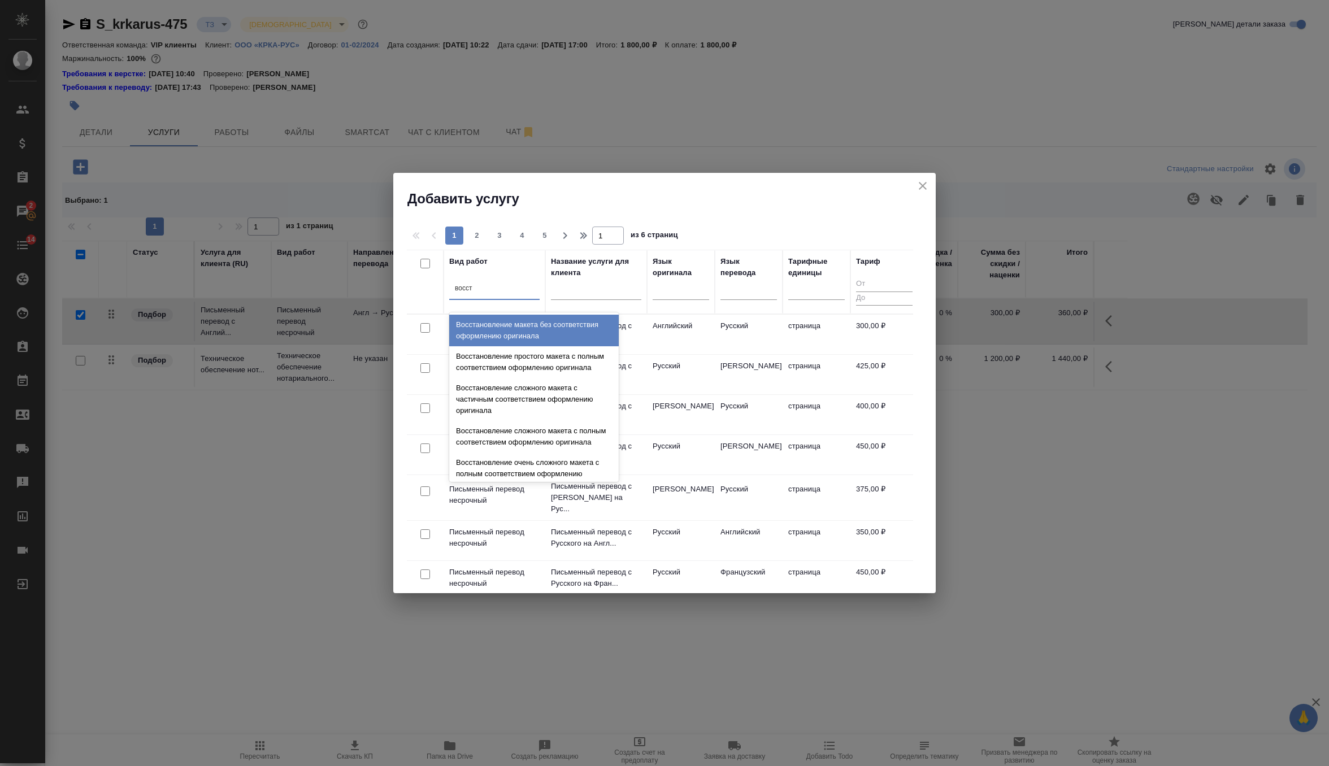
type input "восста"
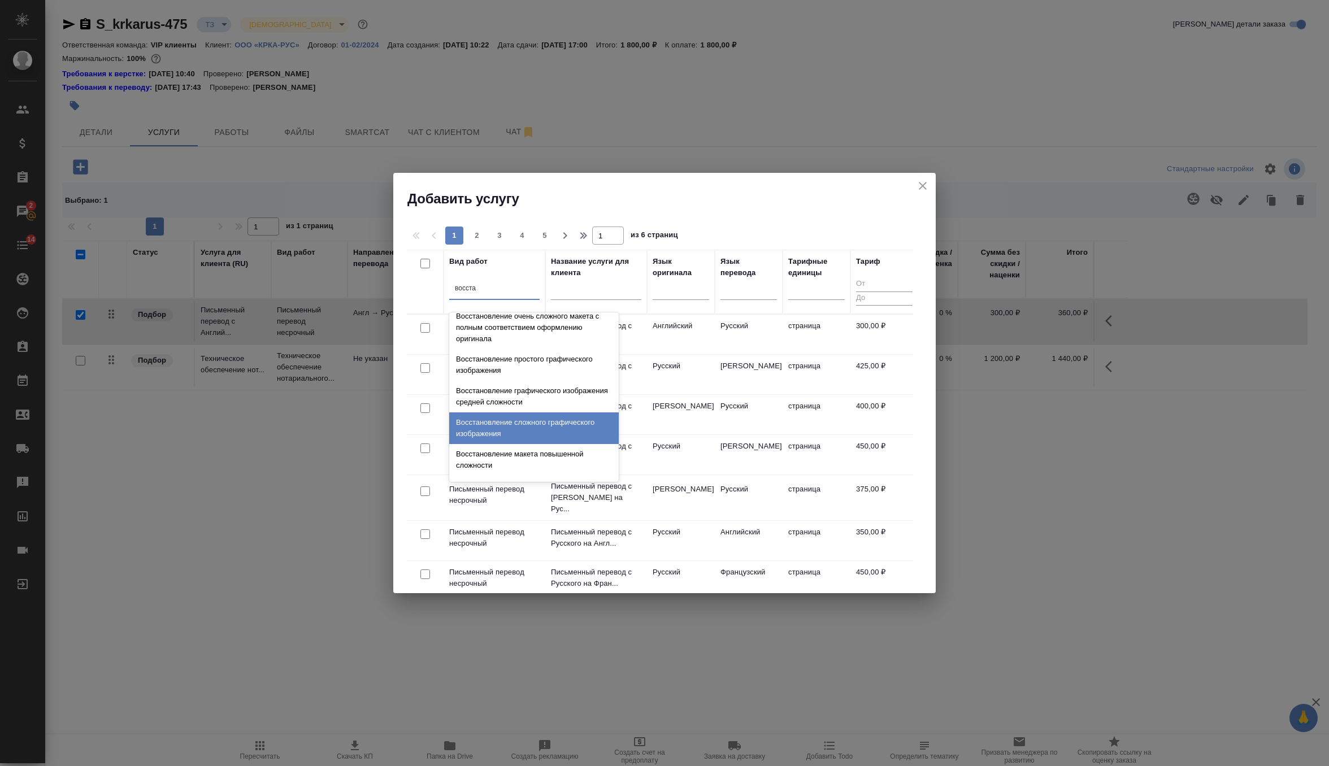
scroll to position [185, 0]
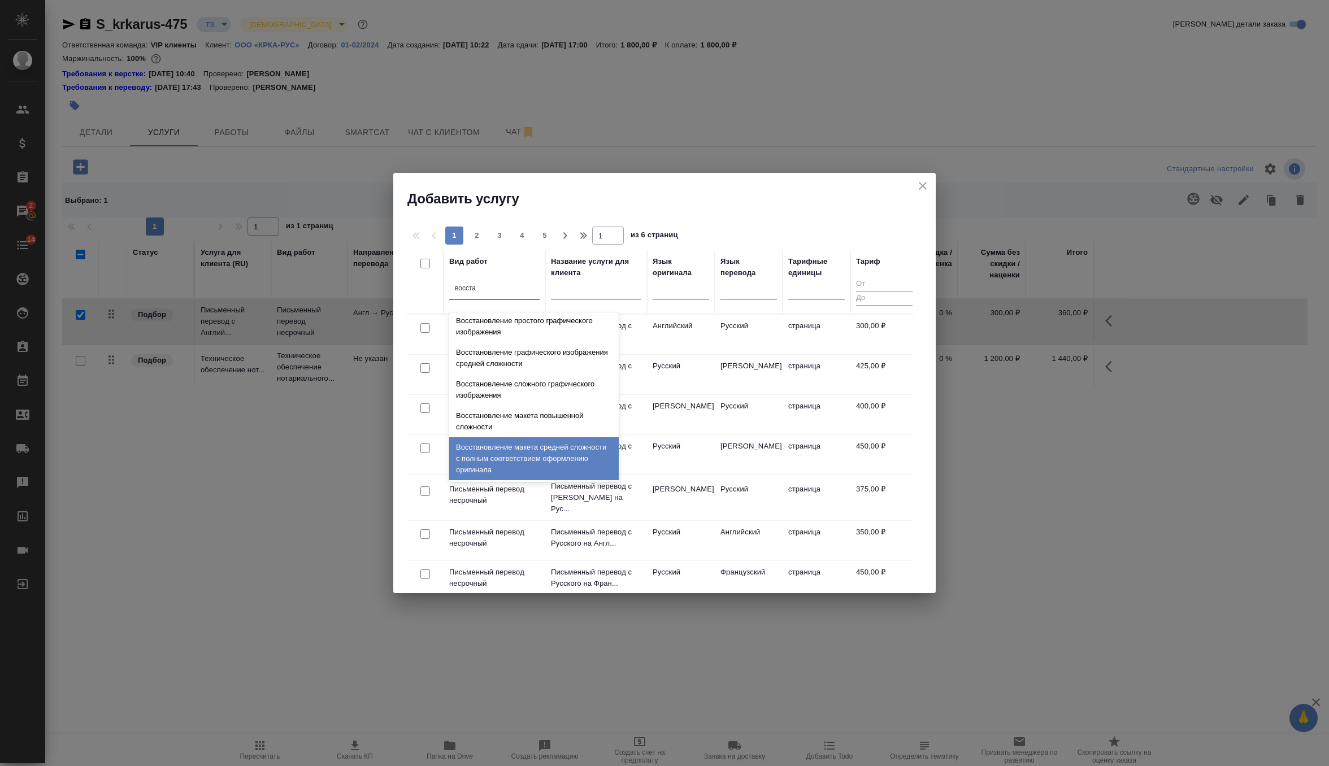
click at [532, 465] on div "Восстановление макета средней сложности с полным соответствием оформлению ориги…" at bounding box center [534, 458] width 170 height 43
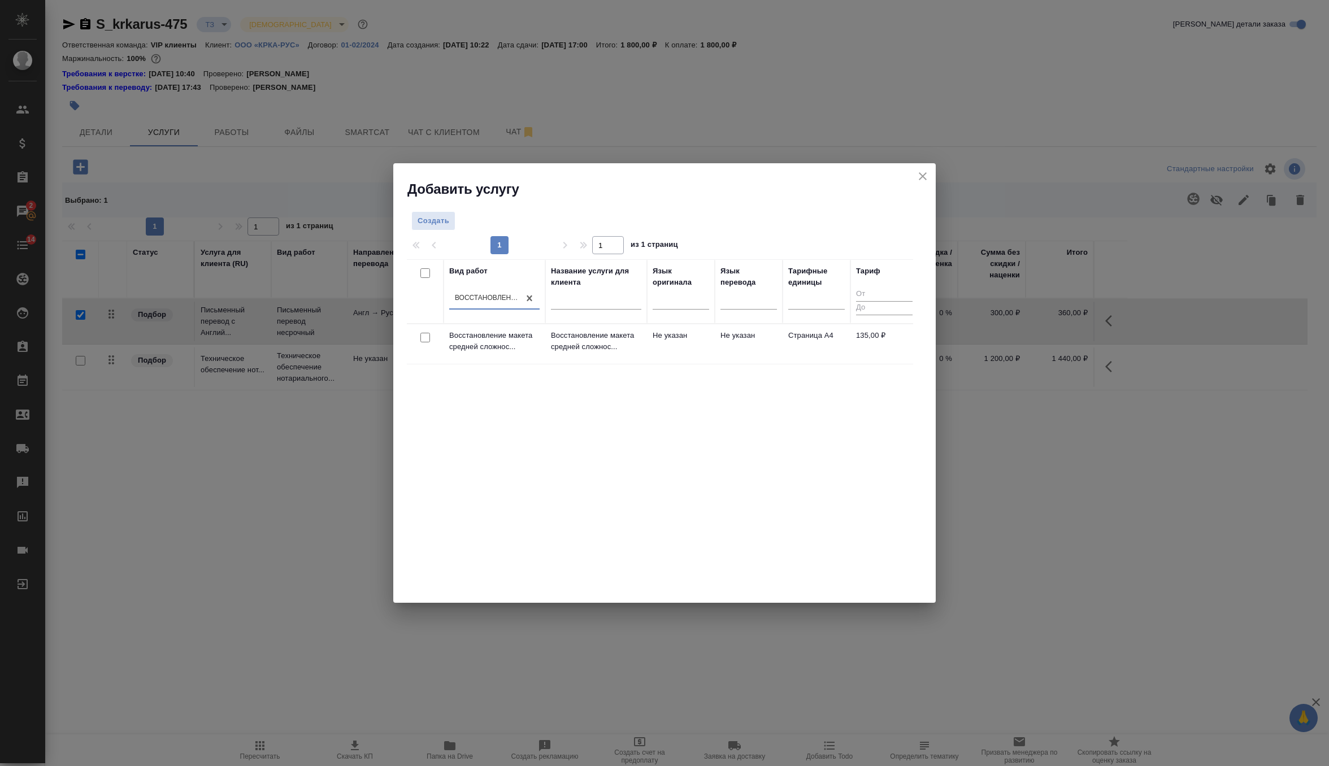
click at [424, 336] on input "checkbox" at bounding box center [425, 338] width 10 height 10
checkbox input "true"
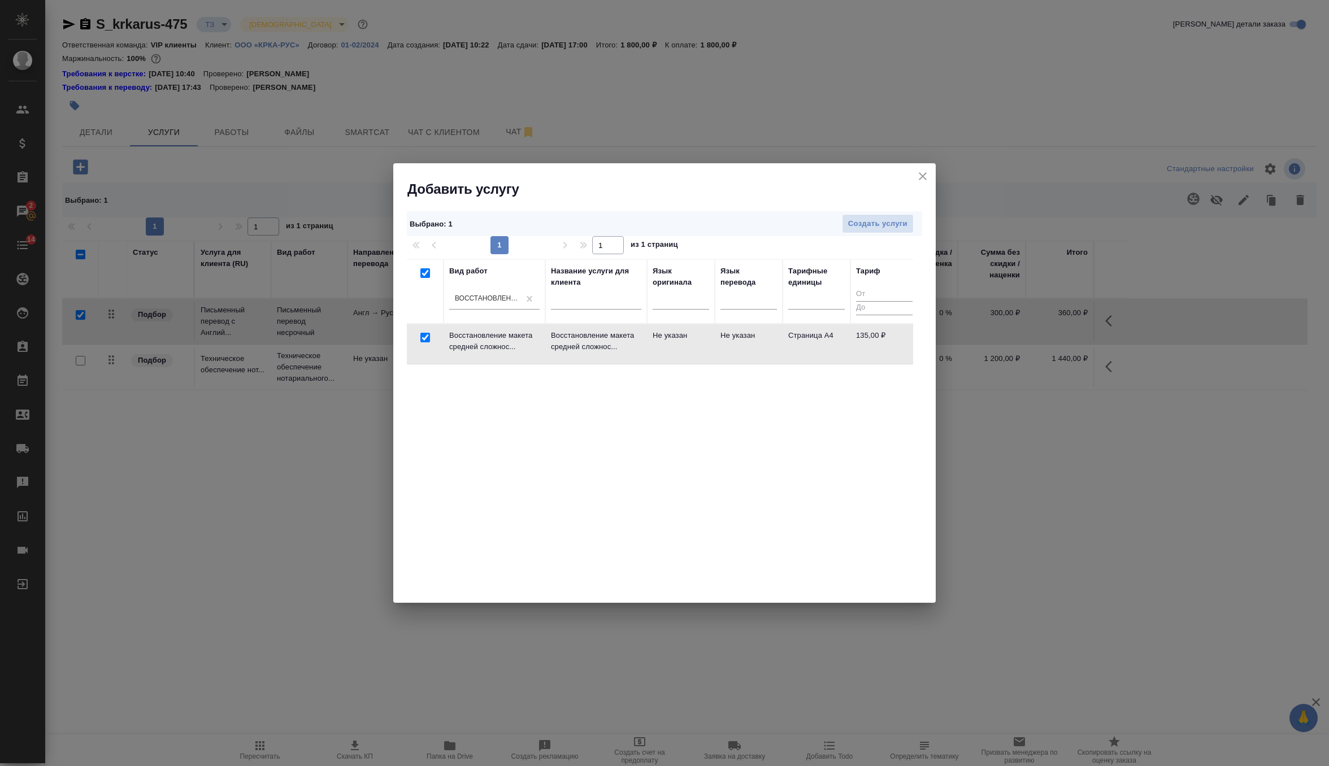
click at [851, 236] on div "1 1 из 1 страниц" at bounding box center [664, 245] width 515 height 18
click at [861, 226] on span "Создать услуги" at bounding box center [877, 224] width 59 height 13
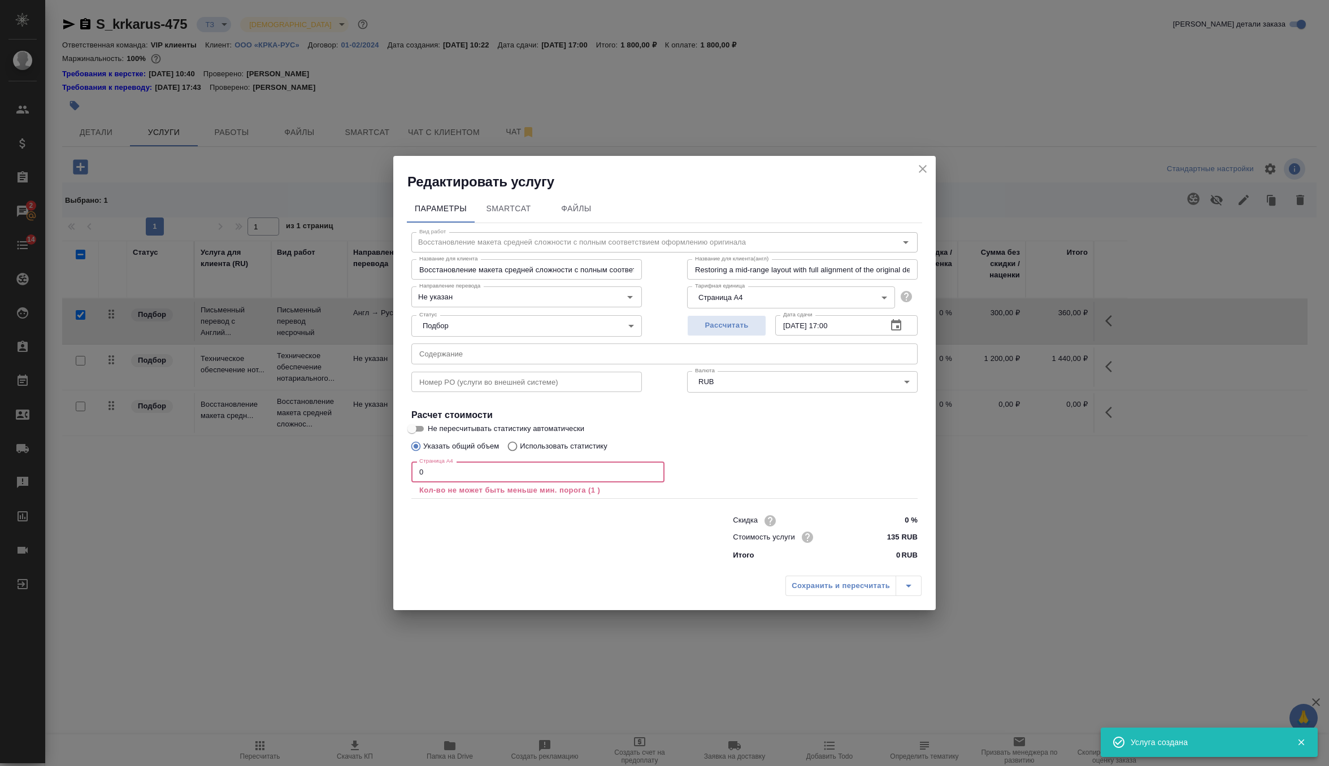
click at [483, 467] on input "0" at bounding box center [537, 472] width 253 height 20
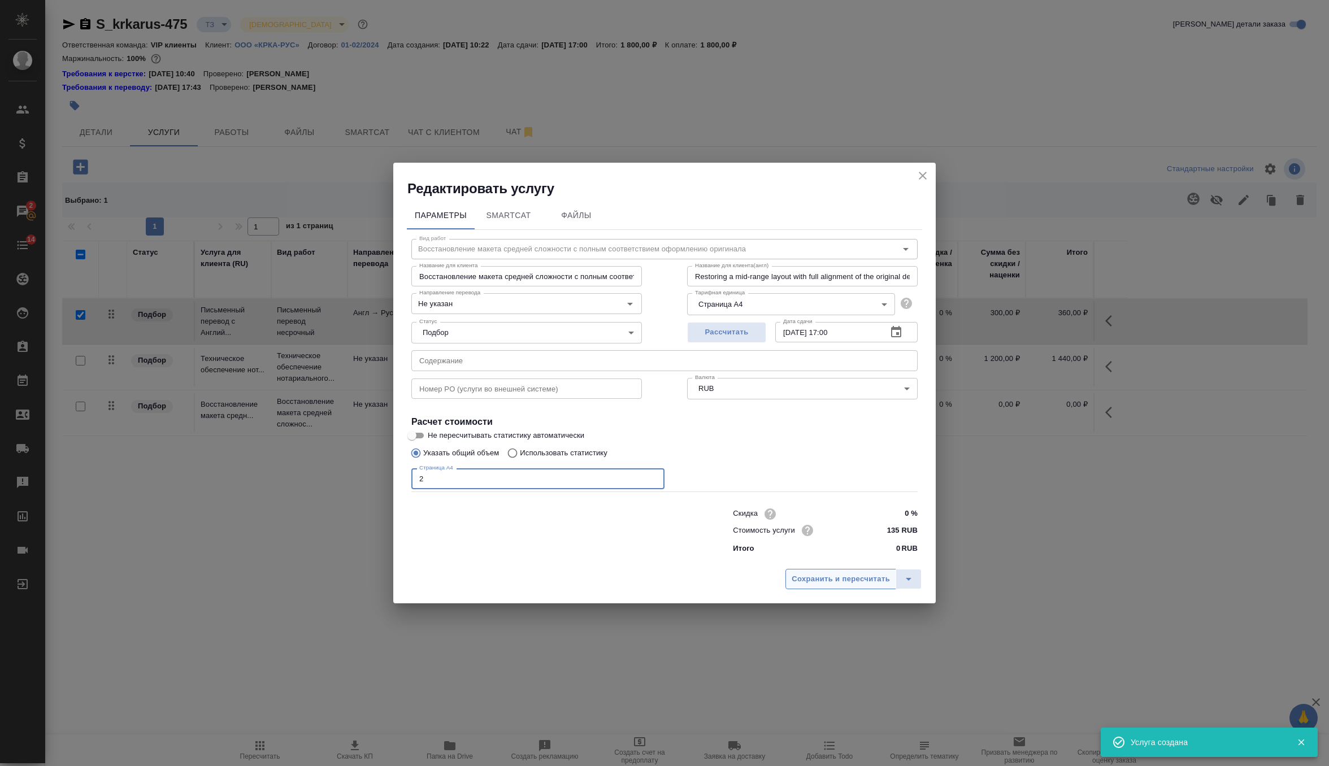
type input "2"
click at [823, 574] on span "Сохранить и пересчитать" at bounding box center [841, 579] width 98 height 13
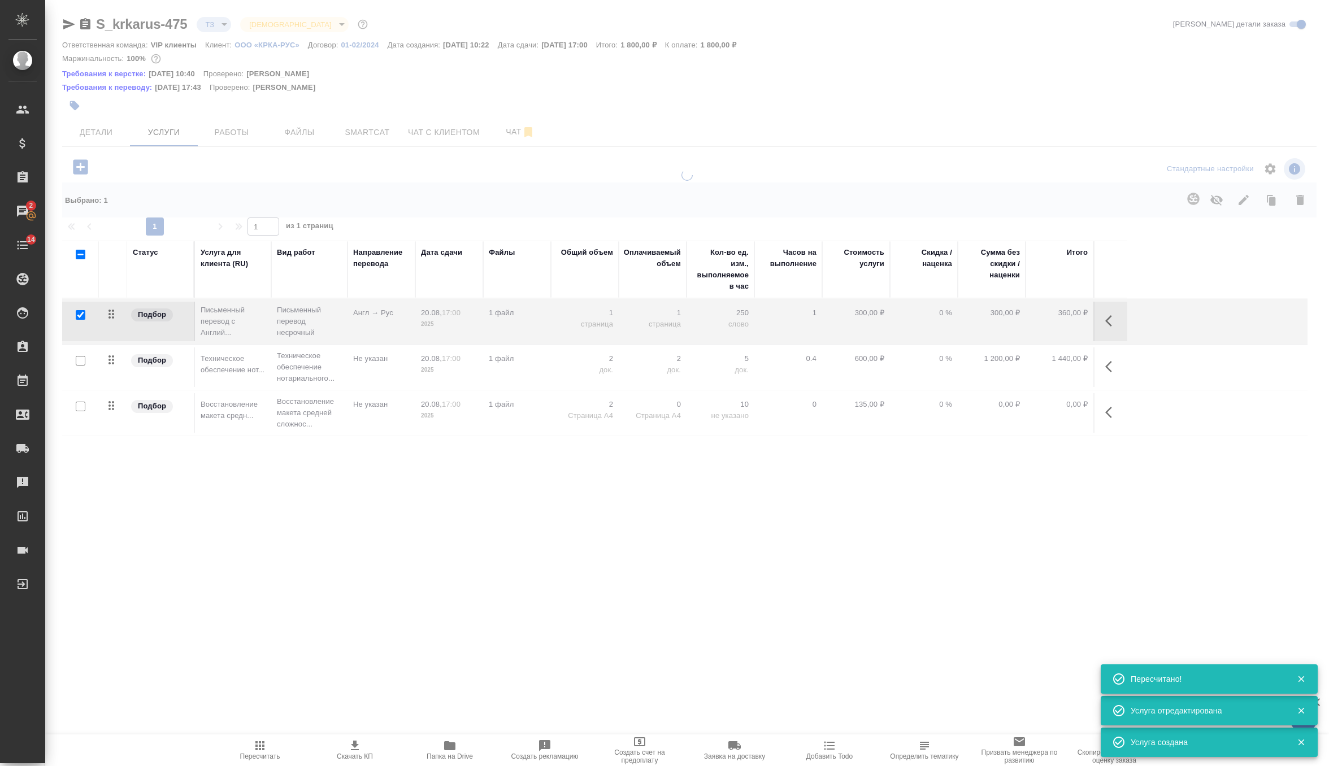
type input "new"
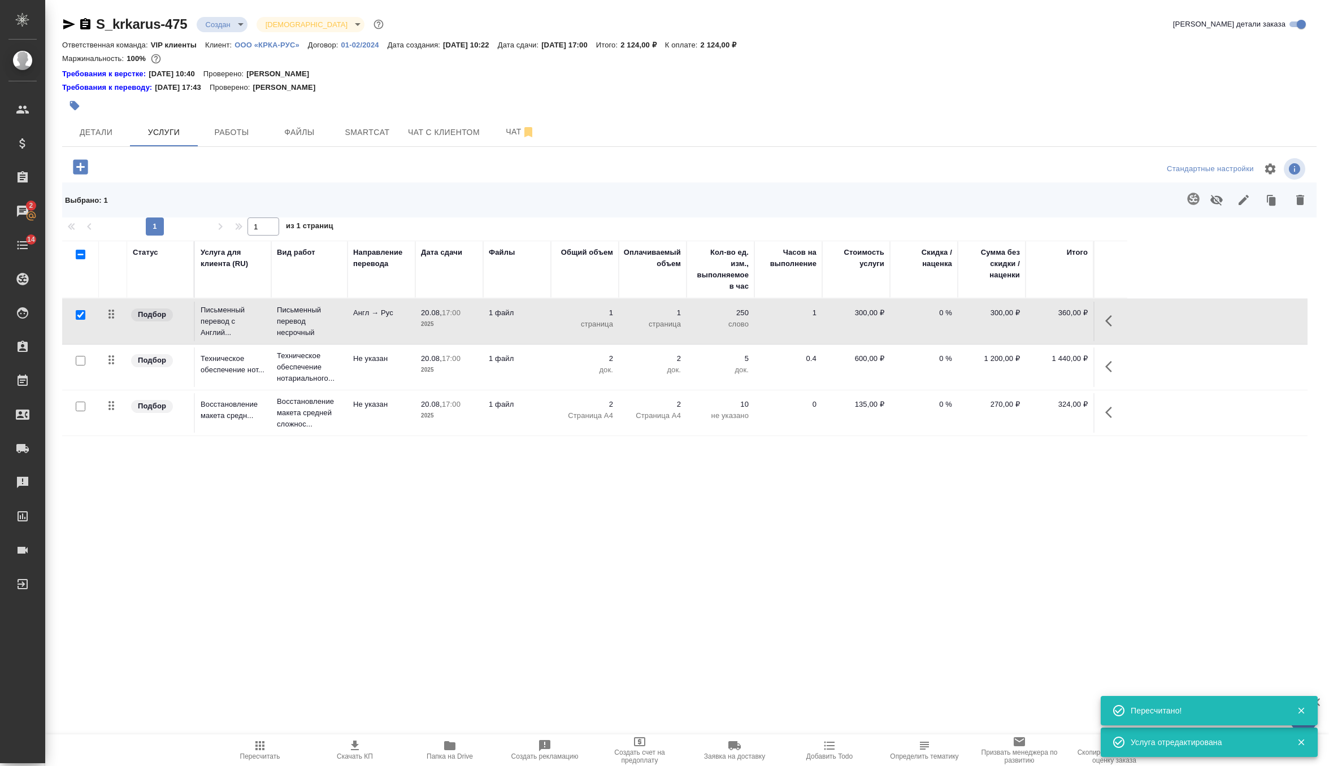
click at [333, 741] on span "Скачать КП" at bounding box center [354, 749] width 81 height 21
click at [224, 22] on body "🙏 .cls-1 fill:#fff; AWATERA Zverzhanovskaya Diana Клиенты Спецификации Заказы 2…" at bounding box center [664, 383] width 1329 height 766
click at [231, 51] on li "Согласование КП" at bounding box center [248, 43] width 103 height 19
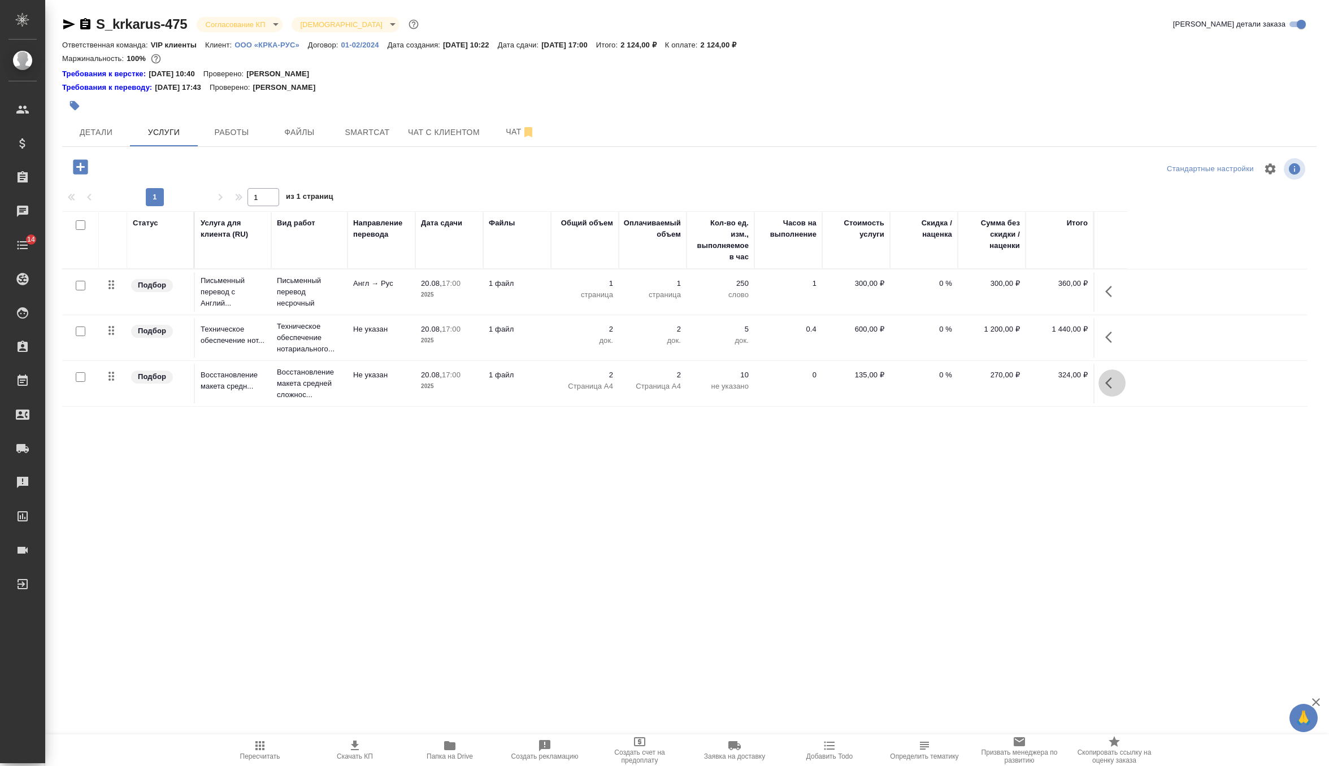
click at [1107, 386] on icon "button" at bounding box center [1112, 383] width 14 height 14
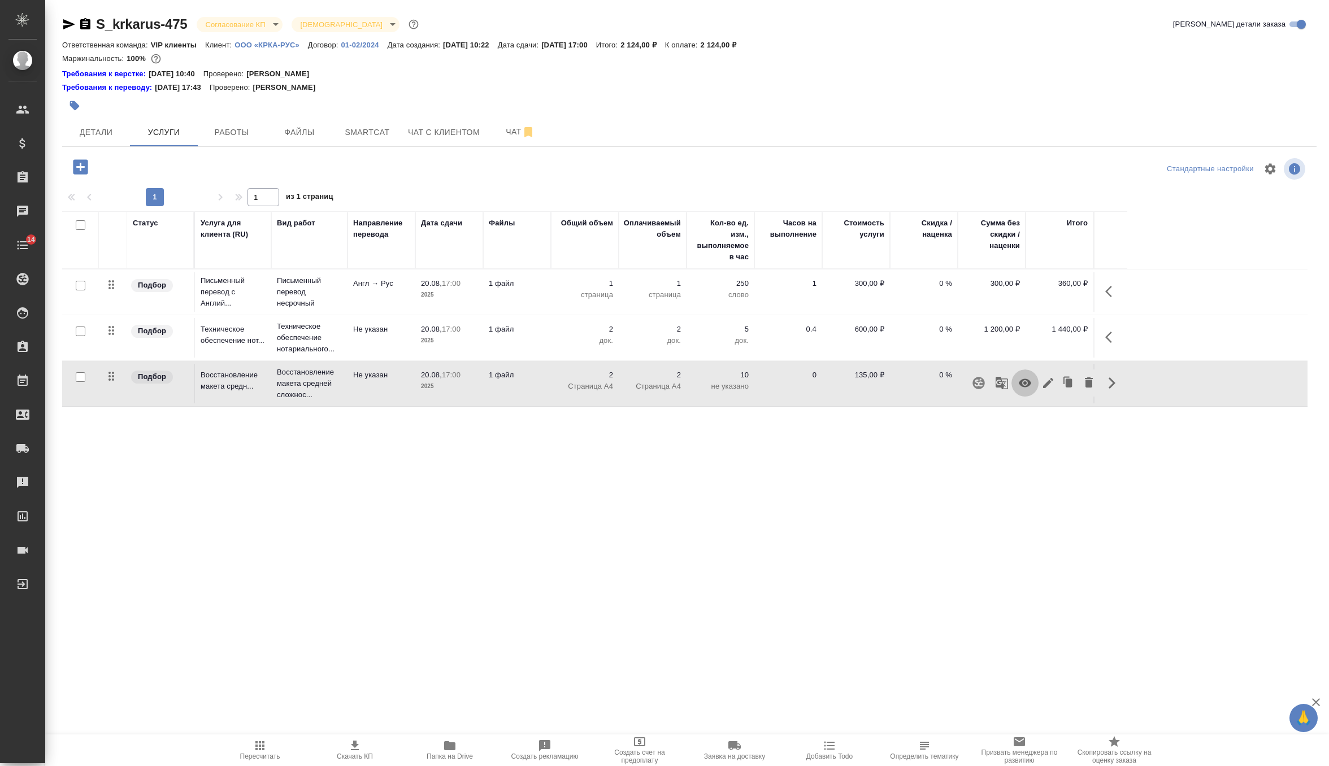
click at [1030, 387] on icon "button" at bounding box center [1025, 383] width 14 height 14
click at [76, 103] on icon "button" at bounding box center [75, 106] width 10 height 10
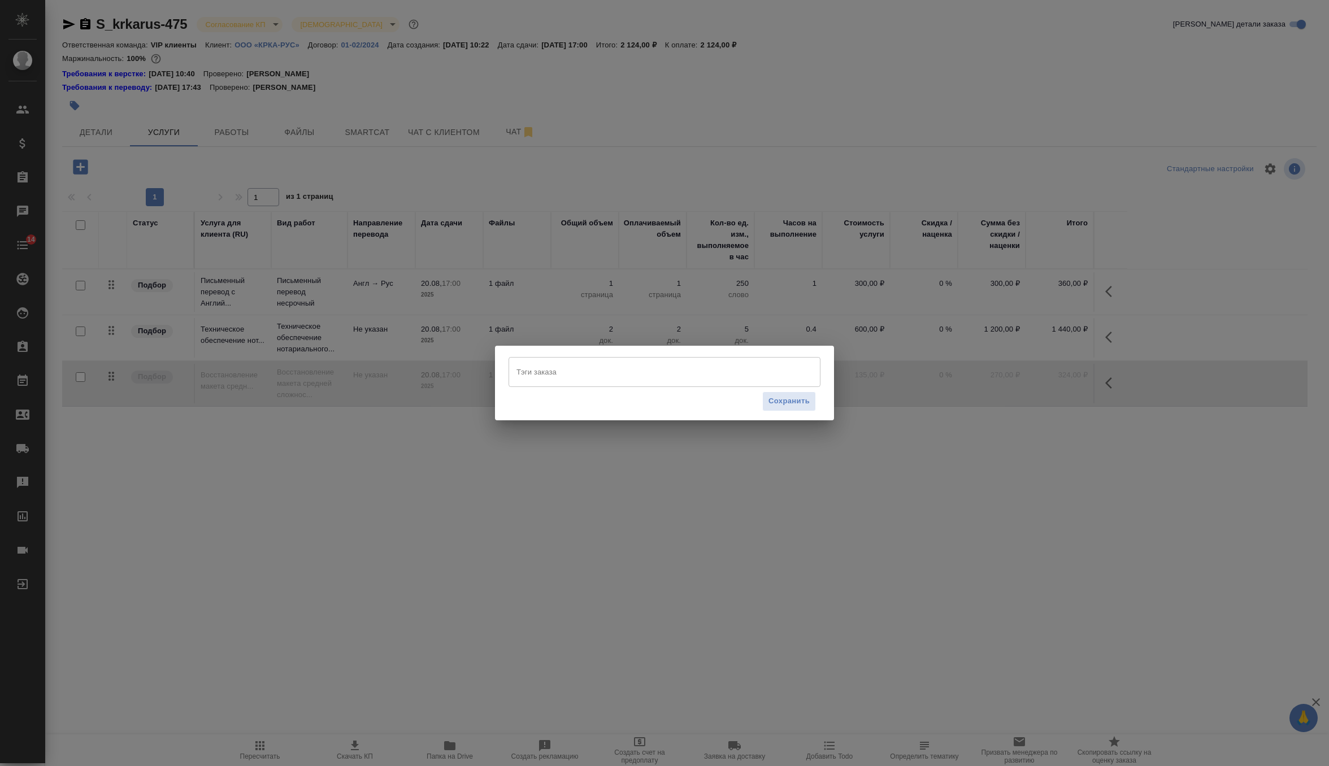
click at [552, 378] on input "Тэги заказа" at bounding box center [654, 371] width 280 height 19
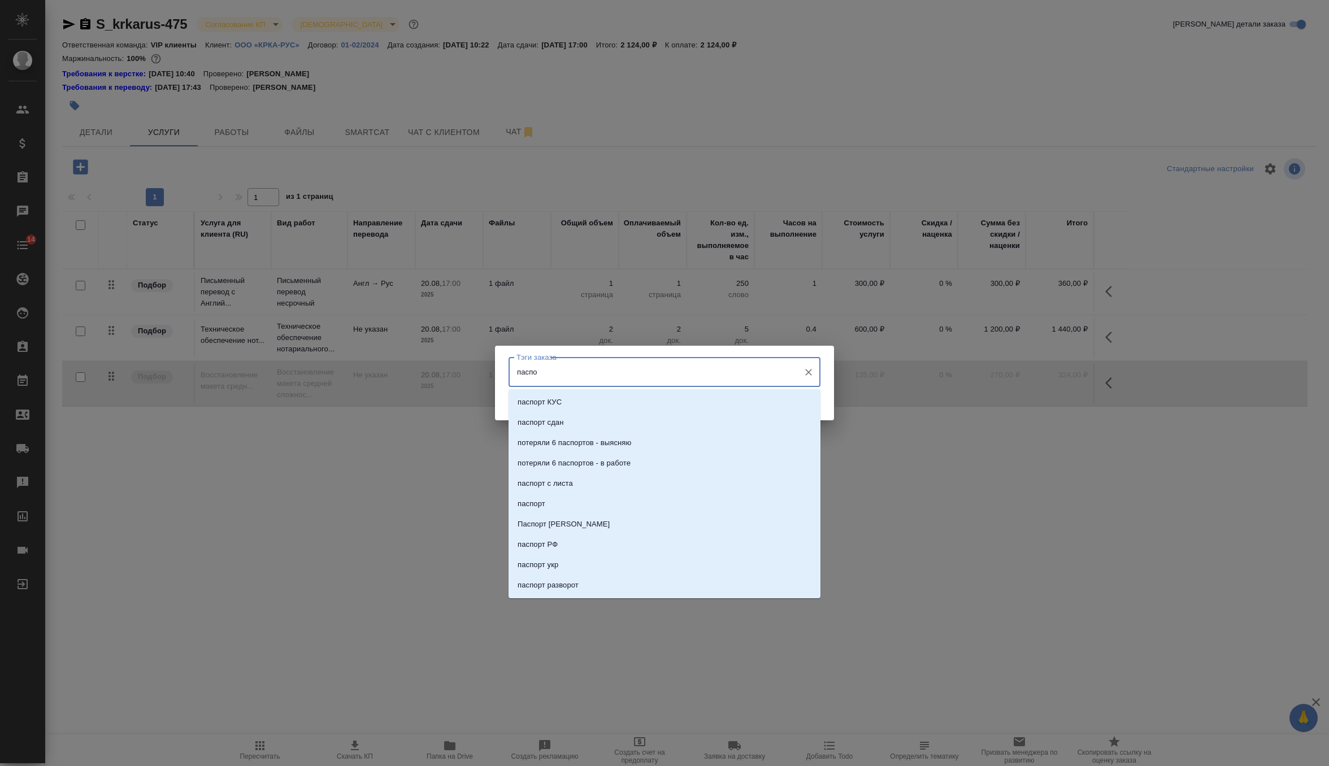
type input "паспор"
click at [565, 501] on li "паспорт" at bounding box center [665, 504] width 312 height 20
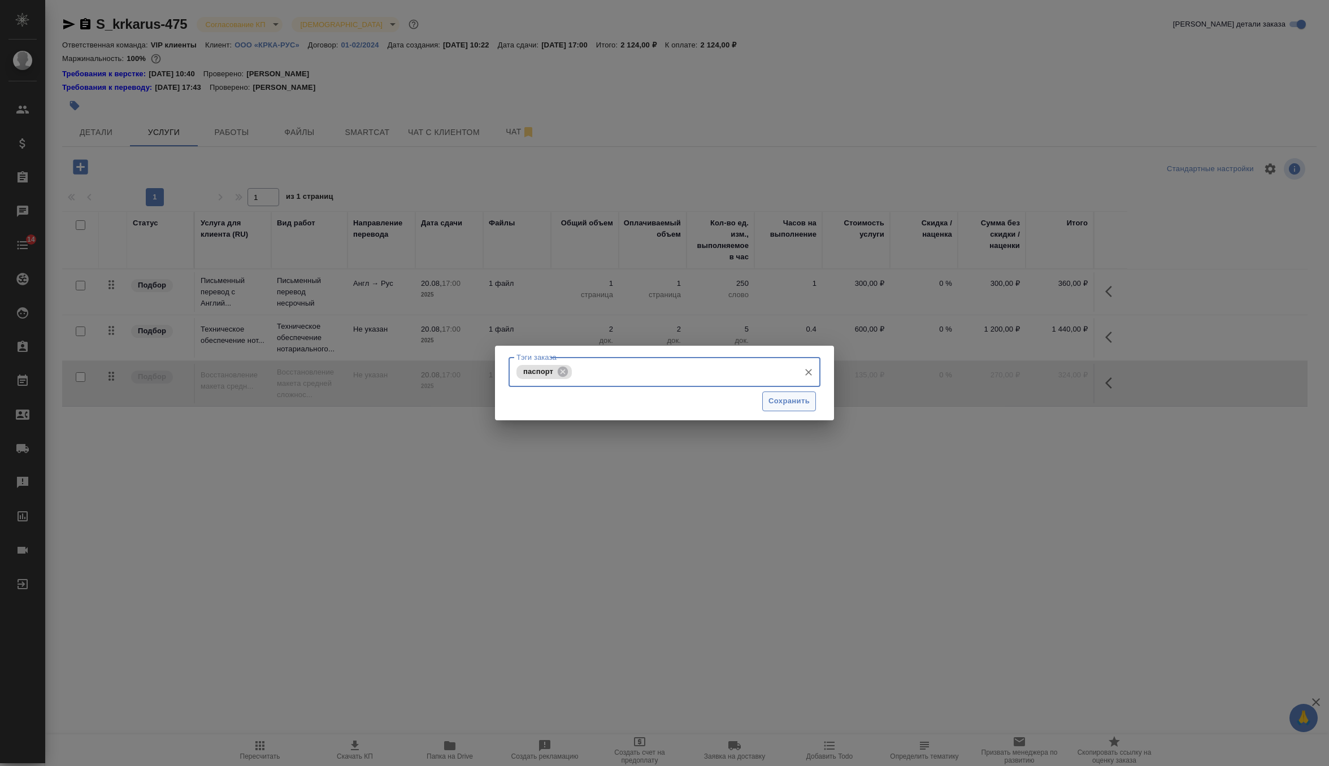
click at [797, 407] on span "Сохранить" at bounding box center [789, 401] width 41 height 13
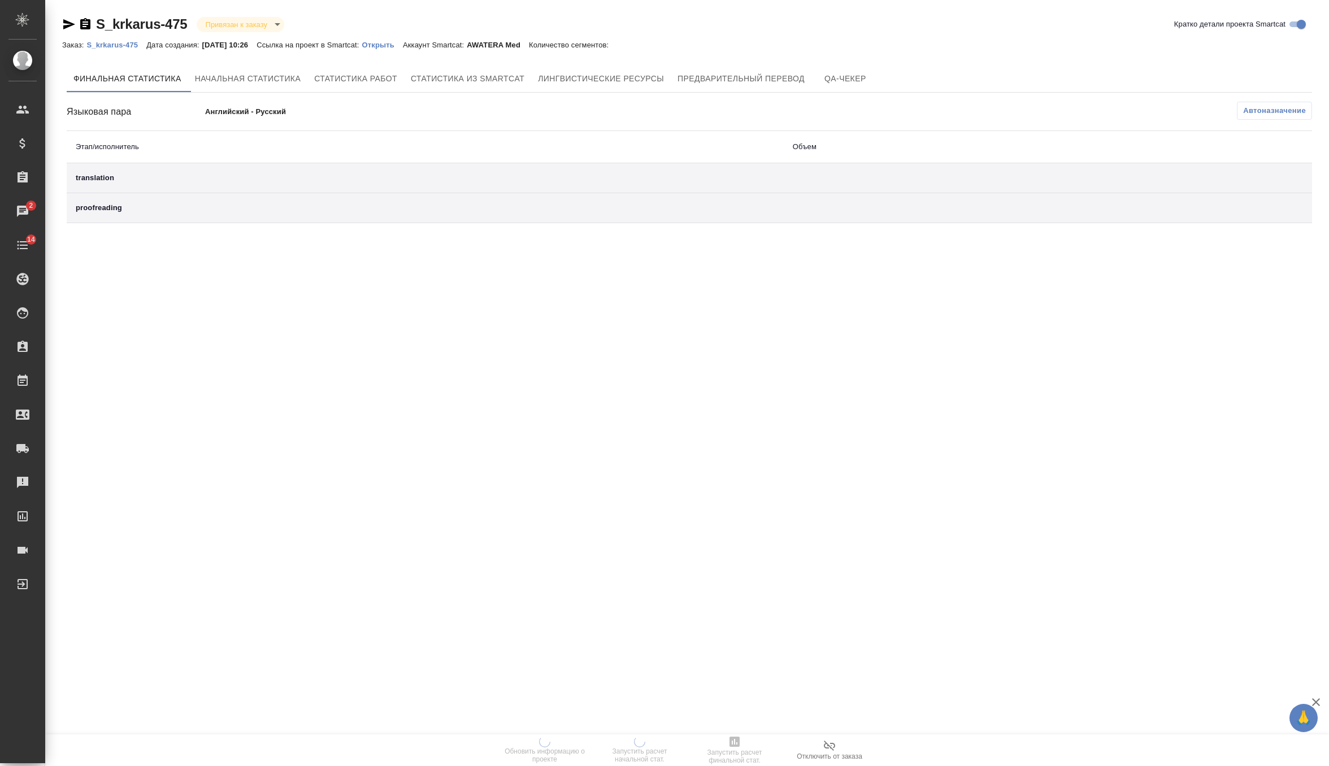
click at [396, 43] on p "Открыть" at bounding box center [382, 45] width 41 height 8
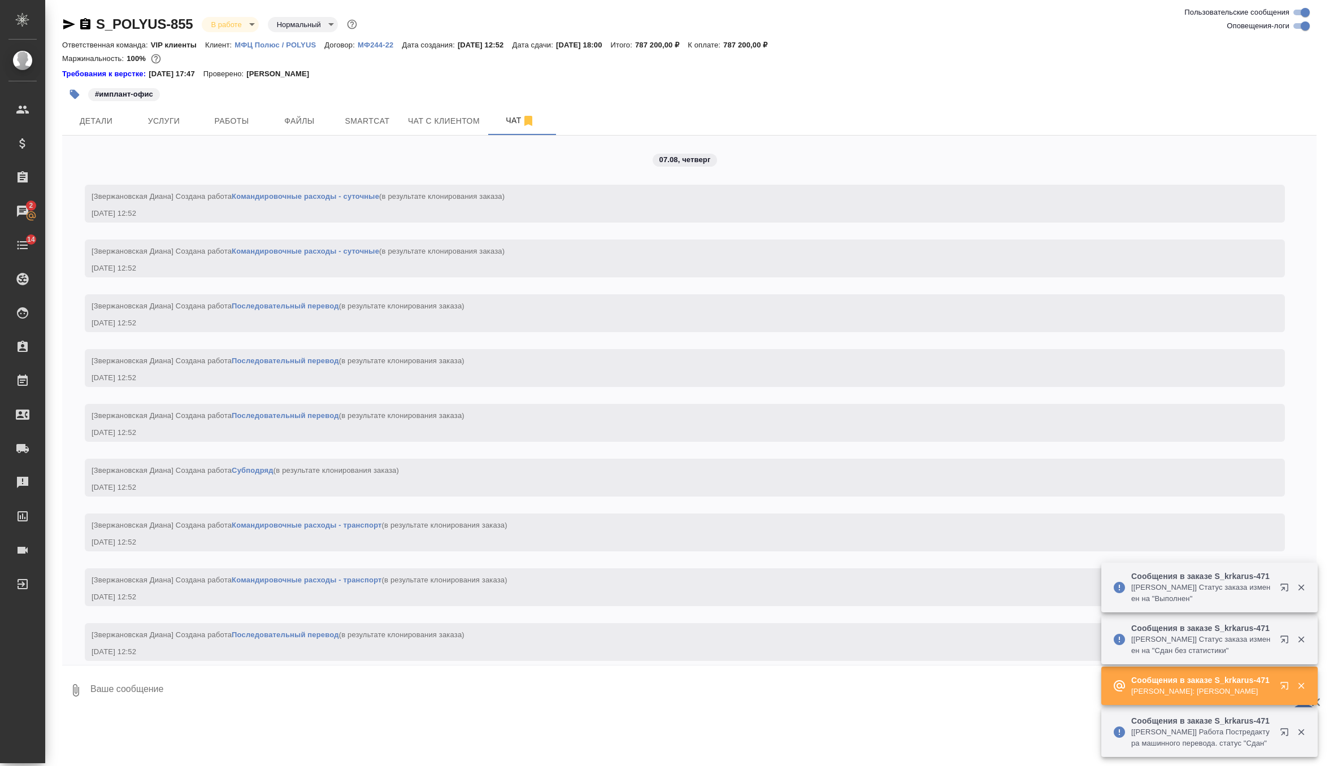
scroll to position [7211, 0]
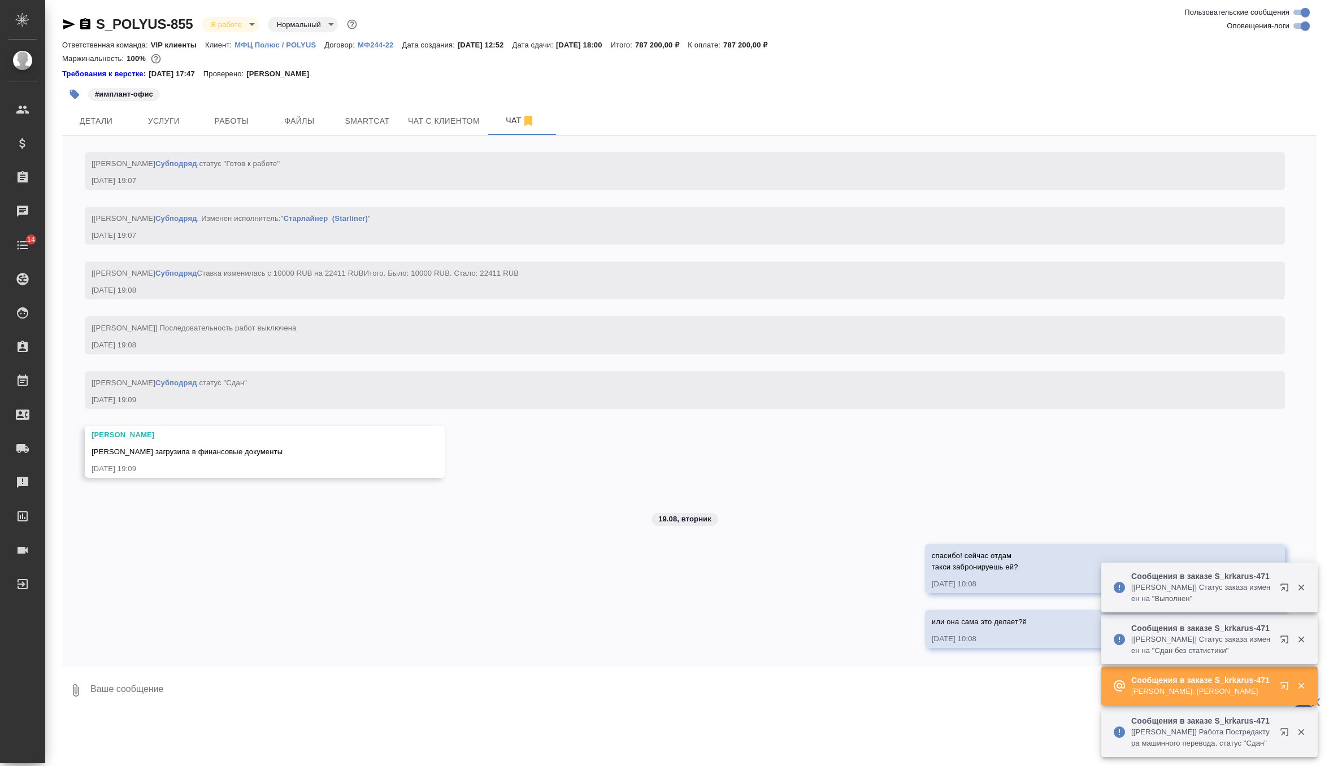
click at [405, 703] on textarea at bounding box center [702, 690] width 1227 height 38
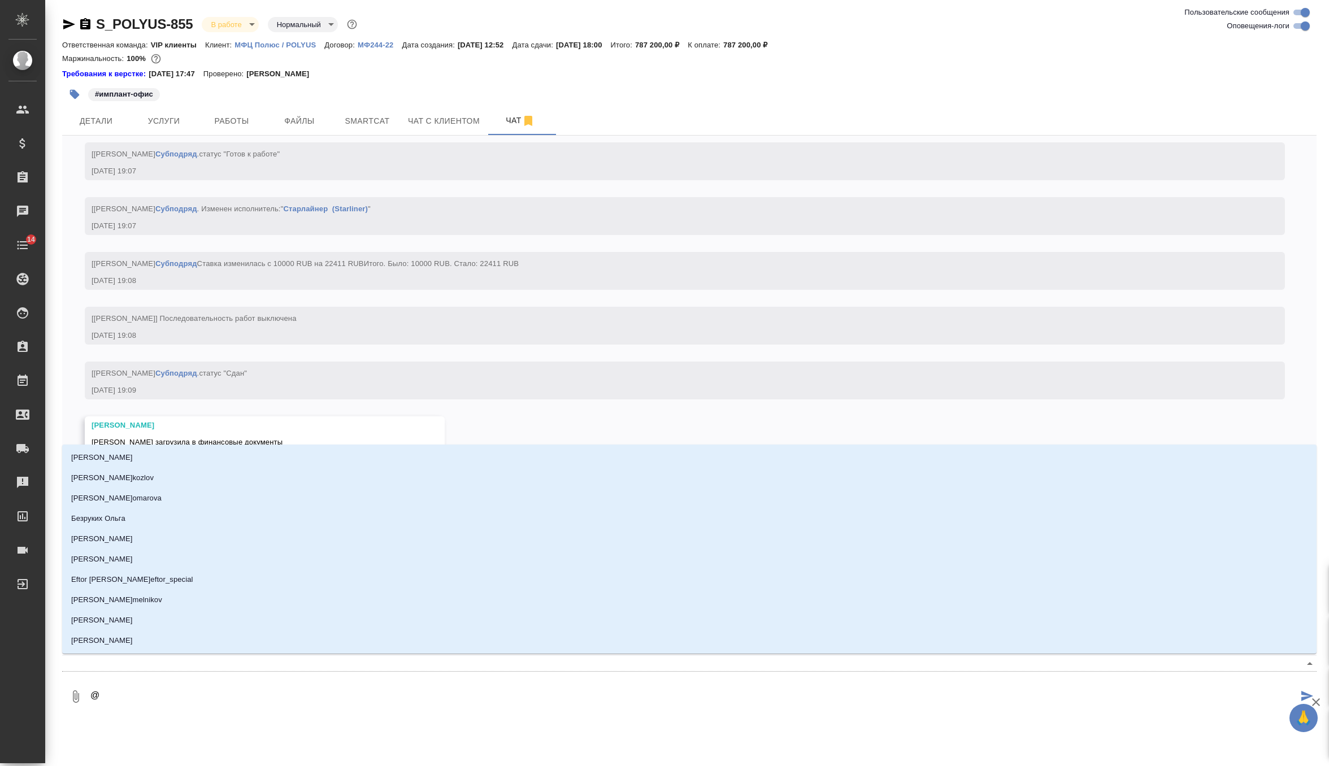
type textarea "@˜"
type input "˜"
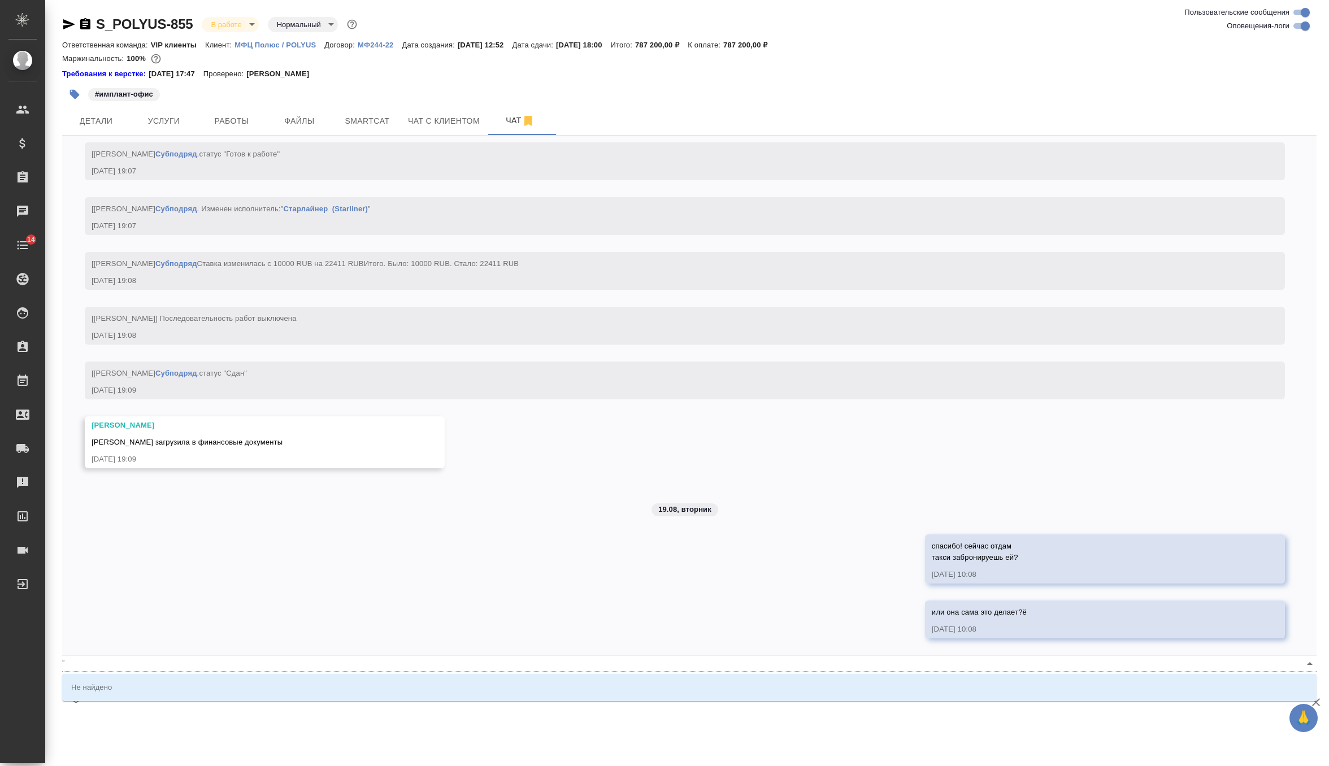
type textarea "@"
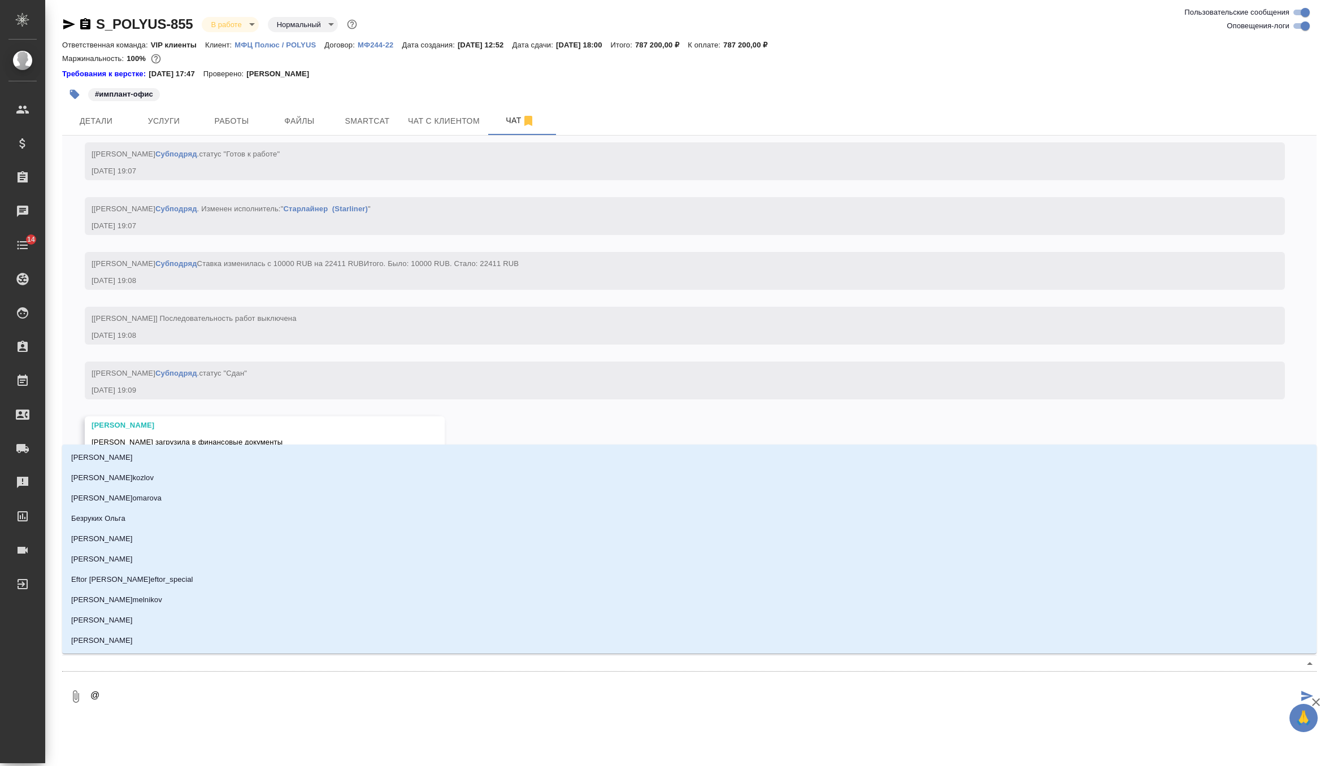
type textarea "@ф"
type input "ф"
type textarea "@фе"
type input "фе"
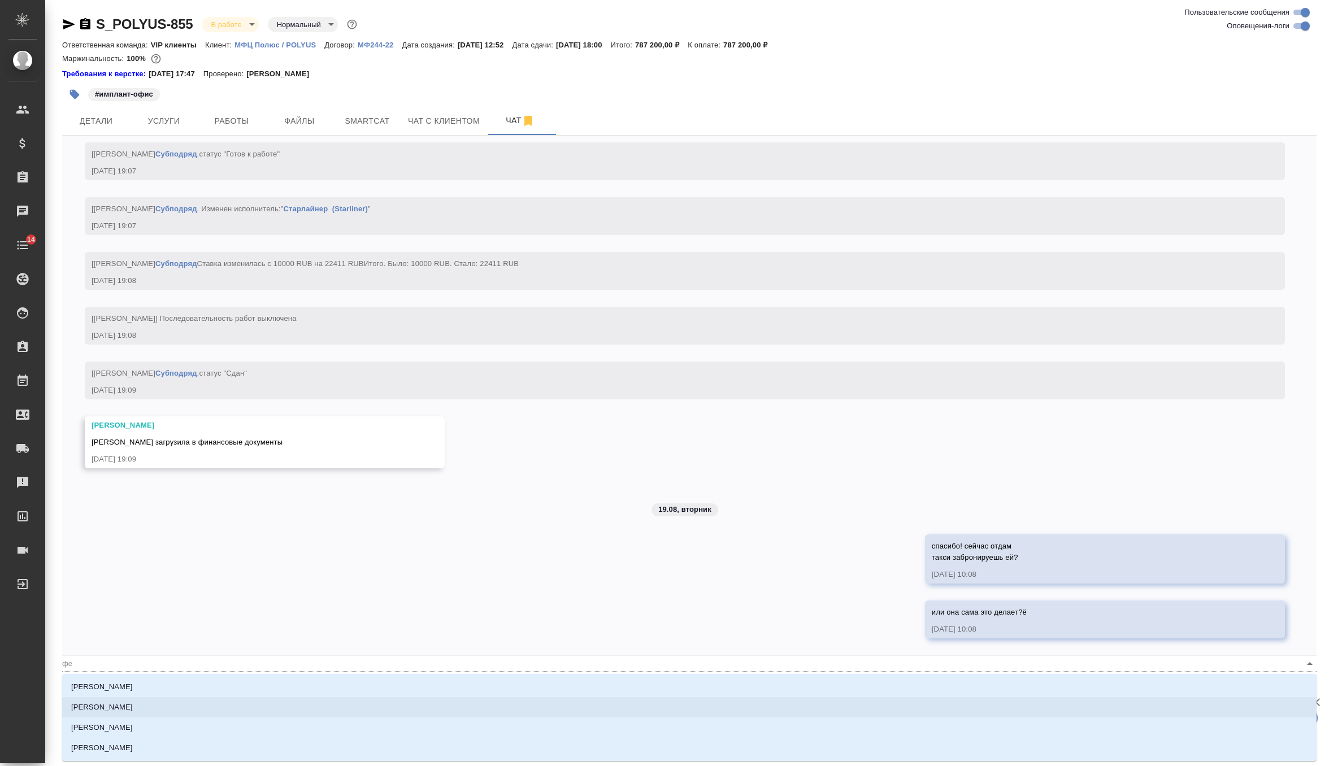
type textarea "@фед"
type input "фед"
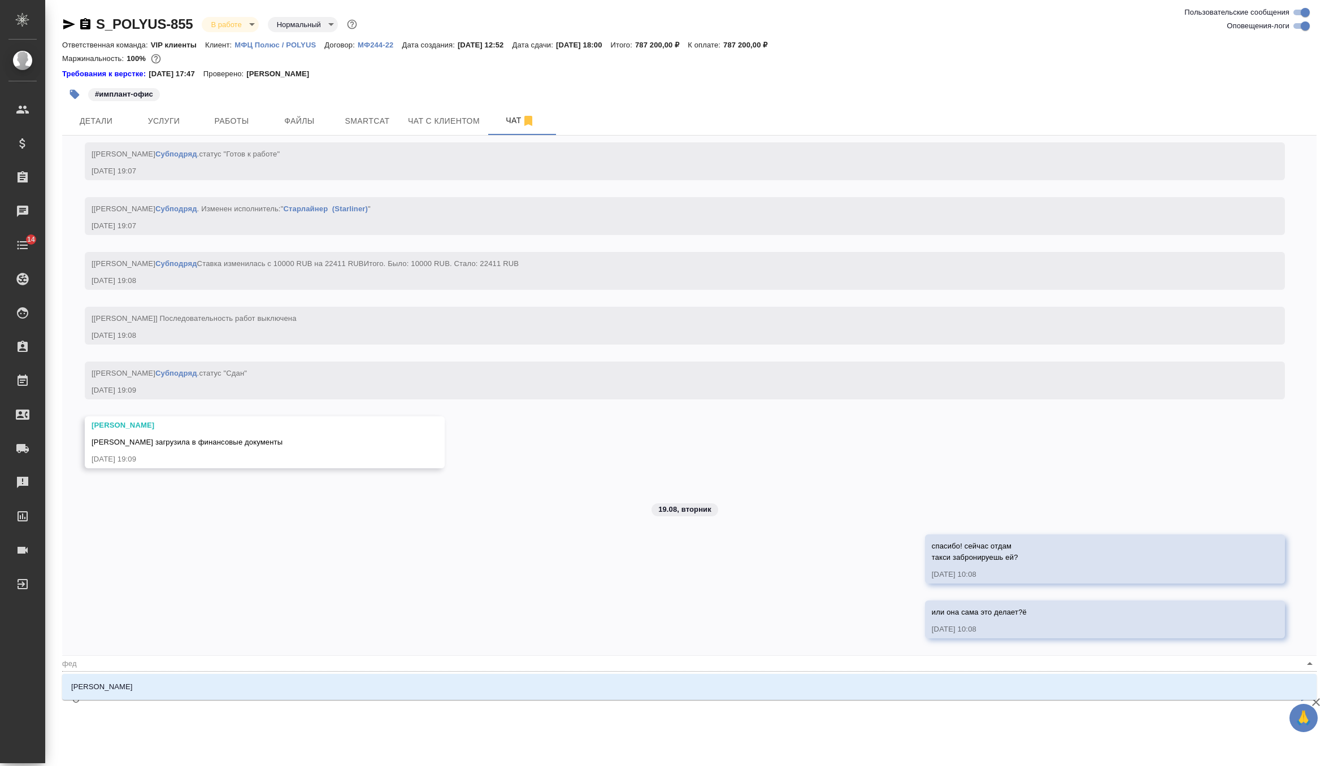
type textarea "@федо"
type input "федо"
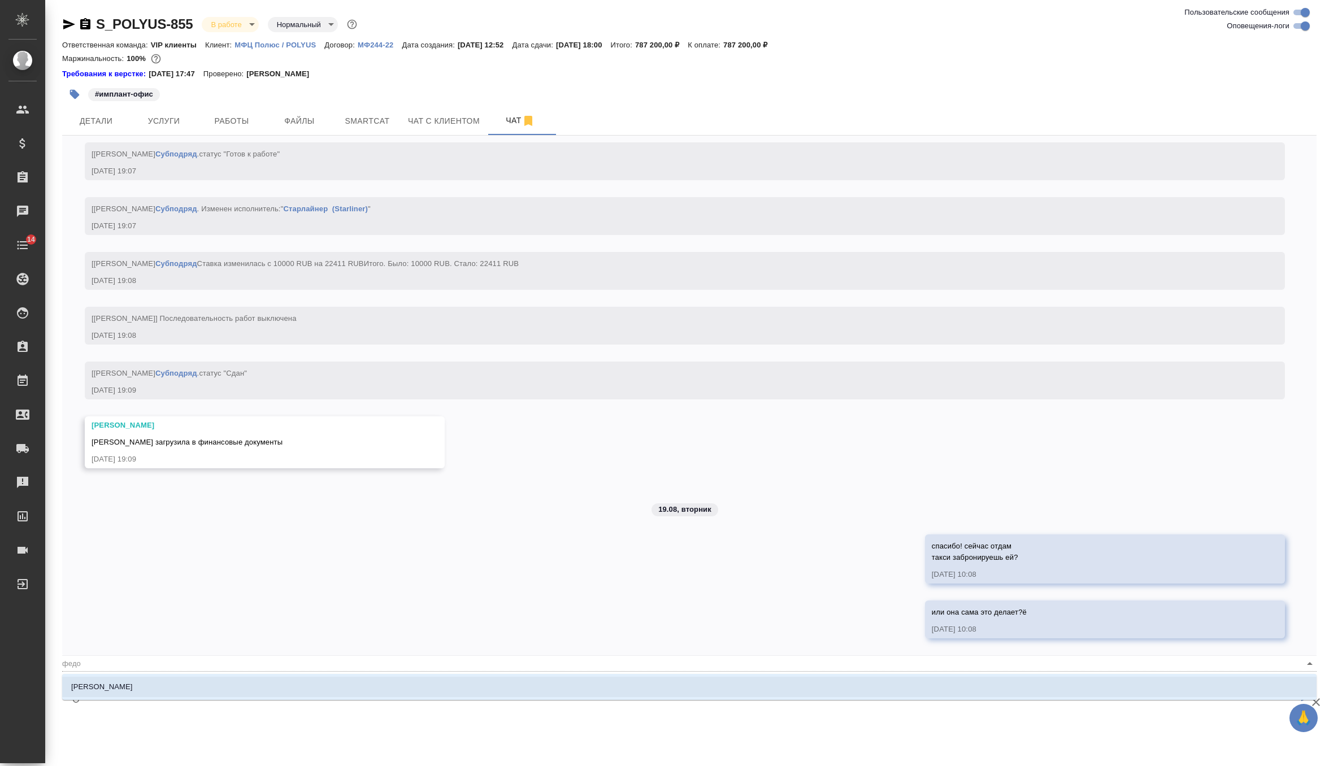
click at [390, 693] on li "[PERSON_NAME]" at bounding box center [689, 687] width 1255 height 20
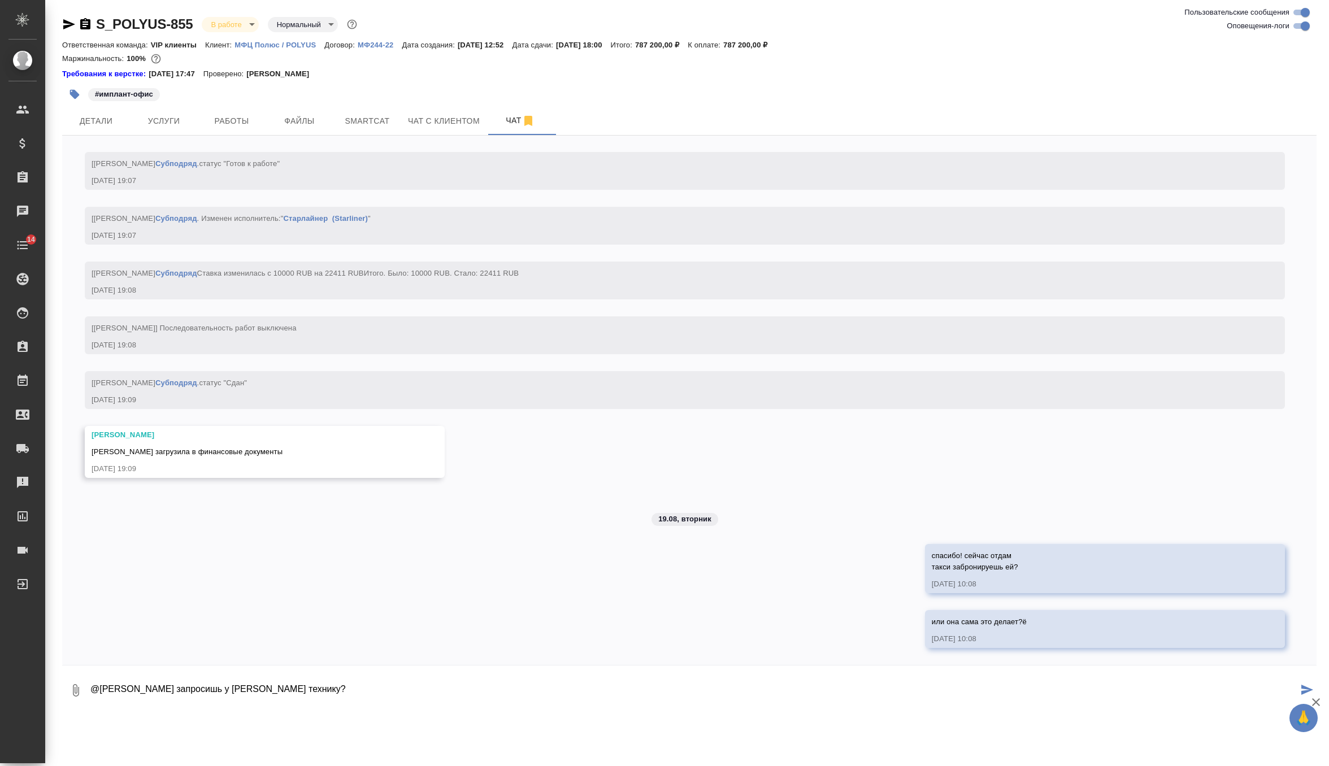
type textarea "@[PERSON_NAME] запросишь у [PERSON_NAME] технику?"
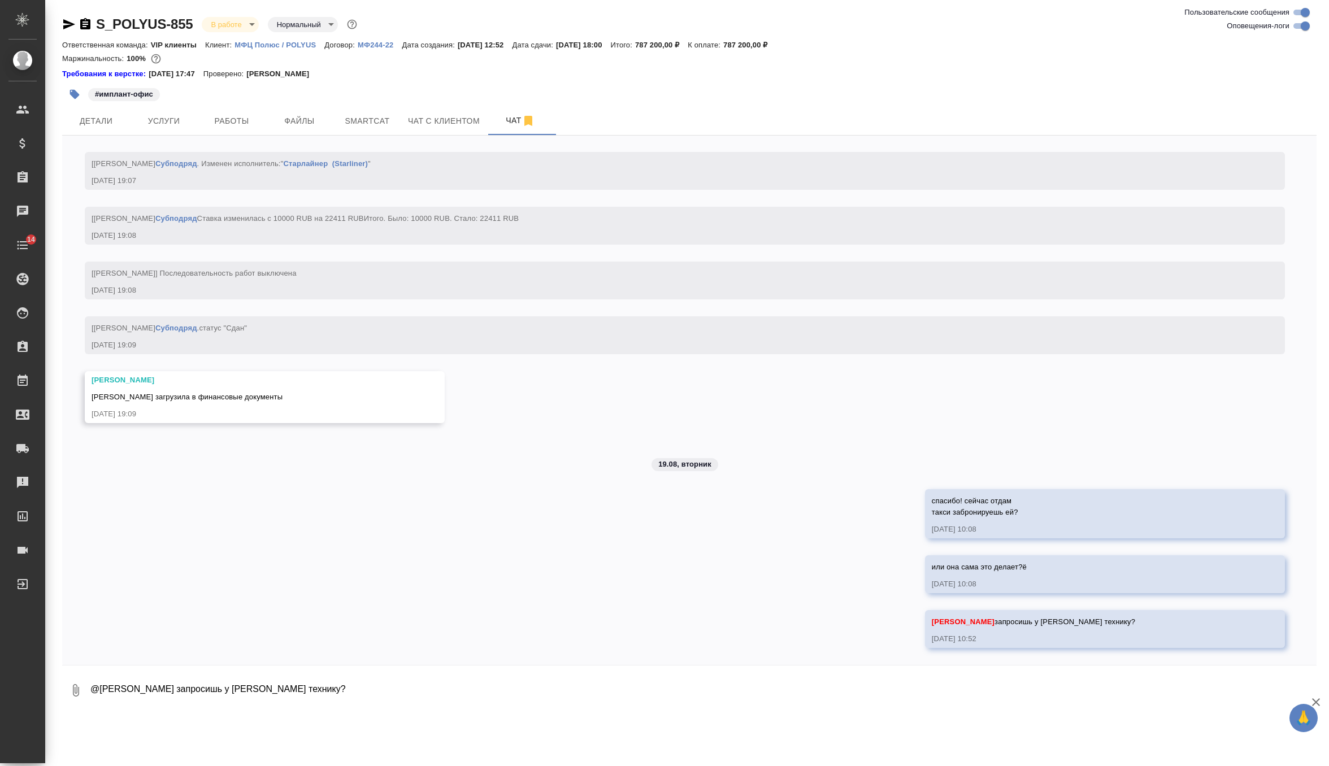
scroll to position [7266, 0]
paste textarea "Пропуска оформлены, находятся у руководителя проекта – [PERSON_NAME]. По приезд…"
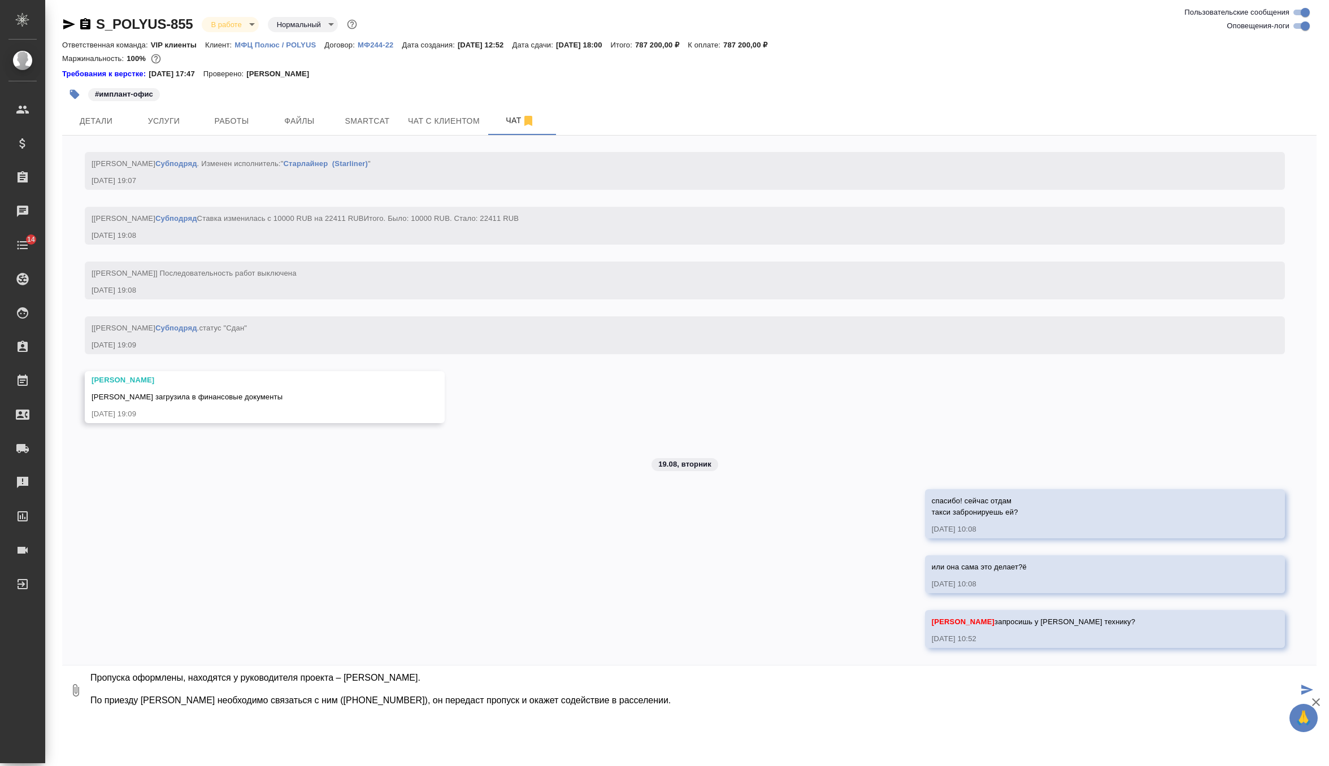
type textarea "по пропускам: Пропуска оформлены, находятся у руководителя проекта – [PERSON_NA…"
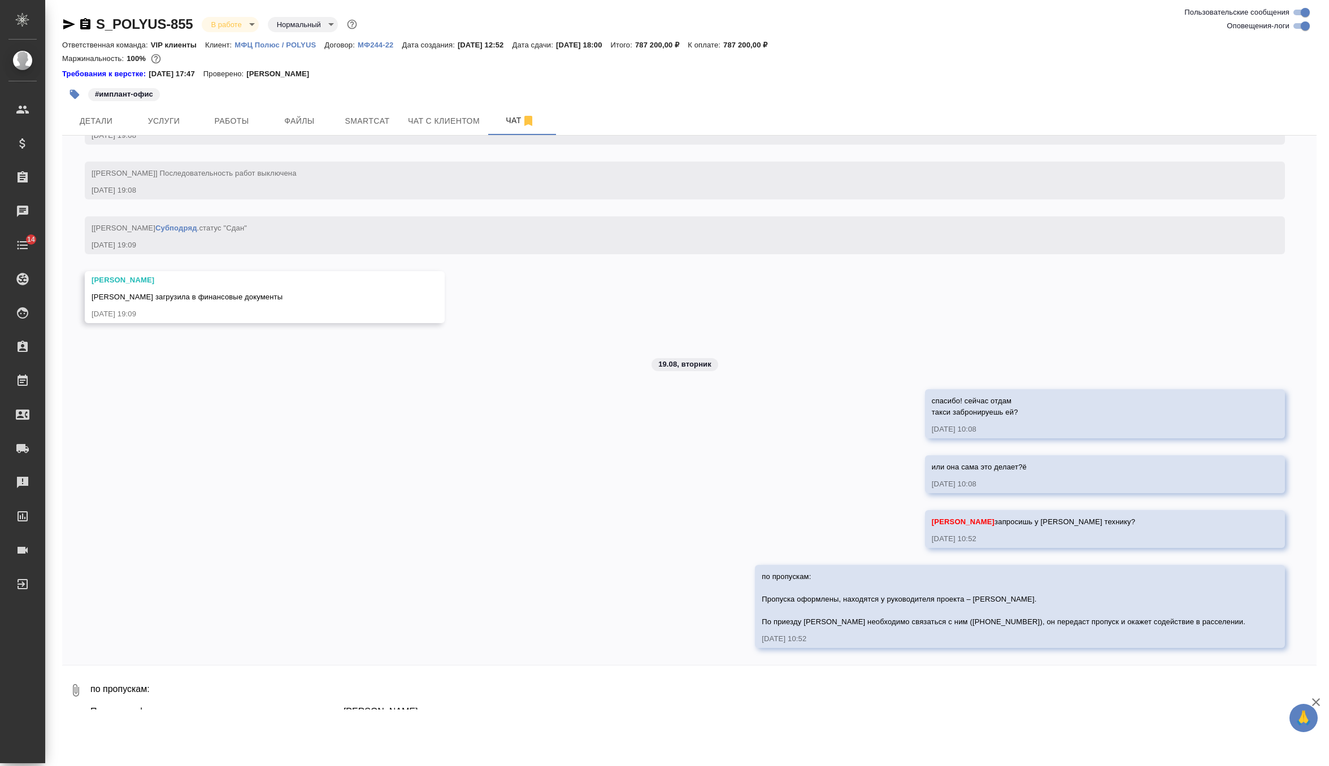
scroll to position [7366, 0]
click at [181, 124] on span "Услуги" at bounding box center [164, 121] width 54 height 14
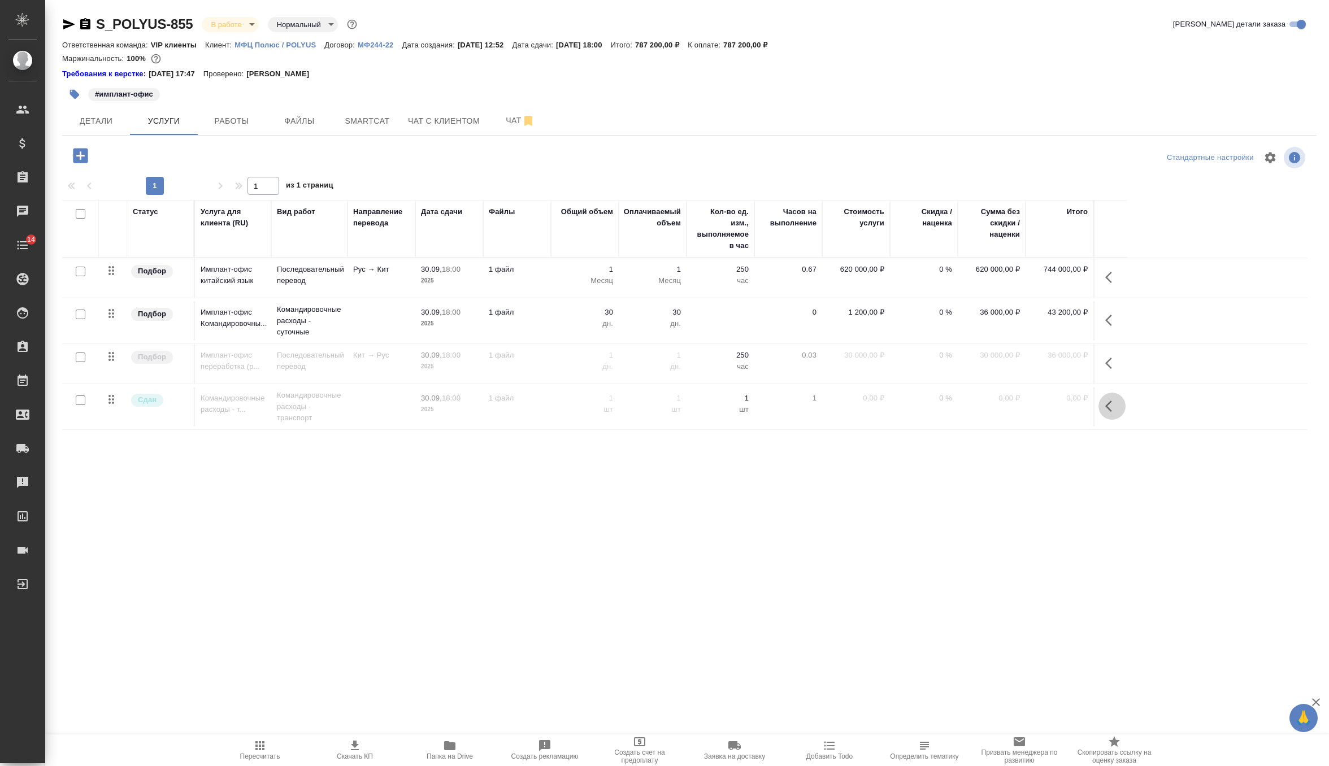
click at [1114, 406] on icon "button" at bounding box center [1112, 407] width 14 height 14
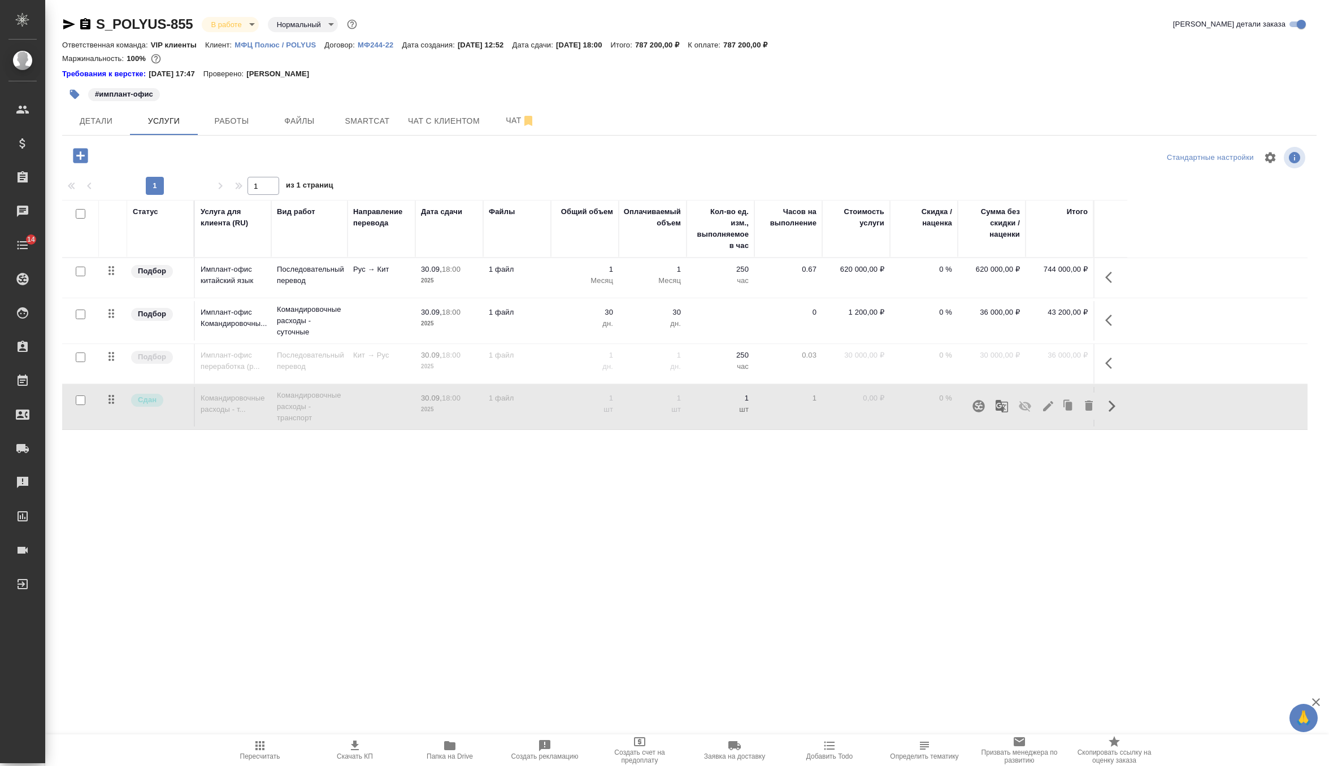
click at [1027, 411] on icon "button" at bounding box center [1025, 407] width 14 height 14
click at [680, 298] on td "1 шт" at bounding box center [653, 278] width 68 height 40
click at [680, 407] on p "шт" at bounding box center [652, 409] width 57 height 11
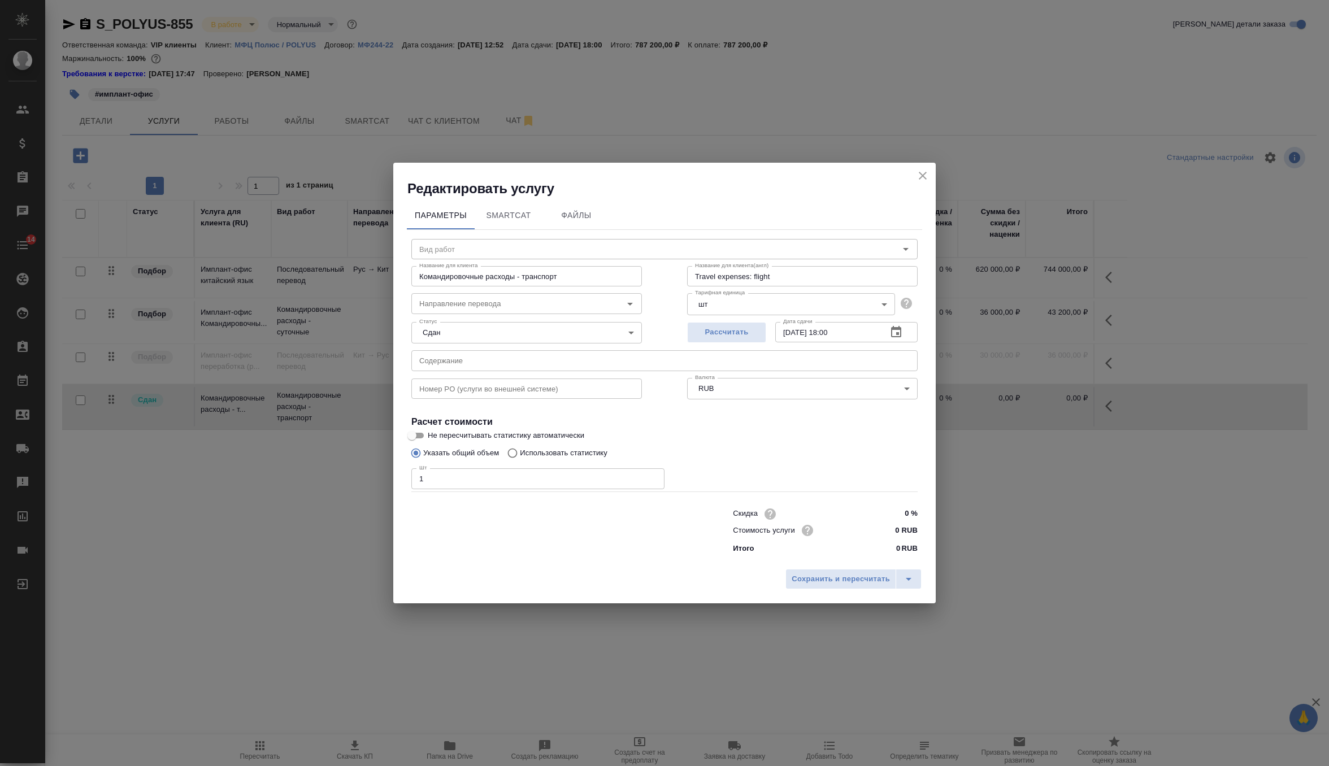
type input "Командировочные расходы - транспорт"
drag, startPoint x: 900, startPoint y: 531, endPoint x: 837, endPoint y: 532, distance: 63.3
click at [837, 532] on div "Стоимость услуги 0 RUB" at bounding box center [825, 531] width 185 height 18
paste input "22411"
type input "22411 RUB"
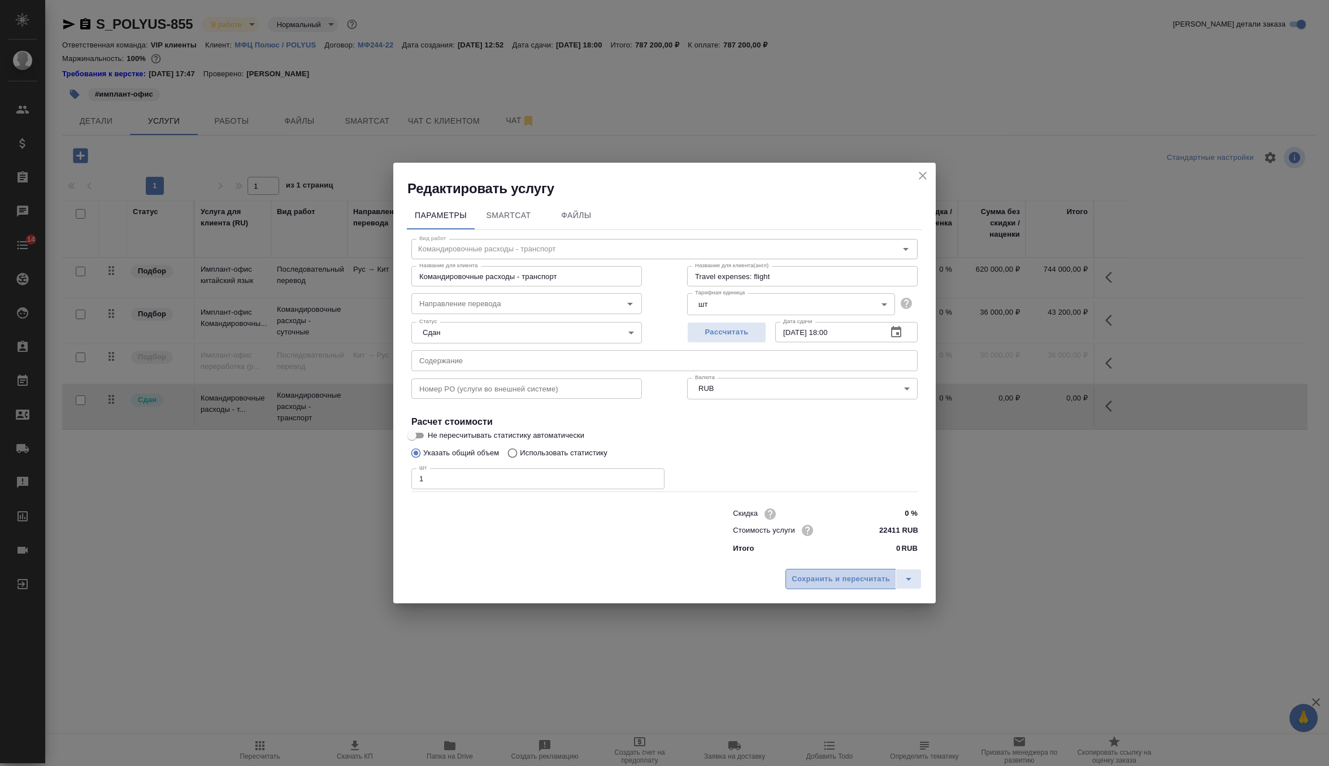
click at [845, 576] on span "Сохранить и пересчитать" at bounding box center [841, 579] width 98 height 13
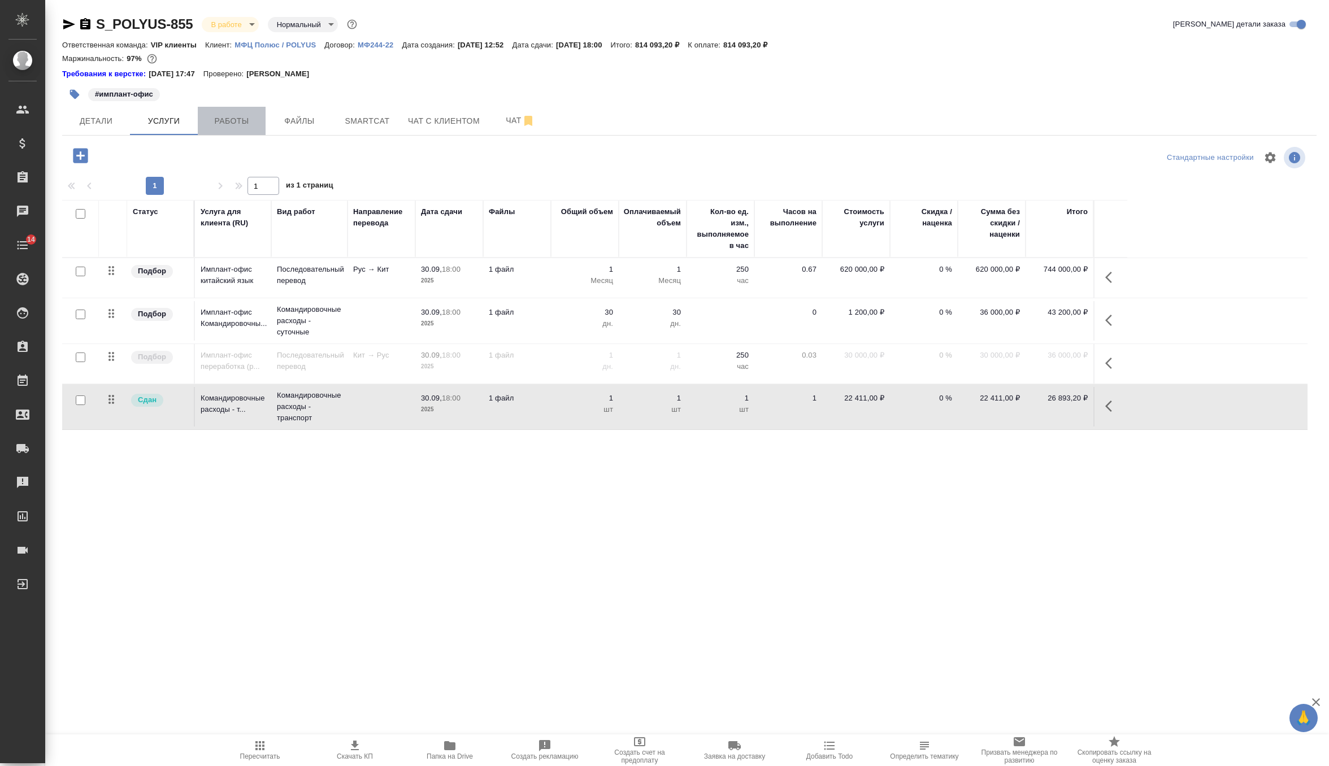
click at [245, 128] on button "Работы" at bounding box center [232, 121] width 68 height 28
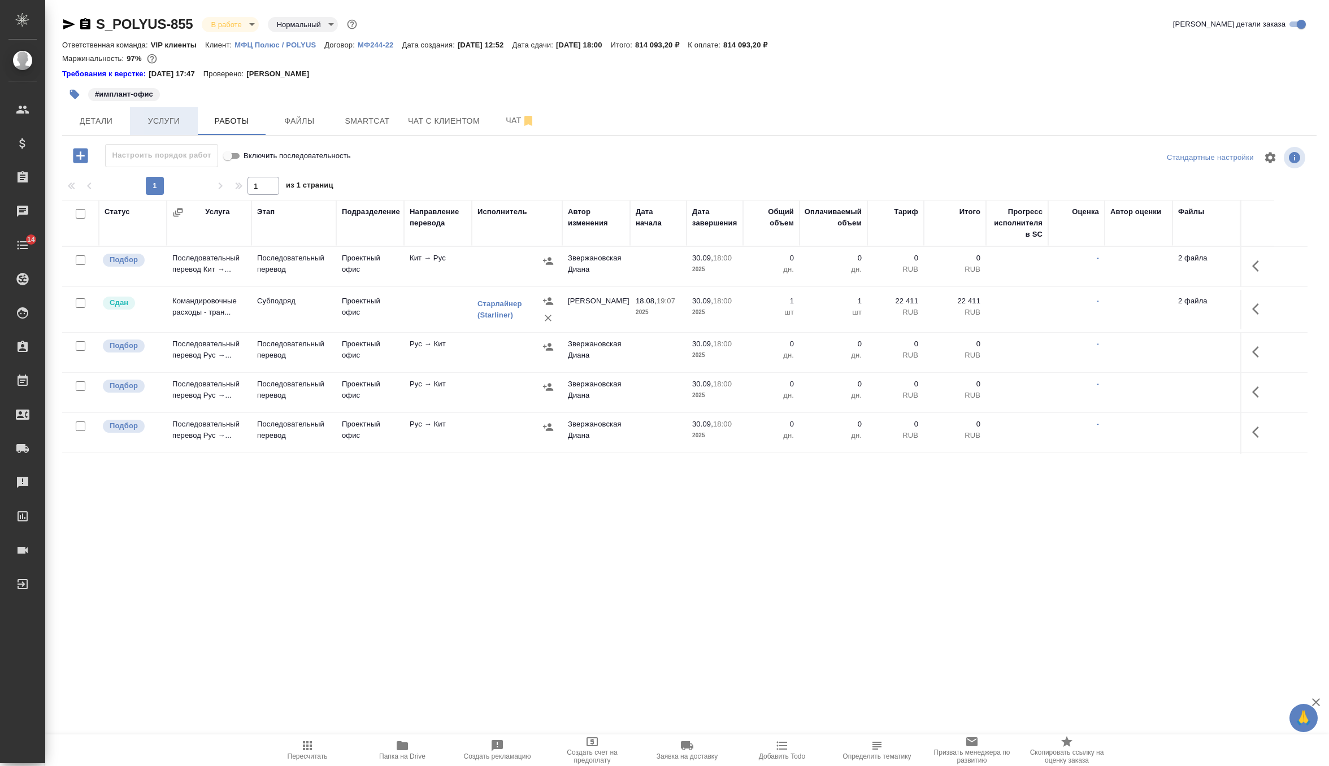
click at [169, 124] on span "Услуги" at bounding box center [164, 121] width 54 height 14
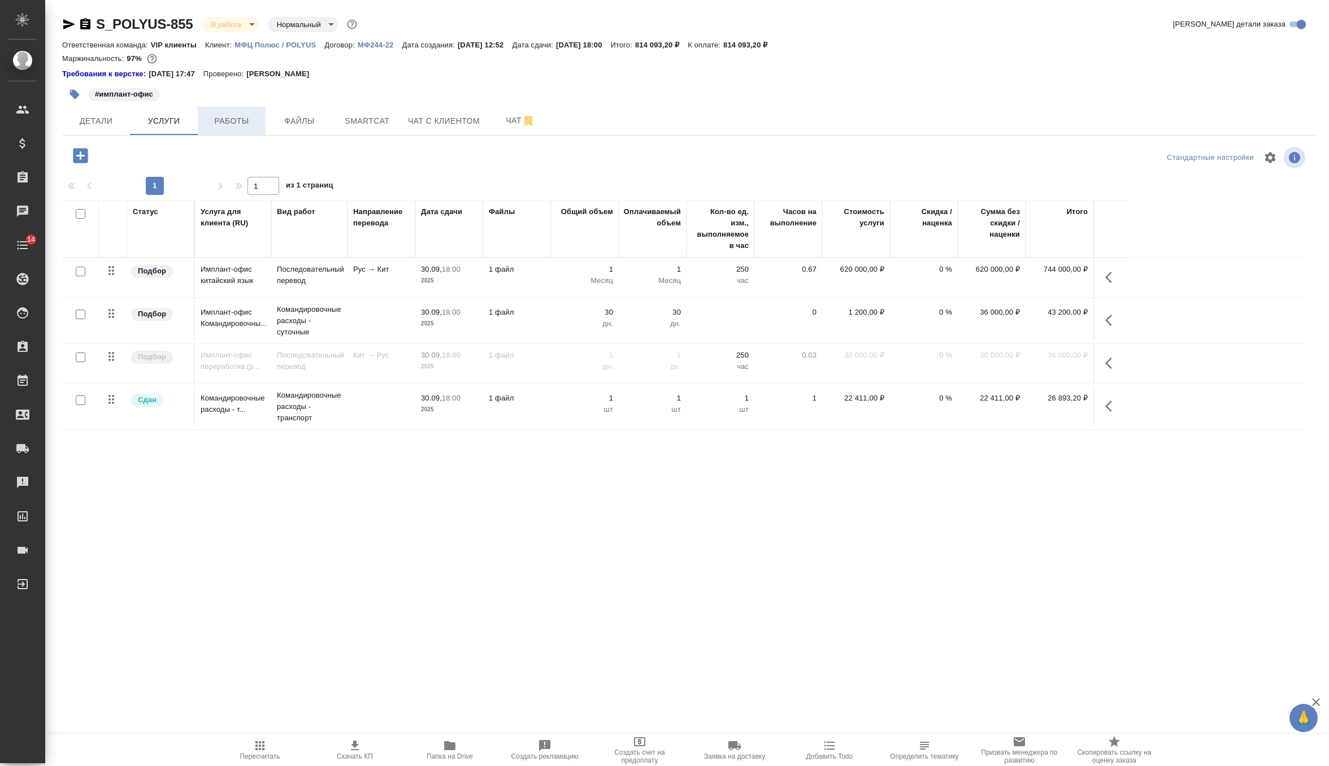
click at [216, 121] on span "Работы" at bounding box center [232, 121] width 54 height 14
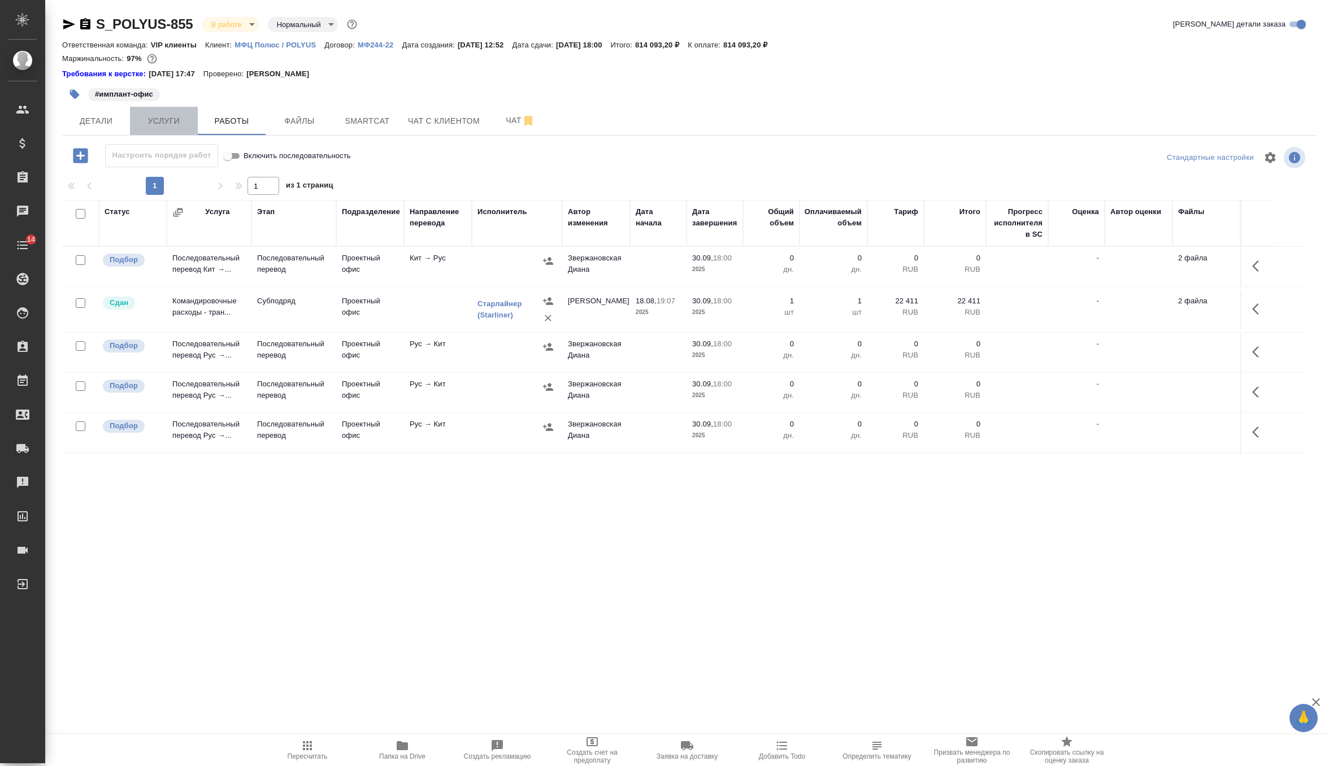
click at [167, 120] on span "Услуги" at bounding box center [164, 121] width 54 height 14
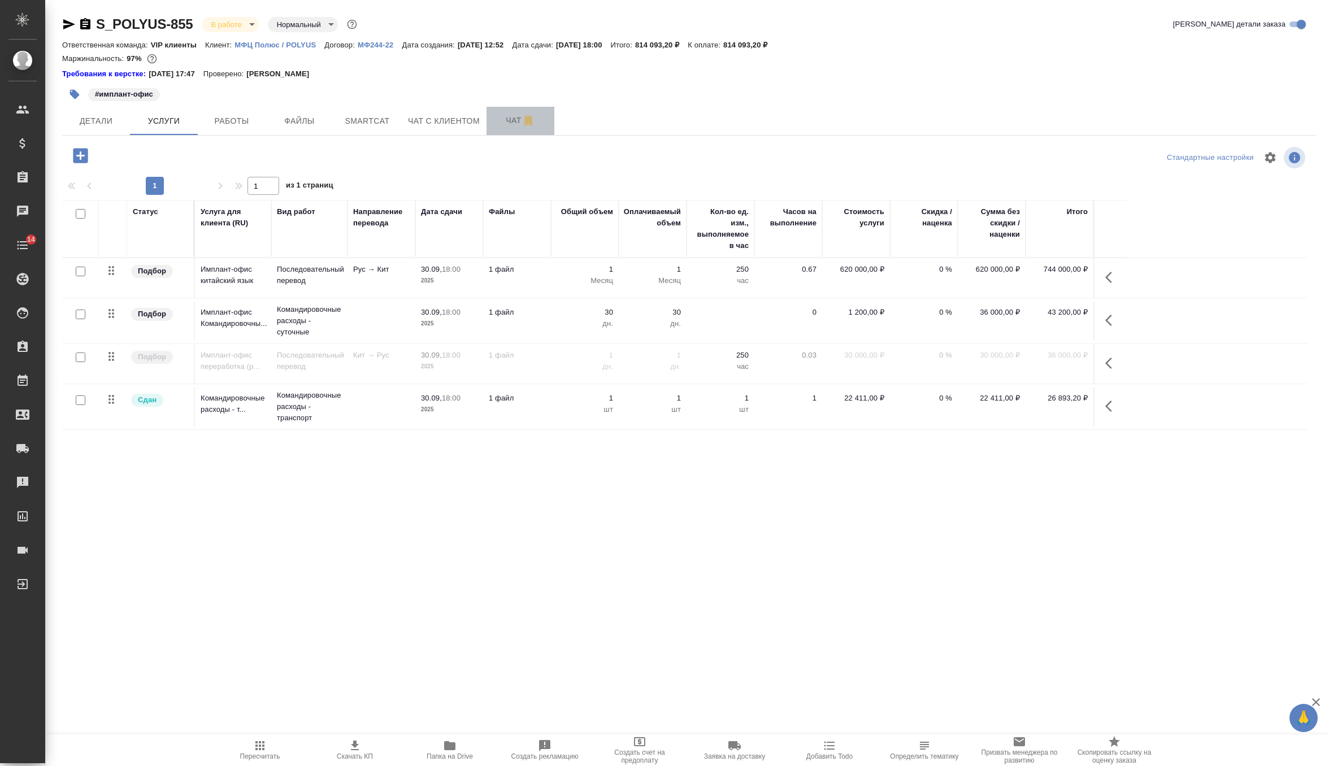
click at [511, 125] on span "Чат" at bounding box center [520, 121] width 54 height 14
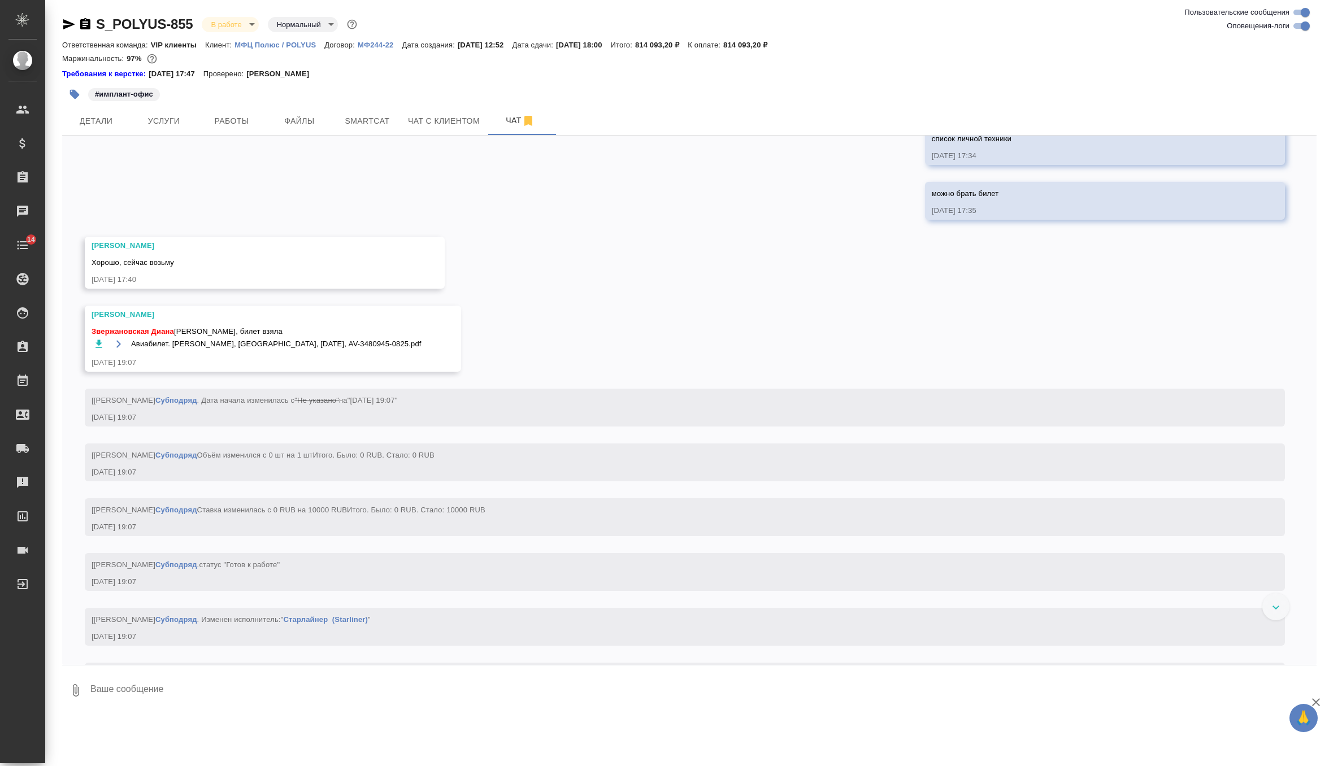
scroll to position [6914, 0]
